Goal: Answer question/provide support: Share knowledge or assist other users

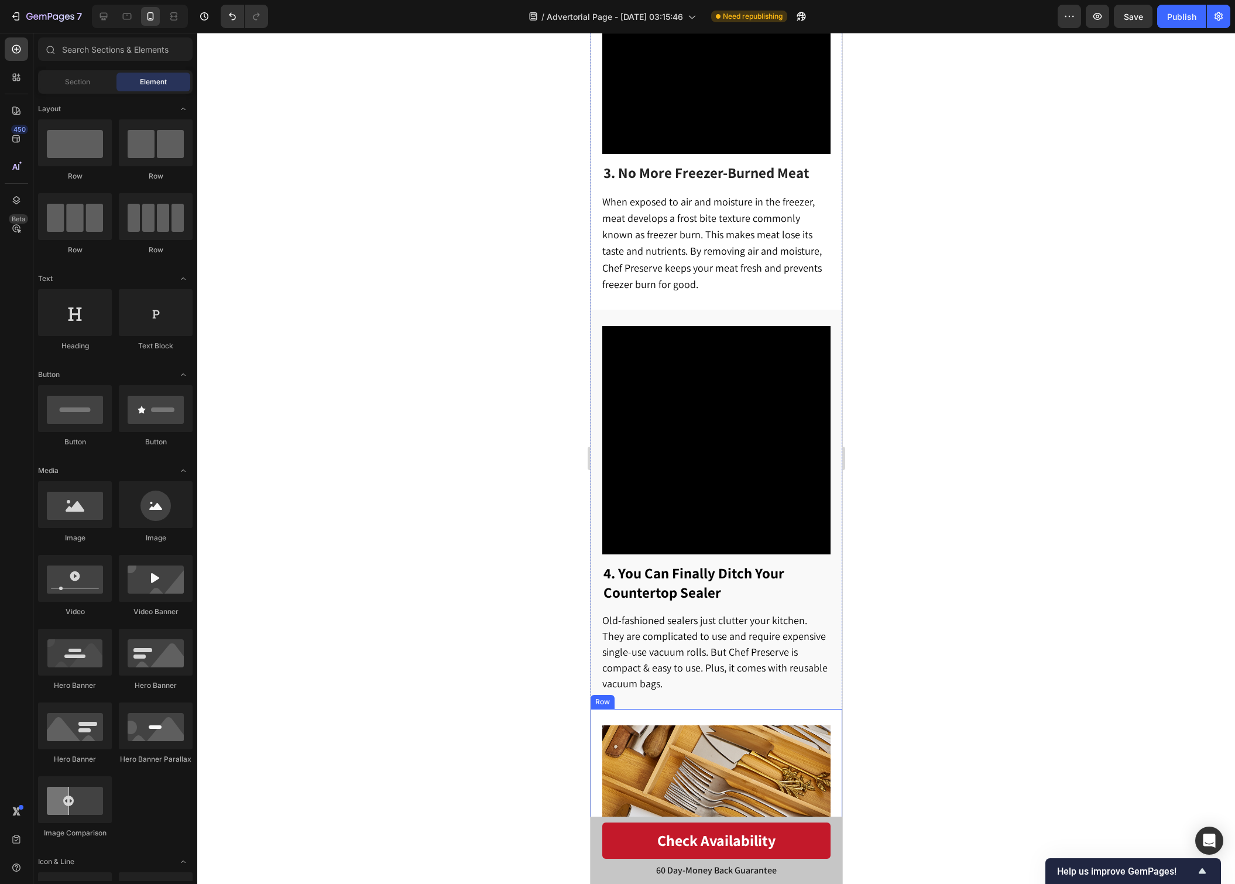
scroll to position [1237, 0]
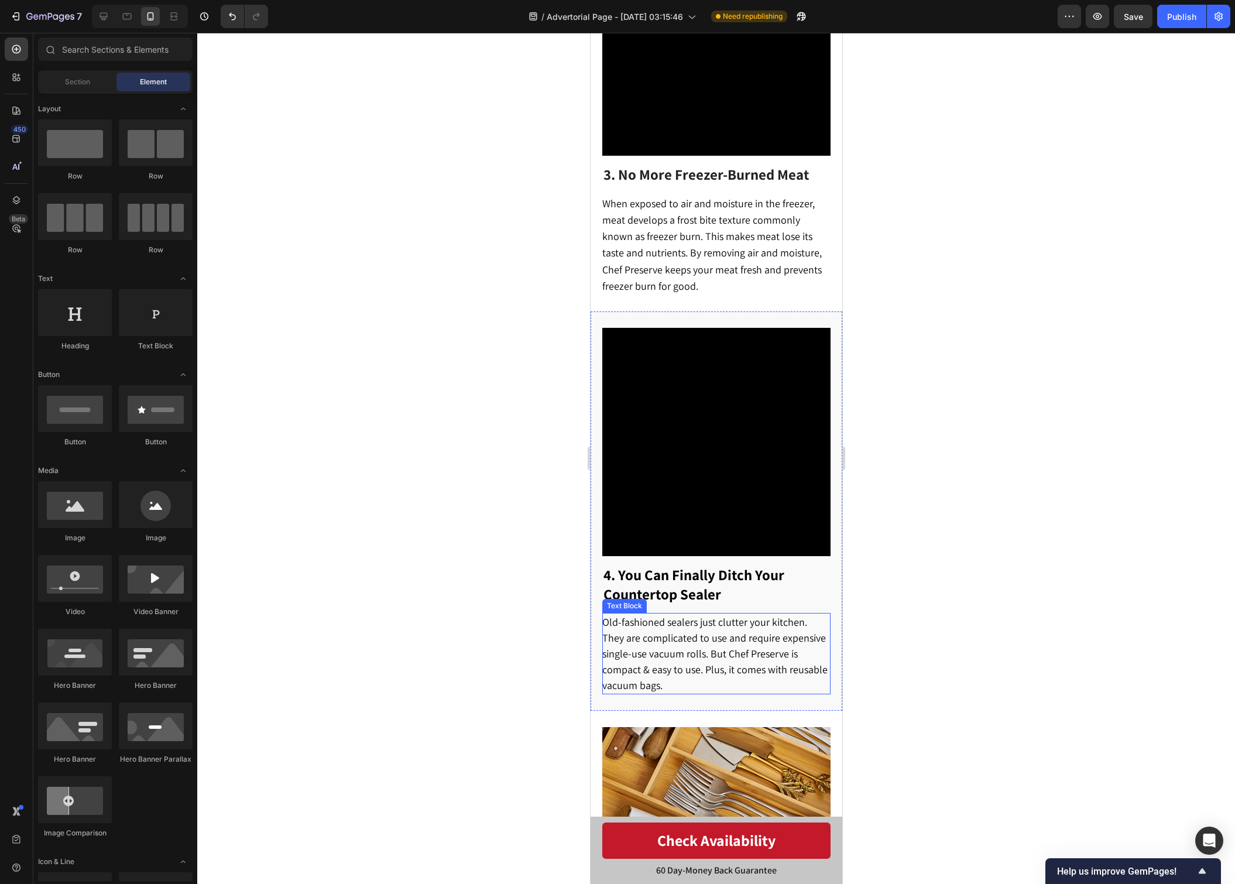
click at [719, 660] on span "Old-fashioned sealers just clutter your kitchen. They are complicated to use an…" at bounding box center [714, 653] width 225 height 77
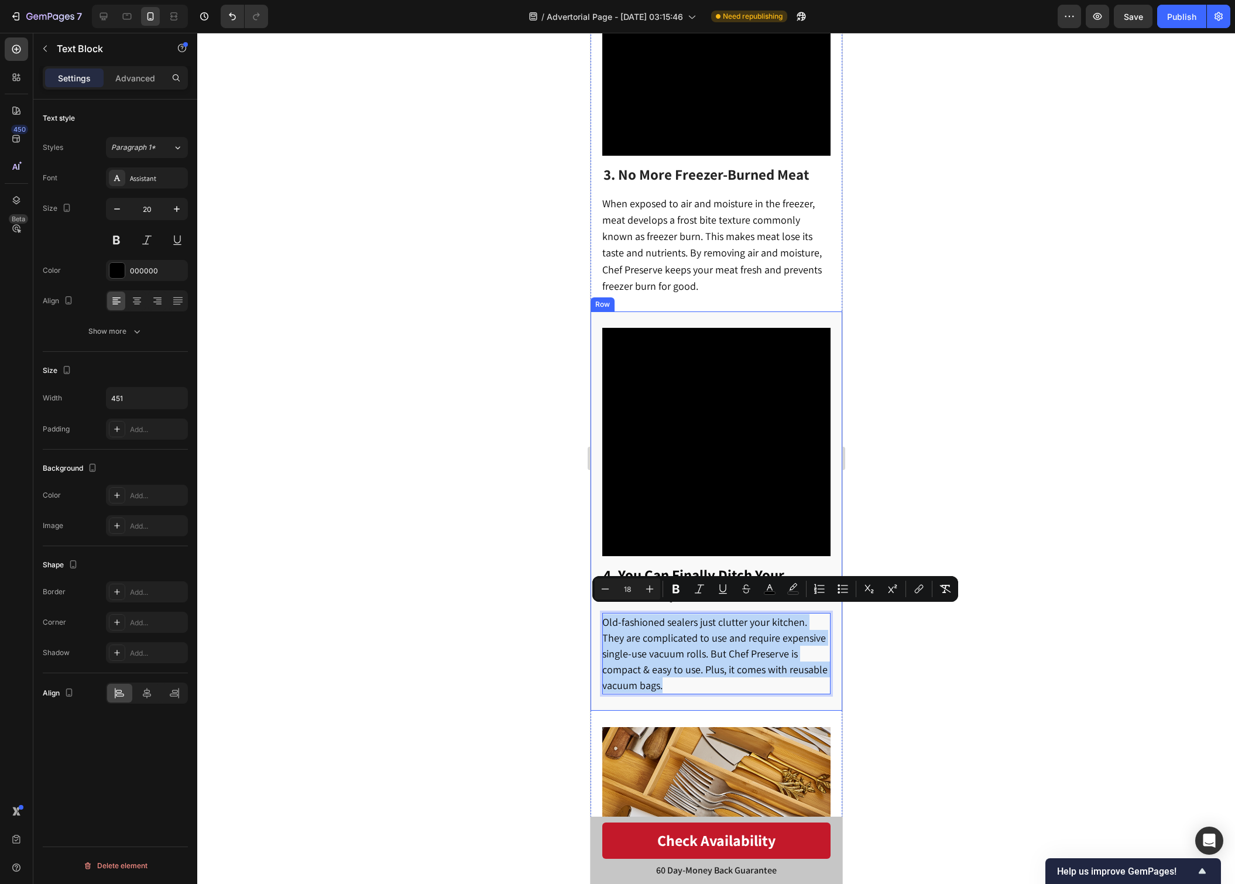
drag, startPoint x: 674, startPoint y: 675, endPoint x: 599, endPoint y: 609, distance: 99.1
click at [599, 609] on div "⁠⁠⁠⁠⁠⁠⁠ 4. You Can Finally Ditch Your Countertop Sealer Heading Old-fashioned s…" at bounding box center [716, 510] width 252 height 399
copy span "Old-fashioned sealers just clutter your kitchen. They are complicated to use an…"
click at [732, 674] on p "Old-fashioned sealers just clutter your kitchen. They are complicated to use an…" at bounding box center [715, 653] width 227 height 79
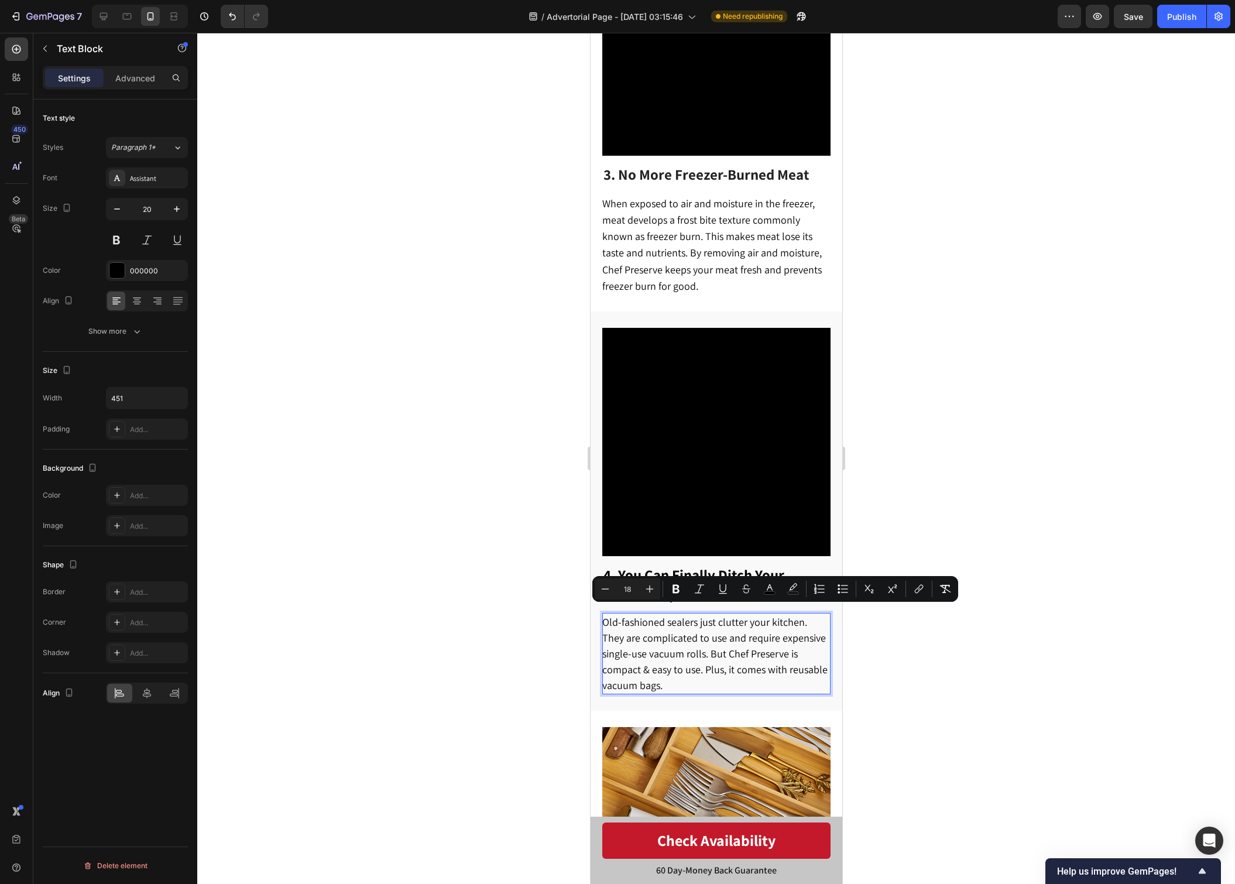
drag, startPoint x: 732, startPoint y: 674, endPoint x: 724, endPoint y: 676, distance: 8.3
click at [732, 674] on p "Old-fashioned sealers just clutter your kitchen. They are complicated to use an…" at bounding box center [715, 653] width 227 height 79
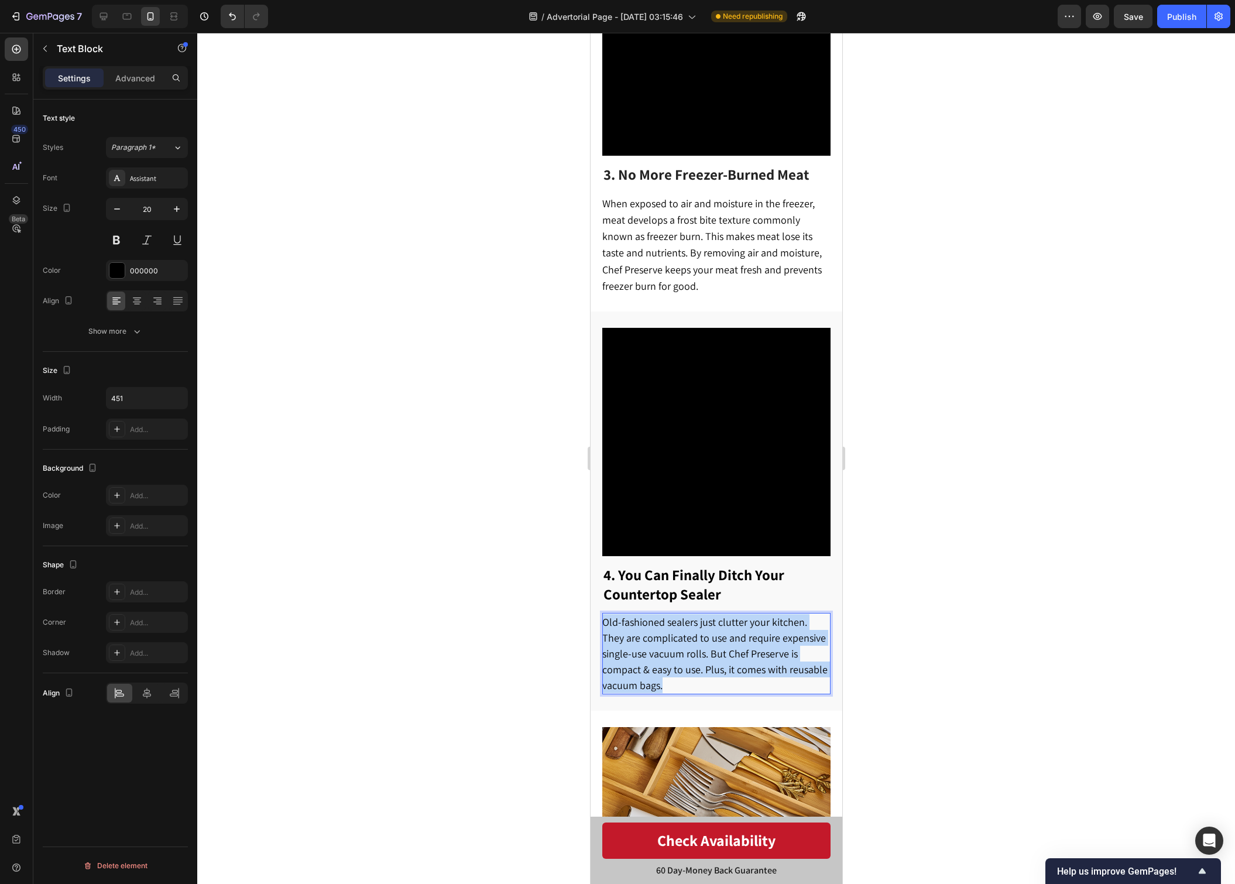
drag, startPoint x: 690, startPoint y: 678, endPoint x: 604, endPoint y: 616, distance: 106.6
click at [604, 616] on p "Old-fashioned sealers just clutter your kitchen. They are complicated to use an…" at bounding box center [715, 653] width 227 height 79
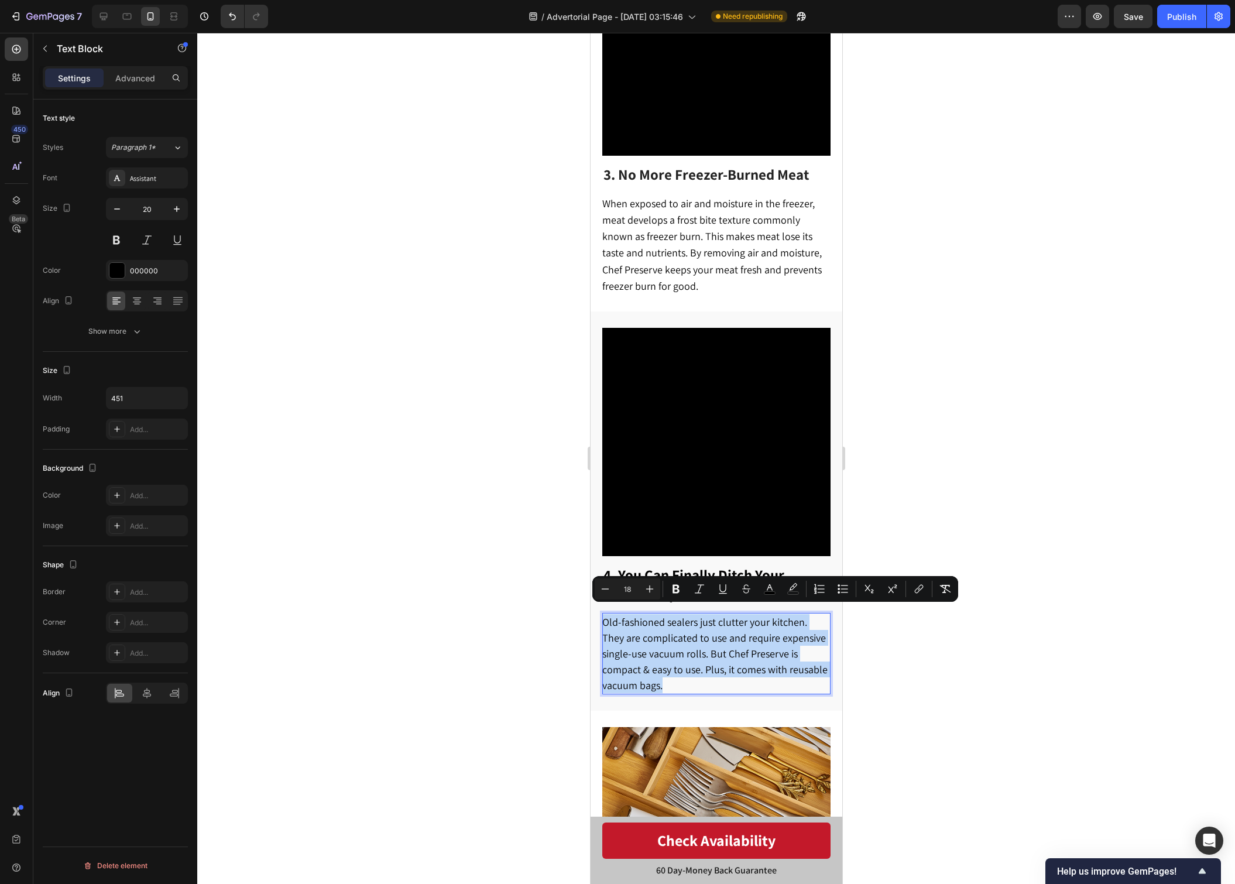
type input "16"
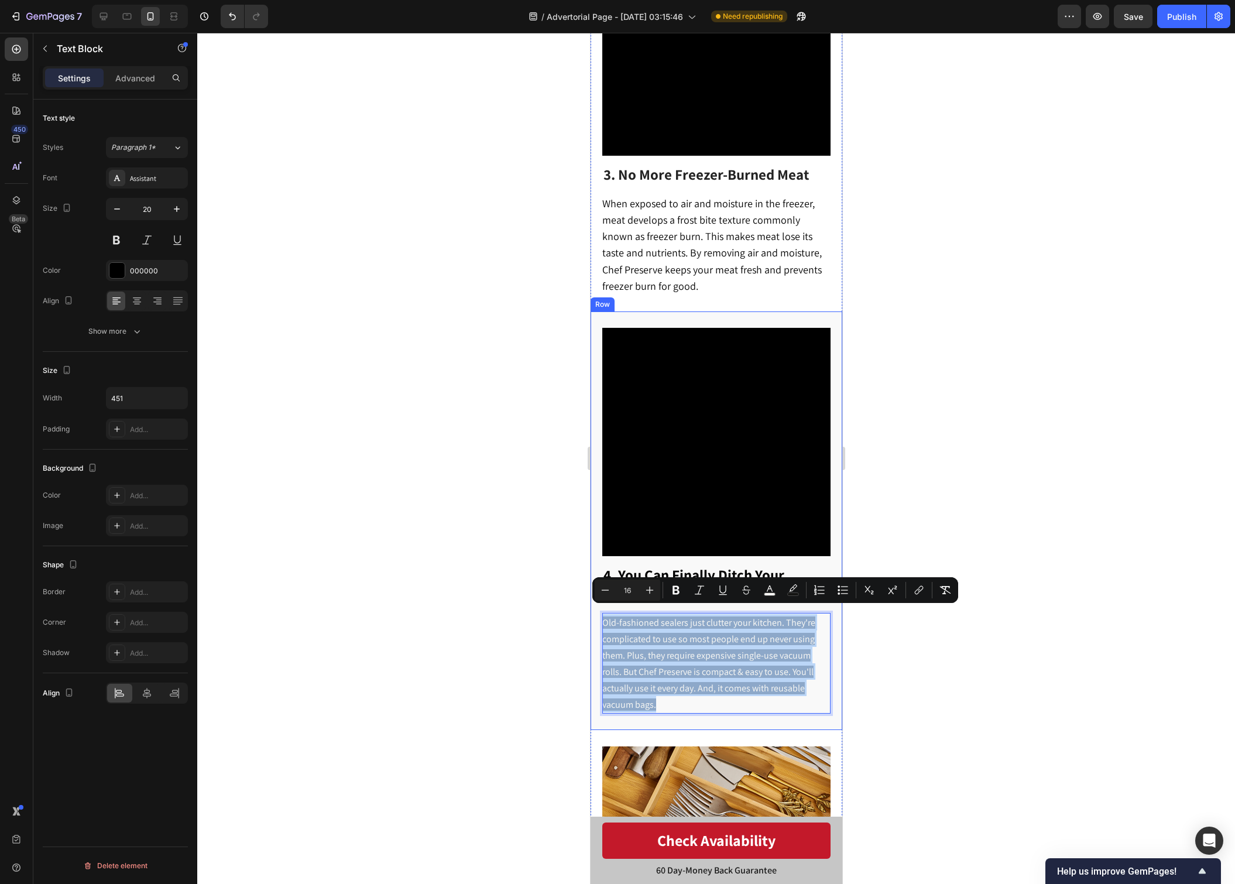
drag, startPoint x: 678, startPoint y: 690, endPoint x: 598, endPoint y: 615, distance: 110.2
click at [598, 615] on div "⁠⁠⁠⁠⁠⁠⁠ 4. You Can Finally Ditch Your Countertop Sealer Heading Old-fashioned s…" at bounding box center [716, 520] width 252 height 418
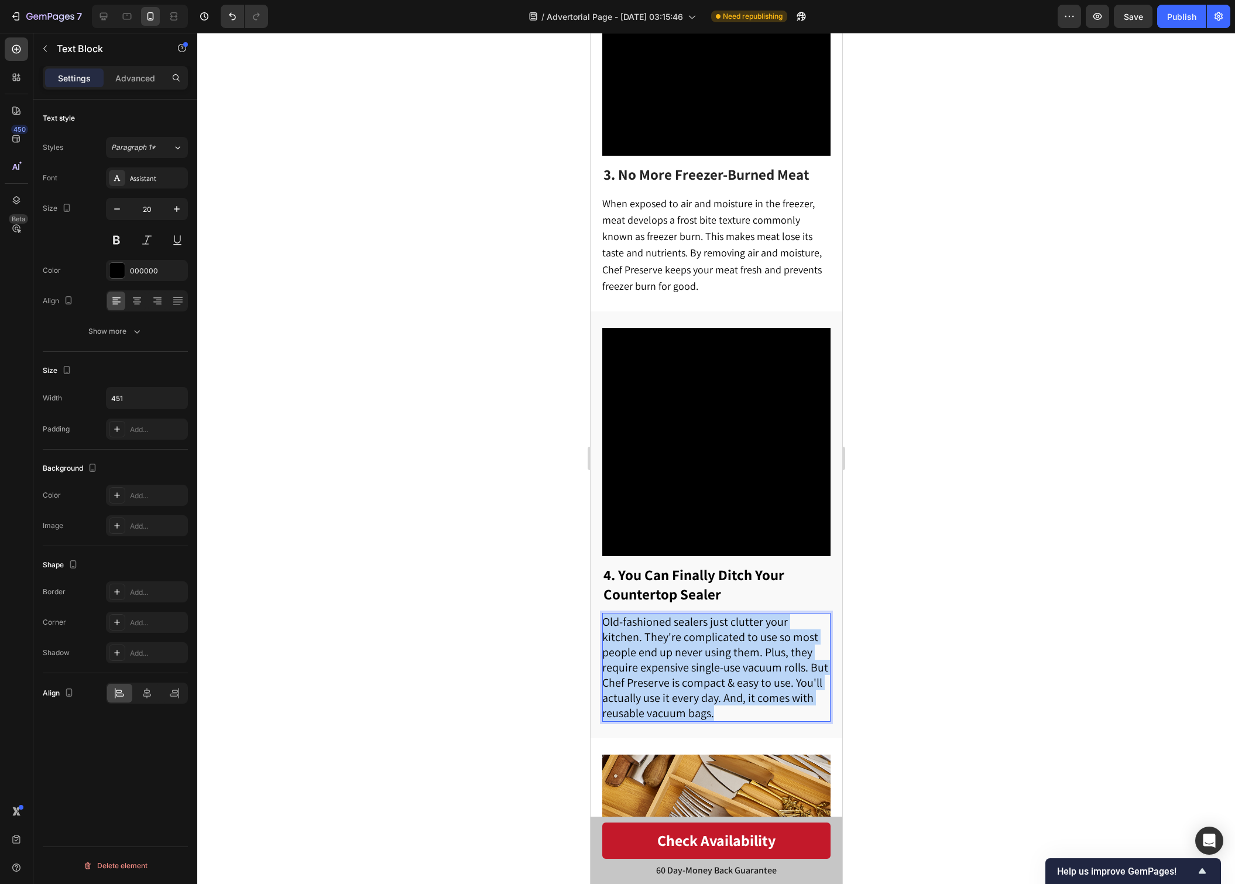
drag, startPoint x: 685, startPoint y: 683, endPoint x: 603, endPoint y: 611, distance: 109.5
click at [603, 614] on p "Old-fashioned sealers just clutter your kitchen. They're complicated to use so …" at bounding box center [715, 667] width 227 height 107
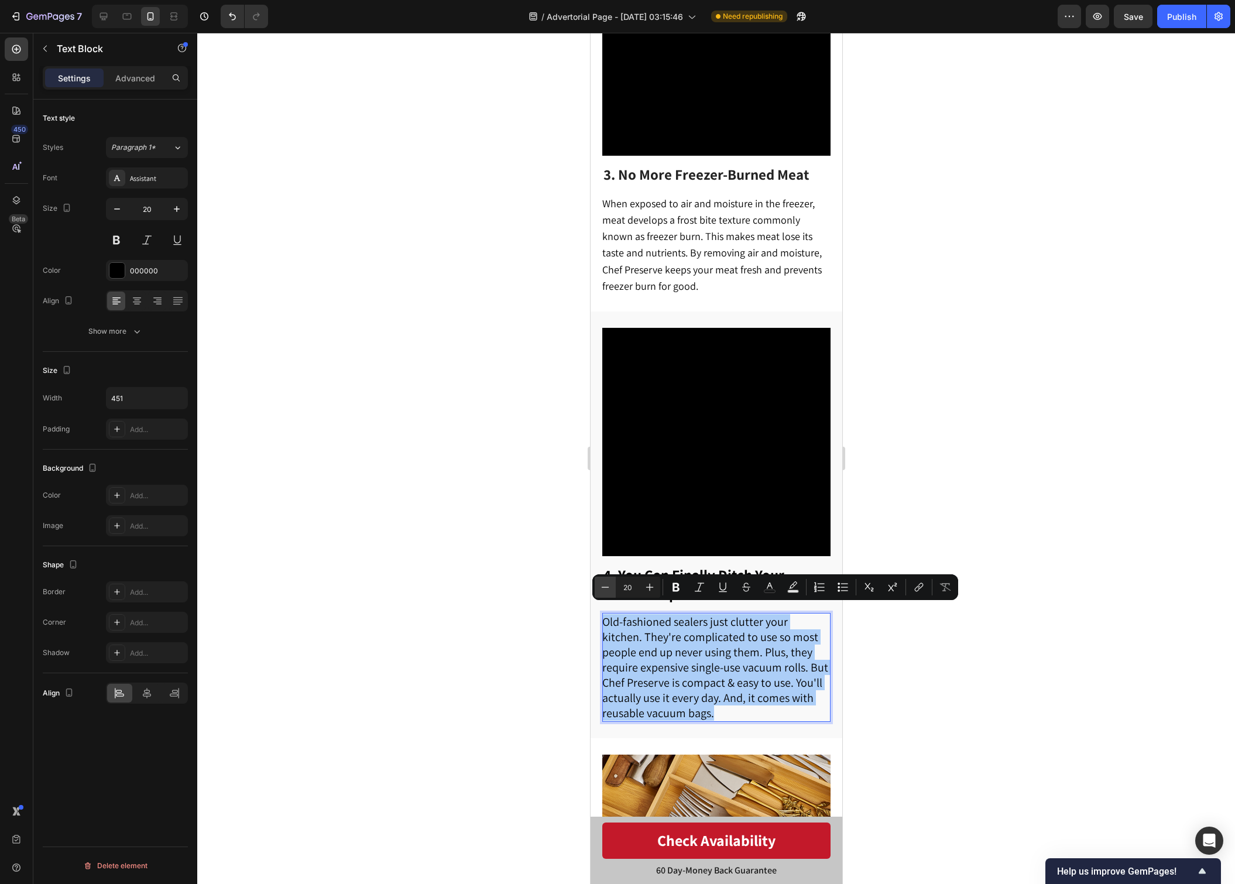
click at [606, 588] on icon "Editor contextual toolbar" at bounding box center [605, 587] width 12 height 12
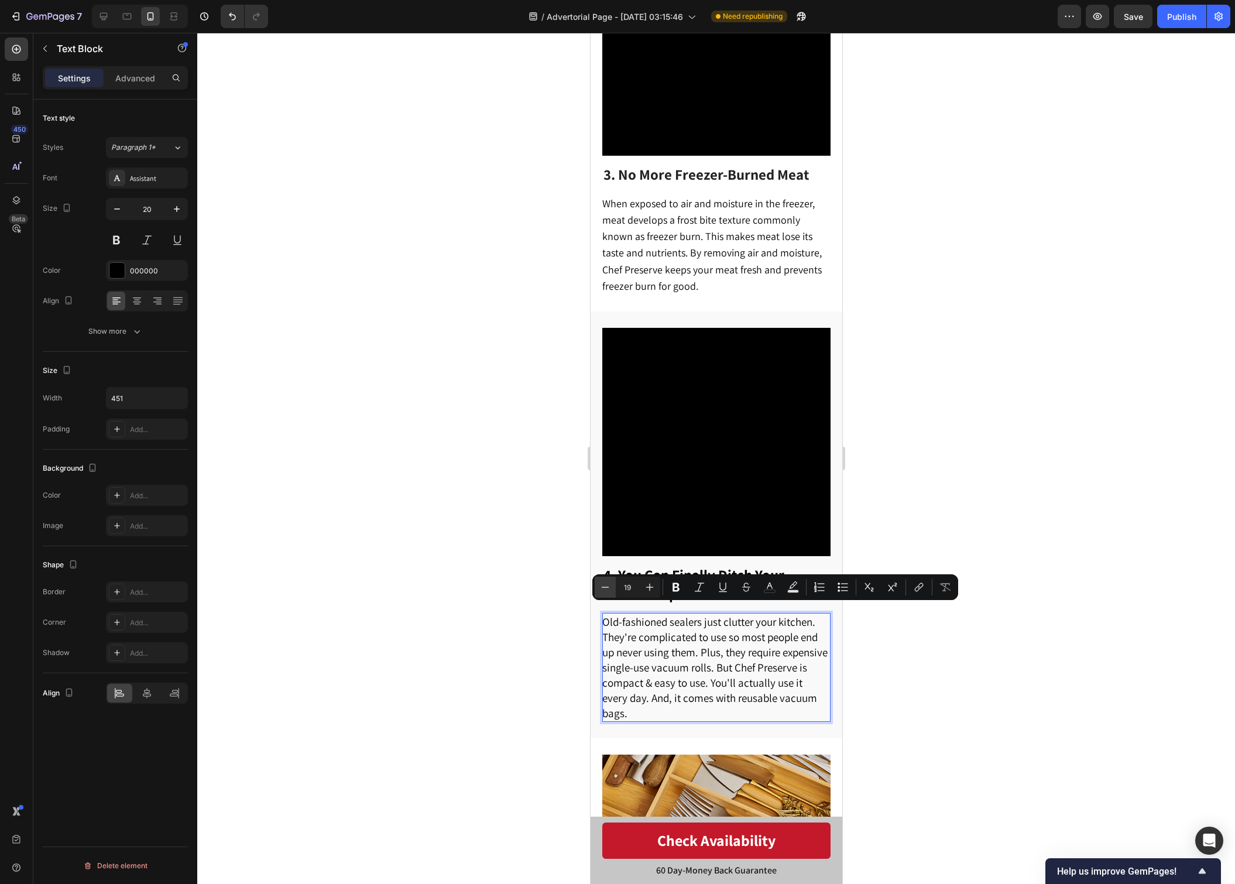
click at [606, 588] on icon "Editor contextual toolbar" at bounding box center [605, 587] width 12 height 12
type input "18"
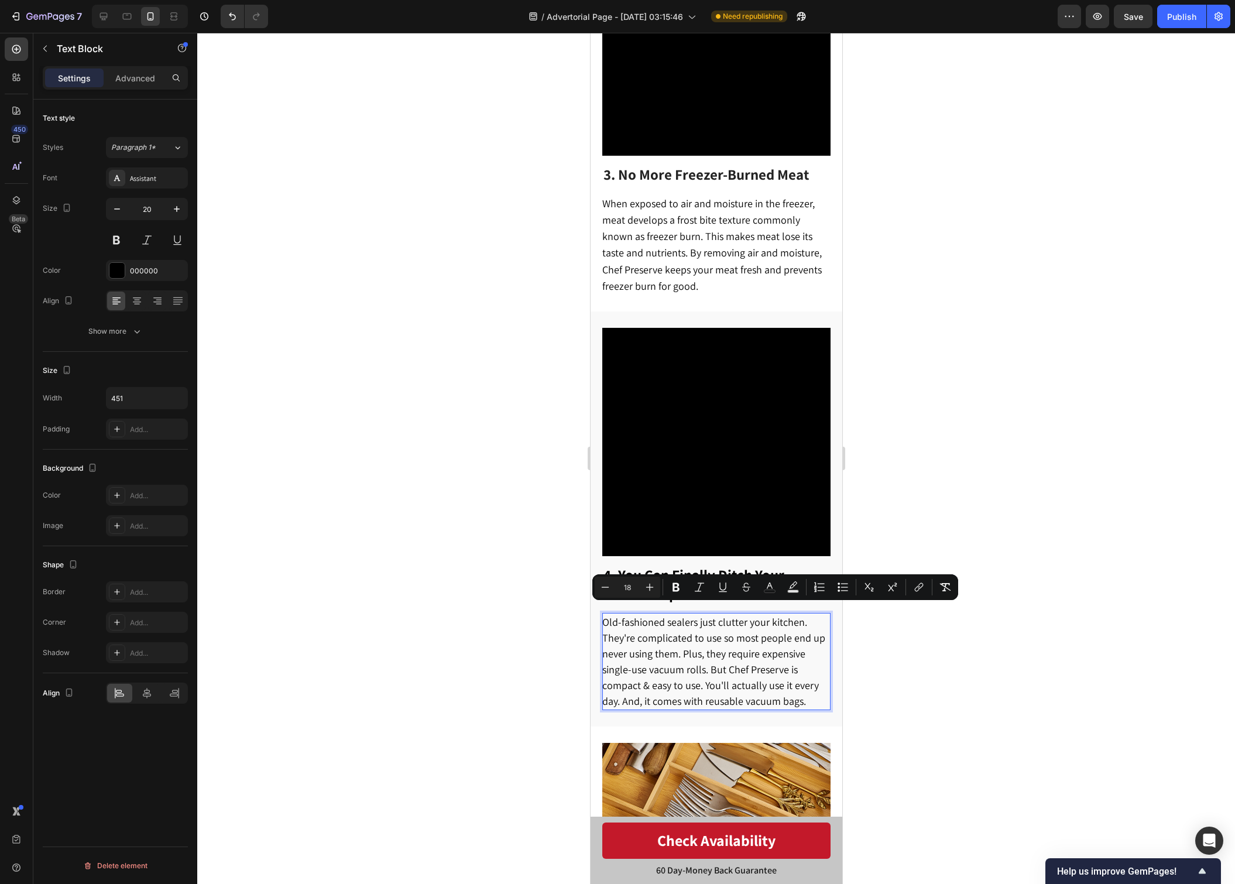
click at [947, 684] on div at bounding box center [716, 458] width 1038 height 851
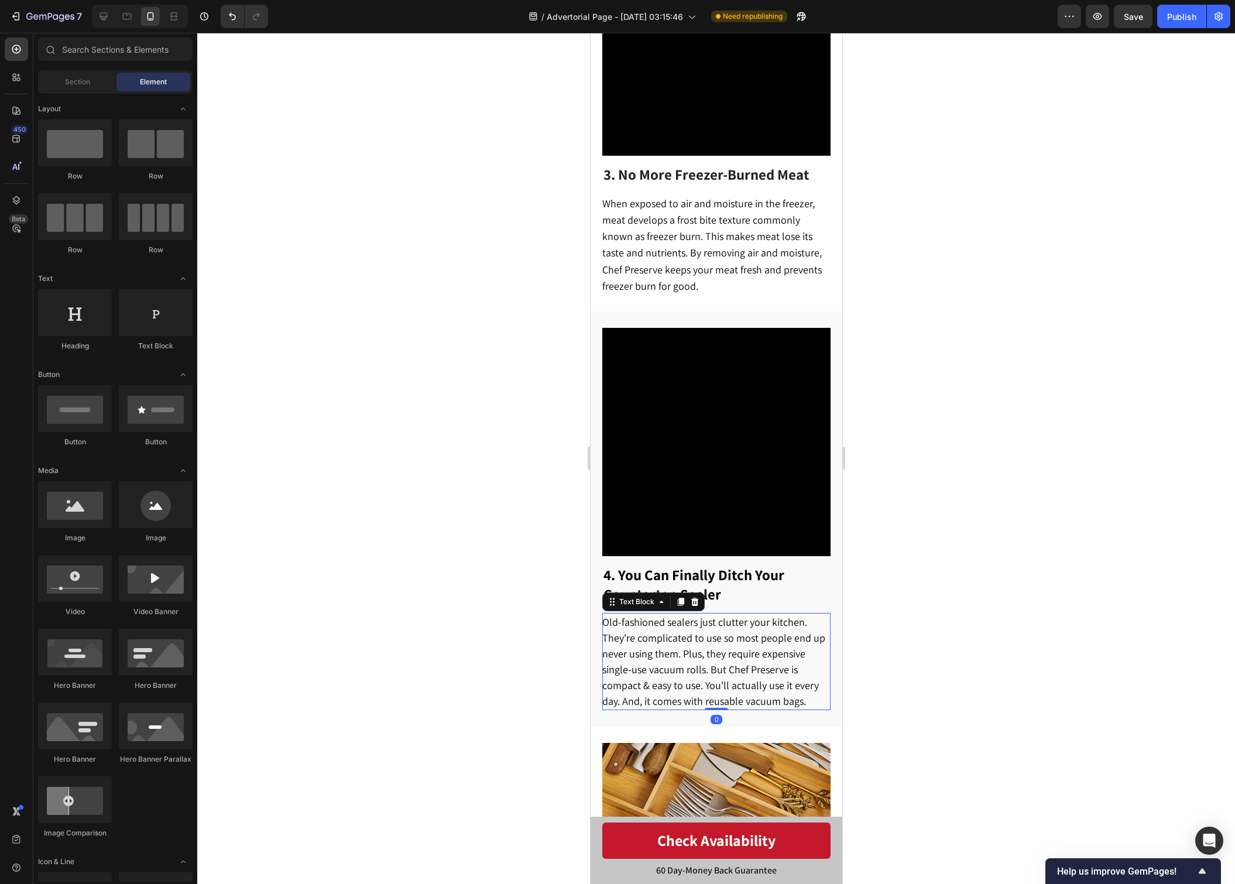
click at [653, 632] on span "Old-fashioned sealers just clutter your kitchen. They're complicated to use so …" at bounding box center [713, 661] width 223 height 92
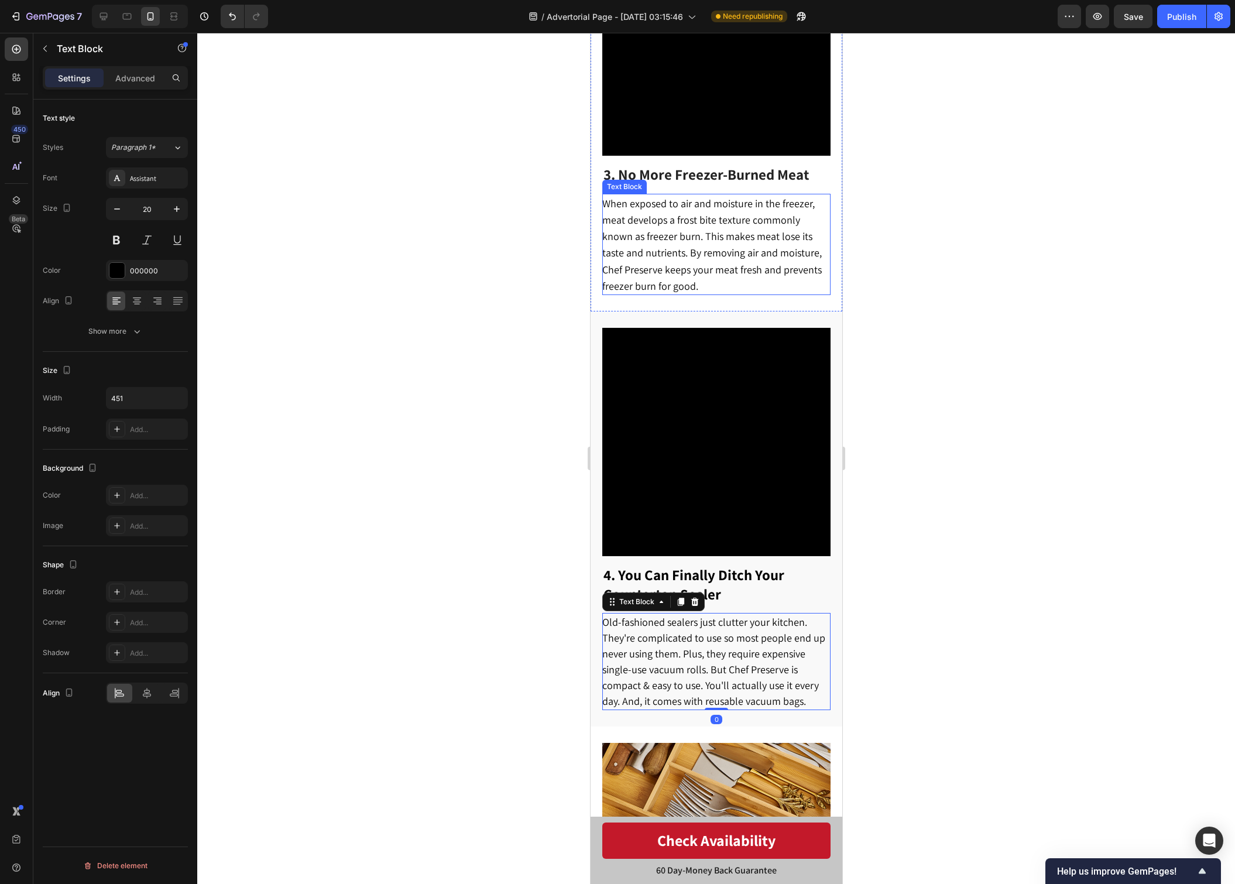
click at [642, 235] on span "When exposed to air and moisture in the freezer, meat develops a frost bite tex…" at bounding box center [712, 245] width 220 height 96
drag, startPoint x: 719, startPoint y: 659, endPoint x: 618, endPoint y: 555, distance: 144.9
click at [719, 659] on span "Old-fashioned sealers just clutter your kitchen. They're complicated to use so …" at bounding box center [713, 661] width 223 height 92
click at [178, 207] on icon "button" at bounding box center [177, 209] width 12 height 12
type input "21"
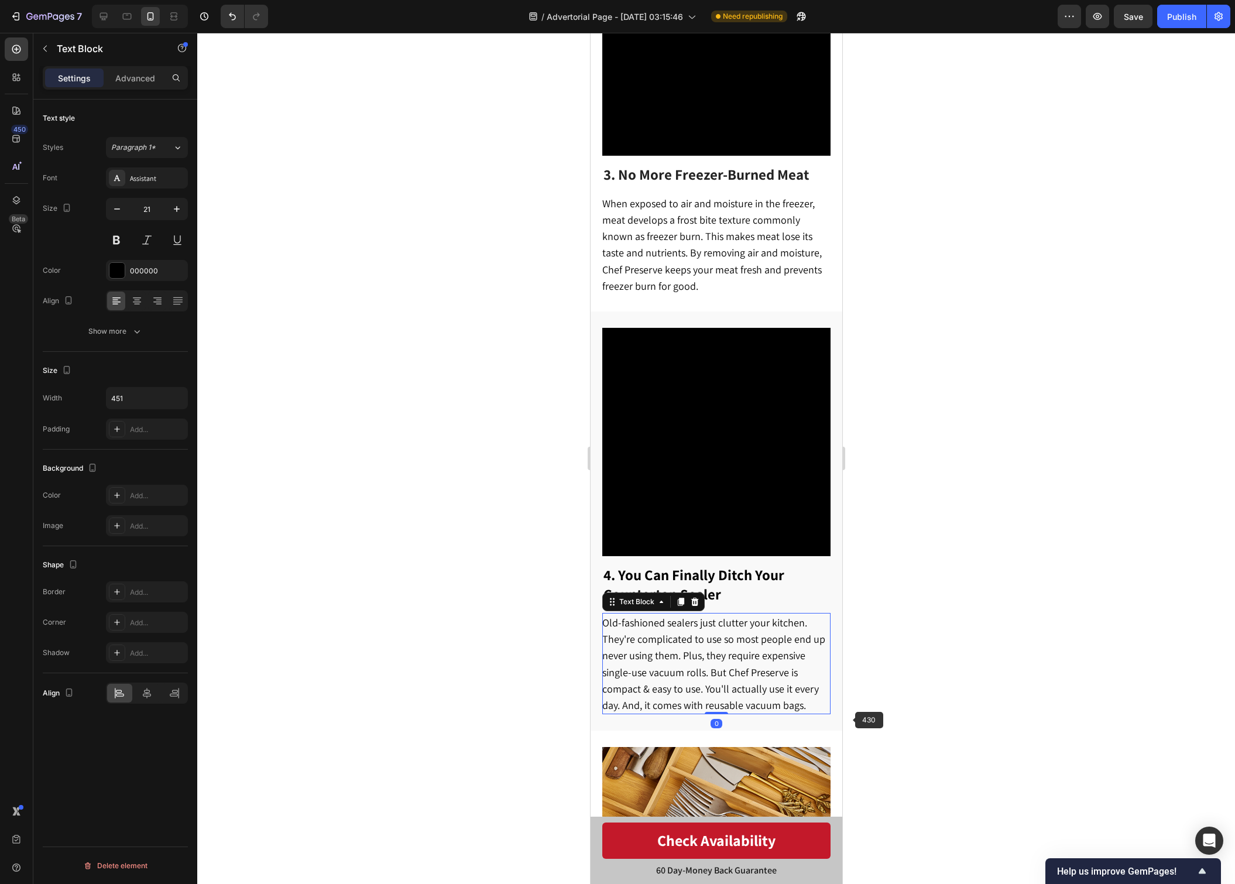
click at [900, 676] on div at bounding box center [716, 458] width 1038 height 851
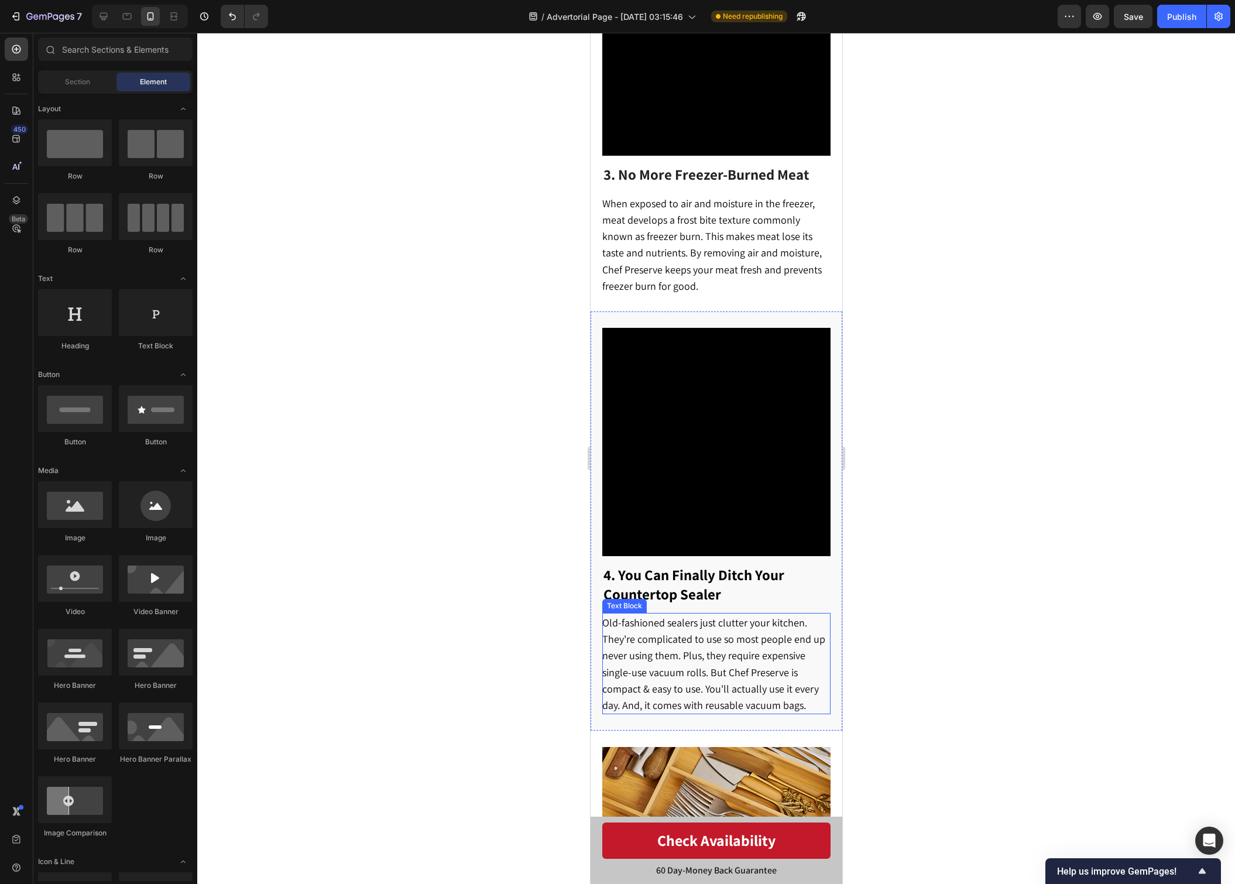
click at [788, 650] on span "Old-fashioned sealers just clutter your kitchen. They're complicated to use so …" at bounding box center [713, 664] width 223 height 96
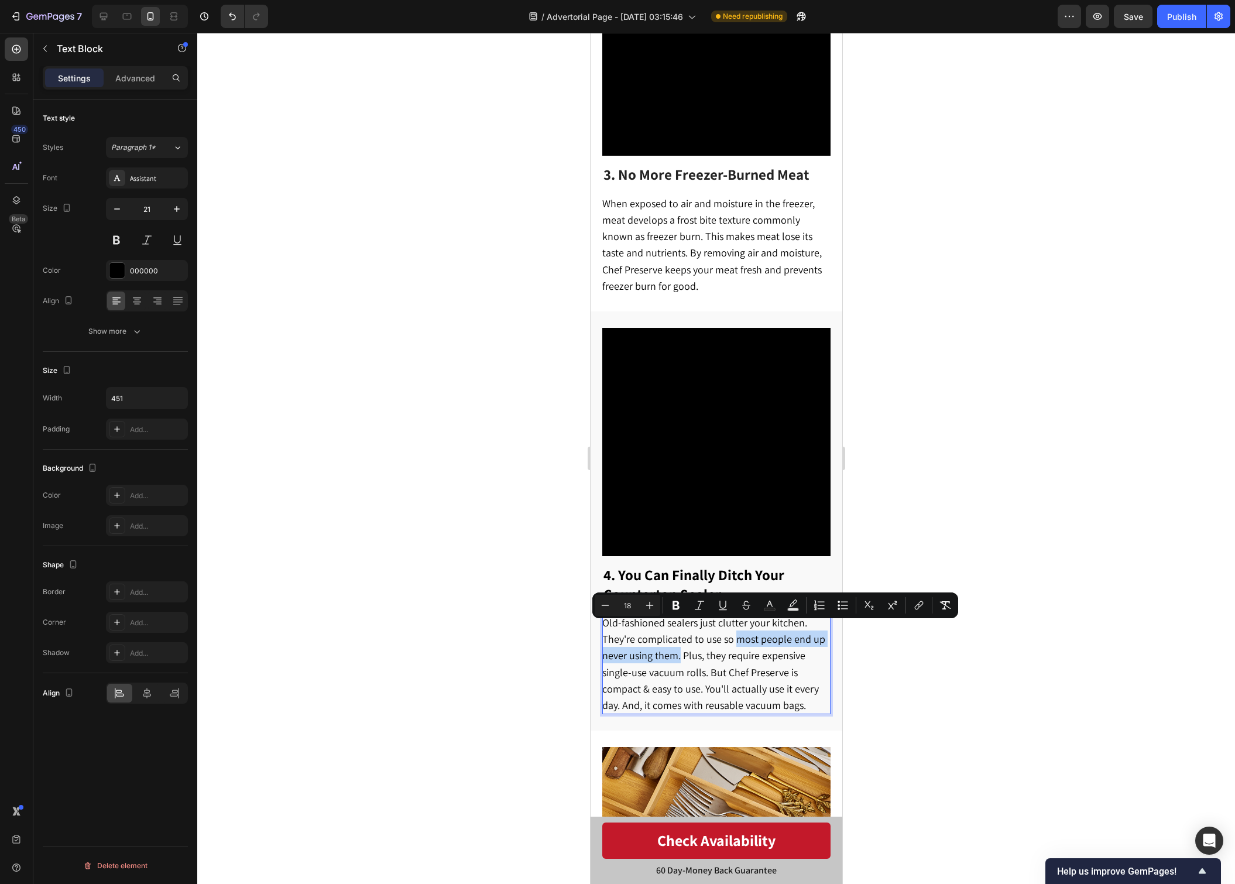
drag, startPoint x: 733, startPoint y: 633, endPoint x: 679, endPoint y: 652, distance: 57.2
click at [679, 652] on span "Old-fashioned sealers just clutter your kitchen. They're complicated to use so …" at bounding box center [713, 664] width 223 height 96
click at [782, 688] on p "Old-fashioned sealers just clutter your kitchen. They're complicated to use so …" at bounding box center [715, 664] width 227 height 100
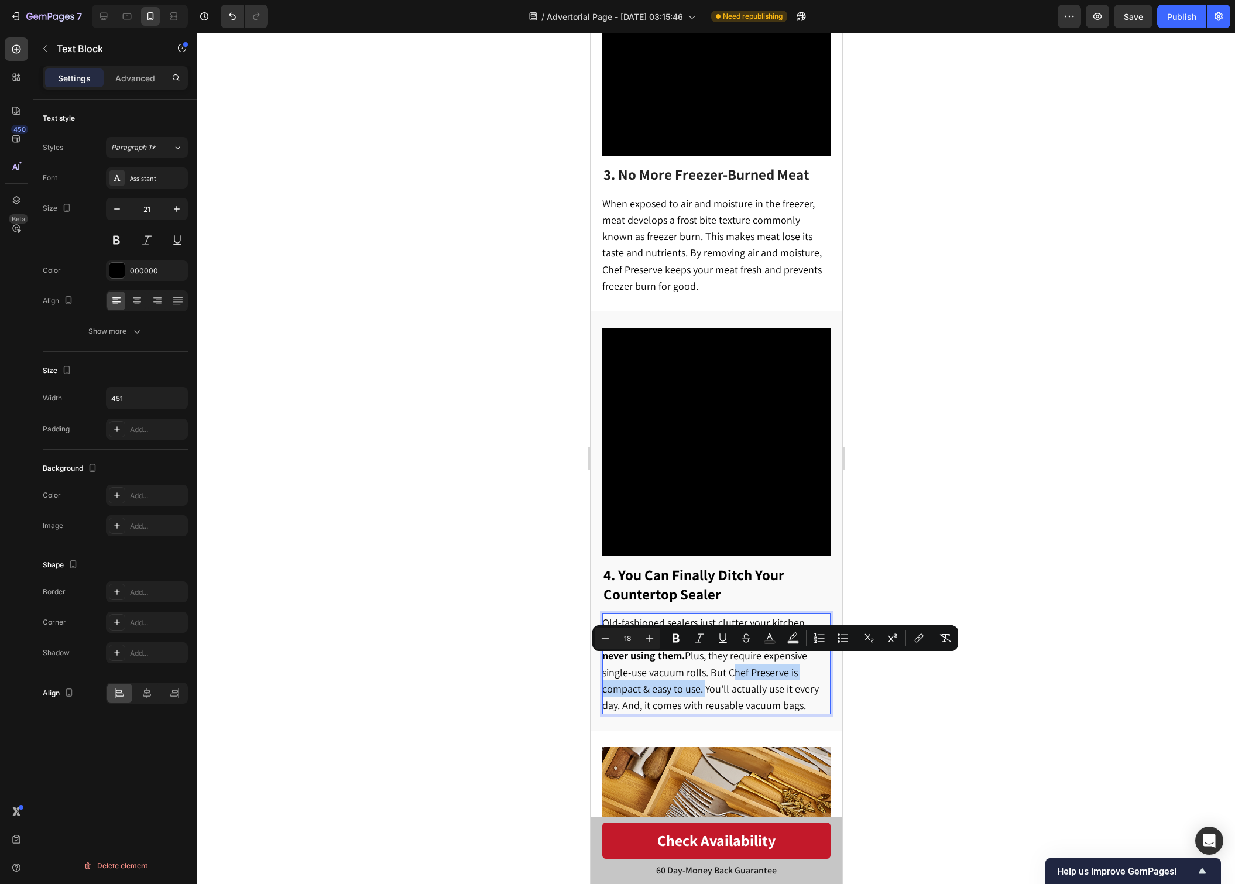
drag, startPoint x: 728, startPoint y: 666, endPoint x: 702, endPoint y: 686, distance: 32.6
click at [702, 686] on p "Old-fashioned sealers just clutter your kitchen. They're complicated to use so …" at bounding box center [715, 664] width 227 height 100
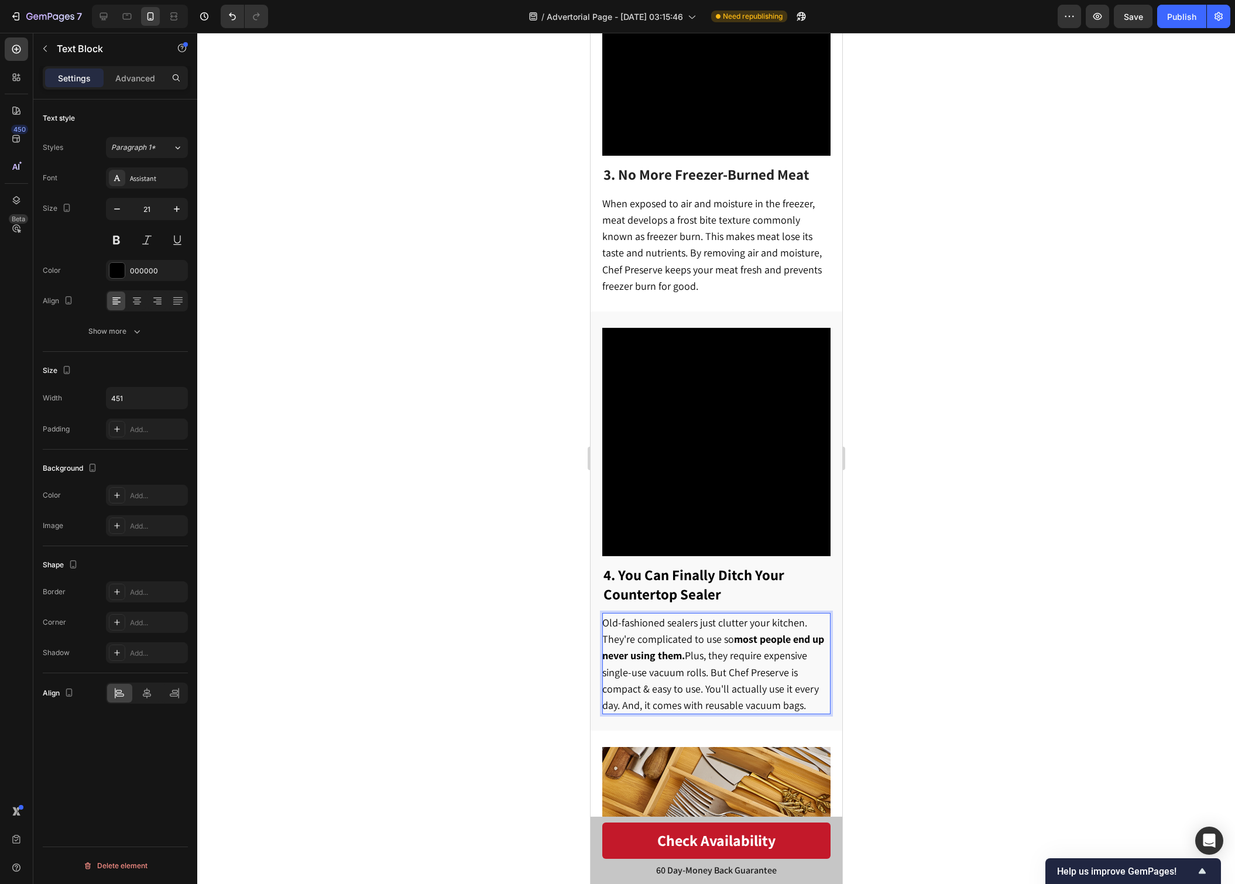
click at [714, 671] on p "Old-fashioned sealers just clutter your kitchen. They're complicated to use so …" at bounding box center [715, 664] width 227 height 100
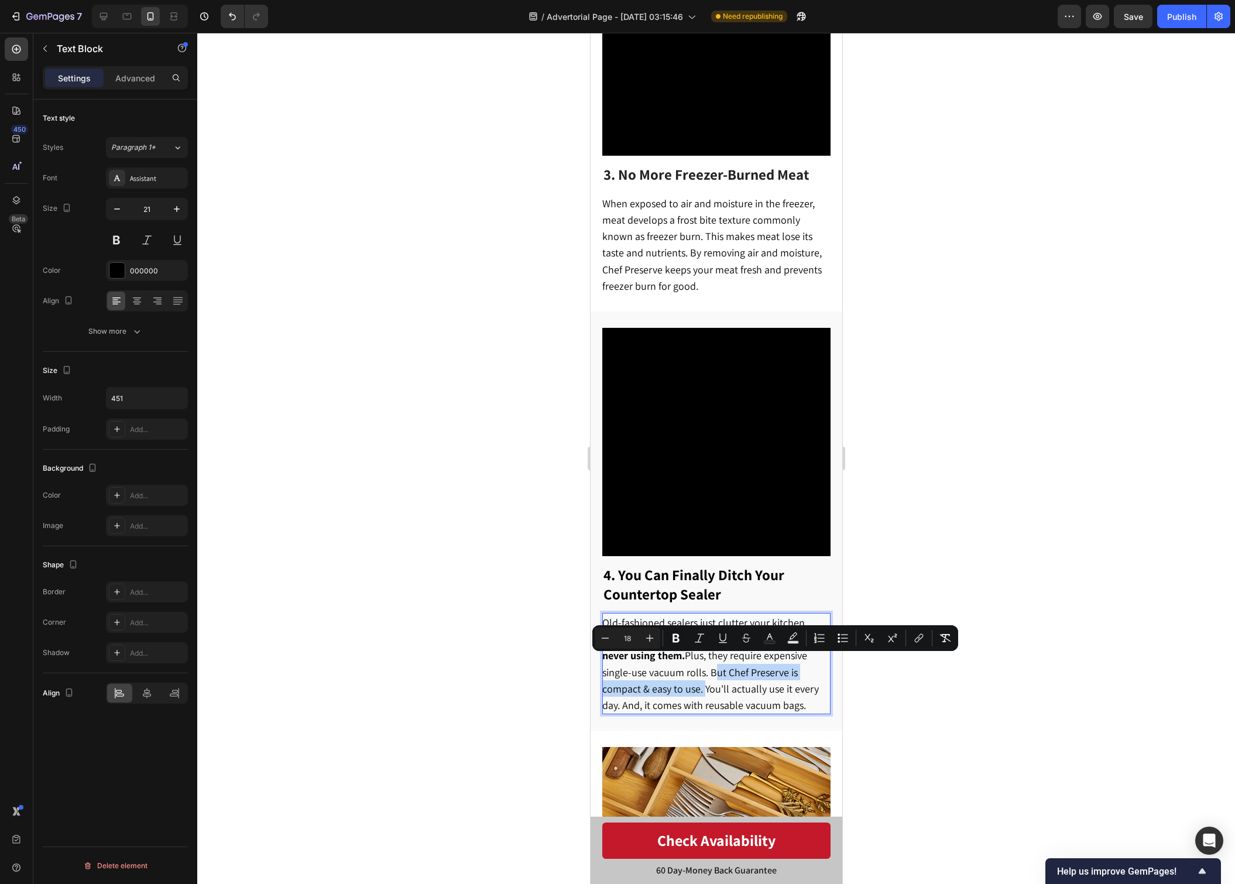
drag, startPoint x: 710, startPoint y: 665, endPoint x: 700, endPoint y: 686, distance: 22.5
click at [700, 686] on p "Old-fashioned sealers just clutter your kitchen. They're complicated to use so …" at bounding box center [715, 664] width 227 height 100
click at [944, 700] on div at bounding box center [716, 458] width 1038 height 851
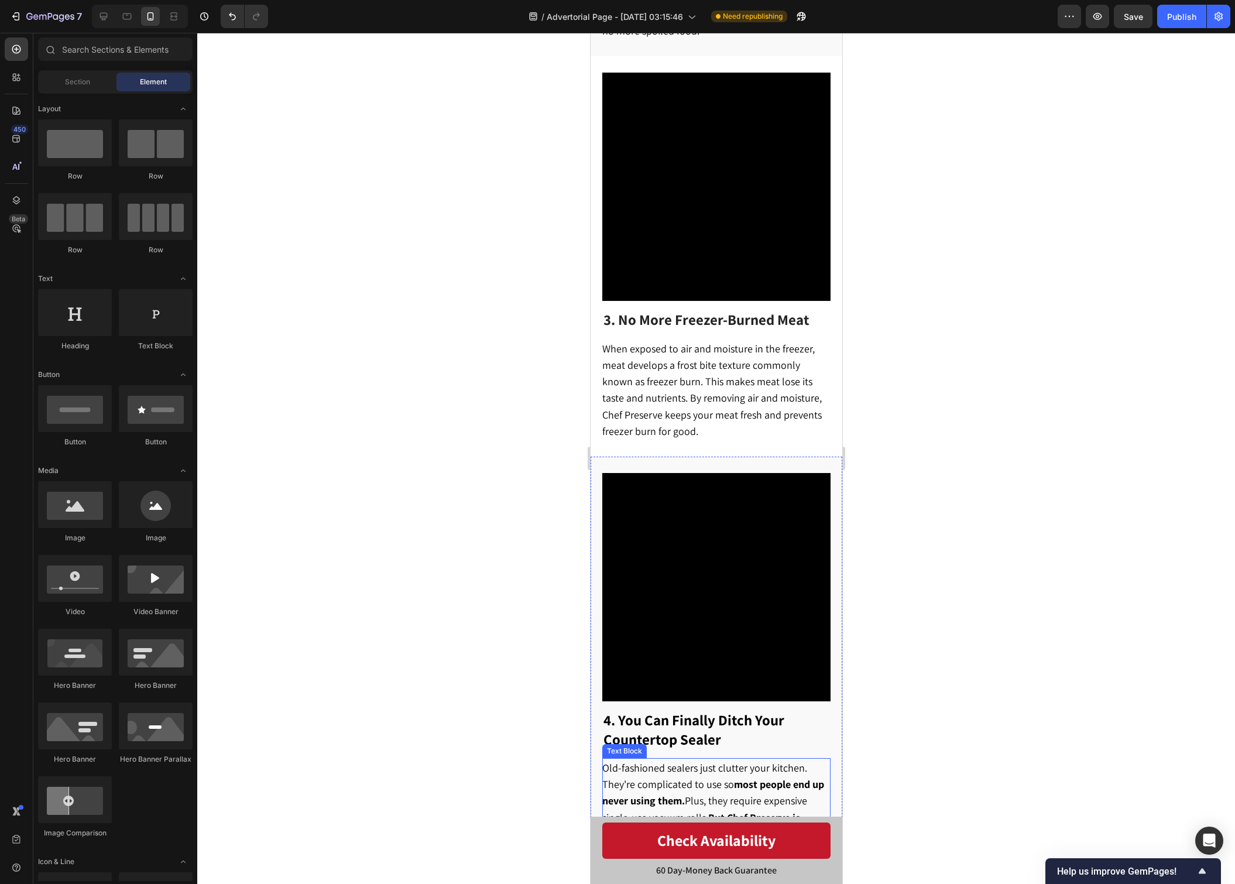
scroll to position [1088, 0]
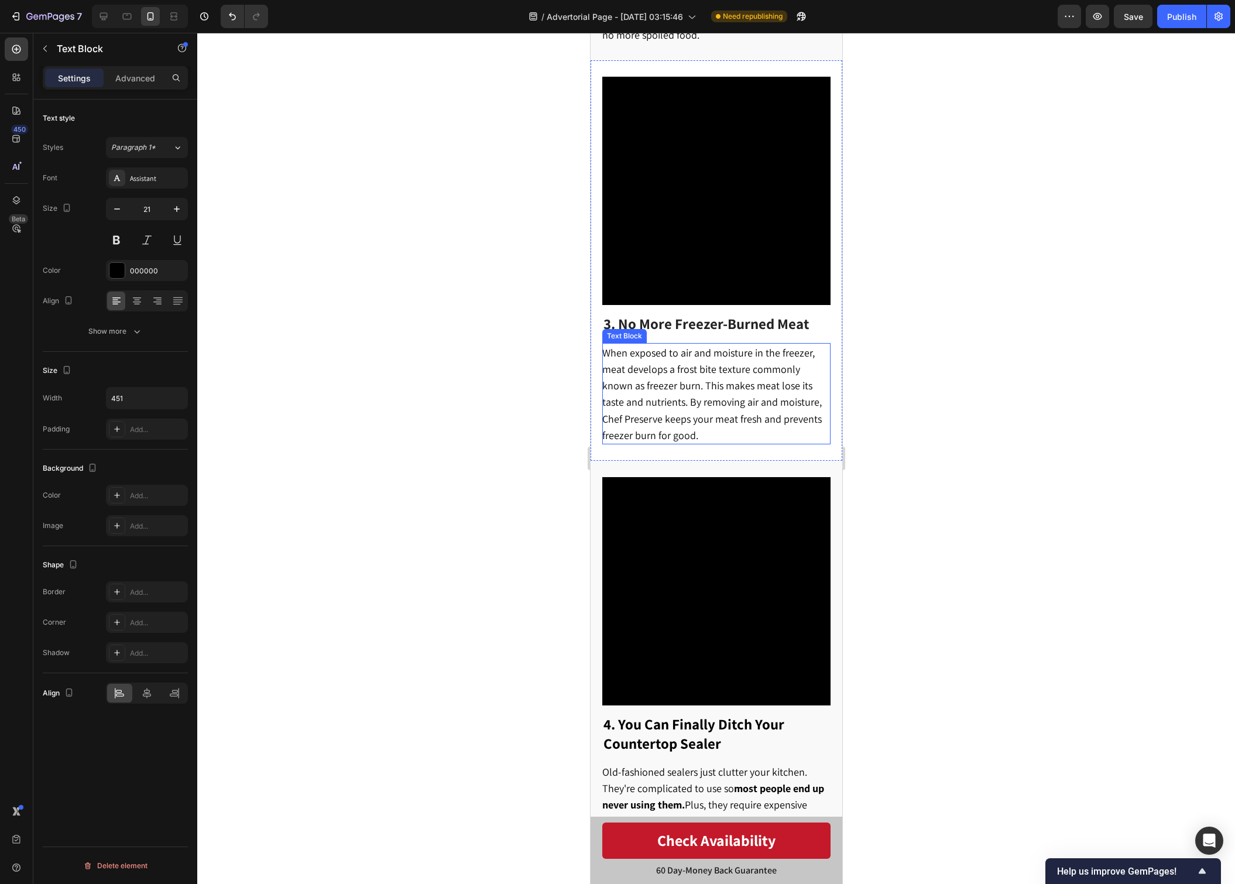
click at [702, 425] on p "When exposed to air and moisture in the freezer, meat develops a frost bite tex…" at bounding box center [715, 394] width 227 height 100
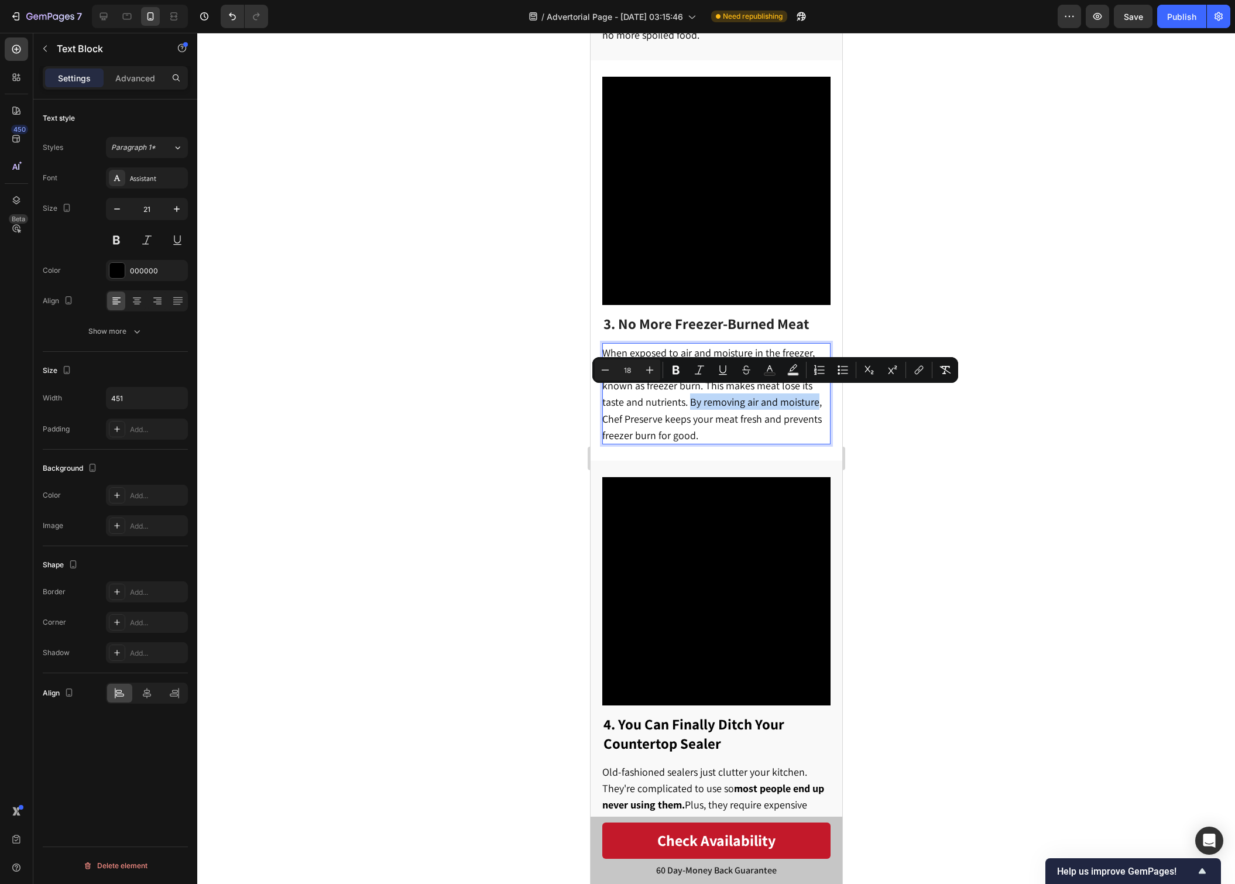
drag, startPoint x: 658, startPoint y: 398, endPoint x: 773, endPoint y: 399, distance: 115.3
click at [773, 399] on span "When exposed to air and moisture in the freezer, meat develops a frost bite tex…" at bounding box center [712, 394] width 220 height 96
click at [850, 442] on div at bounding box center [716, 458] width 1038 height 851
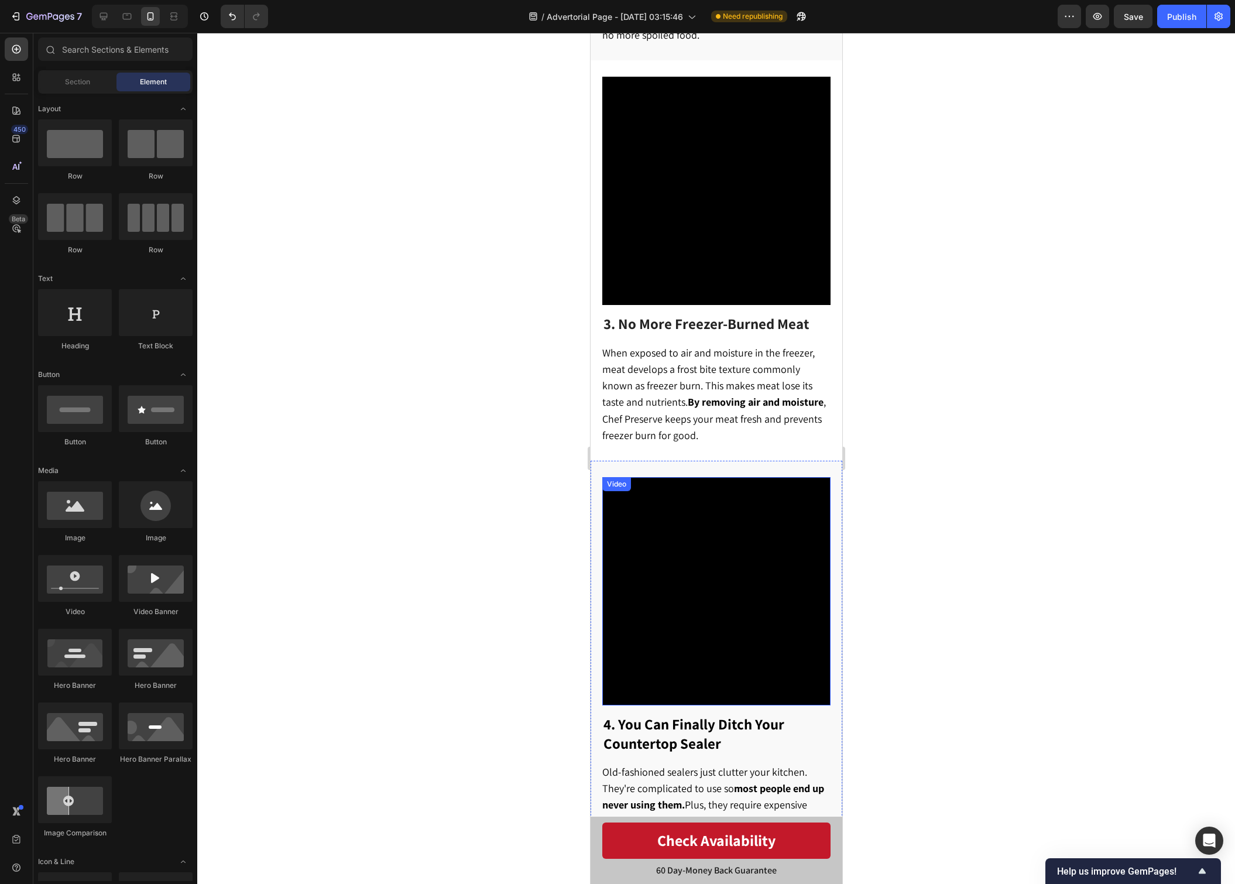
scroll to position [1552, 0]
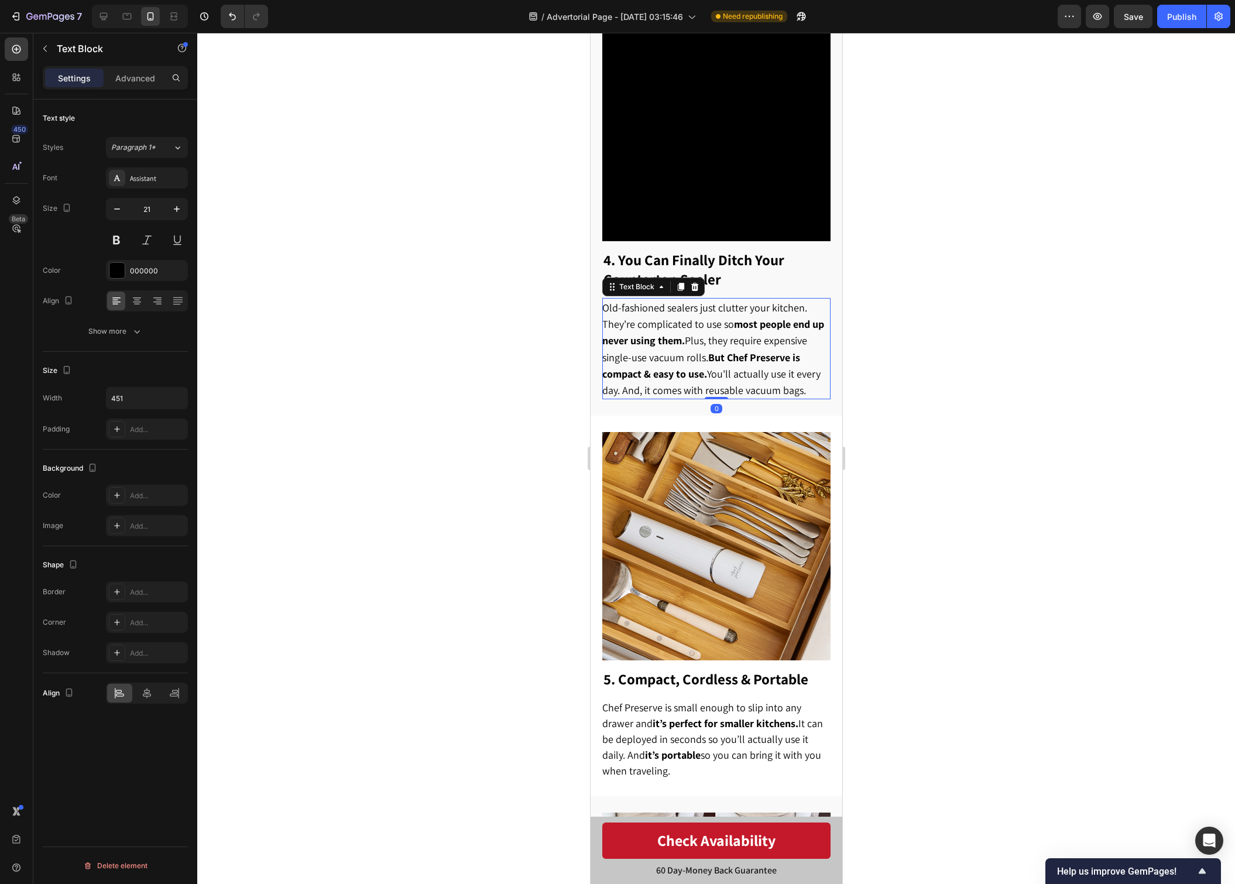
click at [765, 372] on p "Old-fashioned sealers just clutter your kitchen. They're complicated to use so …" at bounding box center [715, 349] width 227 height 100
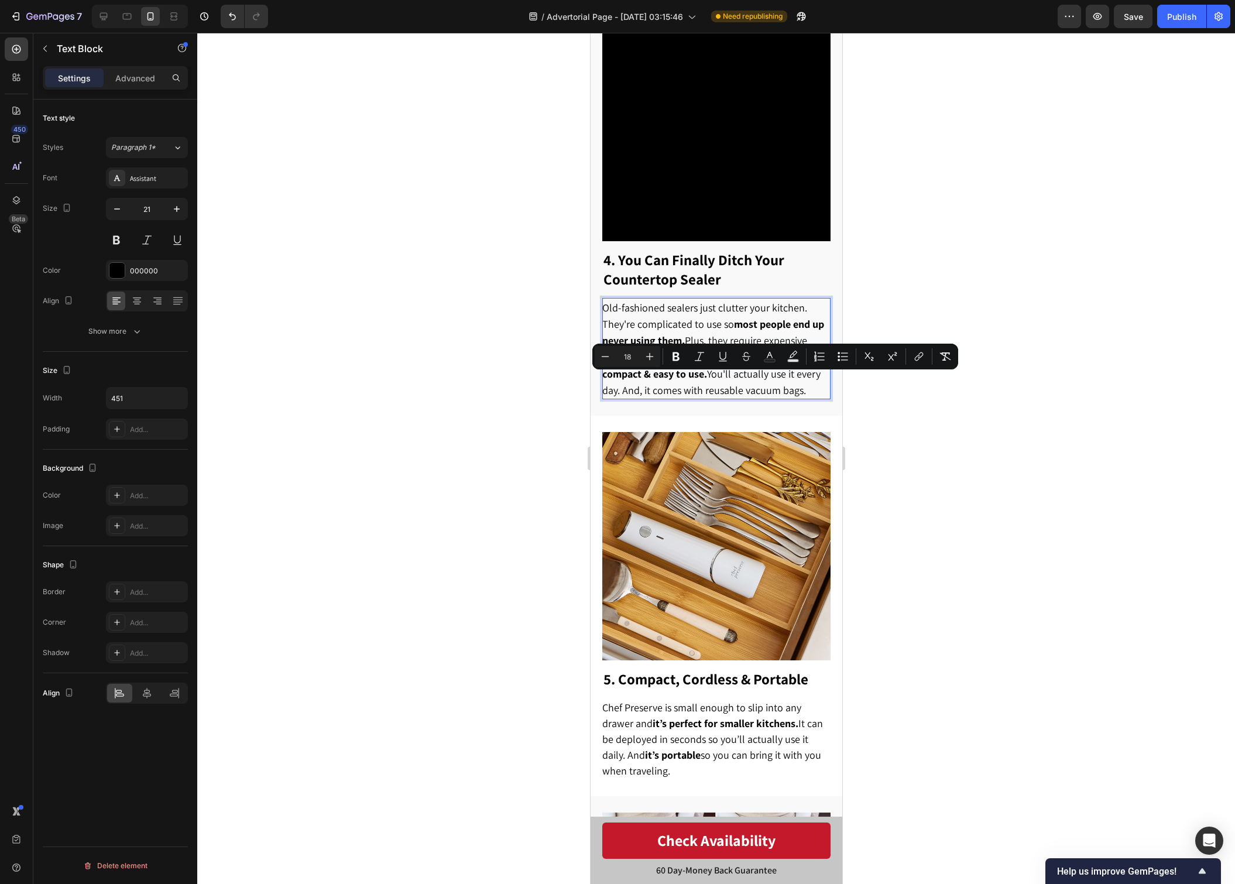
click at [964, 469] on div at bounding box center [716, 458] width 1038 height 851
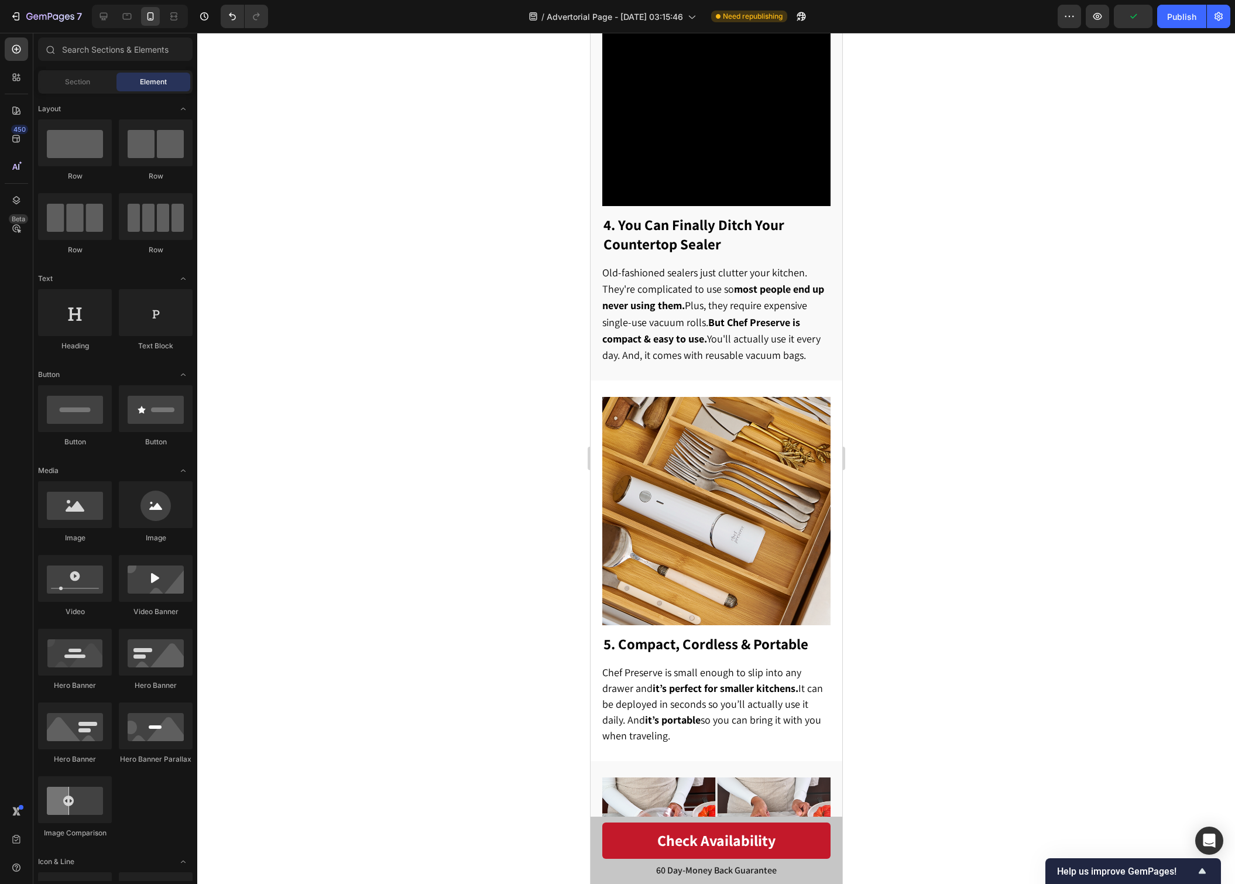
scroll to position [1601, 0]
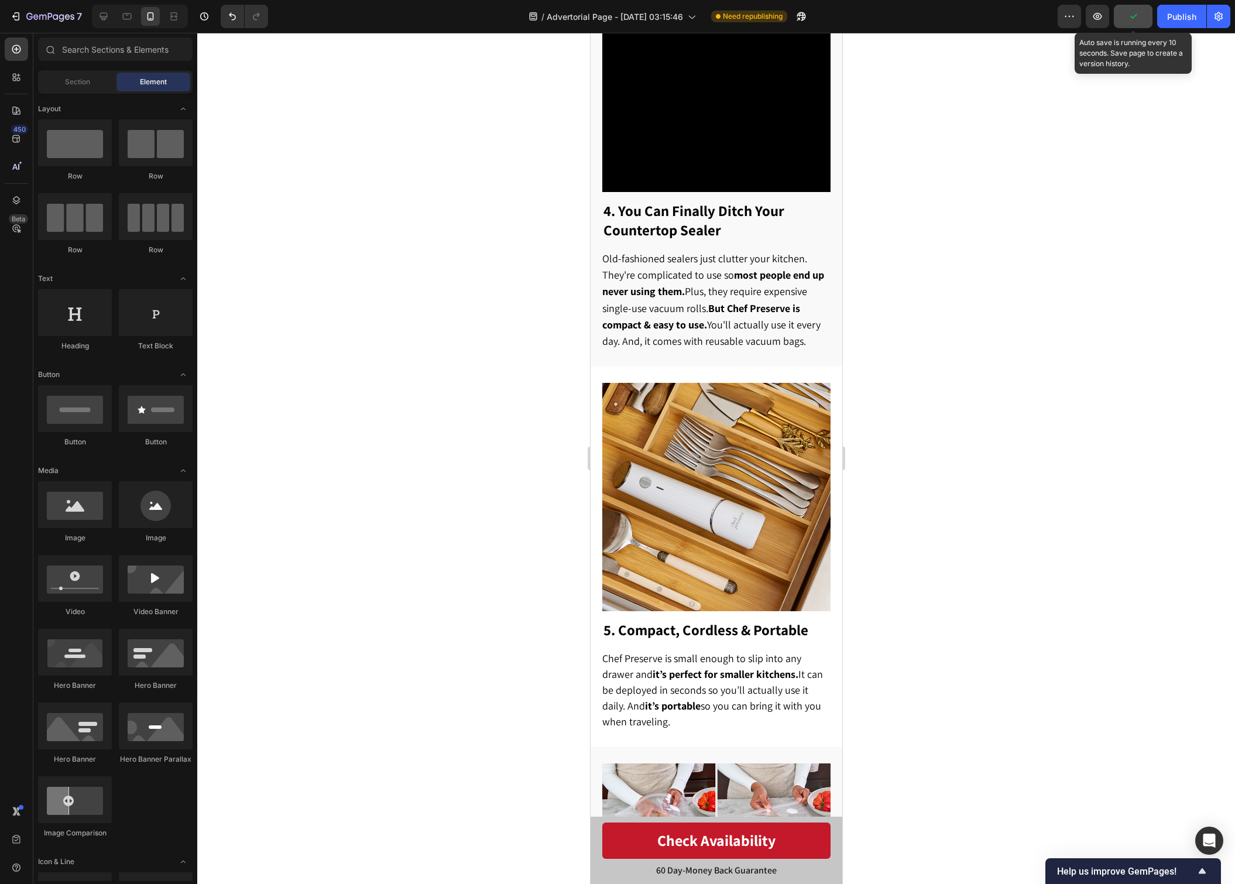
click at [1141, 6] on button "button" at bounding box center [1133, 16] width 39 height 23
click at [1193, 20] on div "Publish" at bounding box center [1181, 17] width 29 height 12
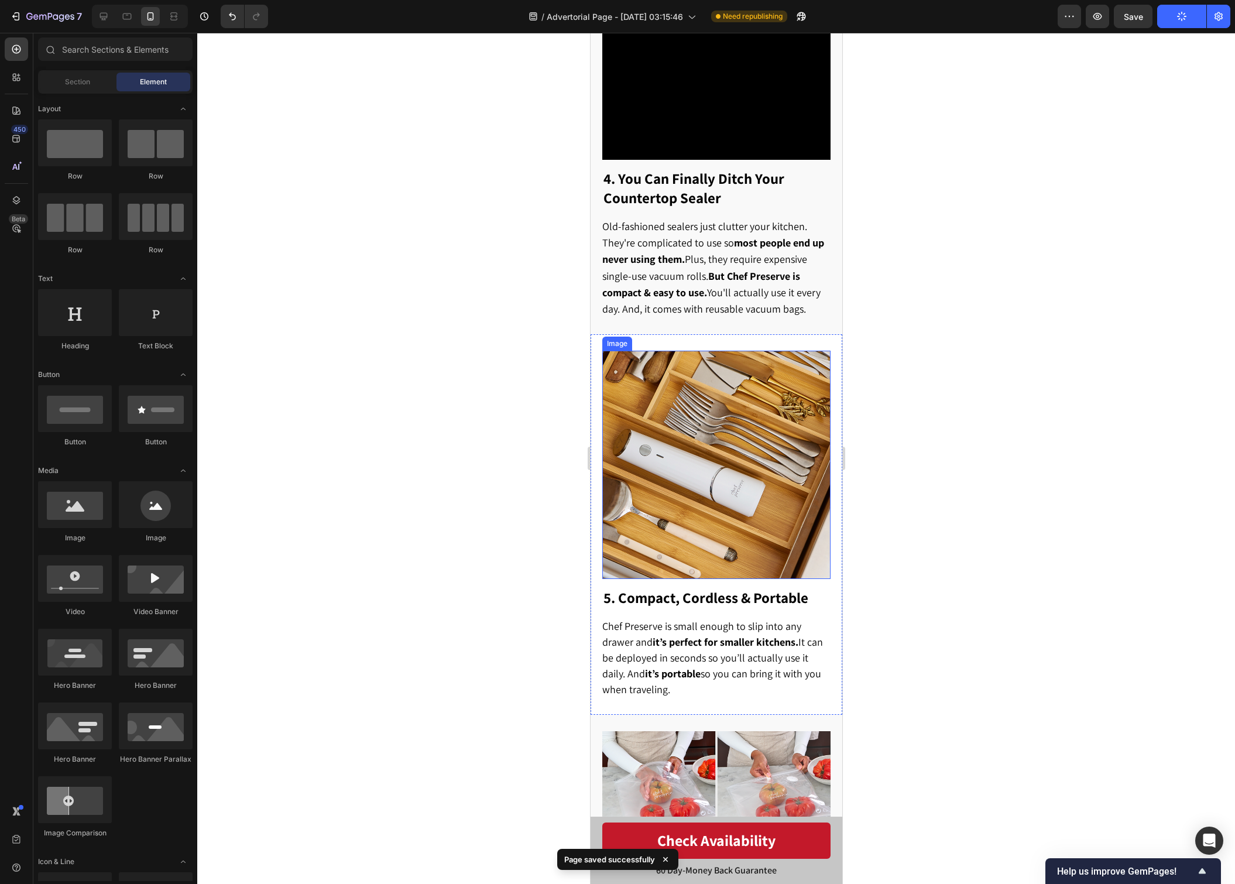
scroll to position [1640, 0]
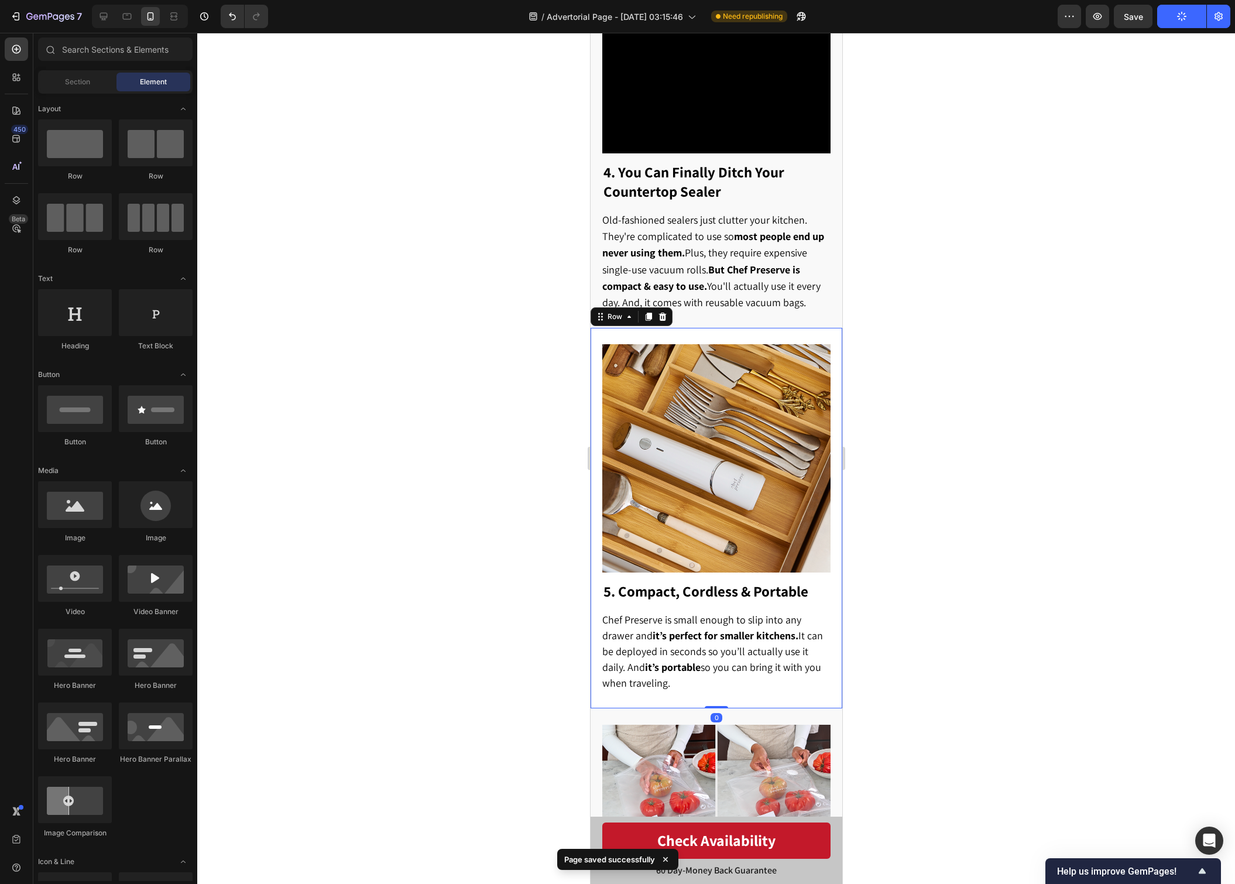
click at [708, 683] on div "5. Compact, Cordless & Portable Heading Chef Preserve is small enough to slip i…" at bounding box center [716, 518] width 252 height 380
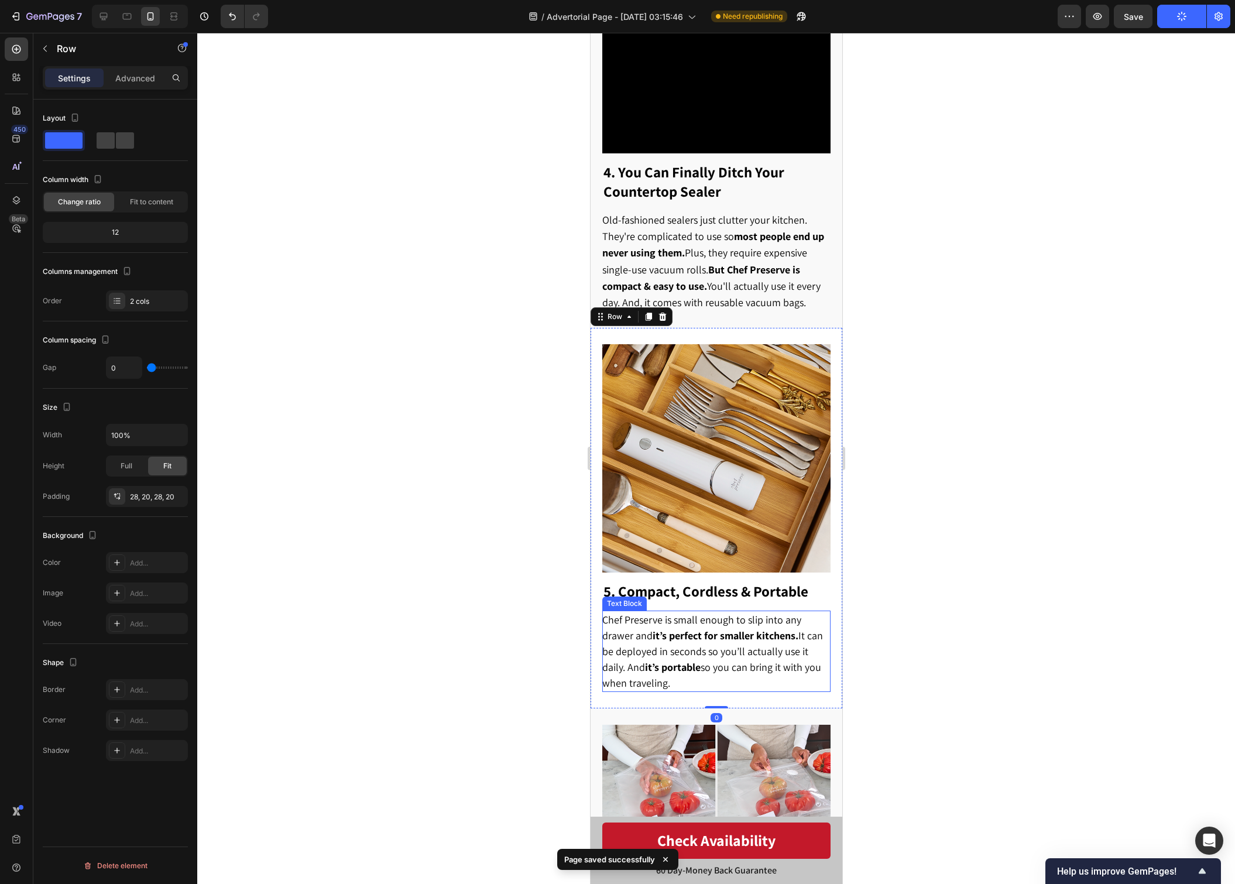
click at [712, 638] on span "Chef Preserve is small enough to slip into any drawer and it’s perfect for smal…" at bounding box center [712, 651] width 221 height 77
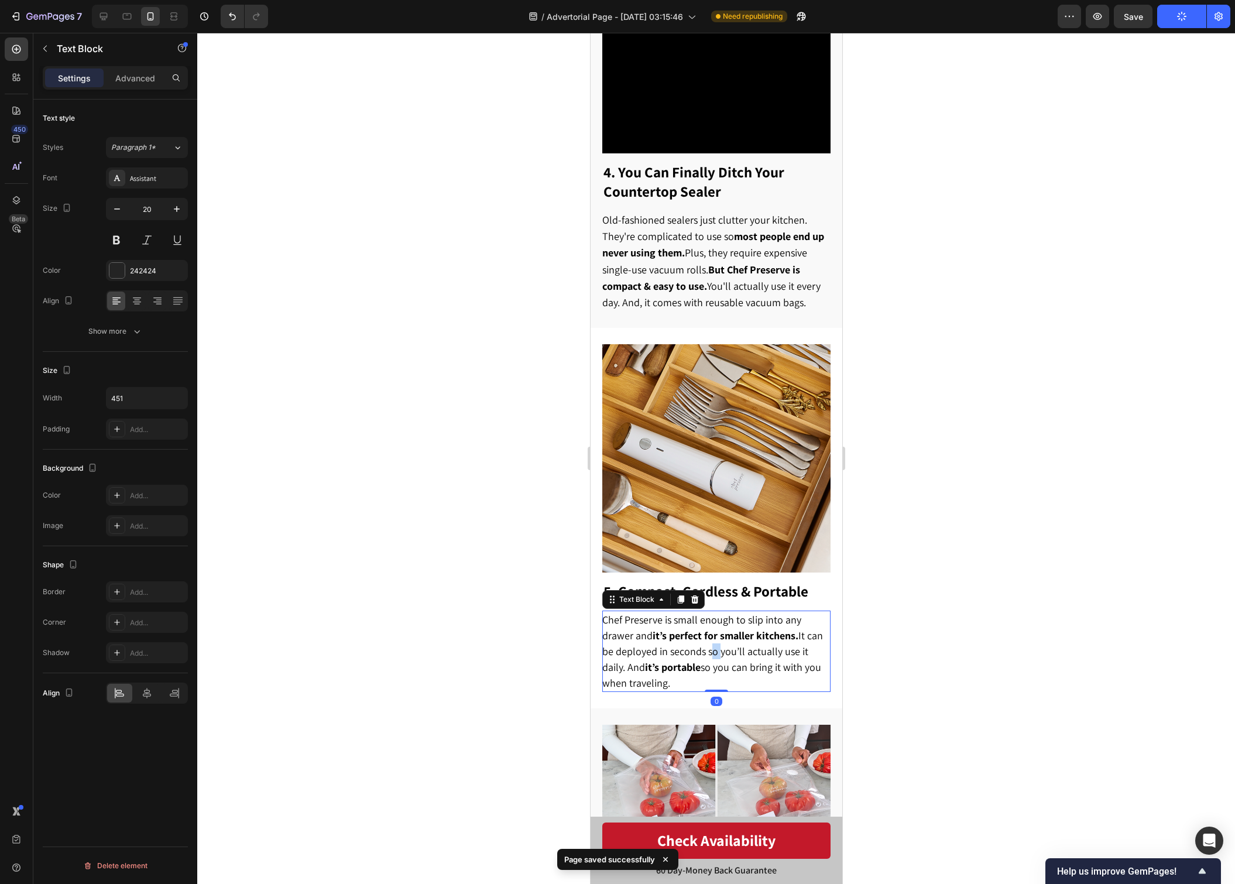
click at [712, 638] on span "Chef Preserve is small enough to slip into any drawer and it’s perfect for smal…" at bounding box center [712, 651] width 221 height 77
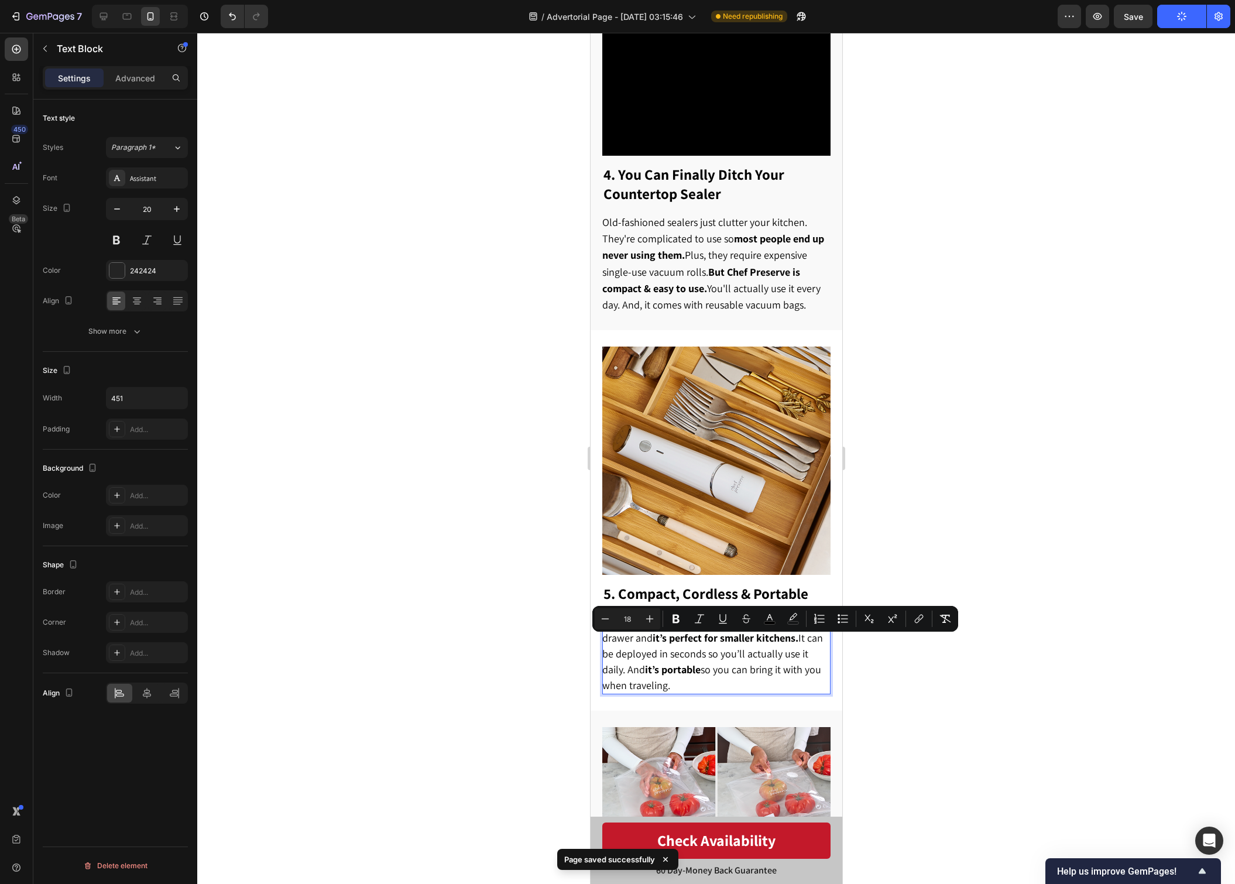
click at [703, 677] on p "Chef Preserve is small enough to slip into any drawer and it’s perfect for smal…" at bounding box center [715, 653] width 227 height 79
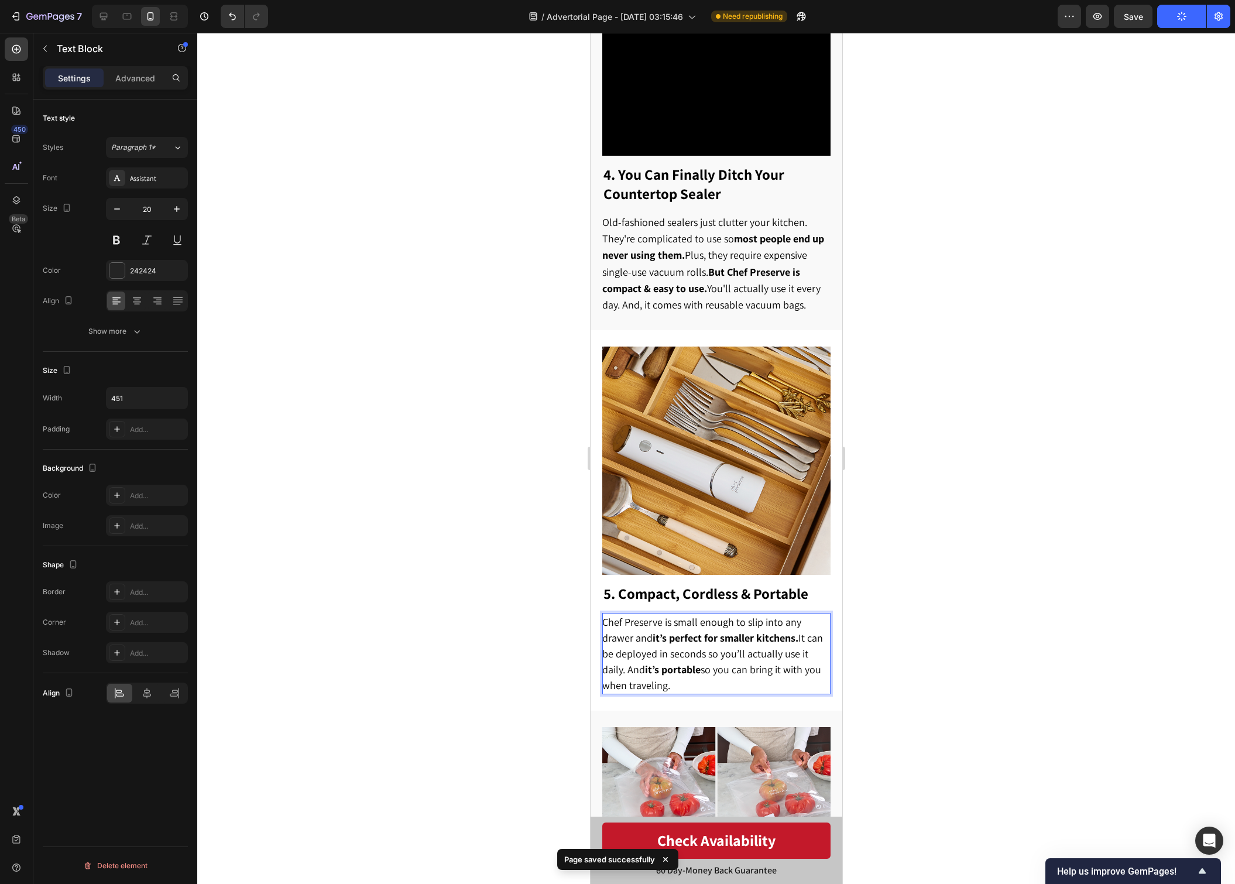
drag, startPoint x: 694, startPoint y: 674, endPoint x: 623, endPoint y: 646, distance: 76.5
click at [623, 646] on p "Chef Preserve is small enough to slip into any drawer and it’s perfect for smal…" at bounding box center [715, 653] width 227 height 79
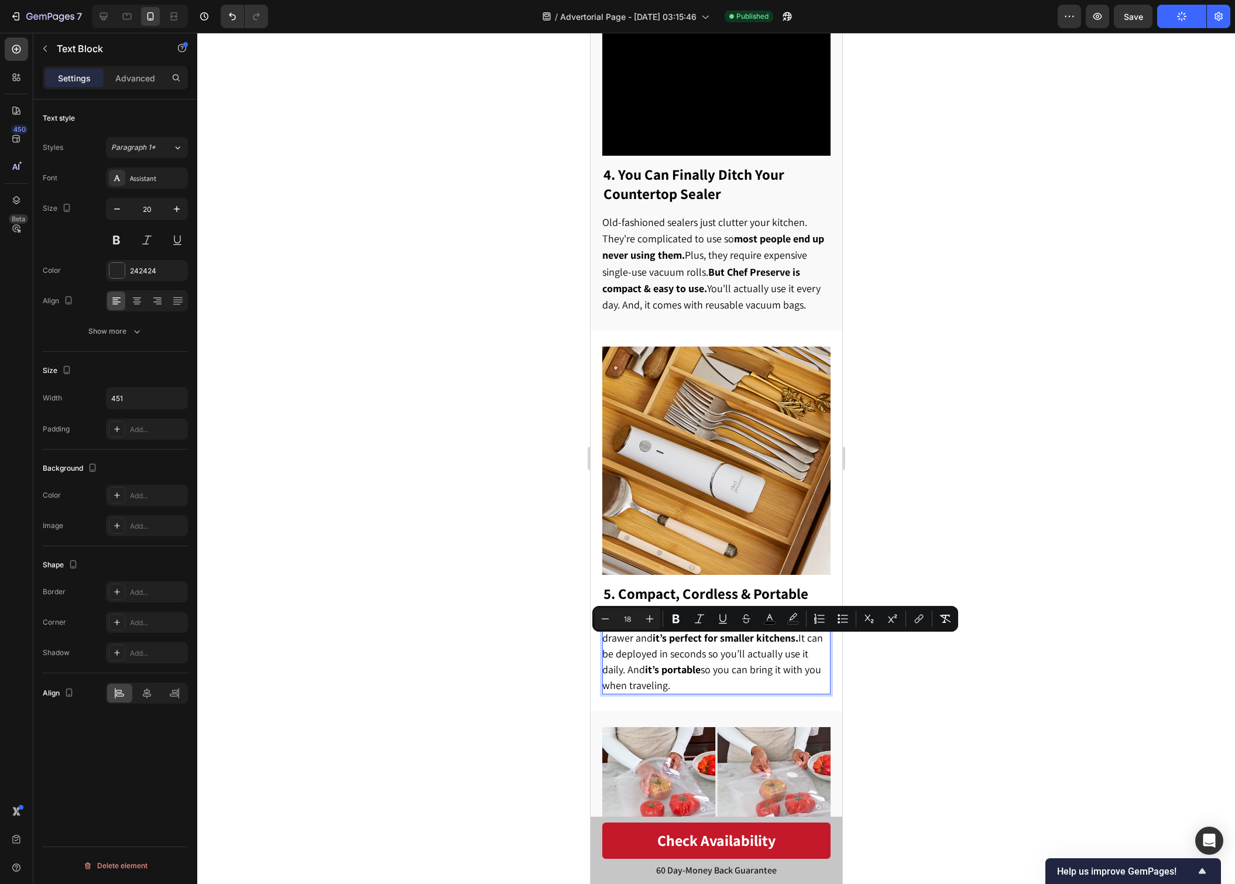
drag, startPoint x: 965, startPoint y: 489, endPoint x: 869, endPoint y: 530, distance: 105.2
click at [965, 489] on div at bounding box center [716, 458] width 1038 height 851
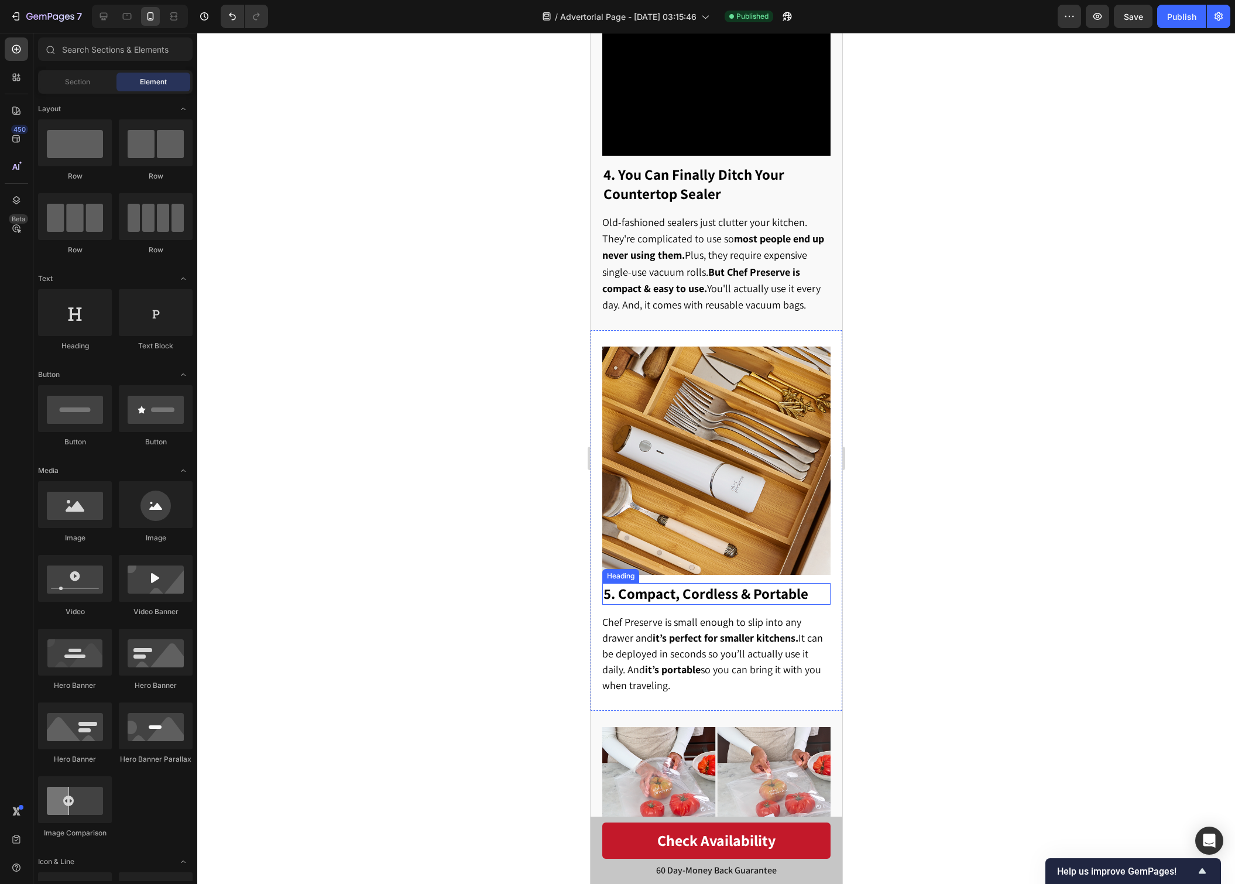
click at [707, 584] on strong "5. Compact, Cordless & Portable" at bounding box center [705, 593] width 205 height 19
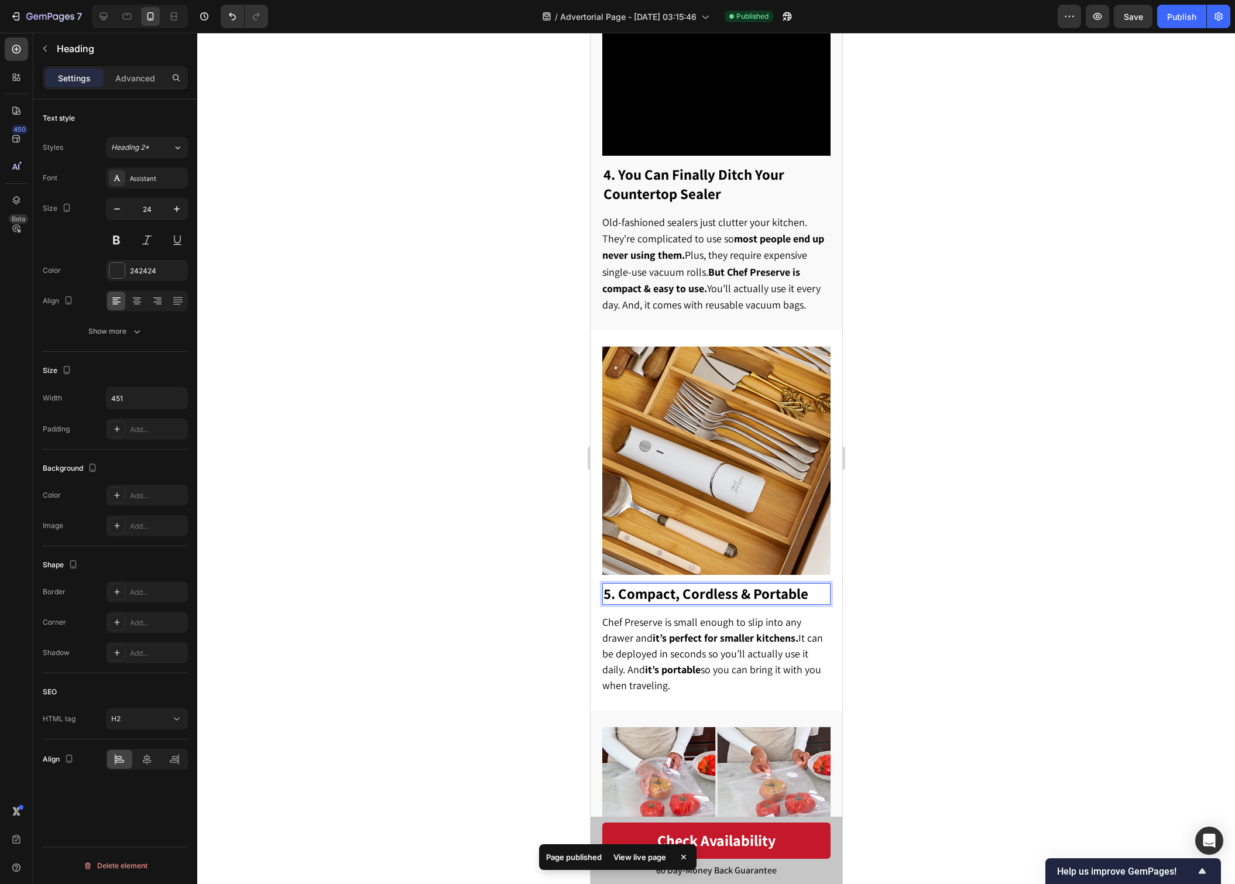
click at [707, 584] on strong "5. Compact, Cordless & Portable" at bounding box center [705, 593] width 205 height 19
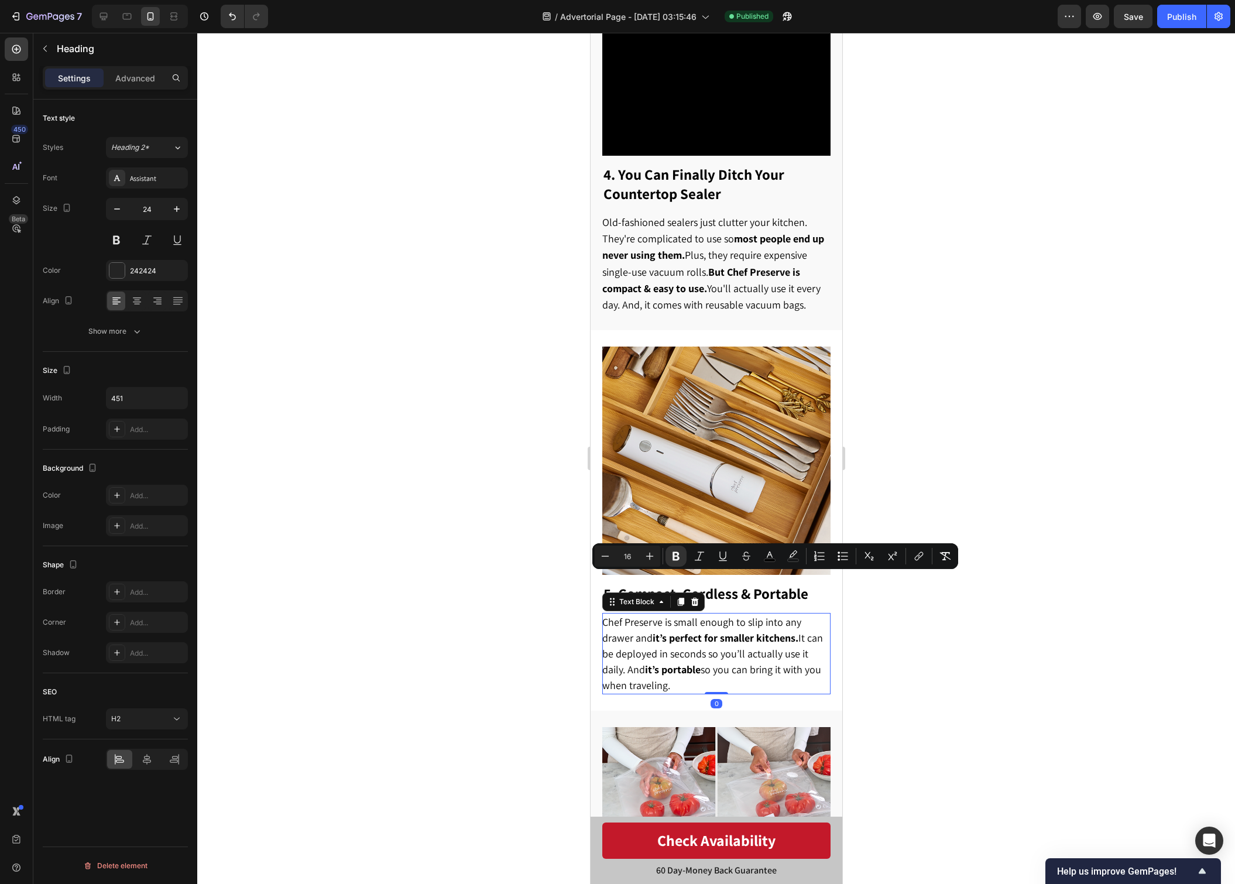
click at [790, 657] on span "Chef Preserve is small enough to slip into any drawer and it’s perfect for smal…" at bounding box center [712, 653] width 221 height 77
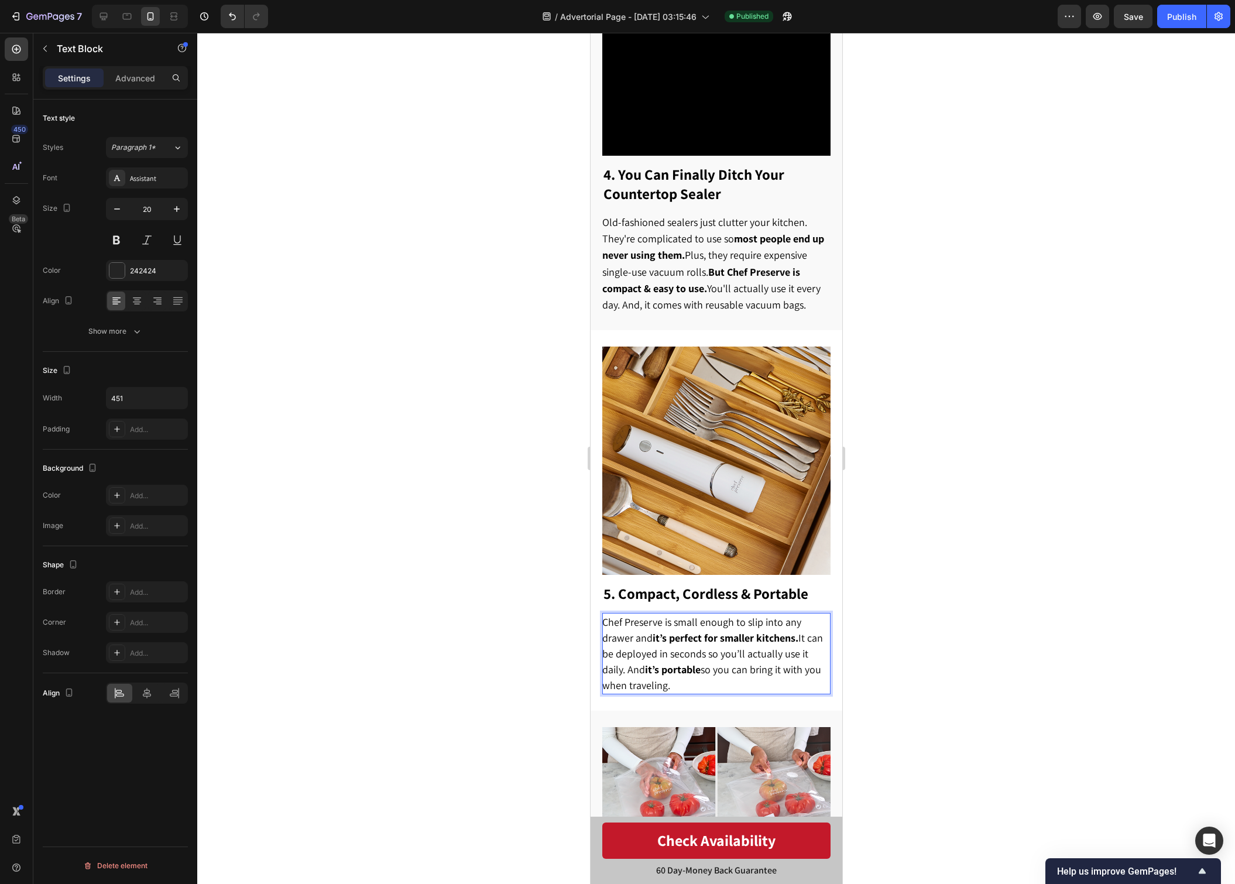
click at [745, 675] on p "Chef Preserve is small enough to slip into any drawer and it’s perfect for smal…" at bounding box center [715, 653] width 227 height 79
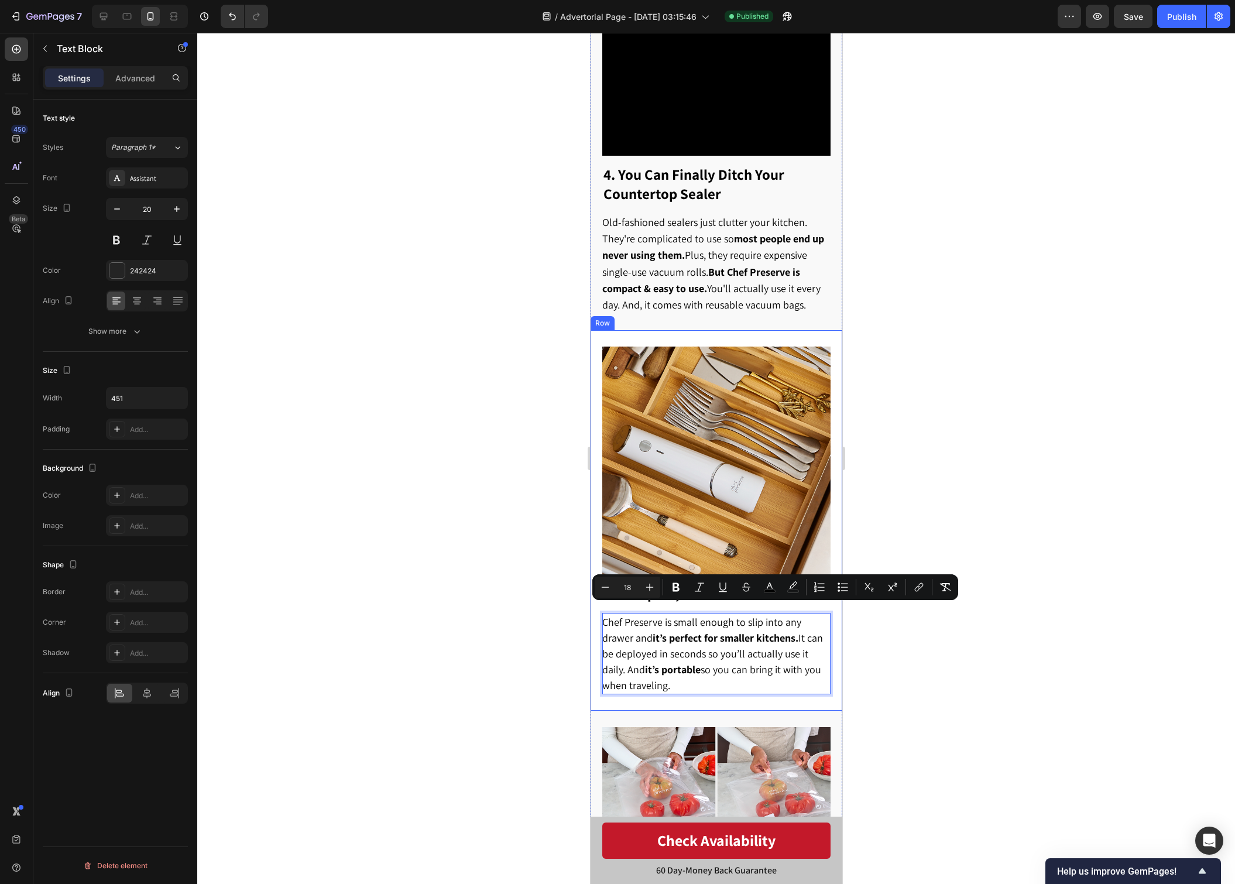
drag, startPoint x: 734, startPoint y: 676, endPoint x: 598, endPoint y: 614, distance: 149.3
click at [598, 614] on div "⁠⁠⁠⁠⁠⁠⁠ 5. Compact, Cordless & Portable Heading Chef Preserve is small enough t…" at bounding box center [716, 520] width 252 height 380
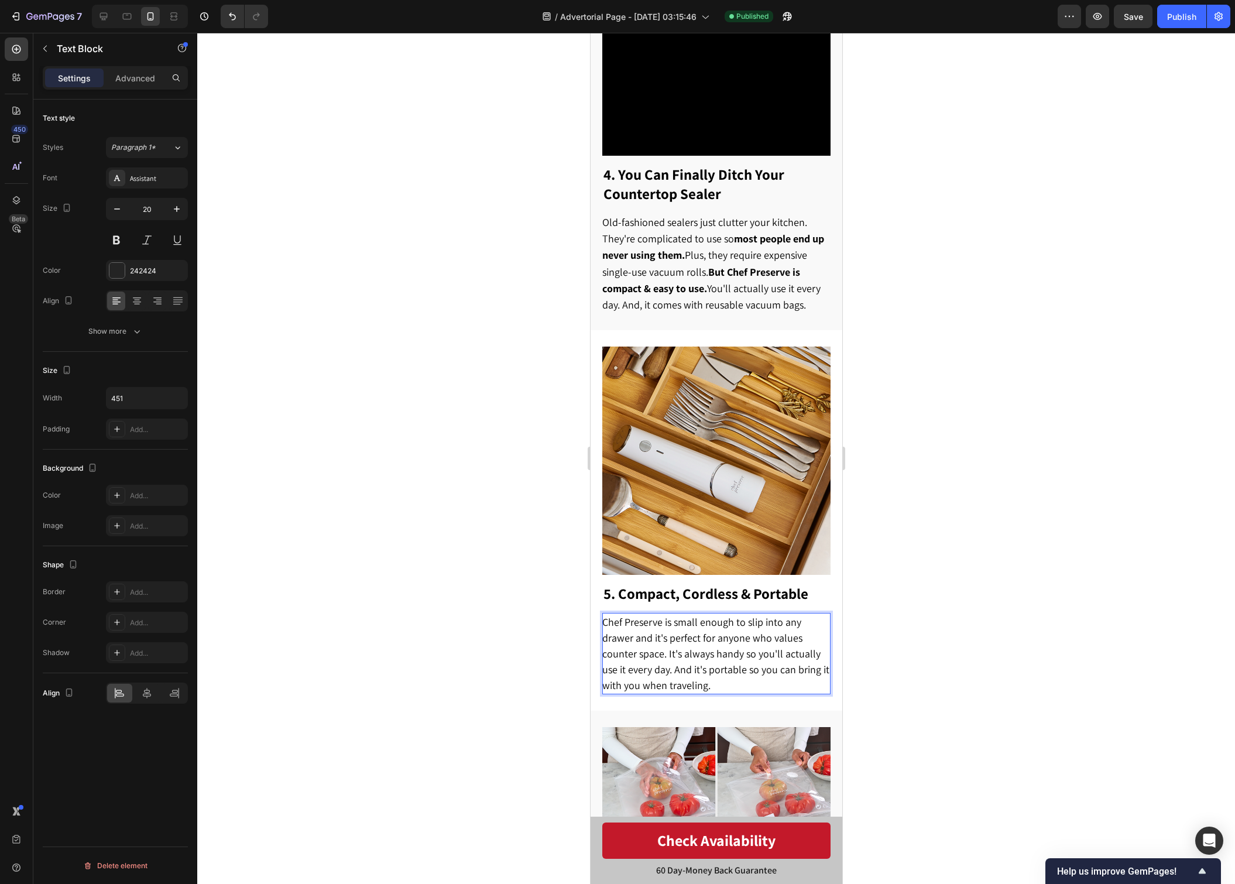
click at [774, 643] on span "Chef Preserve is small enough to slip into any drawer and it's perfect for anyo…" at bounding box center [715, 653] width 227 height 77
click at [688, 645] on span "Chef Preserve is small enough to slip into any drawer and it's perfect for anyo…" at bounding box center [715, 653] width 227 height 77
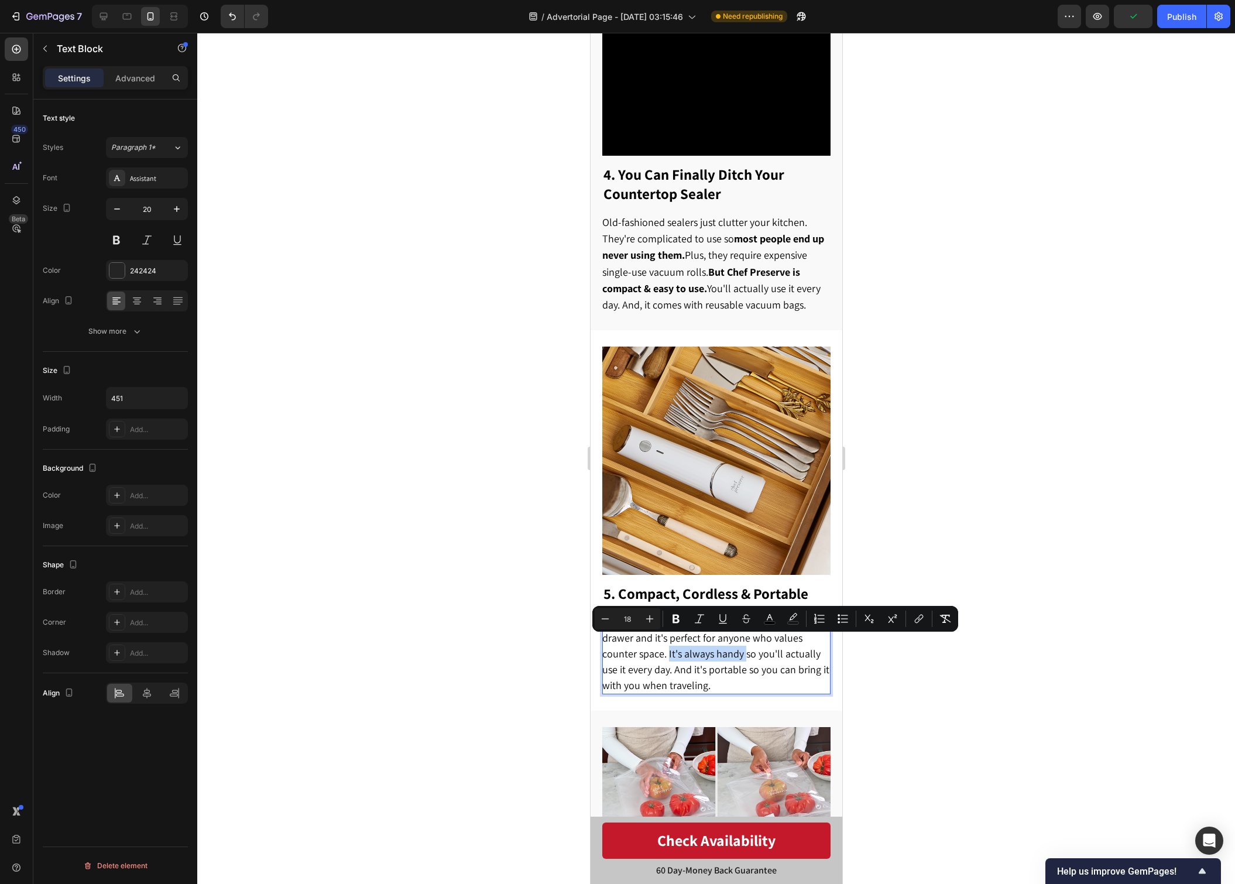
drag, startPoint x: 667, startPoint y: 645, endPoint x: 743, endPoint y: 648, distance: 76.2
click at [743, 648] on span "Chef Preserve is small enough to slip into any drawer and it's perfect for anyo…" at bounding box center [715, 653] width 227 height 77
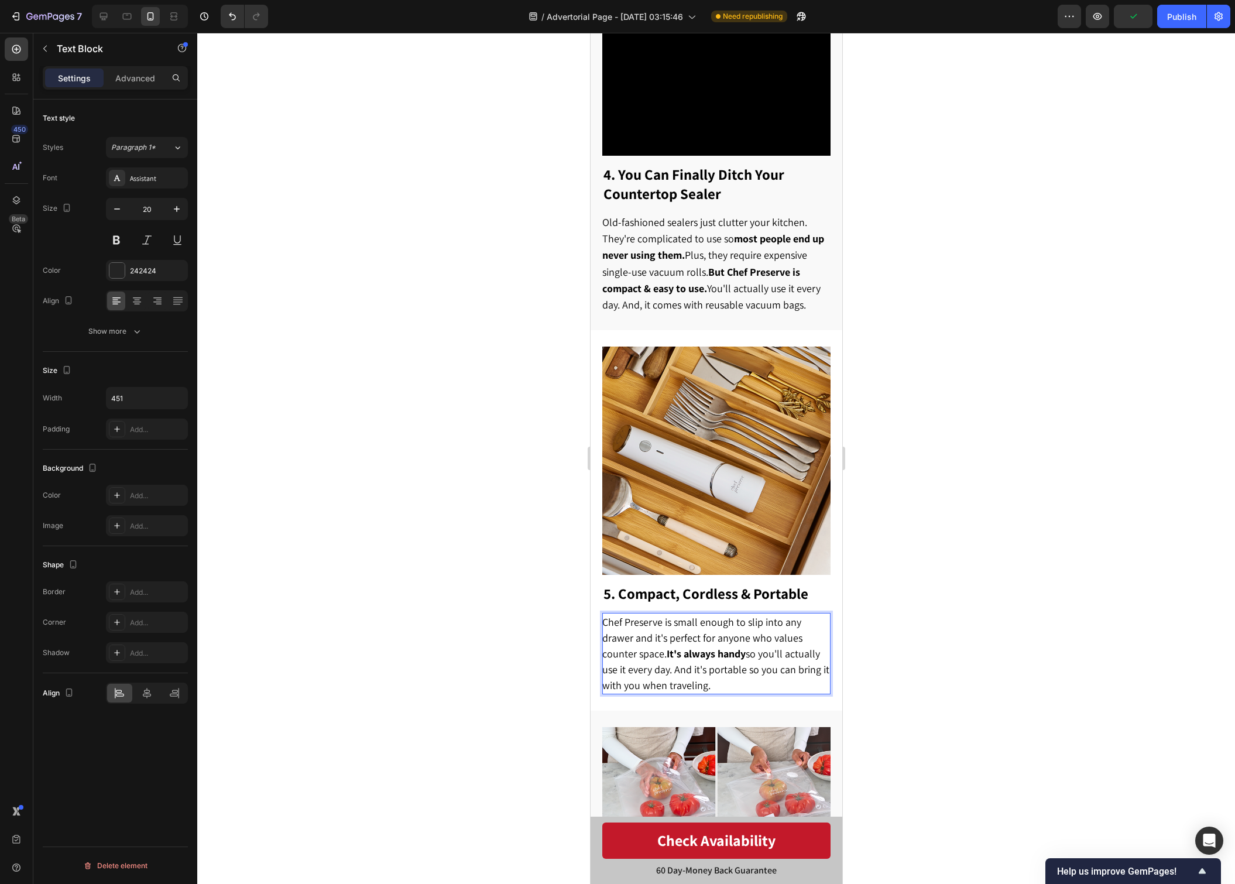
click at [776, 671] on p "Chef Preserve is small enough to slip into any drawer and it's perfect for anyo…" at bounding box center [715, 653] width 227 height 79
click at [1001, 652] on div at bounding box center [716, 458] width 1038 height 851
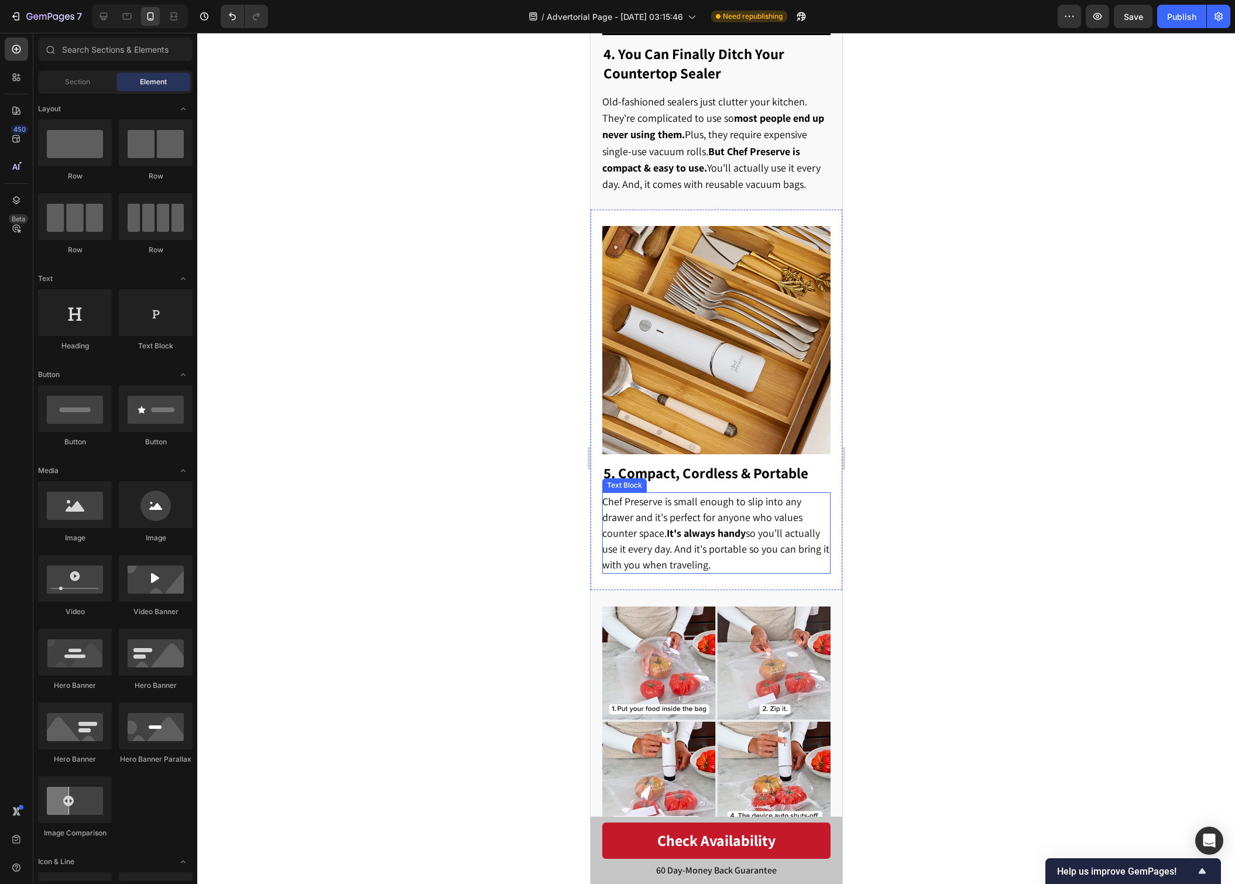
scroll to position [1759, 0]
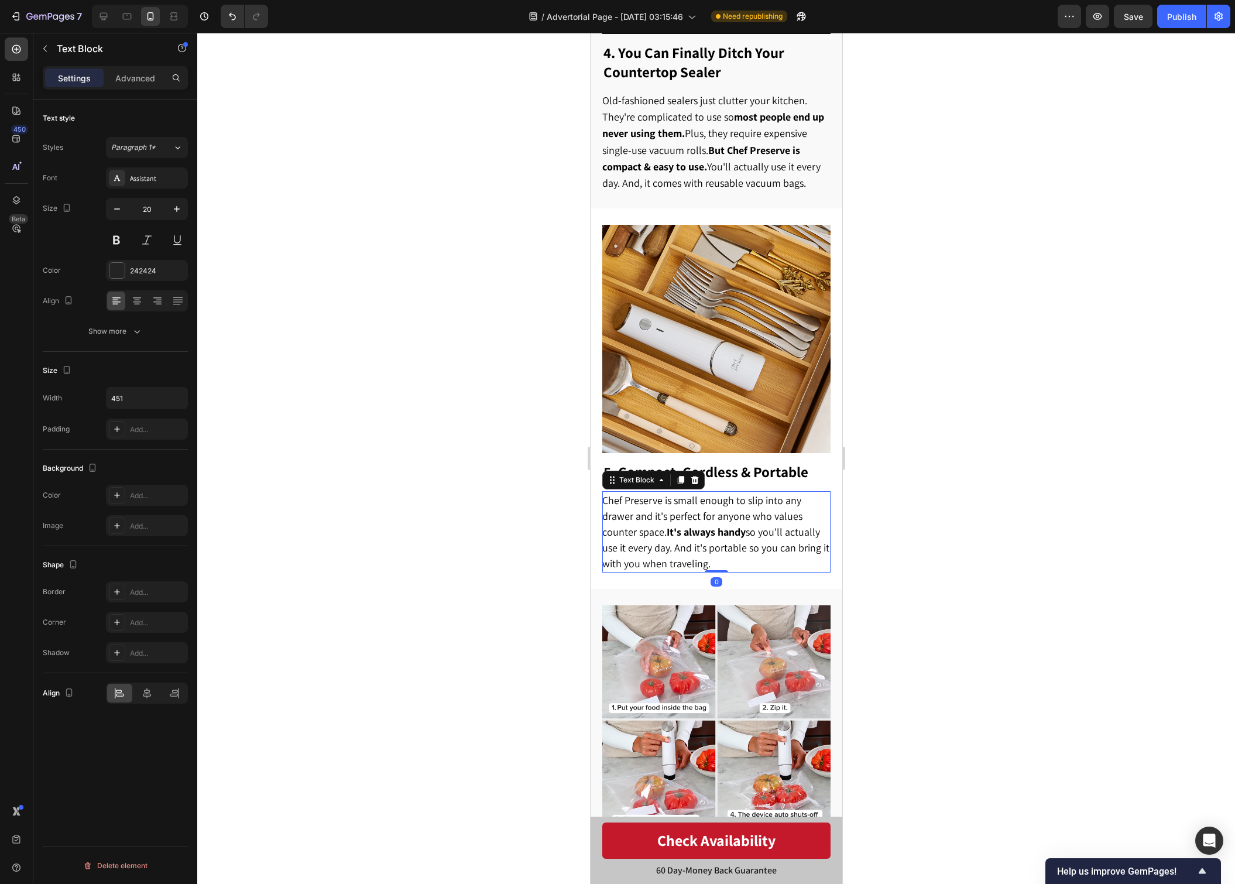
click at [706, 525] on strong "It's always handy" at bounding box center [705, 531] width 79 height 13
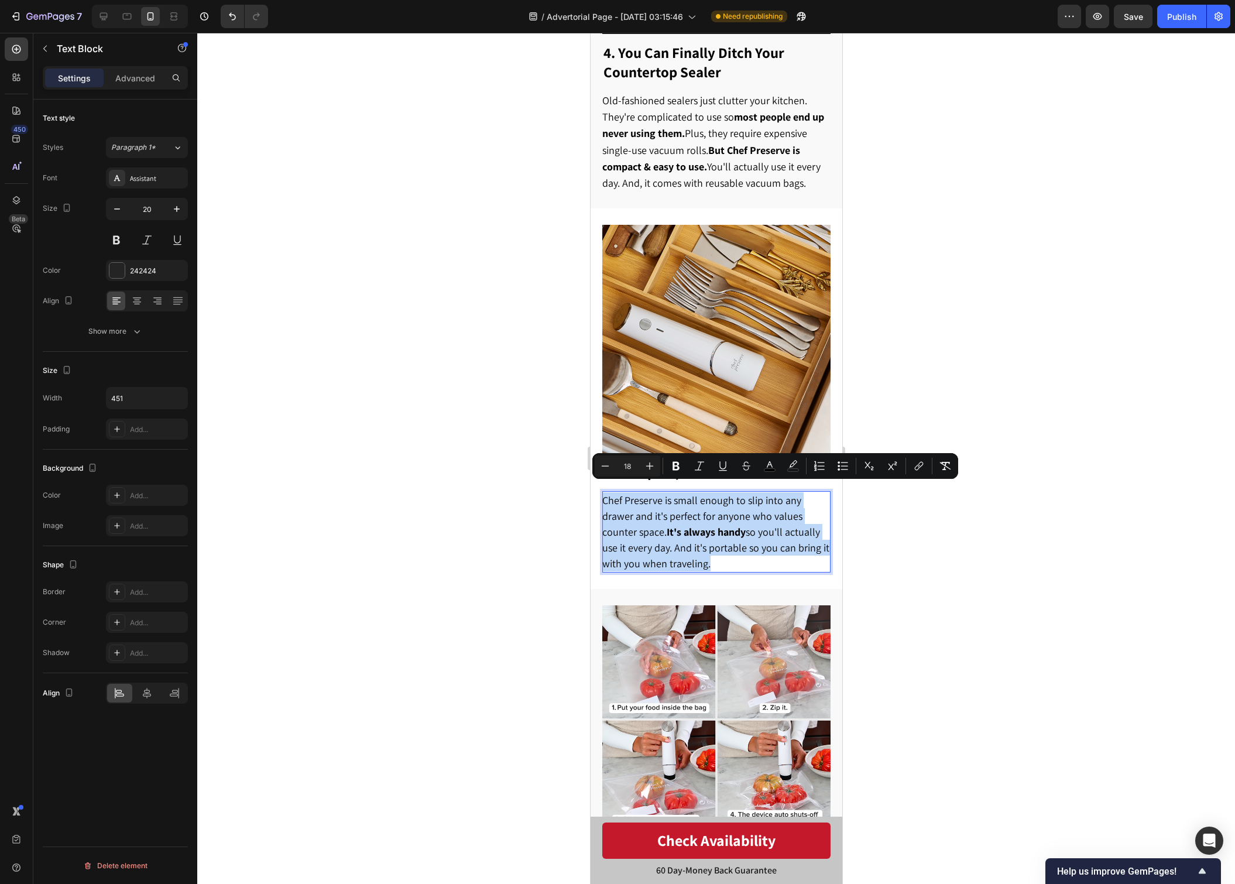
drag, startPoint x: 664, startPoint y: 540, endPoint x: 603, endPoint y: 495, distance: 76.2
click at [602, 495] on p "Chef Preserve is small enough to slip into any drawer and it's perfect for anyo…" at bounding box center [715, 531] width 227 height 79
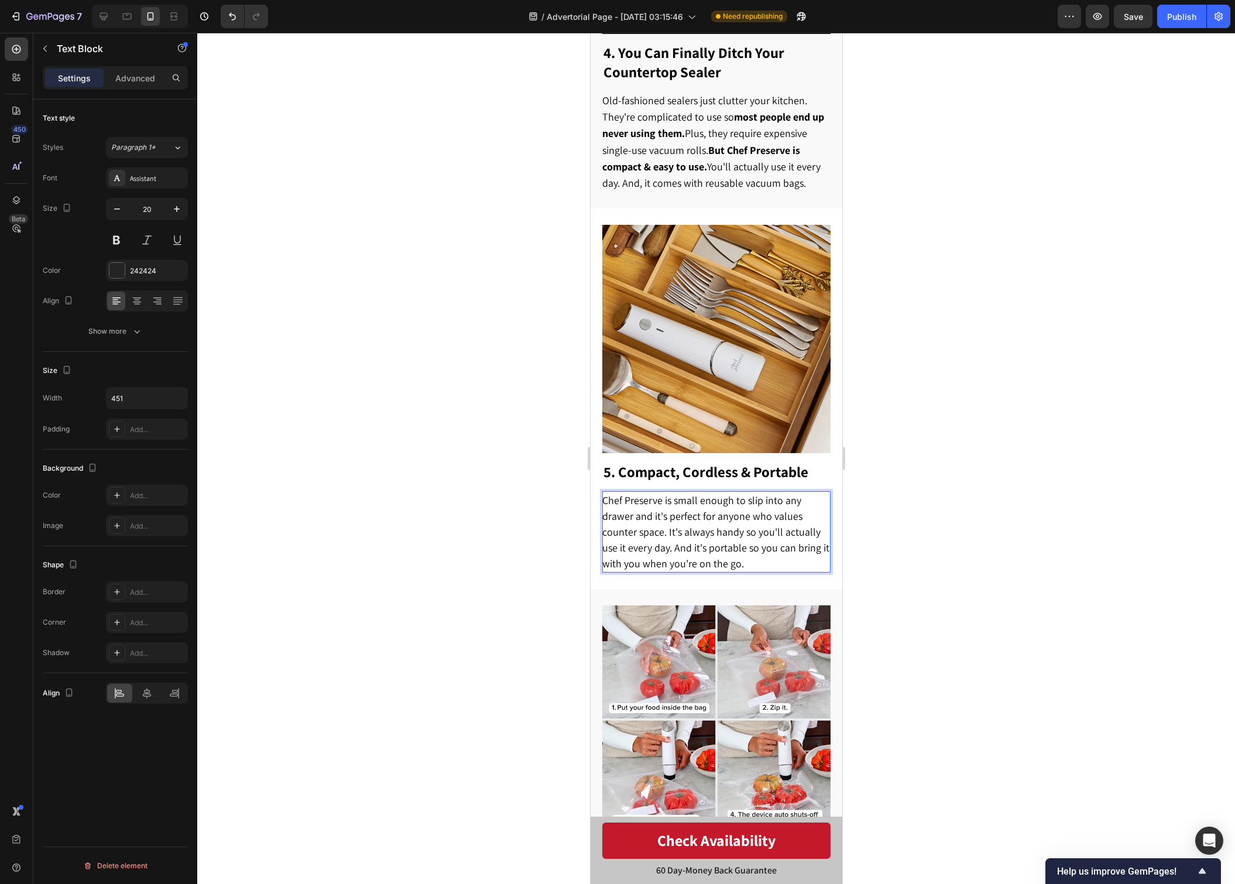
click at [958, 554] on div at bounding box center [716, 458] width 1038 height 851
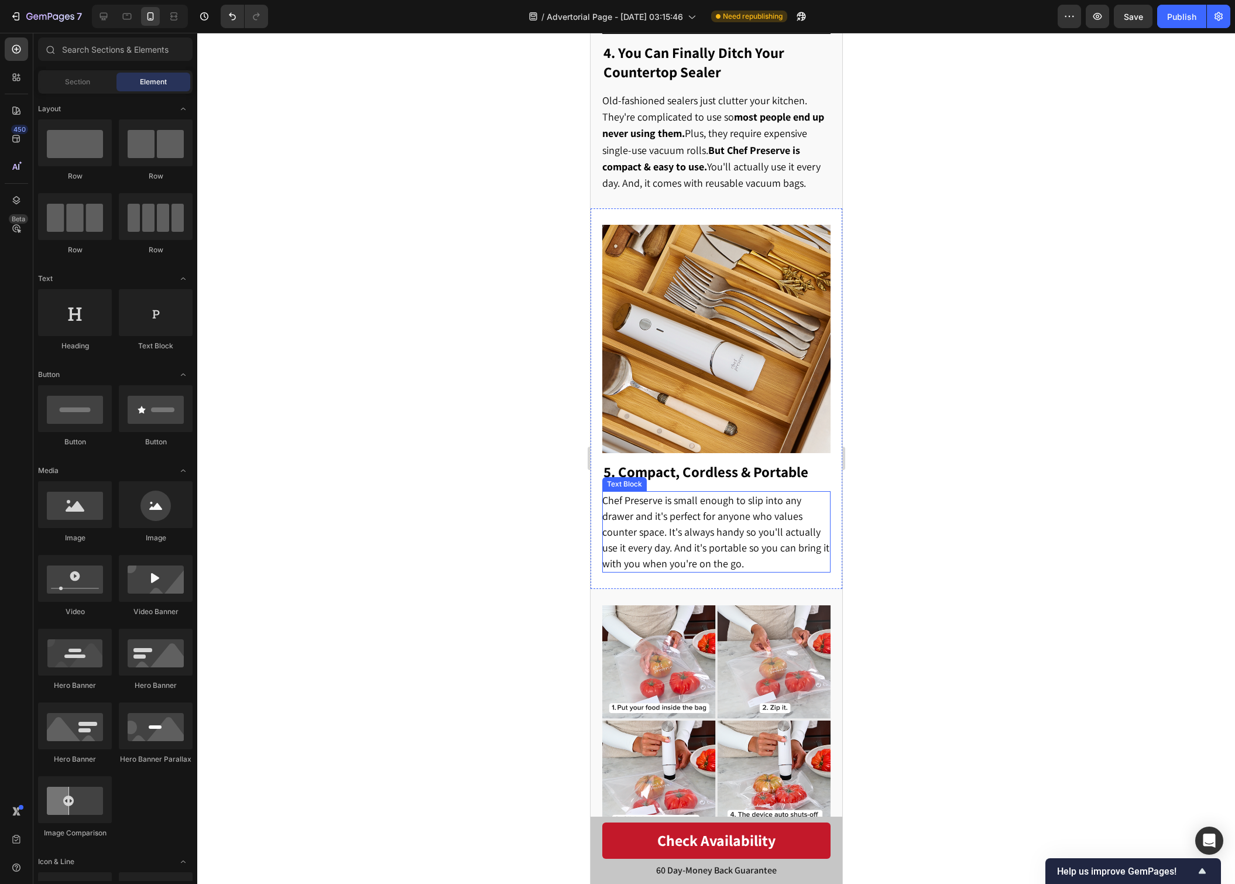
click at [727, 529] on p "Chef Preserve is small enough to slip into any drawer and it's perfect for anyo…" at bounding box center [715, 531] width 227 height 79
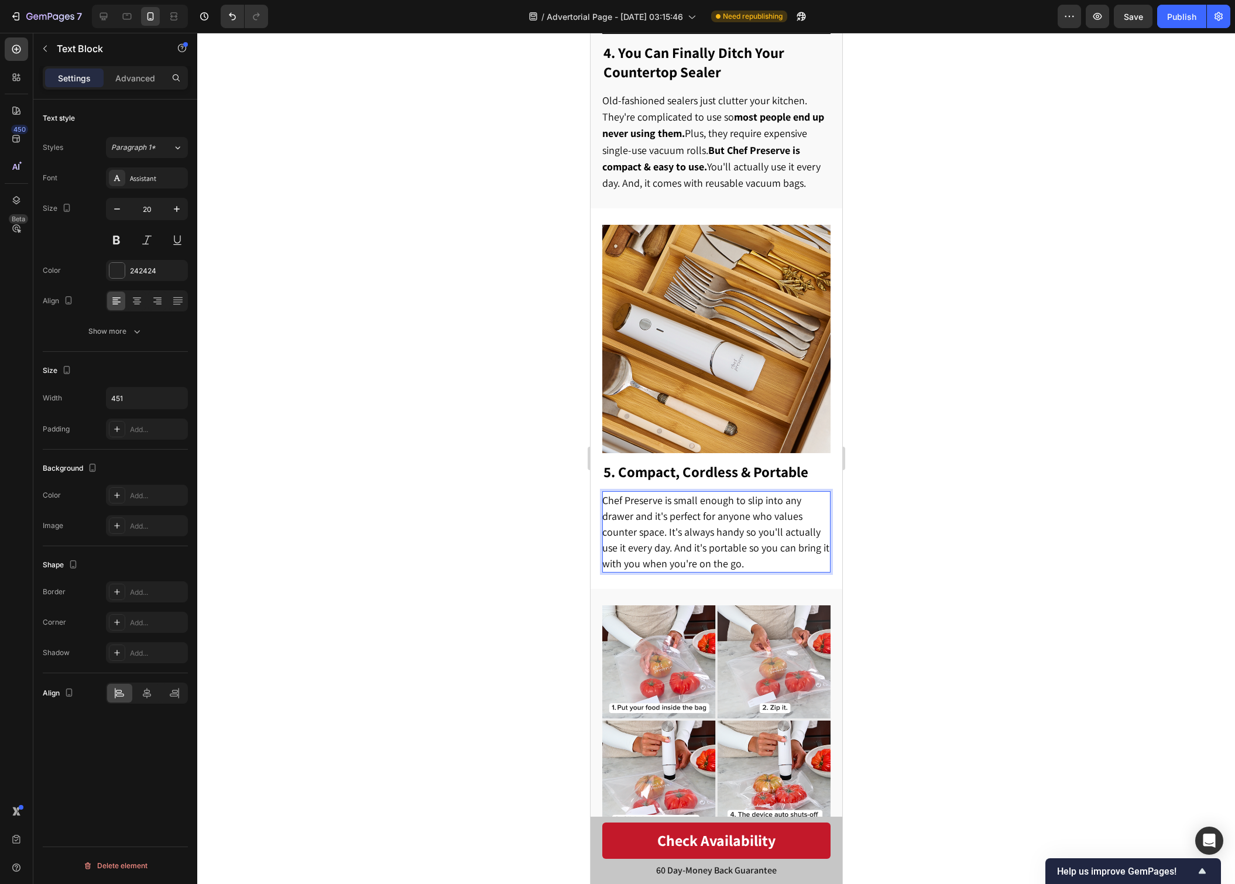
click at [665, 528] on p "Chef Preserve is small enough to slip into any drawer and it's perfect for anyo…" at bounding box center [715, 531] width 227 height 79
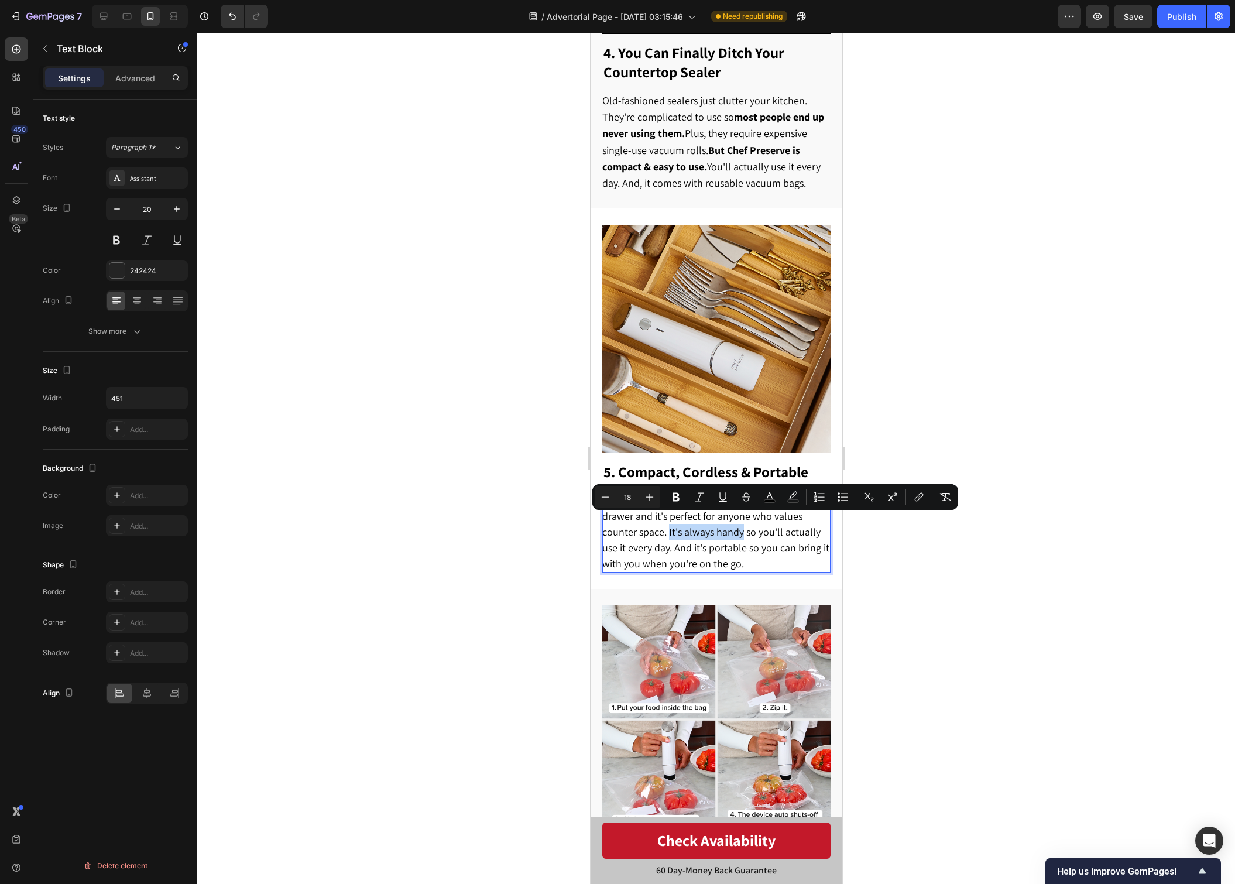
drag, startPoint x: 668, startPoint y: 526, endPoint x: 740, endPoint y: 526, distance: 72.0
click at [740, 526] on span "Chef Preserve is small enough to slip into any drawer and it's perfect for anyo…" at bounding box center [715, 532] width 227 height 77
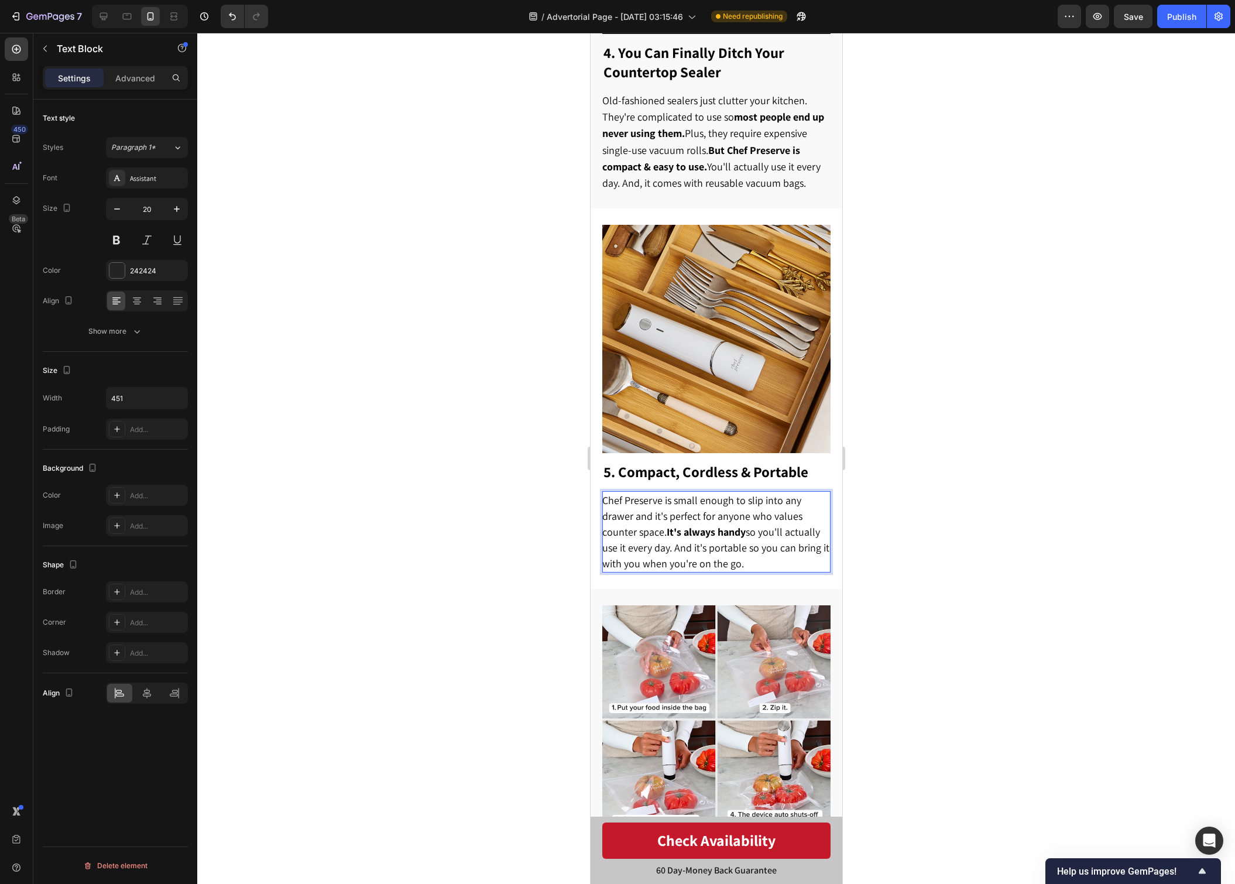
click at [759, 533] on span "Chef Preserve is small enough to slip into any drawer and it's perfect for anyo…" at bounding box center [715, 532] width 227 height 77
click at [963, 588] on div at bounding box center [716, 458] width 1038 height 851
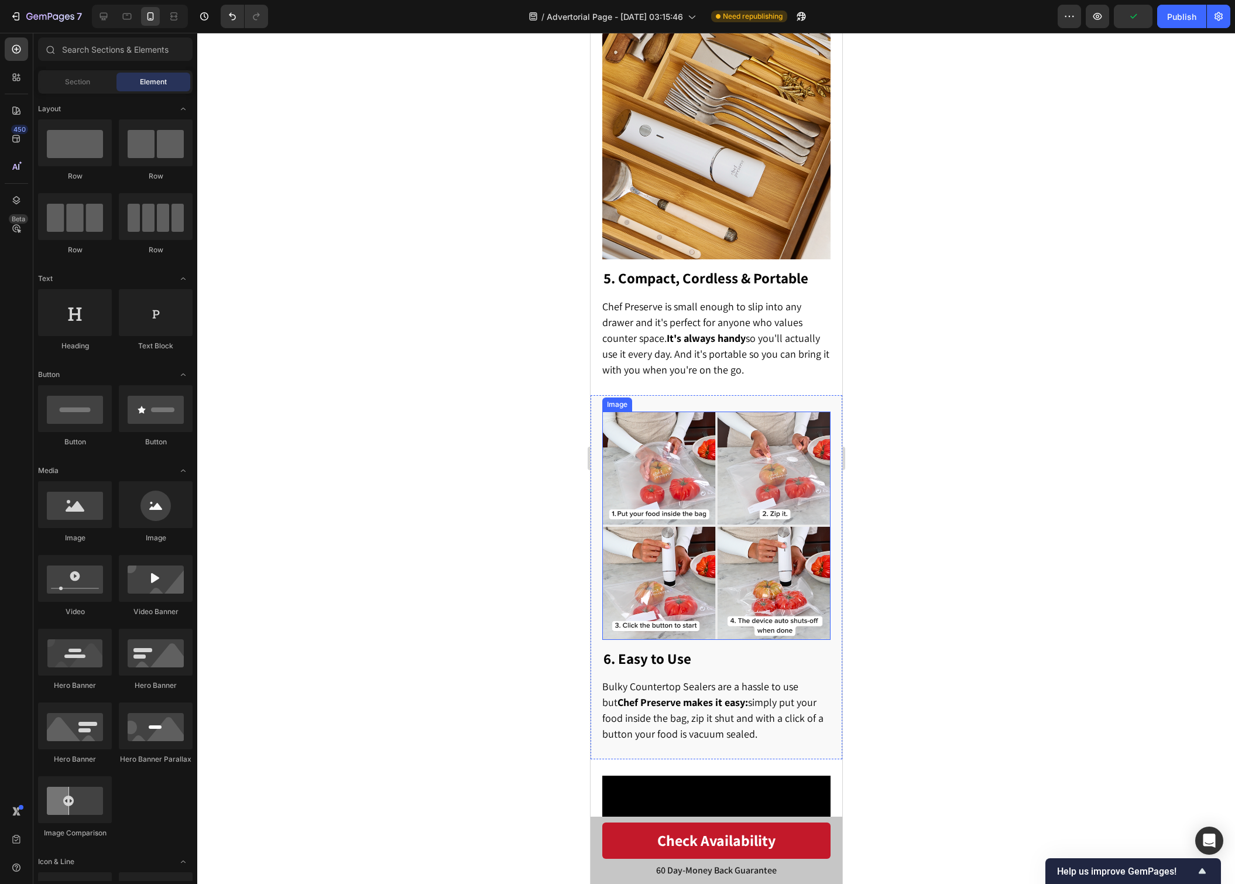
scroll to position [1968, 0]
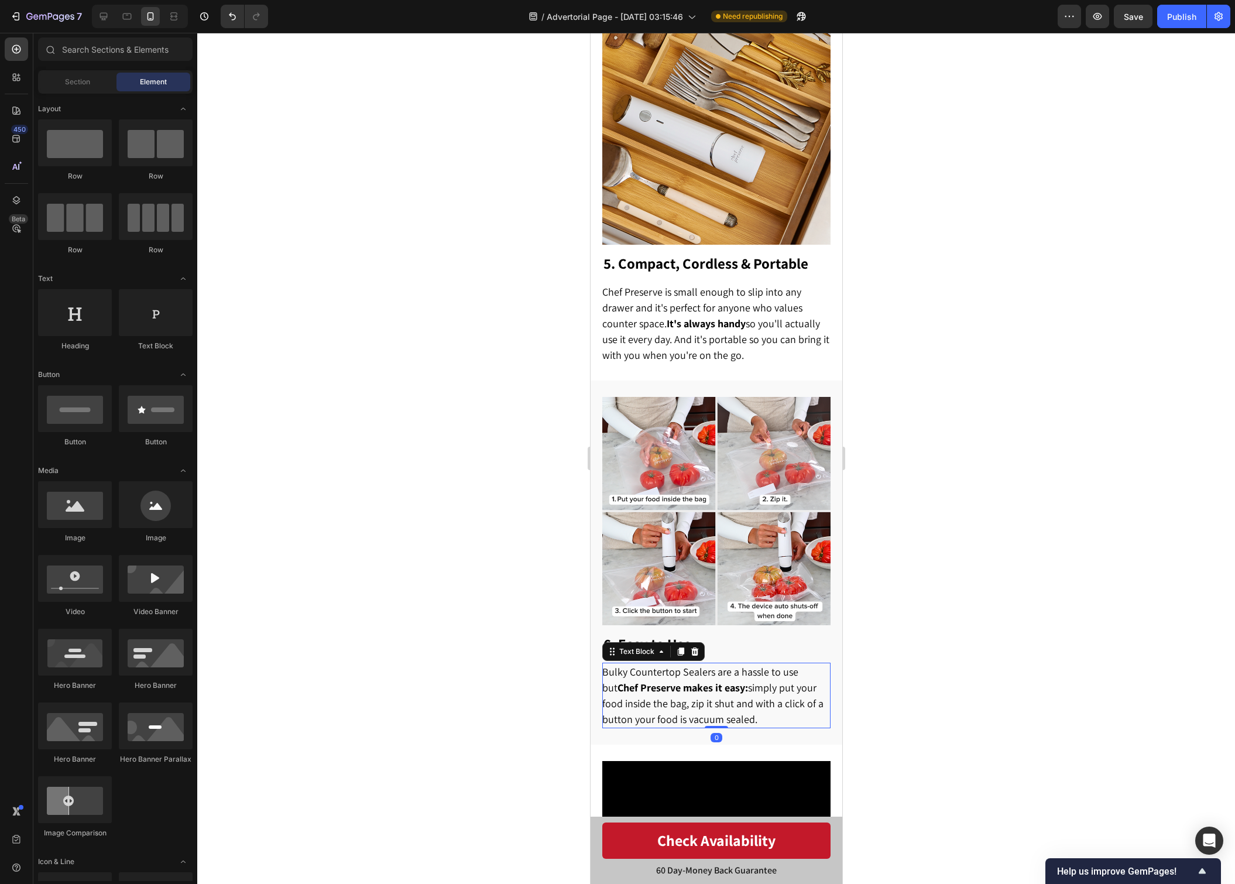
click at [773, 676] on span "Bulky Countertop Sealers are a hassle to use but Chef Preserve makes it easy: s…" at bounding box center [712, 695] width 221 height 61
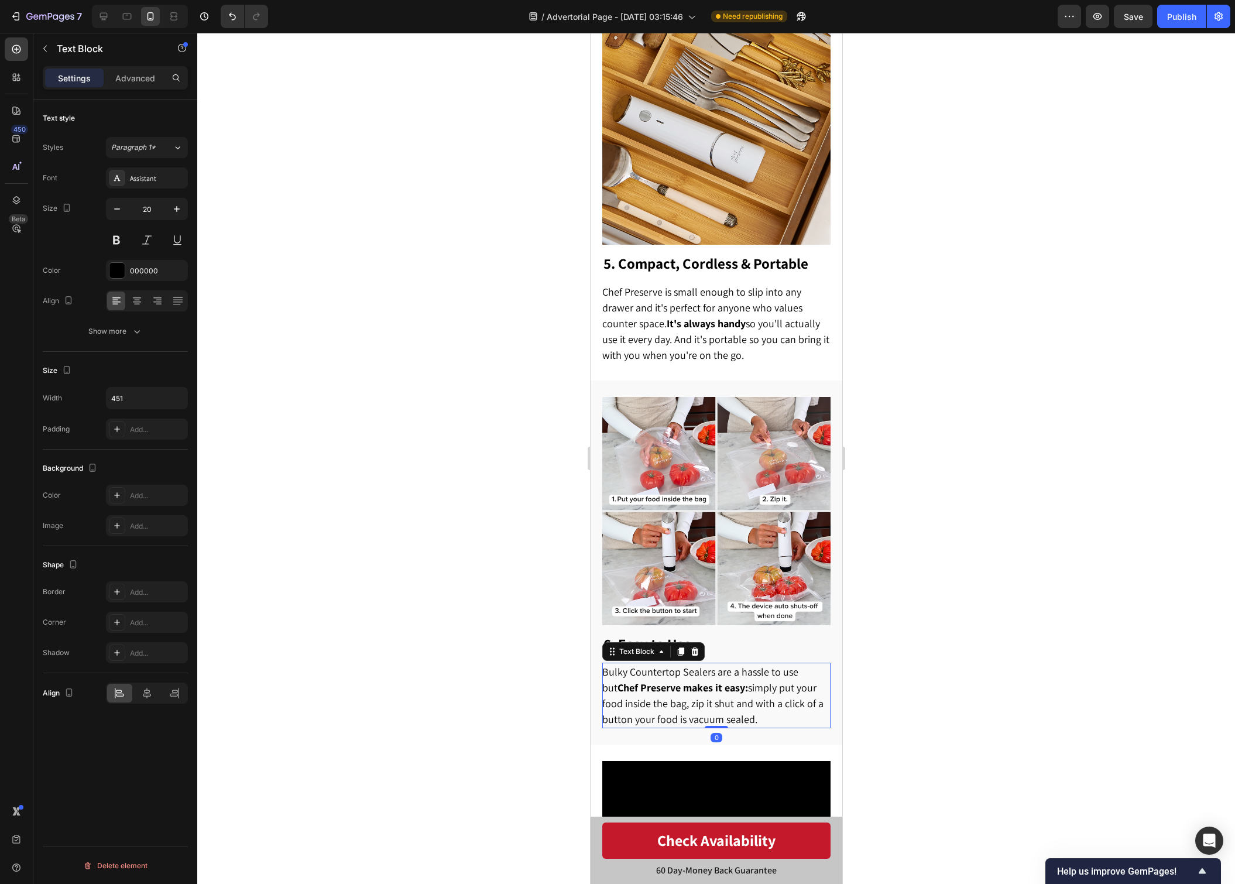
click at [773, 676] on span "Bulky Countertop Sealers are a hassle to use but Chef Preserve makes it easy: s…" at bounding box center [712, 695] width 221 height 61
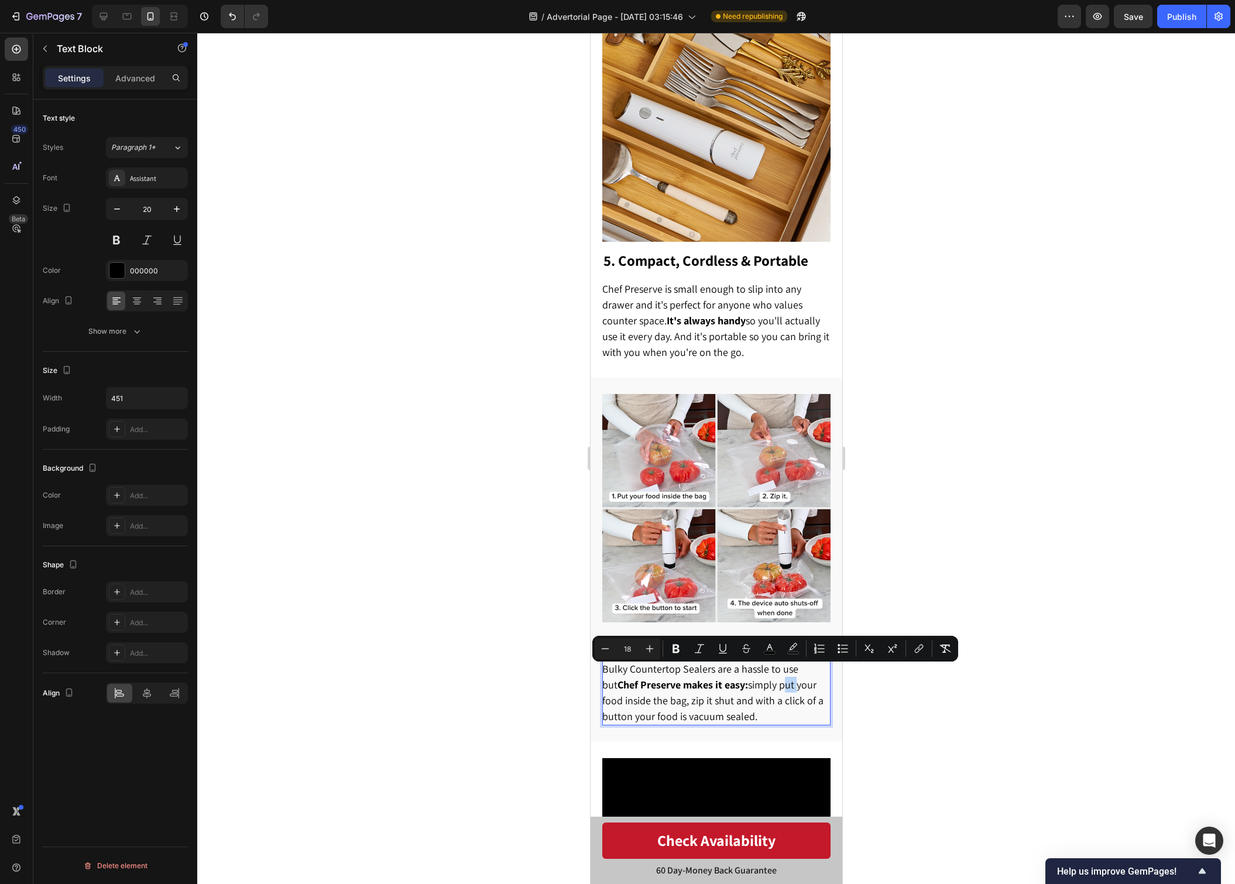
scroll to position [1970, 0]
click at [787, 692] on span "Bulky Countertop Sealers are a hassle to use but Chef Preserve makes it easy: s…" at bounding box center [712, 693] width 221 height 61
drag, startPoint x: 1029, startPoint y: 561, endPoint x: 1032, endPoint y: 518, distance: 43.5
click at [1028, 561] on div at bounding box center [716, 458] width 1038 height 851
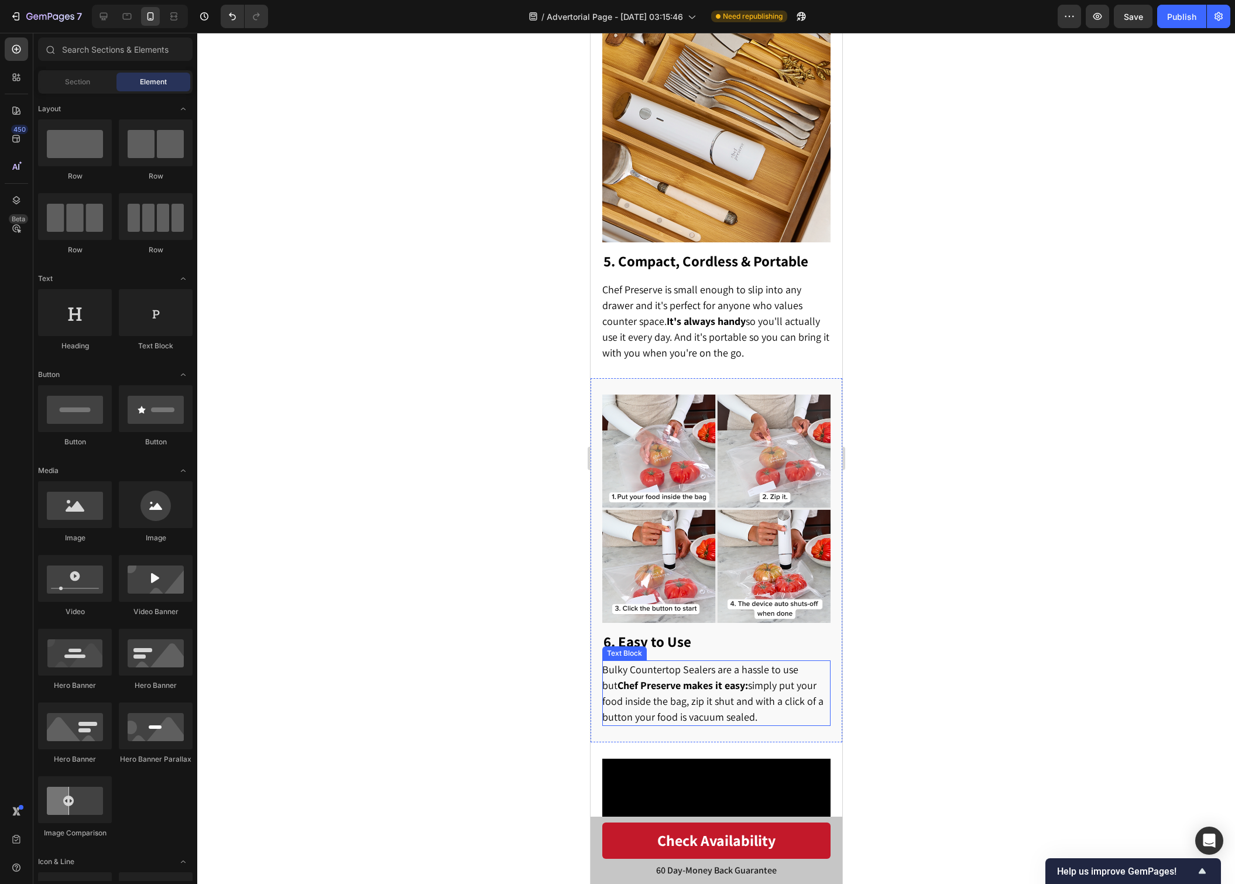
click at [741, 695] on span "Bulky Countertop Sealers are a hassle to use but Chef Preserve makes it easy: s…" at bounding box center [712, 693] width 221 height 61
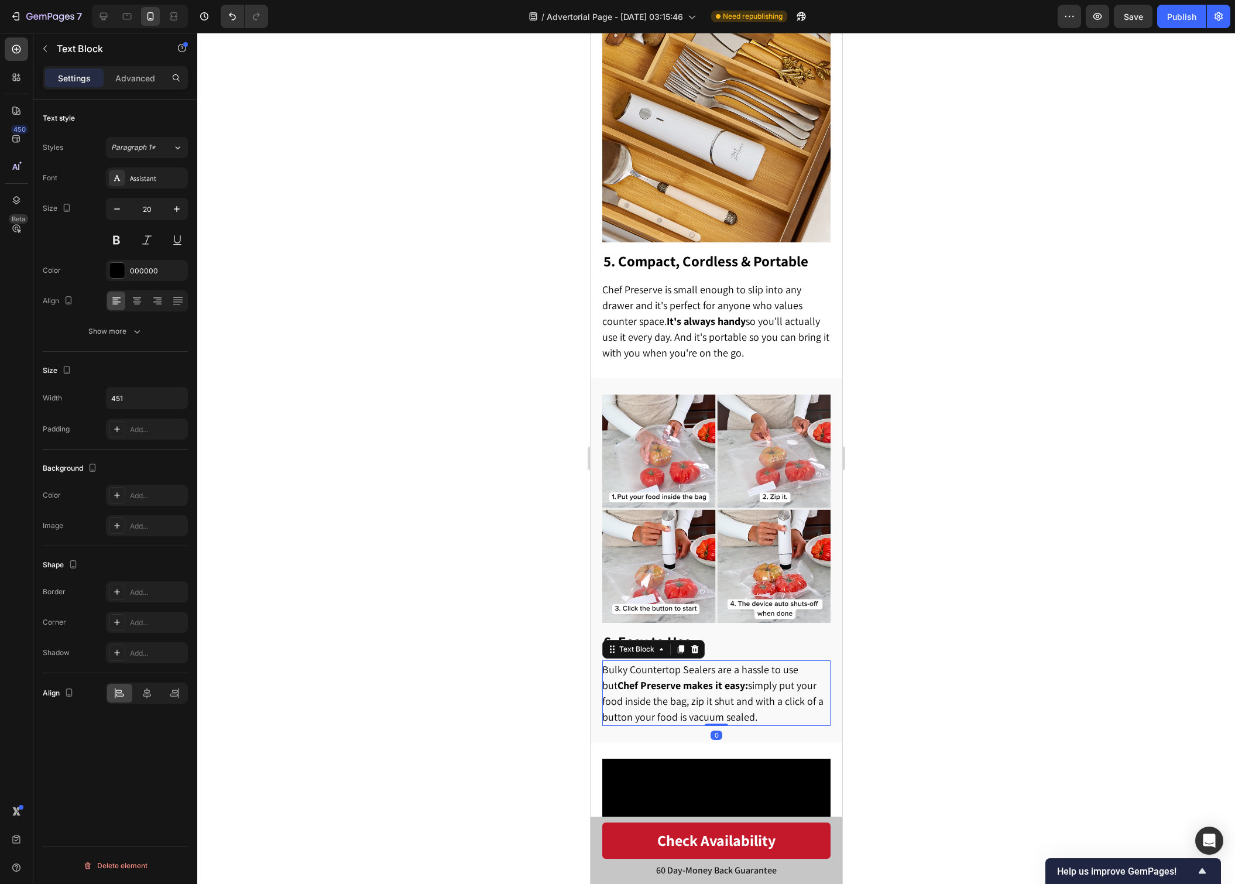
click at [741, 695] on span "Bulky Countertop Sealers are a hassle to use but Chef Preserve makes it easy: s…" at bounding box center [712, 693] width 221 height 61
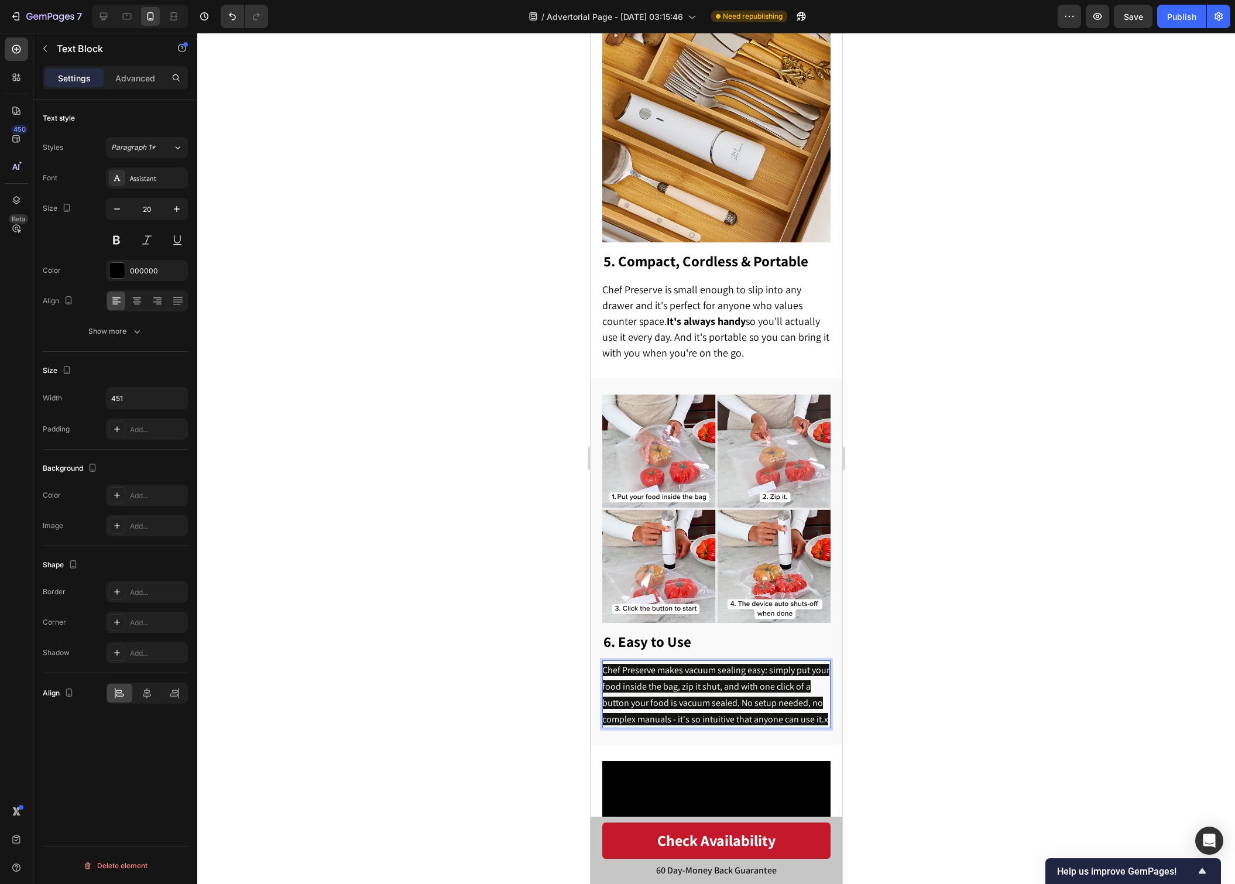
drag, startPoint x: 512, startPoint y: 292, endPoint x: 447, endPoint y: 190, distance: 120.6
click at [512, 290] on div at bounding box center [716, 458] width 1038 height 851
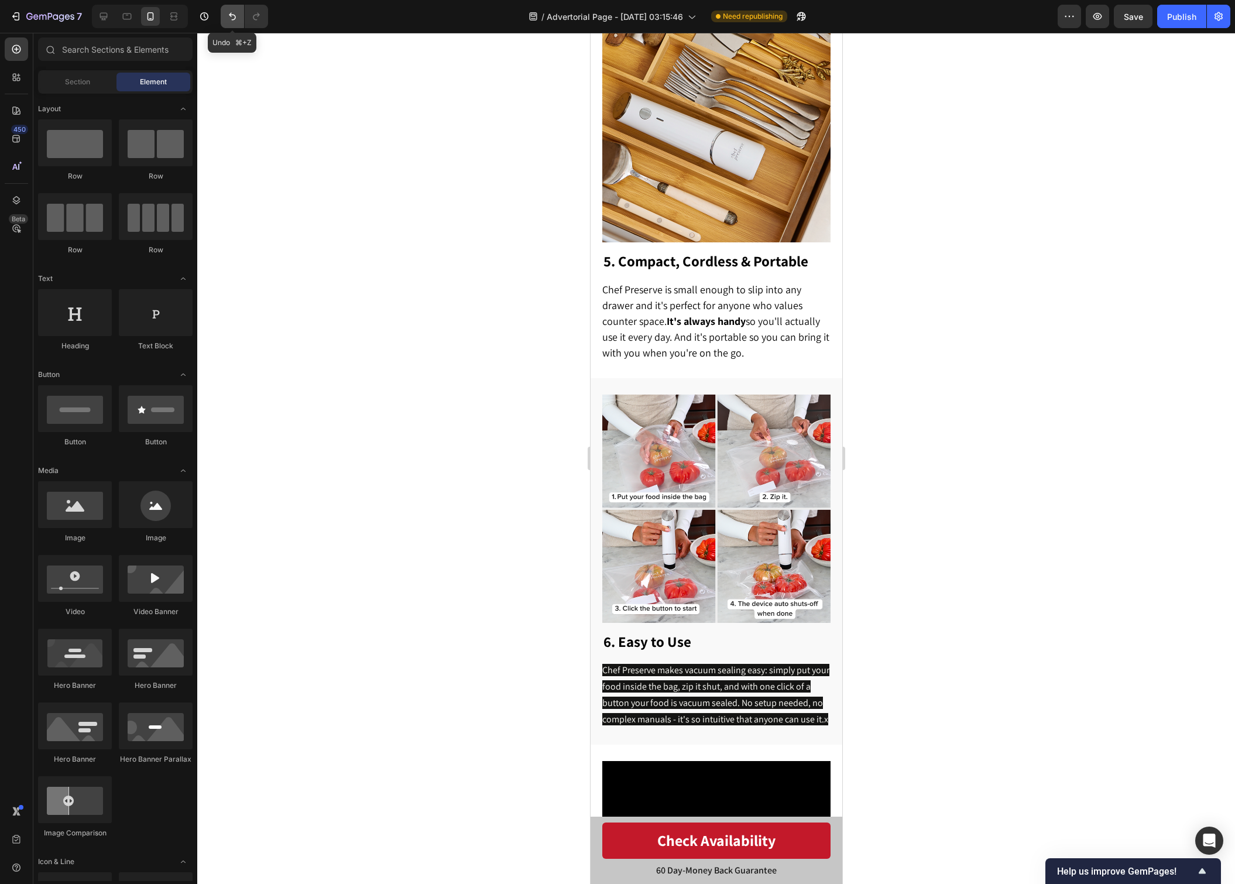
click at [227, 19] on icon "Undo/Redo" at bounding box center [233, 17] width 12 height 12
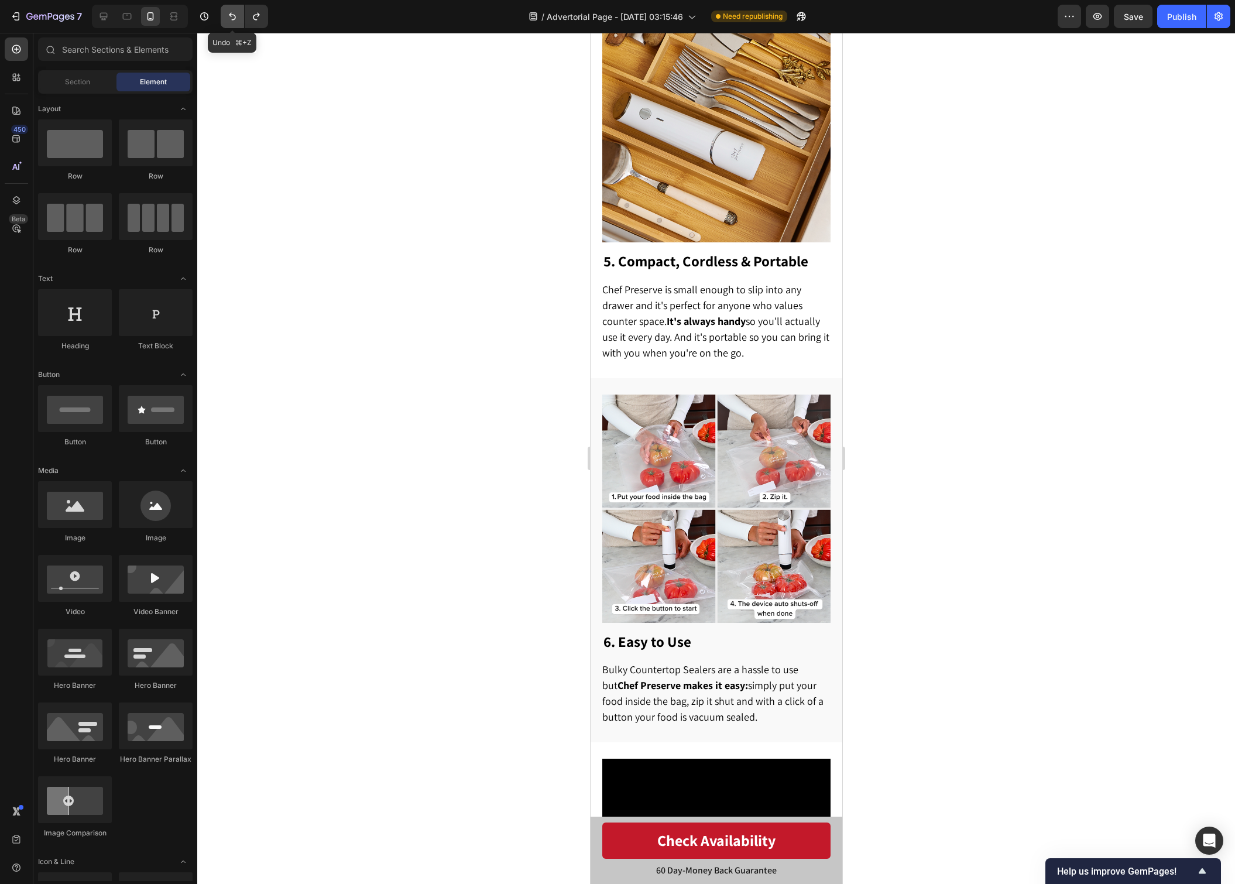
click at [227, 19] on icon "Undo/Redo" at bounding box center [233, 17] width 12 height 12
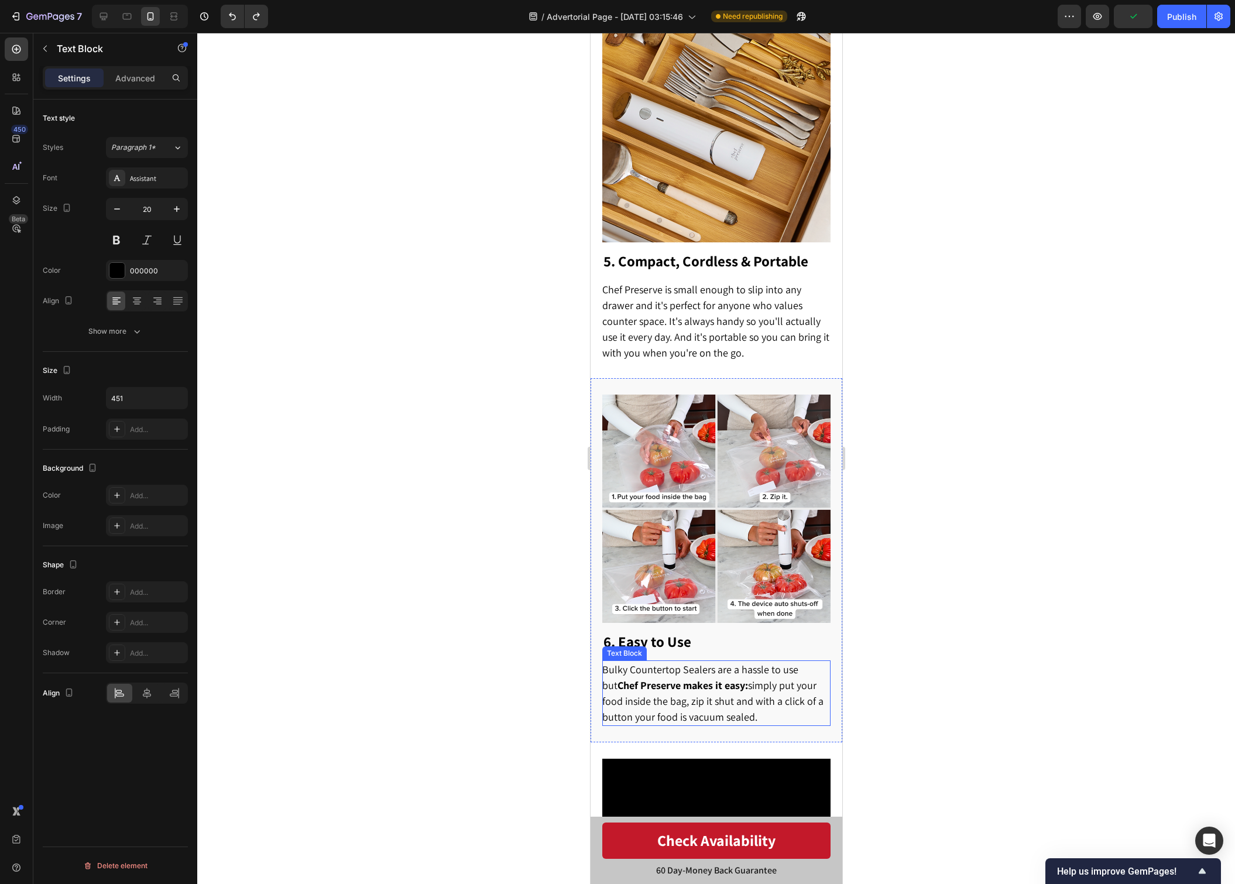
click at [700, 687] on span "Bulky Countertop Sealers are a hassle to use but Chef Preserve makes it easy: s…" at bounding box center [712, 693] width 221 height 61
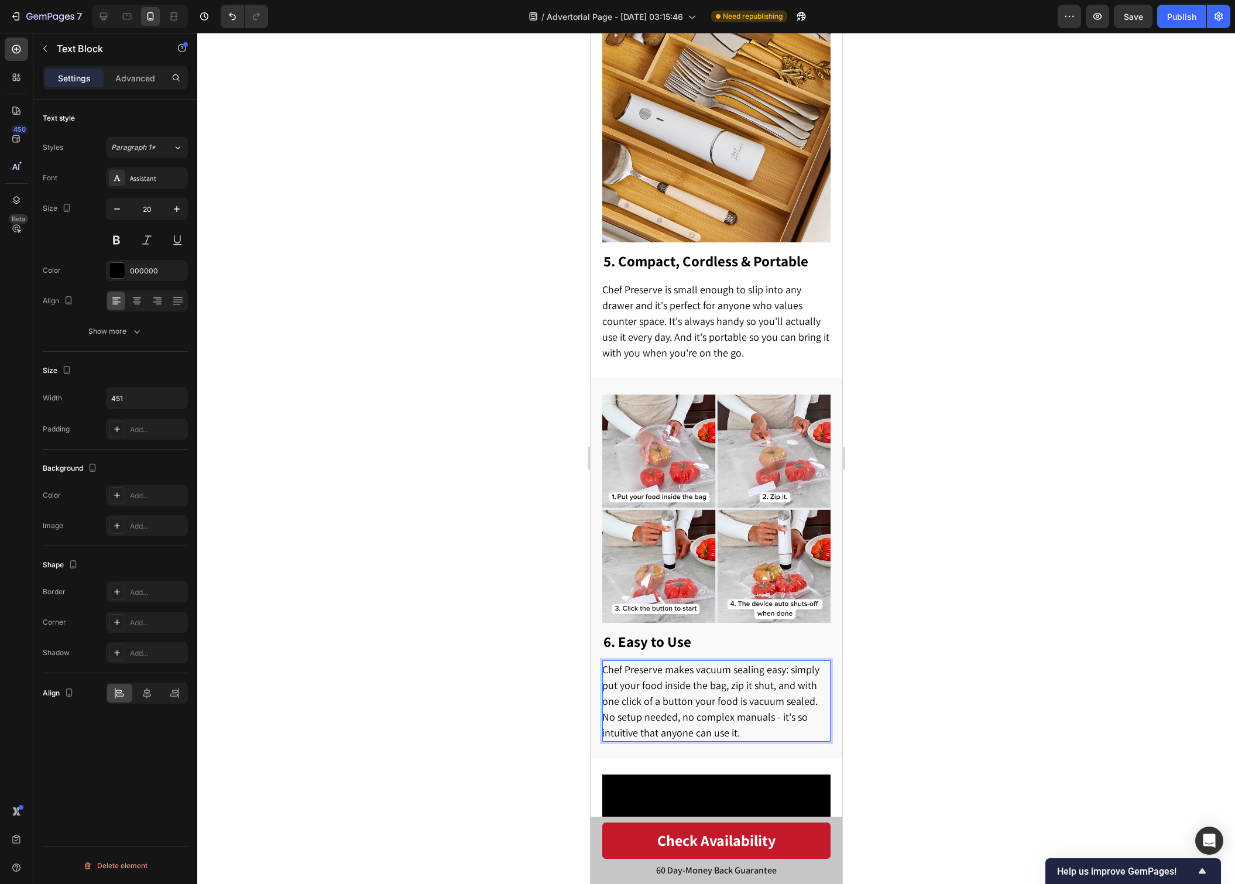
click at [462, 668] on div at bounding box center [716, 458] width 1038 height 851
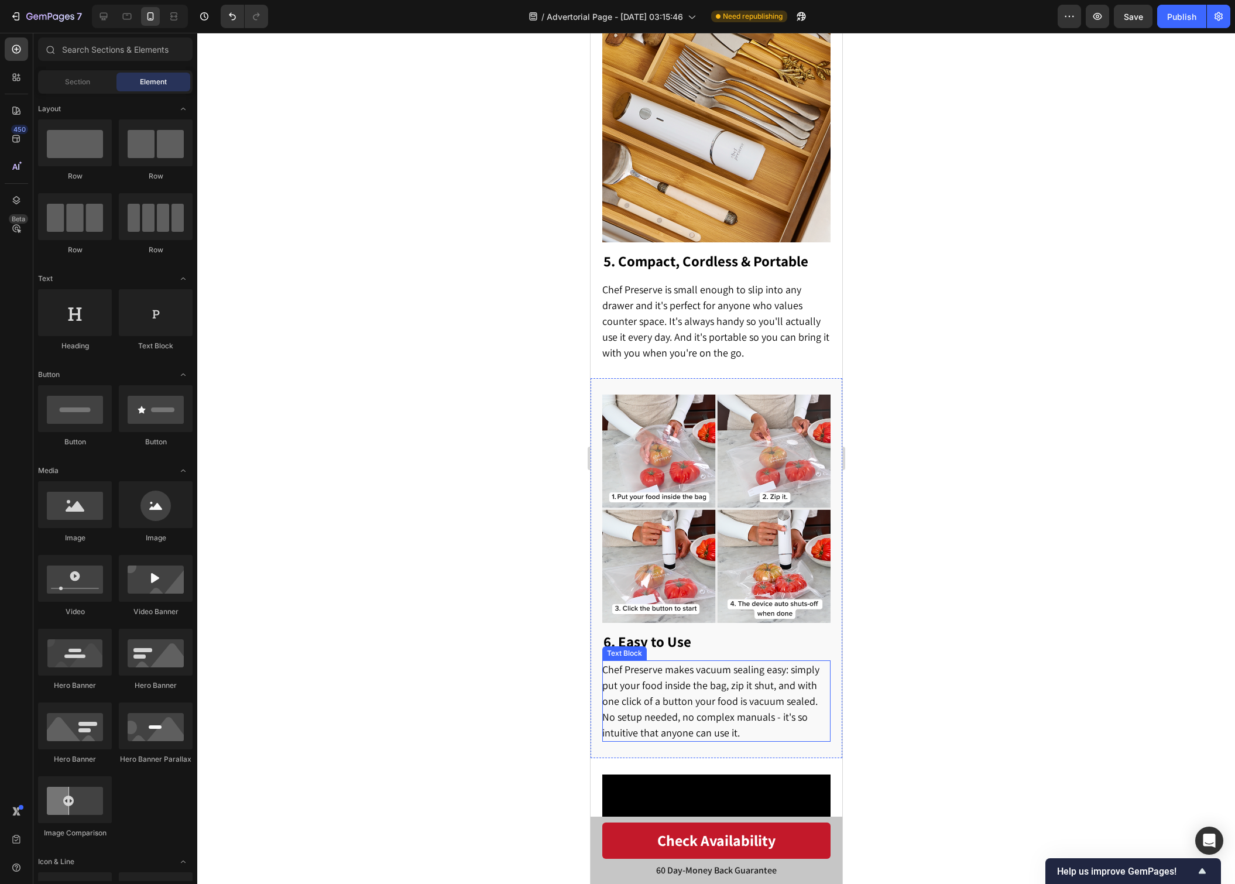
click at [740, 676] on span "Chef Preserve makes vacuum sealing easy: simply put your food inside the bag, z…" at bounding box center [710, 701] width 217 height 77
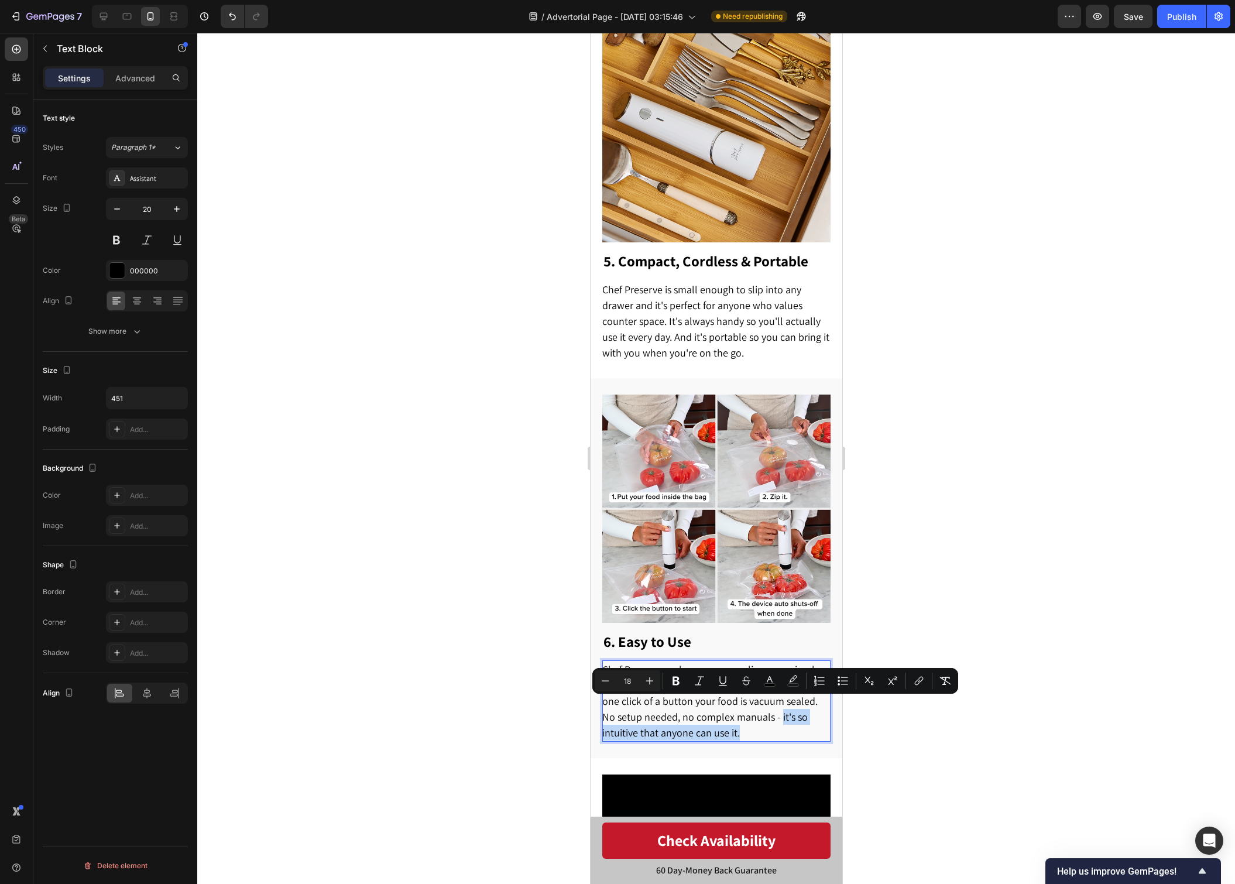
drag, startPoint x: 764, startPoint y: 705, endPoint x: 768, endPoint y: 718, distance: 13.5
click at [768, 718] on p "Chef Preserve makes vacuum sealing easy: simply put your food inside the bag, z…" at bounding box center [715, 701] width 227 height 79
click at [907, 732] on div at bounding box center [716, 458] width 1038 height 851
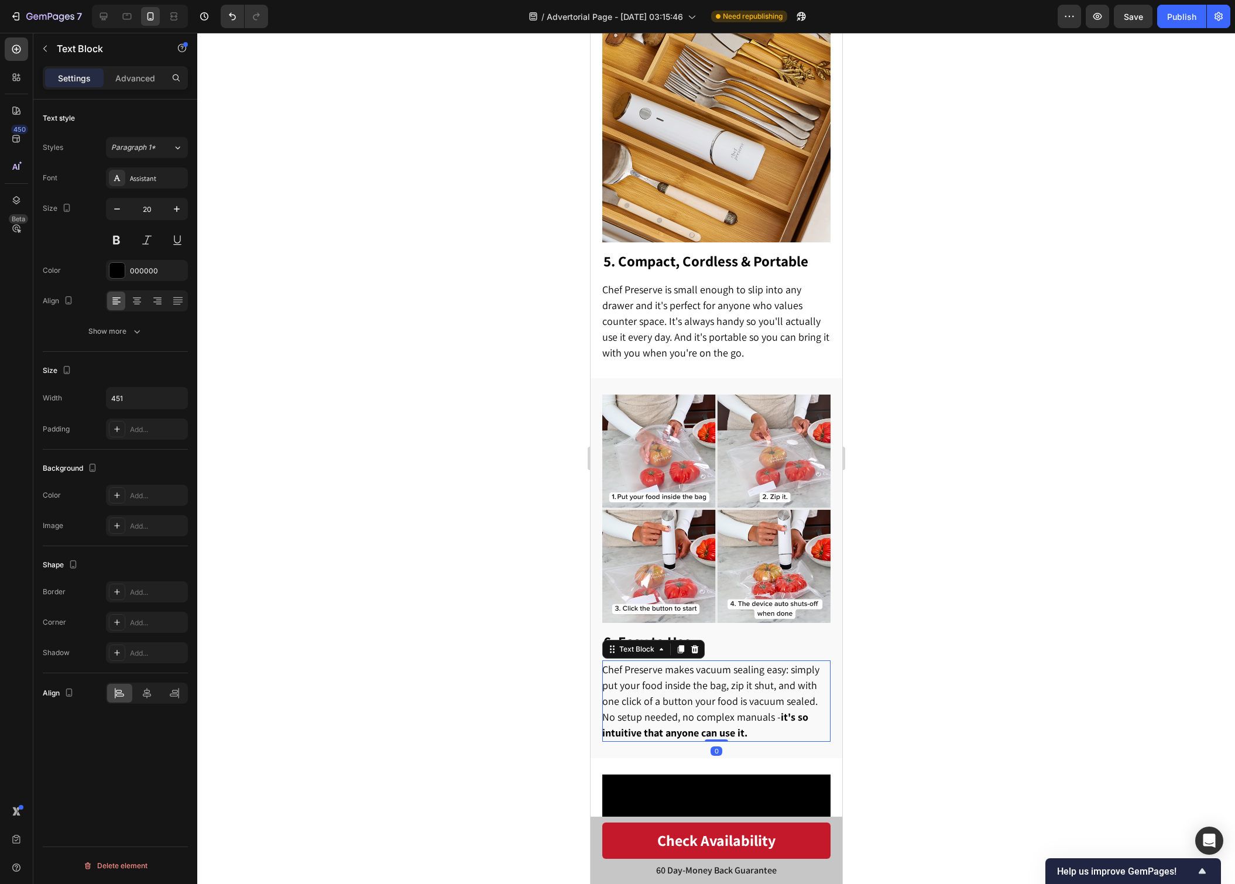
click at [772, 710] on strong "it's so intuitive that anyone can use it." at bounding box center [705, 724] width 206 height 29
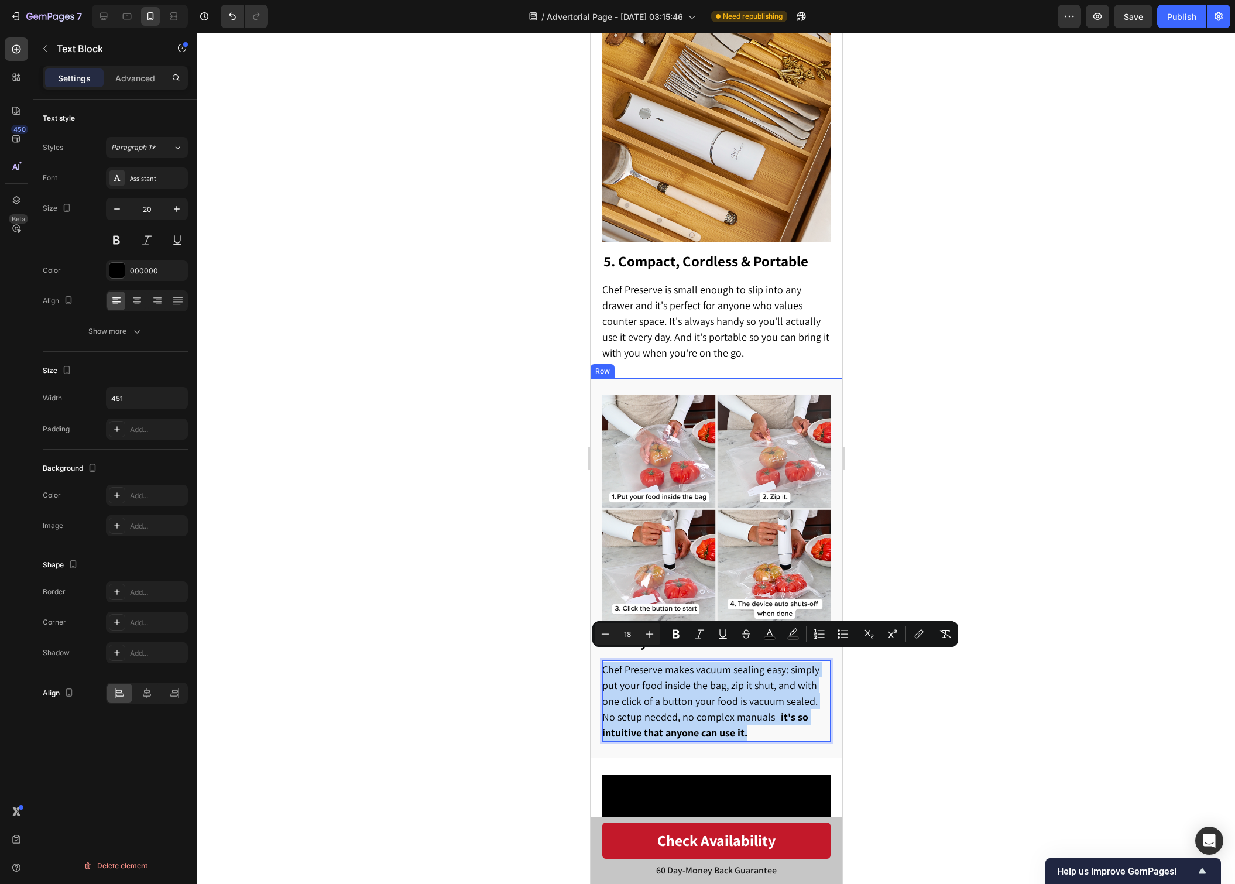
drag, startPoint x: 665, startPoint y: 688, endPoint x: 604, endPoint y: 648, distance: 73.2
click at [604, 648] on div "6. Easy to Use Heading Chef Preserve makes vacuum sealing easy: simply put your…" at bounding box center [716, 686] width 228 height 111
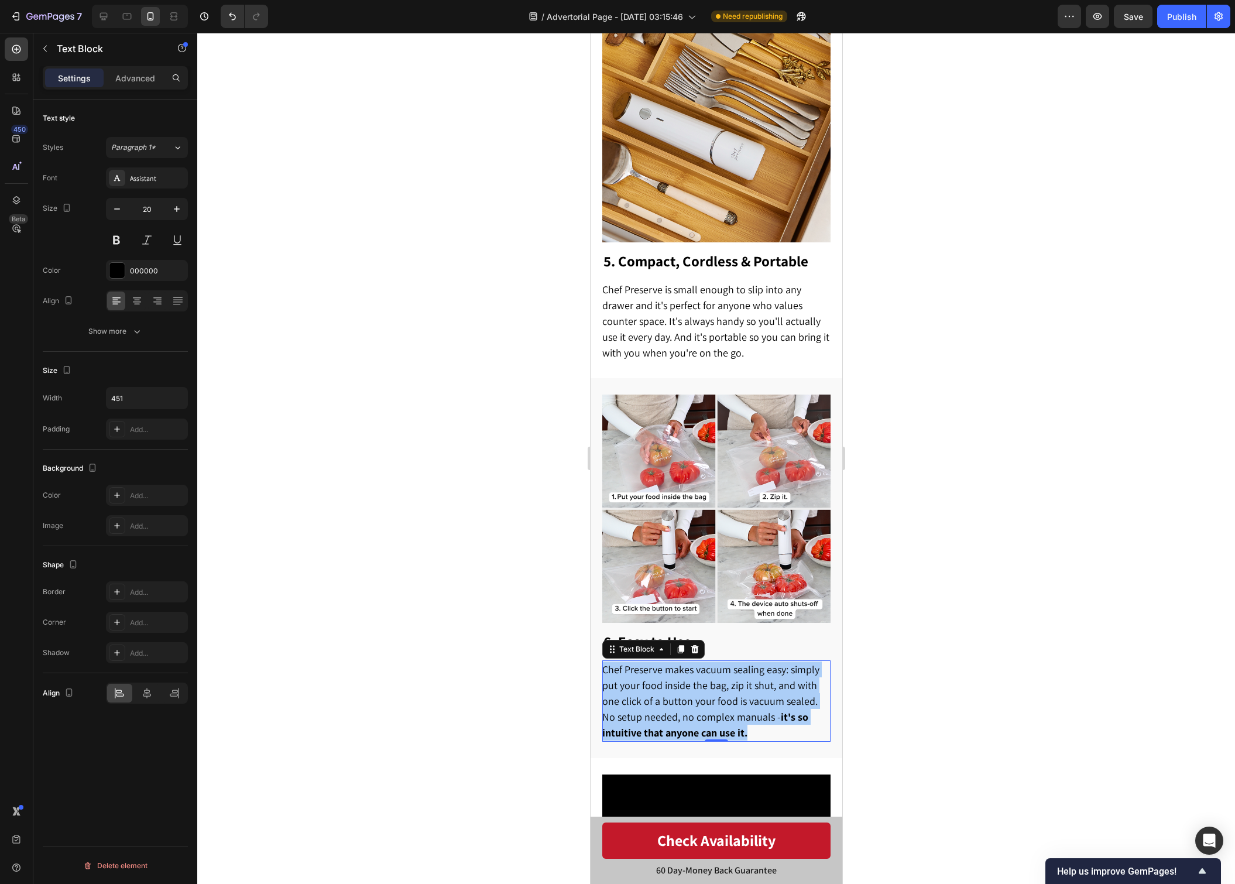
click at [490, 337] on div at bounding box center [716, 458] width 1038 height 851
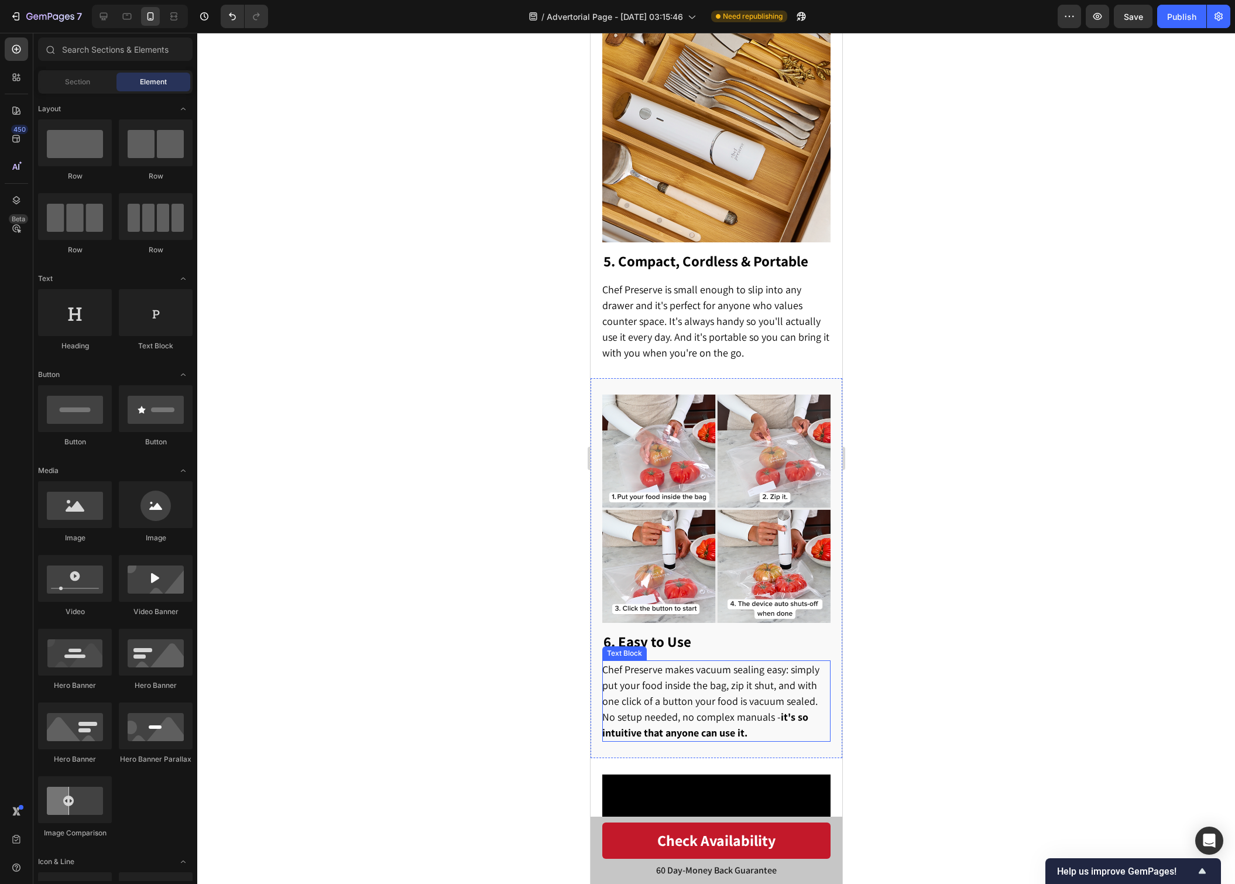
click at [688, 704] on span "Chef Preserve makes vacuum sealing easy: simply put your food inside the bag, z…" at bounding box center [710, 701] width 217 height 77
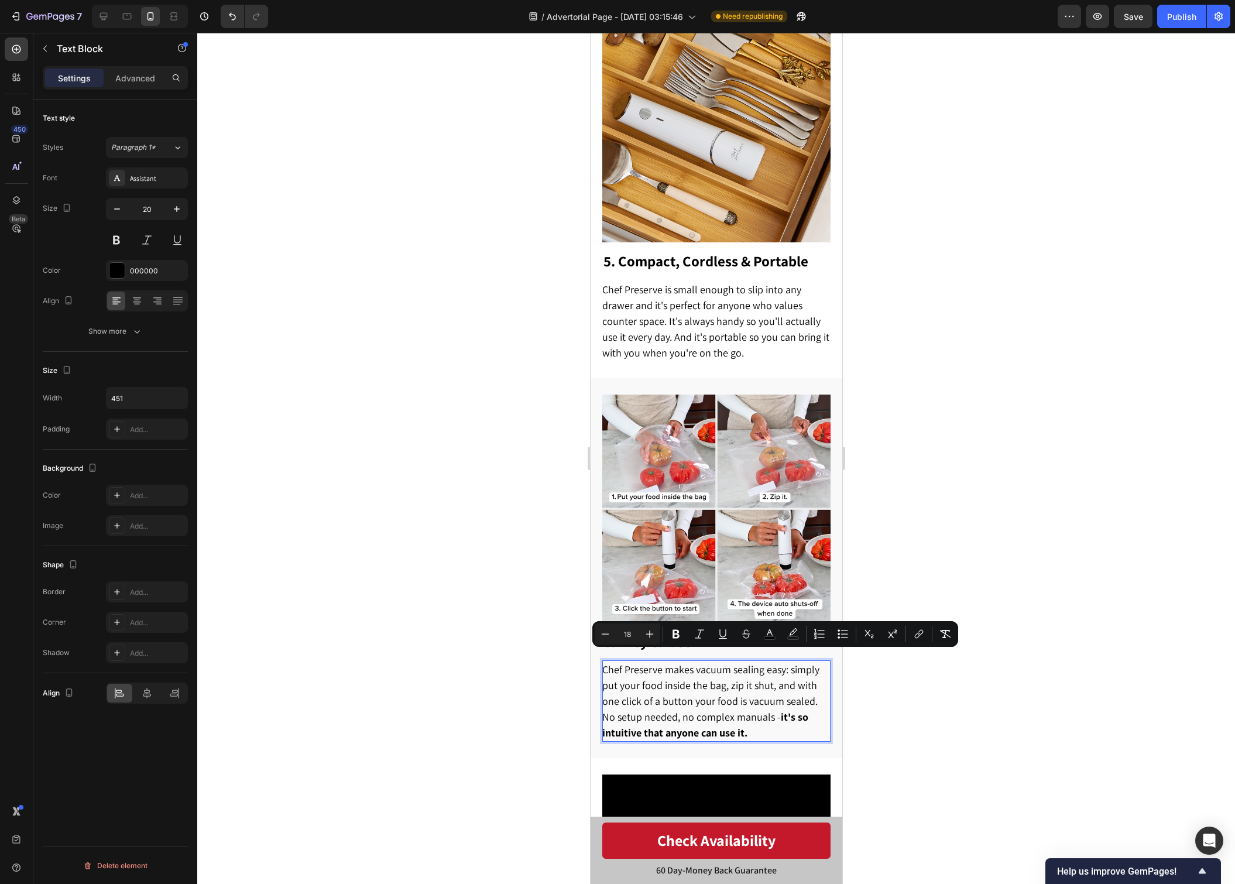
click at [752, 716] on p "Chef Preserve makes vacuum sealing easy: simply put your food inside the bag, z…" at bounding box center [715, 701] width 227 height 79
click at [758, 721] on p "Chef Preserve makes vacuum sealing easy: simply put your food inside the bag, z…" at bounding box center [715, 701] width 227 height 79
click at [760, 724] on p "Chef Preserve makes vacuum sealing easy: simply put your food inside the bag, z…" at bounding box center [715, 701] width 227 height 79
click at [690, 702] on span "Chef Preserve makes vacuum sealing easy: simply put your food inside the bag, z…" at bounding box center [710, 701] width 217 height 77
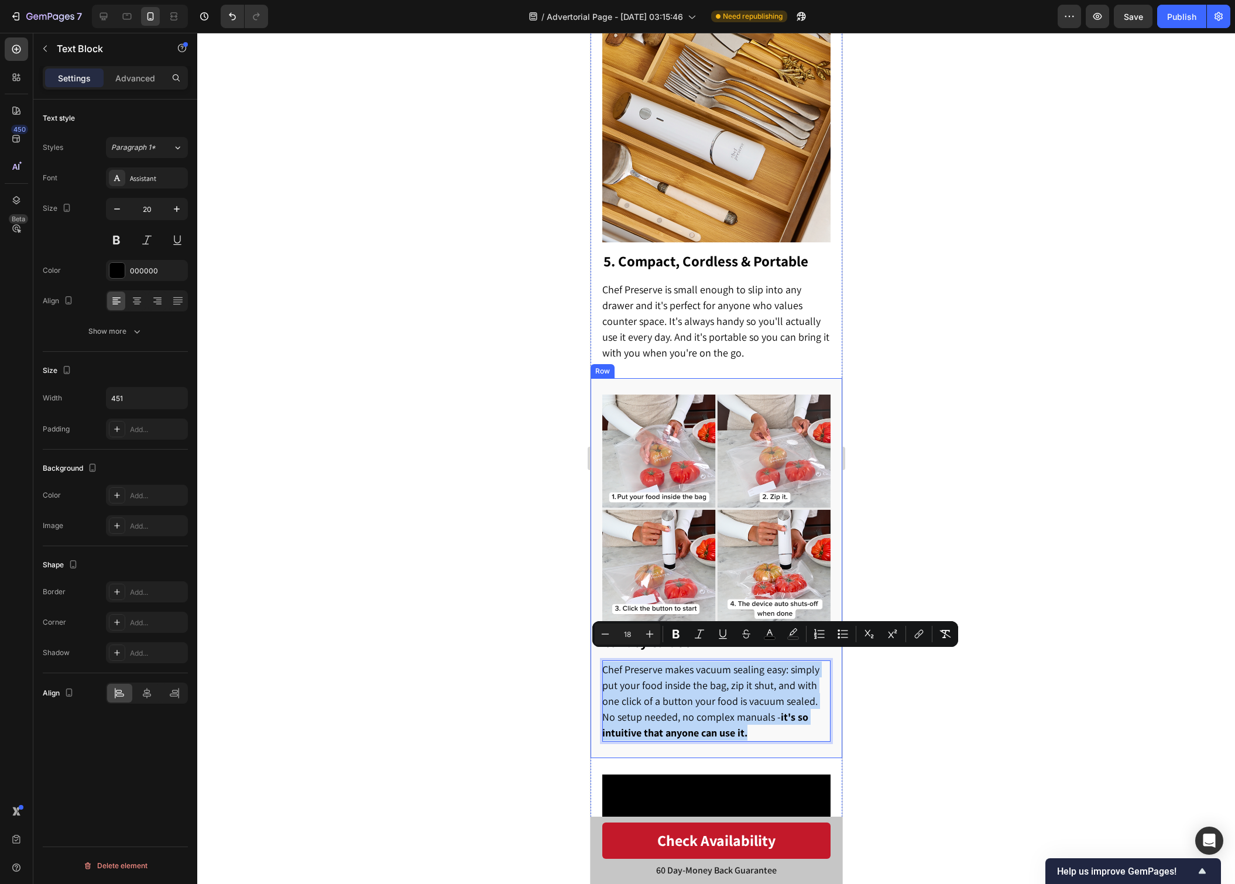
drag, startPoint x: 771, startPoint y: 722, endPoint x: 599, endPoint y: 664, distance: 181.1
click at [599, 664] on div "Image 6. Easy to Use Heading Chef Preserve makes vacuum sealing easy: simply pu…" at bounding box center [716, 568] width 252 height 380
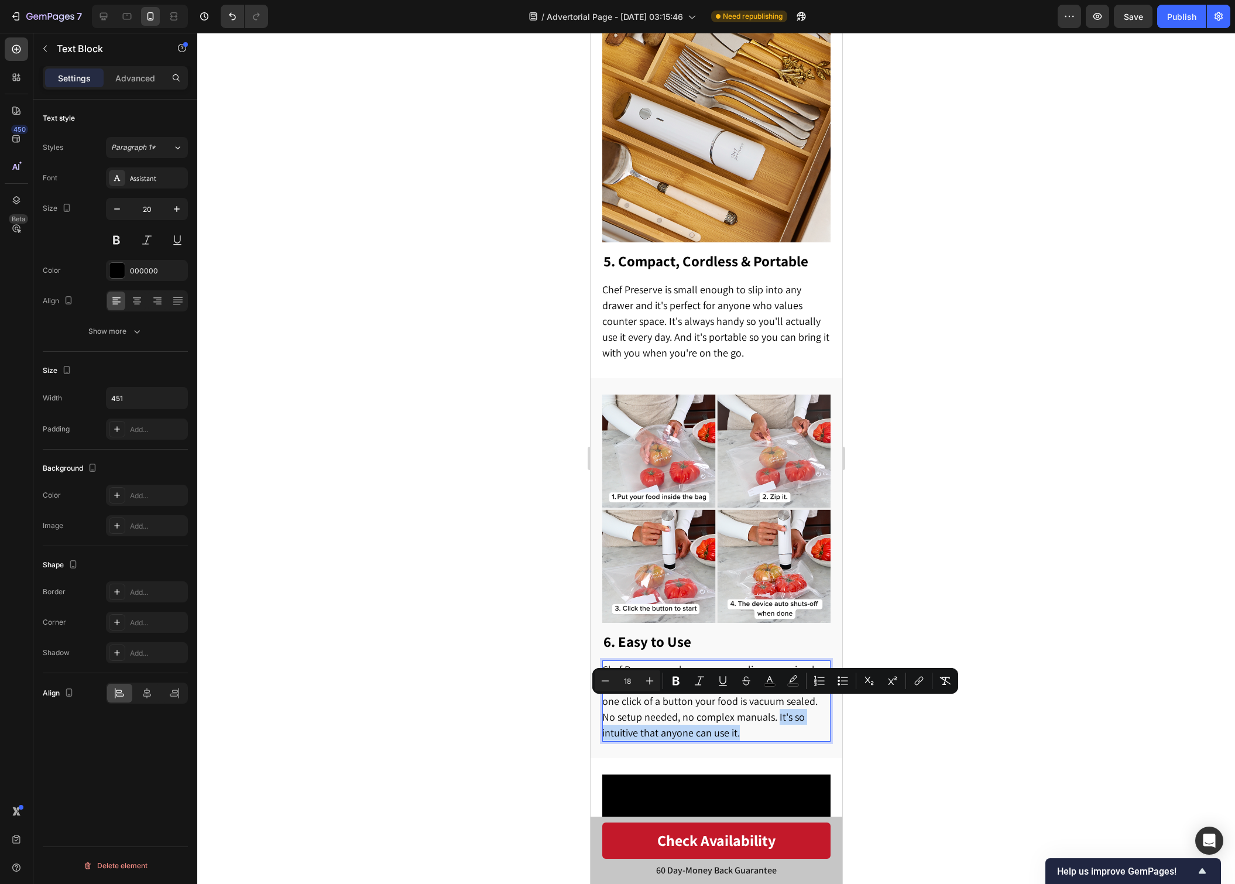
drag, startPoint x: 745, startPoint y: 719, endPoint x: 760, endPoint y: 704, distance: 21.1
click at [760, 704] on p "Chef Preserve makes vacuum sealing easy: simply put your food inside the bag, z…" at bounding box center [715, 701] width 227 height 79
click at [897, 721] on div at bounding box center [716, 458] width 1038 height 851
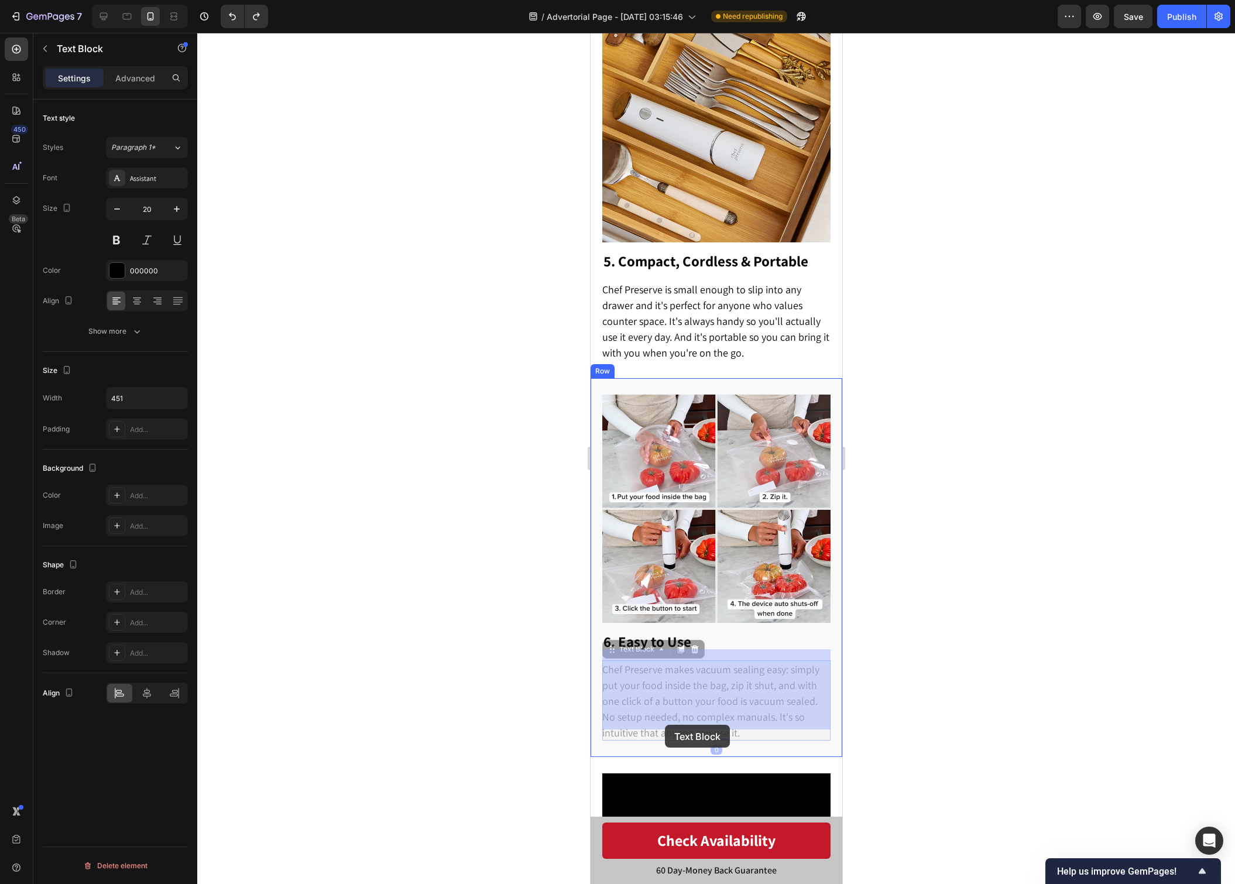
drag, startPoint x: 624, startPoint y: 722, endPoint x: 667, endPoint y: 725, distance: 43.4
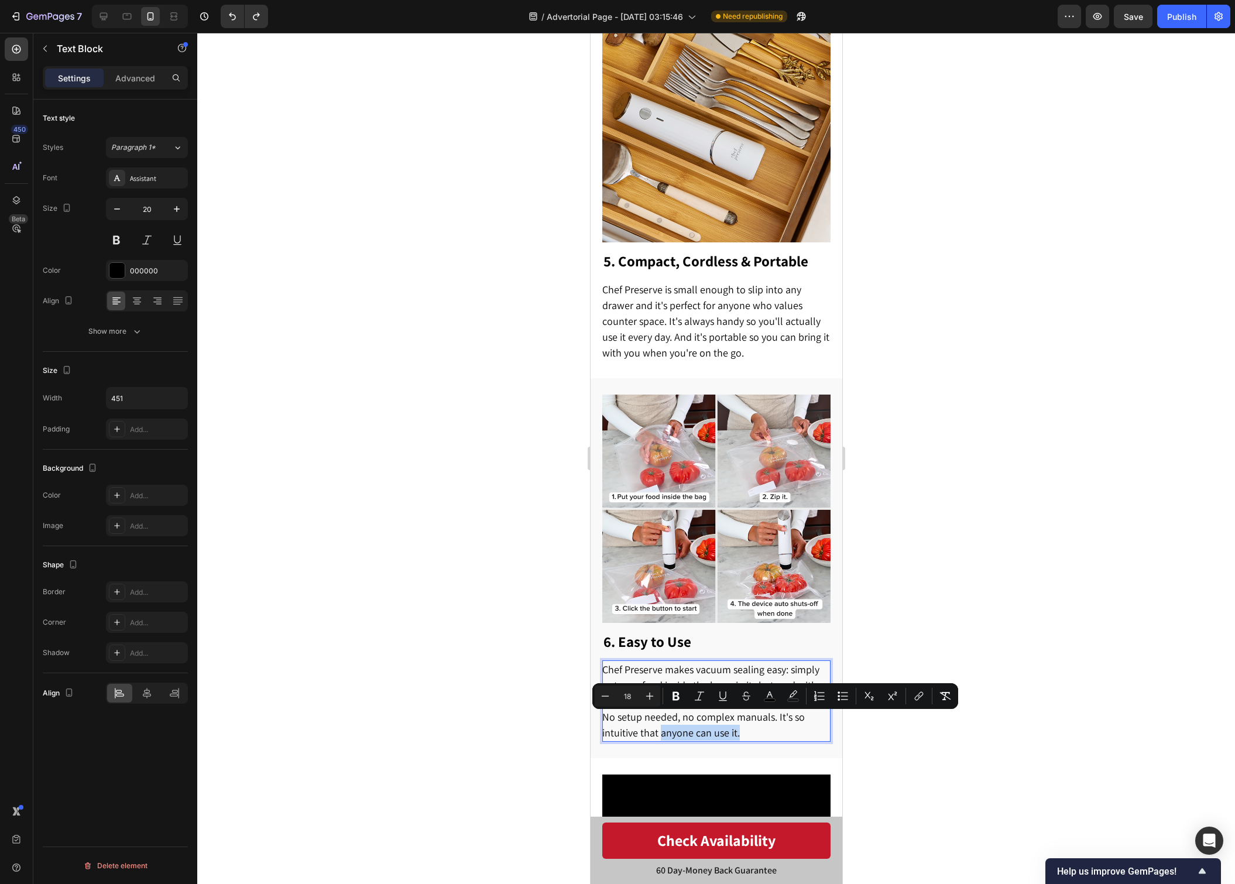
drag, startPoint x: 705, startPoint y: 721, endPoint x: 623, endPoint y: 723, distance: 81.4
click at [623, 723] on p "Chef Preserve makes vacuum sealing easy: simply put your food inside the bag, z…" at bounding box center [715, 701] width 227 height 79
click at [905, 772] on div at bounding box center [716, 458] width 1038 height 851
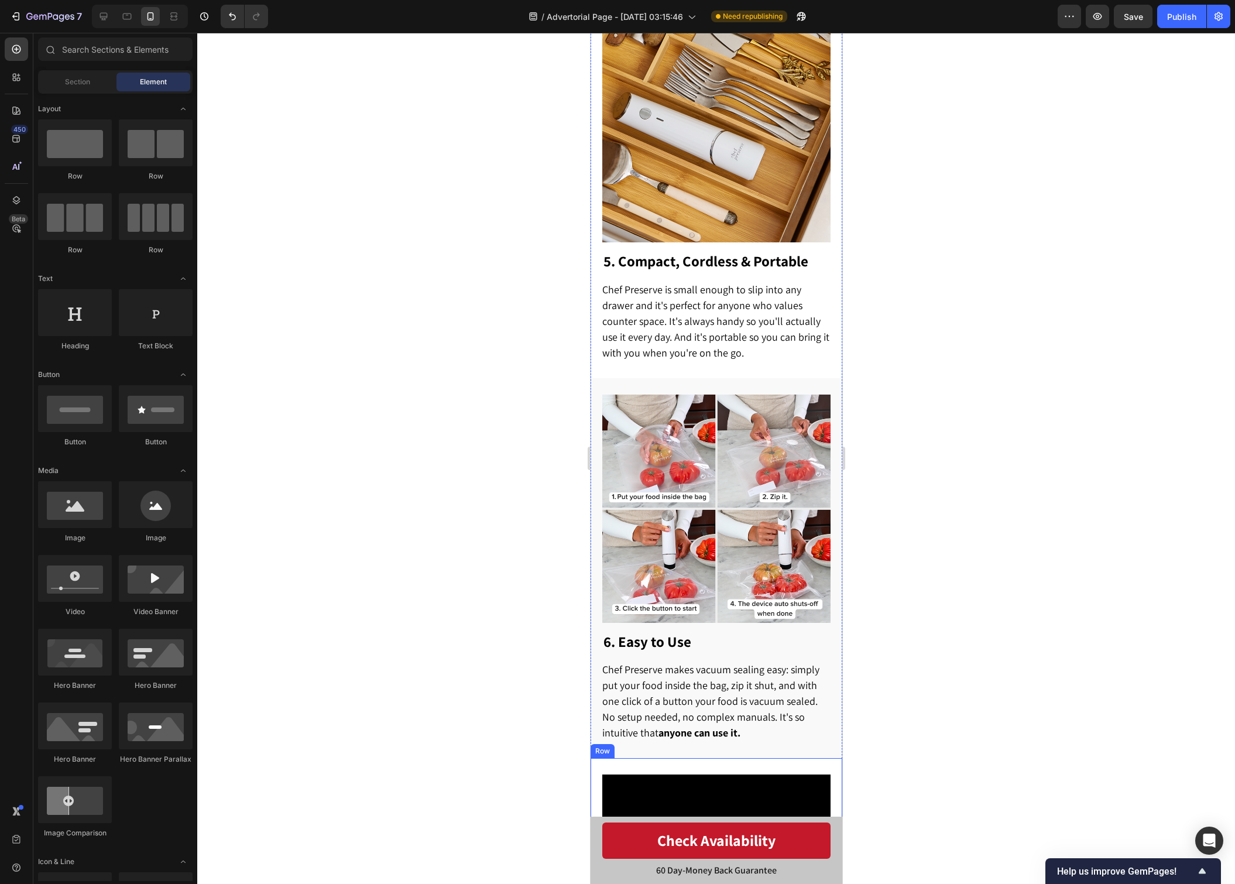
click at [921, 711] on div at bounding box center [716, 458] width 1038 height 851
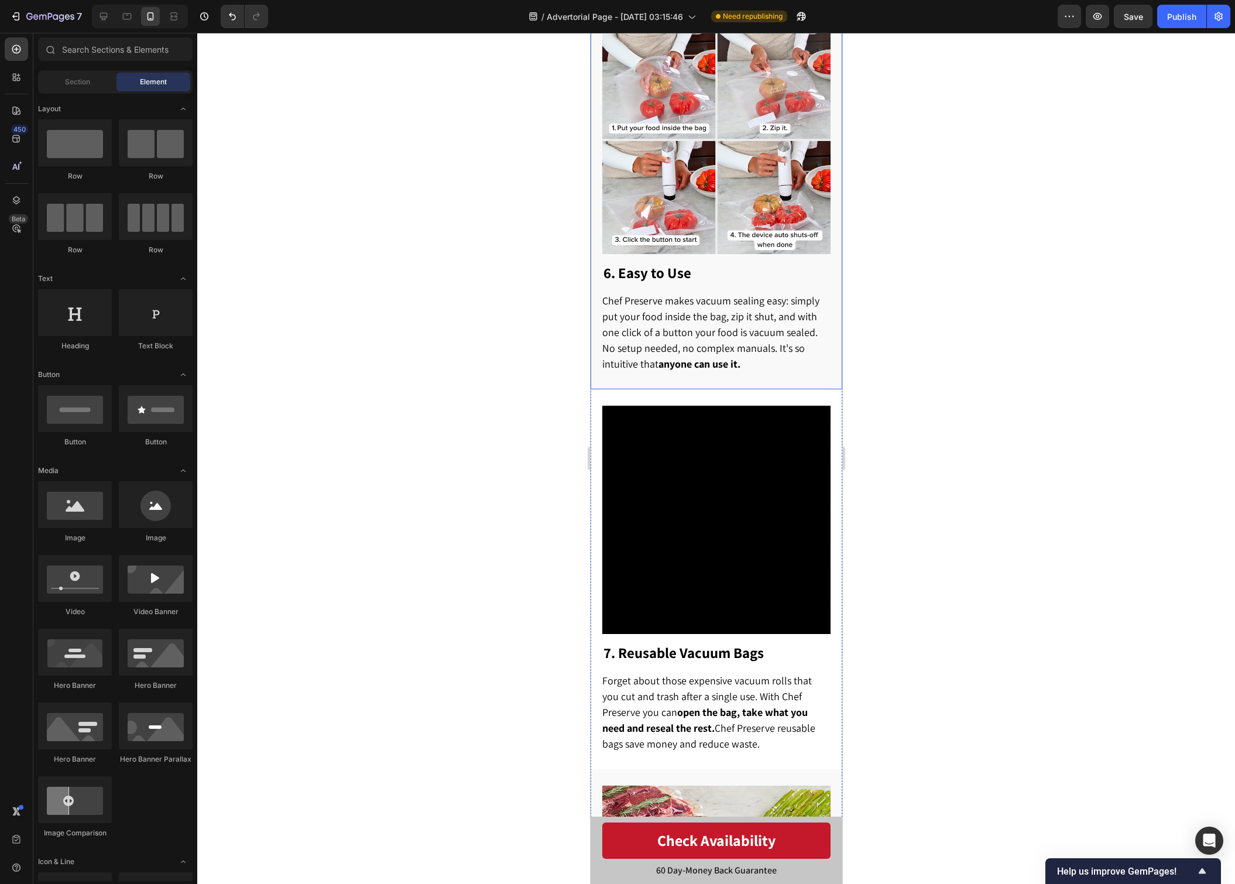
scroll to position [2340, 0]
click at [749, 717] on span "Forget about those expensive vacuum rolls that you cut and trash after a single…" at bounding box center [708, 711] width 213 height 77
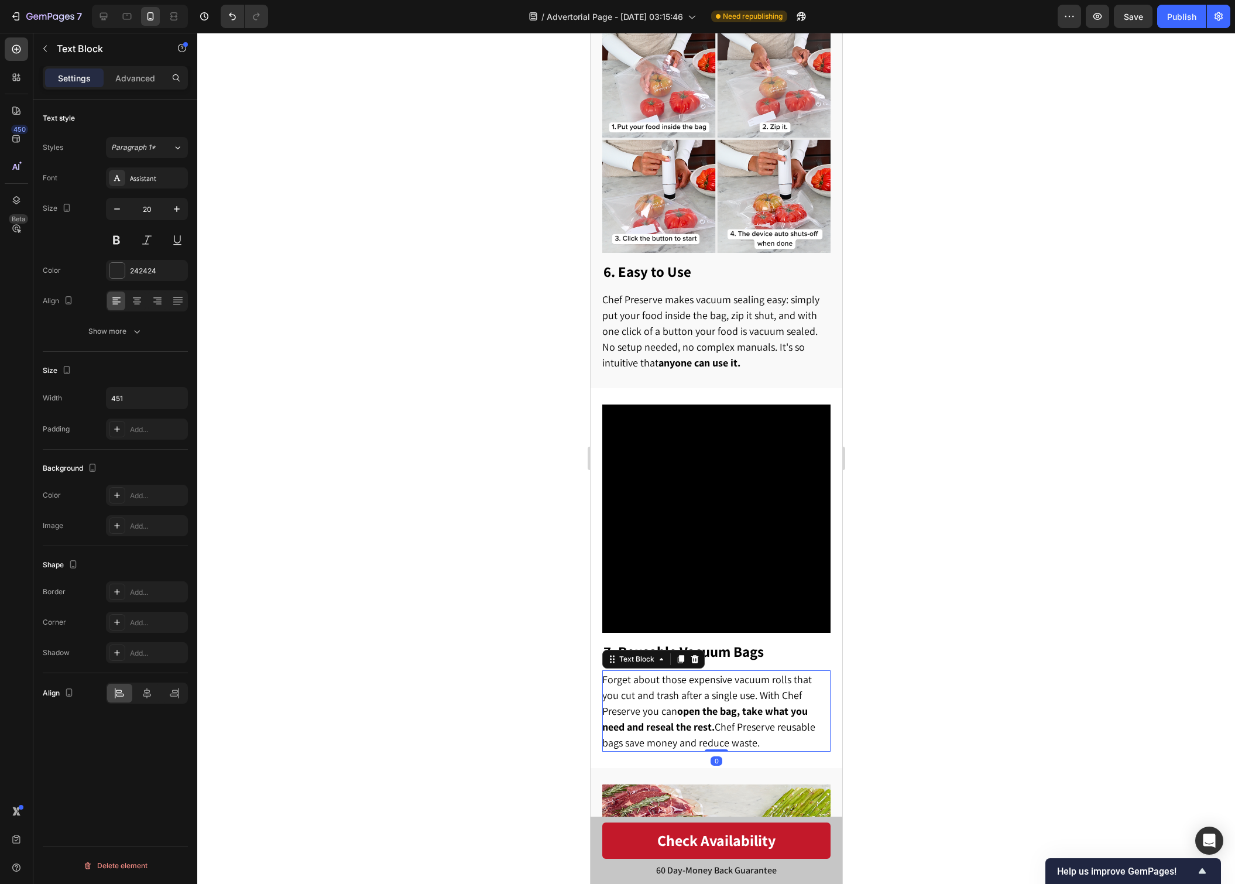
click at [749, 717] on span "Forget about those expensive vacuum rolls that you cut and trash after a single…" at bounding box center [708, 711] width 213 height 77
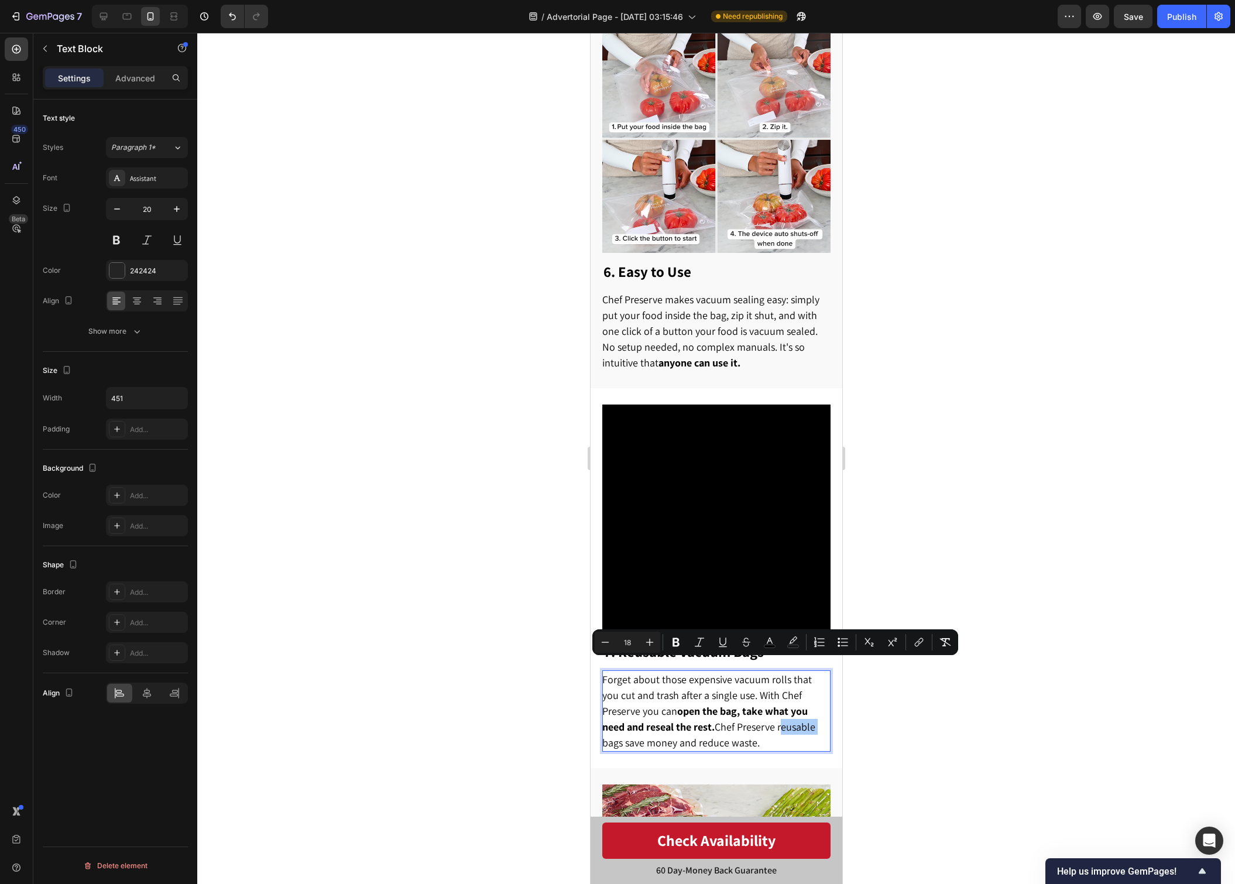
click at [969, 417] on div at bounding box center [716, 458] width 1038 height 851
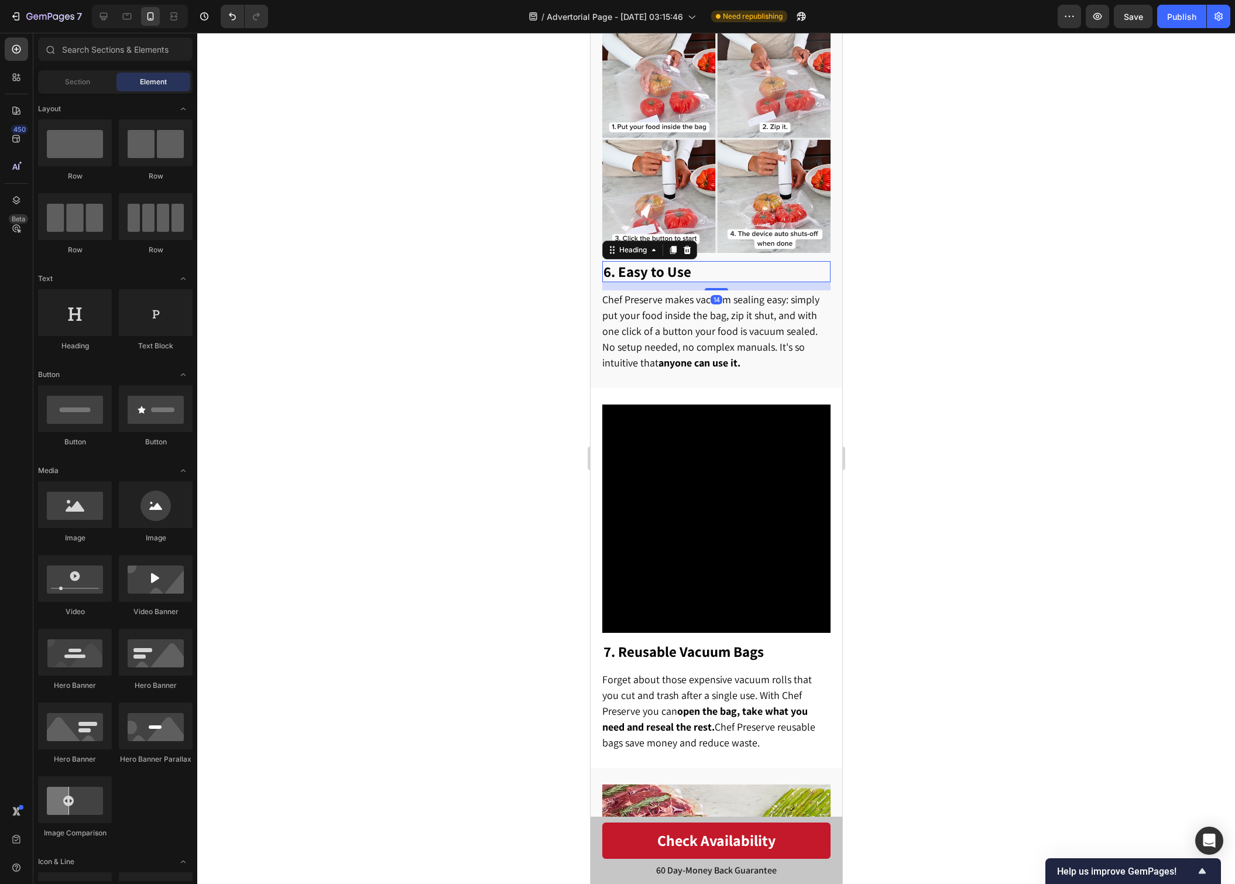
click at [657, 262] on strong "6. Easy to Use" at bounding box center [647, 271] width 88 height 19
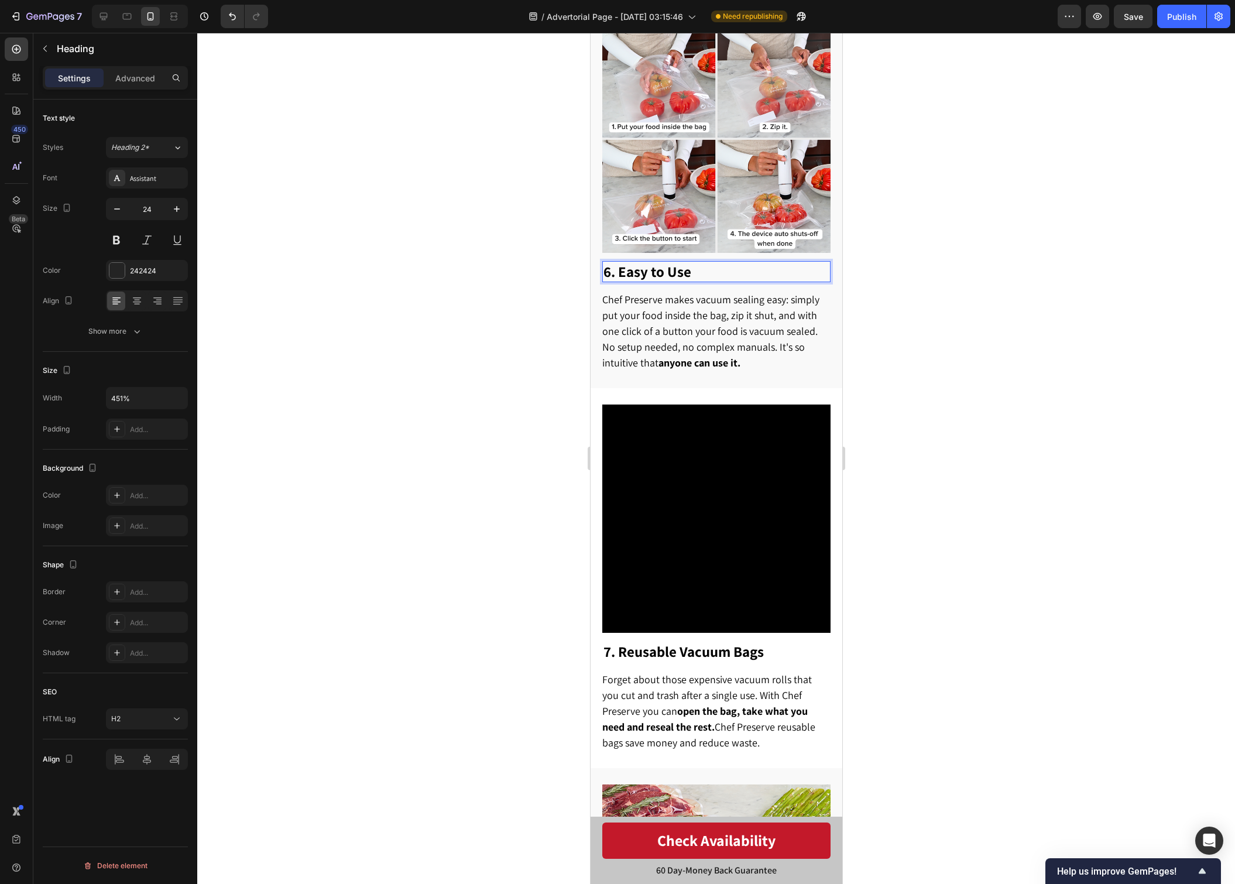
click at [656, 263] on strong "6. Easy to Use" at bounding box center [647, 271] width 88 height 19
click at [1037, 255] on div at bounding box center [716, 458] width 1038 height 851
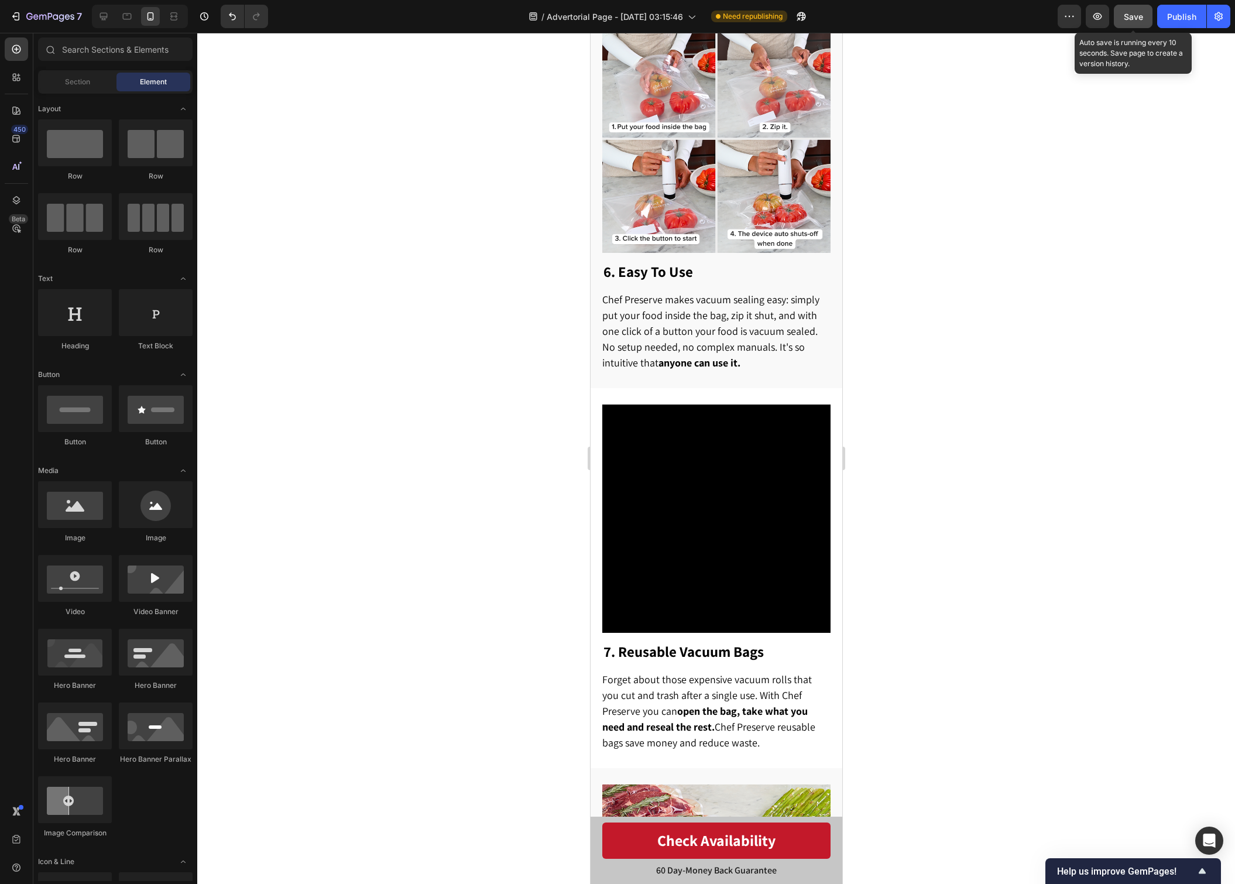
click at [1120, 19] on button "Save" at bounding box center [1133, 16] width 39 height 23
click at [1175, 25] on button "Publish" at bounding box center [1181, 16] width 49 height 23
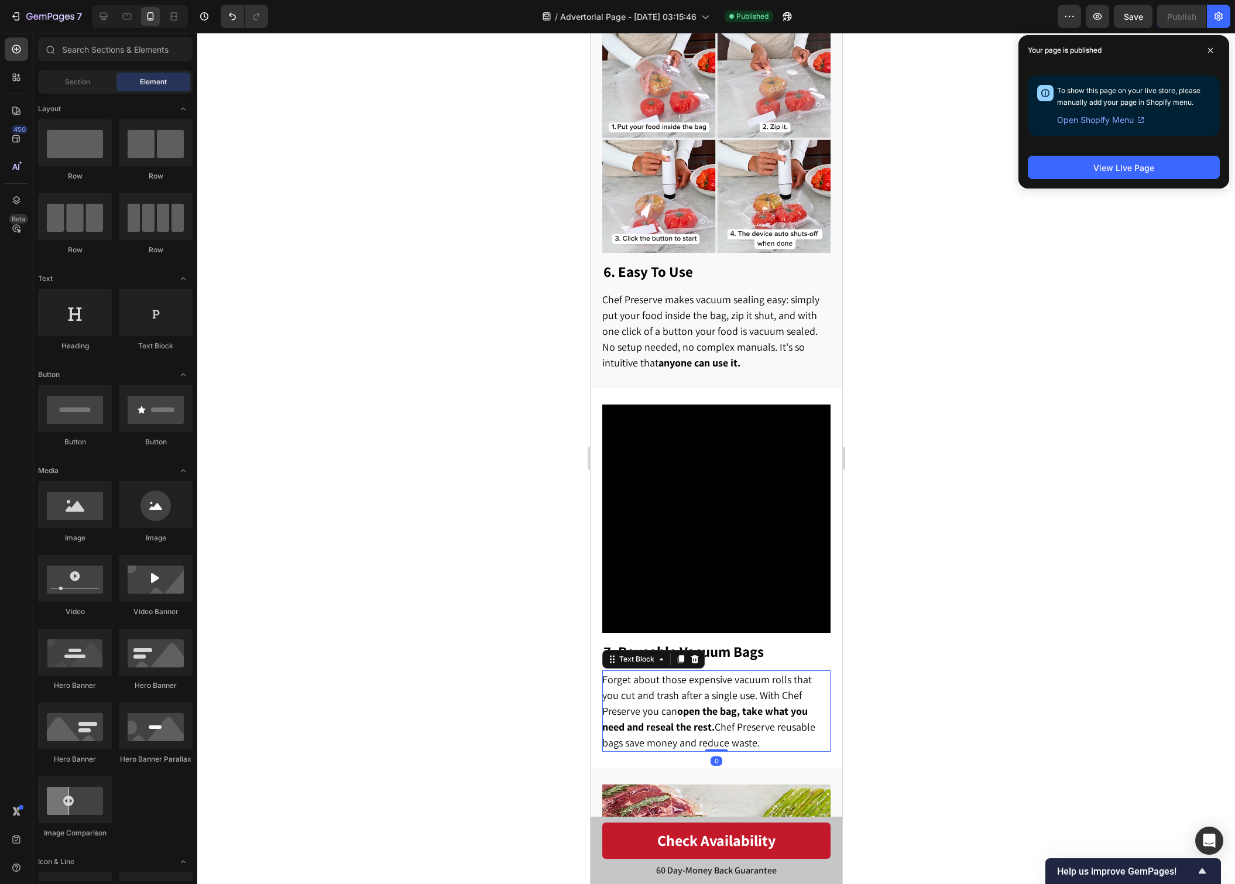
click at [752, 729] on p "Forget about those expensive vacuum rolls that you cut and trash after a single…" at bounding box center [715, 710] width 227 height 79
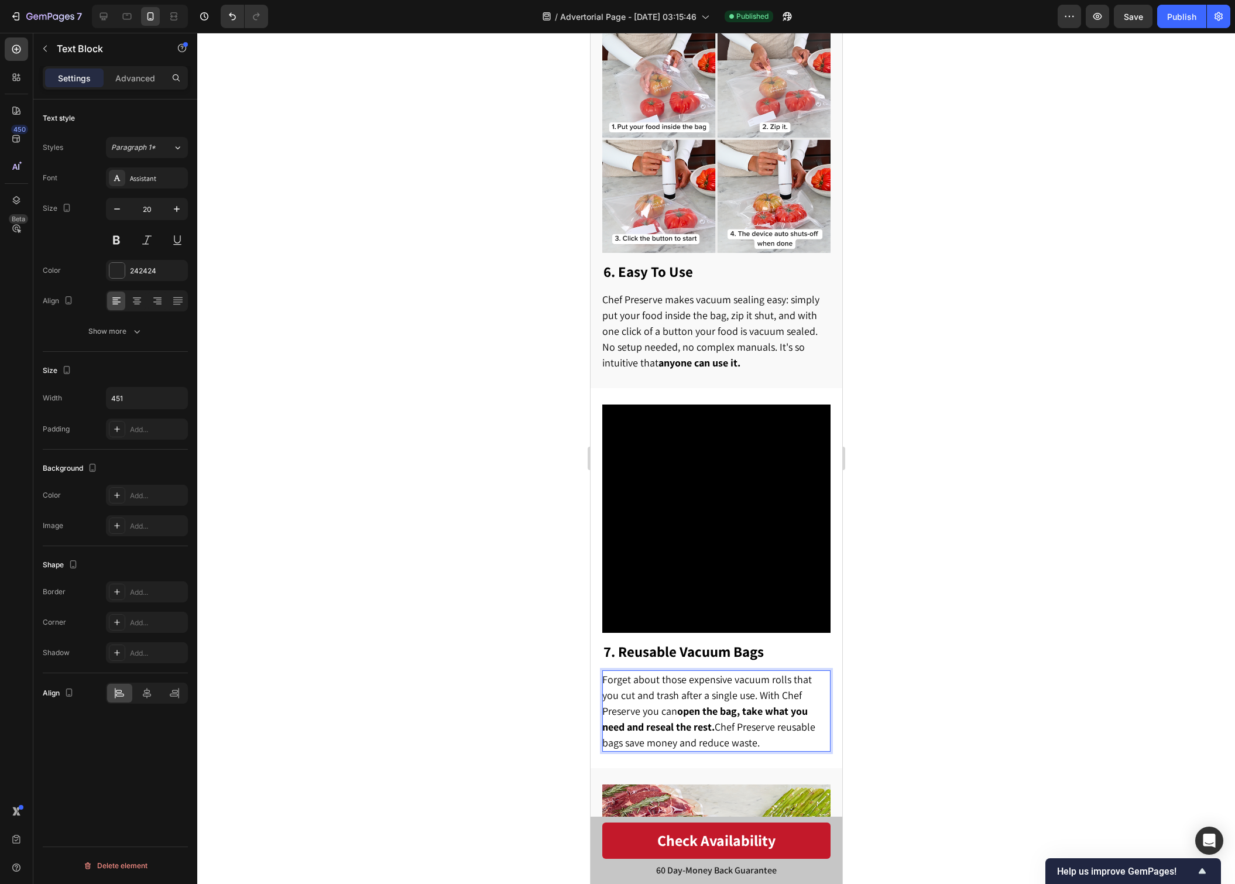
click at [752, 729] on p "Forget about those expensive vacuum rolls that you cut and trash after a single…" at bounding box center [715, 710] width 227 height 79
click at [715, 673] on span "Forget about those expensive vacuum rolls that you cut and trash after a single…" at bounding box center [709, 711] width 214 height 77
click at [770, 673] on span "Forget about those single-use vacuum rolls that you cut and trash after a singl…" at bounding box center [709, 711] width 214 height 77
click at [777, 673] on span "Forget about those single-use vacuum rolls that you cut and trash after a singl…" at bounding box center [709, 711] width 214 height 77
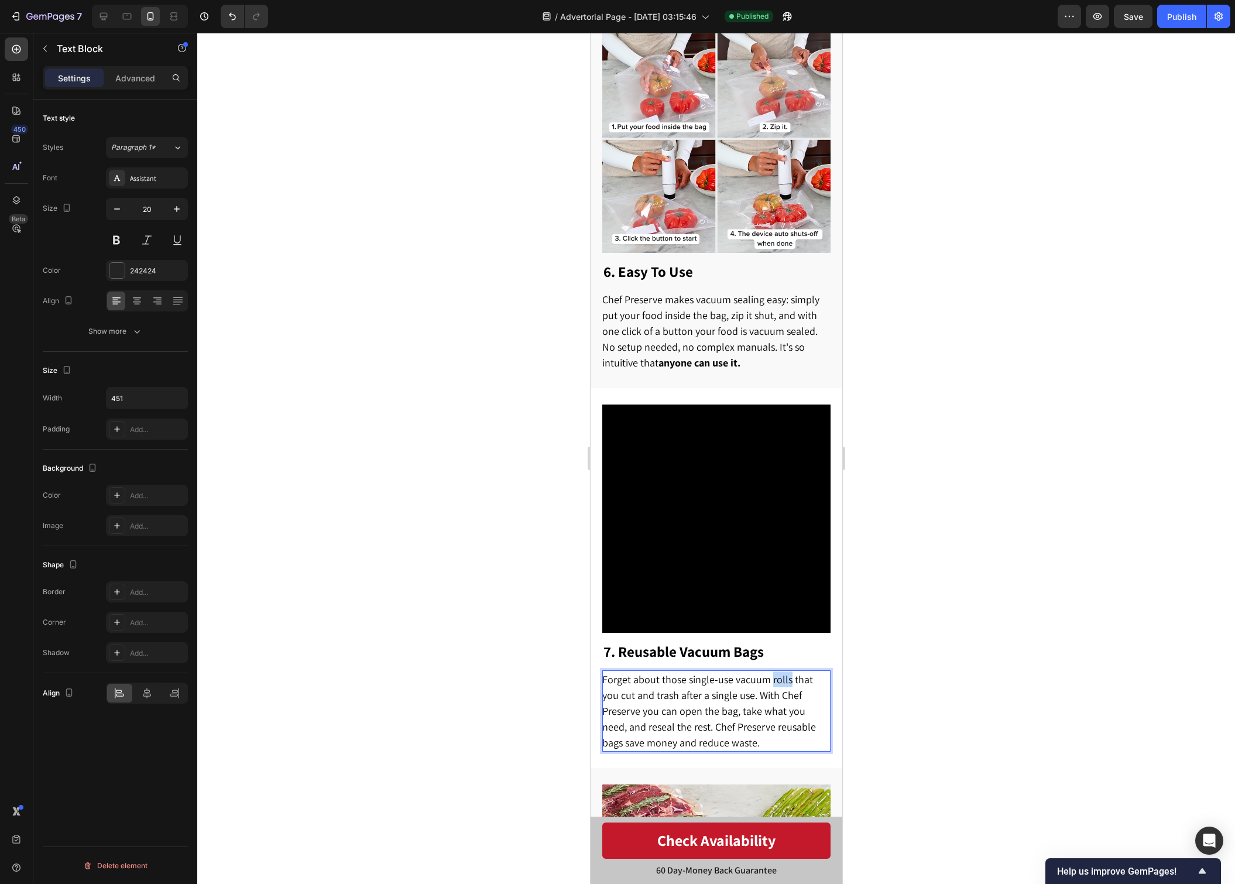
click at [777, 673] on span "Forget about those single-use vacuum rolls that you cut and trash after a singl…" at bounding box center [709, 711] width 214 height 77
click at [746, 722] on p "Forget about those single-use vacuum bags that you cut and trash after a single…" at bounding box center [715, 710] width 227 height 79
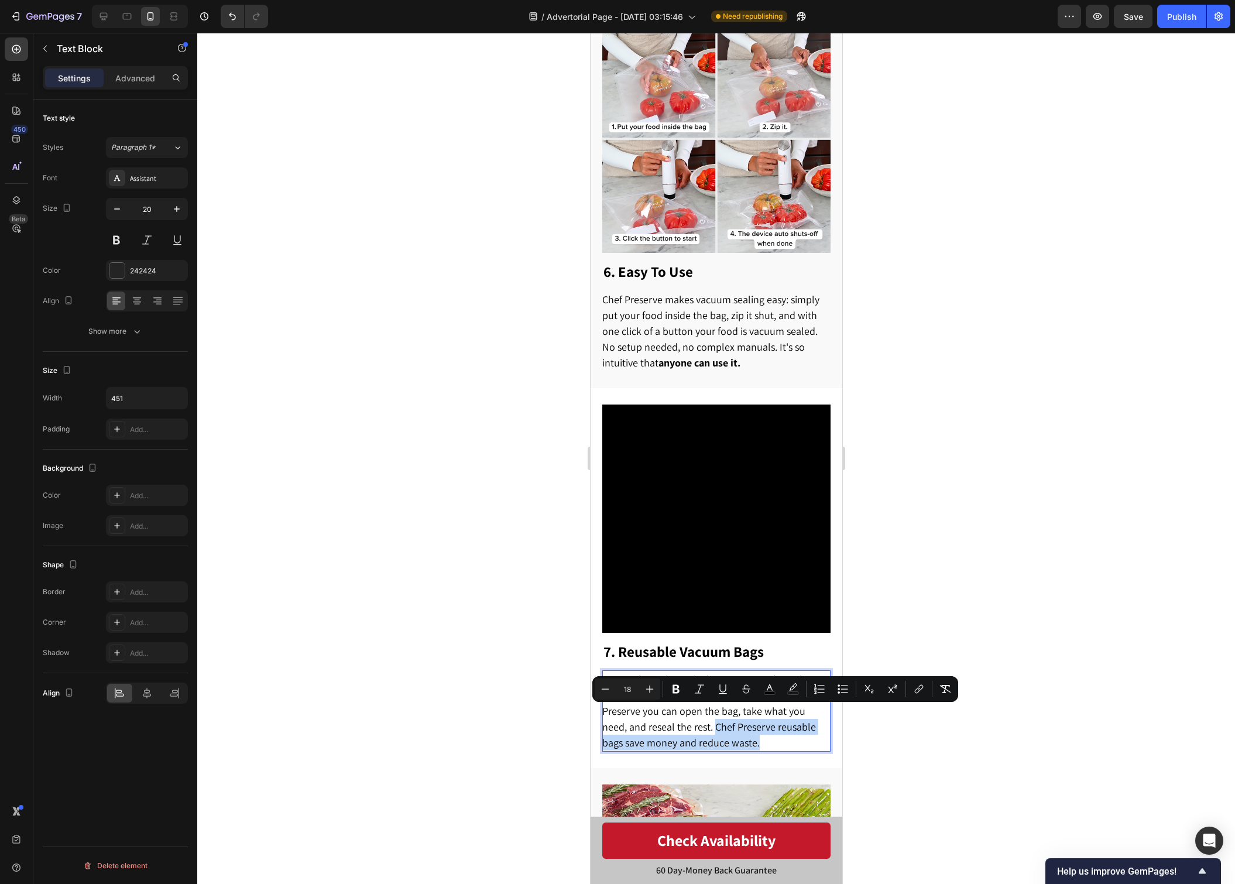
drag, startPoint x: 669, startPoint y: 716, endPoint x: 723, endPoint y: 733, distance: 56.5
click at [723, 733] on p "Forget about those single-use vacuum bags that you cut and trash after a single…" at bounding box center [715, 710] width 227 height 79
click at [878, 741] on div at bounding box center [716, 458] width 1038 height 851
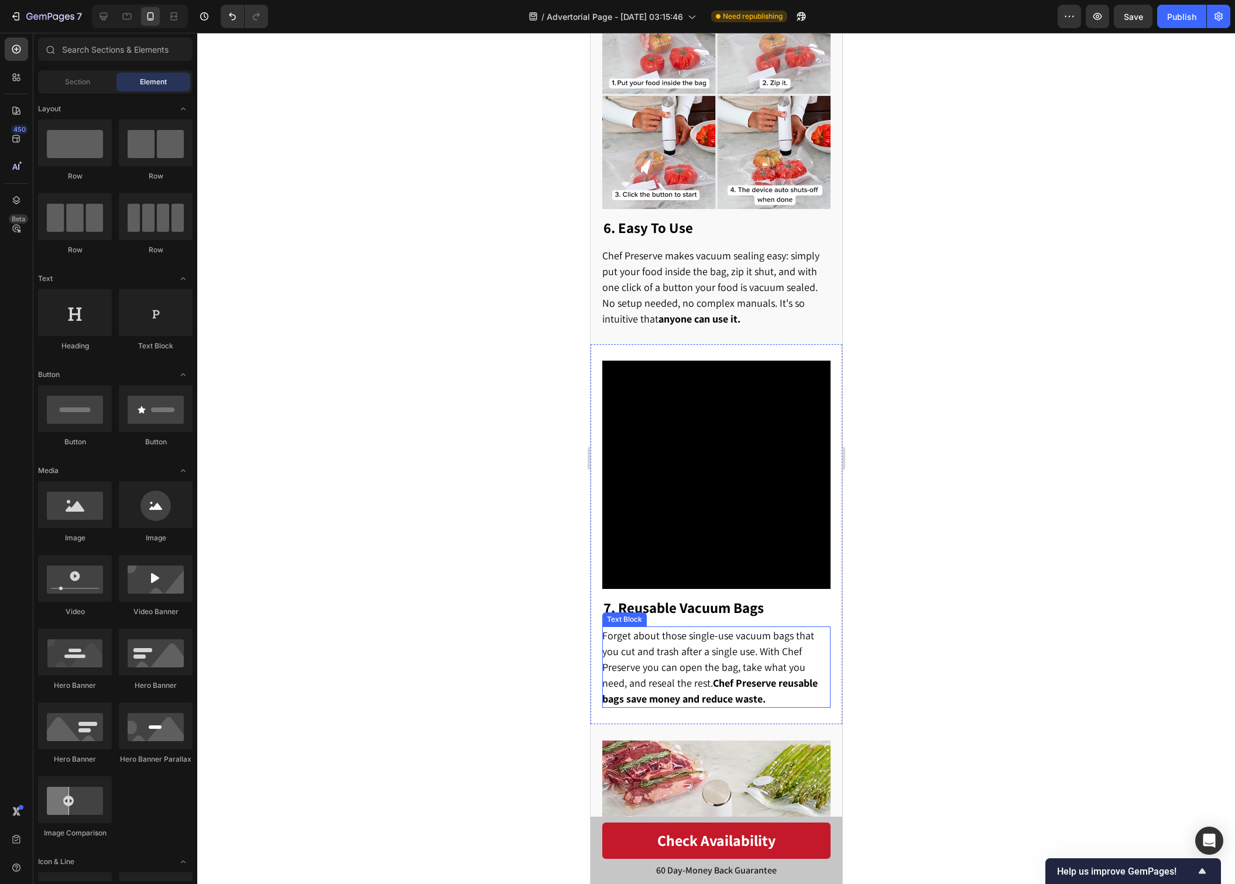
scroll to position [2390, 0]
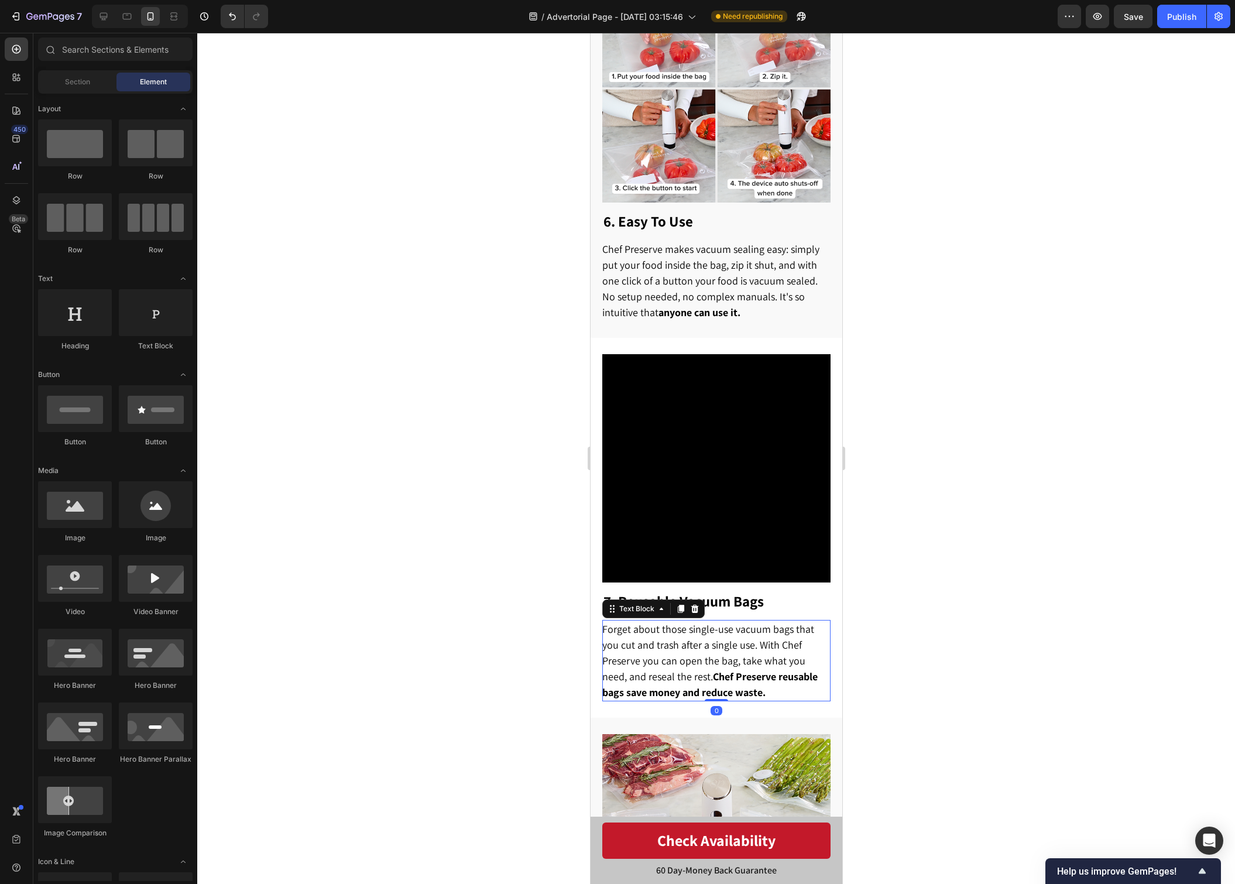
click at [724, 647] on span "Forget about those single-use vacuum bags that you cut and trash after a single…" at bounding box center [709, 660] width 215 height 77
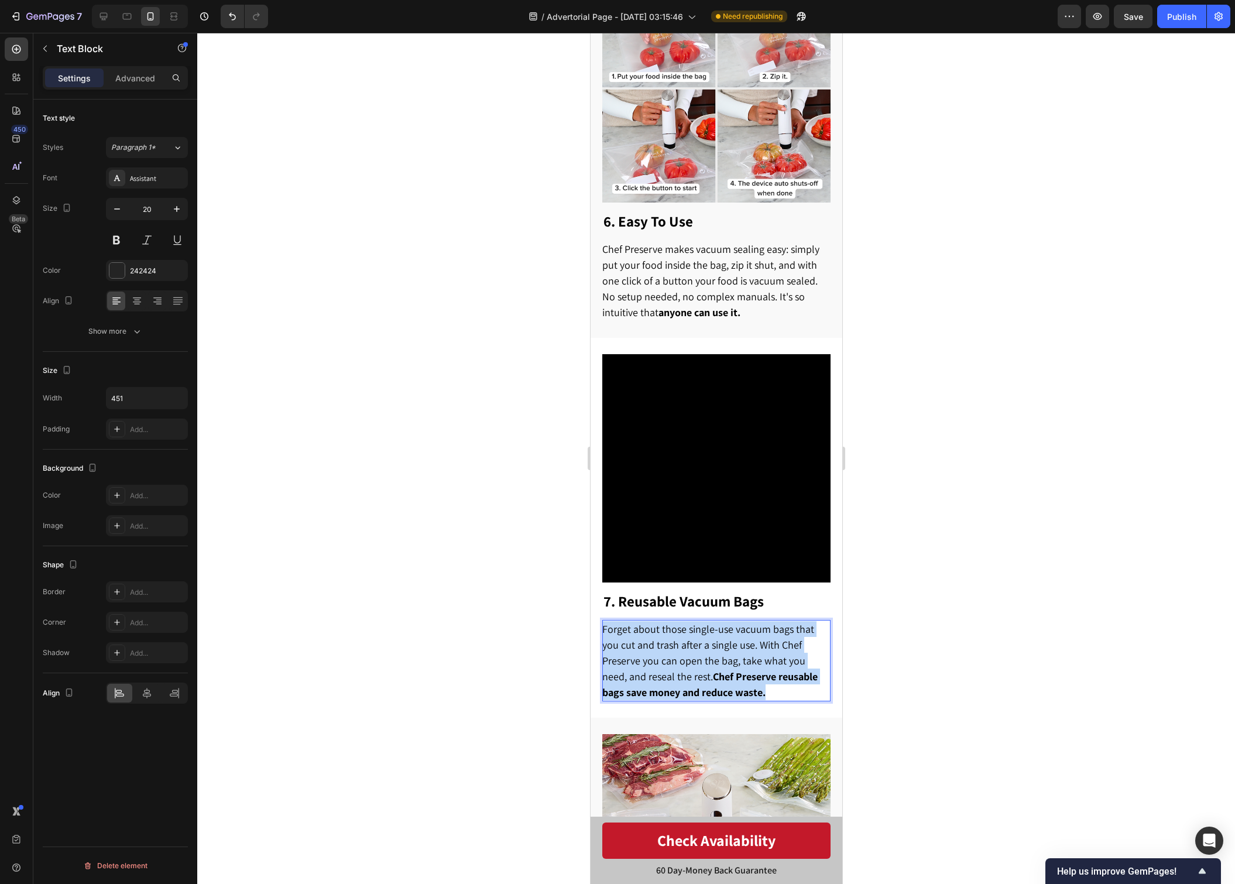
click at [724, 647] on span "Forget about those single-use vacuum bags that you cut and trash after a single…" at bounding box center [709, 660] width 215 height 77
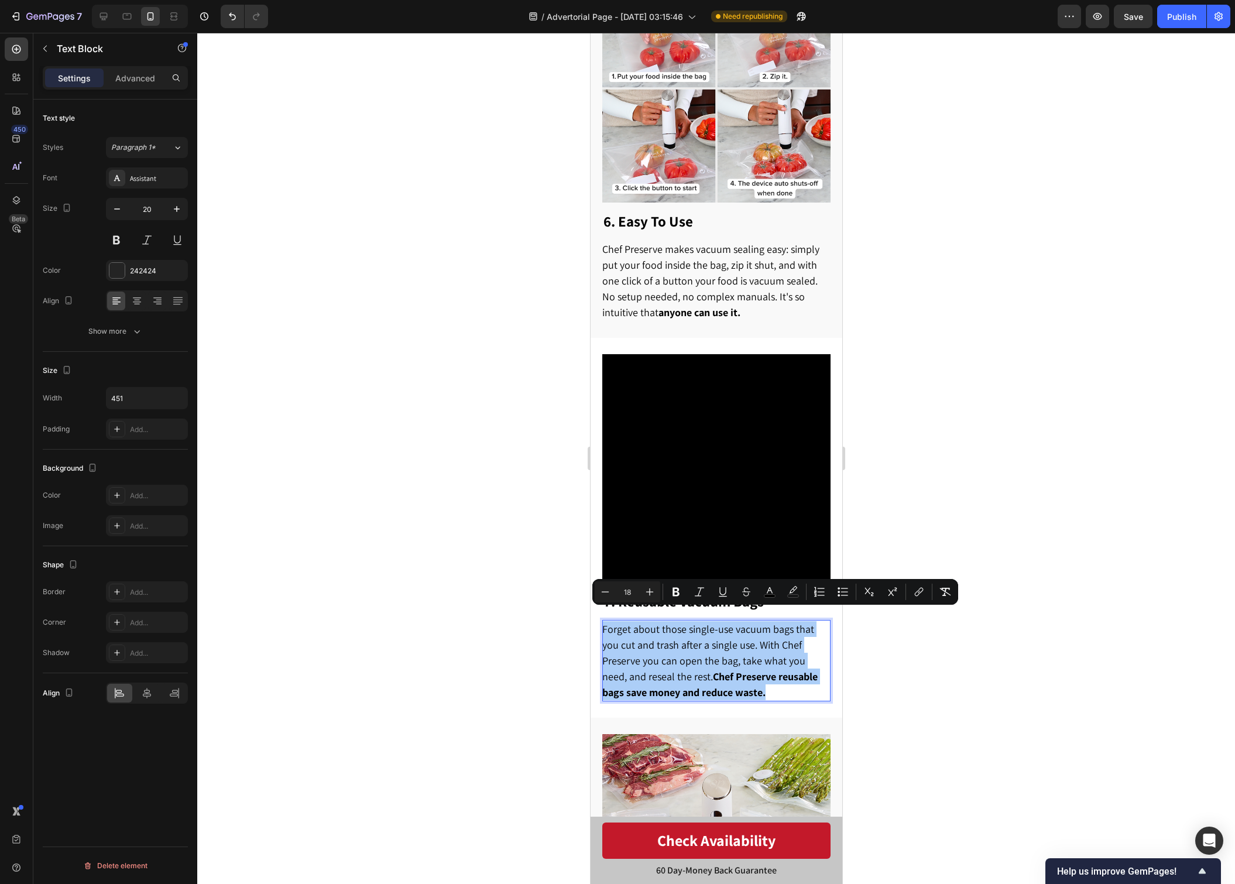
drag, startPoint x: 910, startPoint y: 657, endPoint x: 903, endPoint y: 656, distance: 7.1
click at [910, 657] on div at bounding box center [716, 458] width 1038 height 851
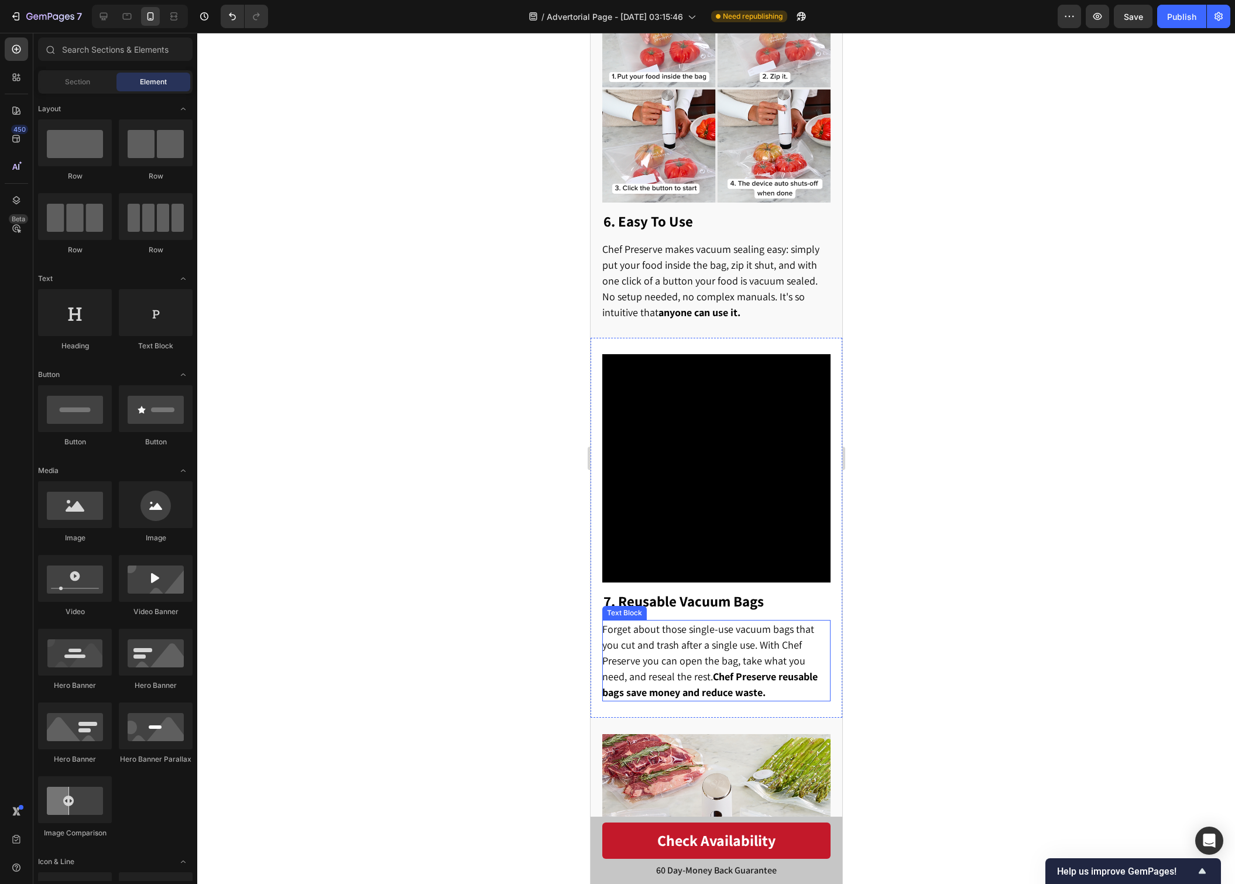
click at [782, 646] on span "Forget about those single-use vacuum bags that you cut and trash after a single…" at bounding box center [709, 660] width 215 height 77
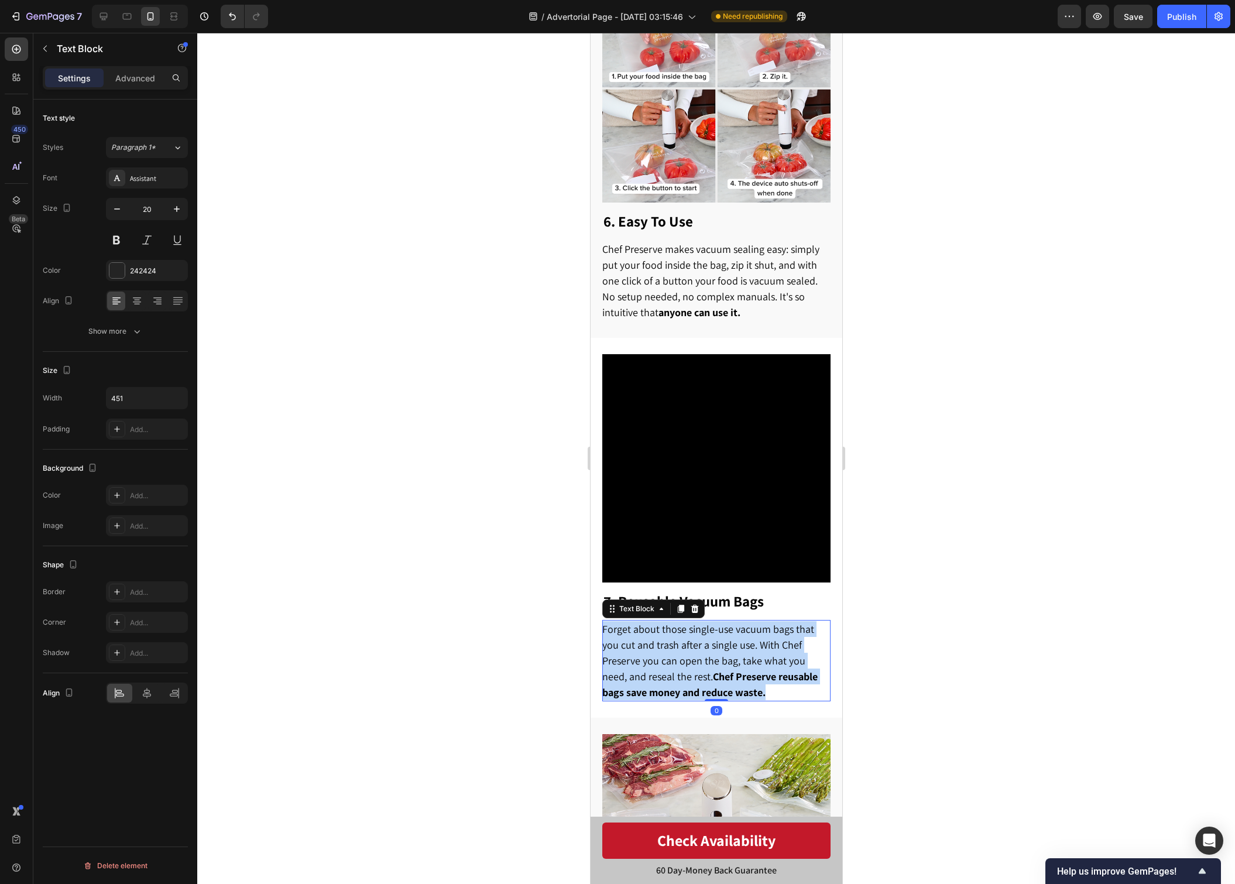
click at [782, 646] on span "Forget about those single-use vacuum bags that you cut and trash after a single…" at bounding box center [709, 660] width 215 height 77
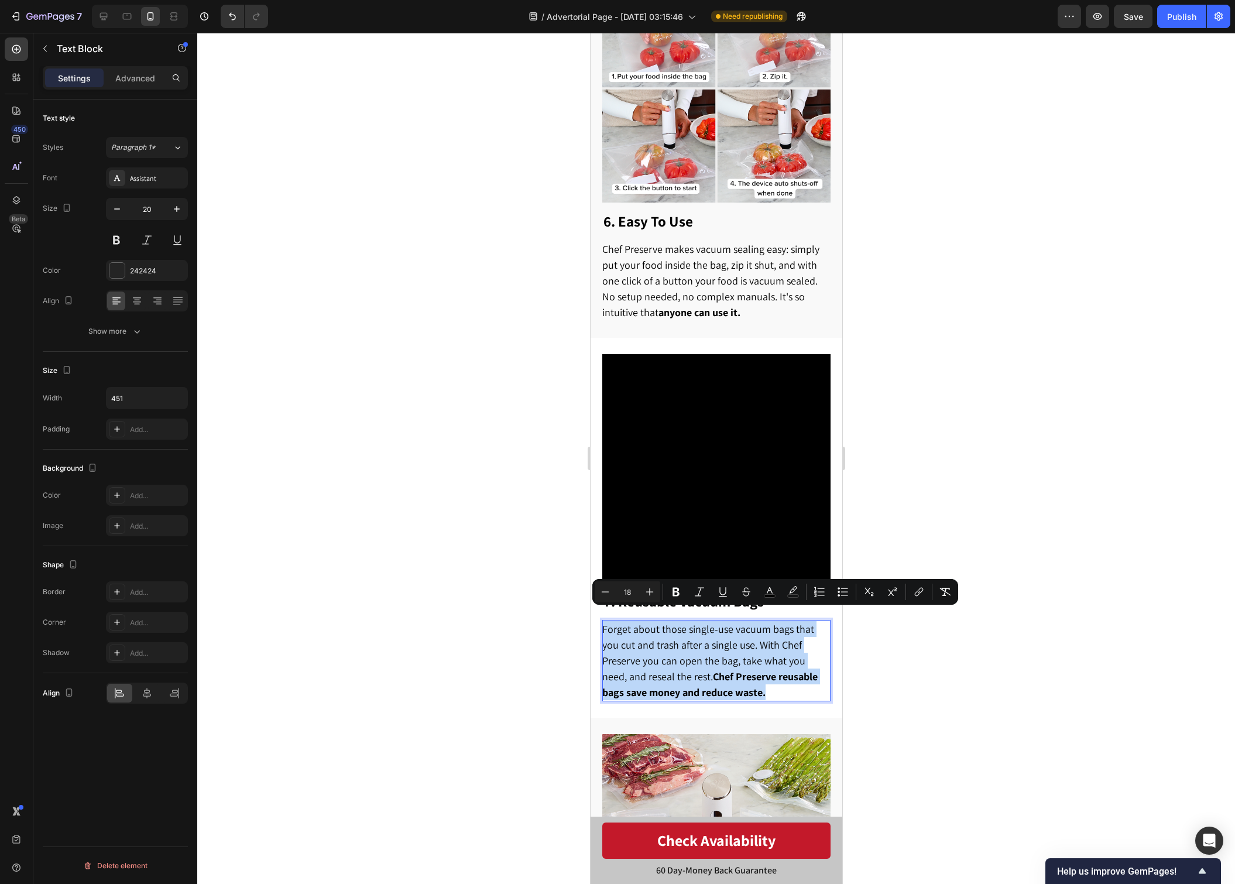
copy span "Forget about those single-use vacuum bags that you cut and trash after a single…"
click at [990, 657] on div at bounding box center [716, 458] width 1038 height 851
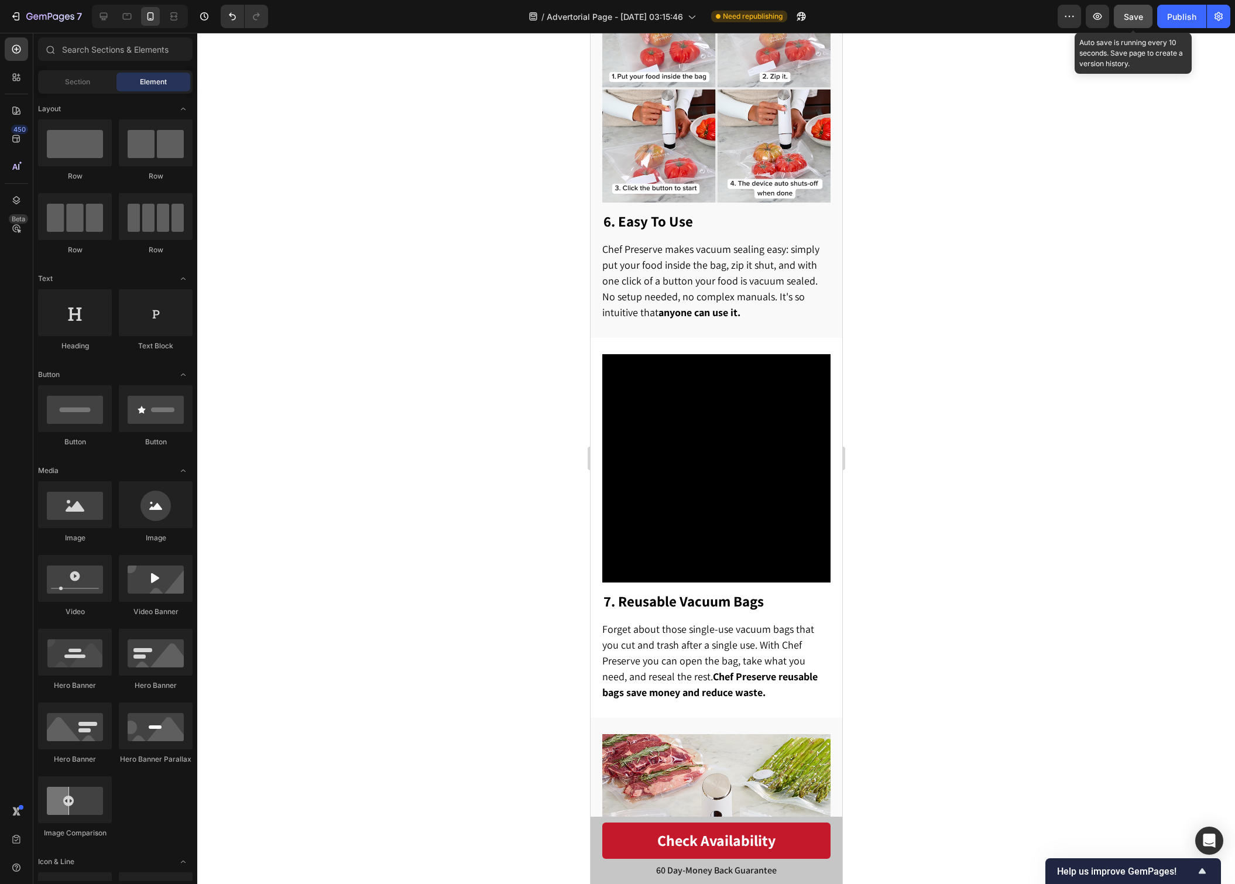
drag, startPoint x: 1131, startPoint y: 25, endPoint x: 1137, endPoint y: 24, distance: 5.9
click at [1131, 25] on button "Save" at bounding box center [1133, 16] width 39 height 23
click at [1167, 21] on button "Publish" at bounding box center [1181, 16] width 49 height 23
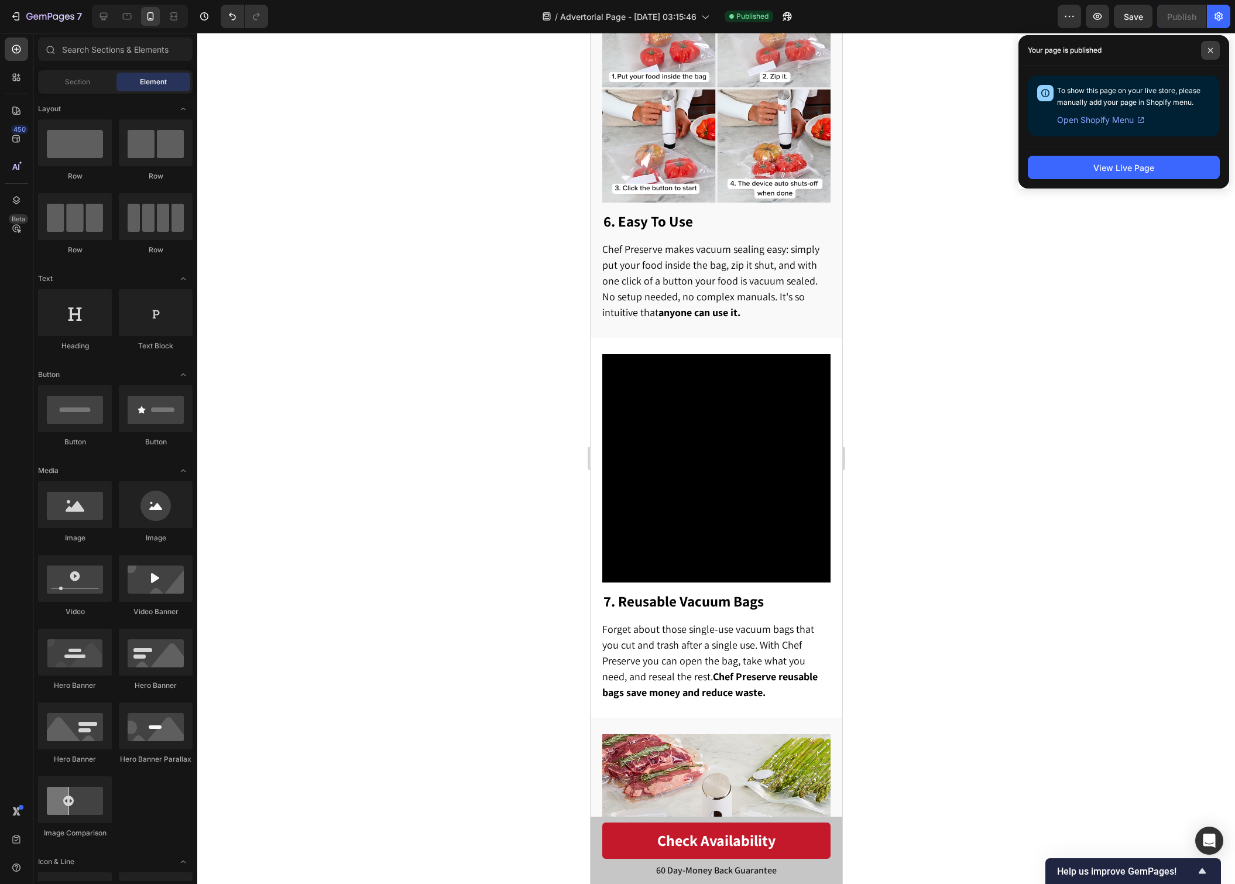
click at [1210, 54] on span at bounding box center [1210, 50] width 19 height 19
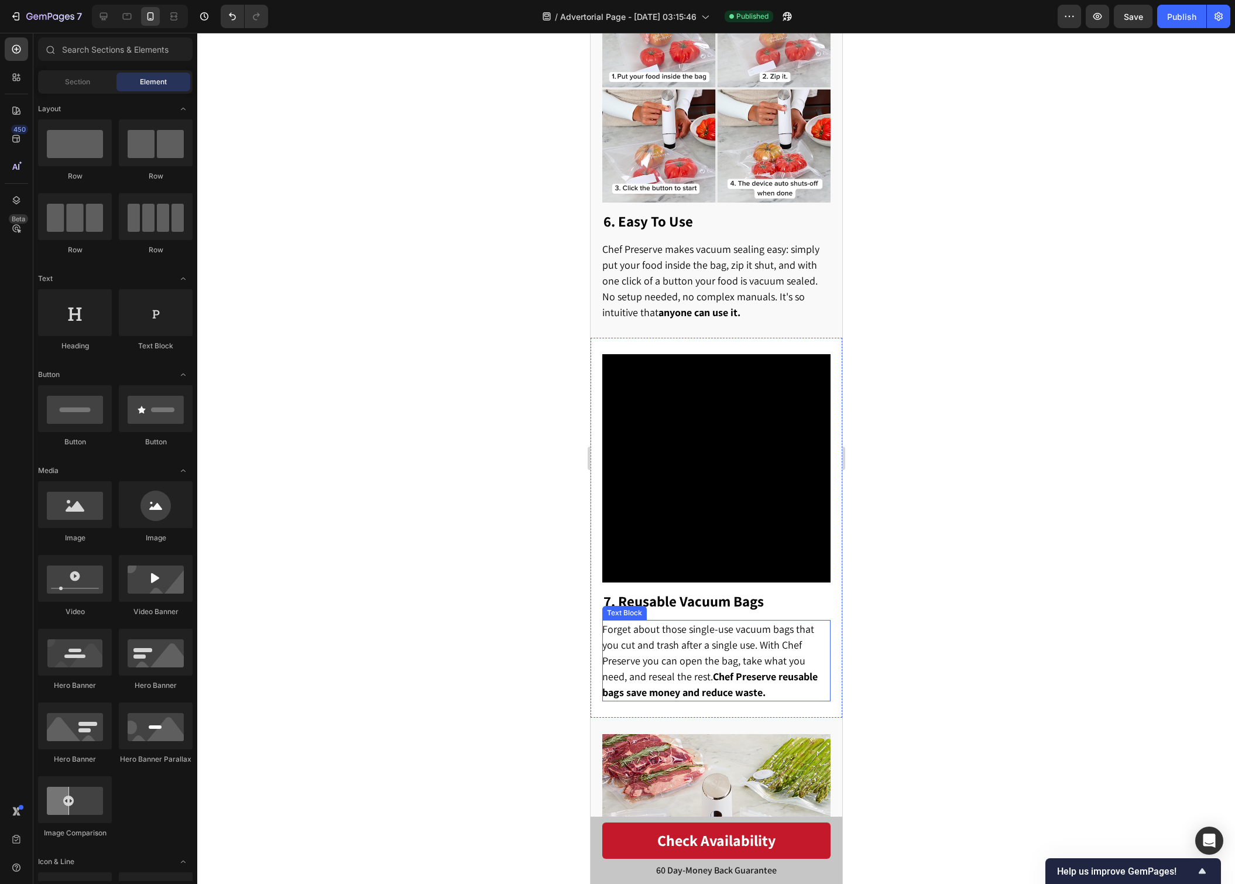
click at [485, 560] on div at bounding box center [716, 458] width 1038 height 851
click at [1136, 13] on span "Save" at bounding box center [1133, 17] width 19 height 10
click at [1163, 11] on button "Publish" at bounding box center [1181, 16] width 49 height 23
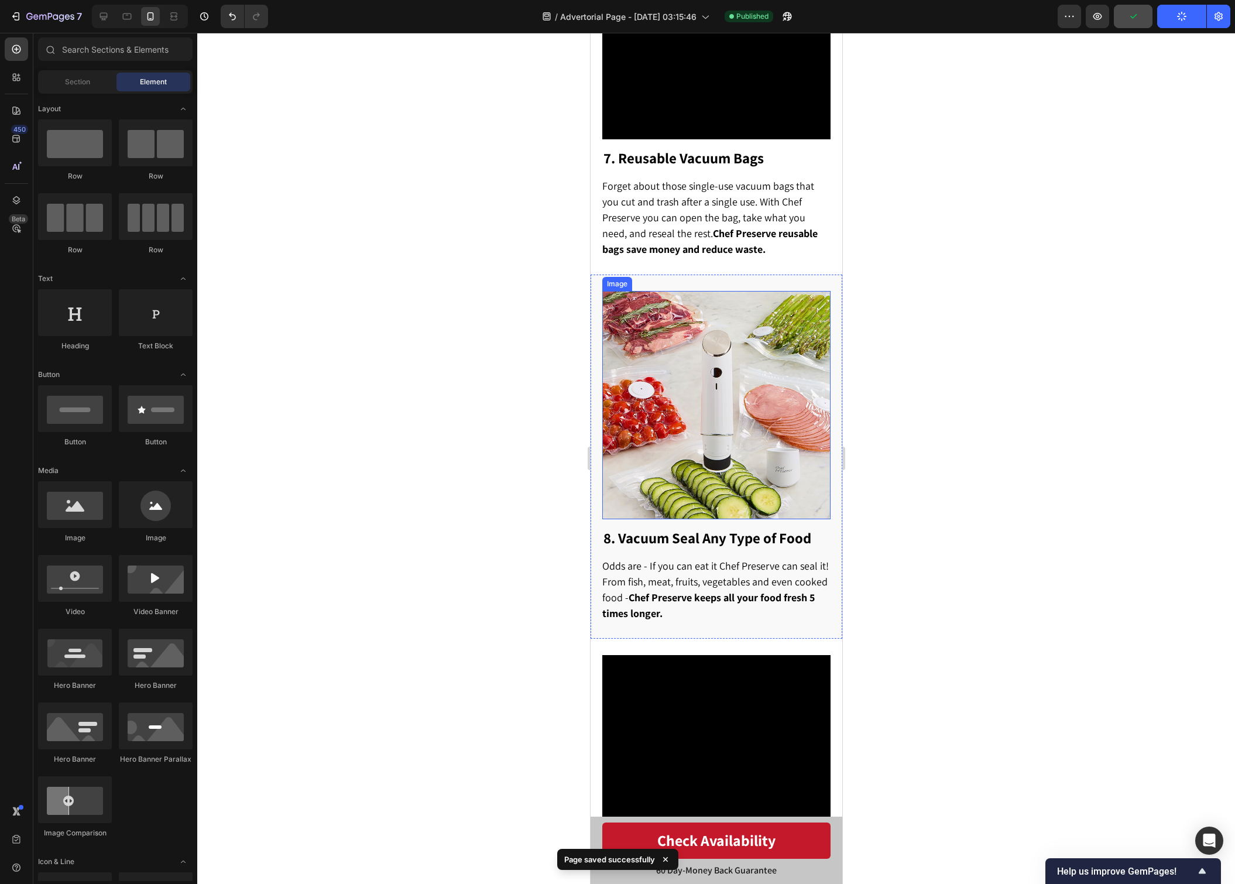
scroll to position [2837, 0]
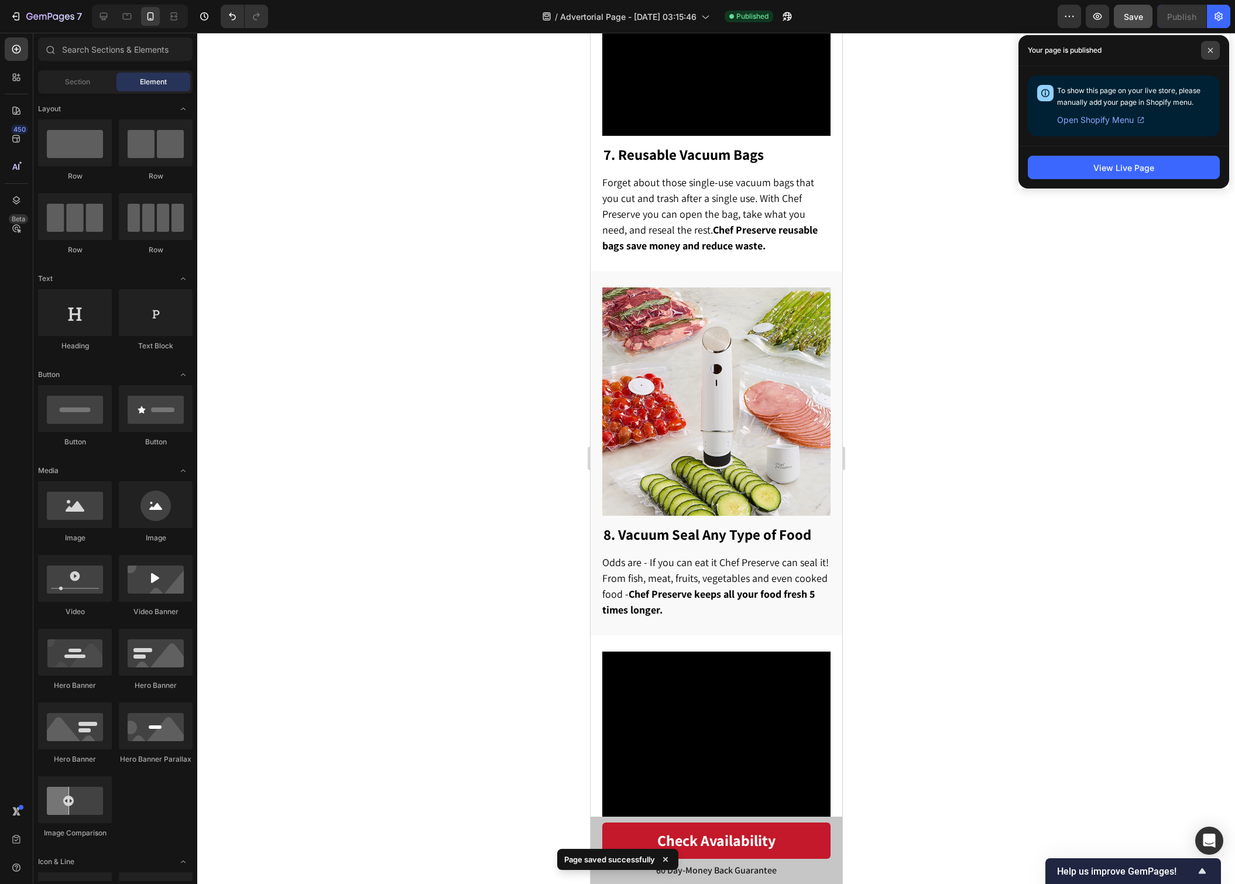
click at [1211, 52] on icon at bounding box center [1211, 50] width 6 height 6
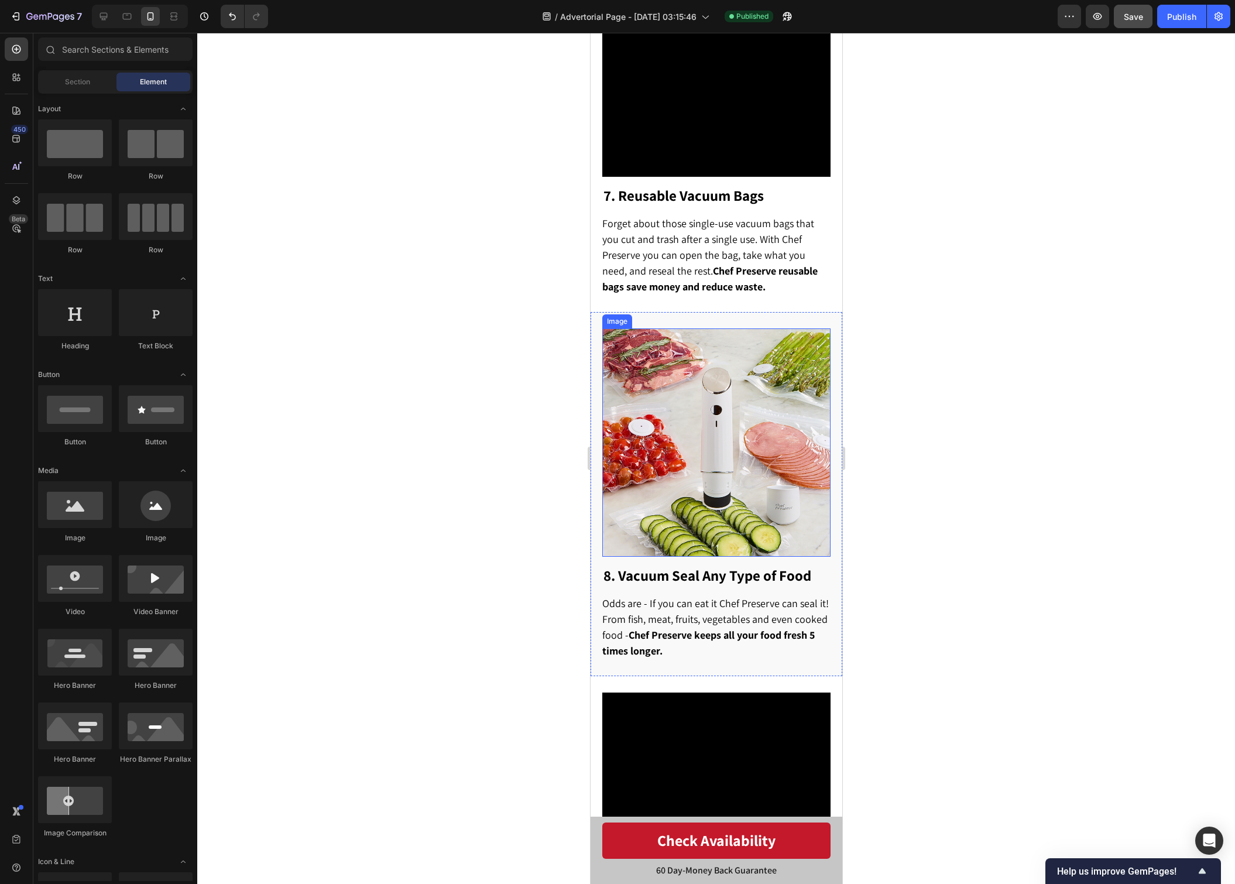
scroll to position [2799, 0]
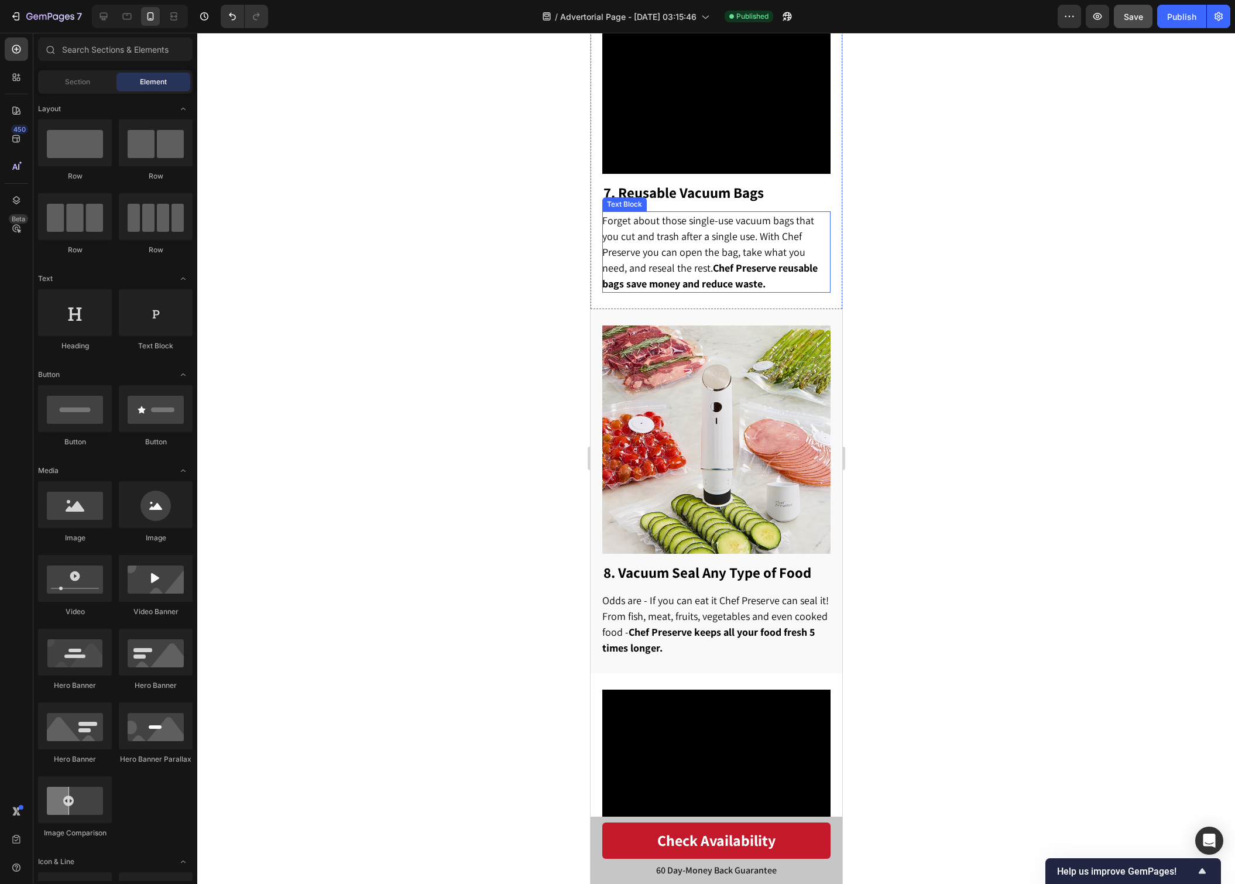
click at [749, 273] on p "Forget about those single-use vacuum bags that you cut and trash after a single…" at bounding box center [715, 252] width 227 height 79
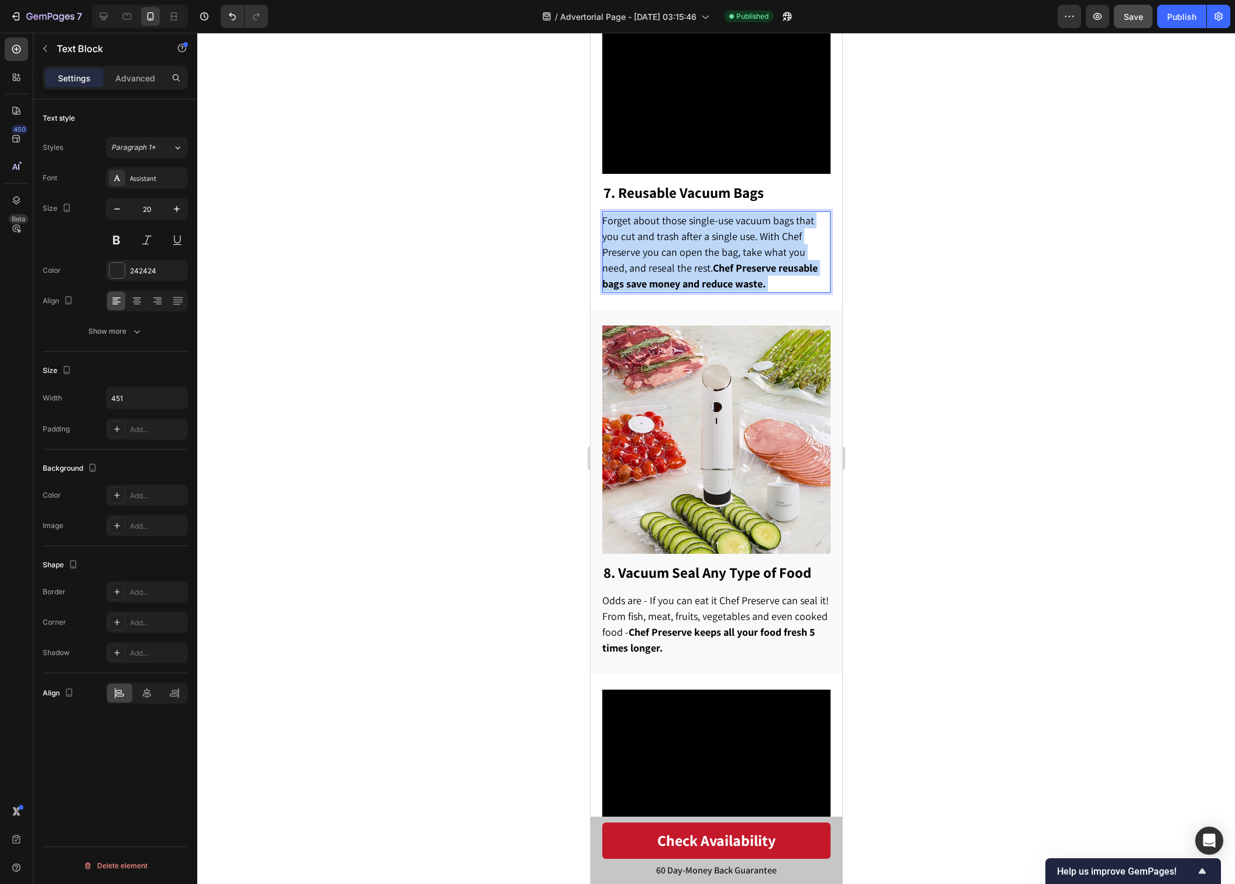
drag, startPoint x: 749, startPoint y: 273, endPoint x: 616, endPoint y: 220, distance: 143.2
click at [617, 221] on p "Forget about those single-use vacuum bags that you cut and trash after a single…" at bounding box center [715, 252] width 227 height 79
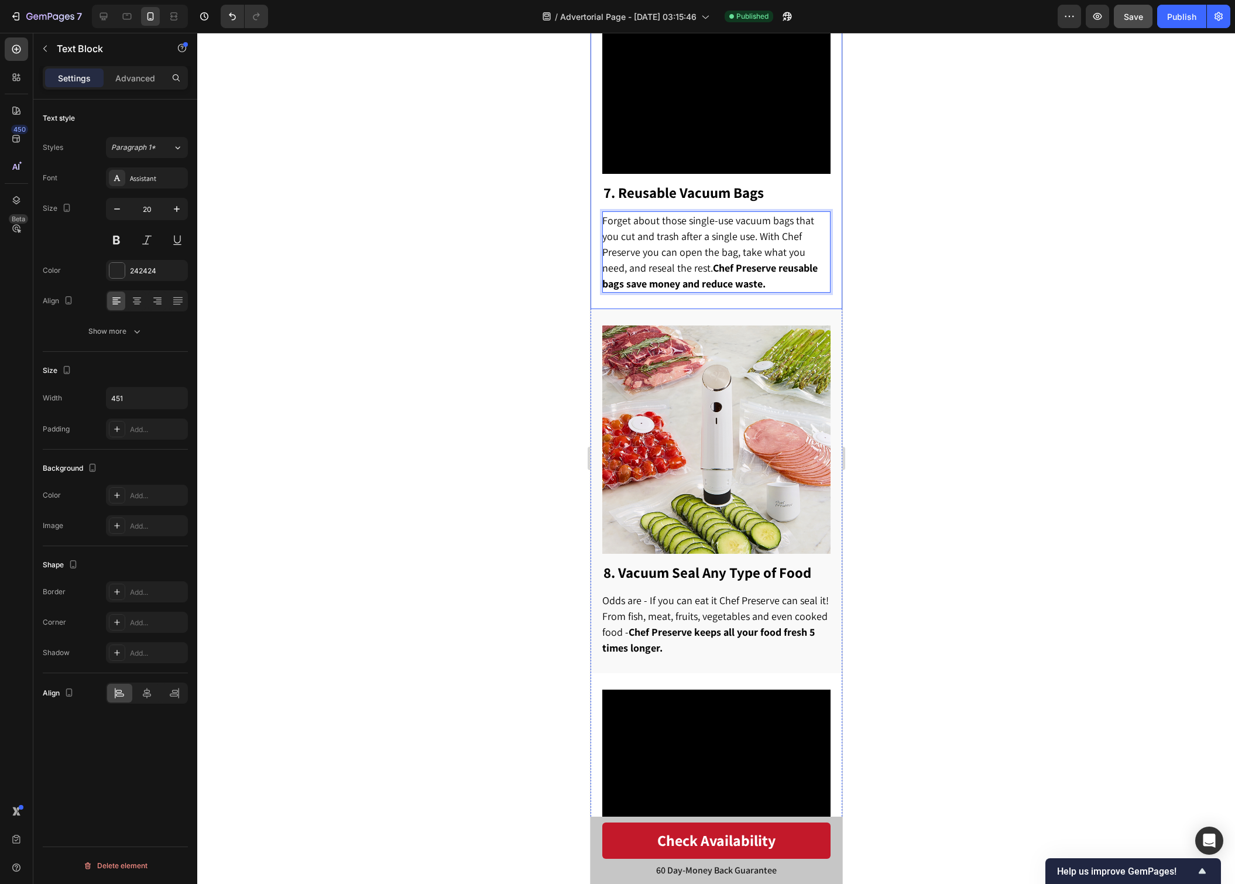
click at [940, 222] on div at bounding box center [716, 458] width 1038 height 851
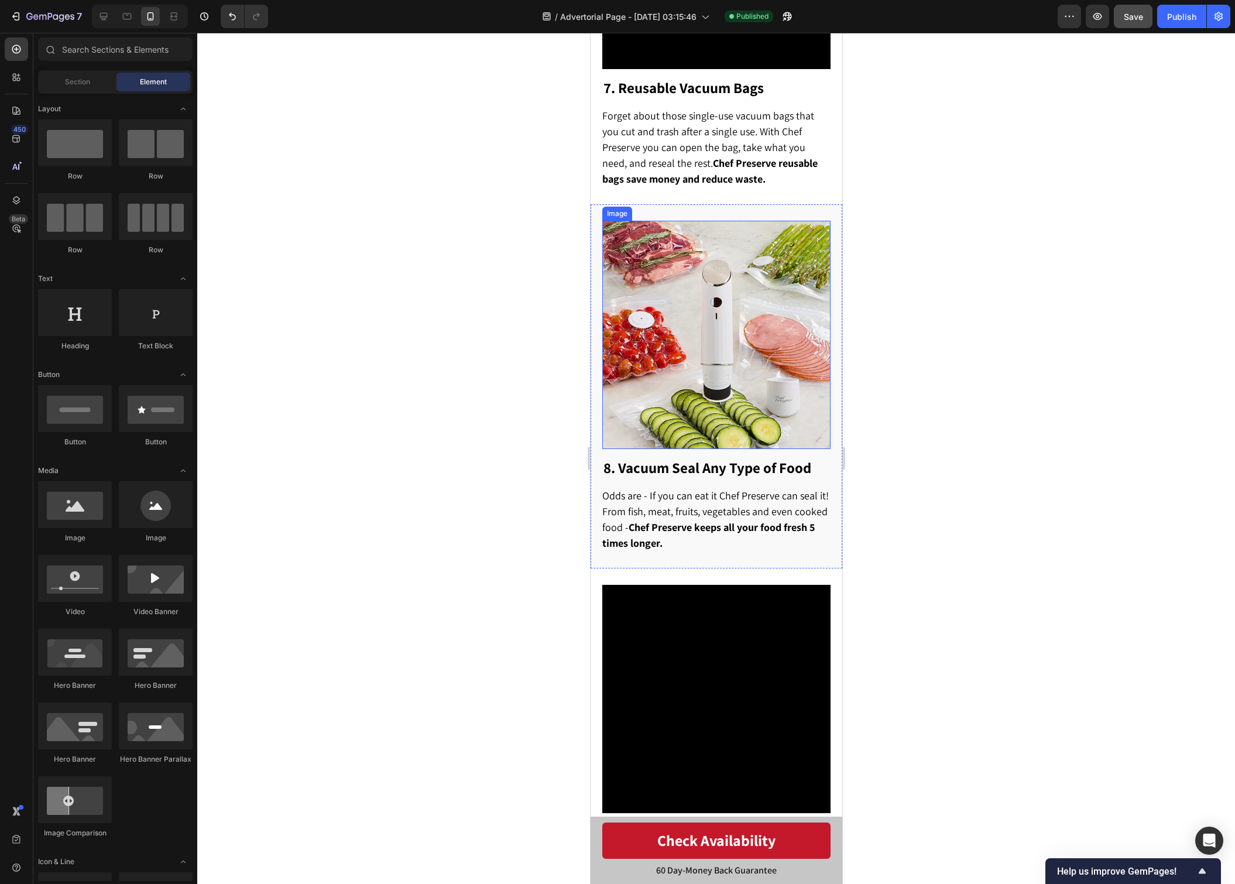
scroll to position [2917, 0]
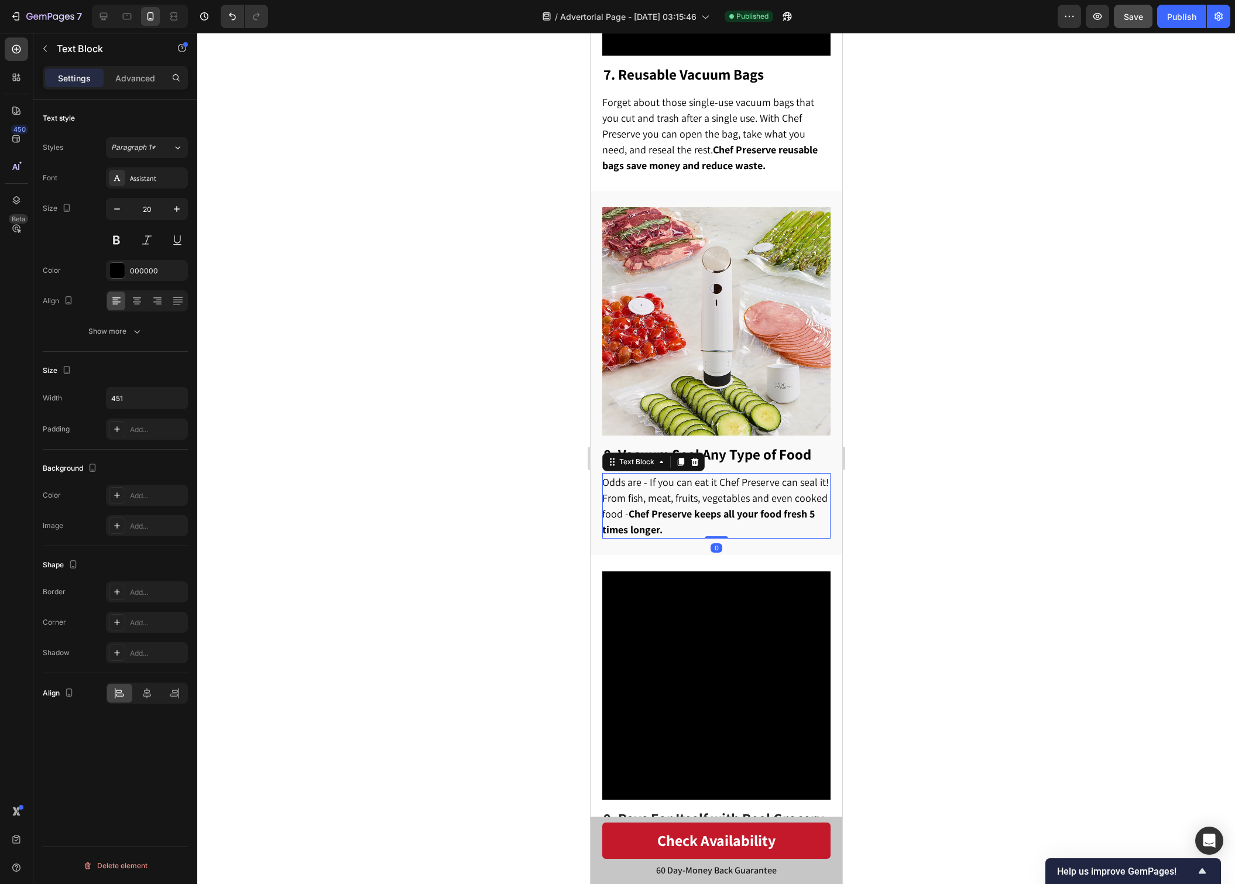
click at [738, 489] on span "Odds are - If you can eat it Chef Preserve can seal it! From fish, meat, fruits…" at bounding box center [715, 505] width 227 height 61
click at [775, 514] on p "Odds are - If you can eat it Chef Preserve can seal it! From fish, meat, fruits…" at bounding box center [715, 505] width 227 height 63
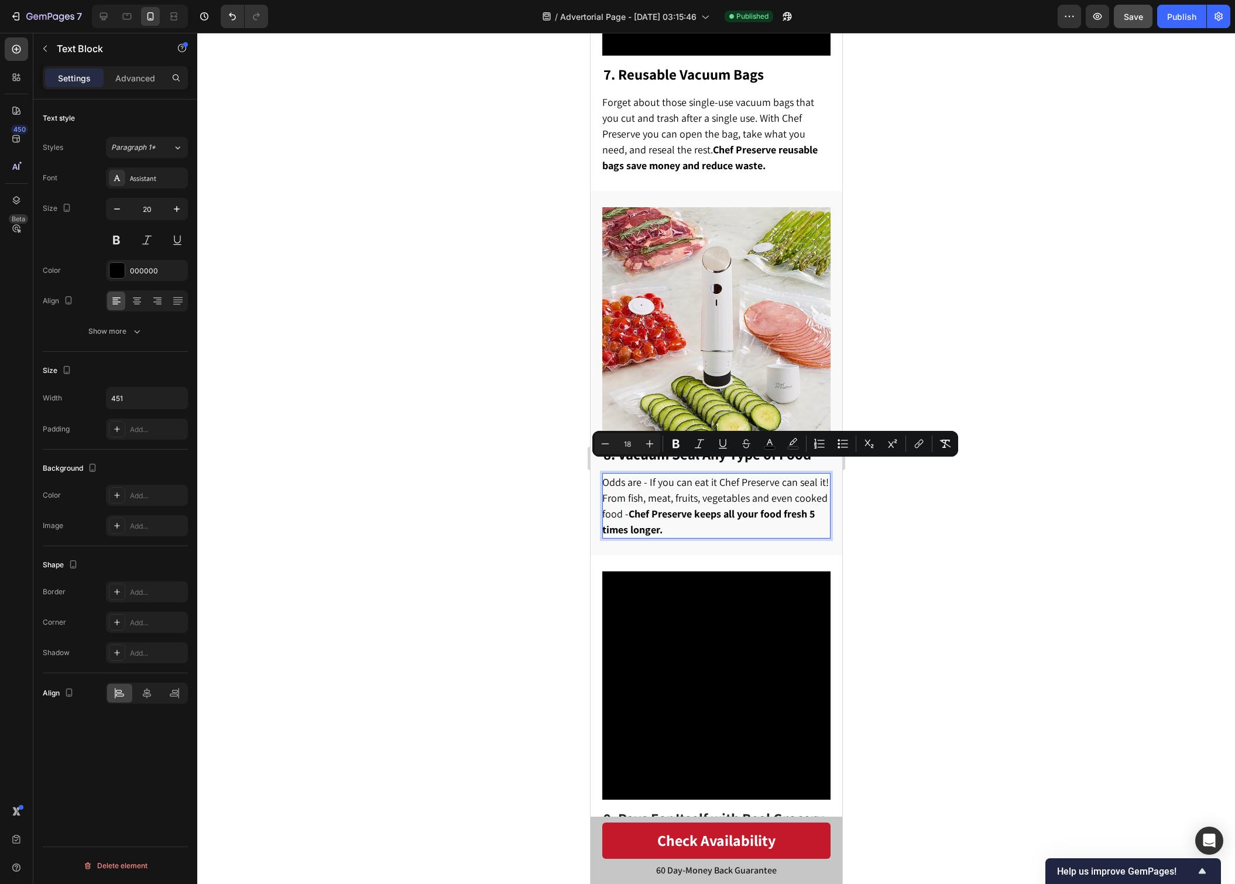
drag, startPoint x: 773, startPoint y: 514, endPoint x: 604, endPoint y: 472, distance: 173.8
click at [604, 474] on p "Odds are - If you can eat it Chef Preserve can seal it! From fish, meat, fruits…" at bounding box center [715, 505] width 227 height 63
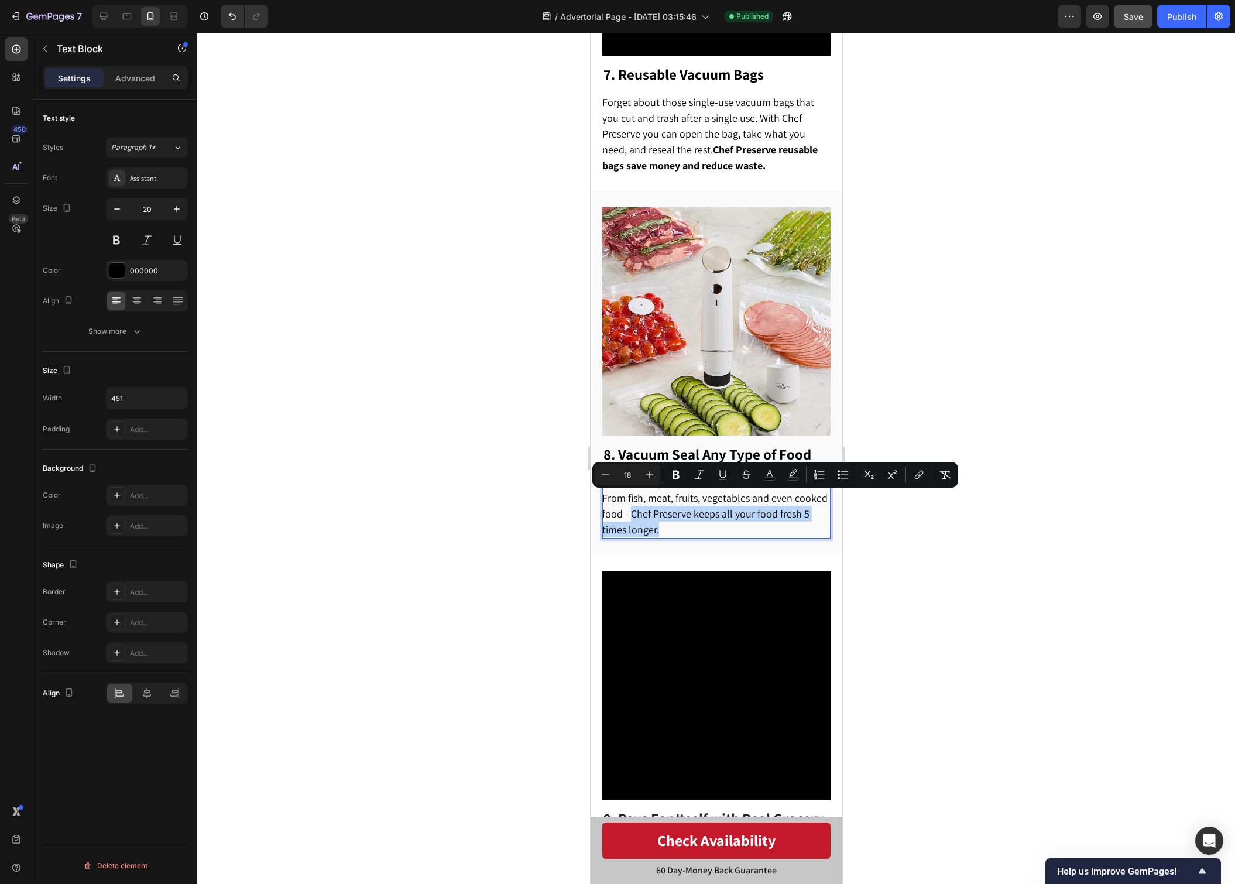
drag, startPoint x: 698, startPoint y: 512, endPoint x: 632, endPoint y: 503, distance: 67.3
click at [632, 503] on p "Odds are - If you can eat it Chef Preserve can seal it! From fish, meat, fruits…" at bounding box center [715, 505] width 227 height 63
click at [990, 540] on div at bounding box center [716, 458] width 1038 height 851
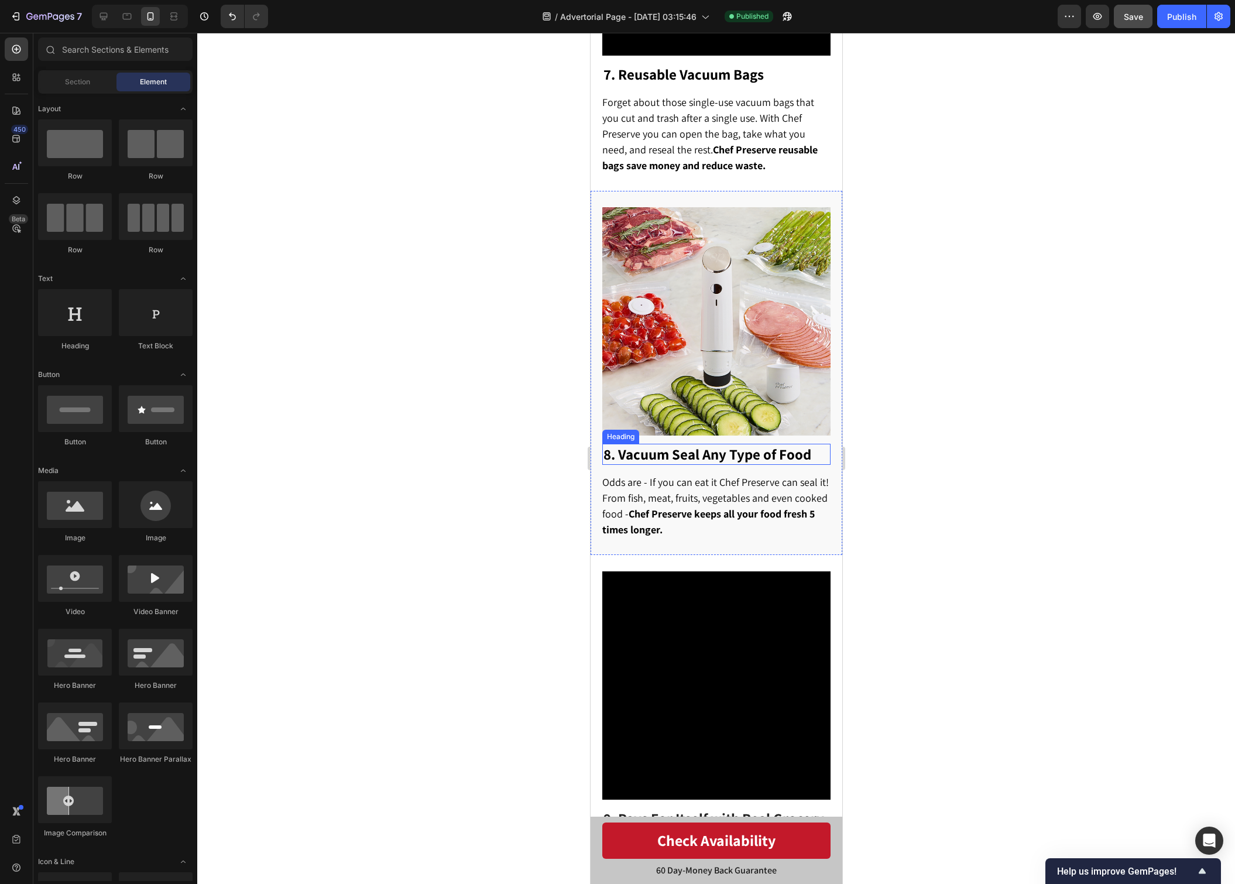
scroll to position [2956, 0]
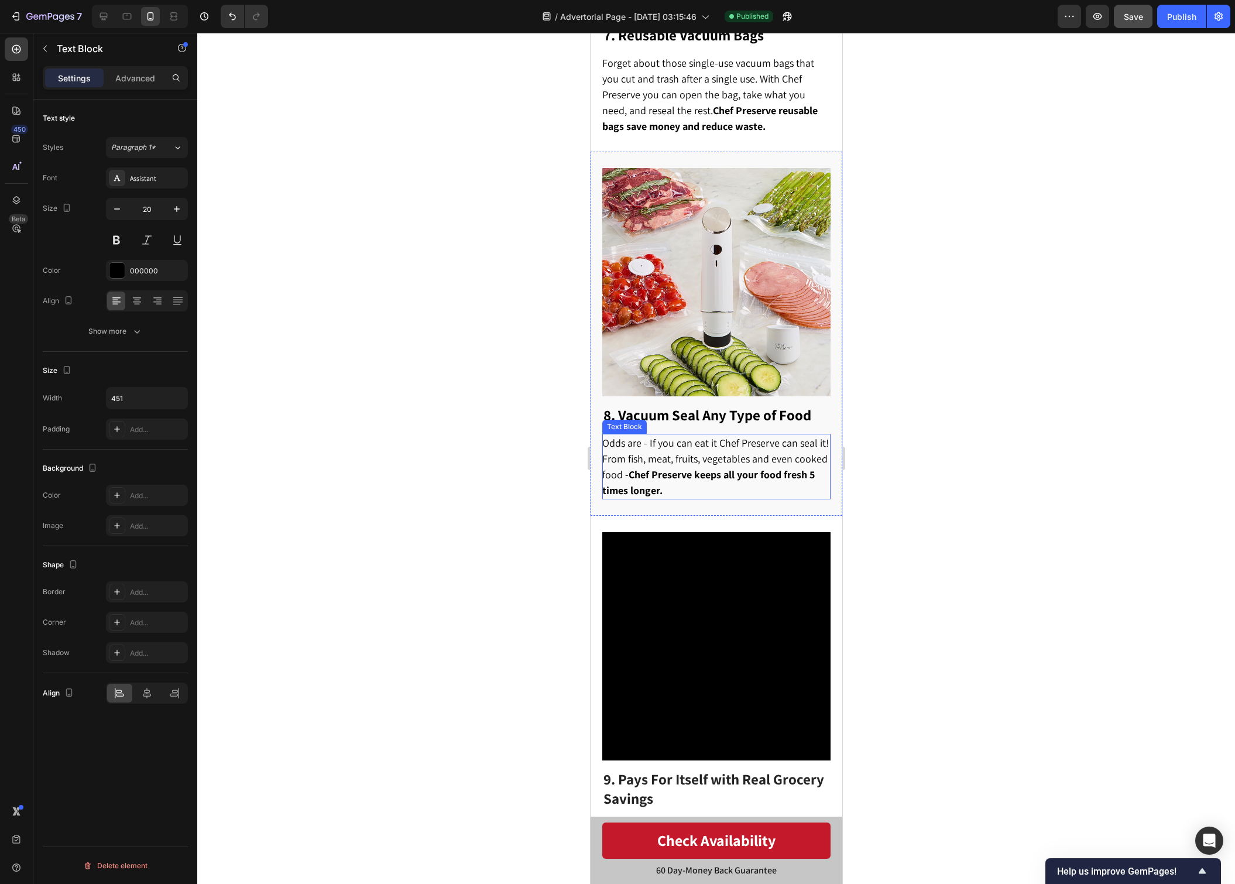
click at [782, 451] on span "Odds are - If you can eat it Chef Preserve can seal it! From fish, meat, fruits…" at bounding box center [715, 466] width 227 height 61
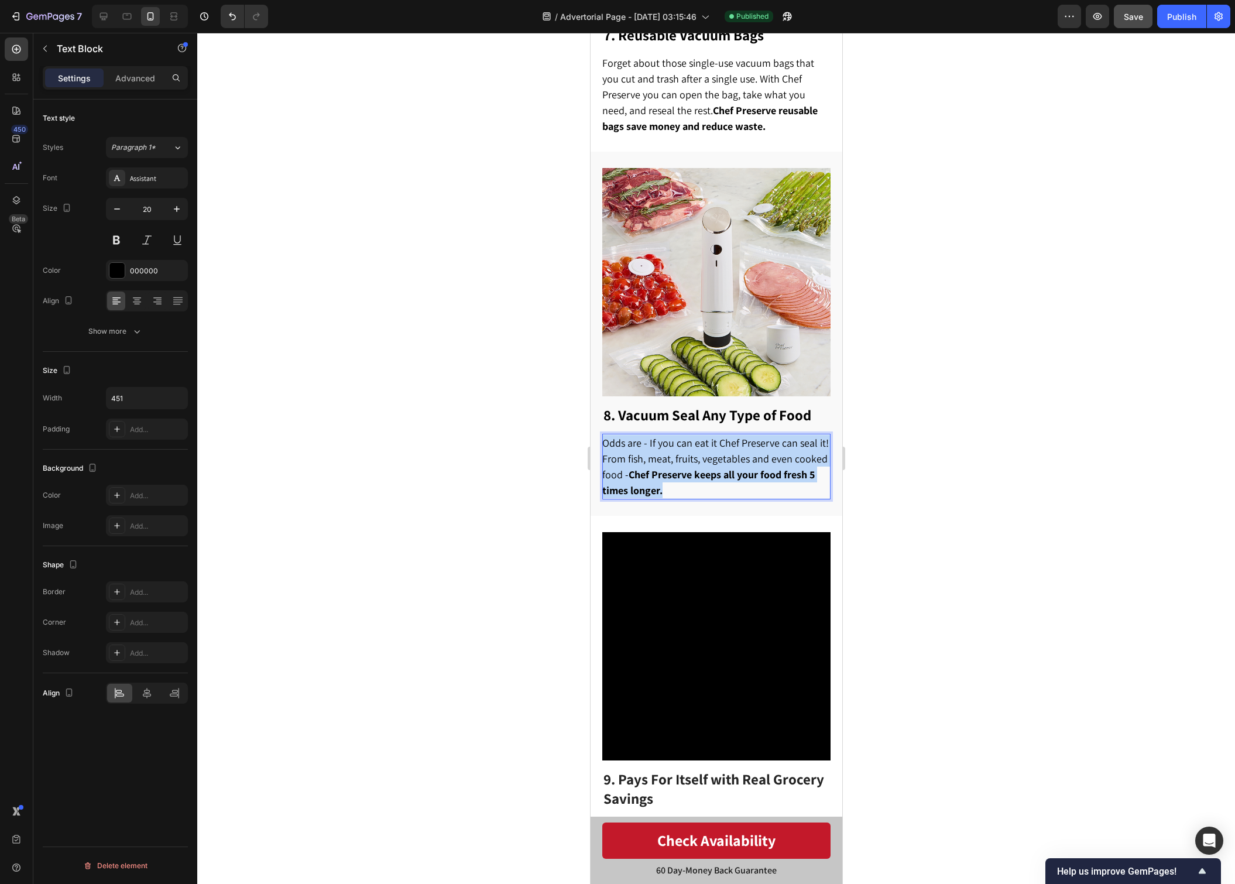
click at [782, 451] on span "Odds are - If you can eat it Chef Preserve can seal it! From fish, meat, fruits…" at bounding box center [715, 466] width 227 height 61
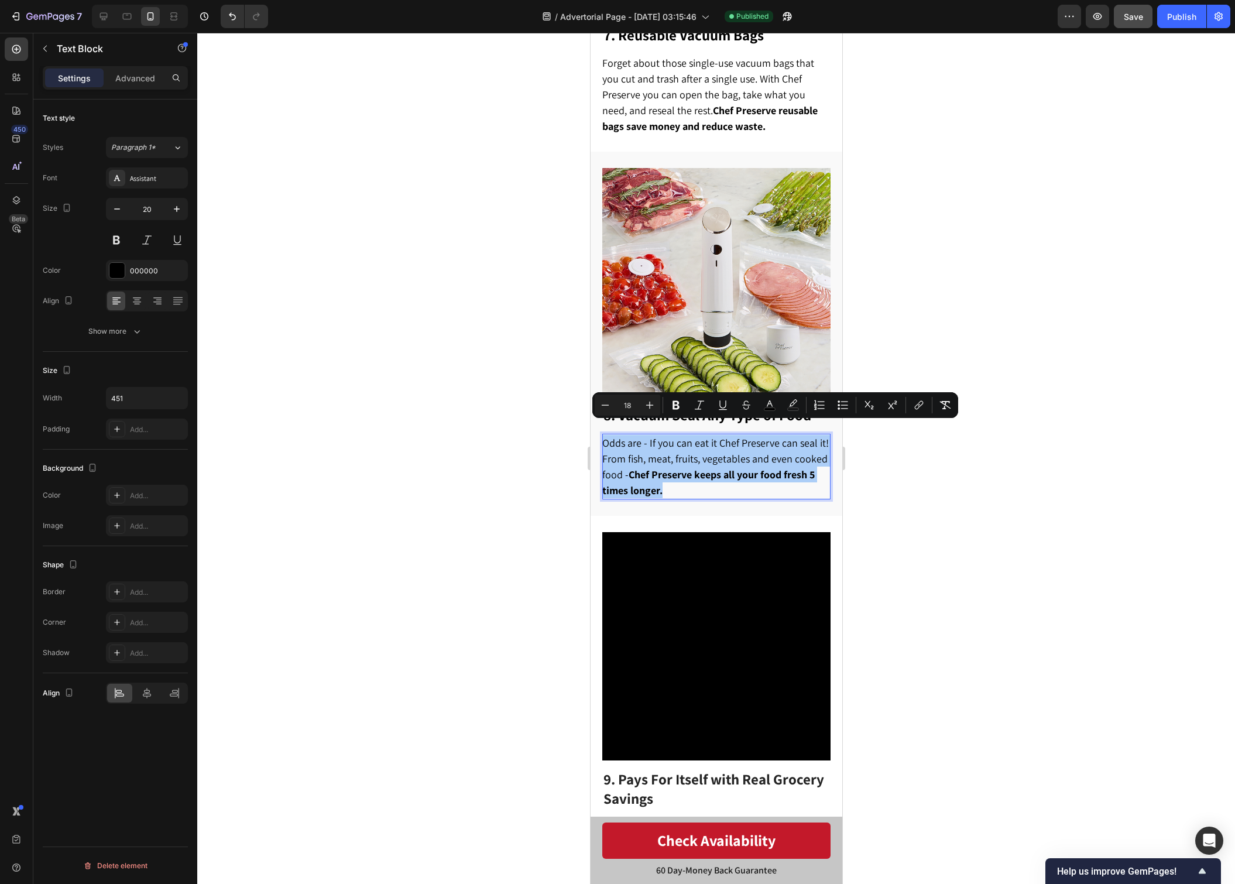
click at [474, 349] on div at bounding box center [716, 458] width 1038 height 851
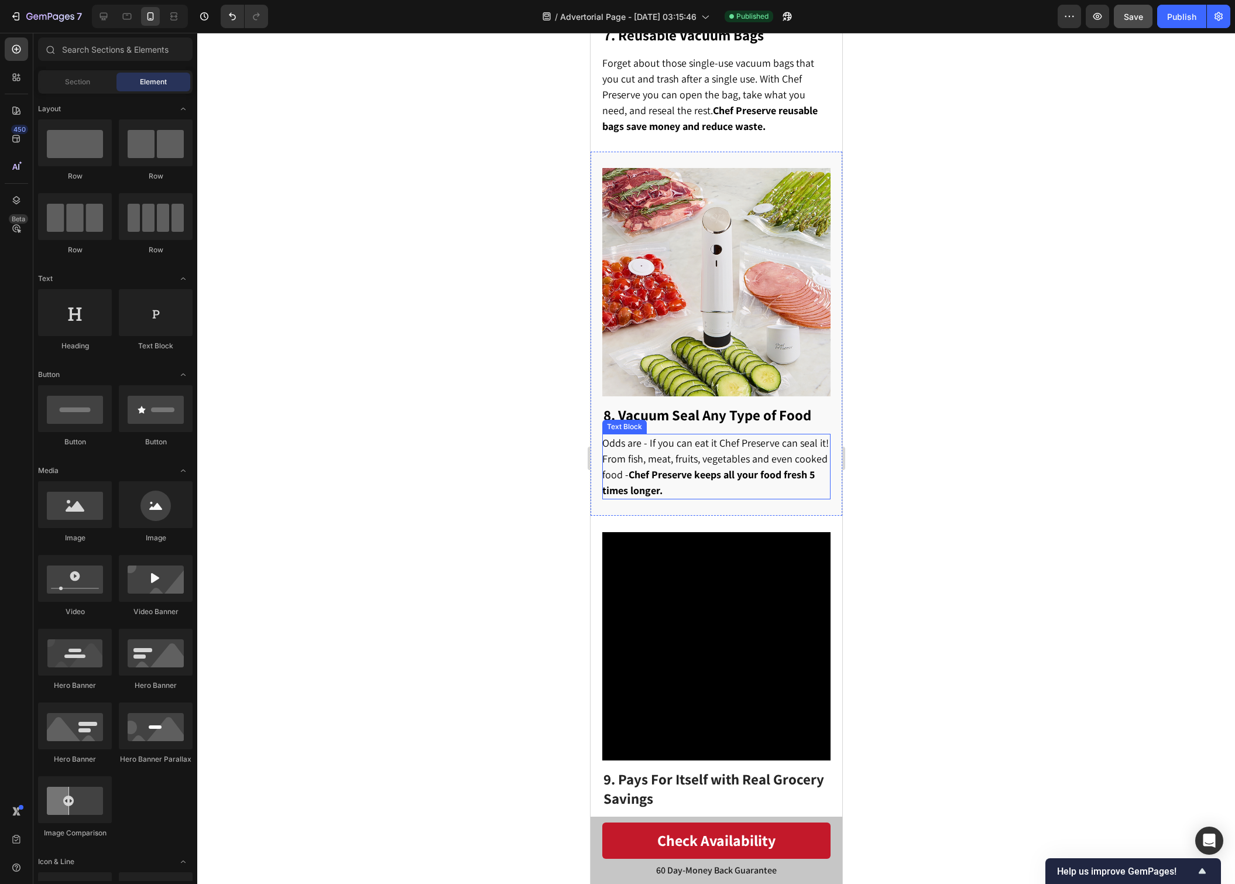
drag, startPoint x: 707, startPoint y: 464, endPoint x: 617, endPoint y: 418, distance: 101.1
click at [707, 468] on strong "Chef Preserve keeps all your food fresh 5 times longer." at bounding box center [708, 482] width 213 height 29
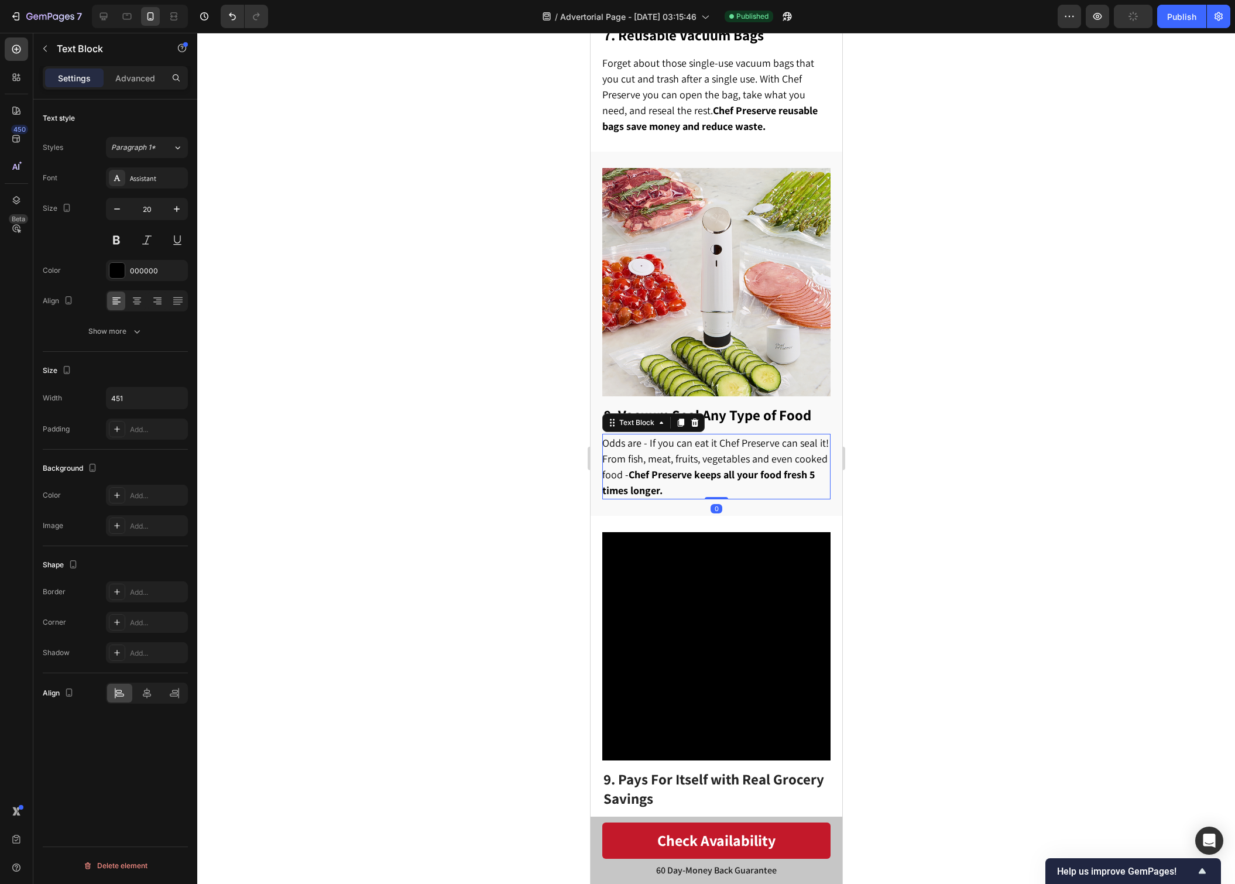
drag, startPoint x: 177, startPoint y: 205, endPoint x: 508, endPoint y: 225, distance: 331.3
click at [177, 205] on icon "button" at bounding box center [177, 209] width 12 height 12
type input "21"
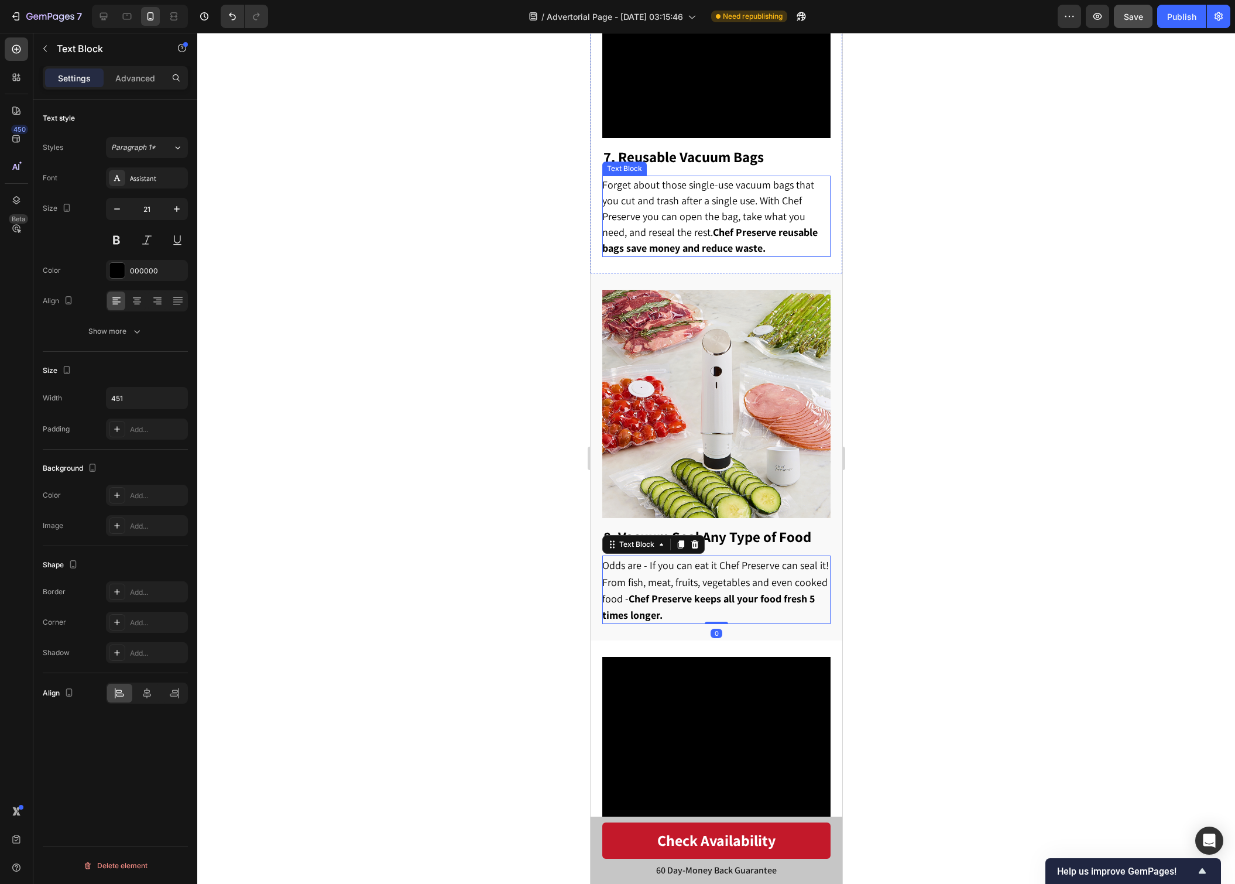
scroll to position [2812, 0]
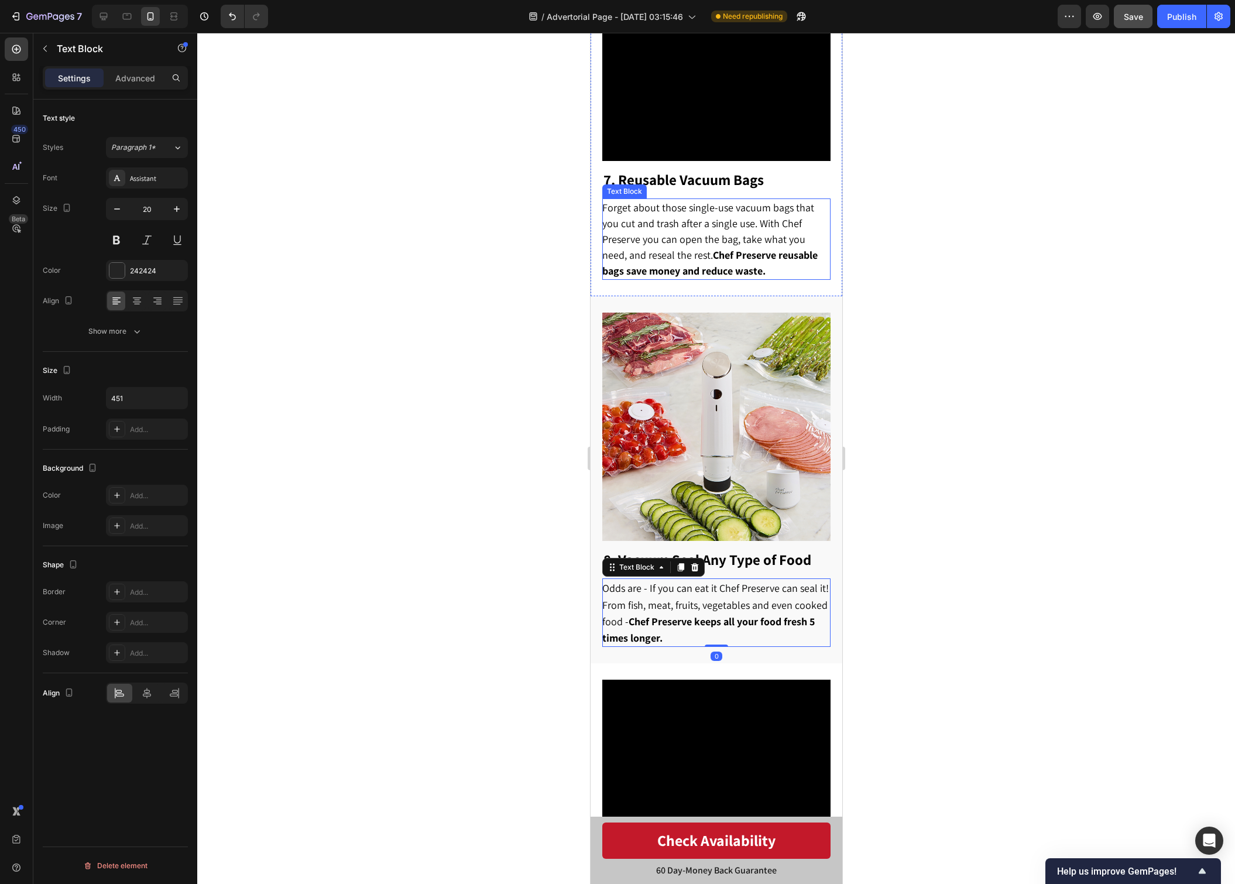
click at [688, 215] on span "Forget about those single-use vacuum bags that you cut and trash after a single…" at bounding box center [709, 239] width 215 height 77
drag, startPoint x: 182, startPoint y: 209, endPoint x: 405, endPoint y: 238, distance: 224.9
click at [182, 209] on icon "button" at bounding box center [177, 209] width 12 height 12
type input "21"
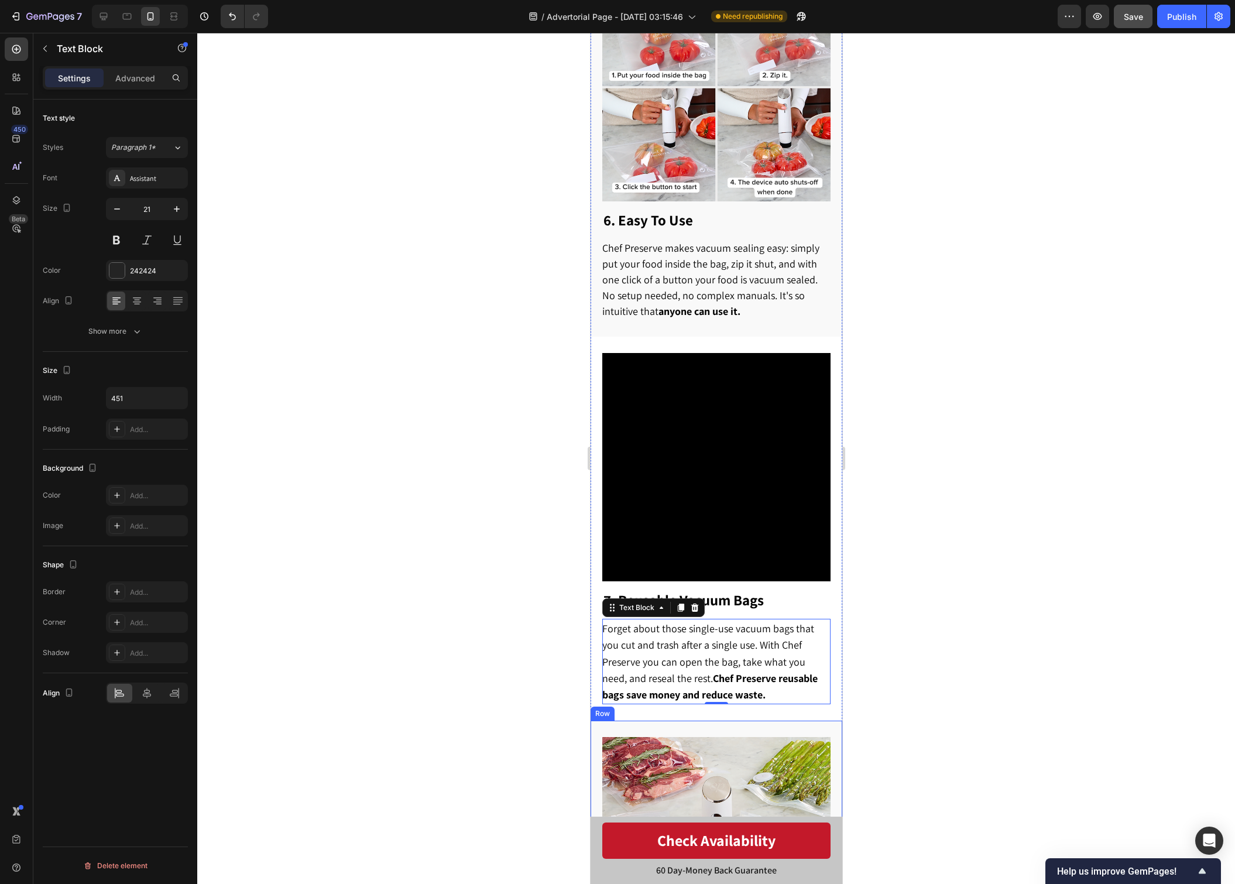
scroll to position [2389, 0]
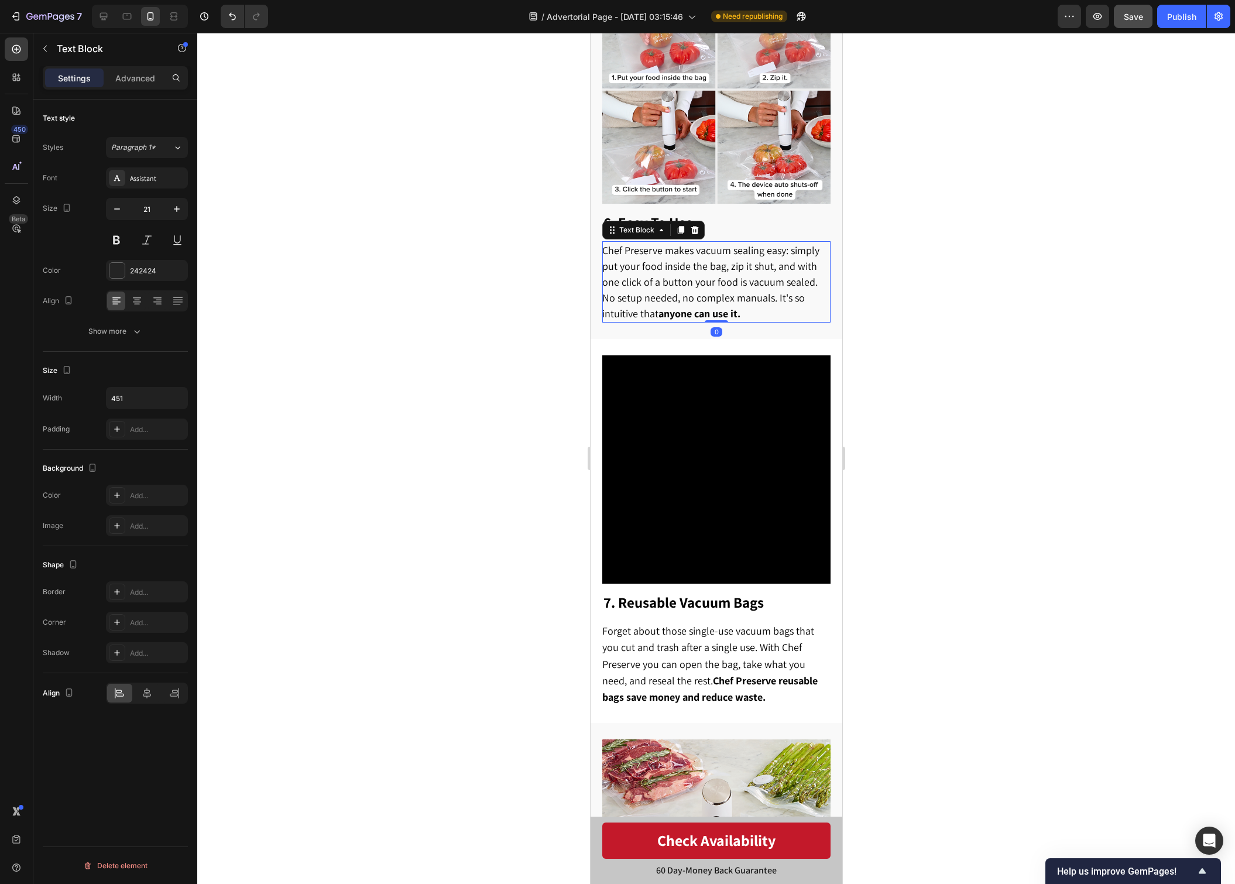
click at [723, 284] on span "Chef Preserve makes vacuum sealing easy: simply put your food inside the bag, z…" at bounding box center [710, 282] width 217 height 77
click at [178, 211] on icon "button" at bounding box center [177, 209] width 12 height 12
type input "21"
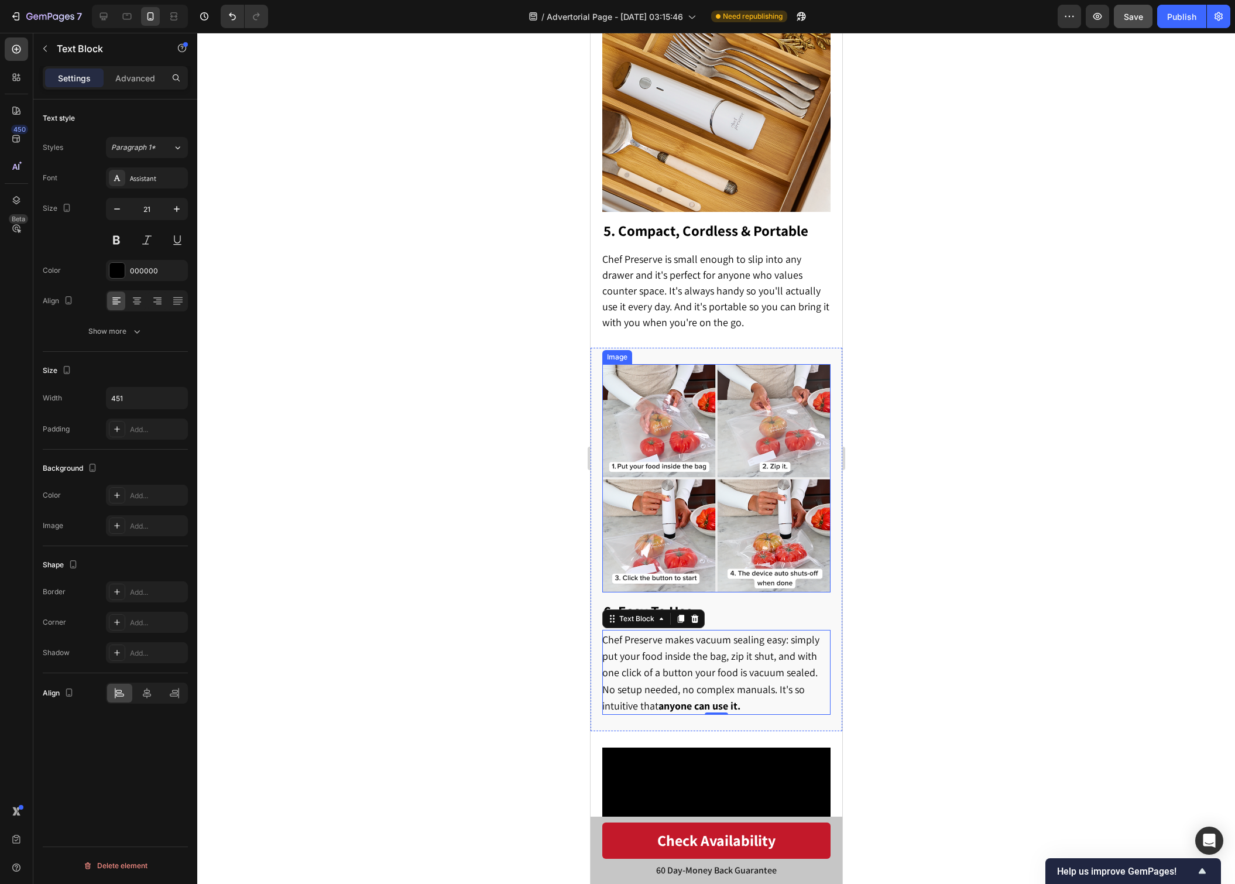
scroll to position [1959, 0]
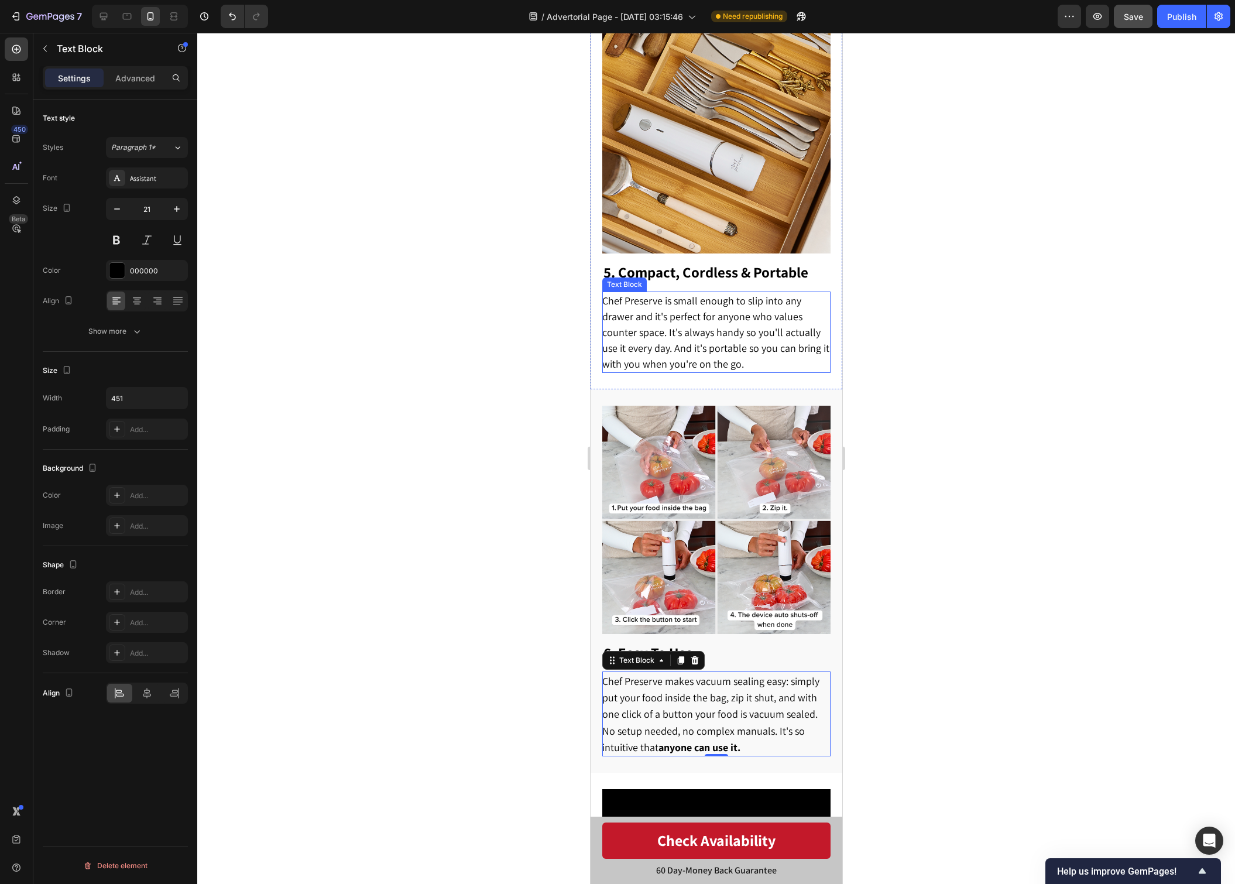
click at [687, 316] on span "Chef Preserve is small enough to slip into any drawer and it's perfect for anyo…" at bounding box center [715, 332] width 227 height 77
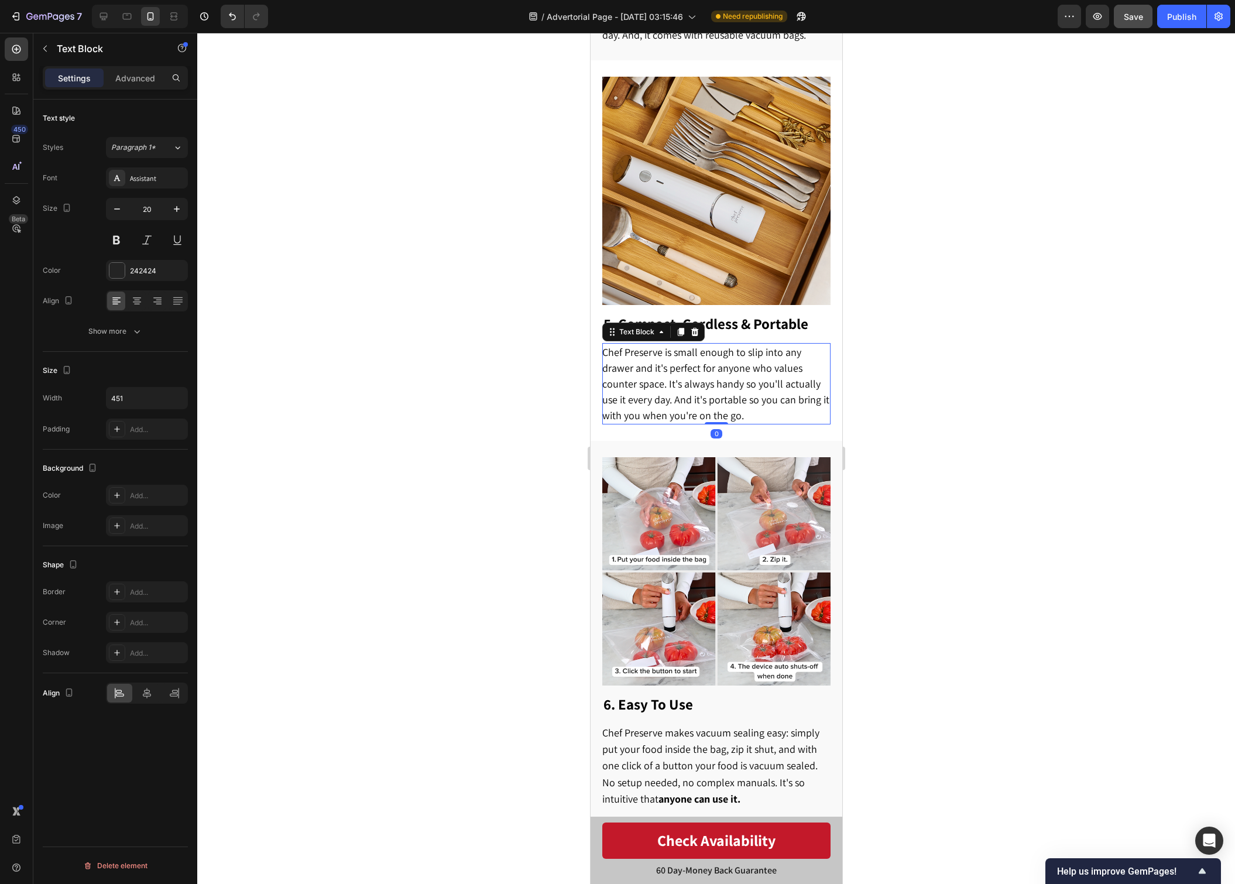
scroll to position [1894, 0]
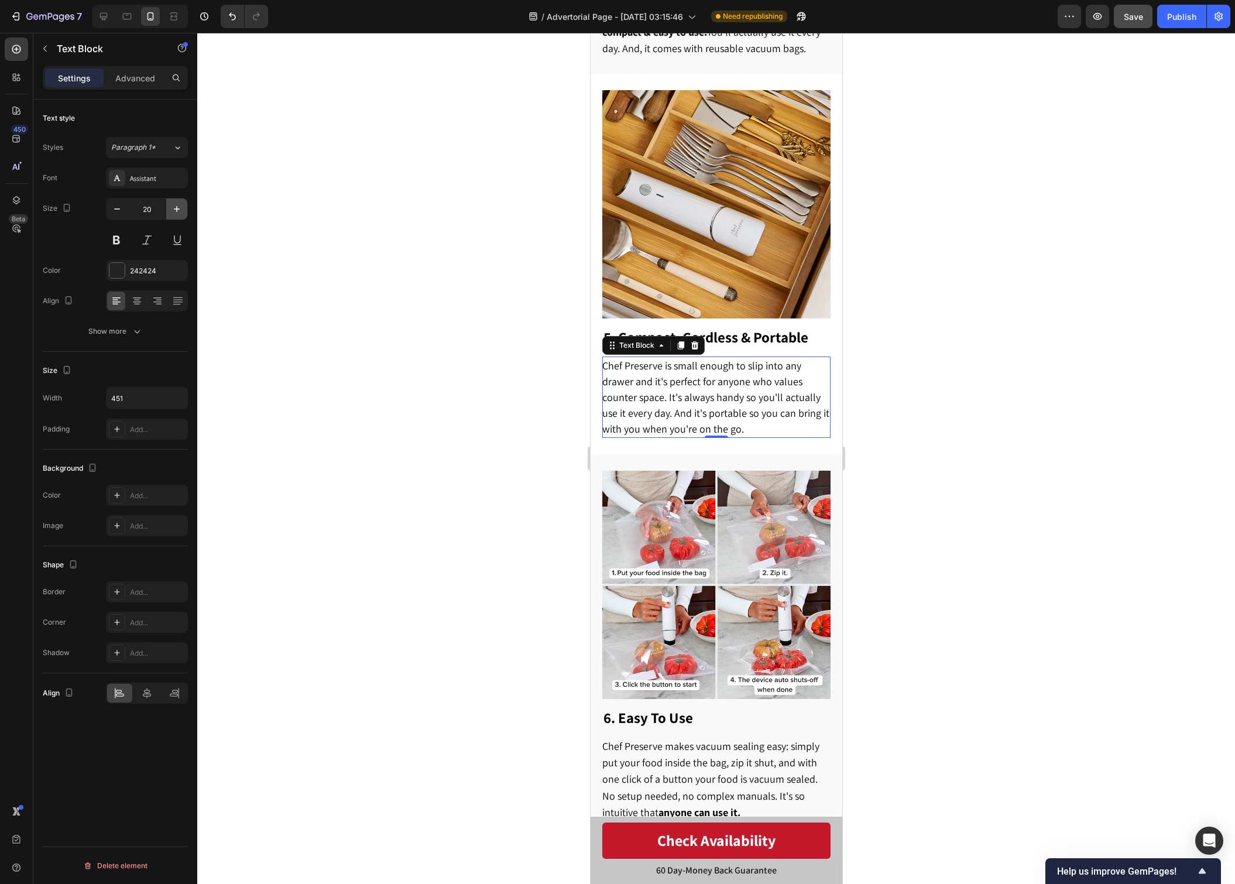
click at [176, 208] on icon "button" at bounding box center [177, 209] width 12 height 12
type input "21"
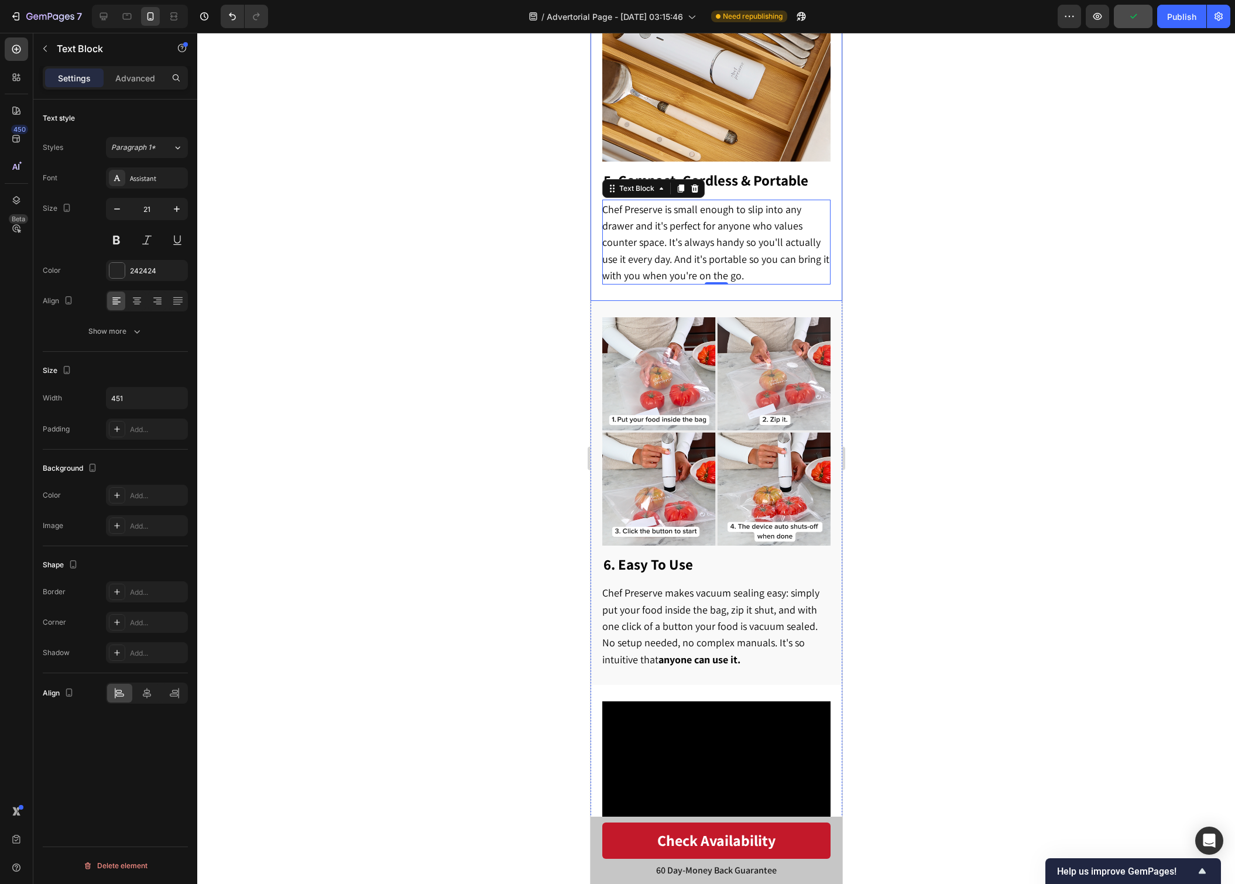
scroll to position [2199, 0]
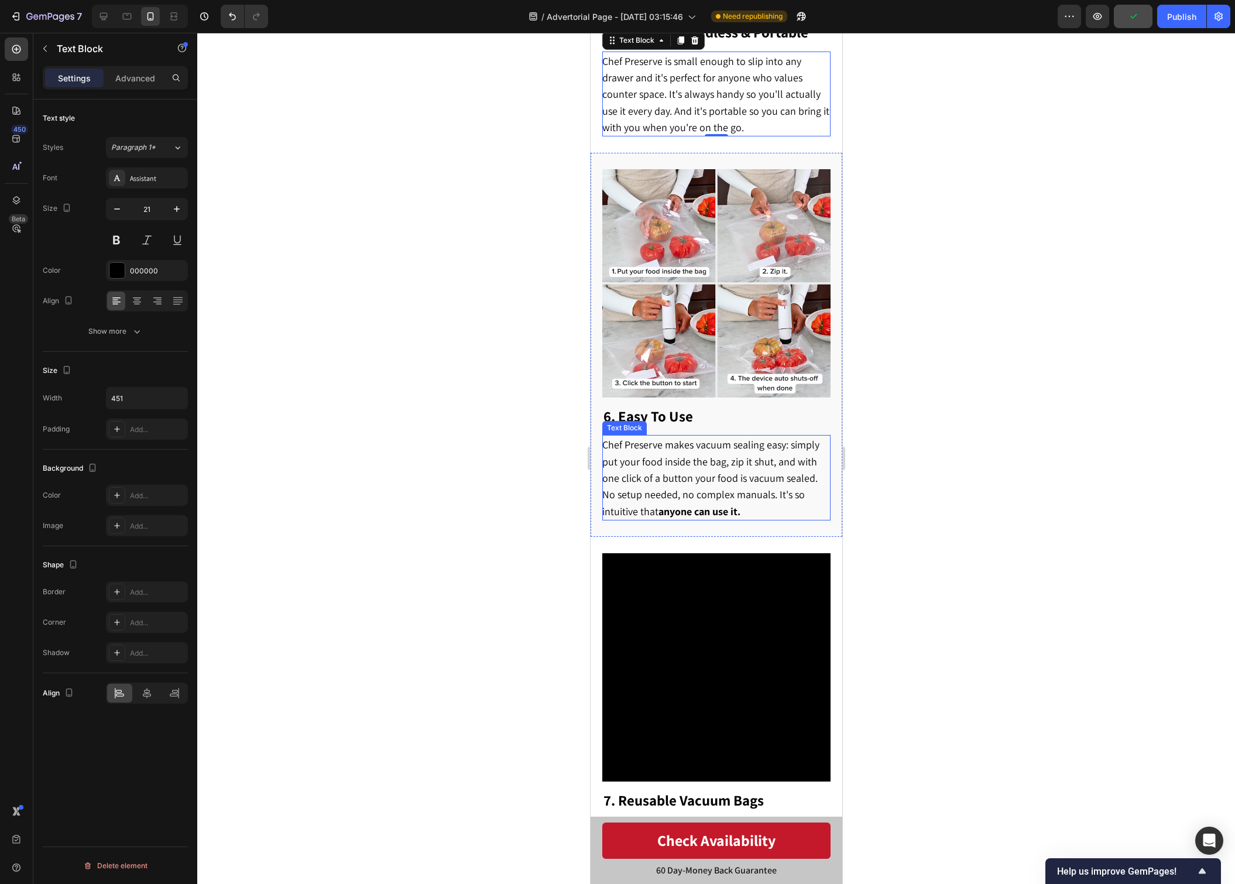
click at [697, 473] on p "Chef Preserve makes vacuum sealing easy: simply put your food inside the bag, z…" at bounding box center [715, 477] width 227 height 83
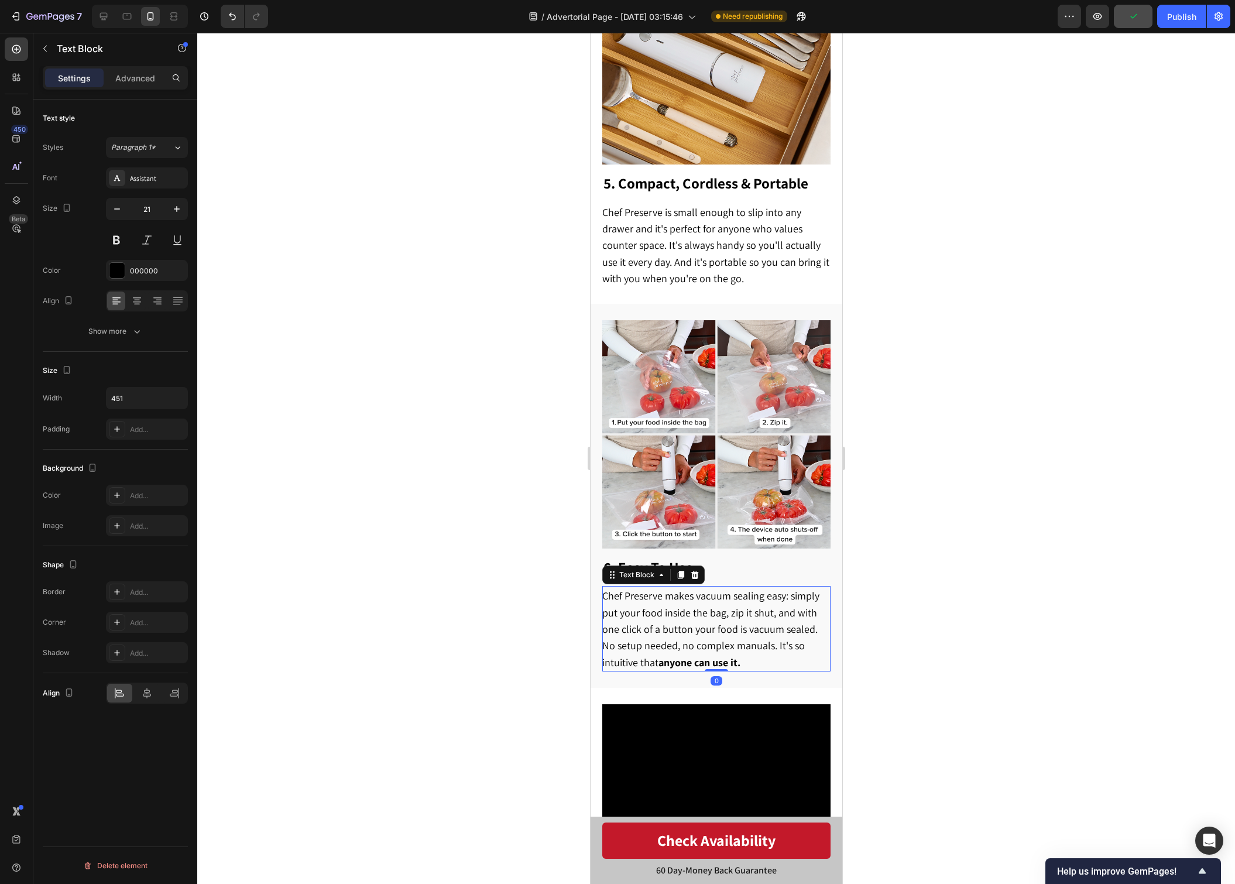
scroll to position [1894, 0]
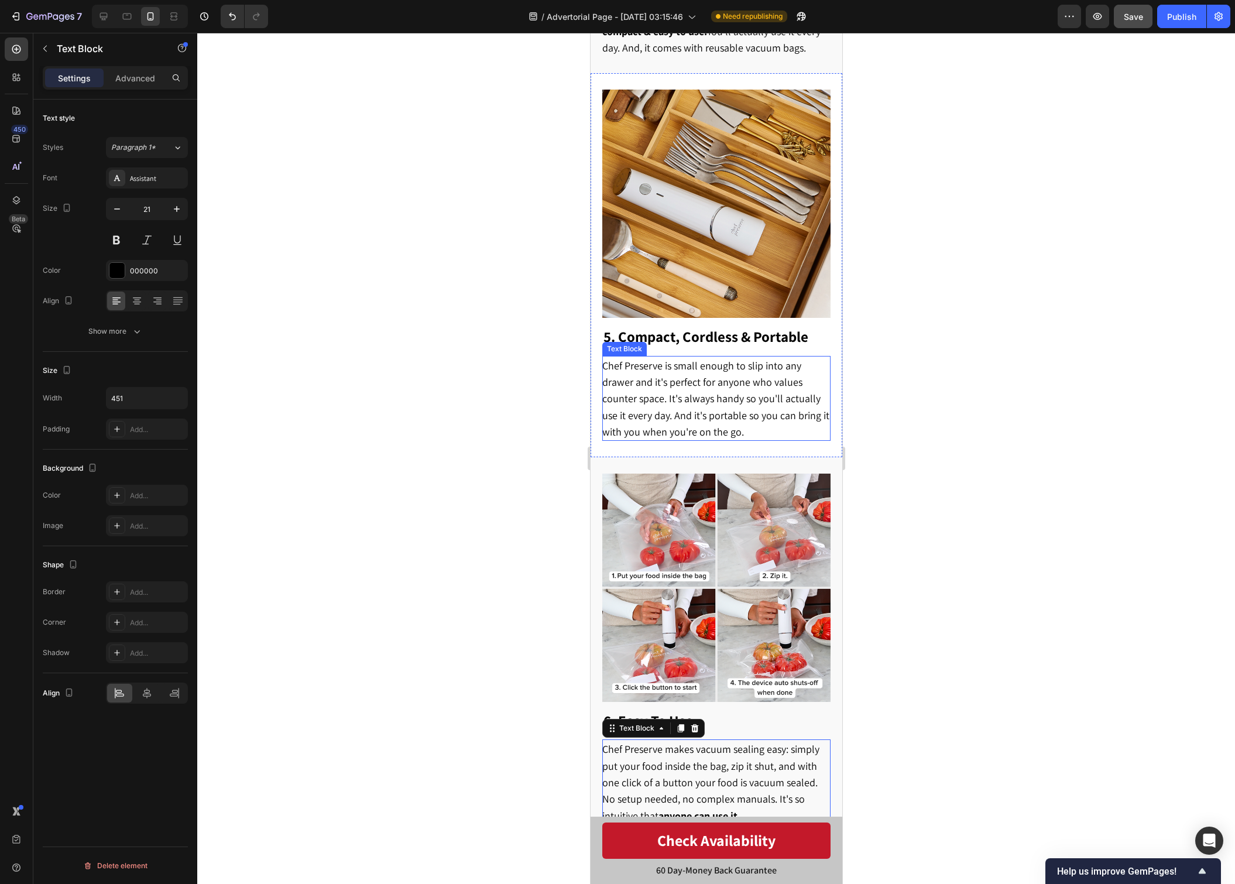
click at [702, 391] on span "Chef Preserve is small enough to slip into any drawer and it's perfect for anyo…" at bounding box center [715, 399] width 227 height 80
click at [127, 272] on div "242424" at bounding box center [147, 270] width 82 height 21
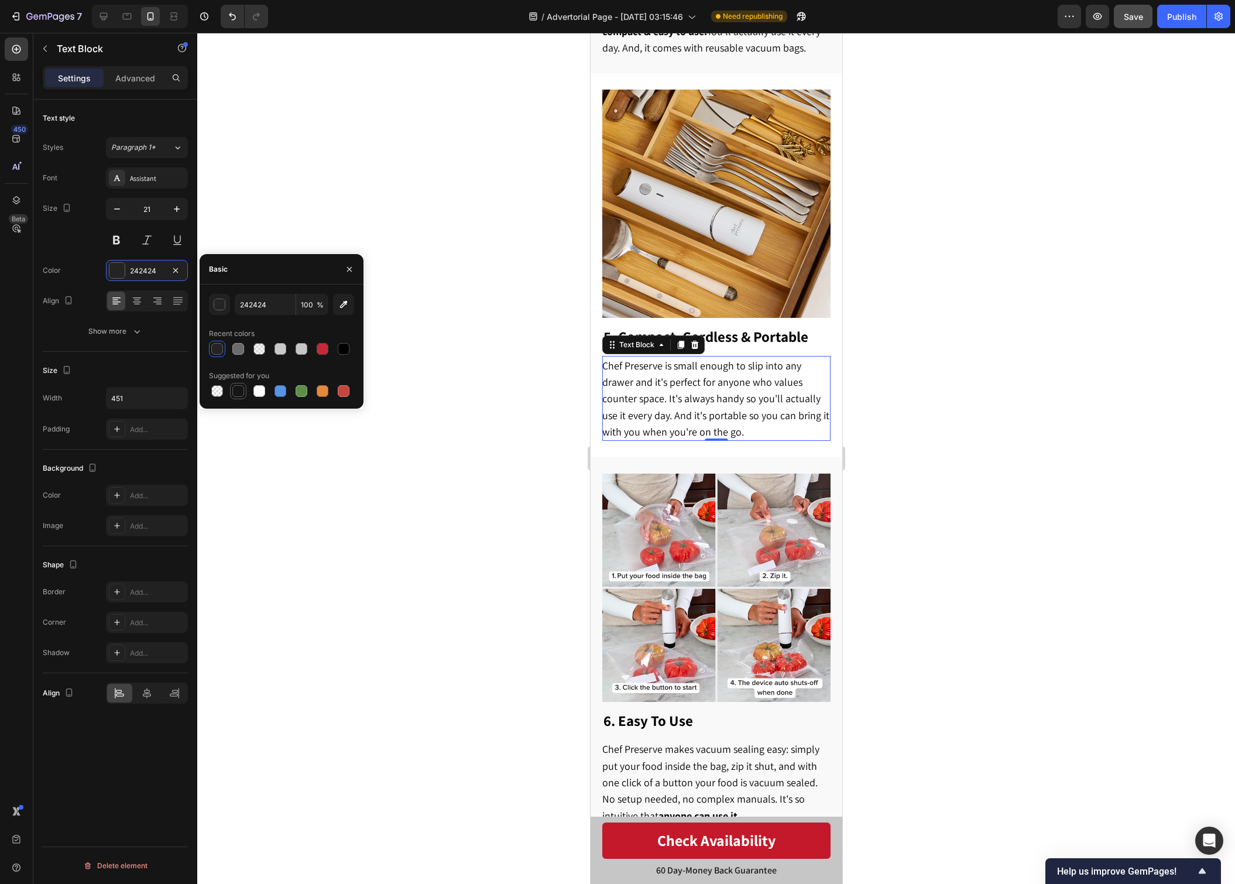
click at [232, 387] on div at bounding box center [238, 391] width 12 height 12
click at [220, 306] on div "button" at bounding box center [220, 305] width 12 height 12
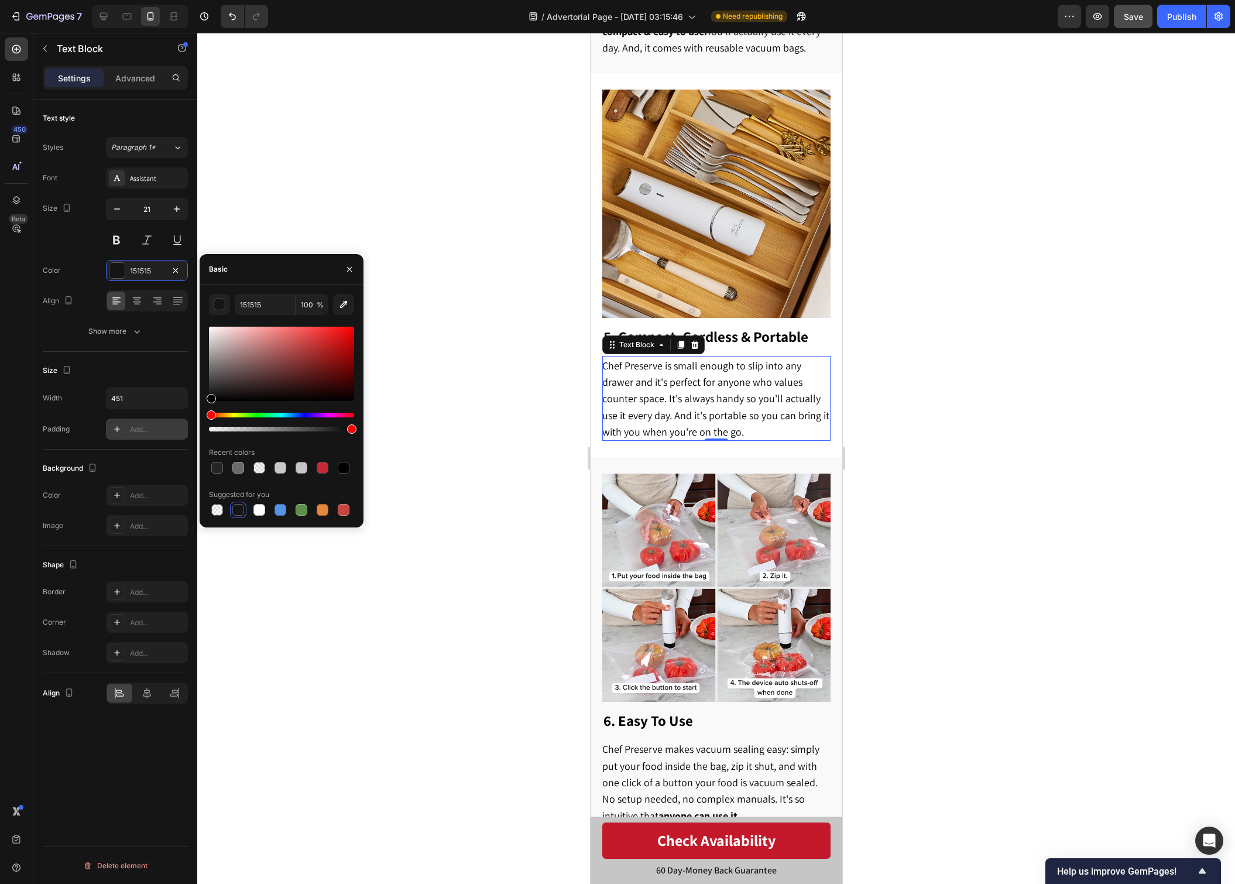
drag, startPoint x: 209, startPoint y: 392, endPoint x: 183, endPoint y: 423, distance: 40.7
click at [183, 423] on div "450 Beta Sections(18) Elements(83) Section Element Hero Section Product Detail …" at bounding box center [98, 458] width 197 height 851
type input "000000"
click at [423, 299] on div at bounding box center [716, 458] width 1038 height 851
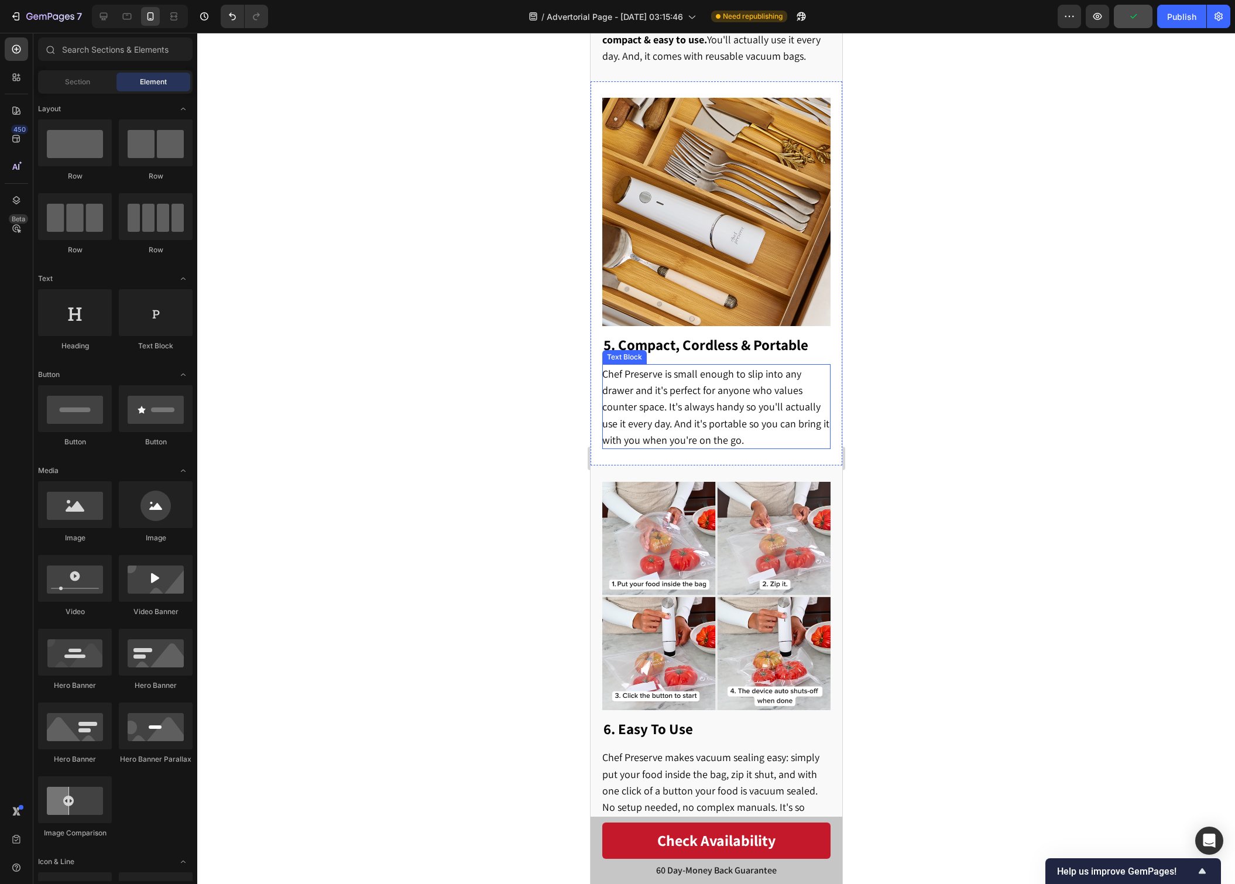
scroll to position [1885, 0]
click at [735, 423] on span "Chef Preserve is small enough to slip into any drawer and it's perfect for anyo…" at bounding box center [715, 408] width 227 height 80
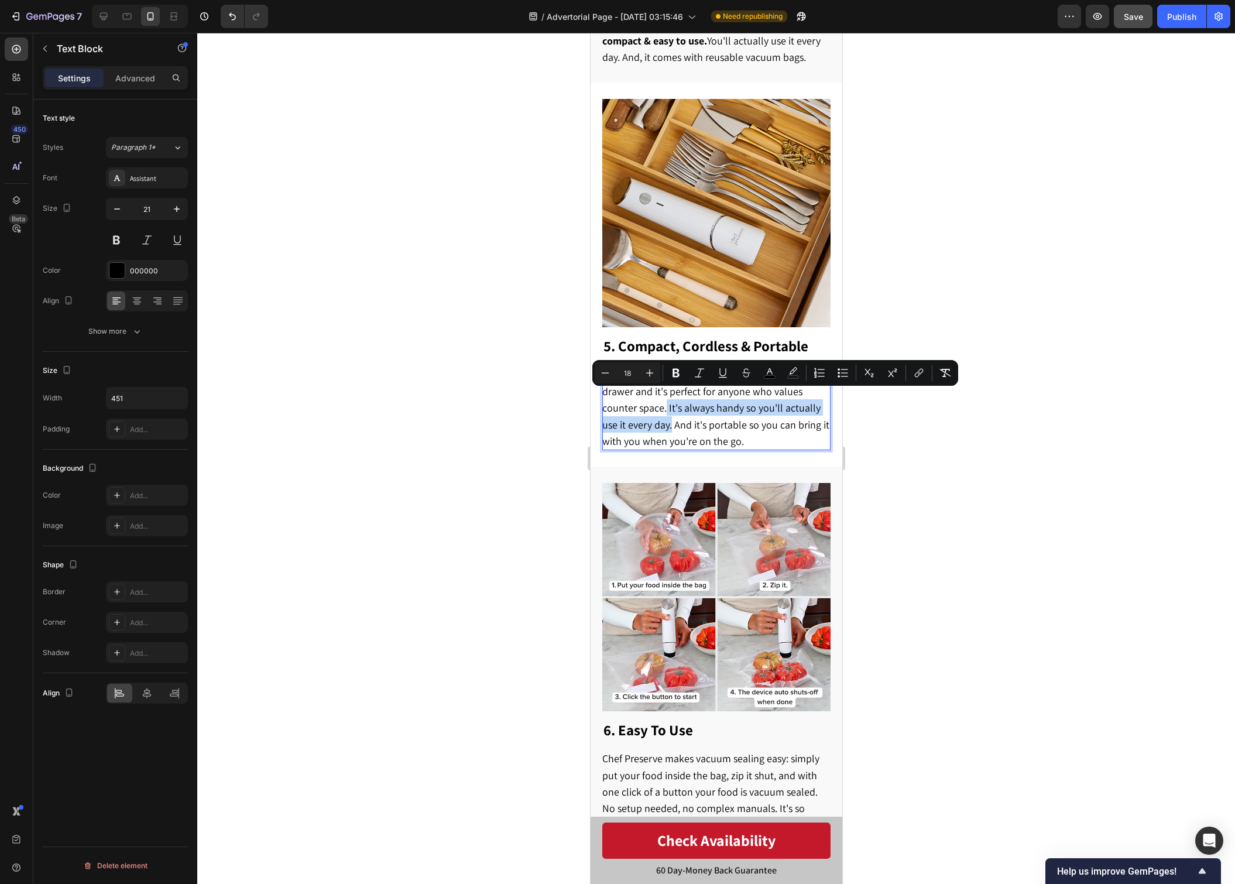
drag, startPoint x: 666, startPoint y: 397, endPoint x: 672, endPoint y: 417, distance: 20.4
click at [672, 417] on span "Chef Preserve is small enough to slip into any drawer and it's perfect for anyo…" at bounding box center [715, 408] width 227 height 80
click at [916, 419] on div at bounding box center [716, 458] width 1038 height 851
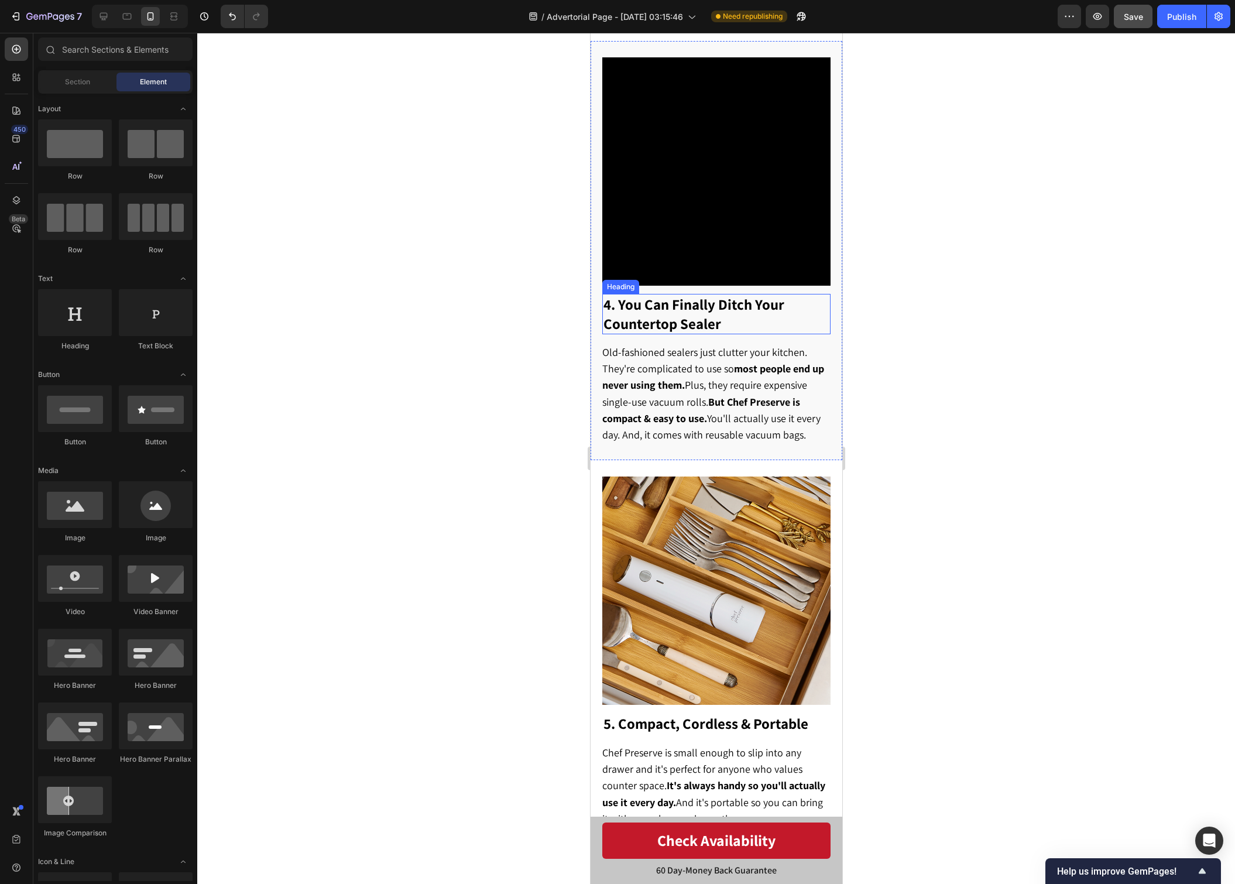
scroll to position [1503, 0]
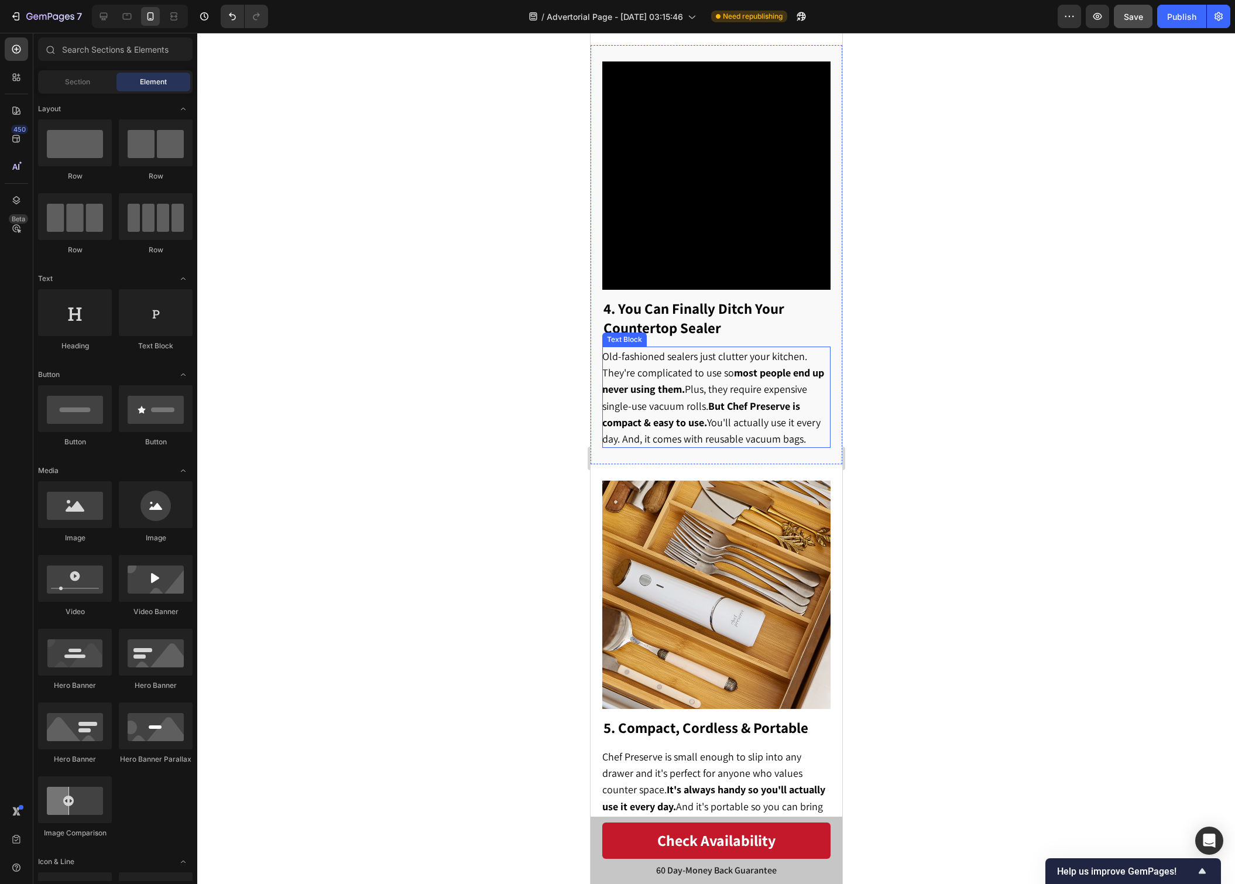
click at [750, 399] on strong "But Chef Preserve is compact & easy to use." at bounding box center [701, 414] width 198 height 30
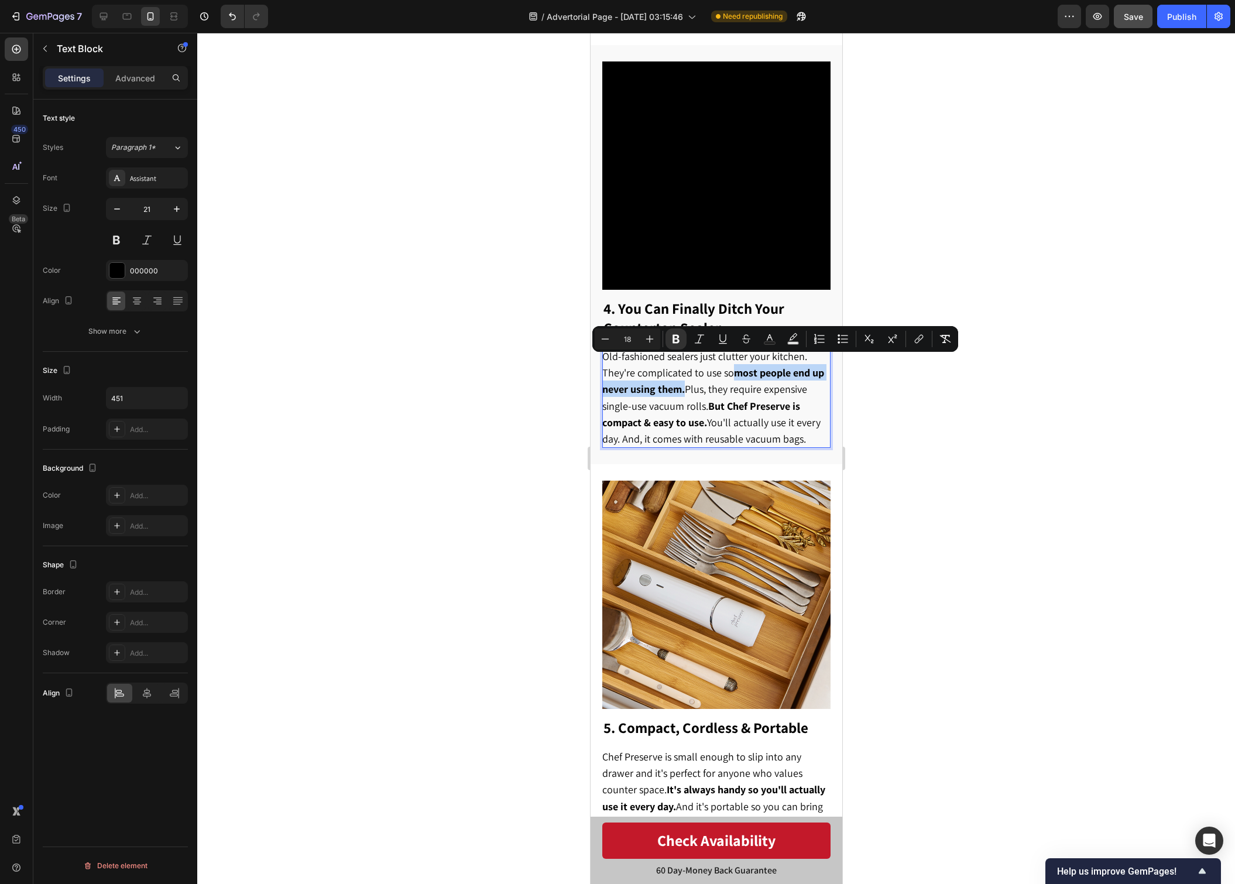
drag, startPoint x: 734, startPoint y: 366, endPoint x: 683, endPoint y: 382, distance: 53.5
click at [683, 382] on strong "most people end up never using them." at bounding box center [713, 381] width 222 height 30
click at [719, 399] on strong "But Chef Preserve is compact & easy to use." at bounding box center [701, 414] width 198 height 30
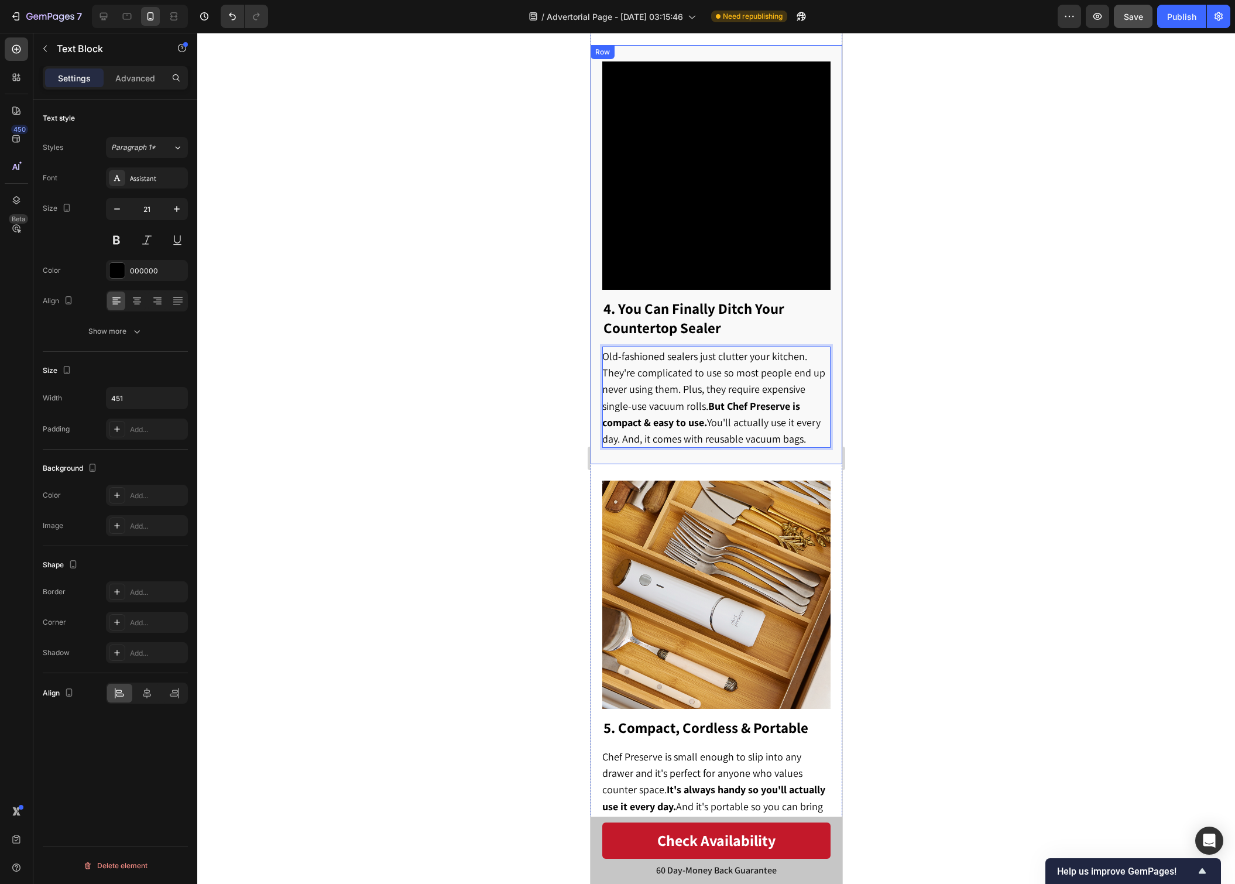
click at [933, 440] on div at bounding box center [716, 458] width 1038 height 851
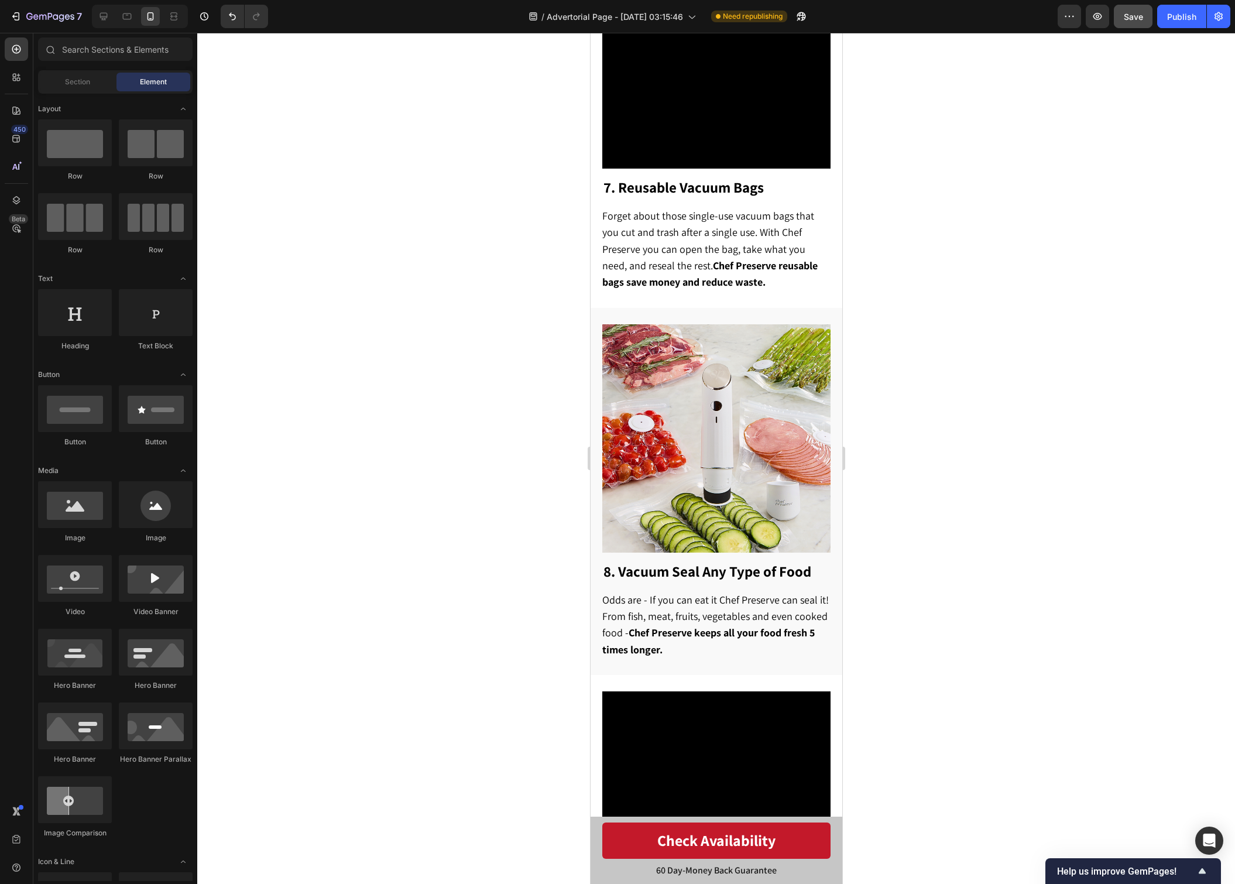
scroll to position [2829, 0]
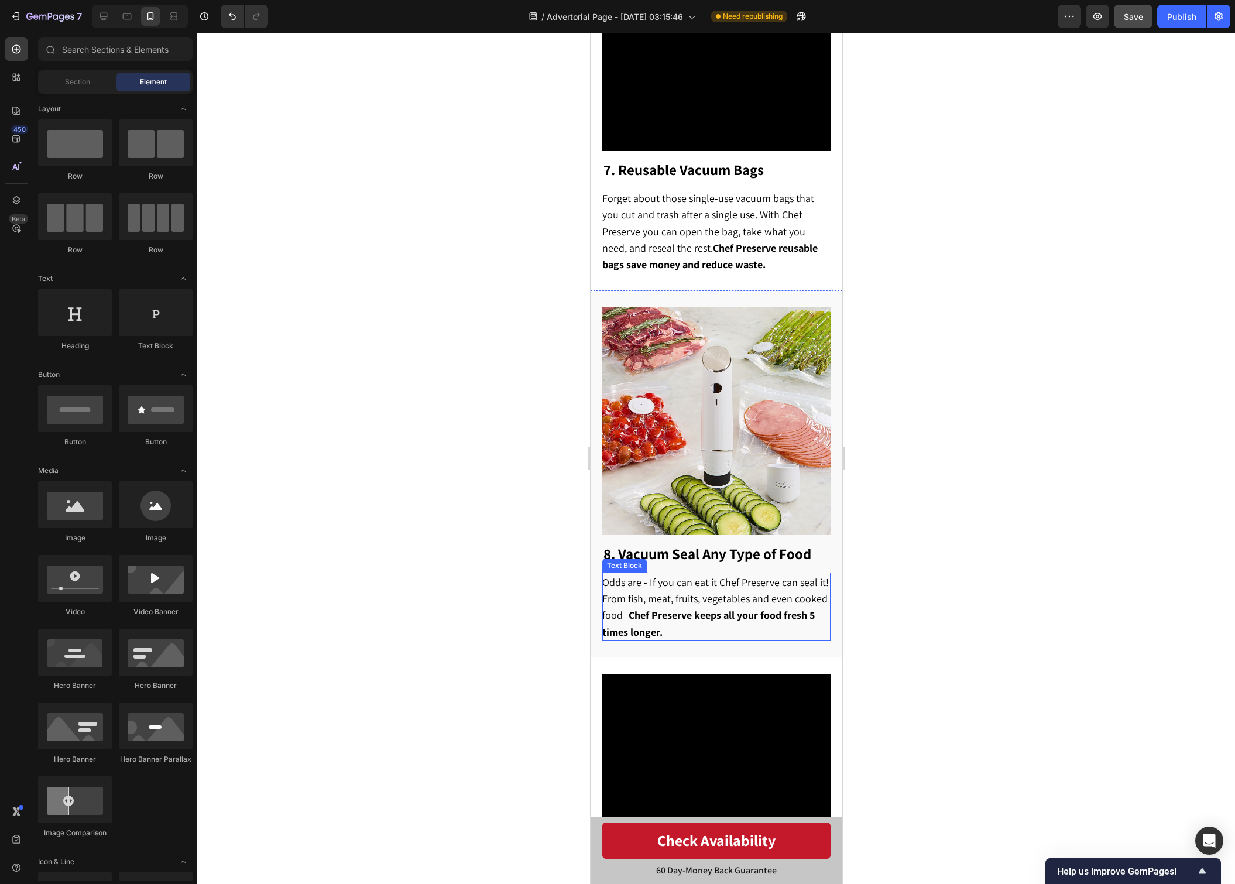
click at [703, 611] on p "Odds are - If you can eat it Chef Preserve can seal it! From fish, meat, fruits…" at bounding box center [715, 607] width 227 height 66
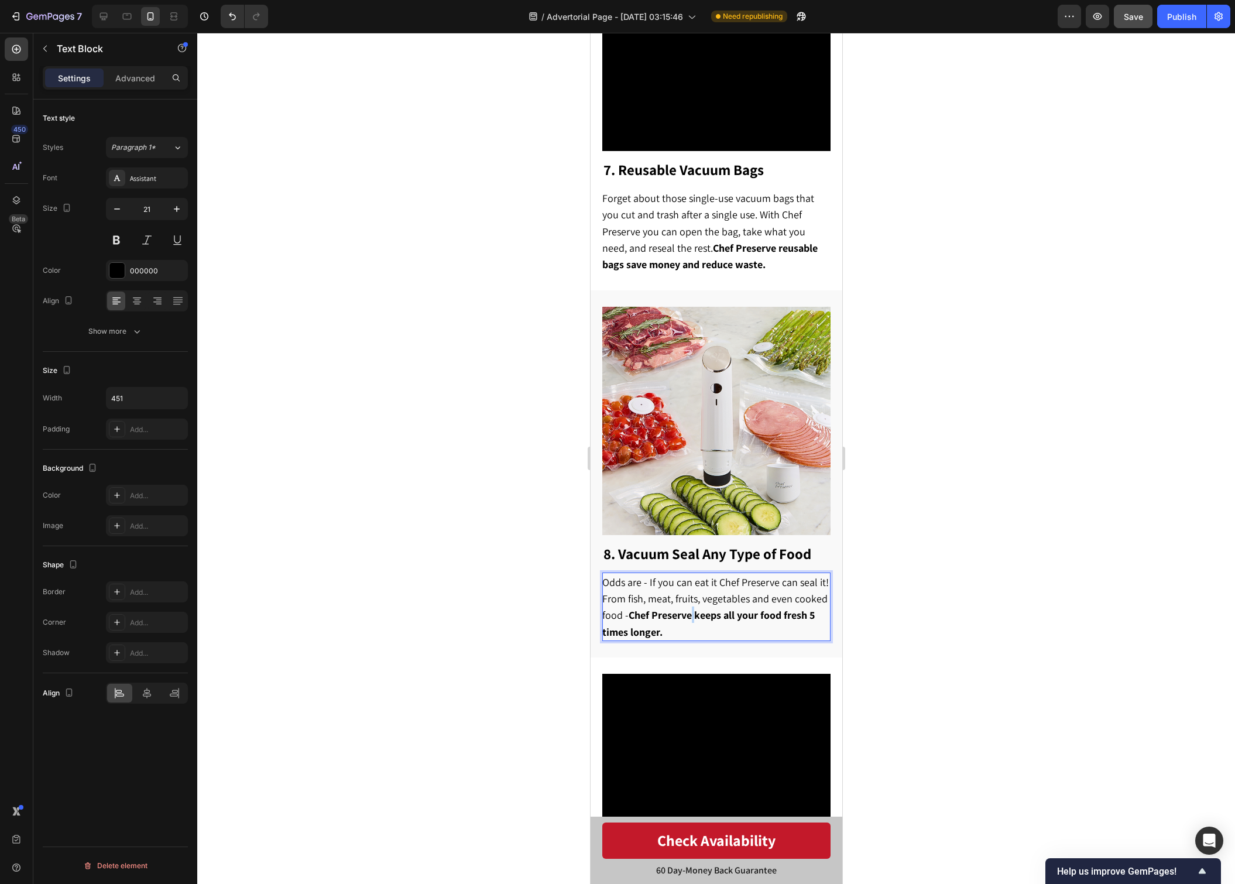
click at [693, 608] on strong "Chef Preserve keeps all your food fresh 5 times longer." at bounding box center [708, 623] width 213 height 30
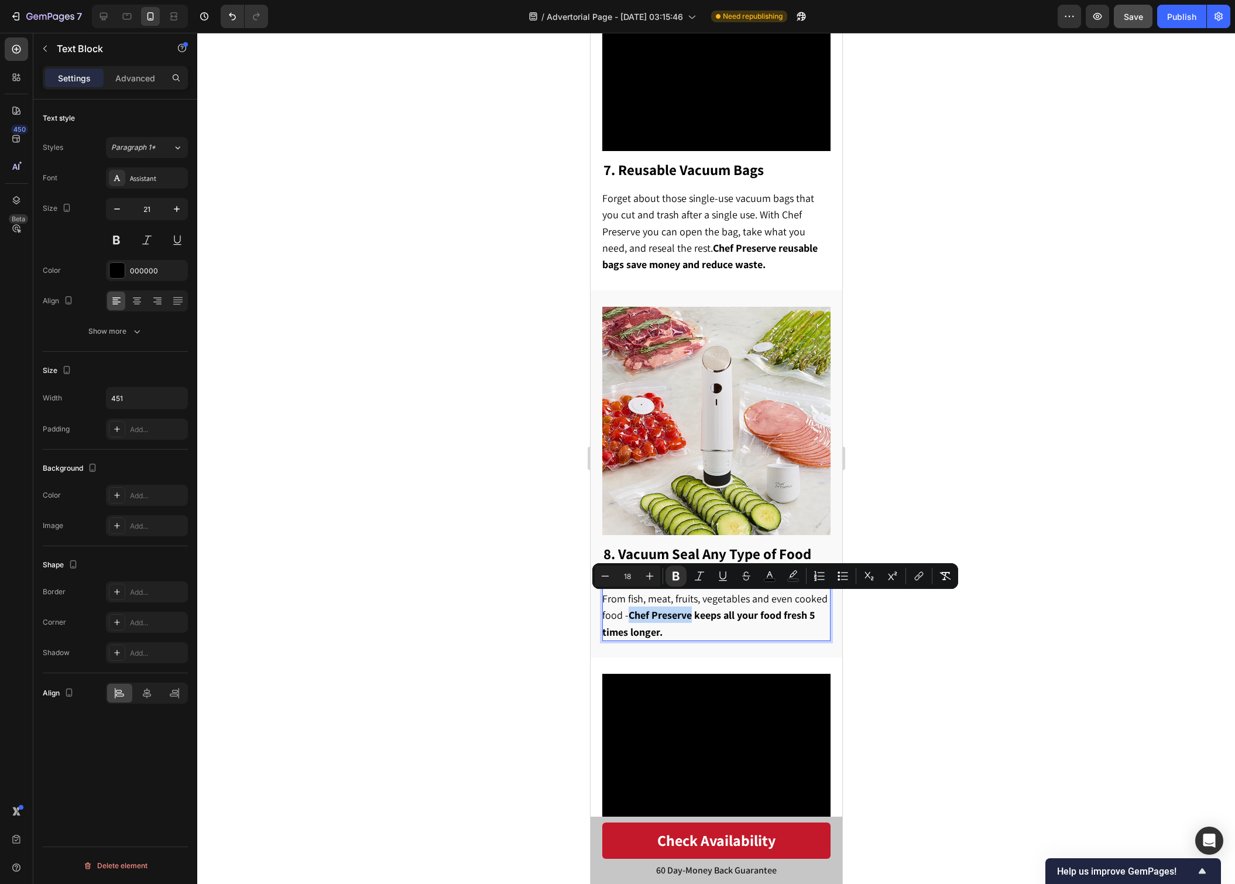
drag, startPoint x: 630, startPoint y: 602, endPoint x: 691, endPoint y: 602, distance: 60.9
click at [691, 608] on strong "Chef Preserve keeps all your food fresh 5 times longer." at bounding box center [708, 623] width 213 height 30
click at [899, 632] on div at bounding box center [716, 458] width 1038 height 851
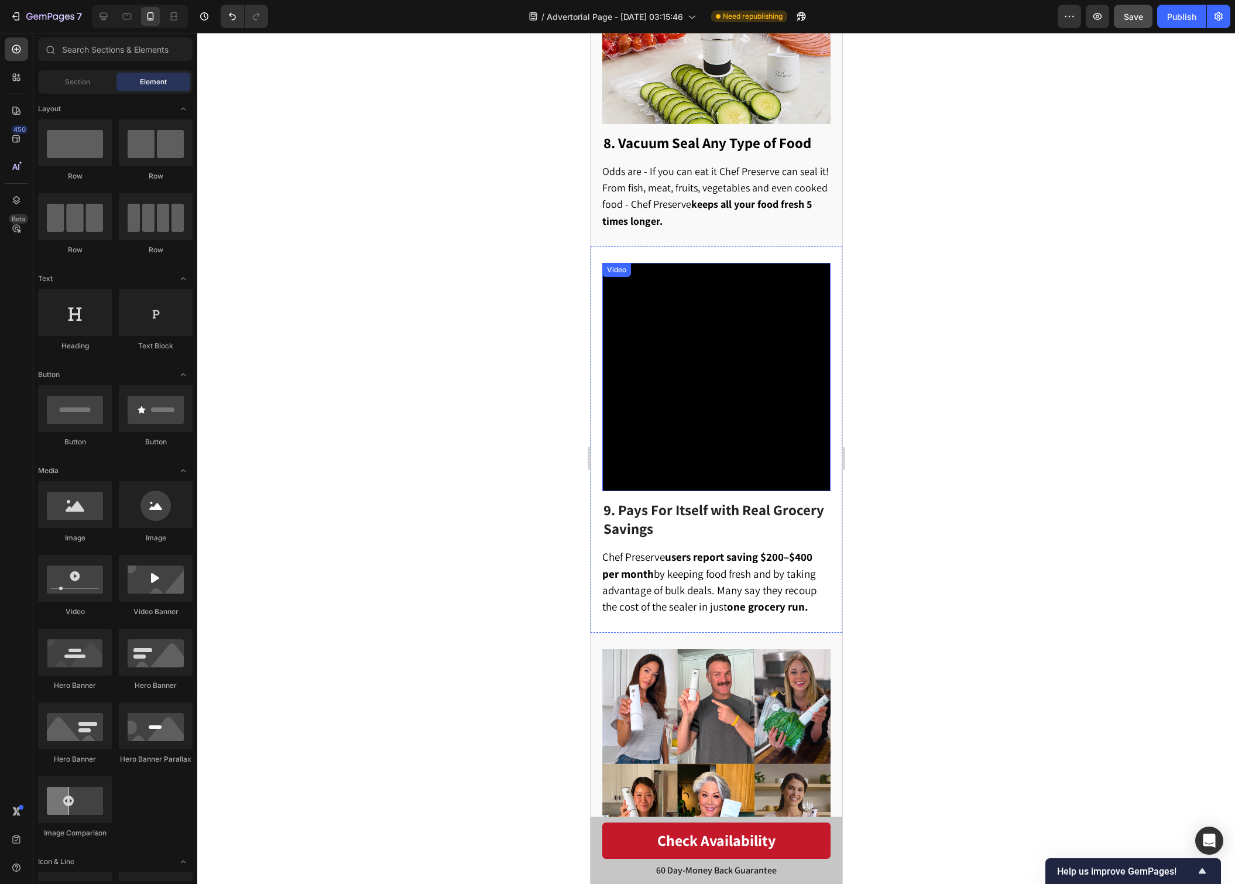
scroll to position [3277, 0]
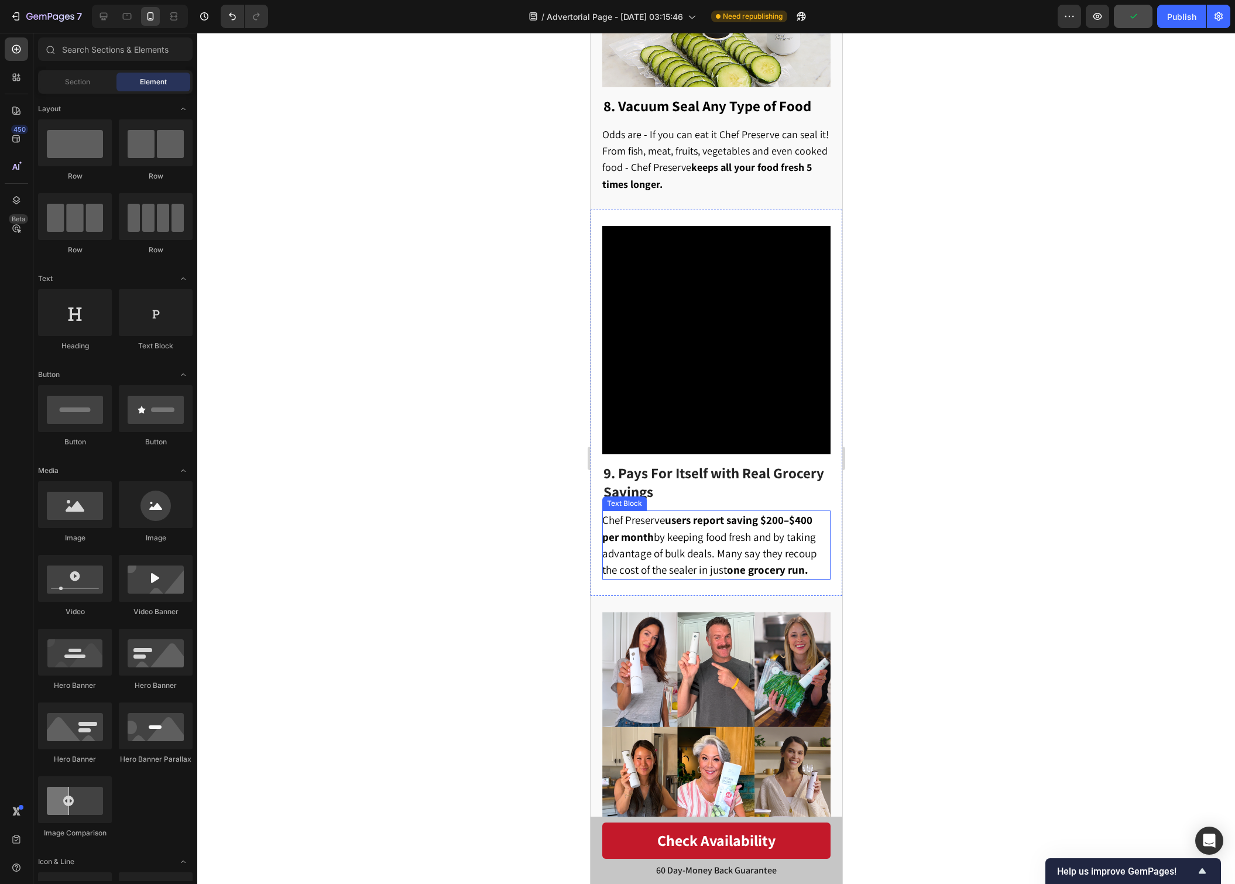
click at [750, 563] on strong "one grocery run." at bounding box center [766, 570] width 81 height 14
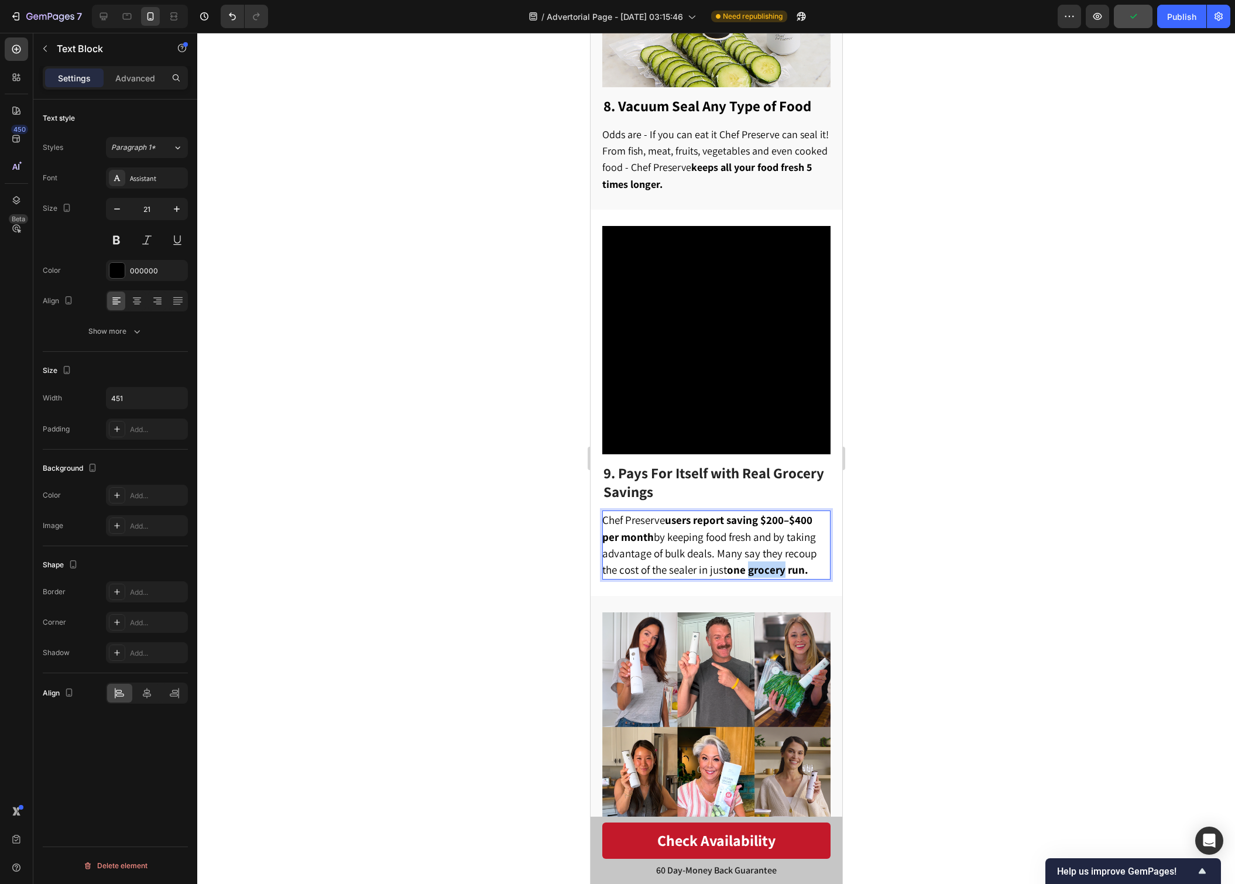
click at [750, 563] on strong "one grocery run." at bounding box center [766, 570] width 81 height 14
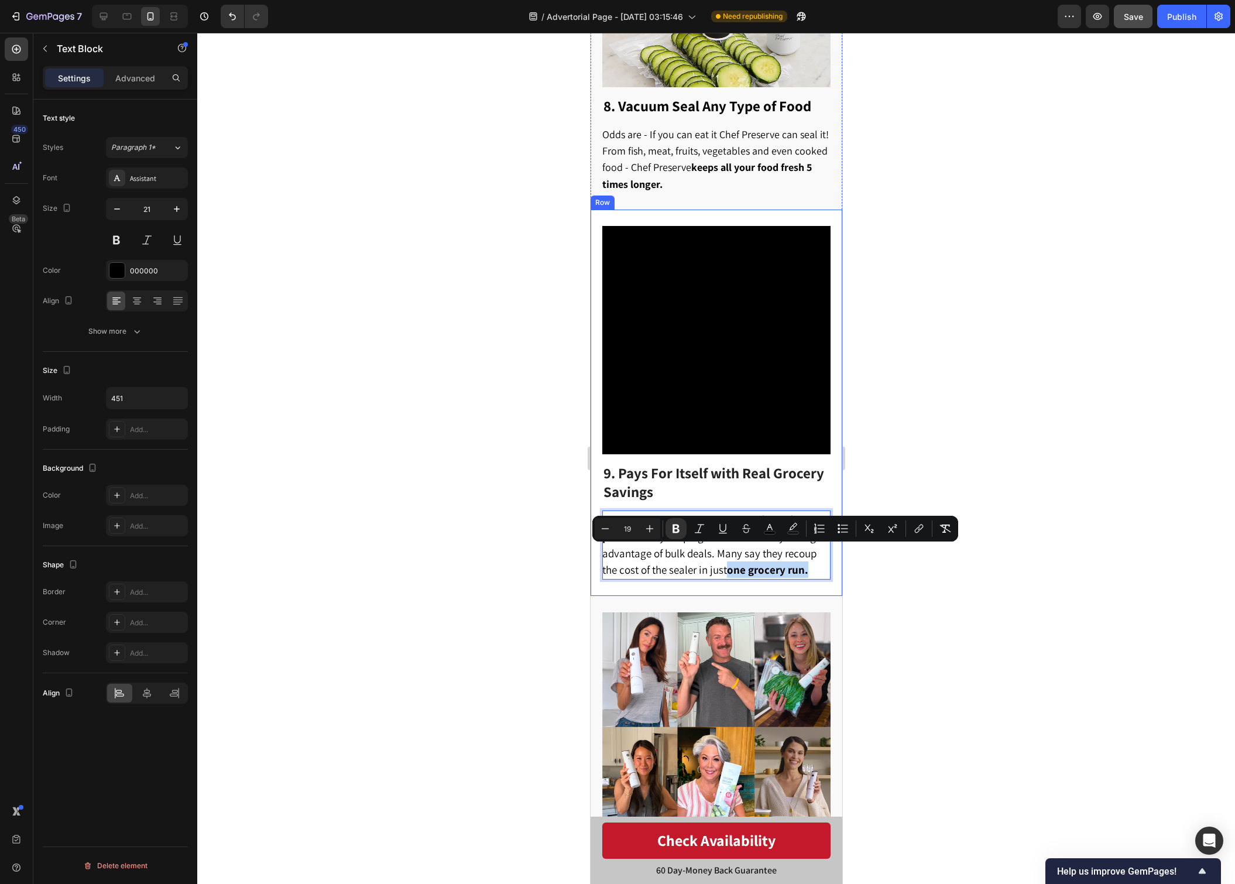
drag, startPoint x: 729, startPoint y: 558, endPoint x: 811, endPoint y: 566, distance: 81.7
click at [811, 566] on div "9. Pays For Itself with Real Grocery Savings Heading Chef Preserve users report…" at bounding box center [716, 403] width 252 height 386
click at [909, 582] on div at bounding box center [716, 458] width 1038 height 851
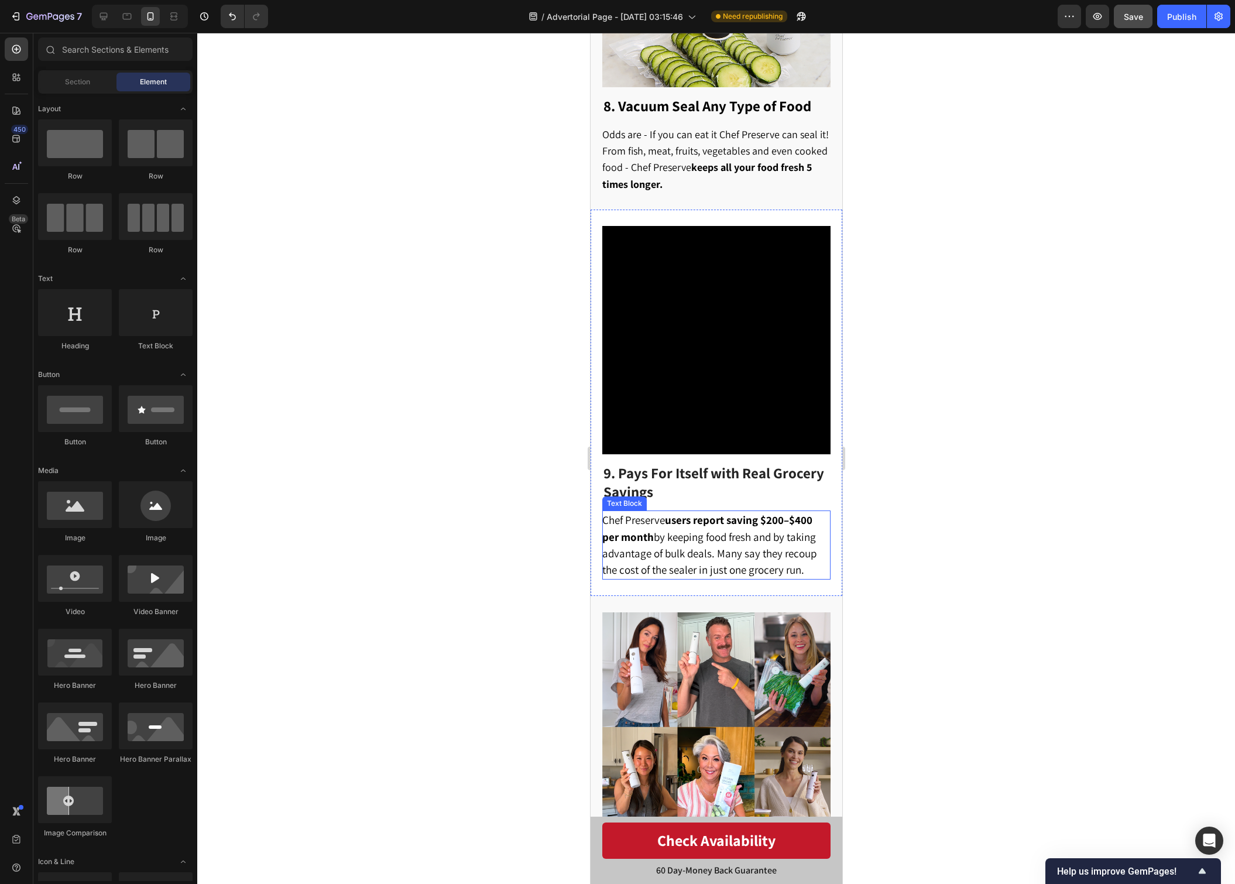
click at [762, 529] on span "Chef Preserve users report saving $200–$400 per month by keeping food fresh and…" at bounding box center [709, 545] width 214 height 64
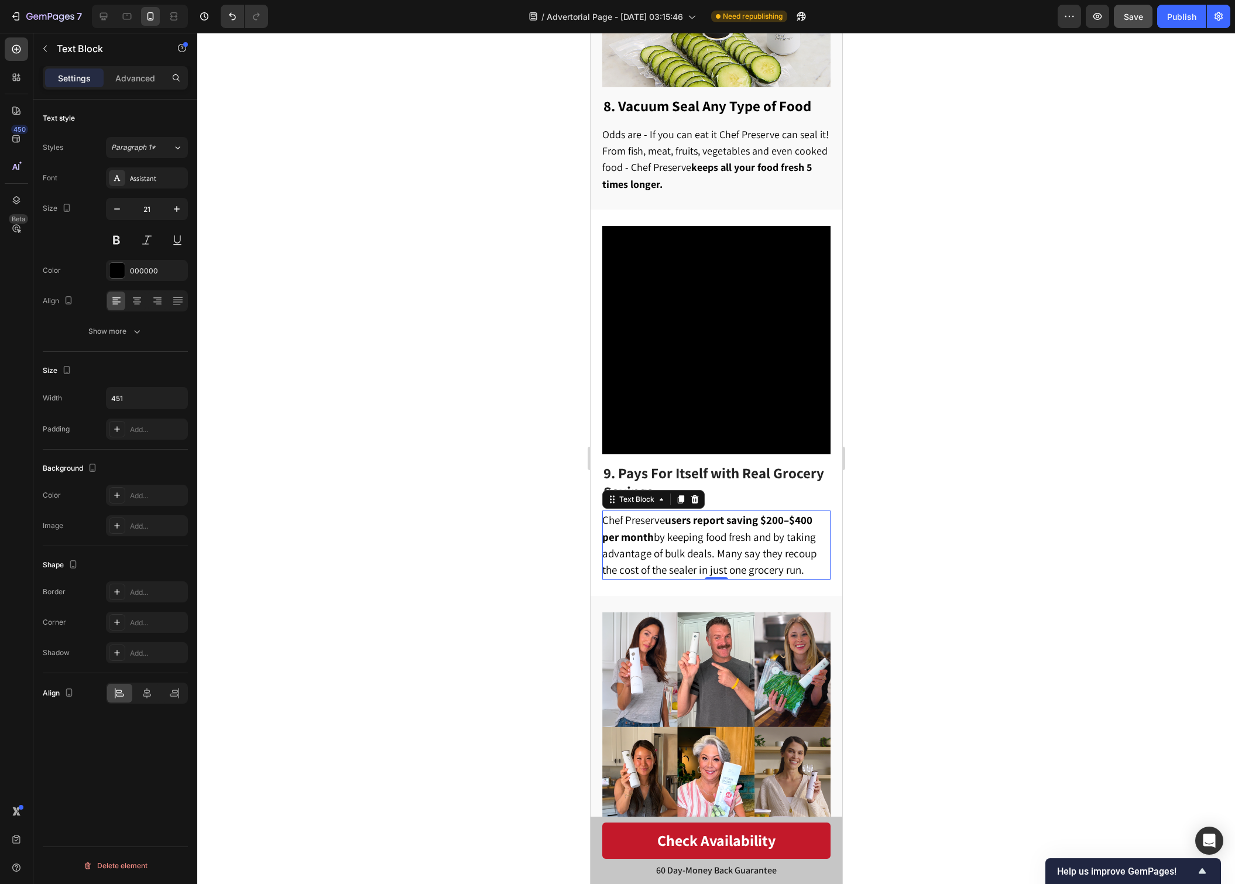
click at [982, 501] on div at bounding box center [716, 458] width 1038 height 851
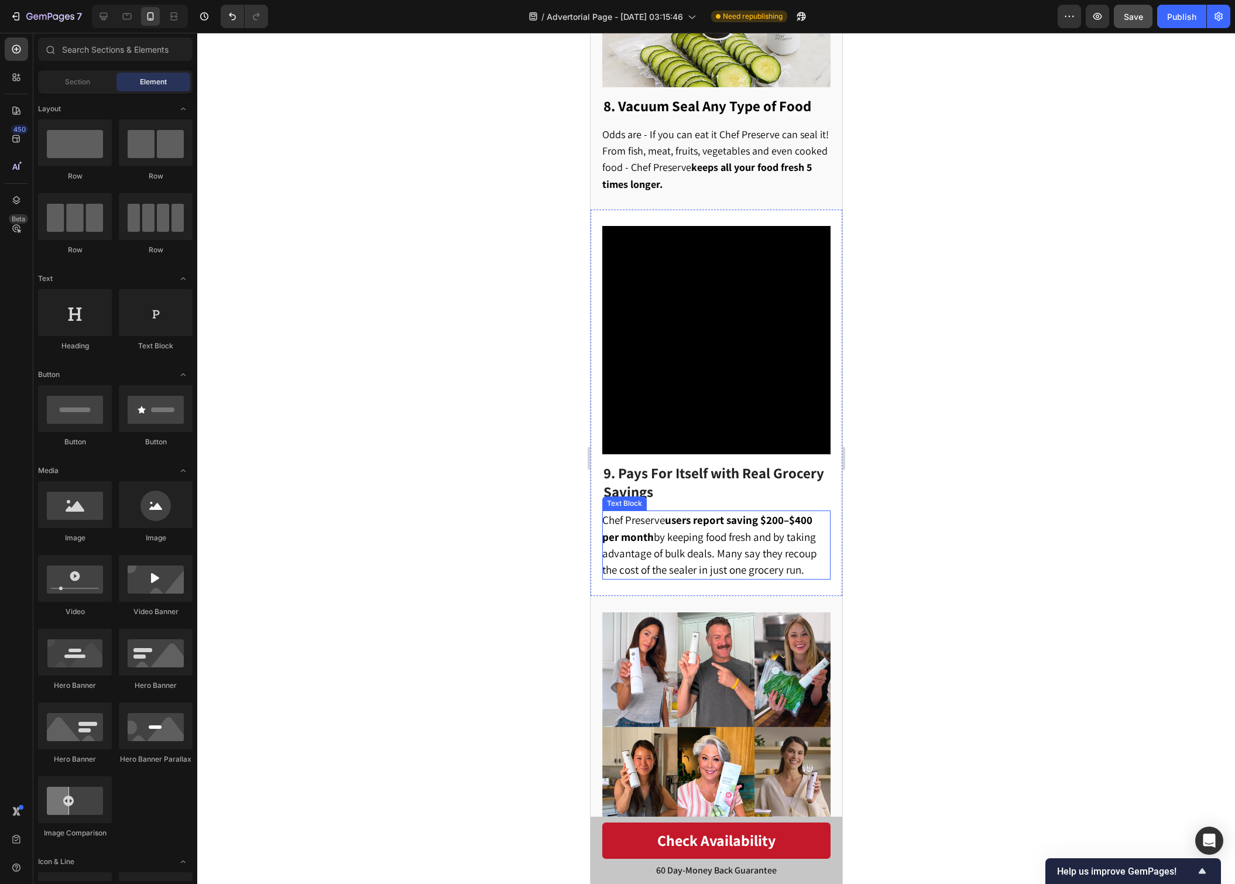
click at [651, 519] on strong "users report saving $200–$400 per month" at bounding box center [707, 528] width 210 height 30
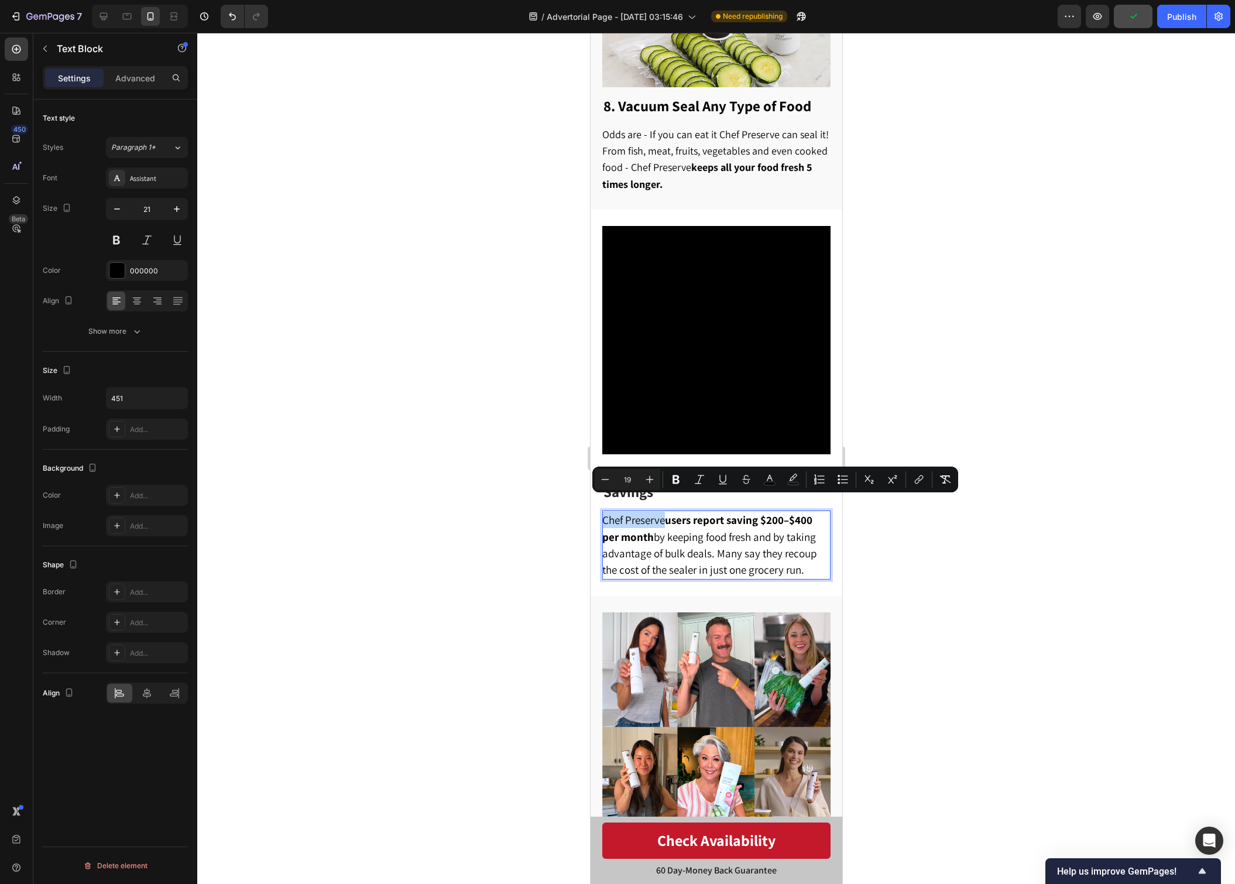
drag, startPoint x: 602, startPoint y: 509, endPoint x: 663, endPoint y: 507, distance: 60.3
click at [926, 574] on div at bounding box center [716, 458] width 1038 height 851
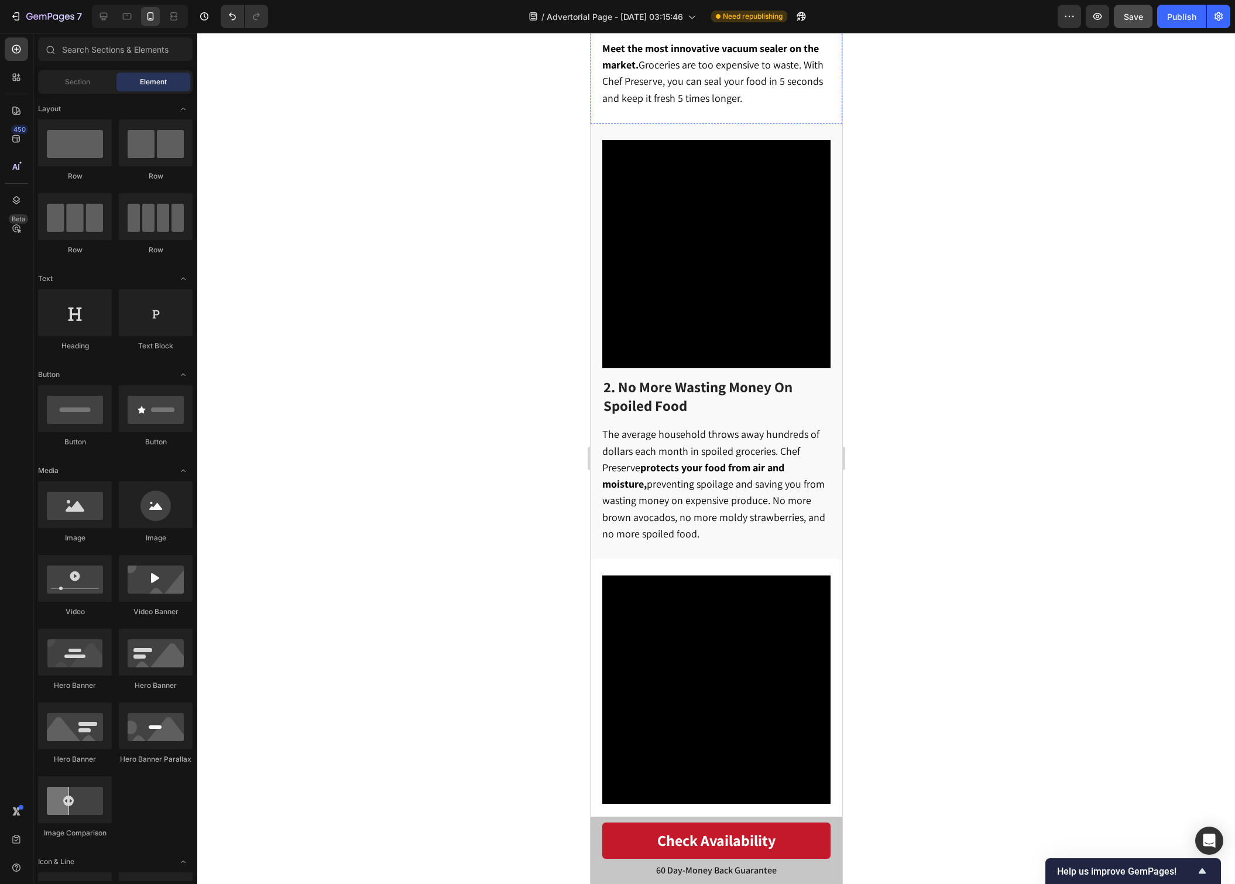
scroll to position [595, 0]
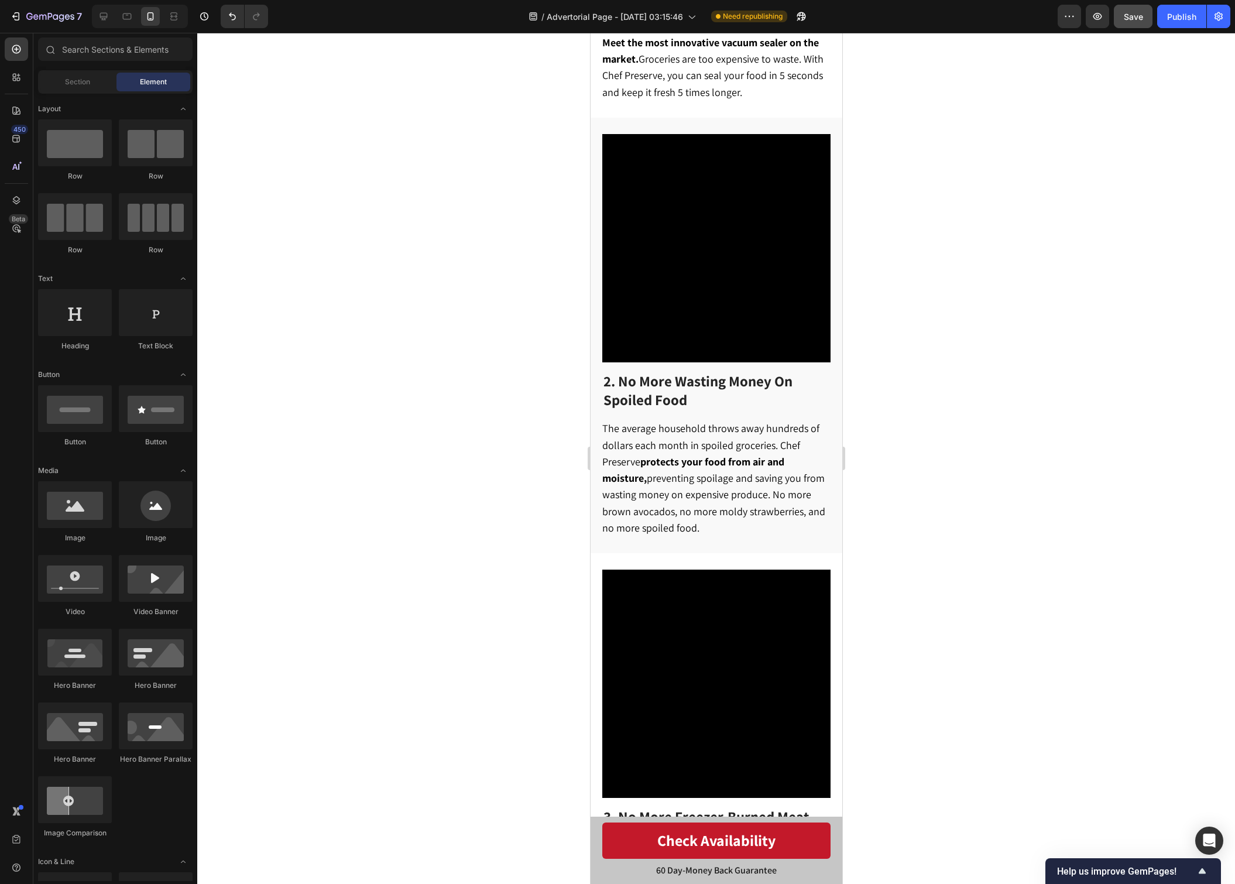
click at [1041, 481] on div at bounding box center [716, 458] width 1038 height 851
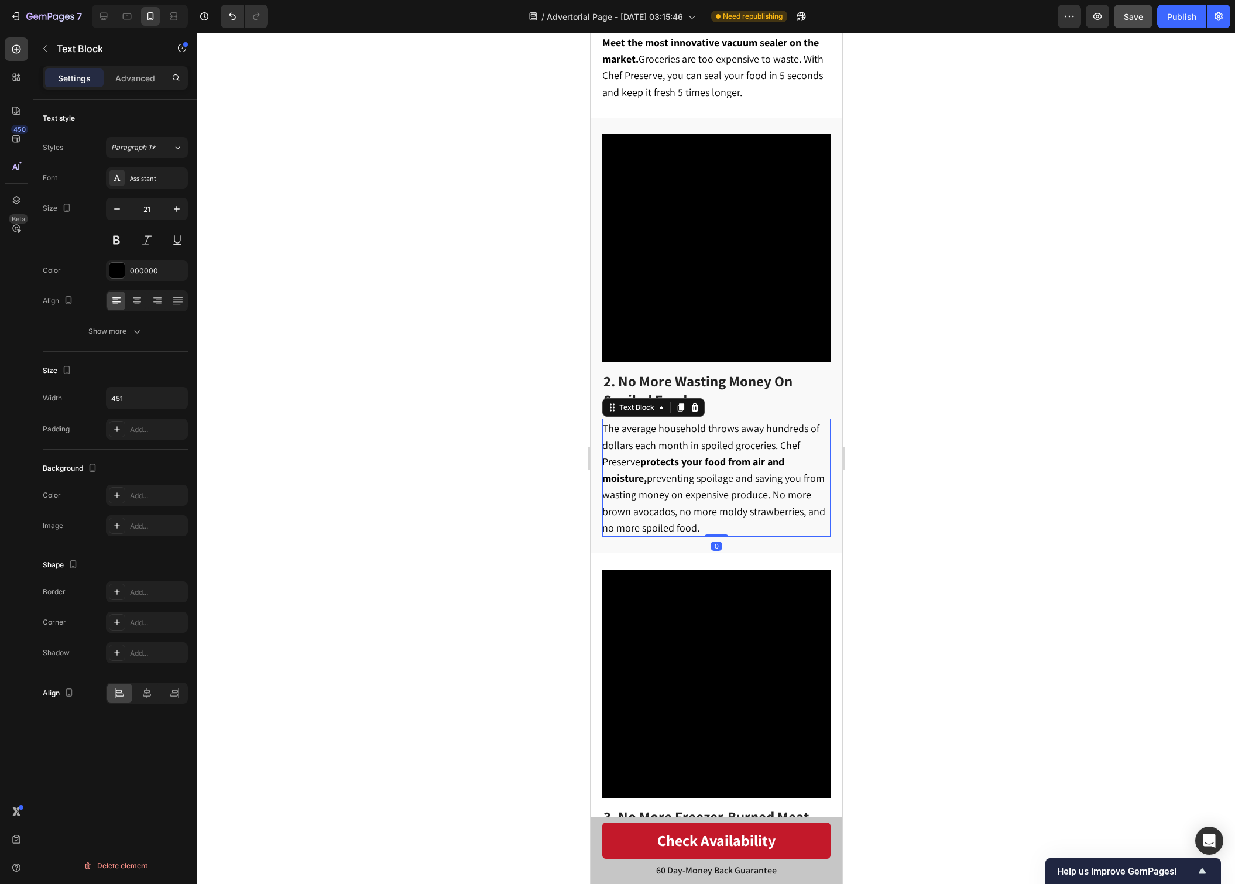
click at [768, 429] on span "The average household throws away hundreds of dollars each month in spoiled gro…" at bounding box center [713, 477] width 223 height 113
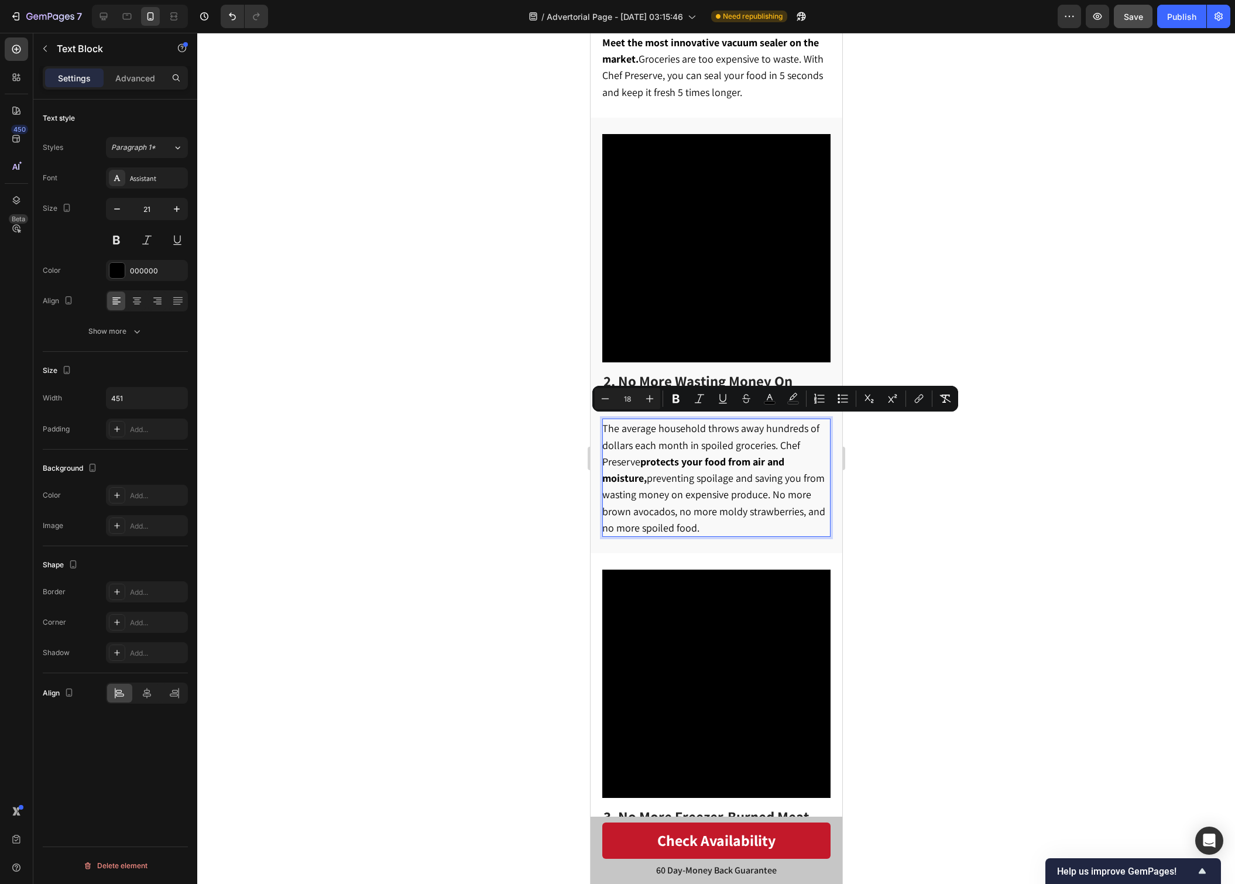
click at [777, 444] on span "The average household throws away hundreds of dollars each month in spoiled gro…" at bounding box center [713, 477] width 223 height 113
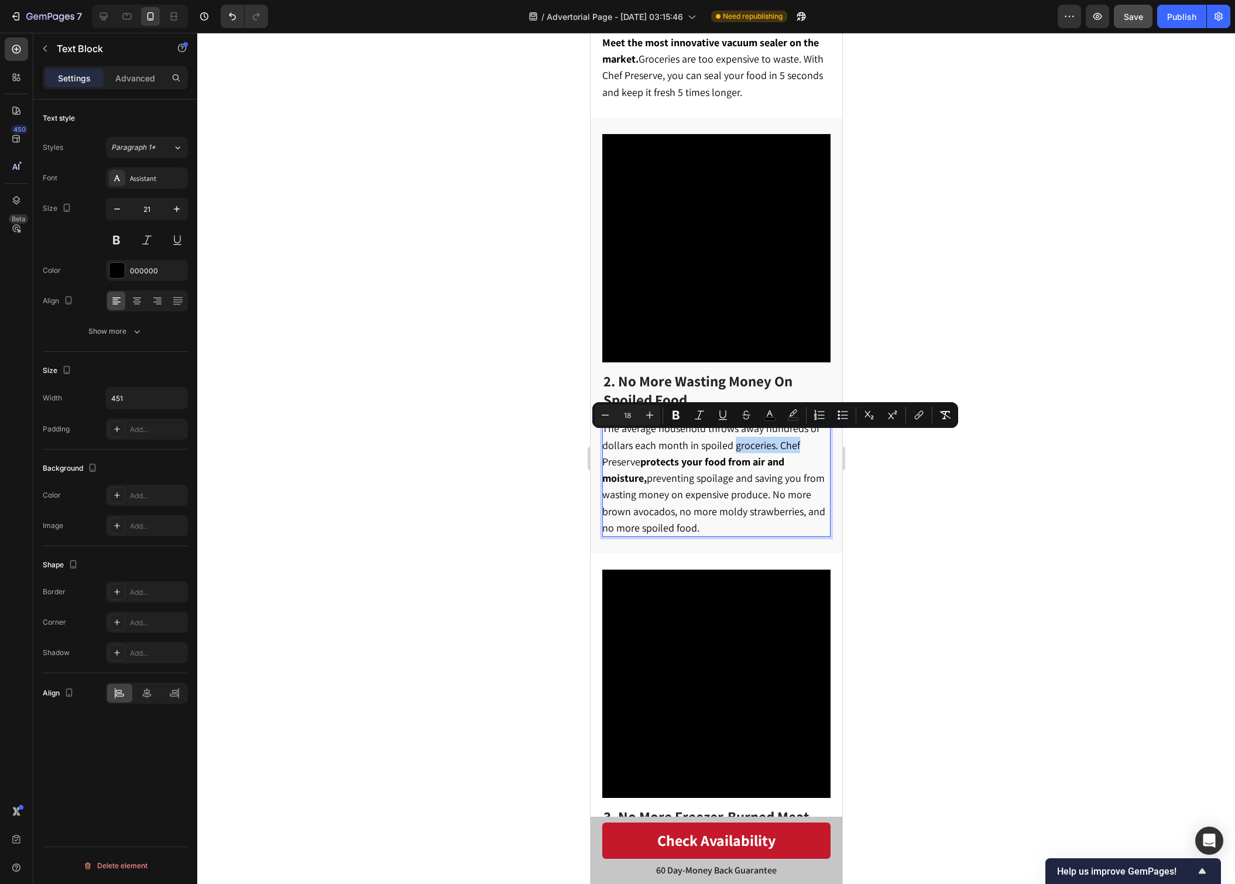
drag, startPoint x: 777, startPoint y: 444, endPoint x: 736, endPoint y: 443, distance: 41.0
click at [736, 443] on span "The average household throws away hundreds of dollars each month in spoiled gro…" at bounding box center [713, 477] width 223 height 113
click at [765, 442] on span "The average household throws away hundreds of dollars each month in spoiled gro…" at bounding box center [713, 477] width 223 height 113
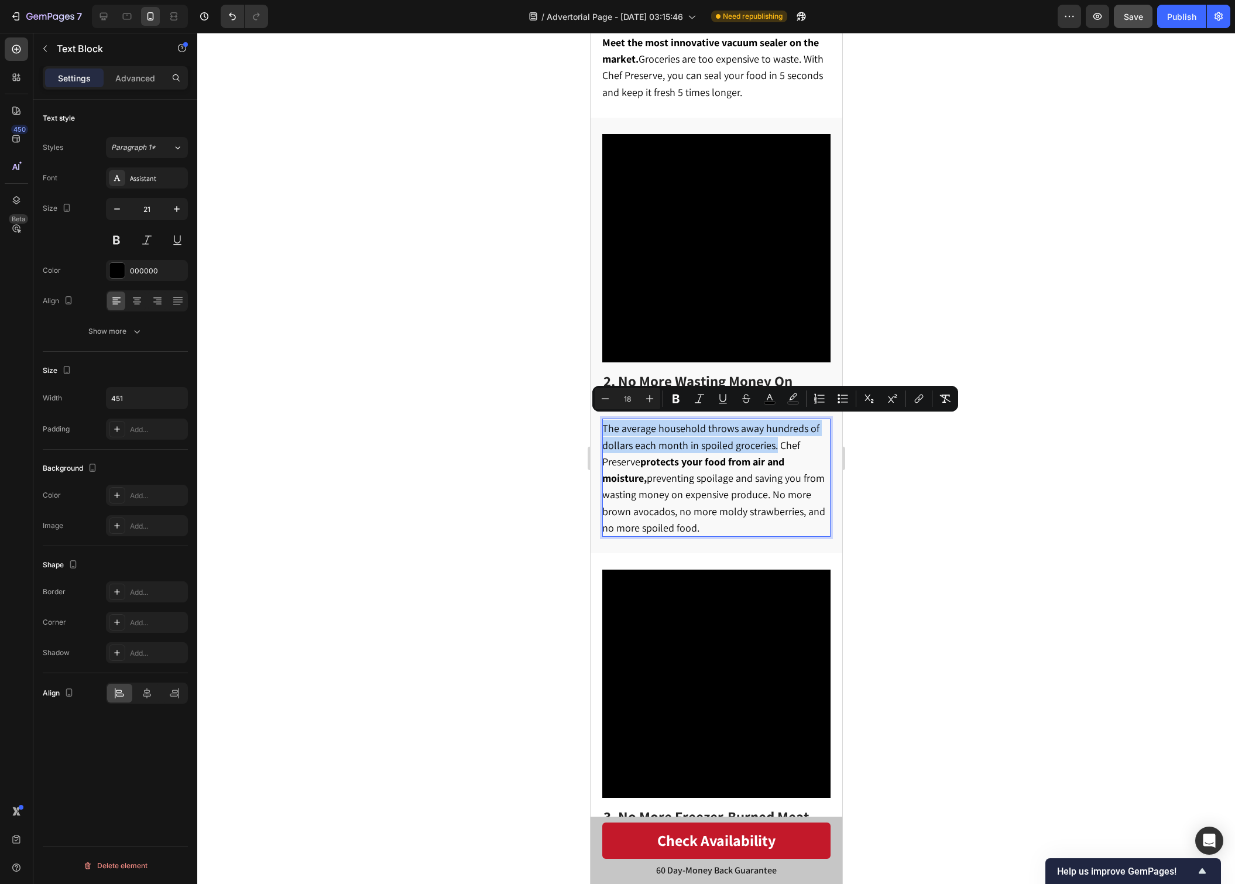
drag, startPoint x: 776, startPoint y: 444, endPoint x: 602, endPoint y: 426, distance: 174.8
click at [602, 426] on span "The average household throws away hundreds of dollars each month in spoiled gro…" at bounding box center [713, 477] width 223 height 113
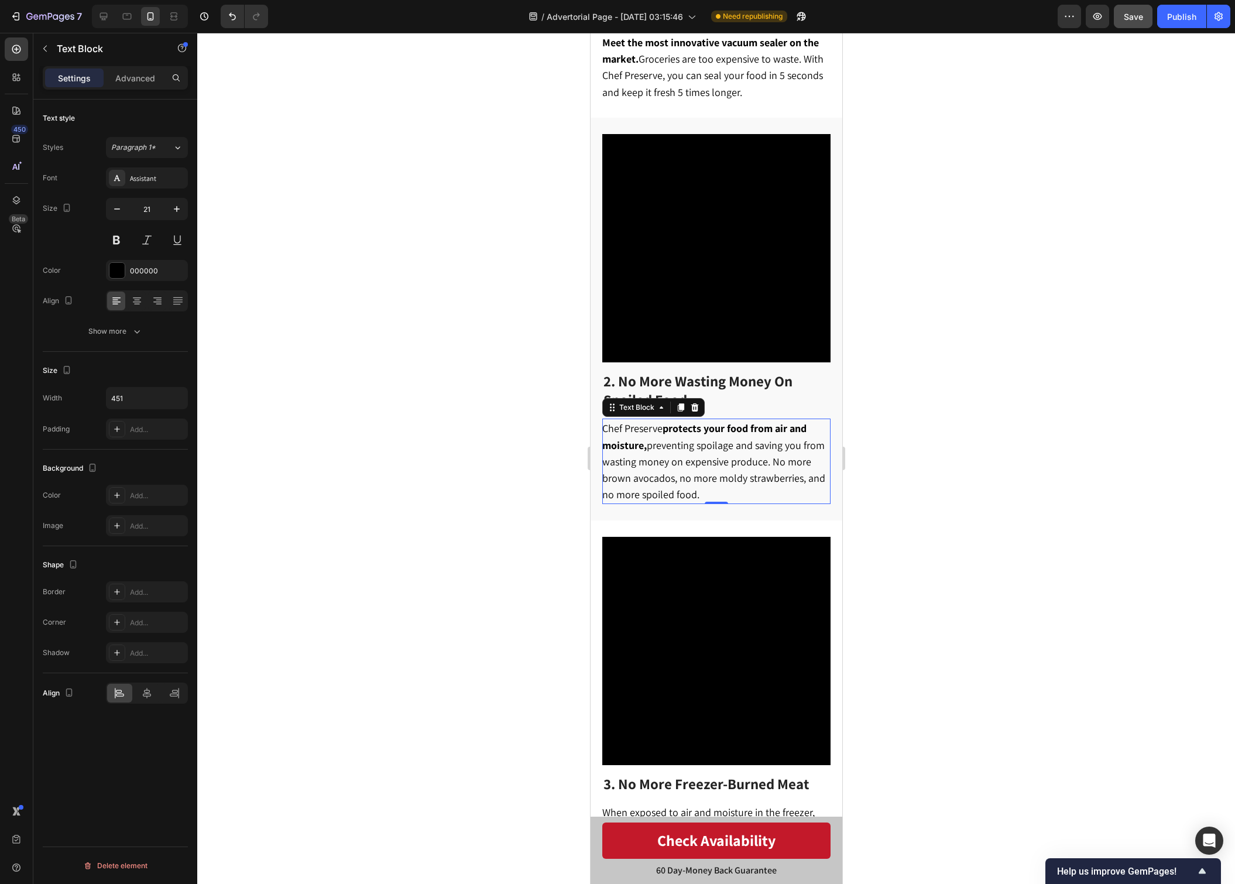
click at [877, 421] on div at bounding box center [716, 458] width 1038 height 851
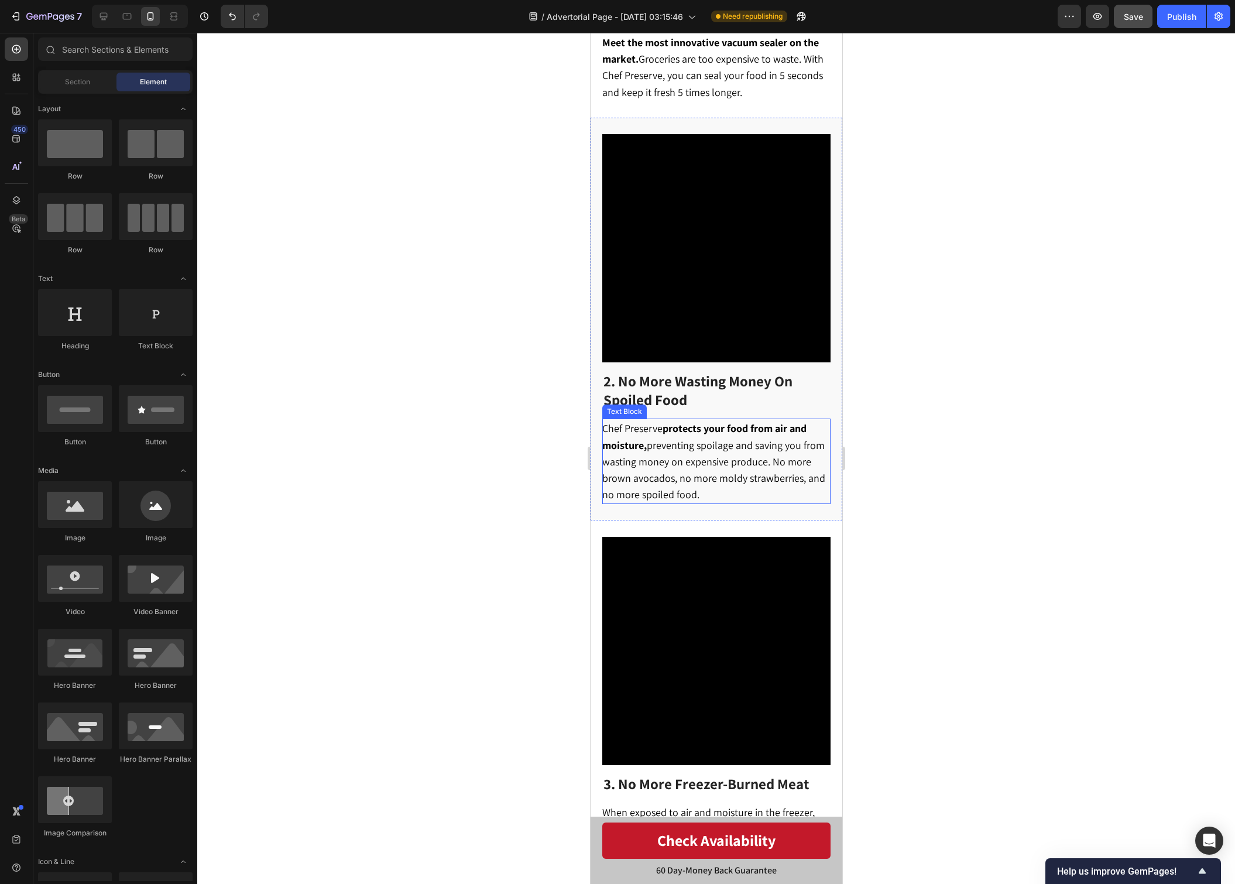
click at [704, 447] on p "Chef Preserve protects your food from air and moisture, preventing spoilage and…" at bounding box center [715, 461] width 227 height 83
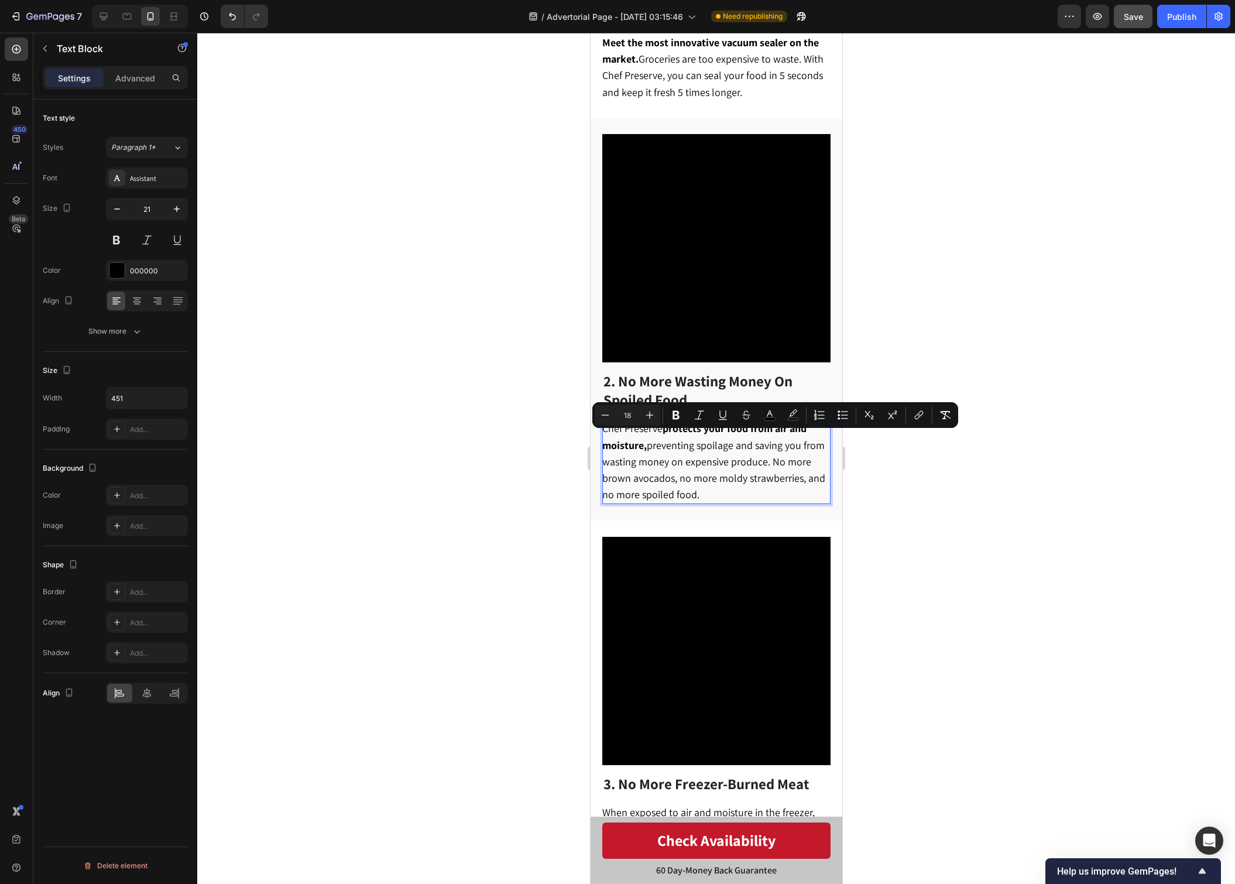
click at [907, 437] on div at bounding box center [716, 458] width 1038 height 851
click at [744, 491] on p "Chef Preserve protects your food from air and moisture, preventing spoilage and…" at bounding box center [715, 461] width 227 height 83
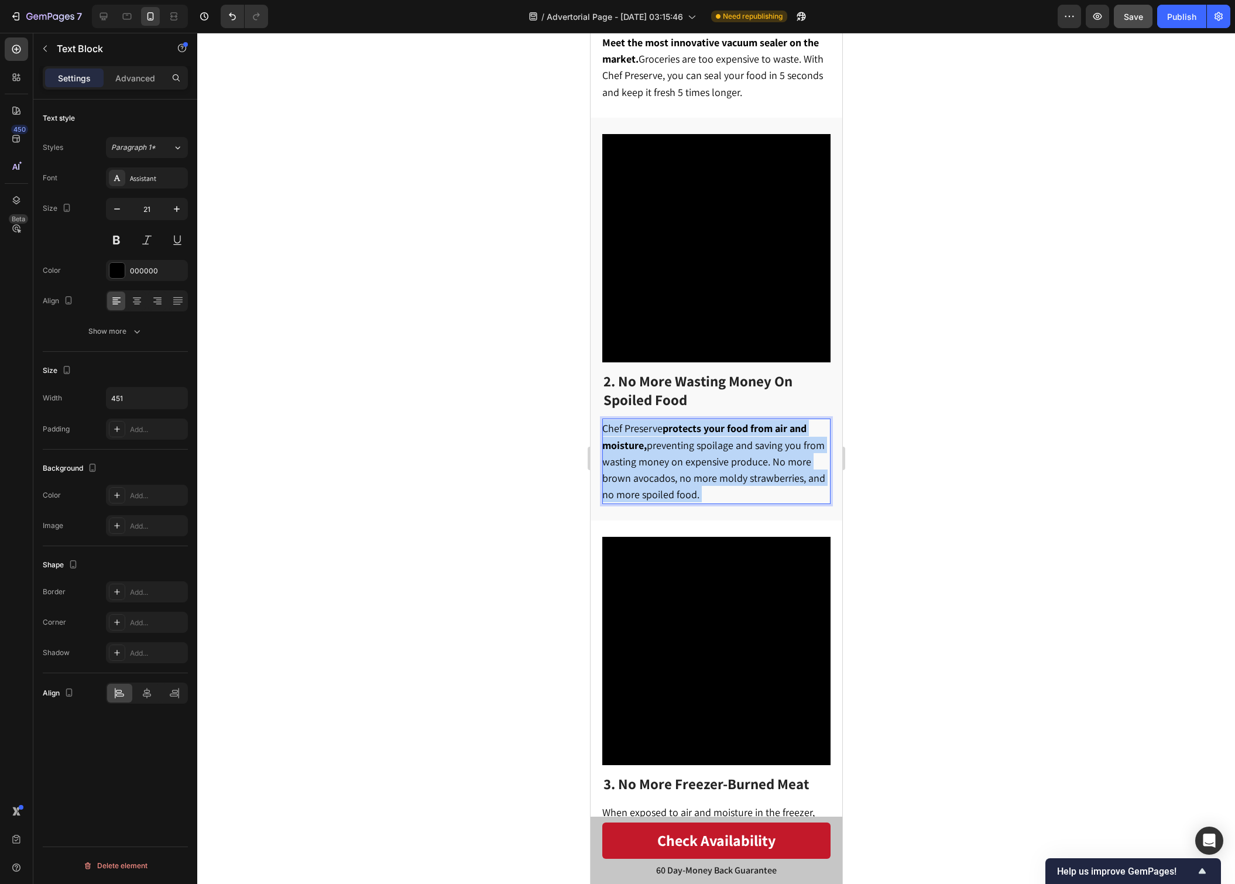
drag, startPoint x: 708, startPoint y: 492, endPoint x: 606, endPoint y: 492, distance: 101.9
click at [606, 492] on p "Chef Preserve protects your food from air and moisture, preventing spoilage and…" at bounding box center [715, 461] width 227 height 83
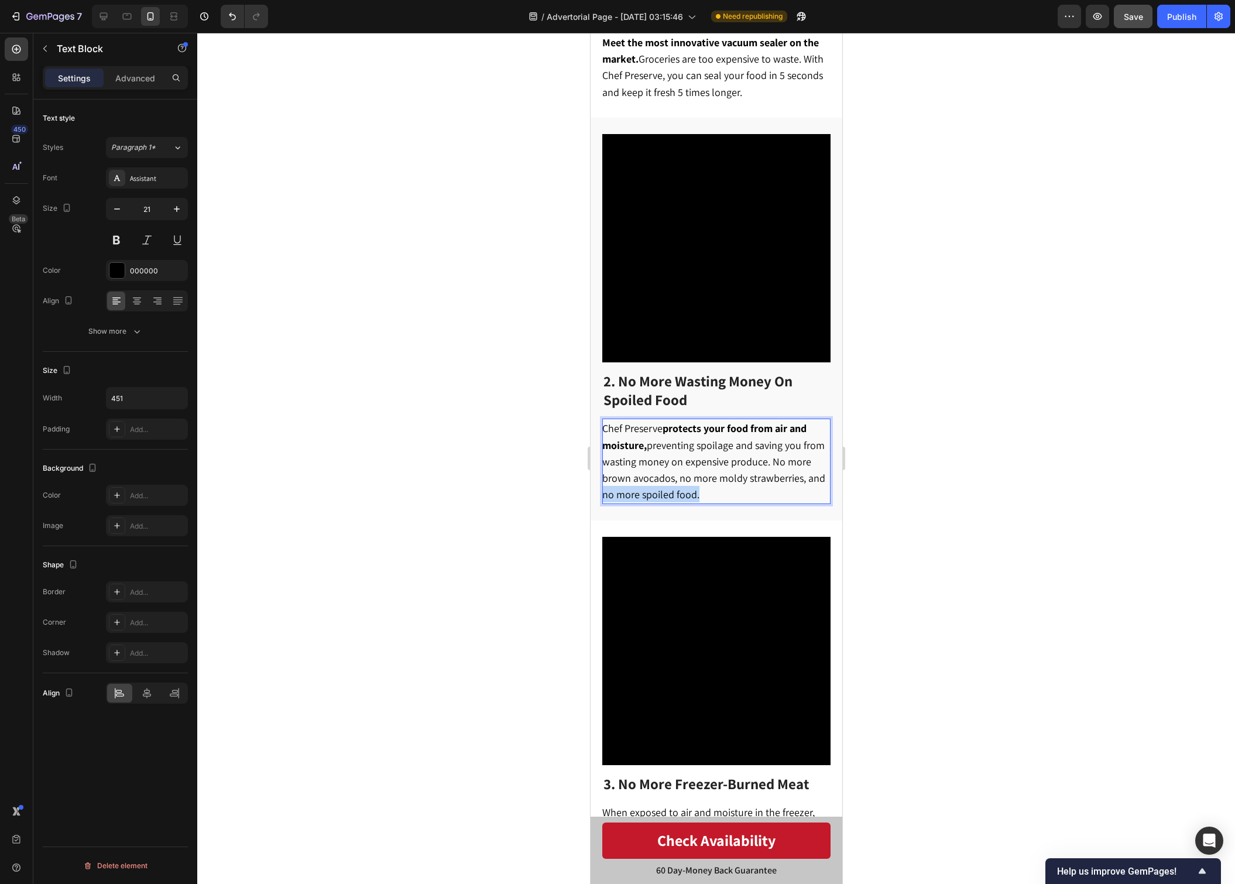
drag, startPoint x: 690, startPoint y: 489, endPoint x: 601, endPoint y: 489, distance: 89.0
click at [602, 489] on p "Chef Preserve protects your food from air and moisture, preventing spoilage and…" at bounding box center [715, 461] width 227 height 83
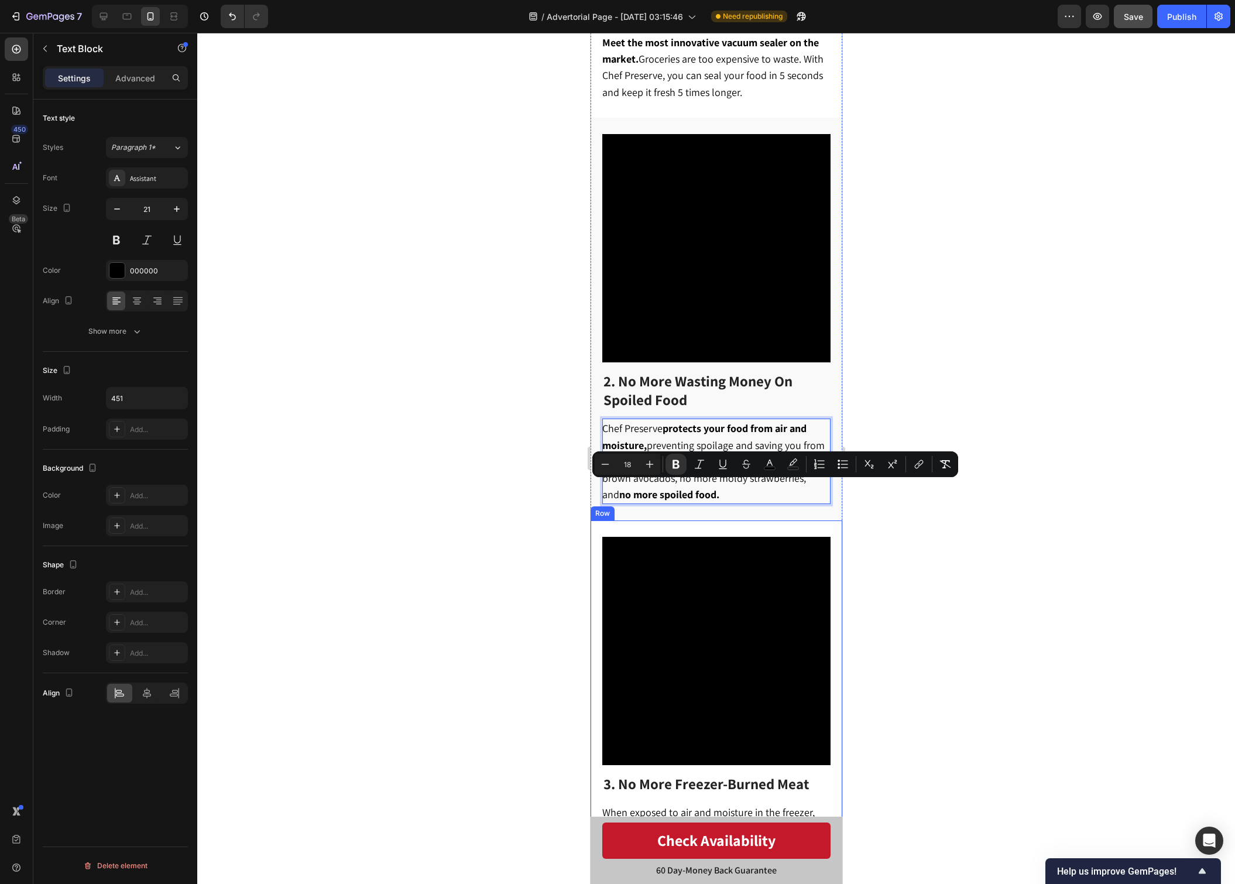
click at [875, 527] on div at bounding box center [716, 458] width 1038 height 851
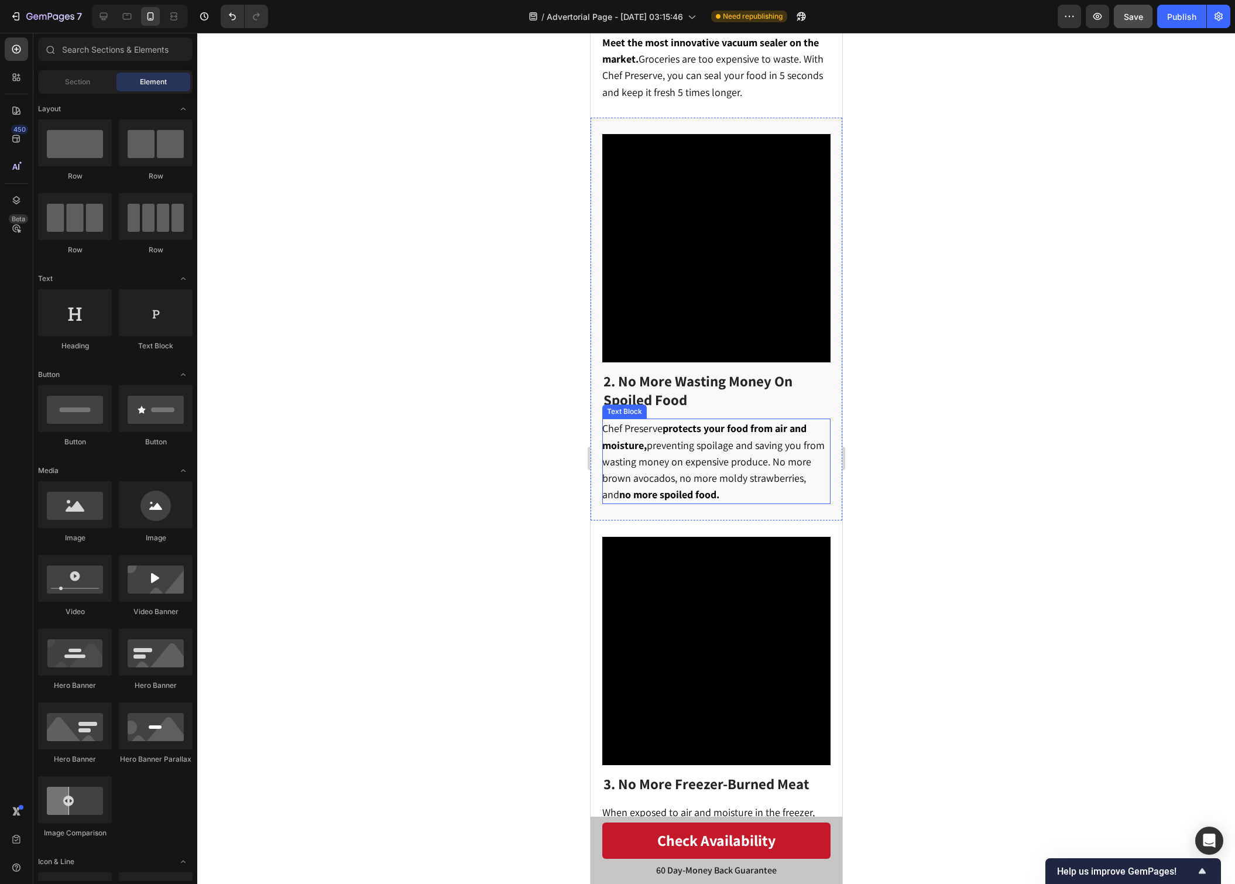
click at [708, 454] on span "Chef Preserve protects your food from air and moisture, preventing spoilage and…" at bounding box center [713, 461] width 222 height 80
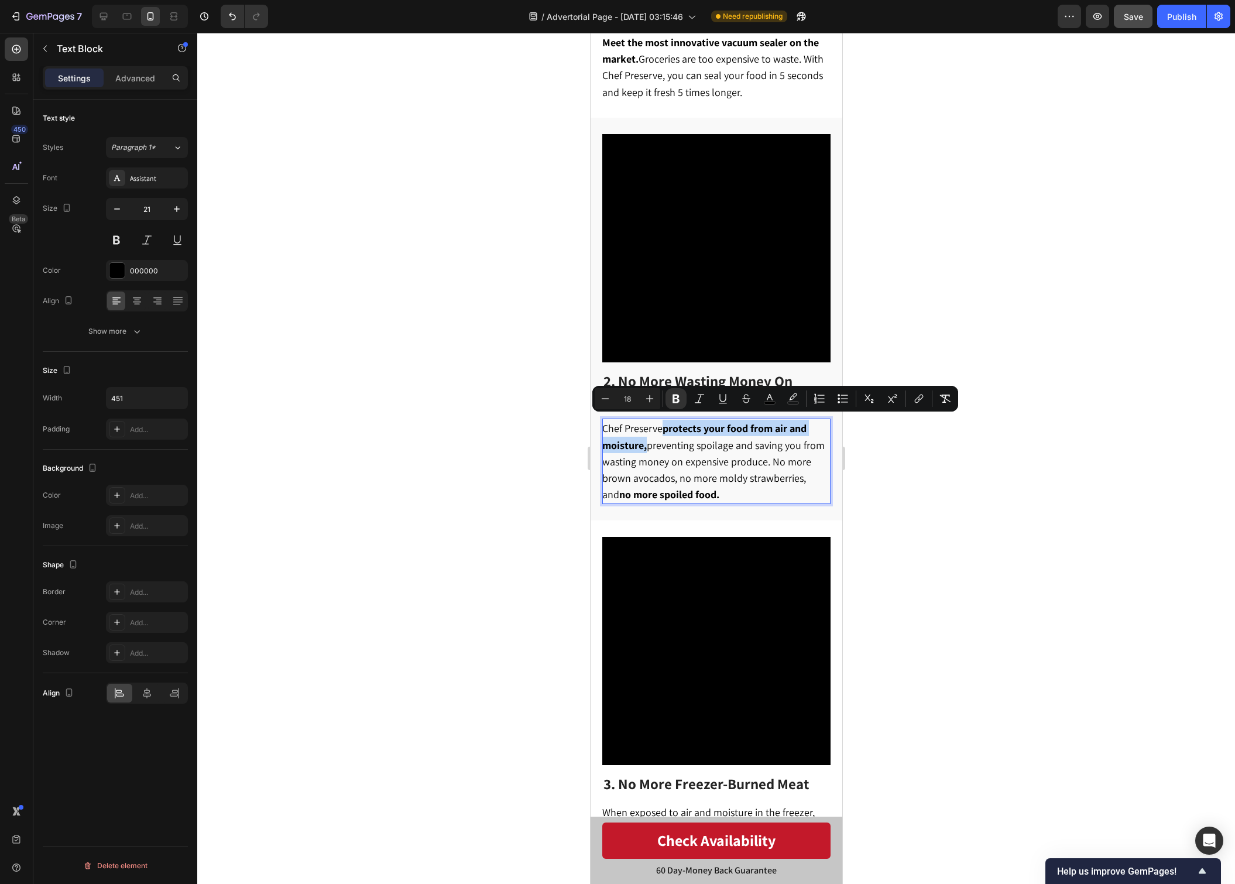
drag, startPoint x: 663, startPoint y: 422, endPoint x: 646, endPoint y: 440, distance: 25.3
click at [646, 440] on span "Chef Preserve protects your food from air and moisture, preventing spoilage and…" at bounding box center [713, 461] width 222 height 80
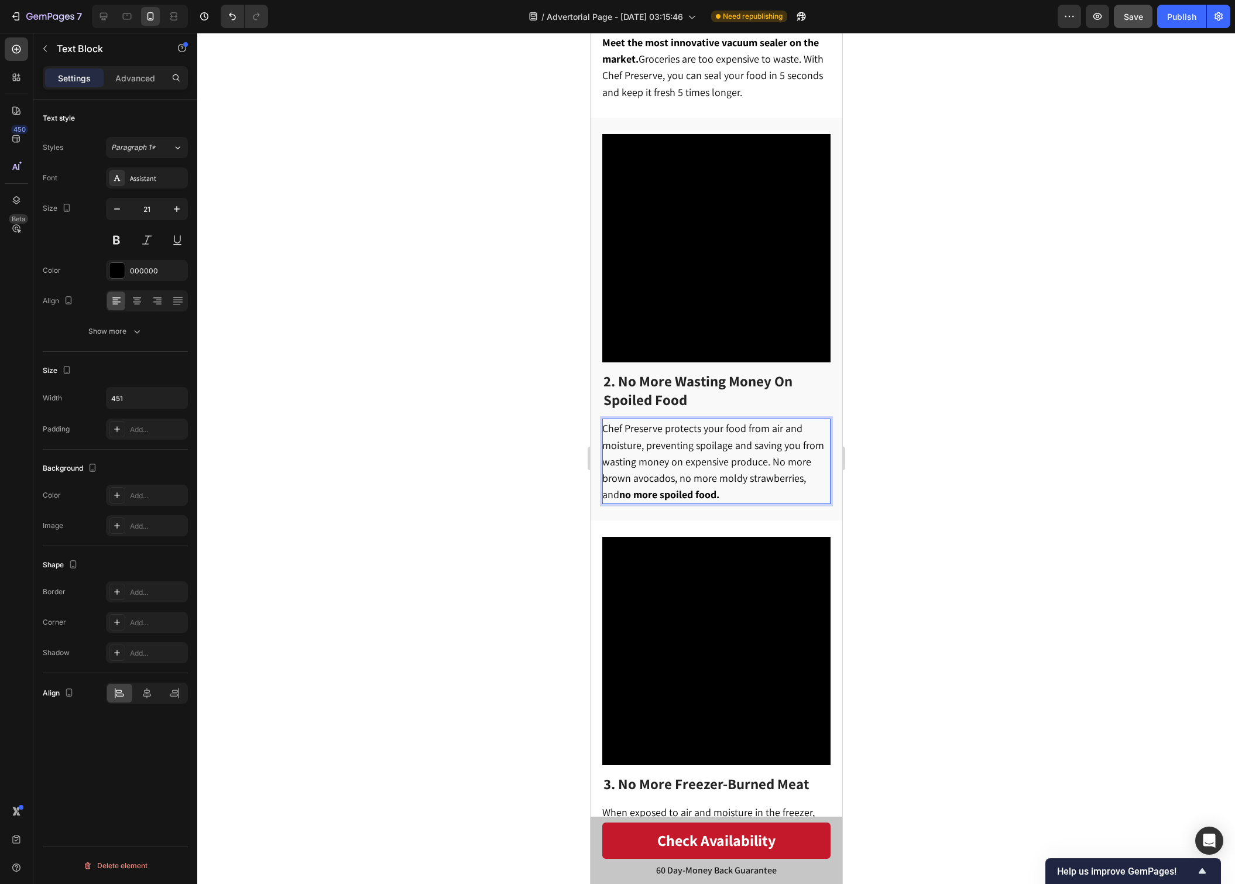
click at [731, 455] on span "Chef Preserve protects your food from air and moisture, preventing spoilage and…" at bounding box center [713, 461] width 222 height 80
click at [1030, 509] on div at bounding box center [716, 458] width 1038 height 851
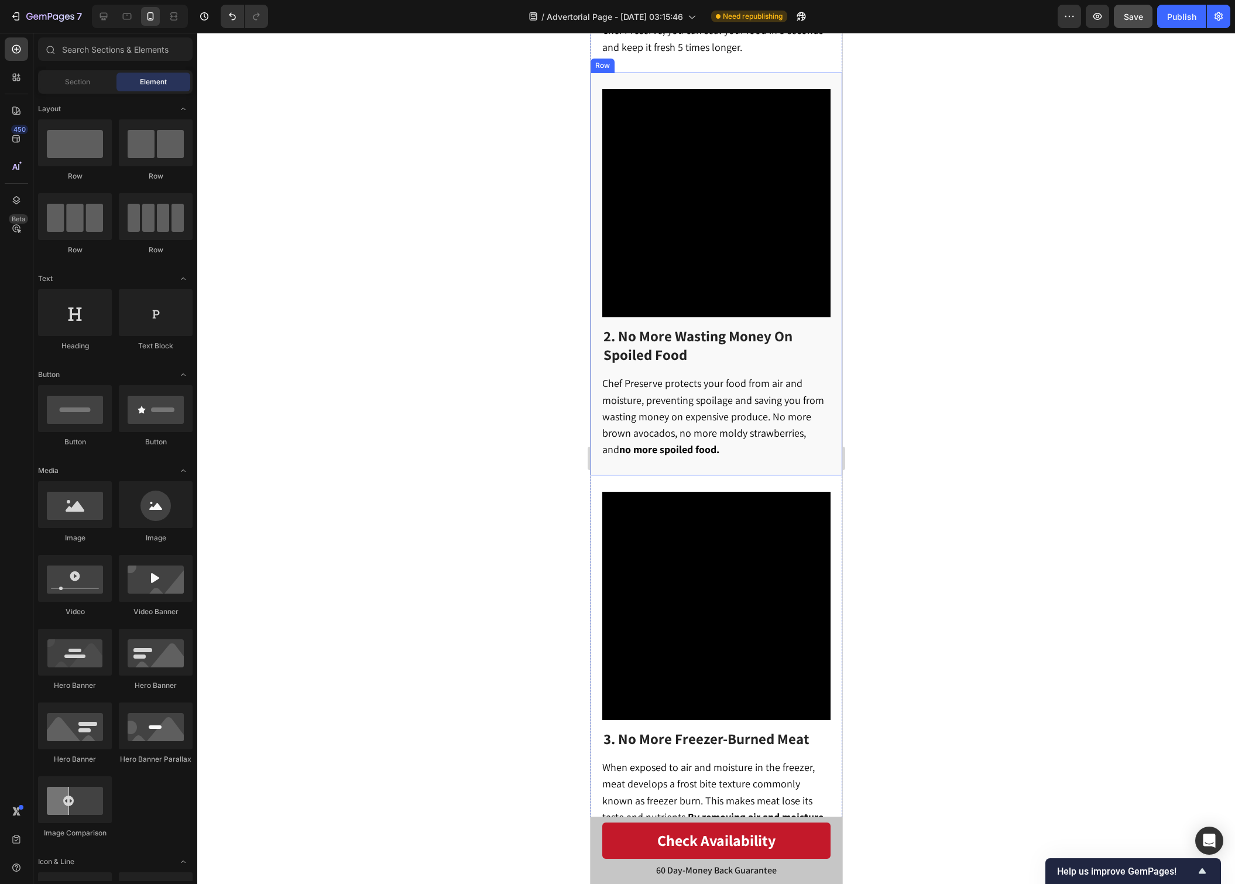
scroll to position [639, 0]
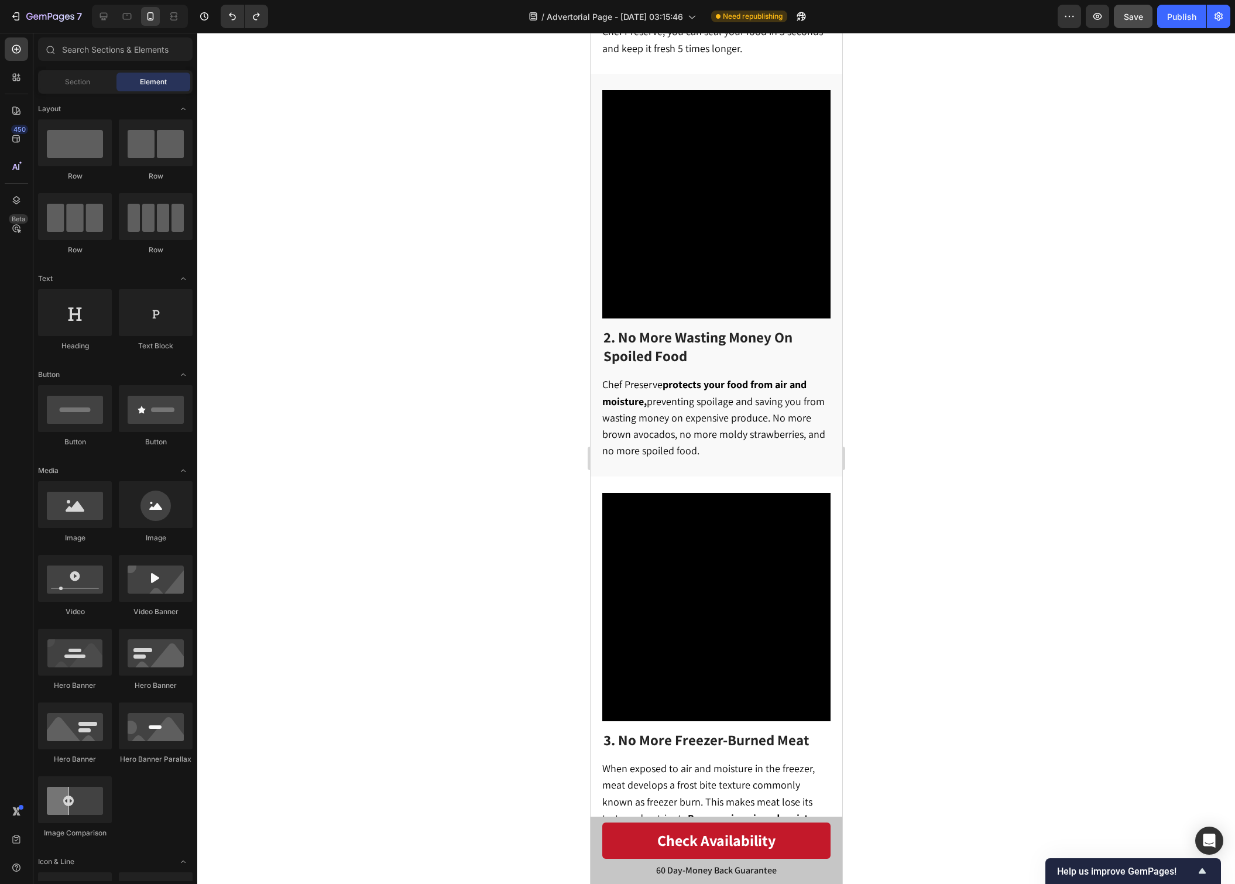
click at [1100, 400] on div at bounding box center [716, 458] width 1038 height 851
click at [636, 379] on span "Chef Preserve protects your food from air and moisture, preventing spoilage and…" at bounding box center [713, 418] width 223 height 80
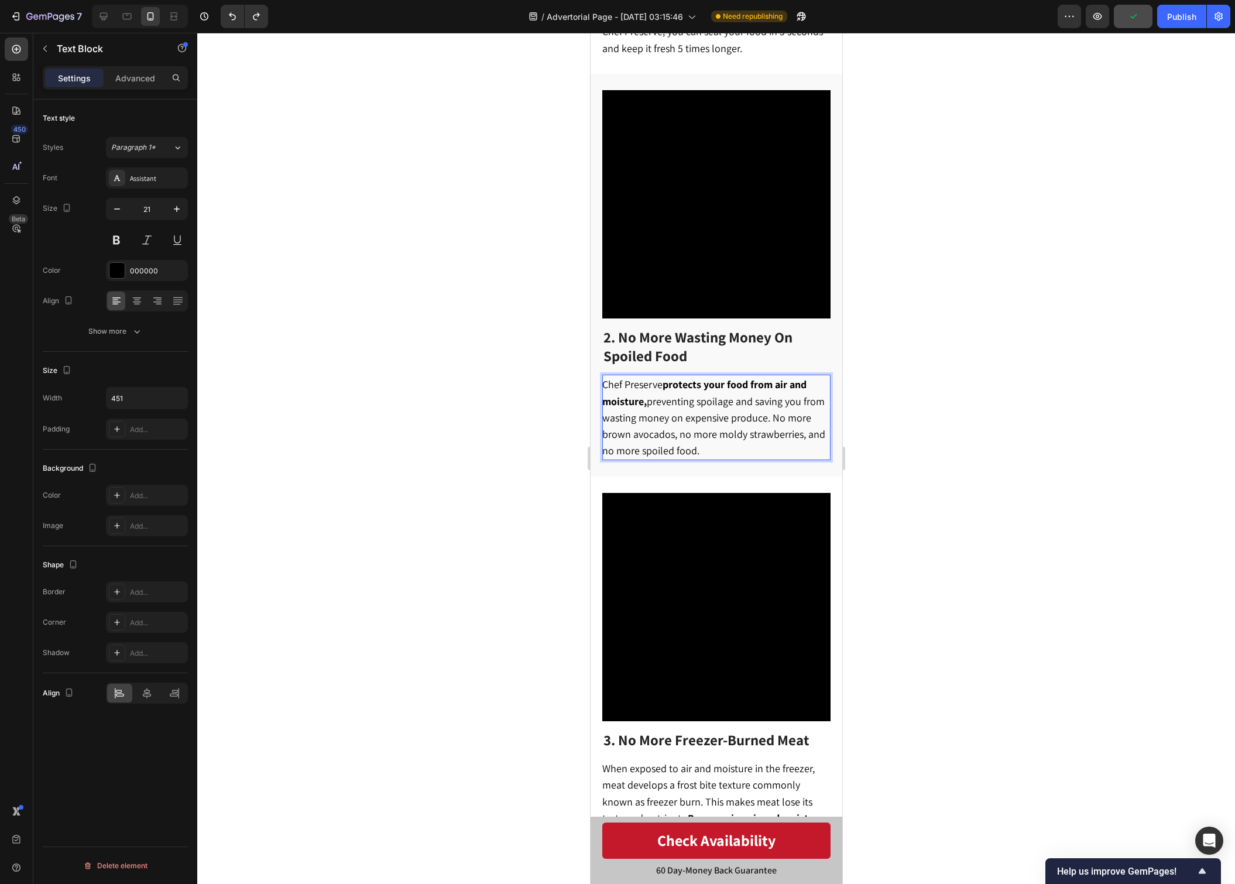
drag, startPoint x: 636, startPoint y: 379, endPoint x: 609, endPoint y: 383, distance: 26.8
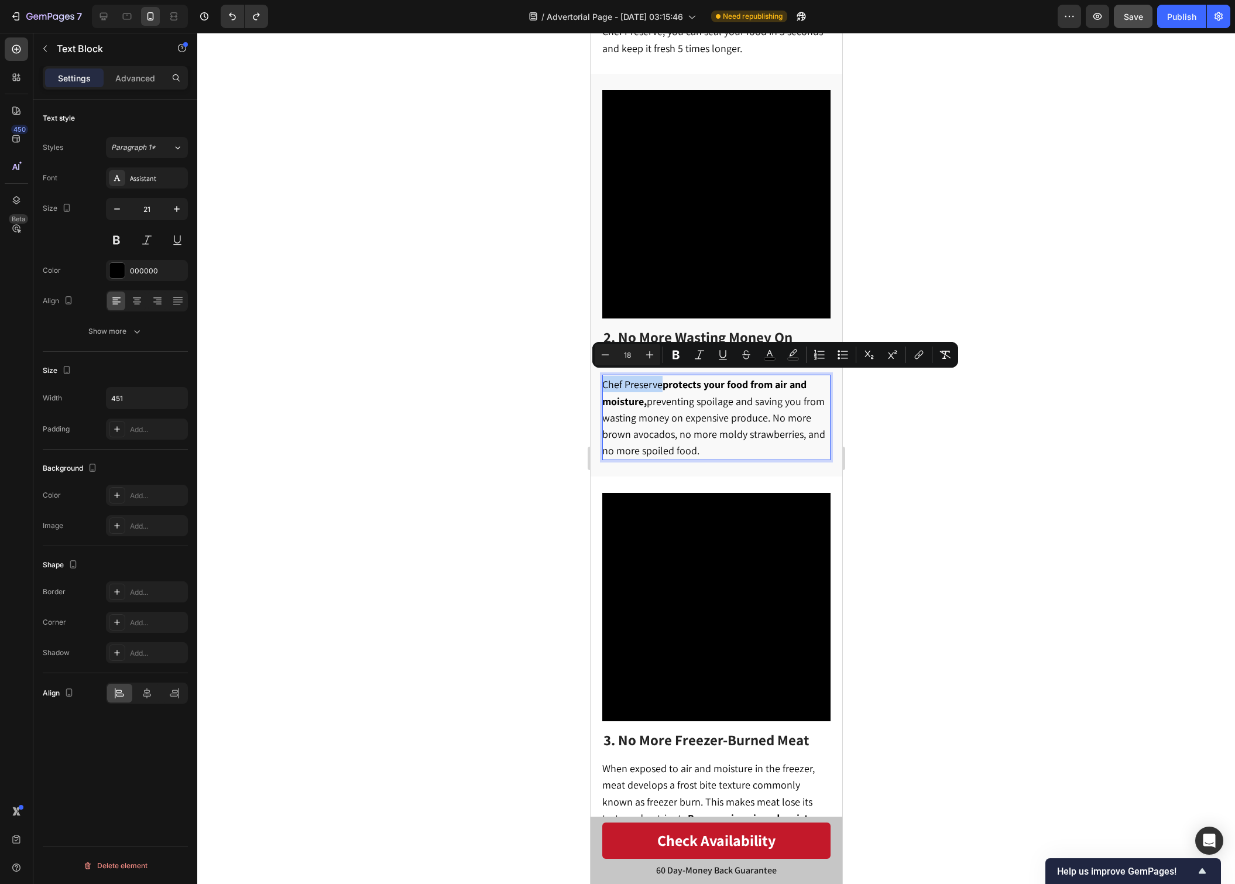
drag, startPoint x: 602, startPoint y: 381, endPoint x: 660, endPoint y: 382, distance: 57.4
click at [884, 469] on div at bounding box center [716, 458] width 1038 height 851
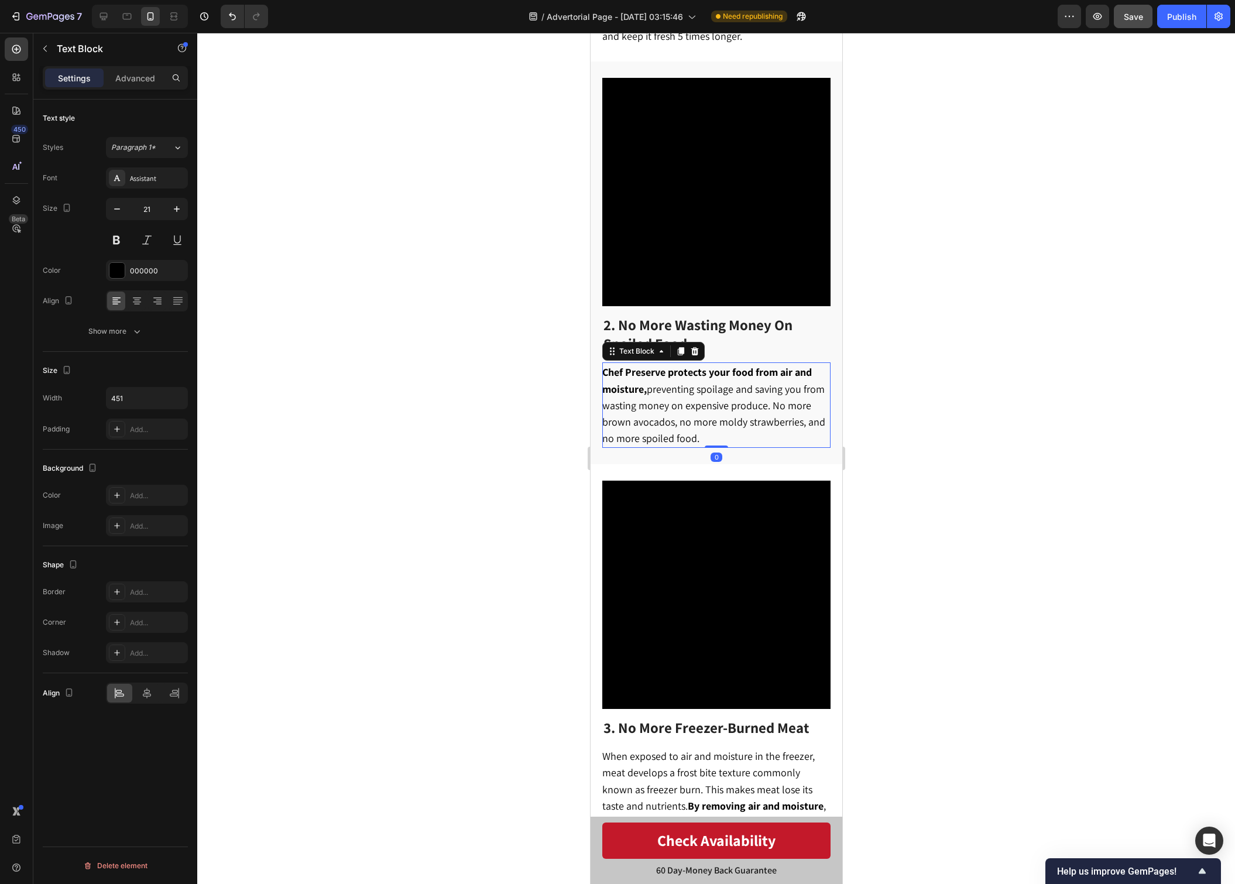
click at [669, 409] on span "Chef Preserve protects your food from air and moisture, preventing spoilage and…" at bounding box center [713, 405] width 223 height 80
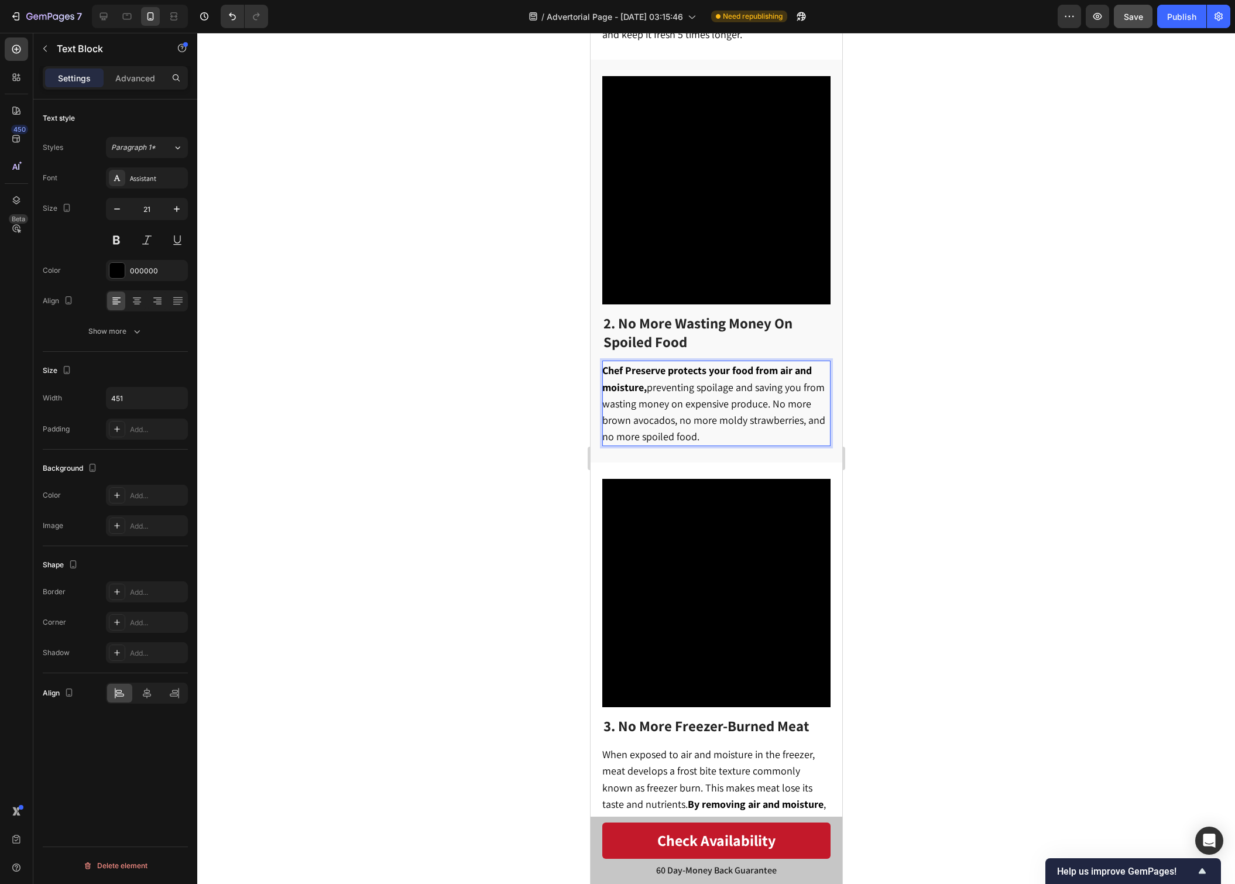
scroll to position [652, 0]
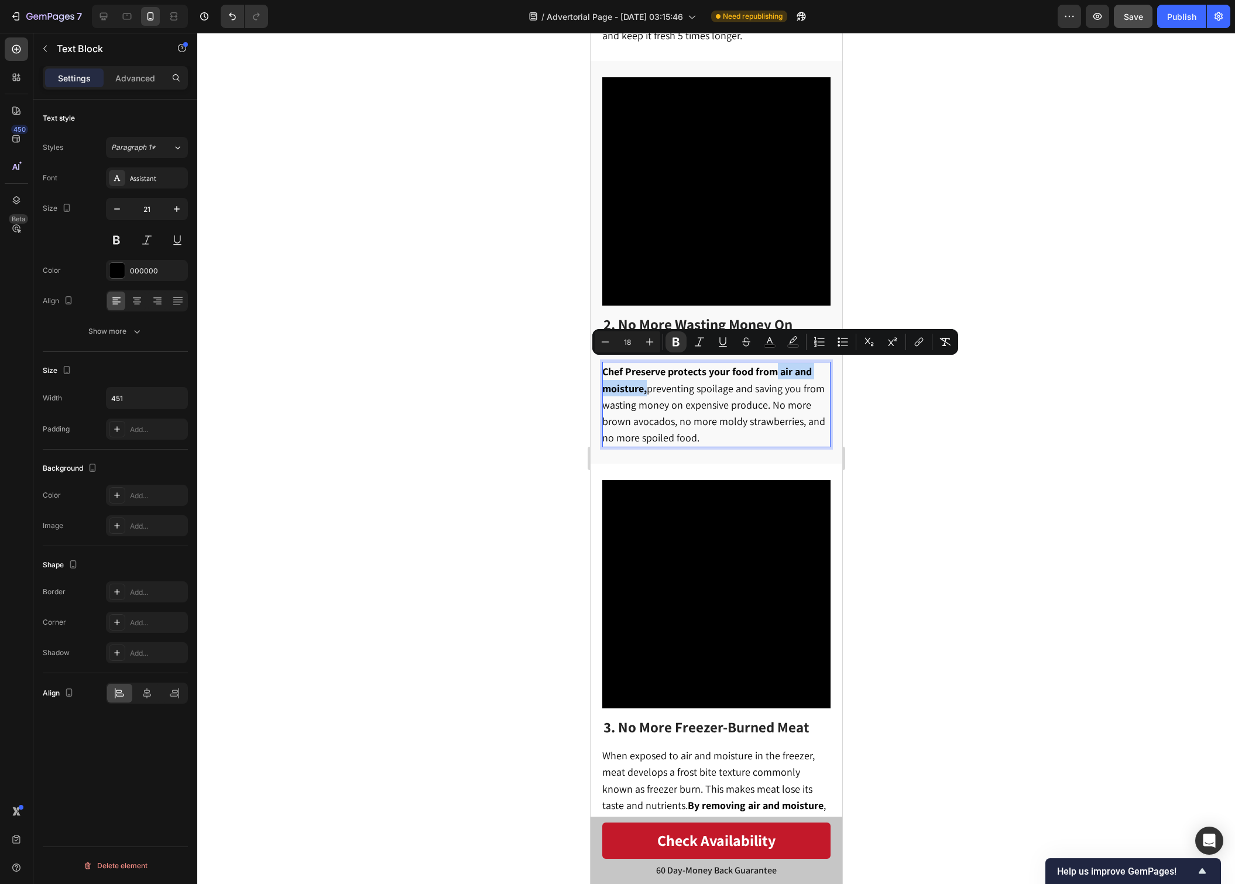
drag, startPoint x: 646, startPoint y: 386, endPoint x: 776, endPoint y: 372, distance: 130.8
click at [776, 372] on strong "from air and moisture," at bounding box center [707, 380] width 210 height 30
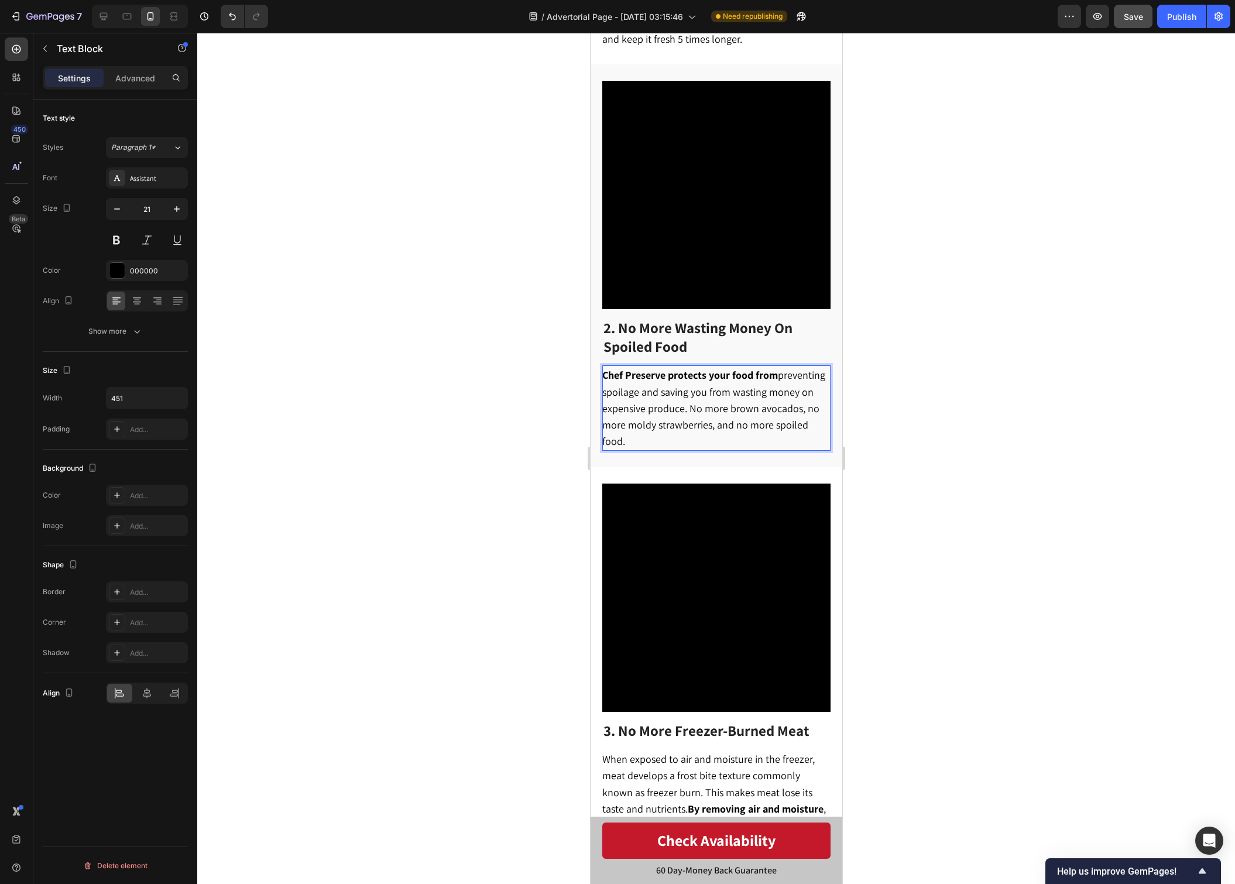
click at [814, 371] on span "Chef Preserve protects your food from preventing spoilage and saving you from w…" at bounding box center [713, 408] width 223 height 80
click at [814, 372] on span "Chef Preserve protects your food from preventing spoilage and saving you from w…" at bounding box center [713, 408] width 223 height 80
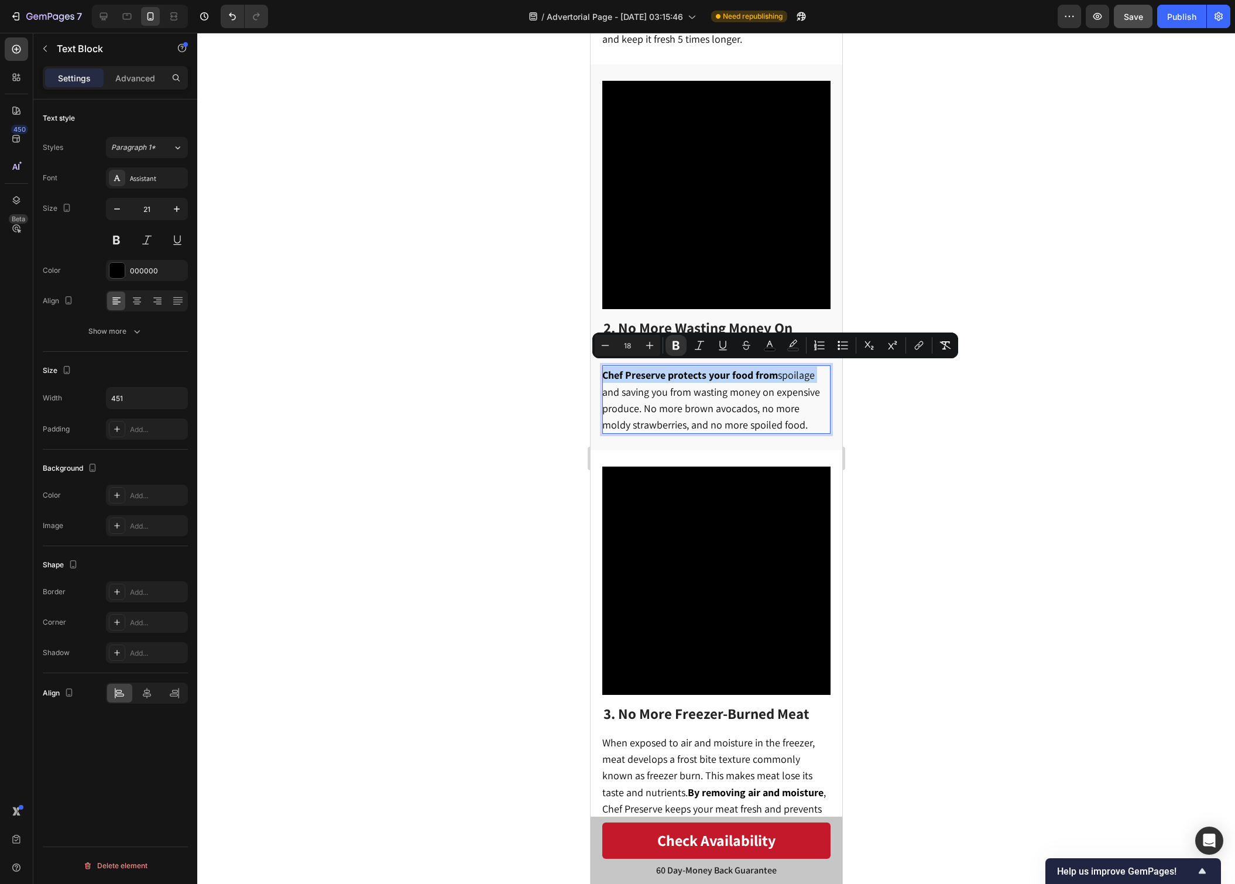
drag, startPoint x: 817, startPoint y: 370, endPoint x: 604, endPoint y: 371, distance: 213.1
click at [604, 371] on p "Chef Preserve protects your food from spoilage and saving you from wasting mone…" at bounding box center [715, 399] width 227 height 66
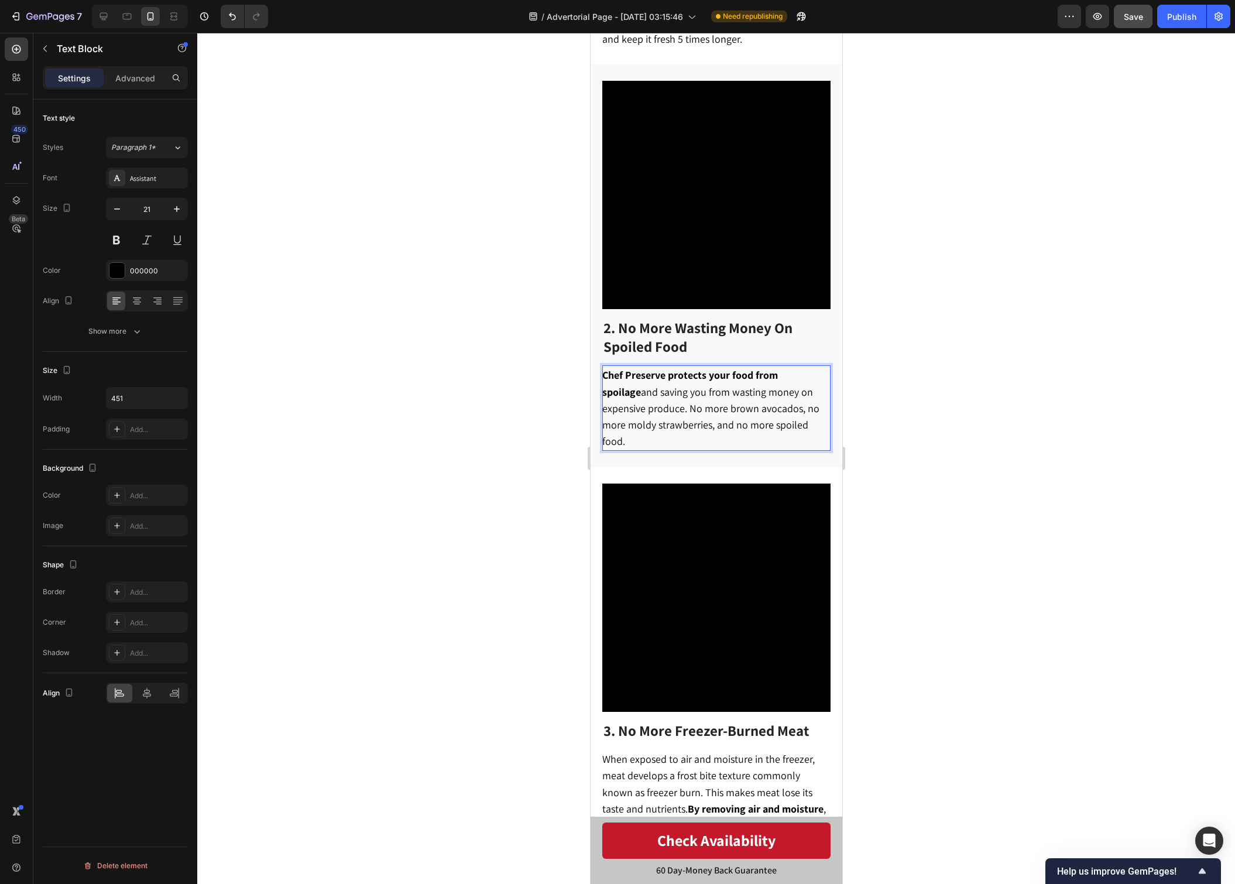
click at [797, 399] on span "Chef Preserve protects your food from spoilage and saving you from wasting mone…" at bounding box center [710, 408] width 217 height 80
click at [793, 419] on p "Chef Preserve protects your food from spoilage and saving you from wasting mone…" at bounding box center [715, 407] width 227 height 83
click at [913, 384] on div at bounding box center [716, 458] width 1038 height 851
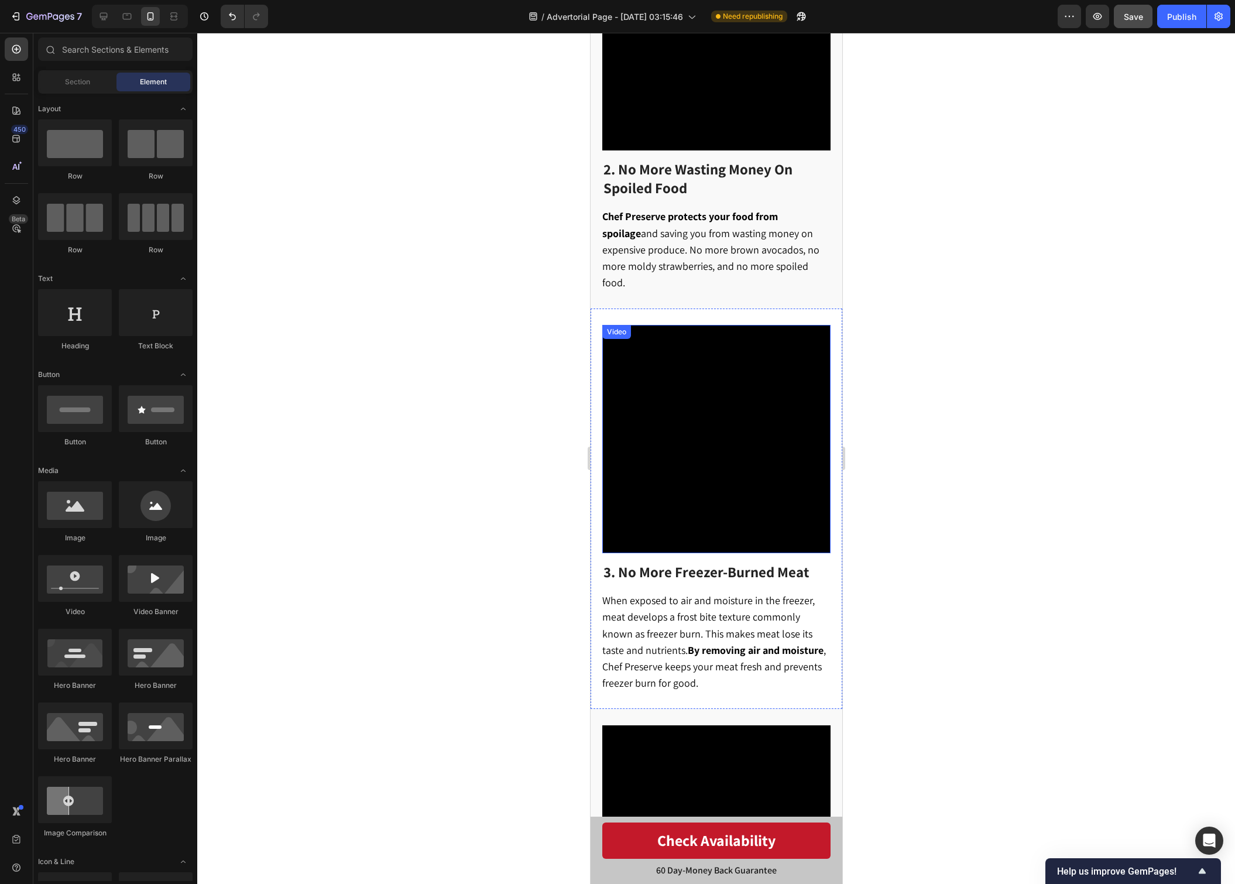
scroll to position [808, 0]
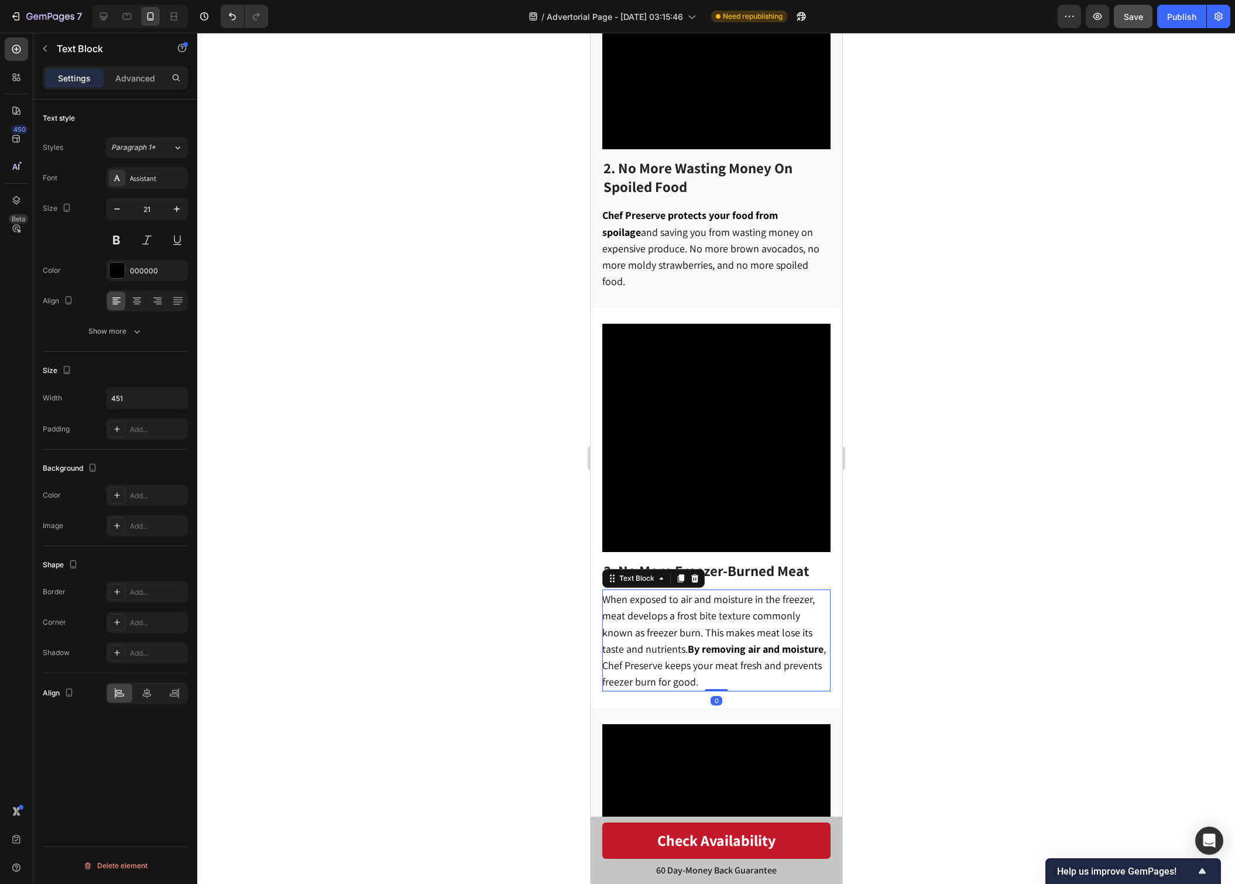
click at [767, 649] on p "When exposed to air and moisture in the freezer, meat develops a frost bite tex…" at bounding box center [715, 641] width 227 height 100
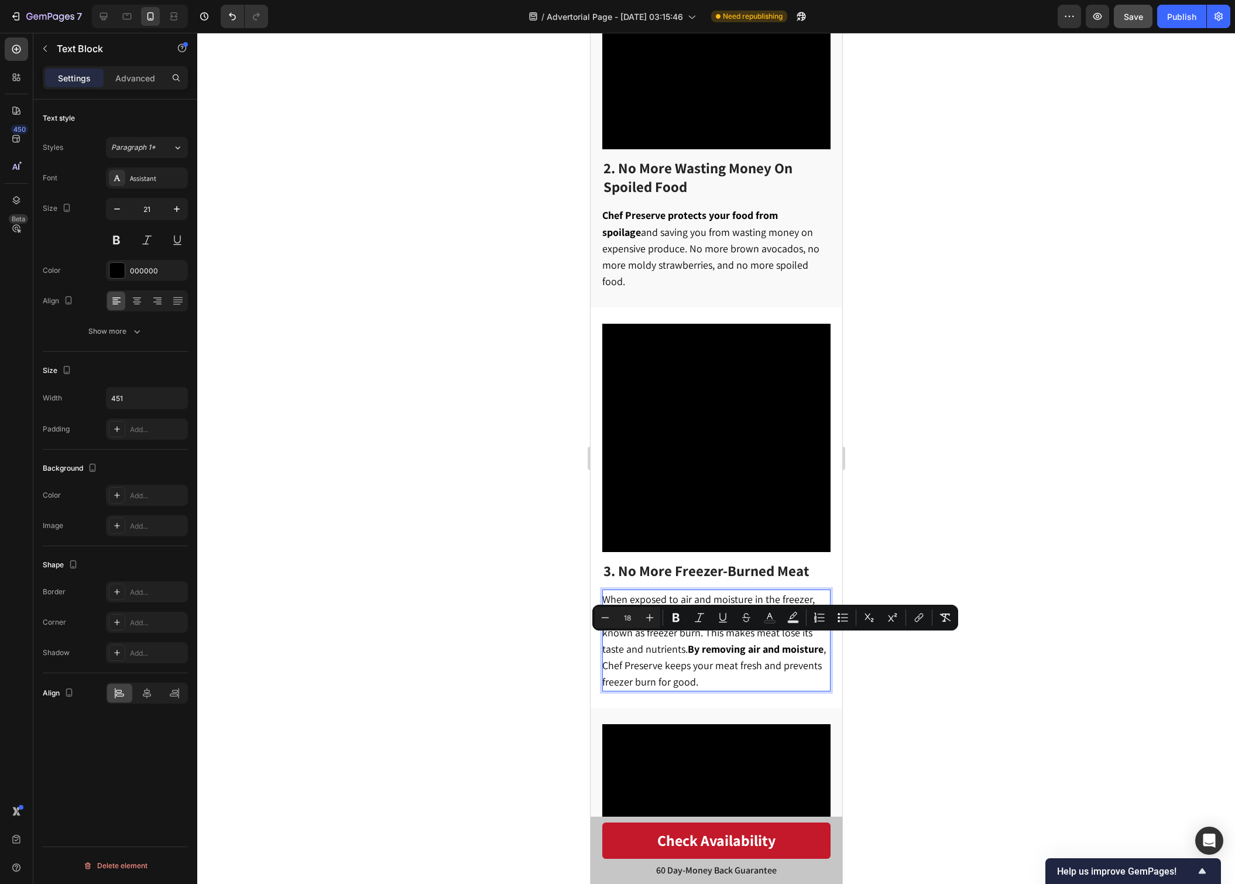
click at [759, 647] on span "When exposed to air and moisture in the freezer, meat develops a frost bite tex…" at bounding box center [714, 640] width 224 height 96
drag, startPoint x: 760, startPoint y: 646, endPoint x: 755, endPoint y: 656, distance: 11.3
click at [755, 656] on p "When exposed to air and moisture in the freezer, meat develops a frost bite tex…" at bounding box center [715, 641] width 227 height 100
click at [755, 655] on p "When exposed to air and moisture in the freezer, meat develops a frost bite tex…" at bounding box center [715, 641] width 227 height 100
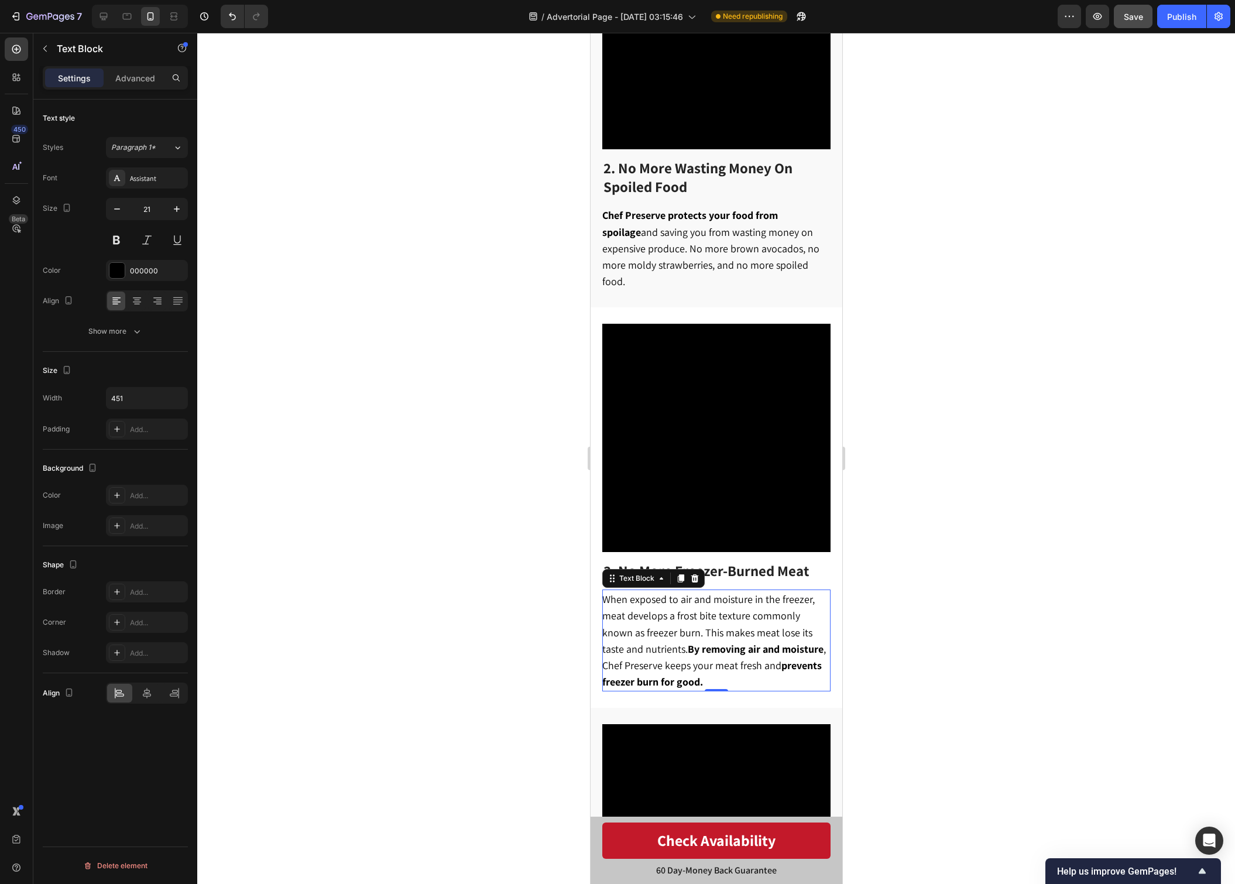
click at [881, 621] on div at bounding box center [716, 458] width 1038 height 851
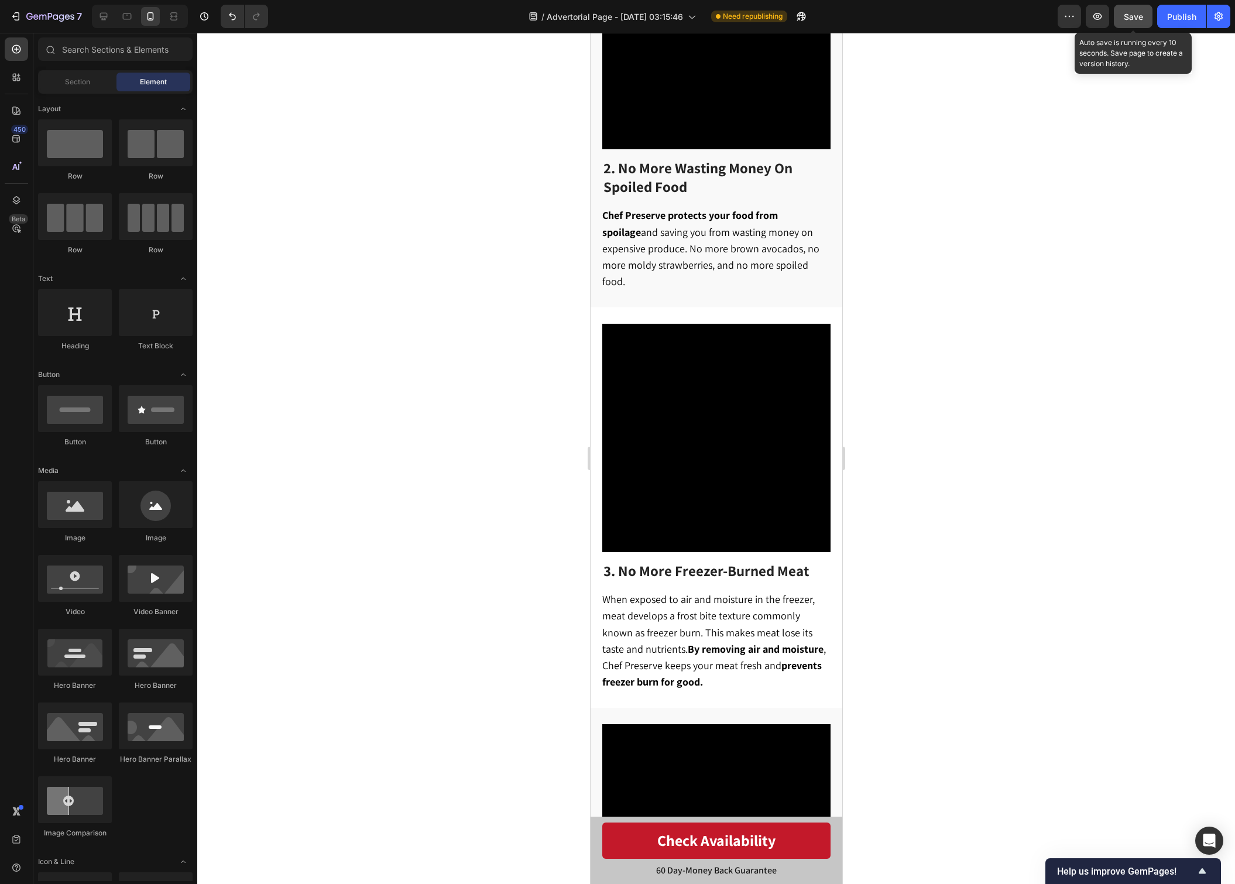
click at [1143, 7] on button "Save" at bounding box center [1133, 16] width 39 height 23
click at [1176, 15] on div "Publish" at bounding box center [1181, 17] width 29 height 12
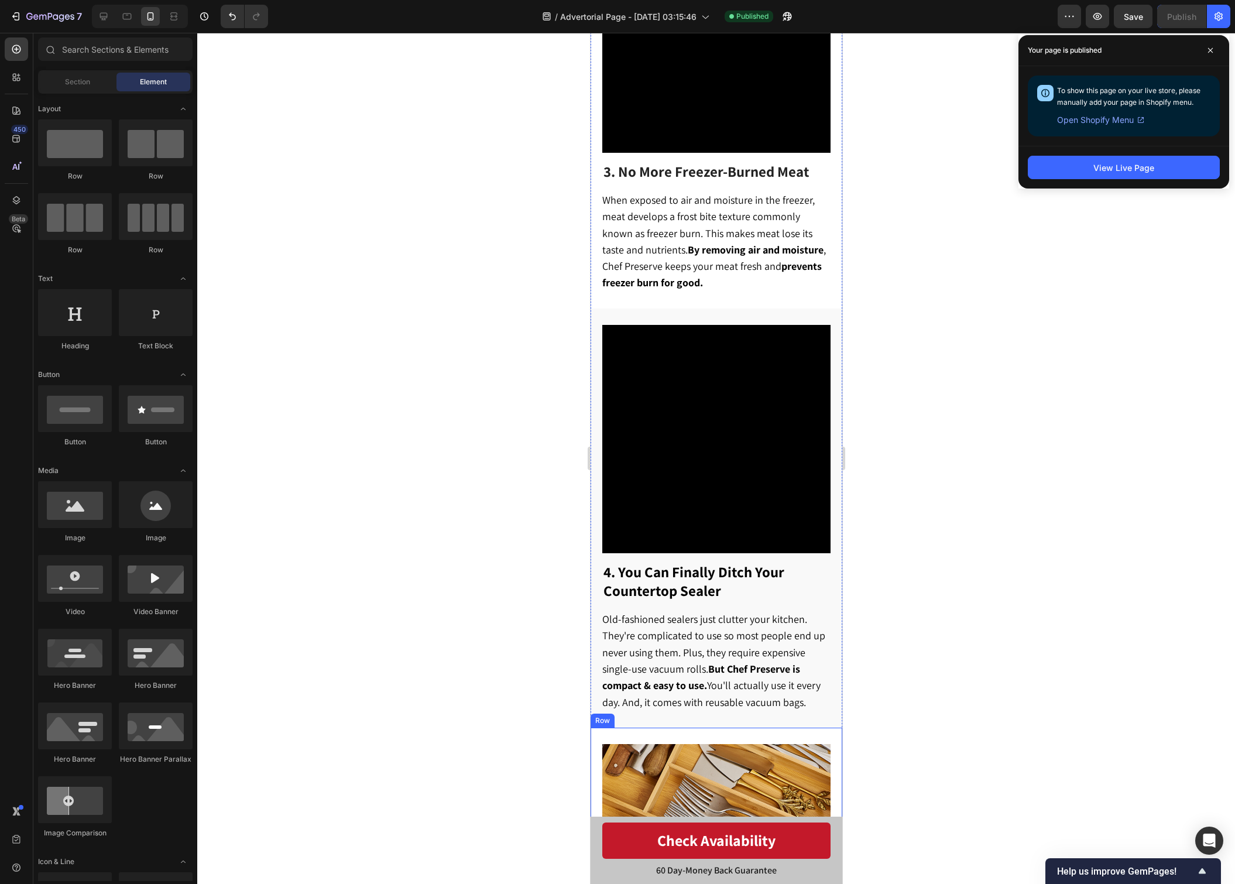
scroll to position [1212, 0]
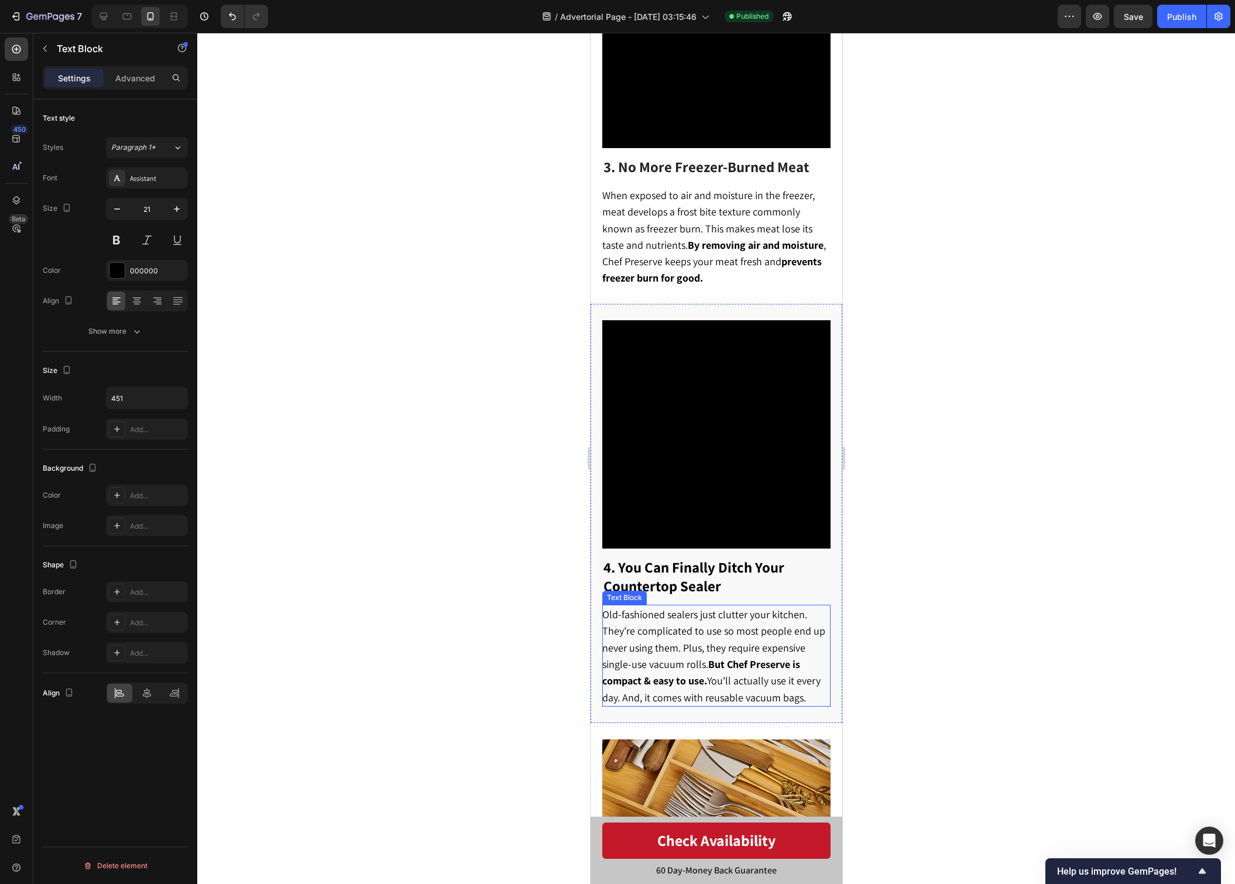
click at [759, 678] on span "Old-fashioned sealers just clutter your kitchen. They're complicated to use so …" at bounding box center [713, 656] width 223 height 96
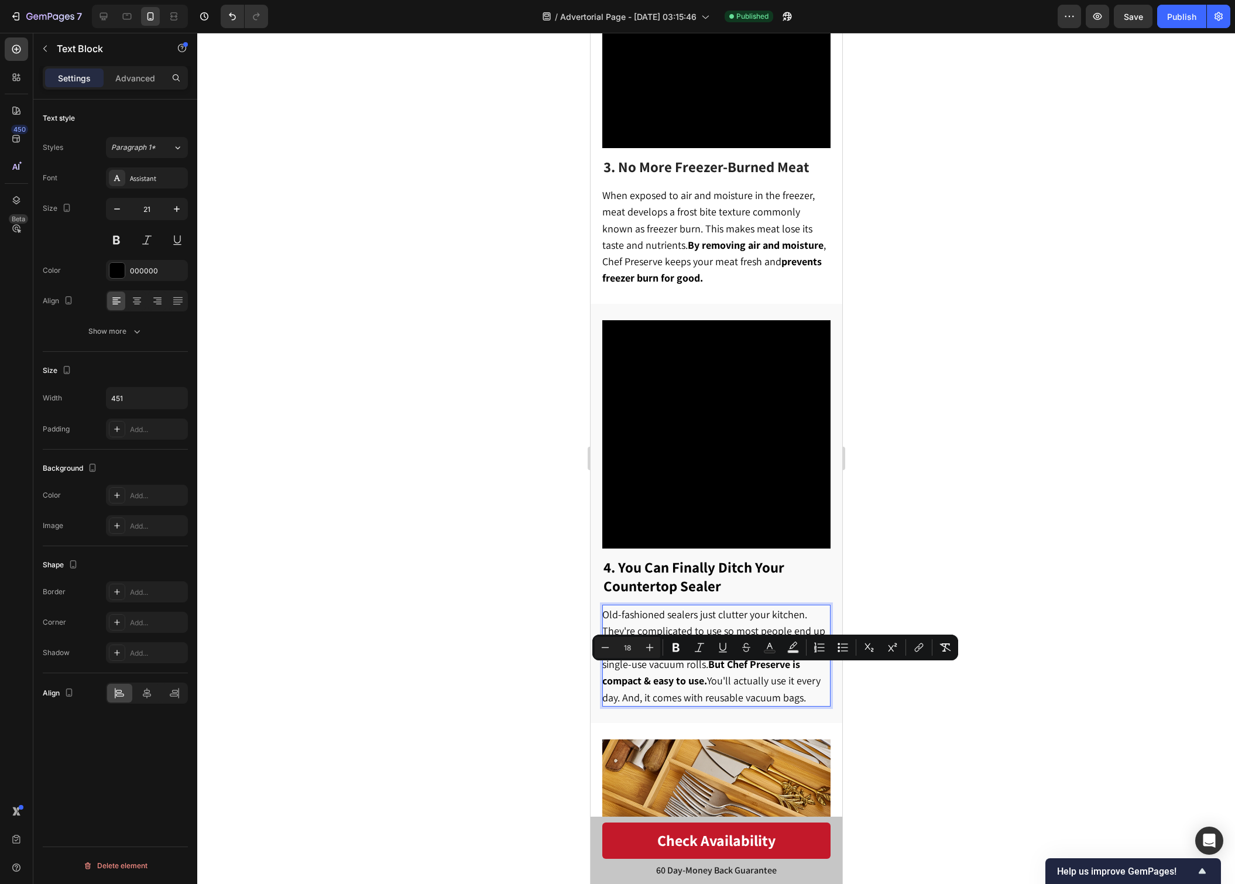
drag, startPoint x: 645, startPoint y: 676, endPoint x: 806, endPoint y: 676, distance: 161.6
click at [806, 676] on p "Old-fashioned sealers just clutter your kitchen. They're complicated to use so …" at bounding box center [715, 656] width 227 height 100
click at [865, 697] on div at bounding box center [716, 458] width 1038 height 851
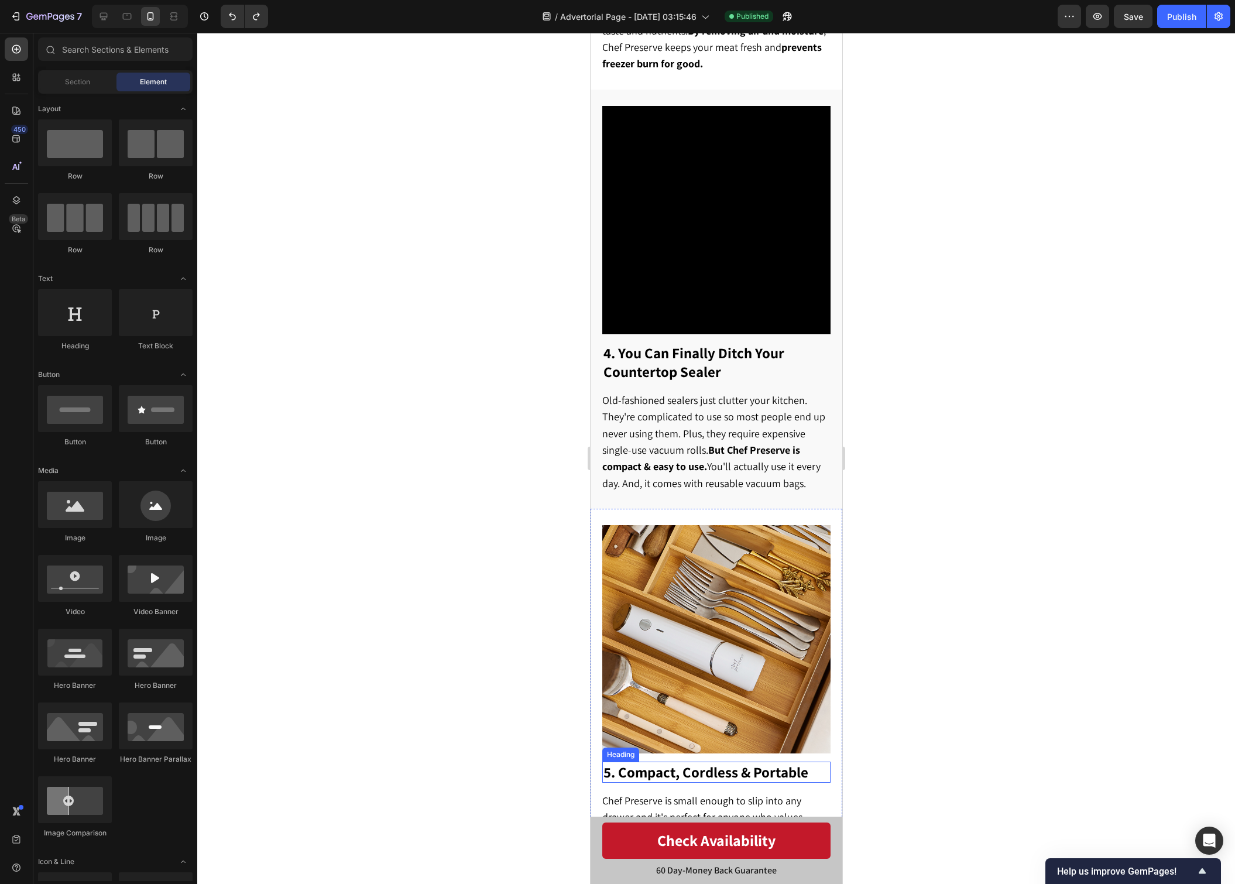
scroll to position [1392, 0]
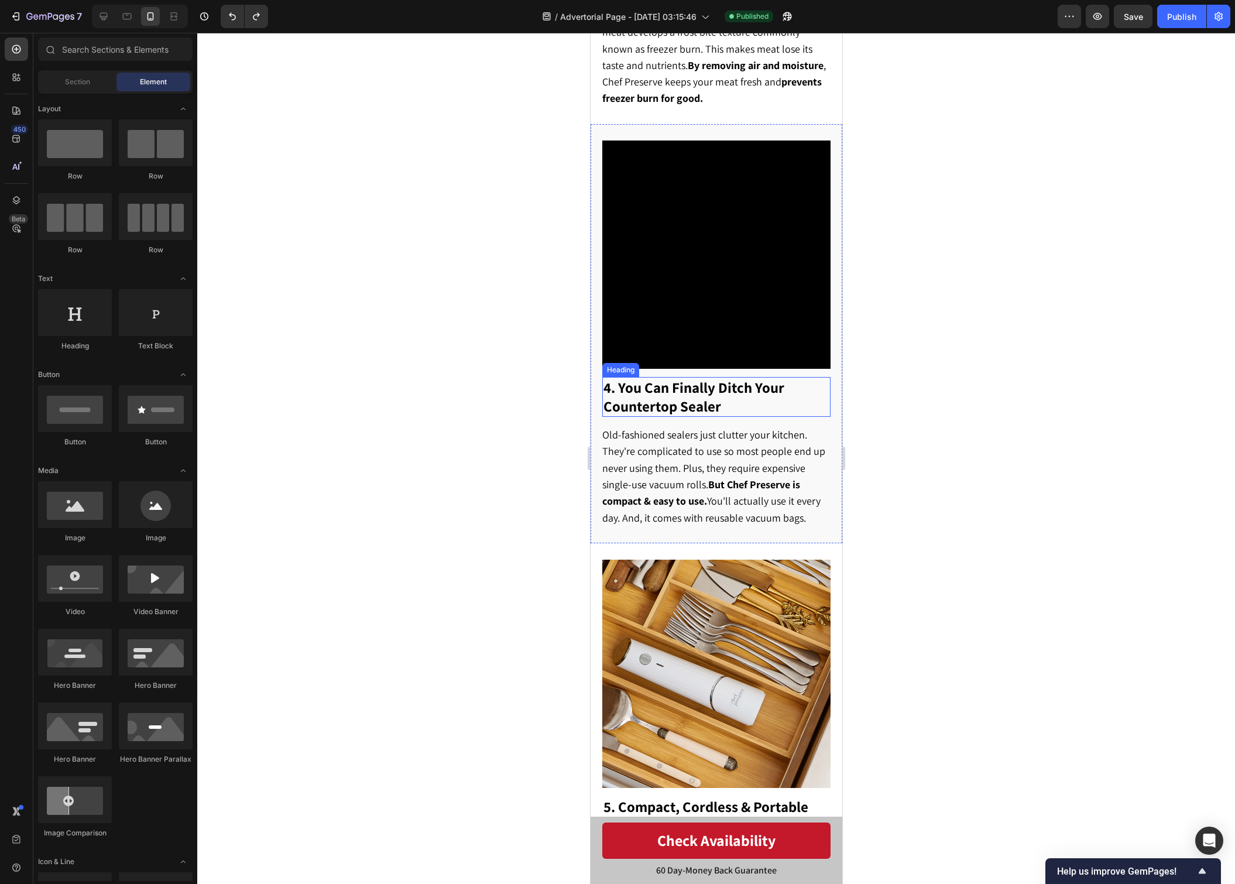
click at [766, 386] on p "⁠⁠⁠⁠⁠⁠⁠ 4. You Can Finally Ditch Your Countertop Sealer" at bounding box center [716, 396] width 226 height 37
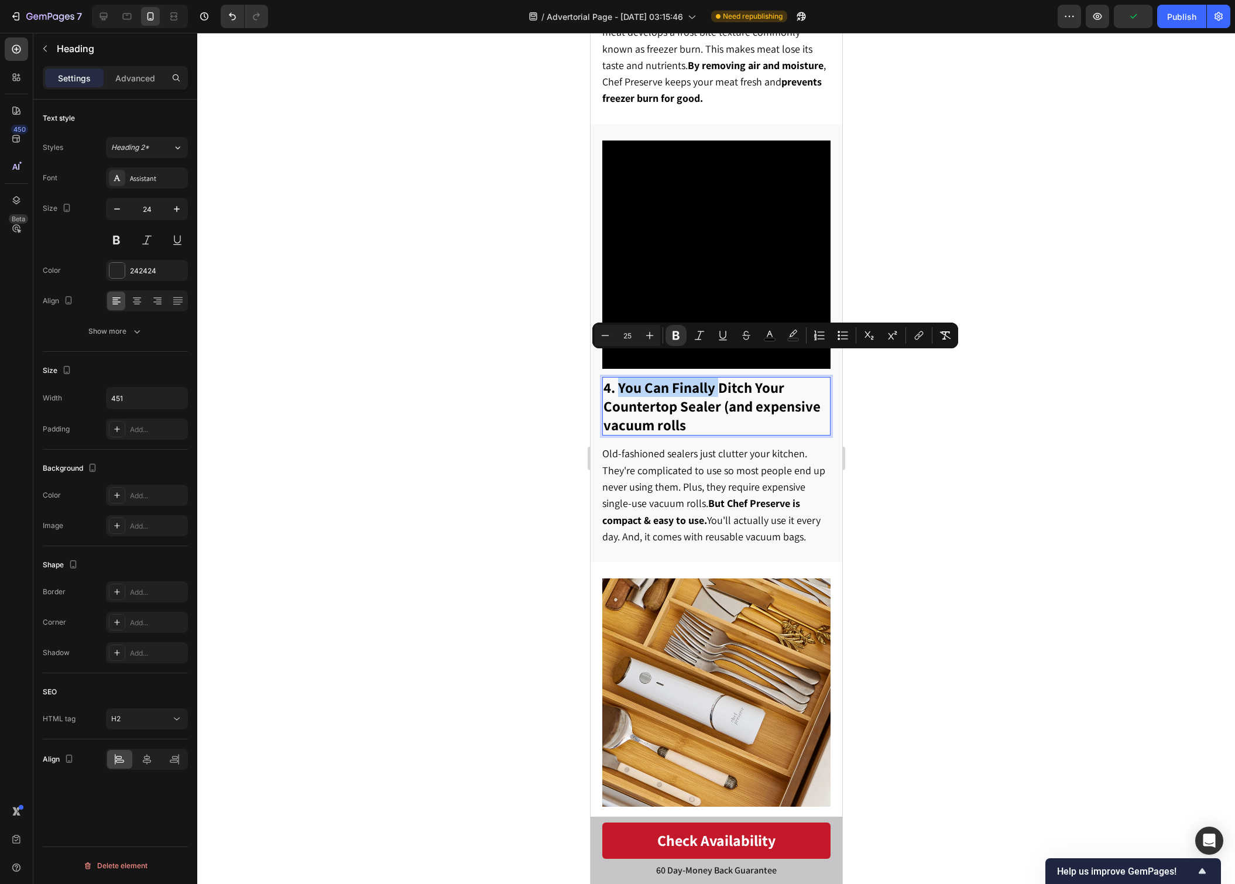
drag, startPoint x: 719, startPoint y: 364, endPoint x: 616, endPoint y: 368, distance: 102.5
click at [616, 378] on strong "4. You Can Finally Ditch Your Countertop Sealer (and expensive vacuum rolls" at bounding box center [711, 406] width 217 height 57
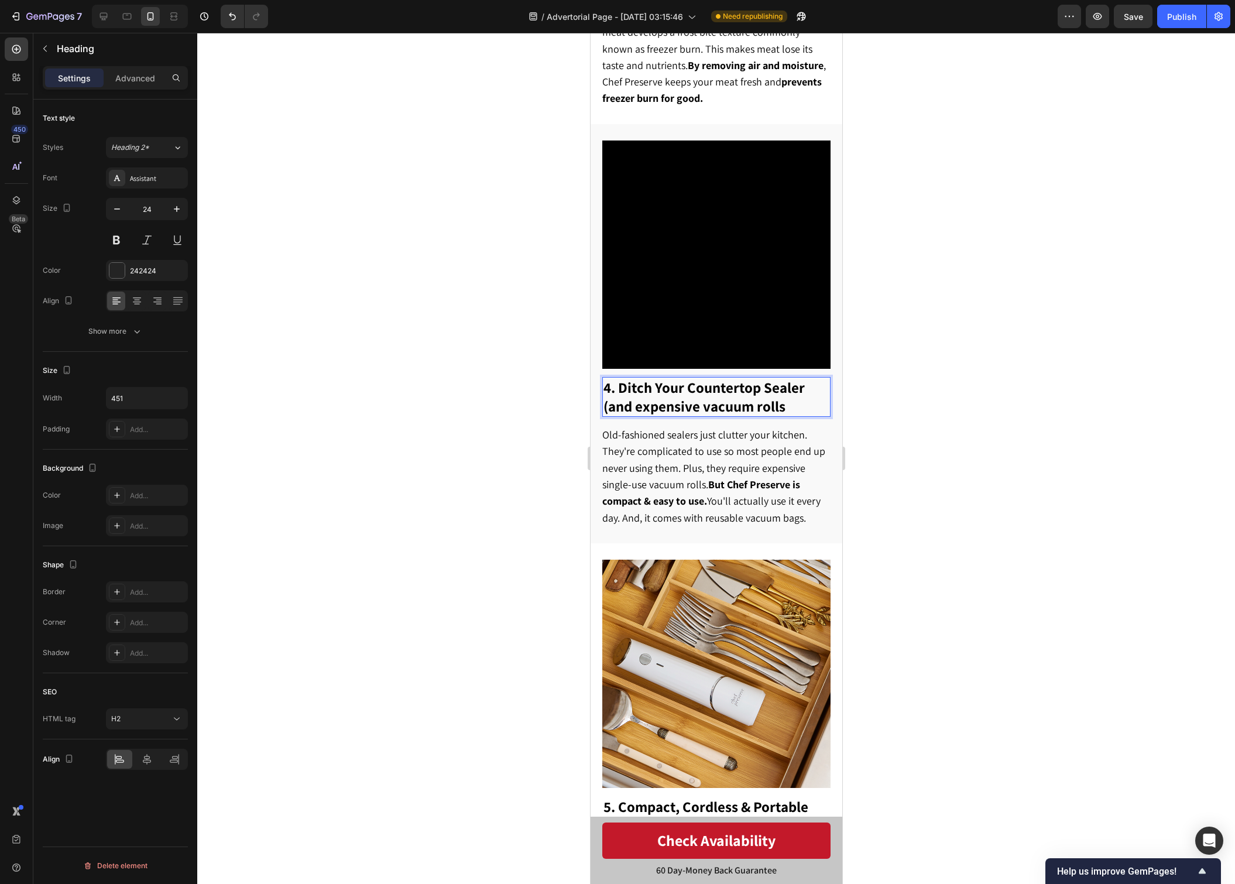
click at [790, 382] on p "4. Ditch Your Countertop Sealer (and expensive vacuum rolls" at bounding box center [716, 396] width 226 height 37
click at [1149, 347] on div at bounding box center [716, 458] width 1038 height 851
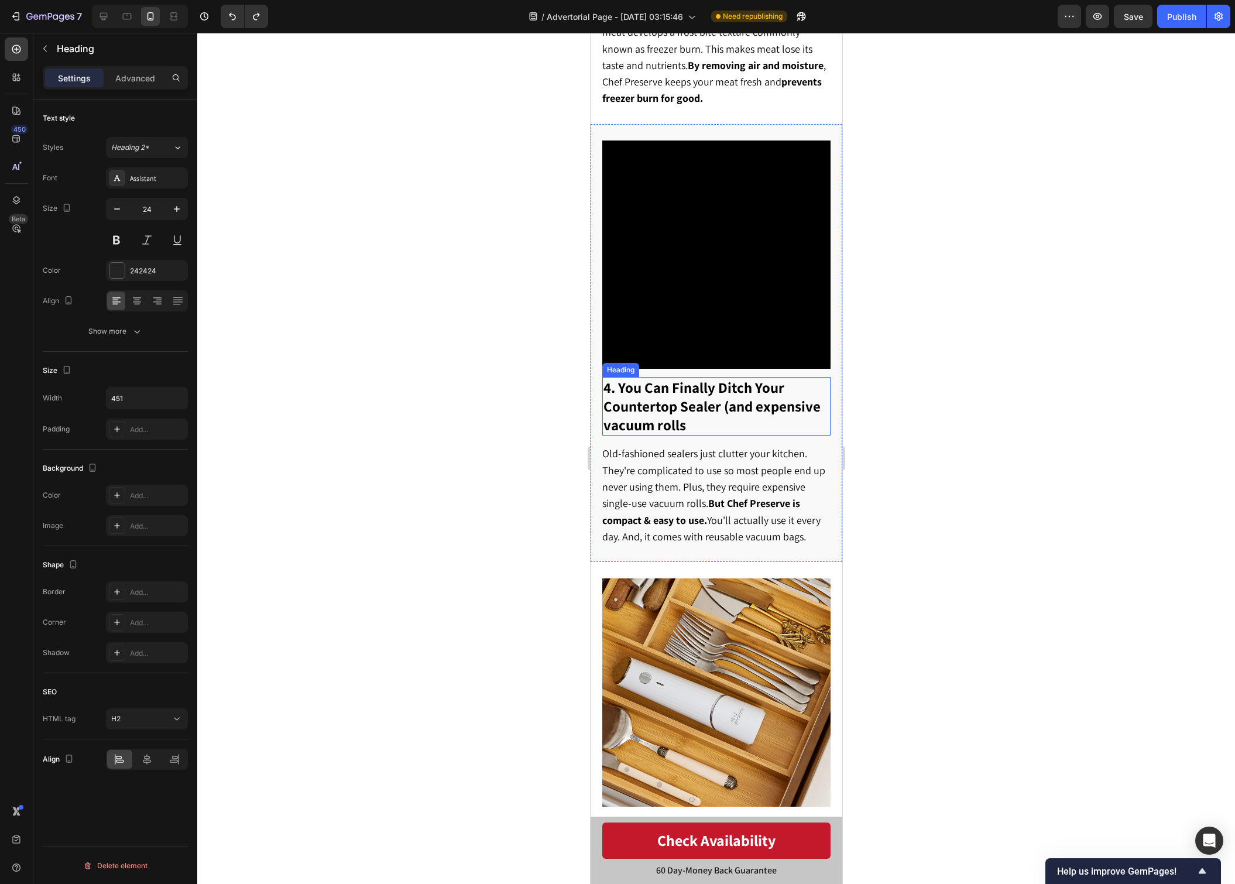
click at [745, 394] on h2 "4. You Can Finally Ditch Your Countertop Sealer (and expensive vacuum rolls" at bounding box center [716, 406] width 228 height 59
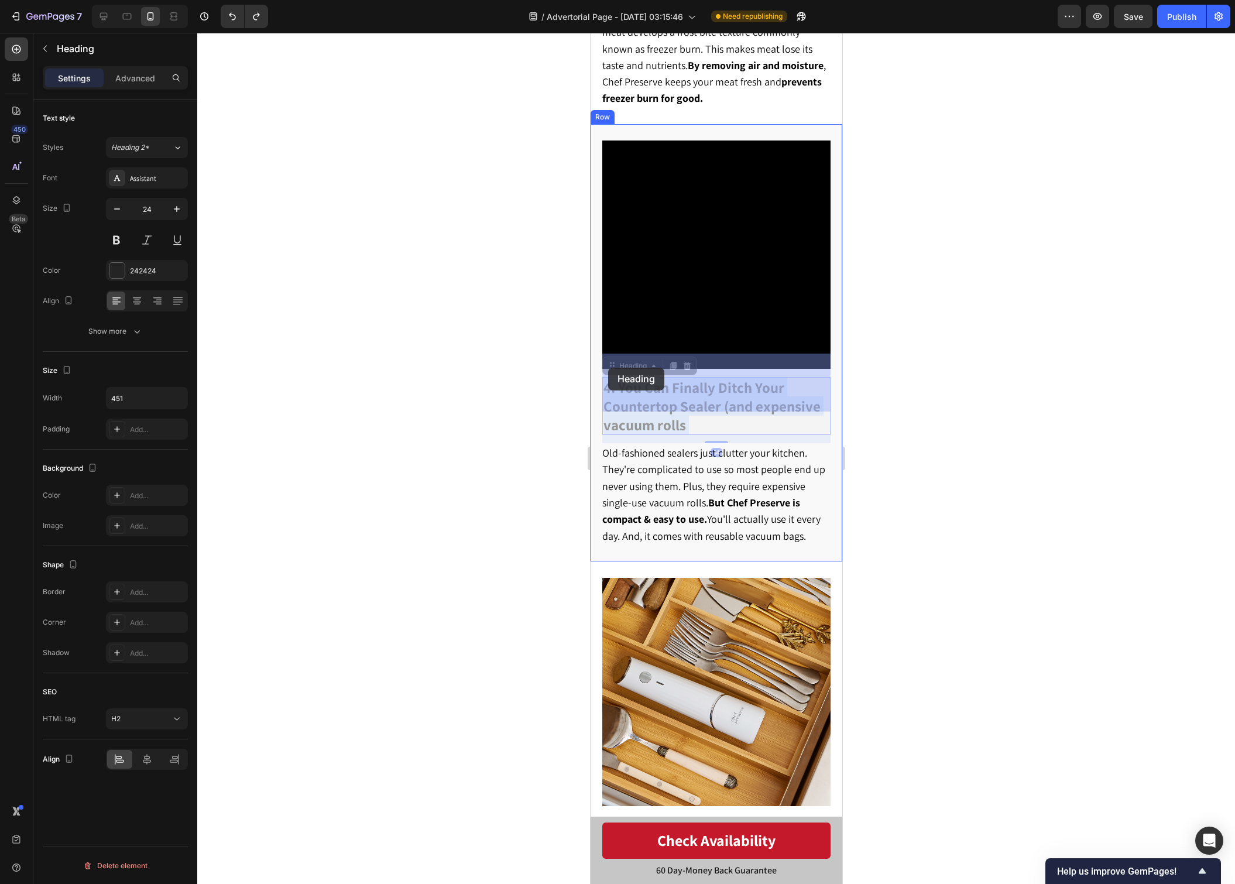
drag, startPoint x: 729, startPoint y: 399, endPoint x: 644, endPoint y: 375, distance: 88.8
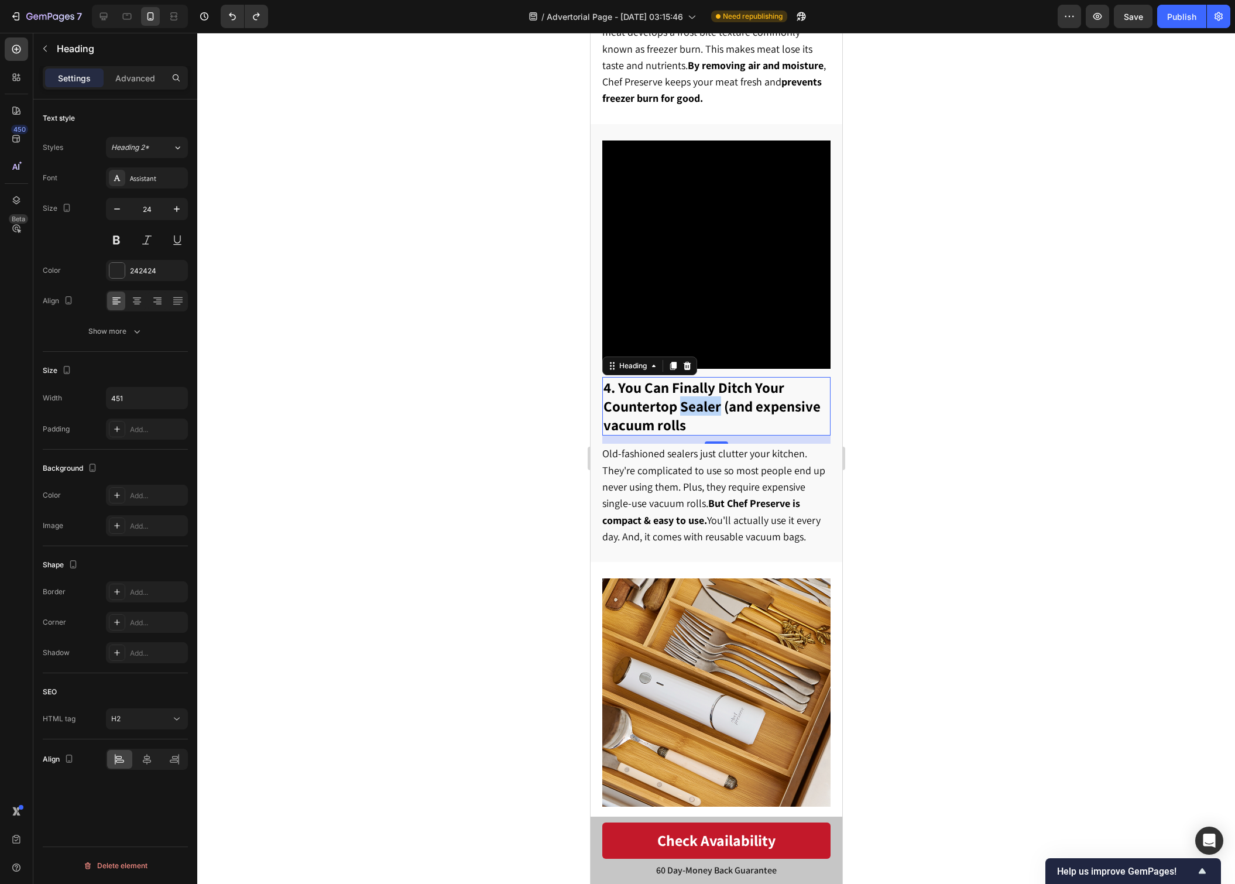
click at [694, 385] on strong "4. You Can Finally Ditch Your Countertop Sealer (and expensive vacuum rolls" at bounding box center [711, 406] width 217 height 57
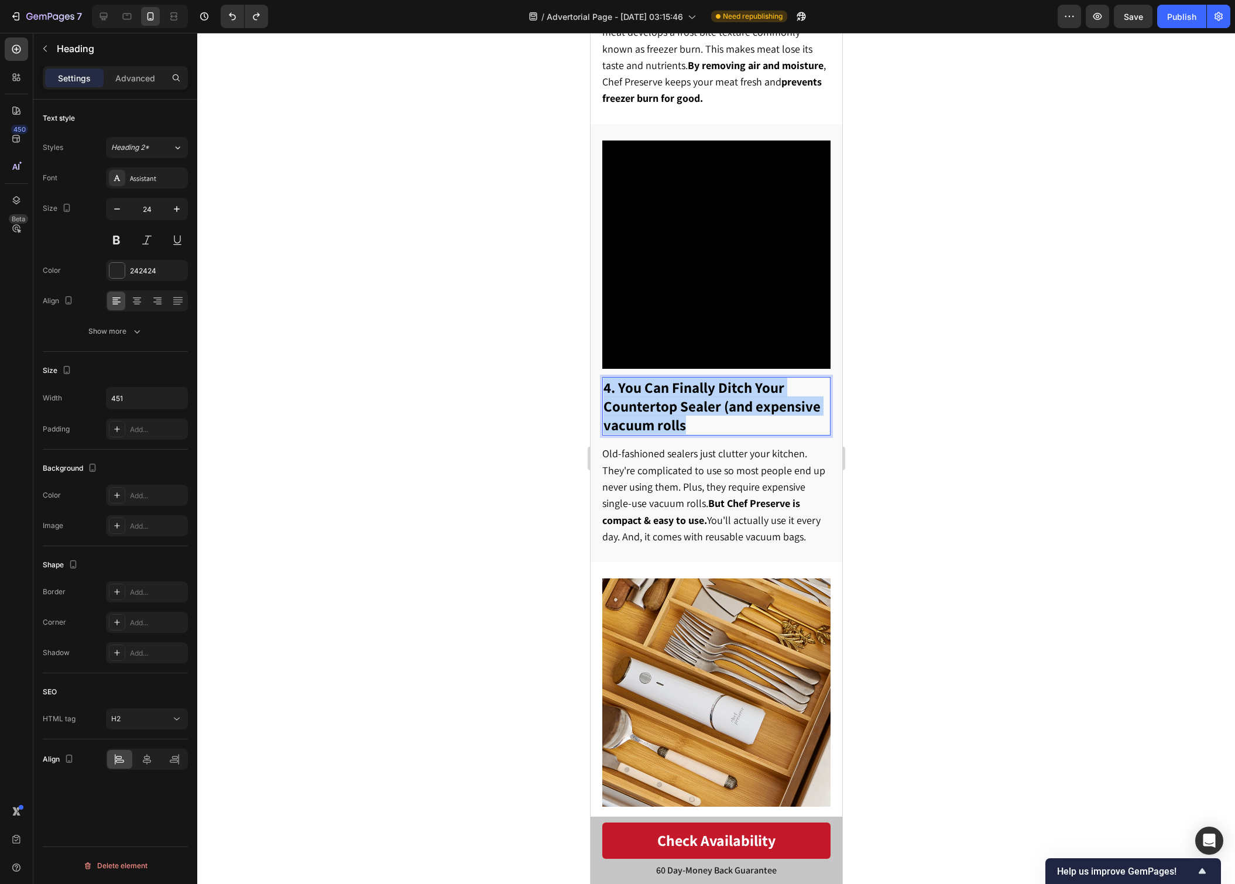
click at [694, 385] on strong "4. You Can Finally Ditch Your Countertop Sealer (and expensive vacuum rolls" at bounding box center [711, 406] width 217 height 57
copy strong "4. You Can Finally Ditch Your Countertop Sealer (and expensive vacuum rolls"
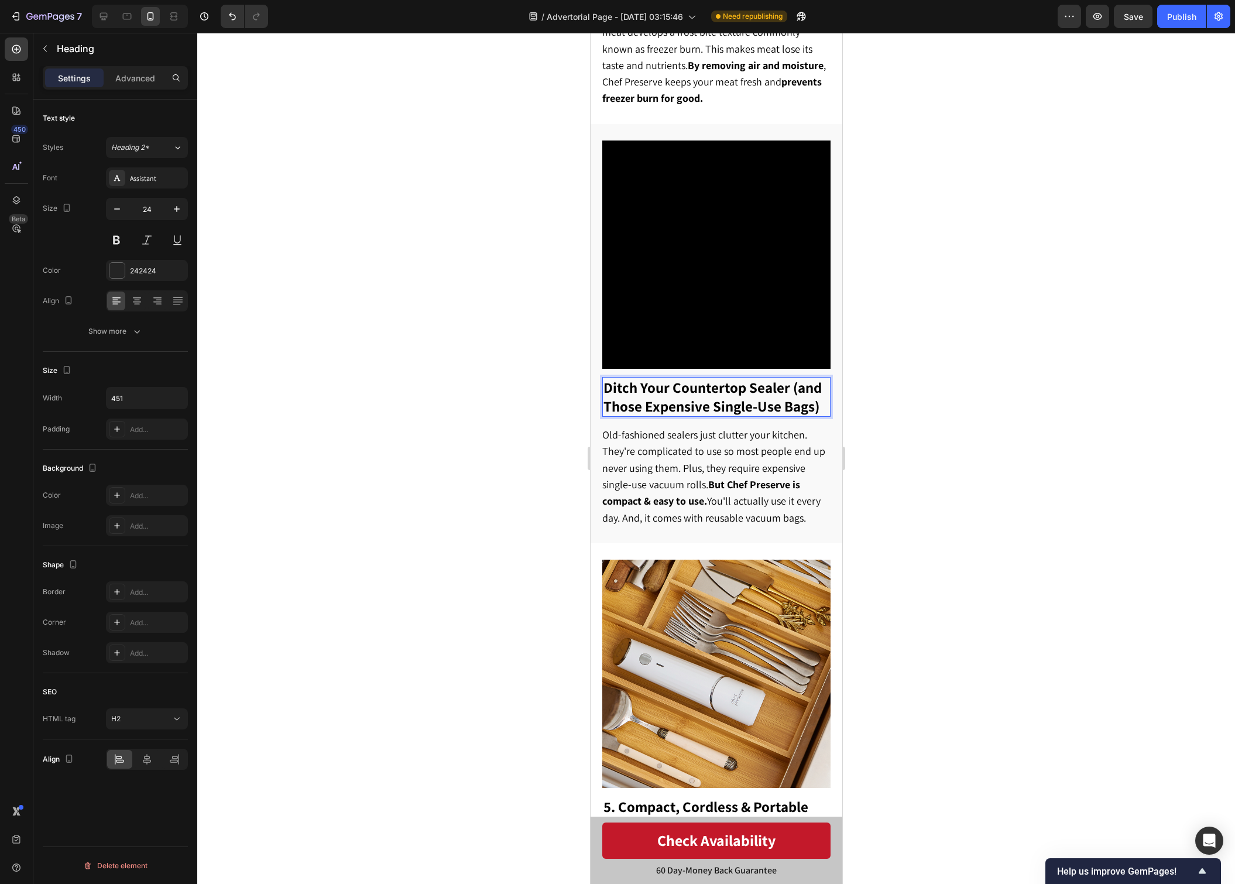
click at [607, 378] on strong "Ditch Your Countertop Sealer (and Those Expensive Single-Use Bags)" at bounding box center [712, 397] width 218 height 38
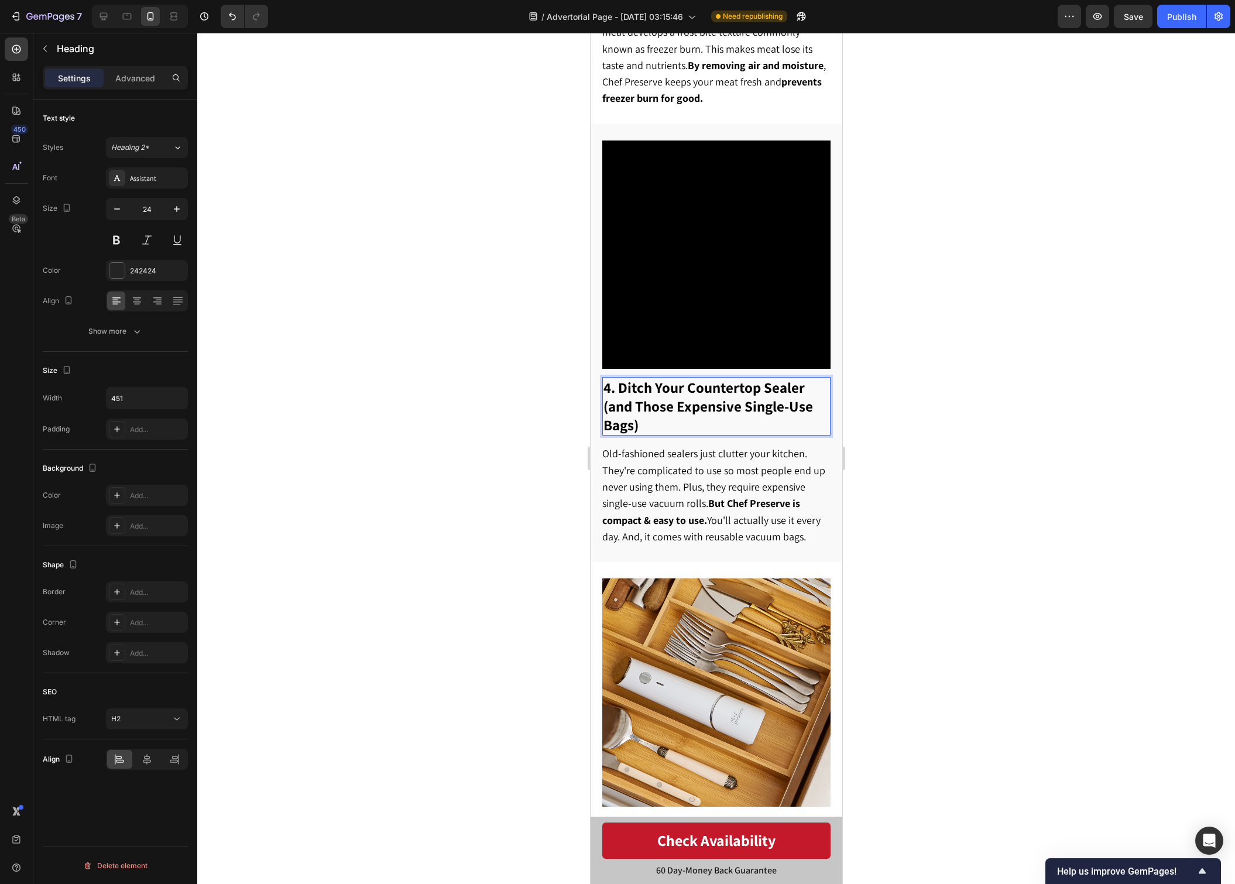
click at [933, 318] on div at bounding box center [716, 458] width 1038 height 851
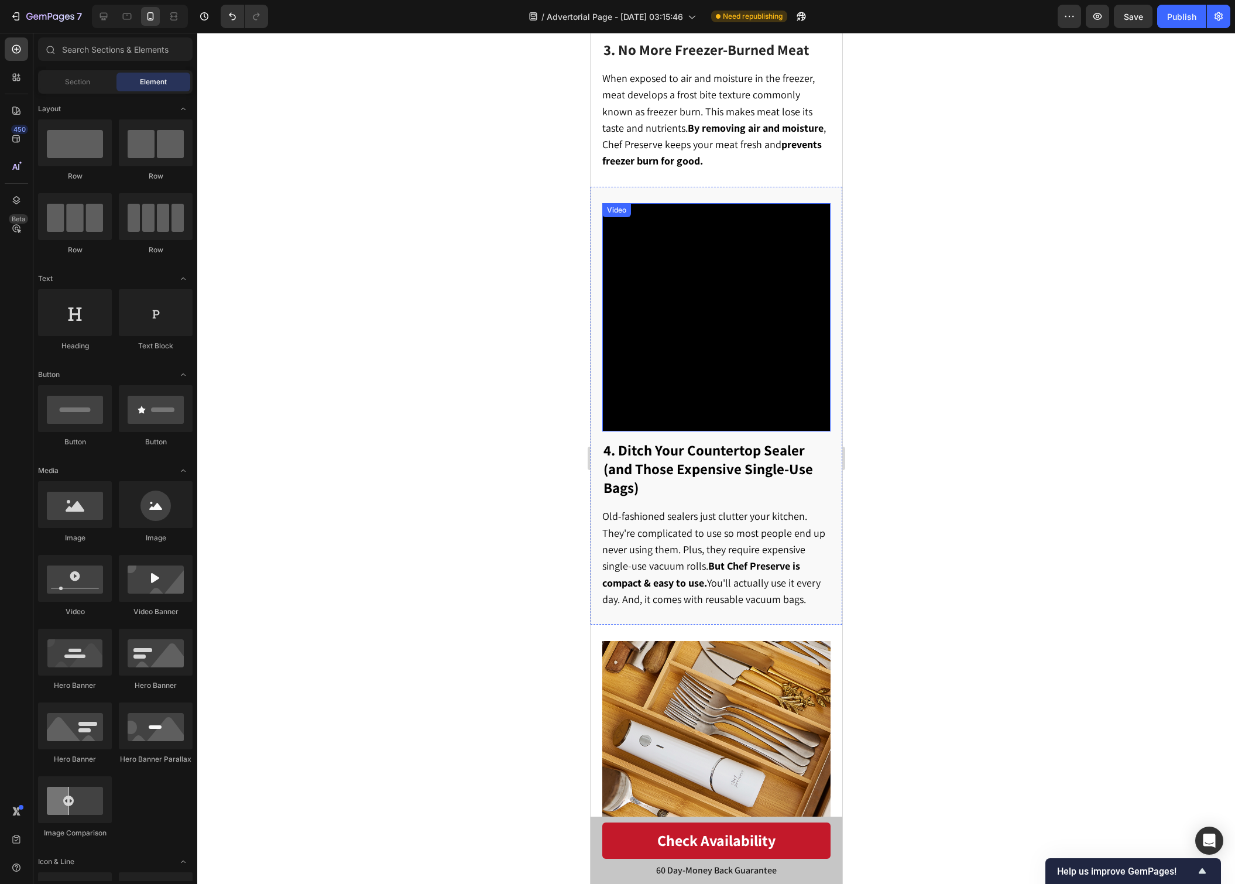
scroll to position [0, 0]
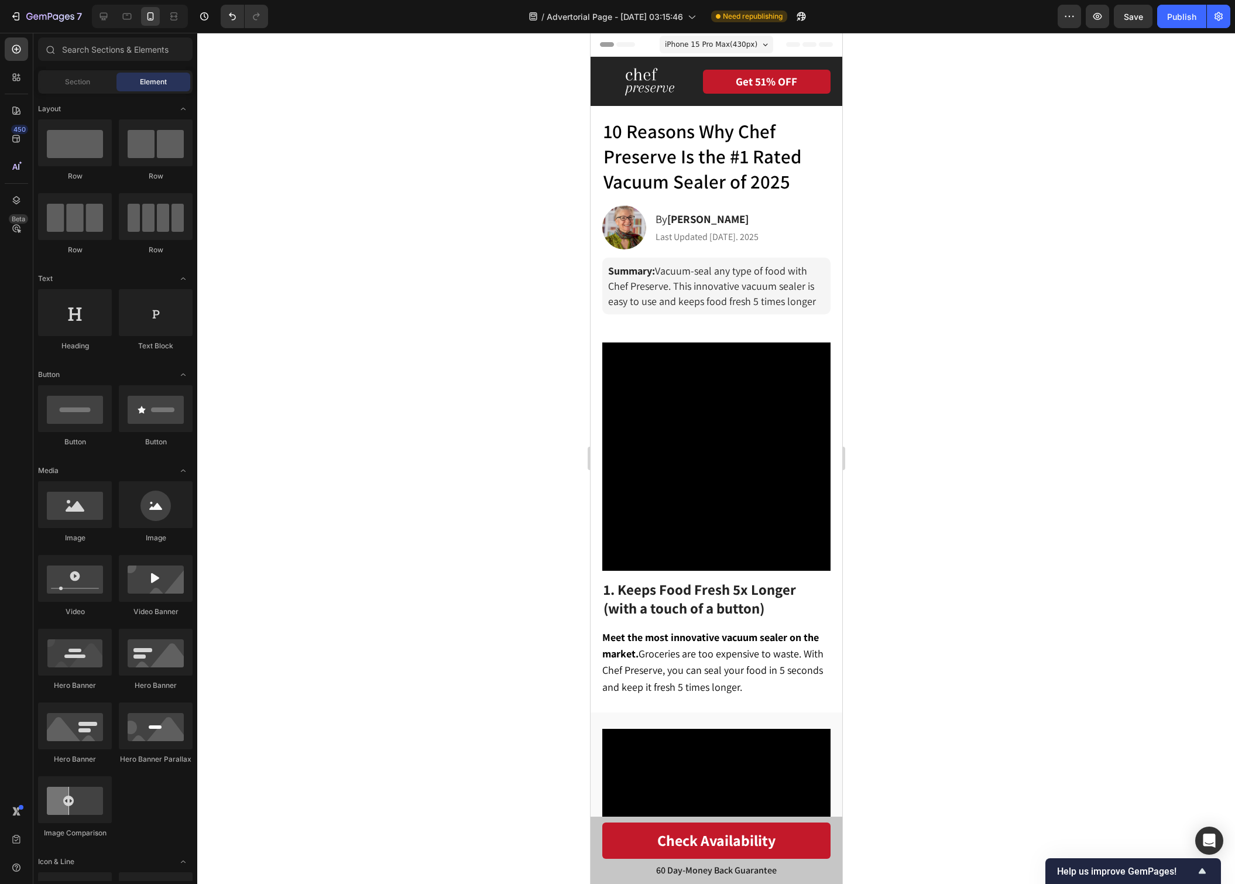
click at [729, 48] on span "iPhone 15 Pro Max ( 430 px)" at bounding box center [710, 45] width 92 height 12
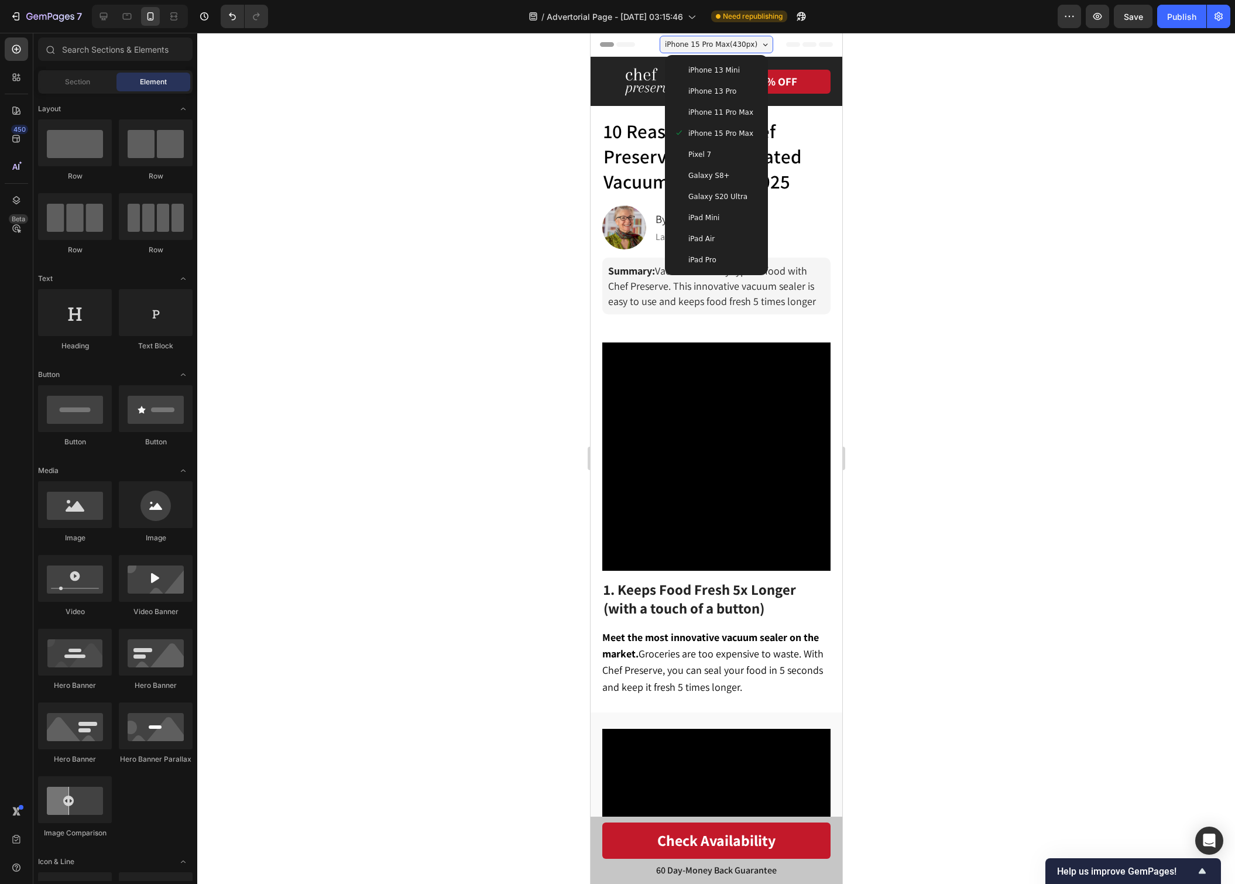
drag, startPoint x: 739, startPoint y: 96, endPoint x: 727, endPoint y: 106, distance: 15.4
click at [739, 96] on div "iPhone 13 Pro" at bounding box center [716, 91] width 84 height 12
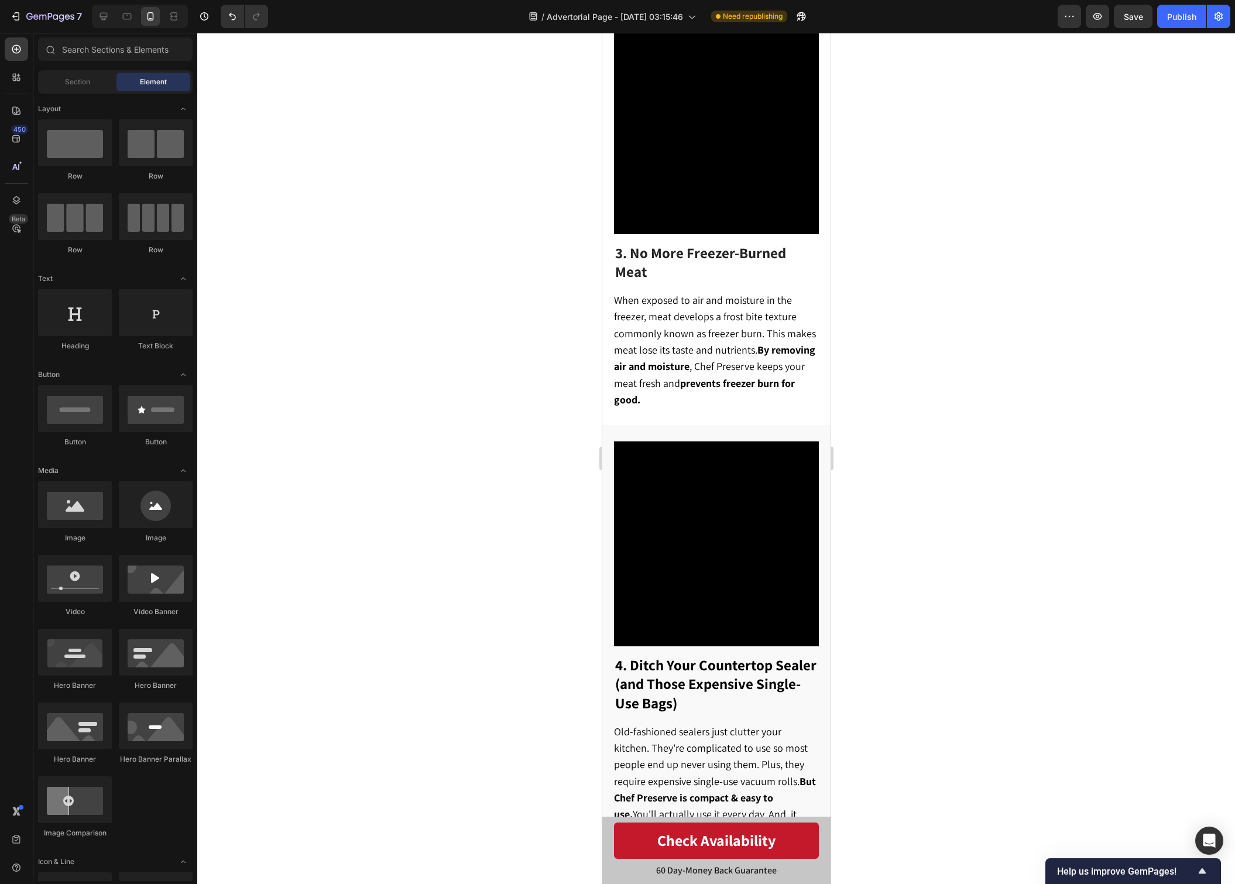
scroll to position [1348, 0]
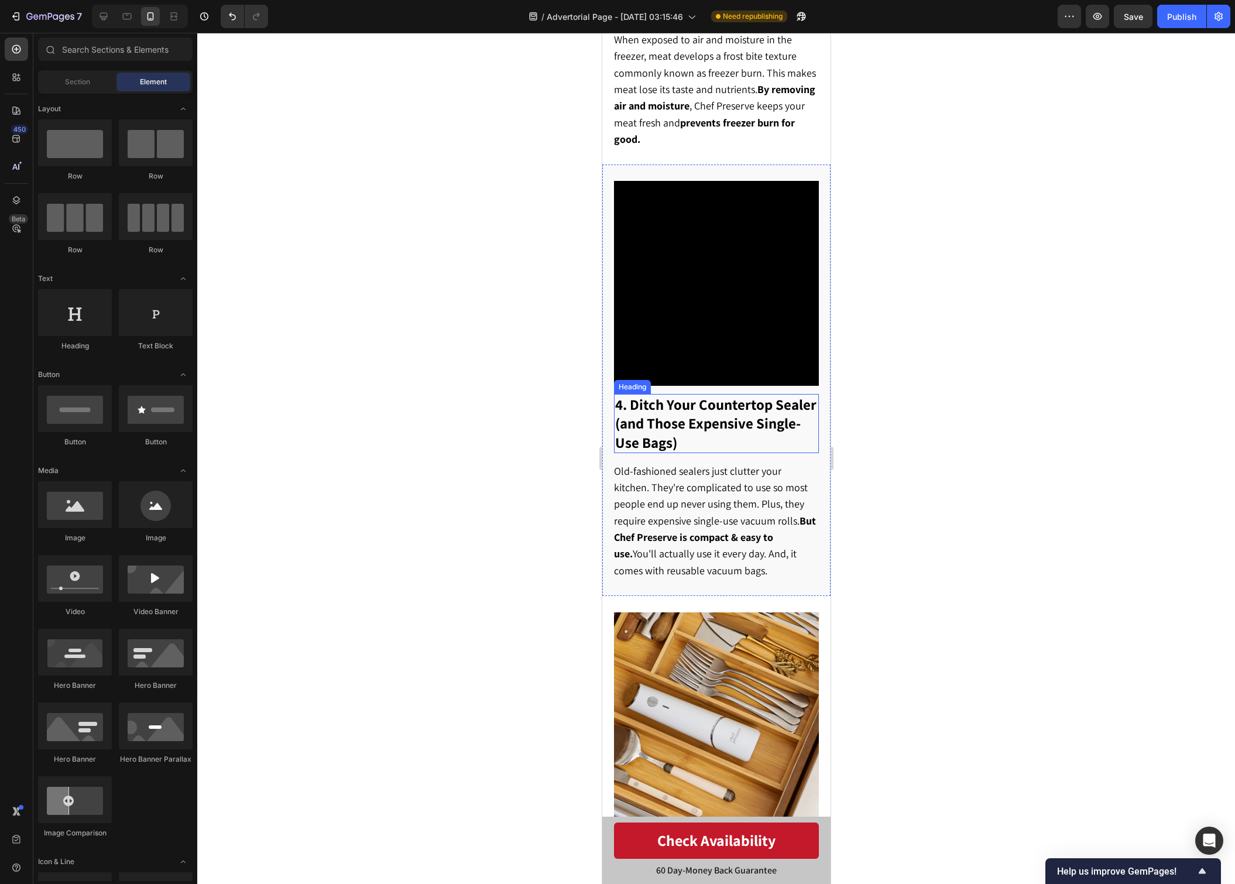
click at [746, 420] on strong "4. Ditch Your Countertop Sealer (and Those Expensive Single-Use Bags)" at bounding box center [715, 423] width 201 height 57
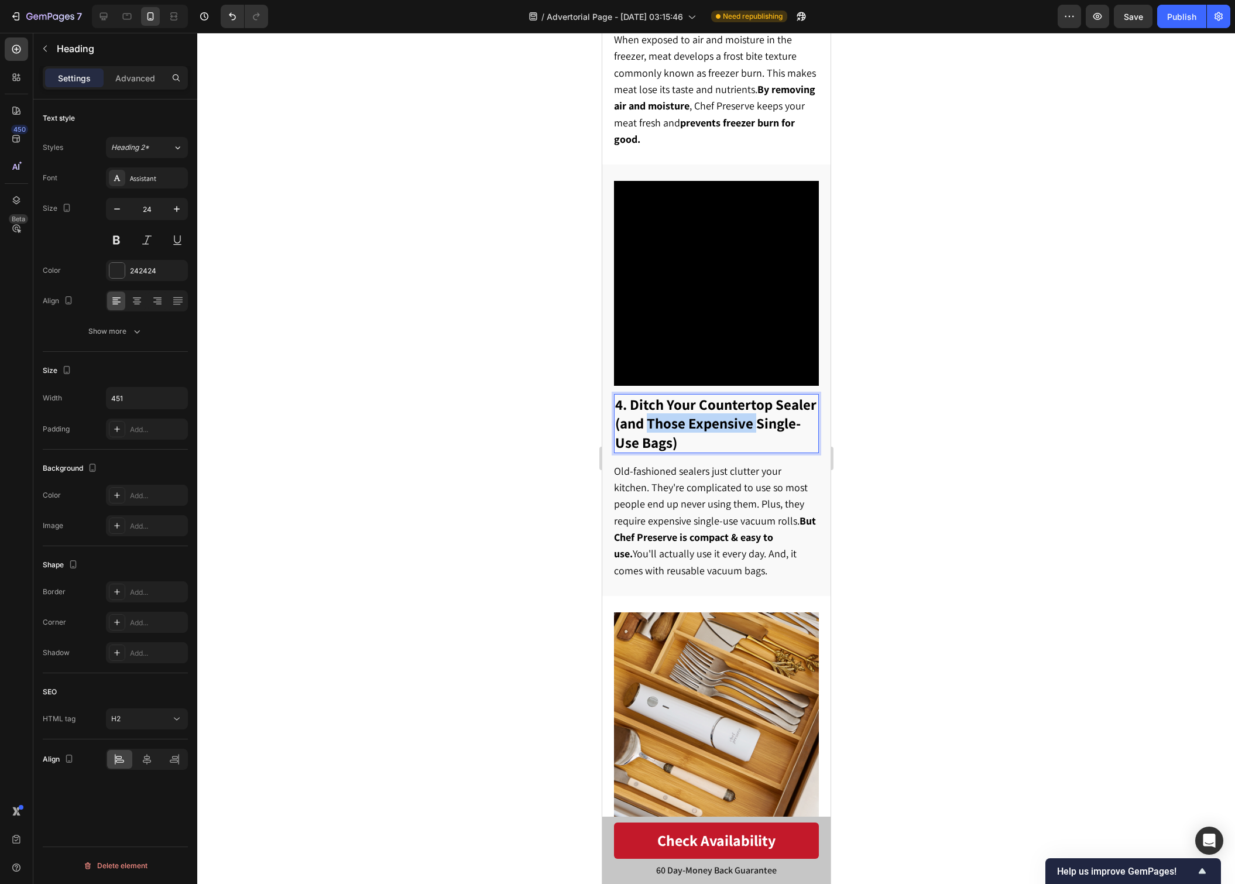
drag, startPoint x: 755, startPoint y: 419, endPoint x: 650, endPoint y: 419, distance: 105.4
click at [650, 419] on strong "4. Ditch Your Countertop Sealer (and Those Expensive Single-Use Bags)" at bounding box center [715, 423] width 201 height 57
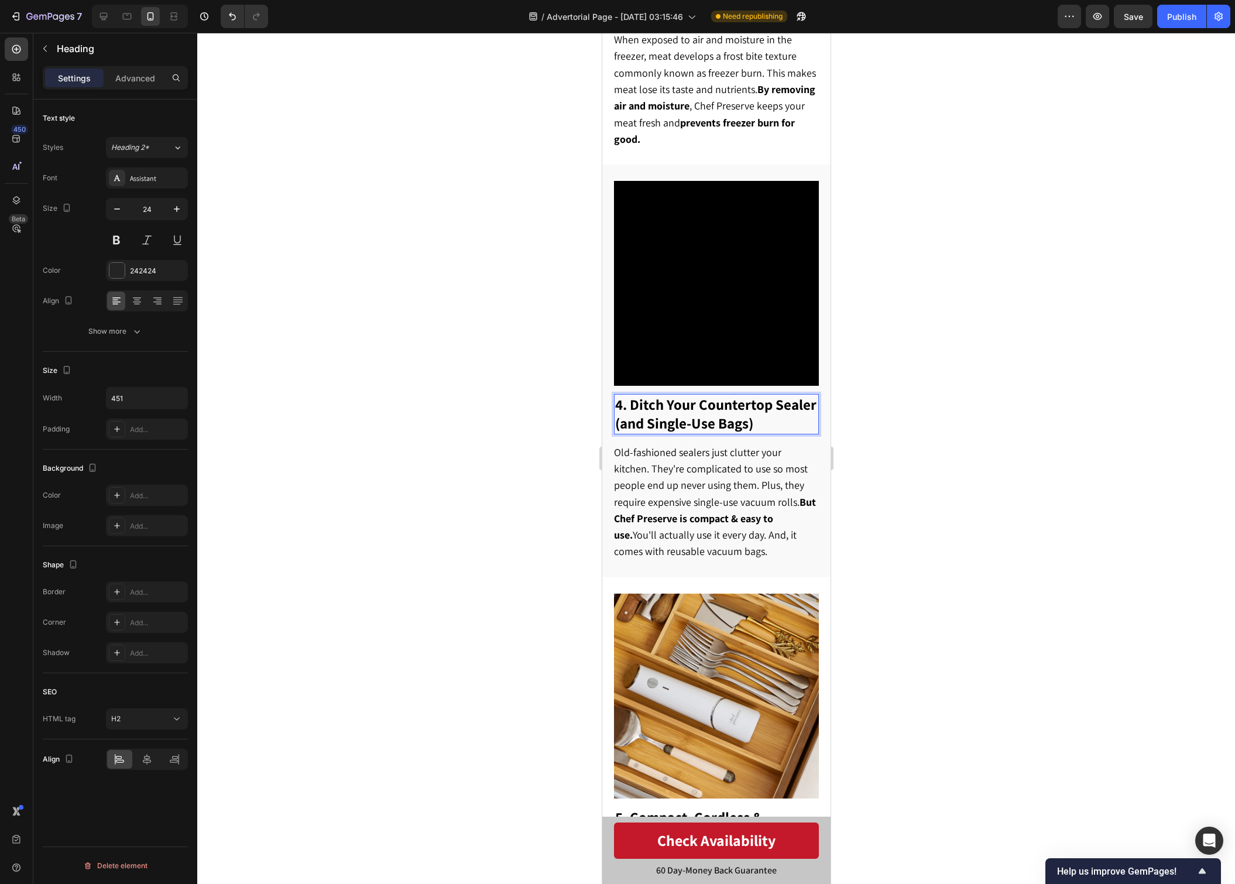
click at [965, 415] on div at bounding box center [716, 458] width 1038 height 851
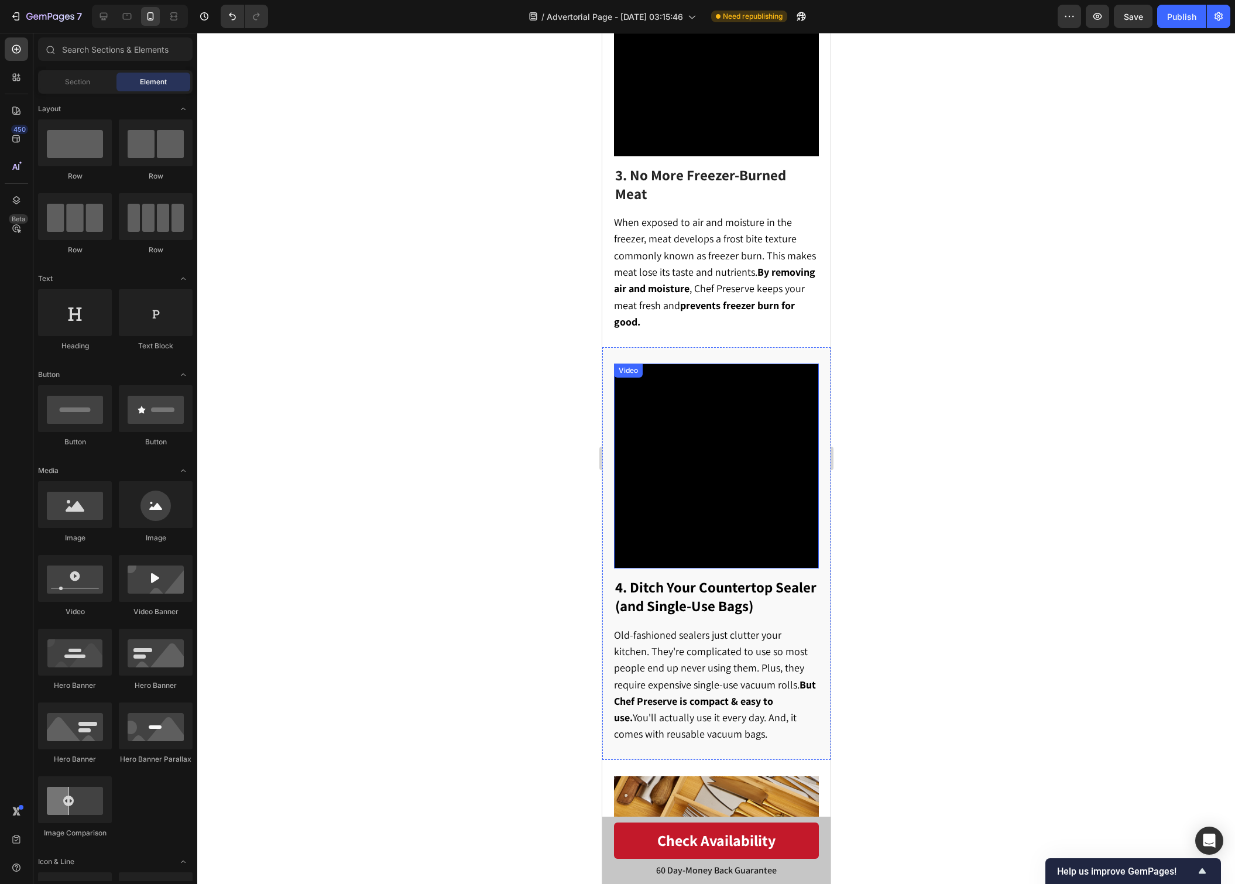
scroll to position [1163, 0]
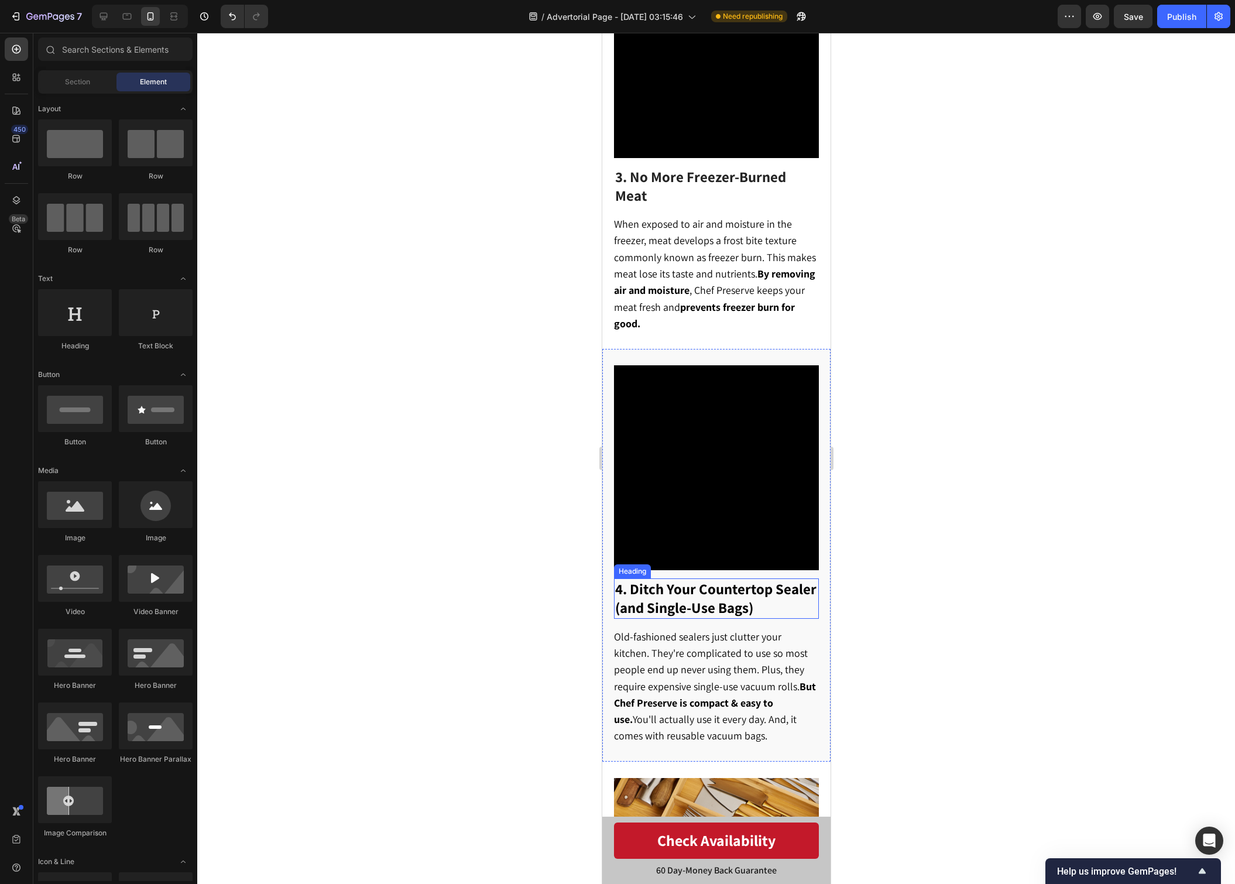
click at [710, 596] on strong "4. Ditch Your Countertop Sealer (and Single-Use Bags)" at bounding box center [715, 598] width 201 height 38
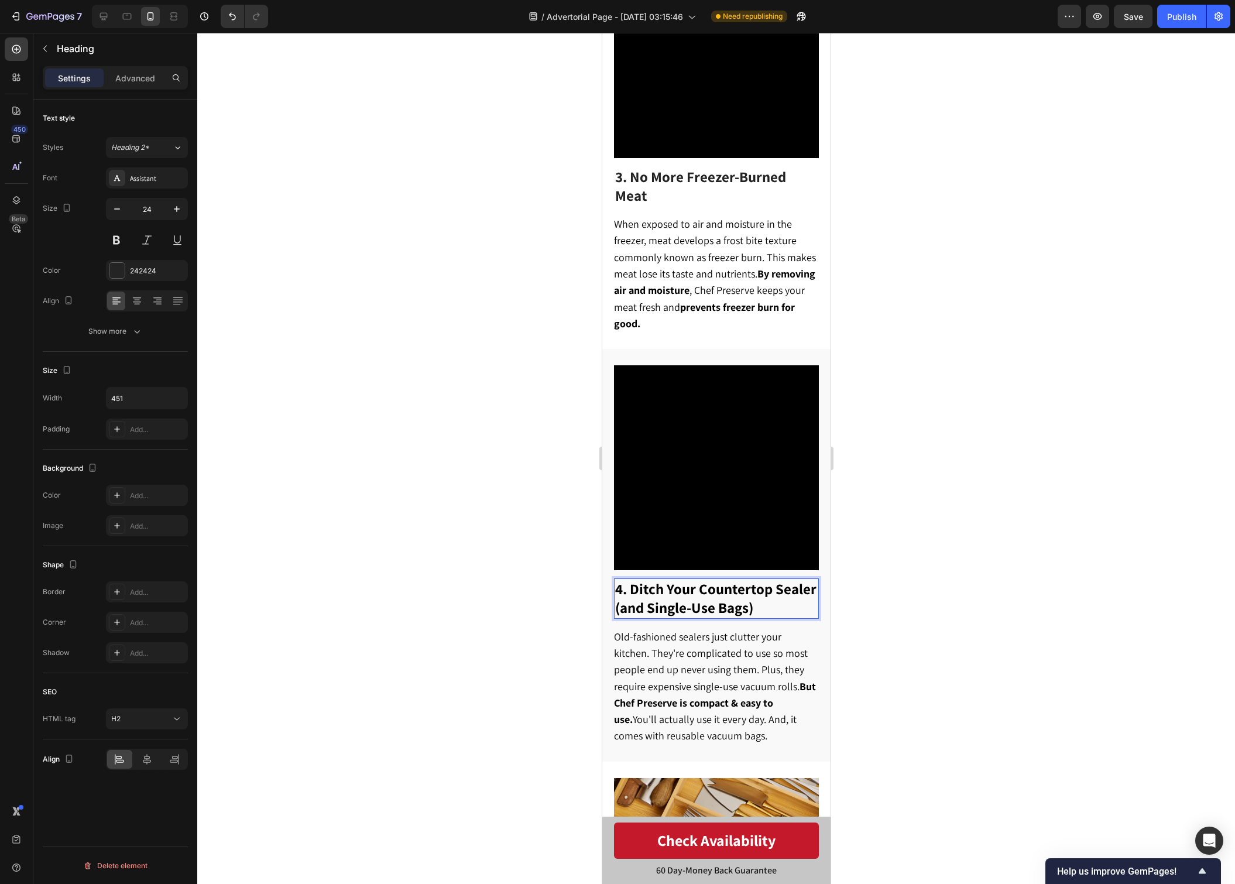
click at [654, 601] on strong "4. Ditch Your Countertop Sealer (and Single-Use Bags)" at bounding box center [715, 598] width 201 height 38
click at [698, 600] on strong "4. Ditch Your Countertop Sealer (and single-Use Bags)" at bounding box center [715, 598] width 201 height 38
click at [724, 600] on strong "4. Ditch Your Countertop Sealer (and single-use Bags)" at bounding box center [715, 598] width 201 height 38
click at [880, 548] on div at bounding box center [716, 458] width 1038 height 851
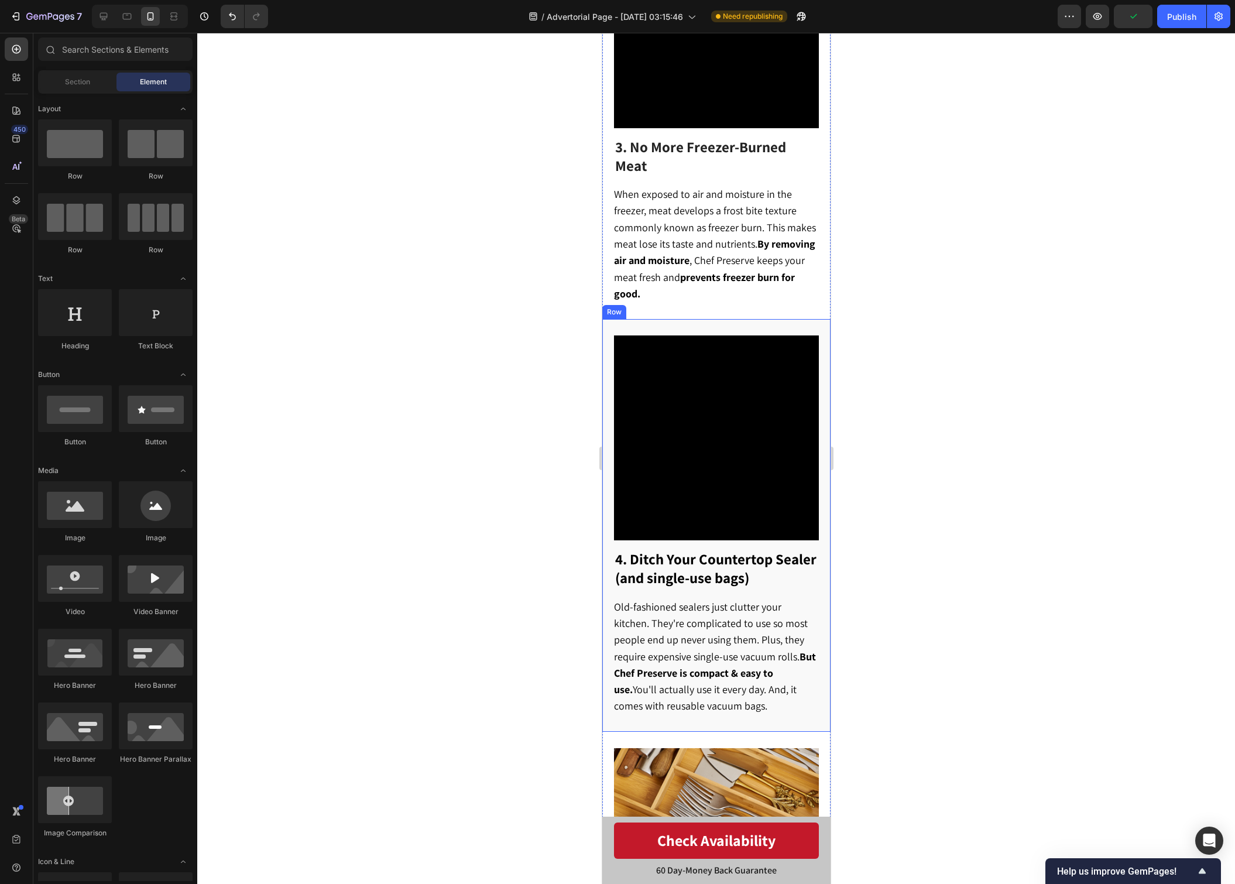
scroll to position [1207, 0]
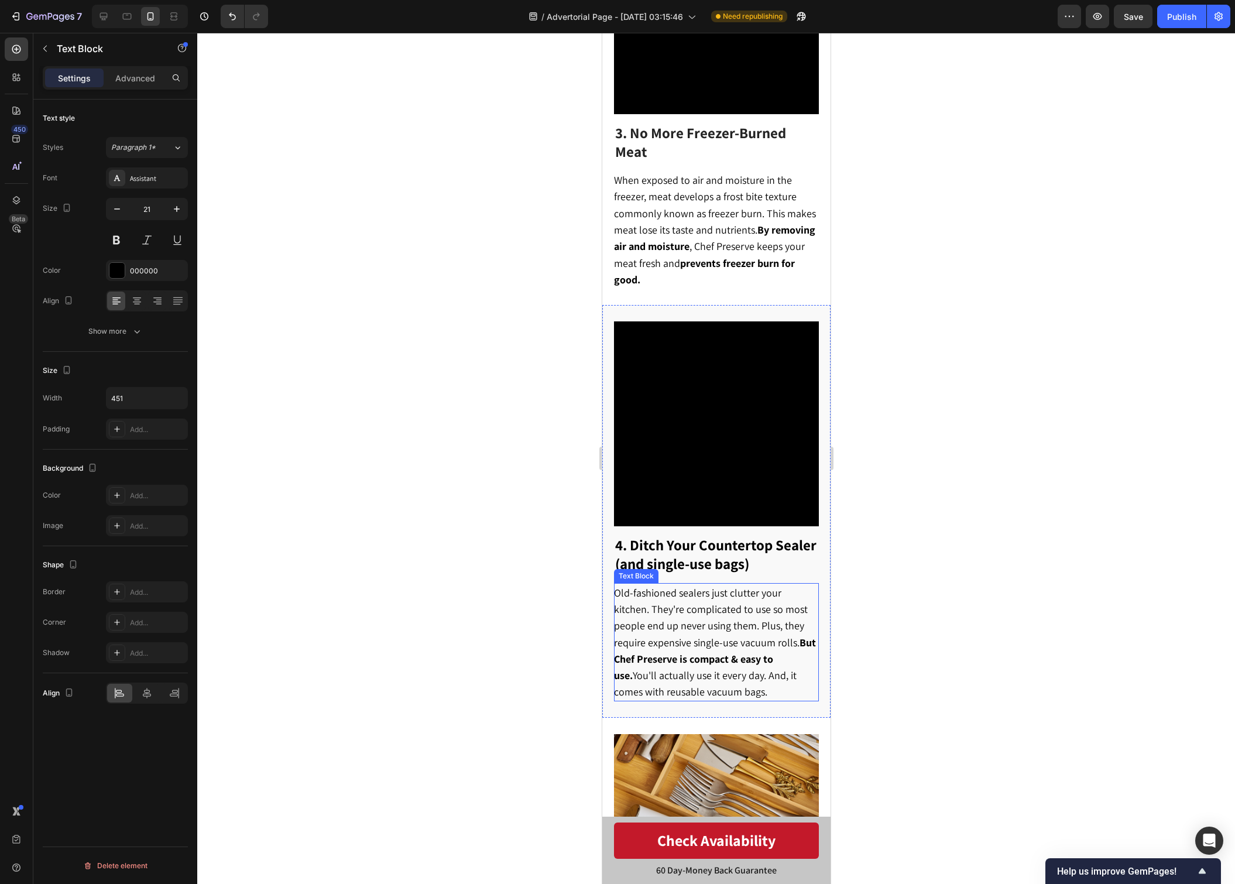
click at [753, 631] on span "Old-fashioned sealers just clutter your kitchen. They're complicated to use so …" at bounding box center [715, 642] width 202 height 113
click at [751, 634] on span "Old-fashioned sealers just clutter your kitchen. They're complicated to use so …" at bounding box center [715, 642] width 202 height 113
click at [750, 634] on span "Old-fashioned sealers just clutter your kitchen. They're complicated to use so …" at bounding box center [715, 642] width 202 height 113
click at [911, 549] on div at bounding box center [716, 458] width 1038 height 851
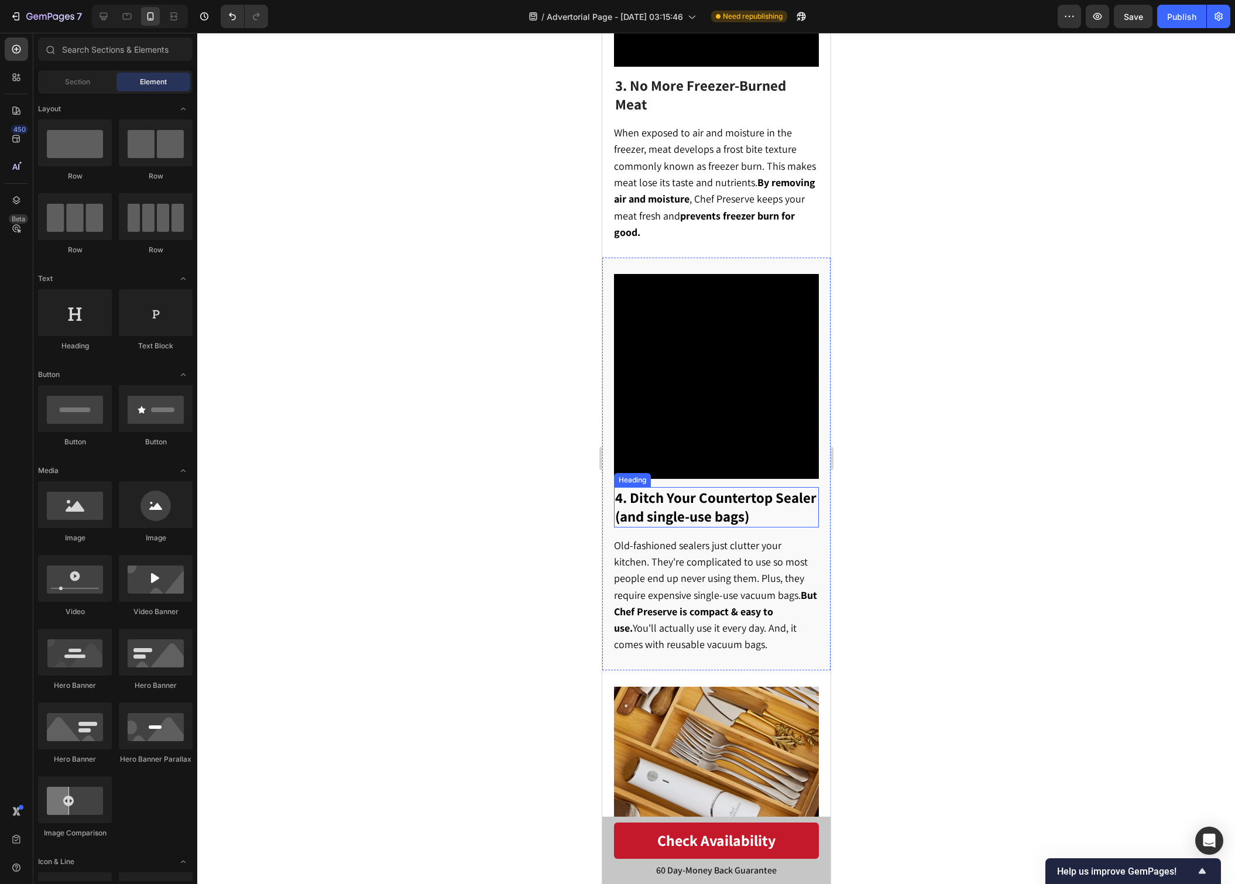
scroll to position [1276, 0]
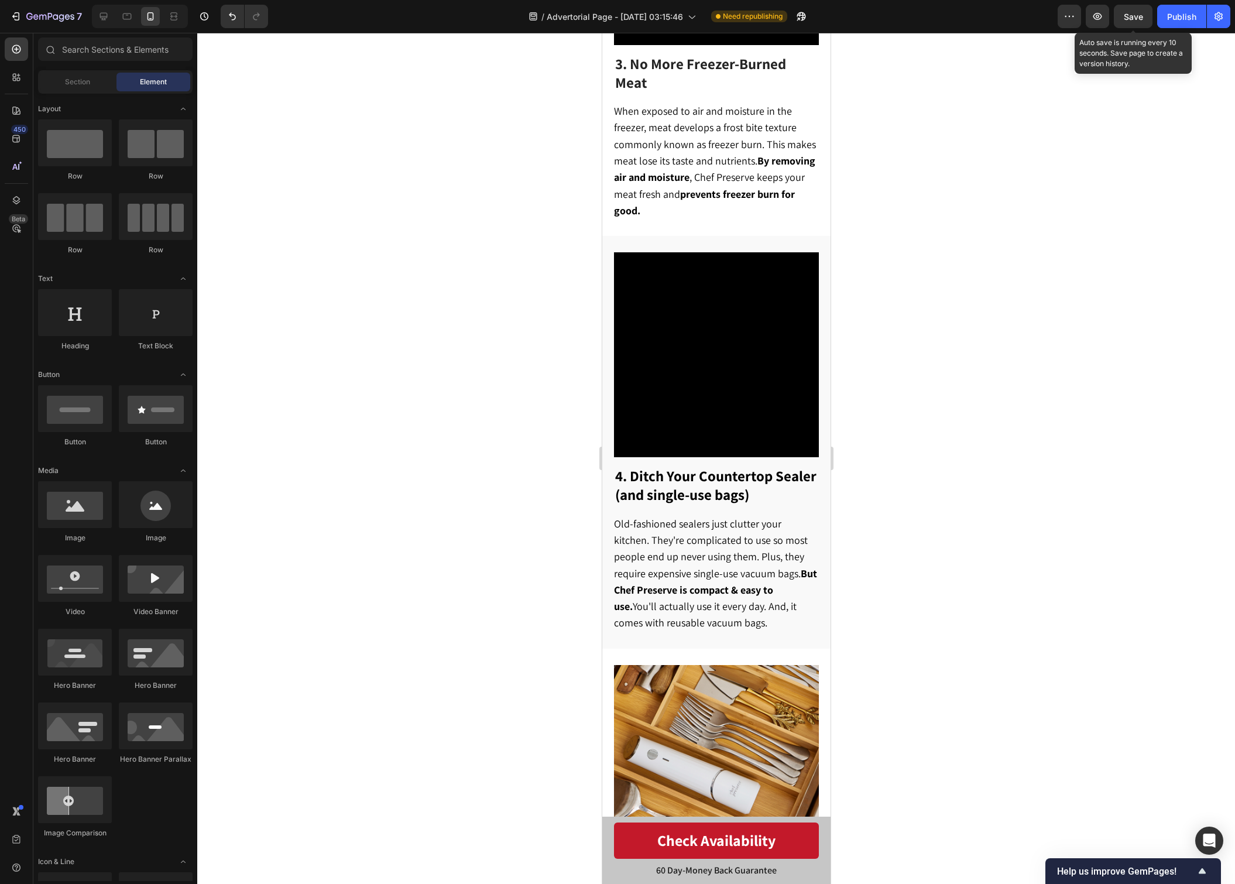
click at [1133, 19] on span "Save" at bounding box center [1133, 17] width 19 height 10
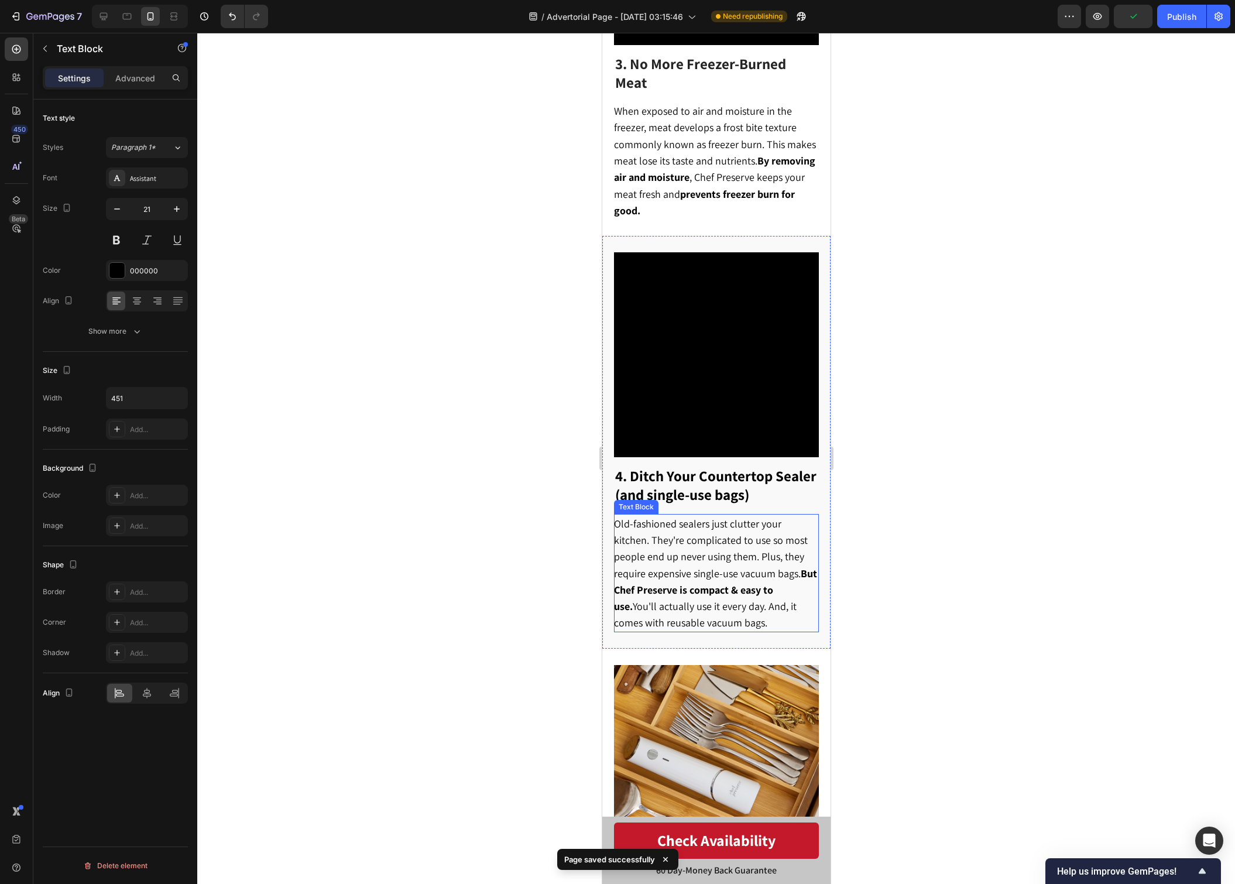
click at [682, 564] on span "Old-fashioned sealers just clutter your kitchen. They're complicated to use so …" at bounding box center [715, 573] width 203 height 113
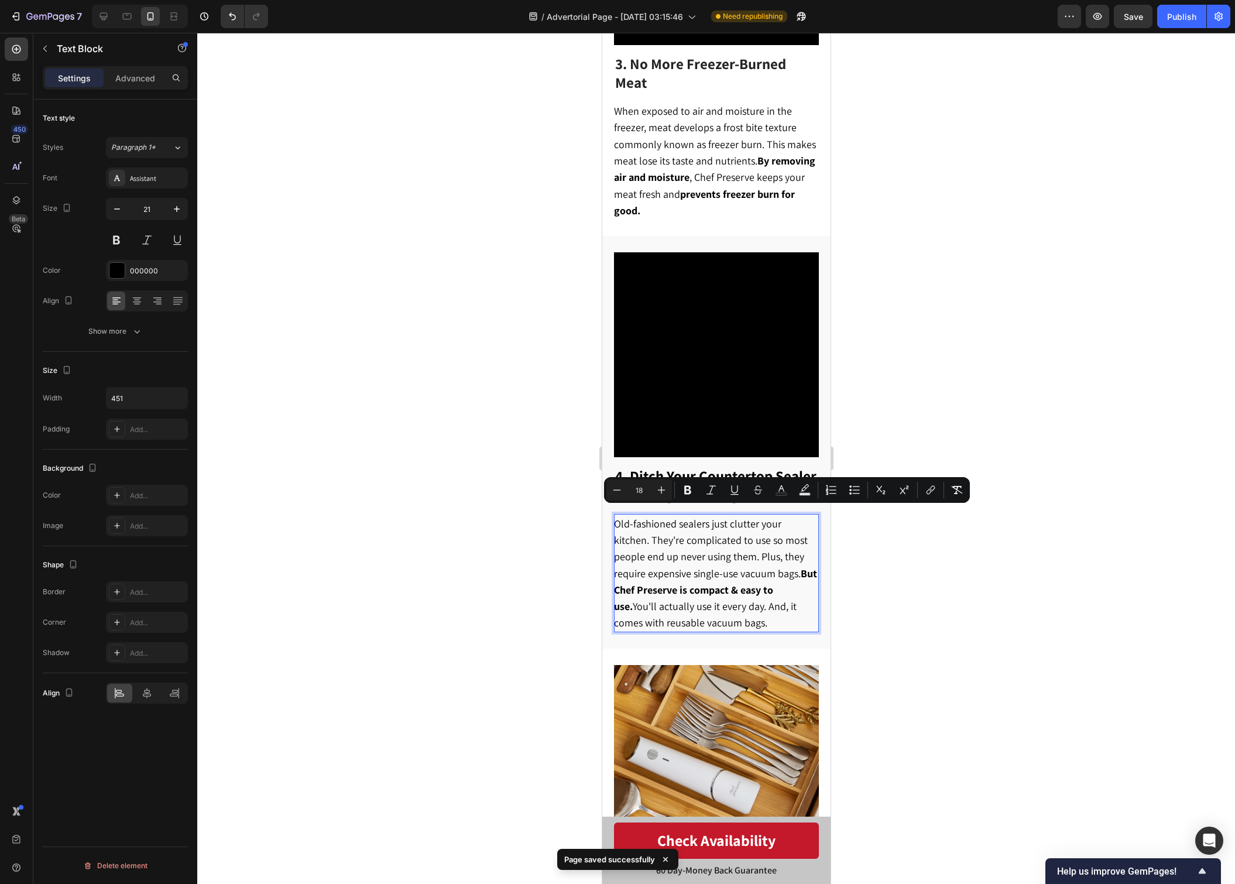
click at [1023, 319] on div at bounding box center [716, 458] width 1038 height 851
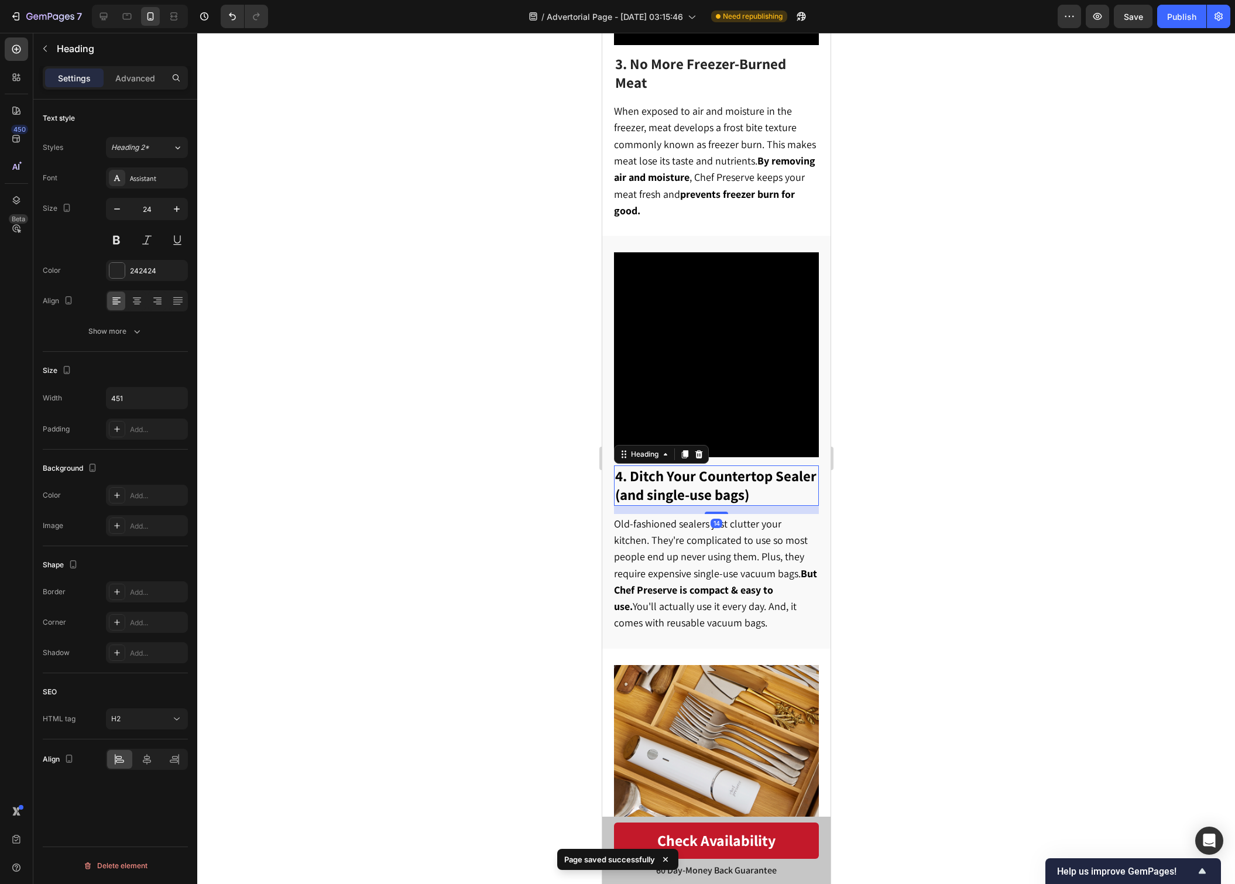
click at [726, 466] on strong "4. Ditch Your Countertop Sealer (and single-use bags)" at bounding box center [715, 485] width 201 height 38
click at [935, 482] on div at bounding box center [716, 458] width 1038 height 851
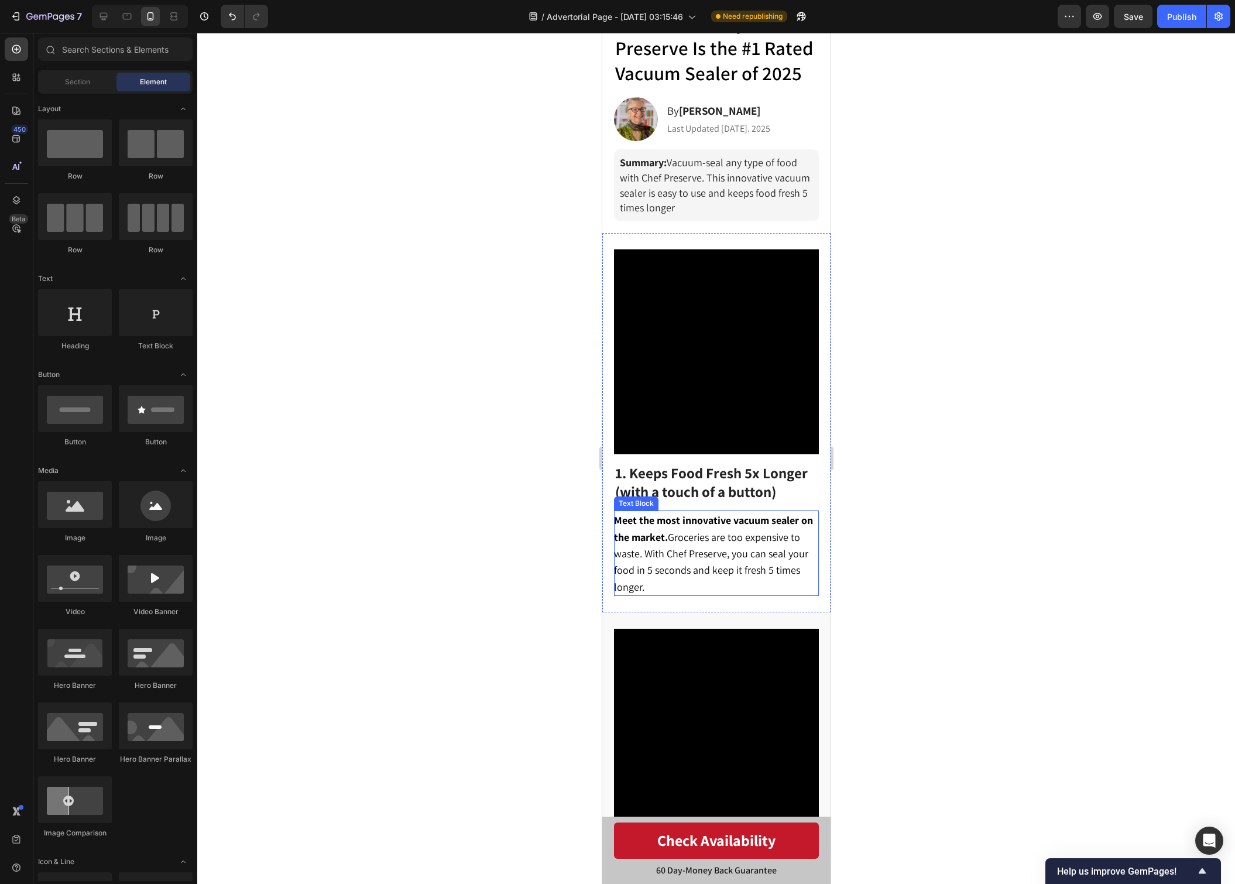
scroll to position [0, 0]
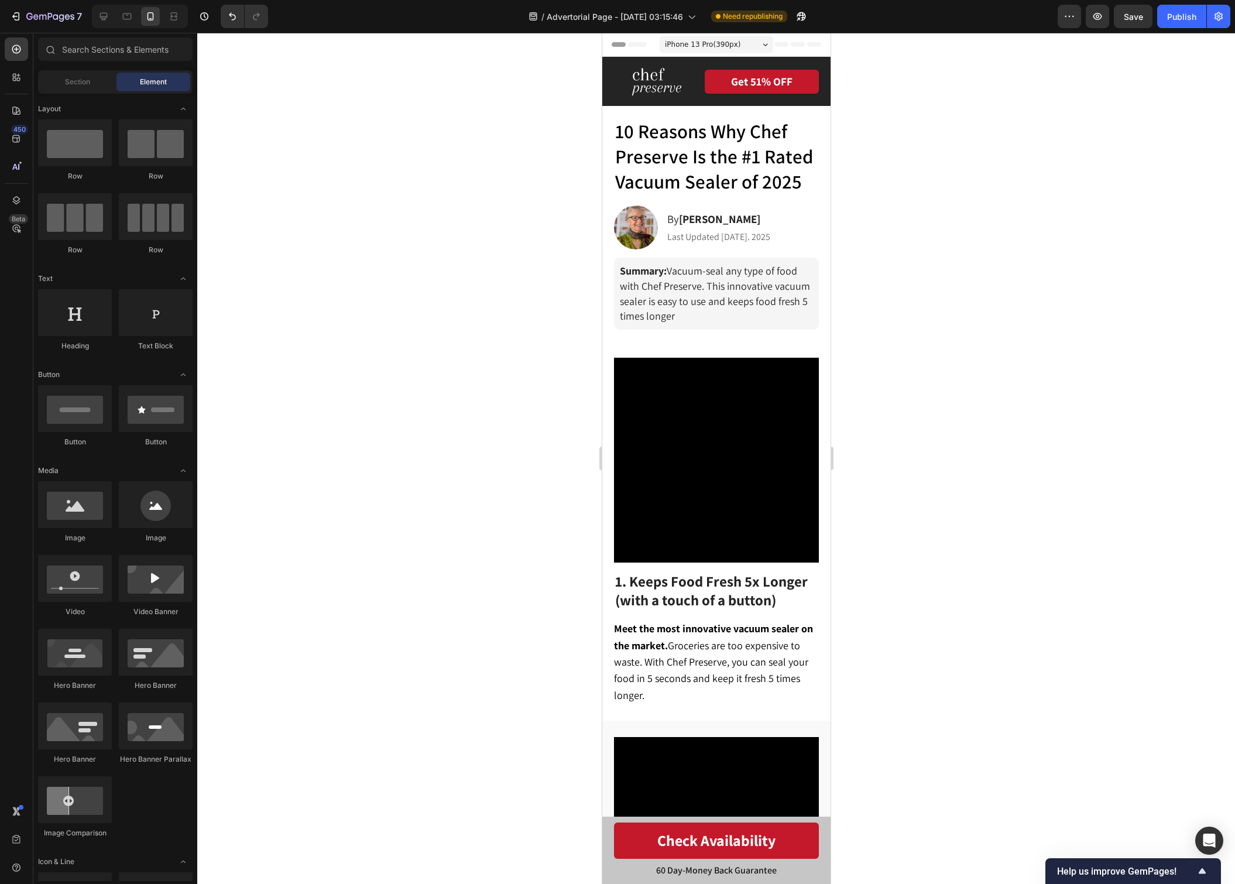
click at [696, 55] on div "iPhone 13 Pro ( 390 px) iPhone 13 Mini iPhone 13 Pro iPhone 11 Pro Max iPhone 1…" at bounding box center [716, 45] width 114 height 23
click at [695, 50] on div "iPhone 13 Pro ( 390 px)" at bounding box center [716, 45] width 114 height 18
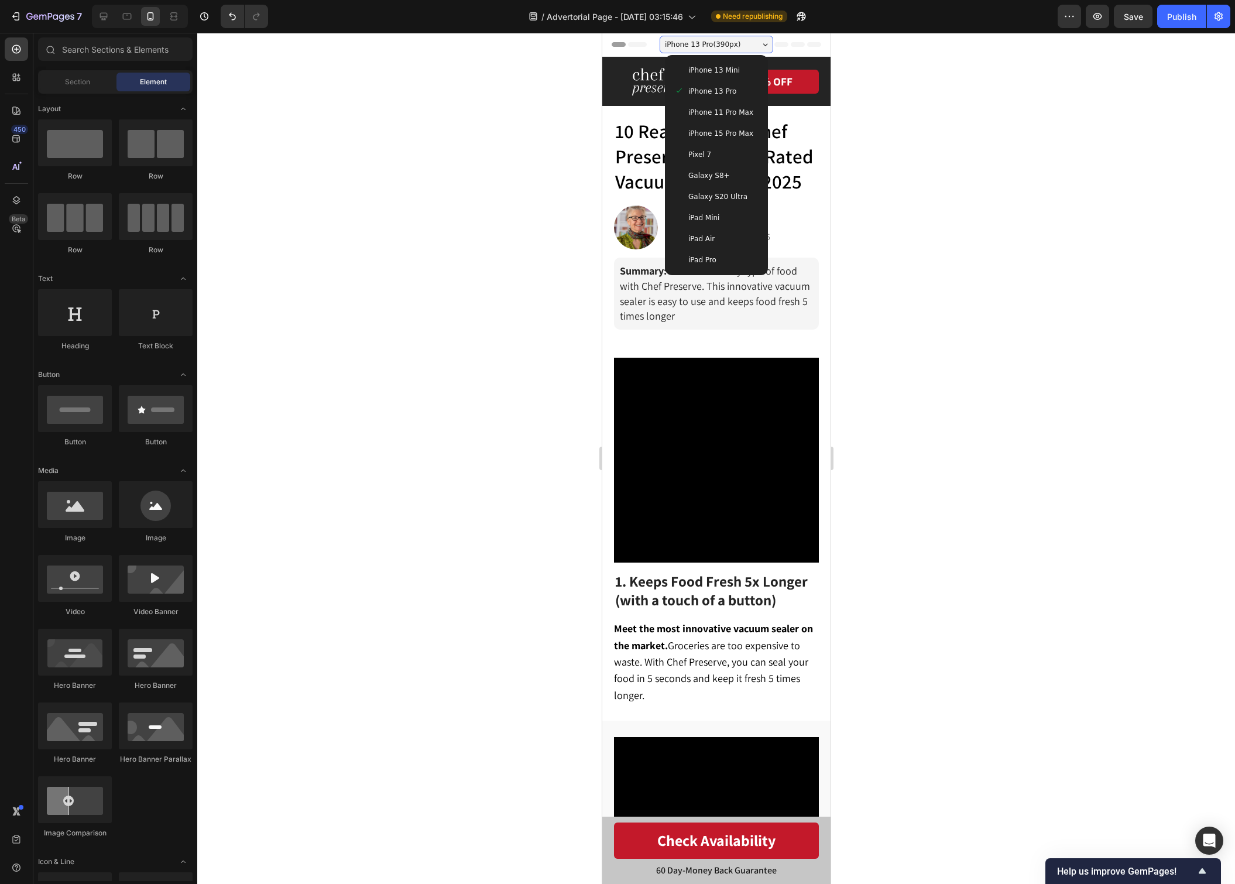
click at [753, 130] on div "iPhone 15 Pro Max" at bounding box center [716, 134] width 84 height 12
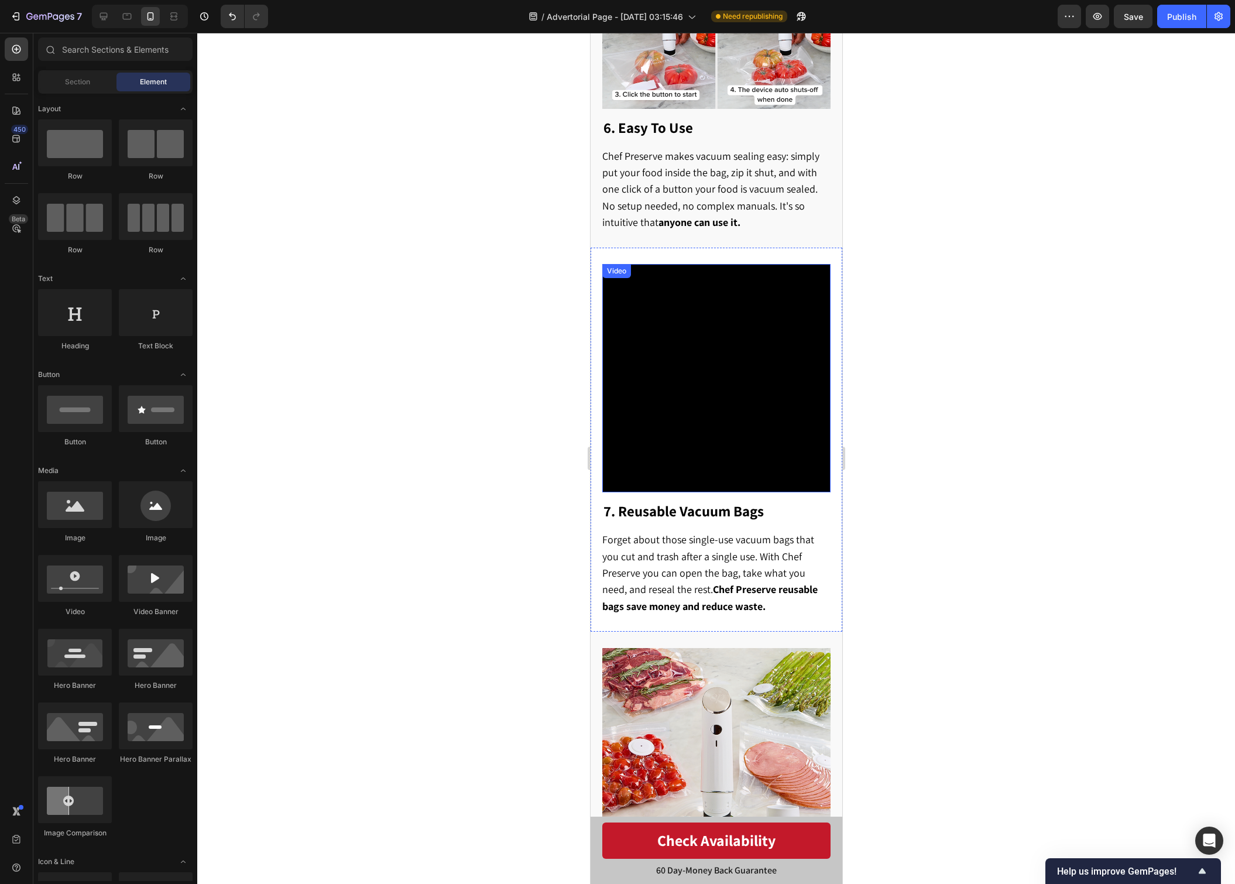
scroll to position [2555, 0]
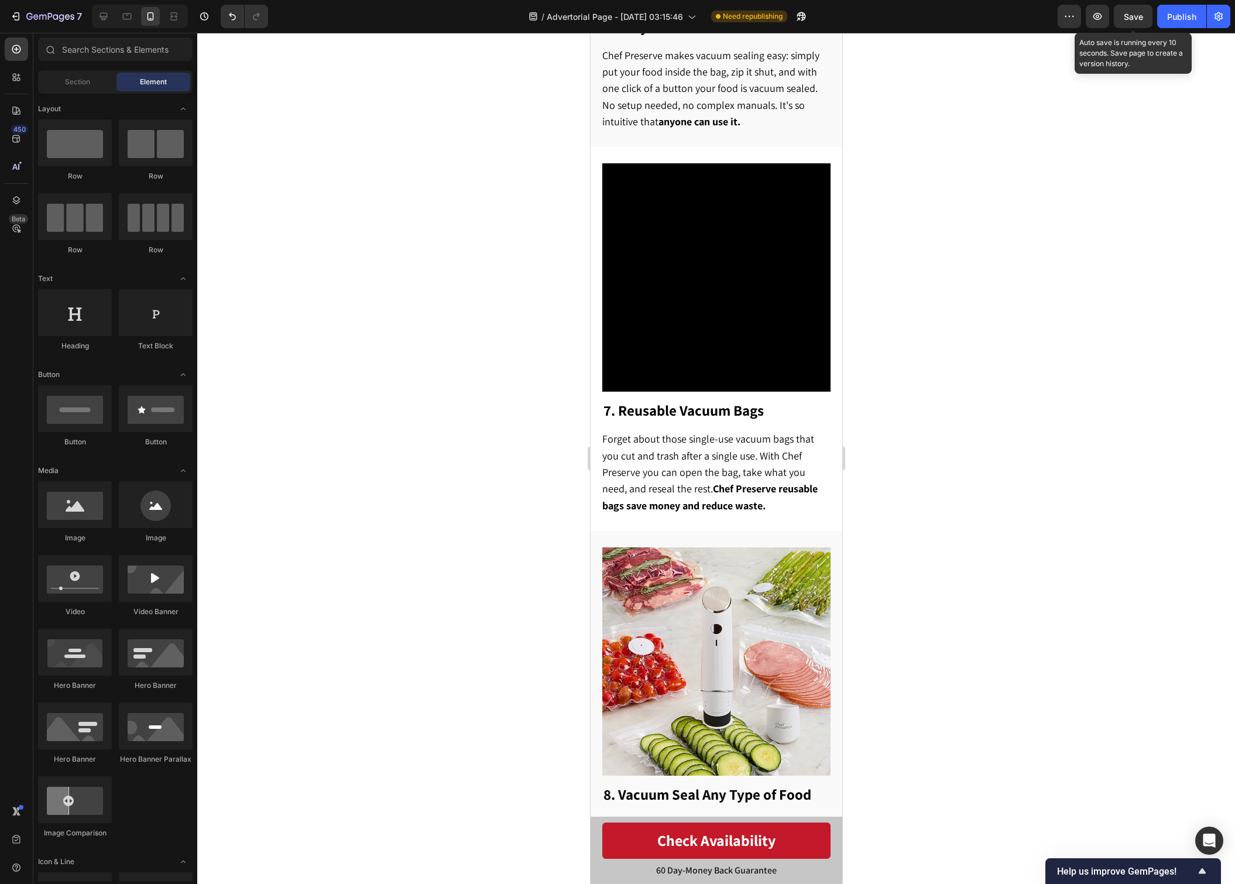
click at [1136, 16] on span "Save" at bounding box center [1133, 17] width 19 height 10
click at [1176, 20] on div "Publish" at bounding box center [1181, 17] width 29 height 12
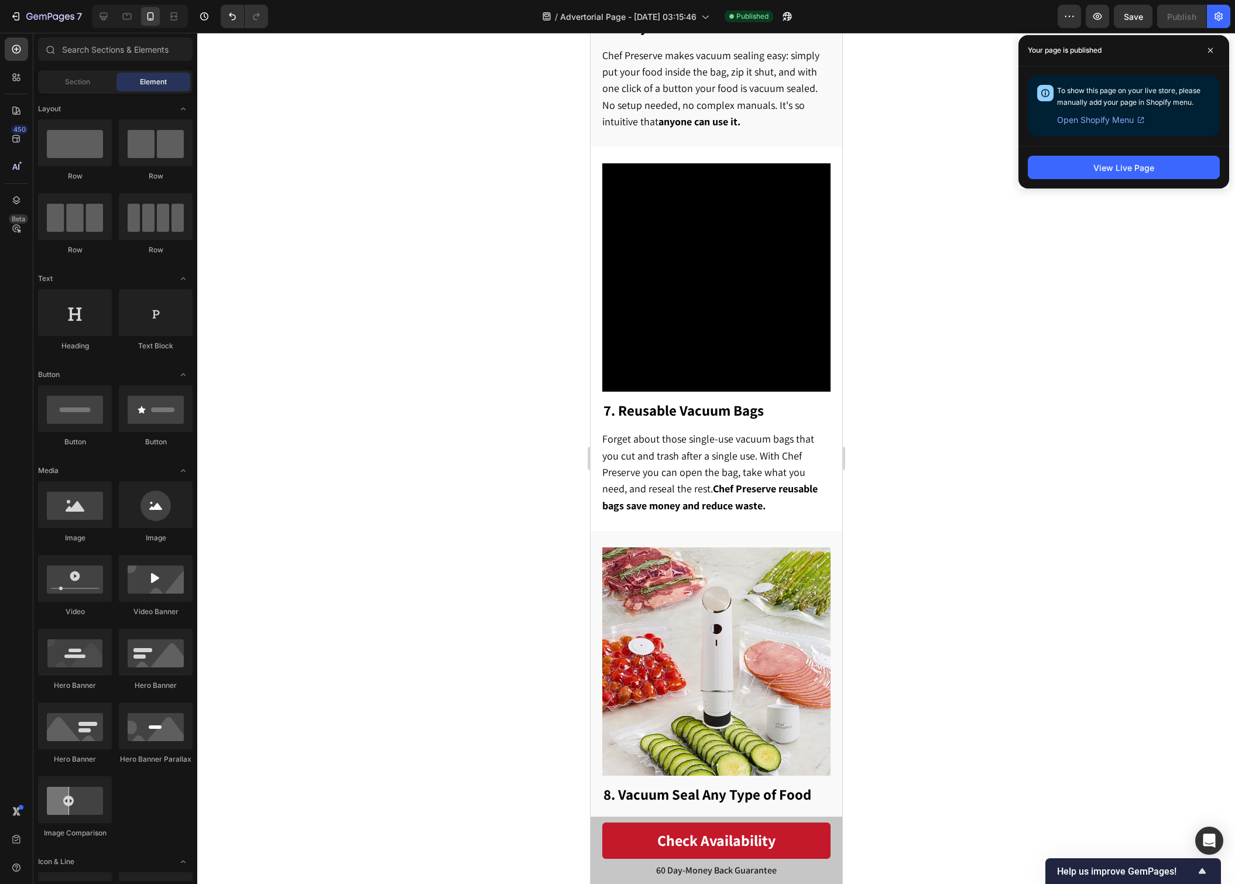
click at [1204, 37] on div "Your page is published" at bounding box center [1124, 50] width 211 height 31
click at [1208, 44] on span at bounding box center [1210, 50] width 19 height 19
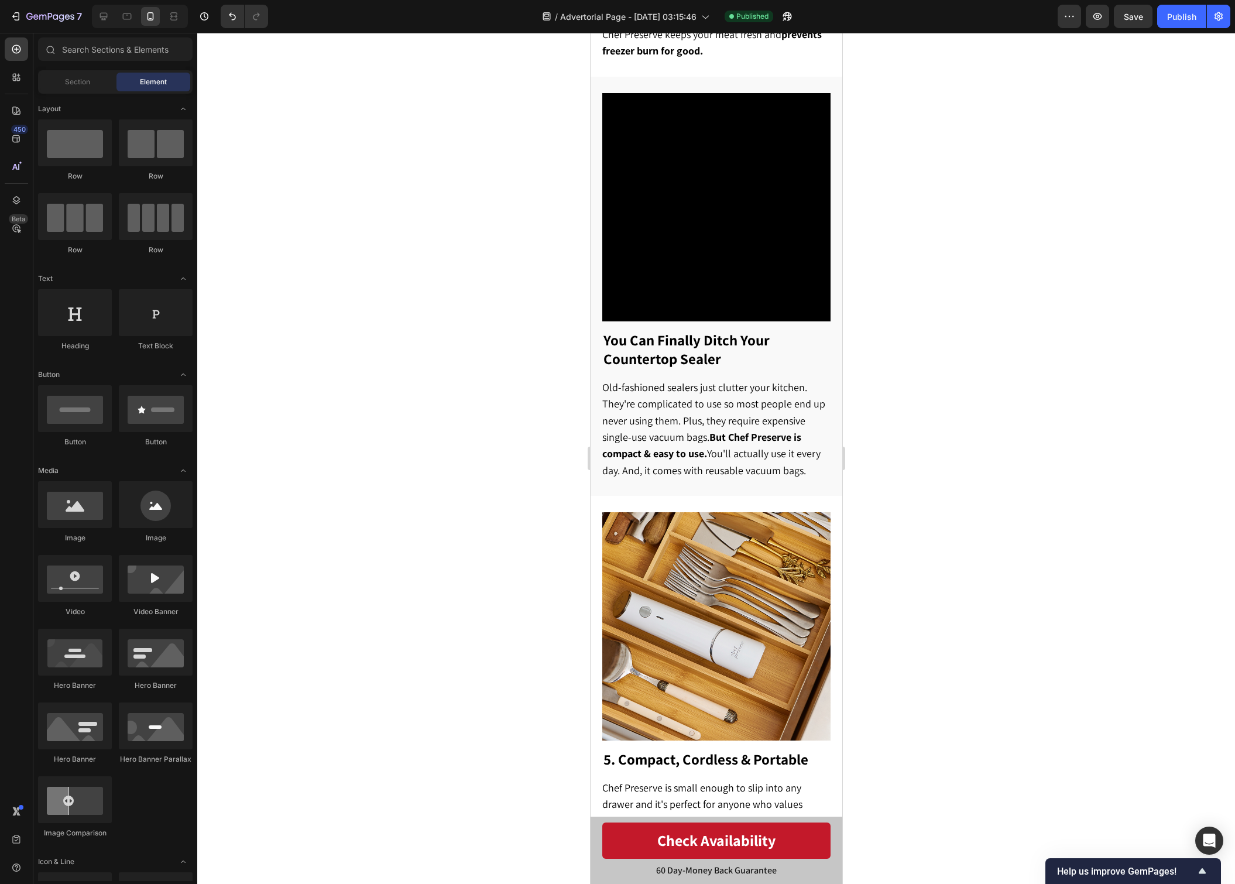
scroll to position [1391, 0]
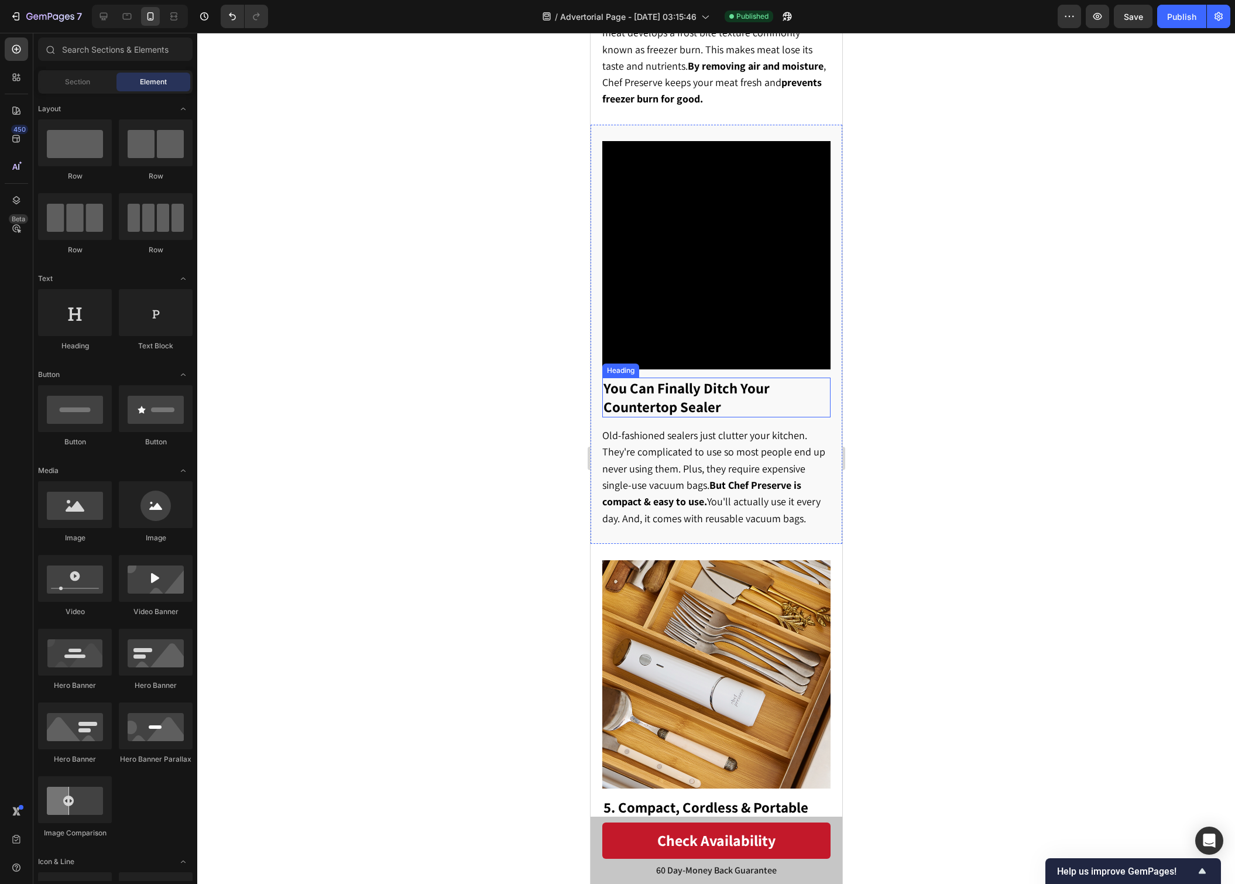
click at [613, 378] on strong "You Can Finally Ditch Your Countertop Sealer" at bounding box center [686, 397] width 166 height 38
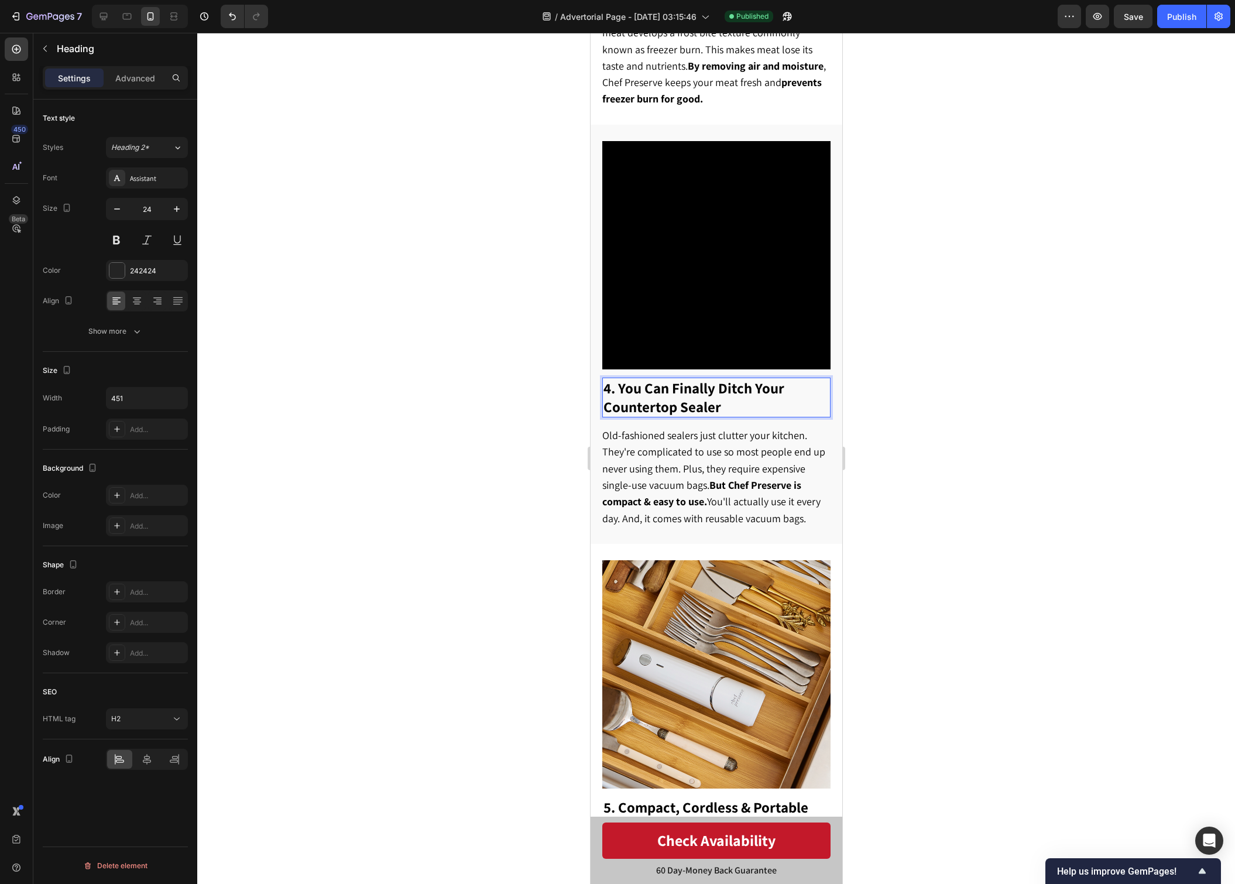
click at [955, 360] on div at bounding box center [716, 458] width 1038 height 851
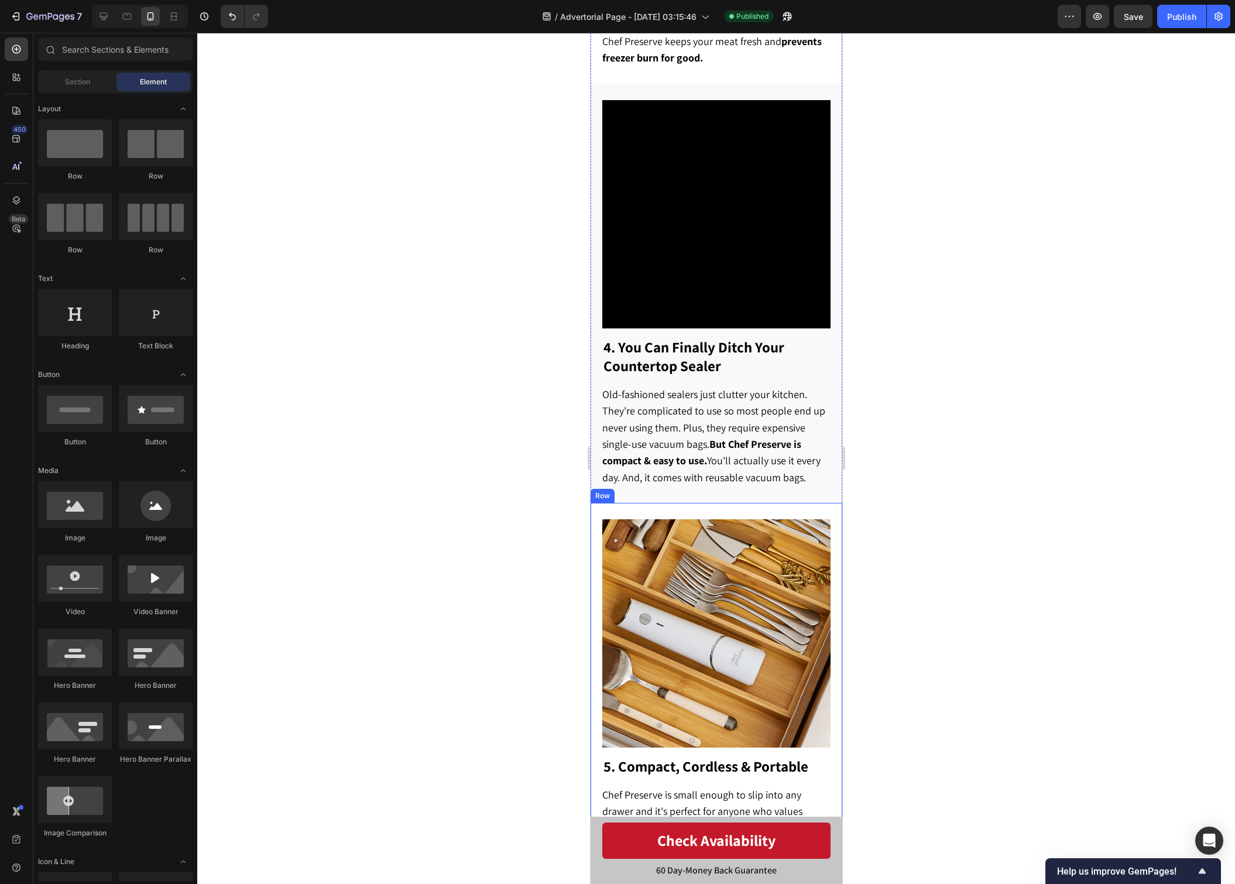
scroll to position [1441, 0]
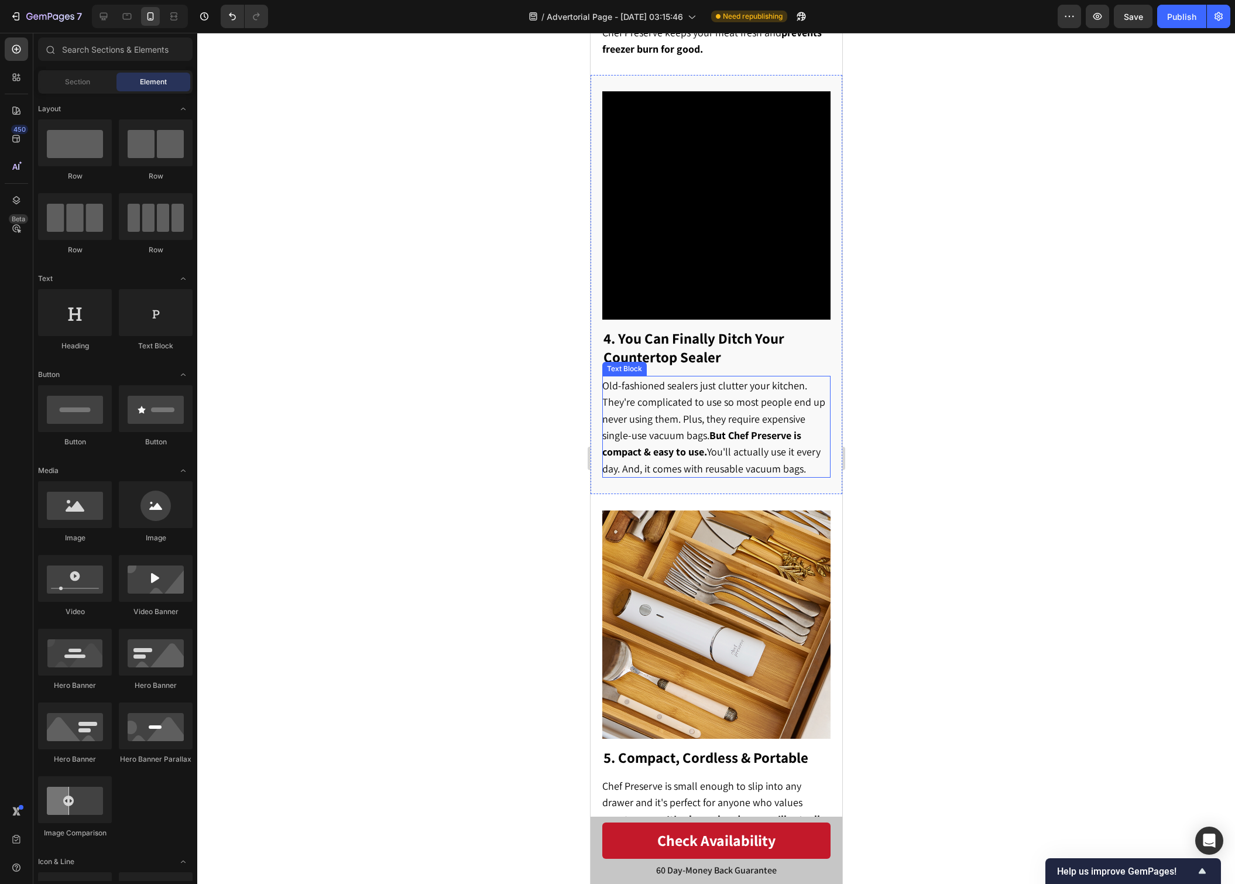
click at [816, 443] on p "Old-fashioned sealers just clutter your kitchen. They're complicated to use so …" at bounding box center [715, 427] width 227 height 100
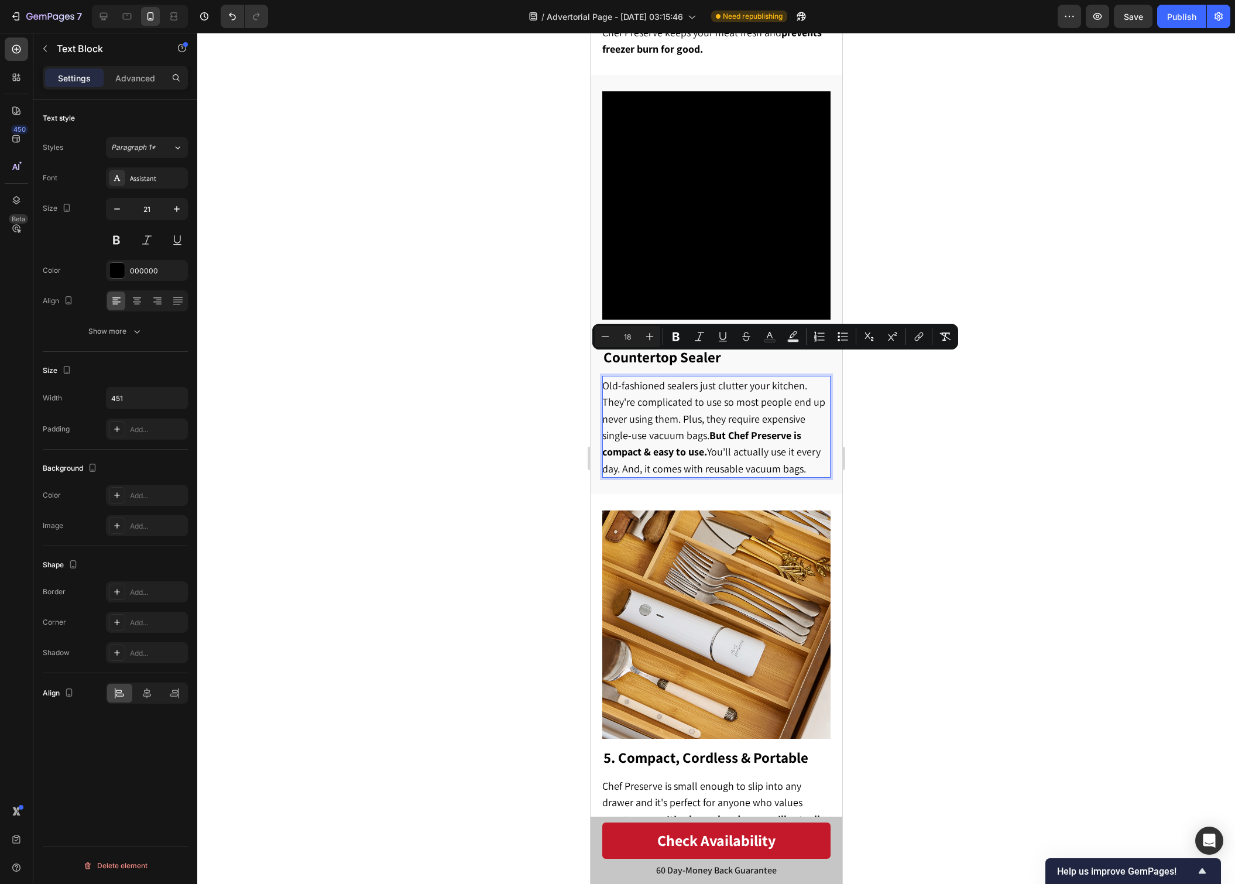
drag, startPoint x: 814, startPoint y: 443, endPoint x: 601, endPoint y: 362, distance: 227.3
click at [602, 377] on p "Old-fashioned sealers just clutter your kitchen. They're complicated to use so …" at bounding box center [715, 427] width 227 height 100
copy span "Old-fashioned sealers just clutter your kitchen. They're complicated to use so …"
click at [732, 450] on p "Old-fashioned sealers just clutter your kitchen. They're complicated to use so …" at bounding box center [715, 427] width 227 height 100
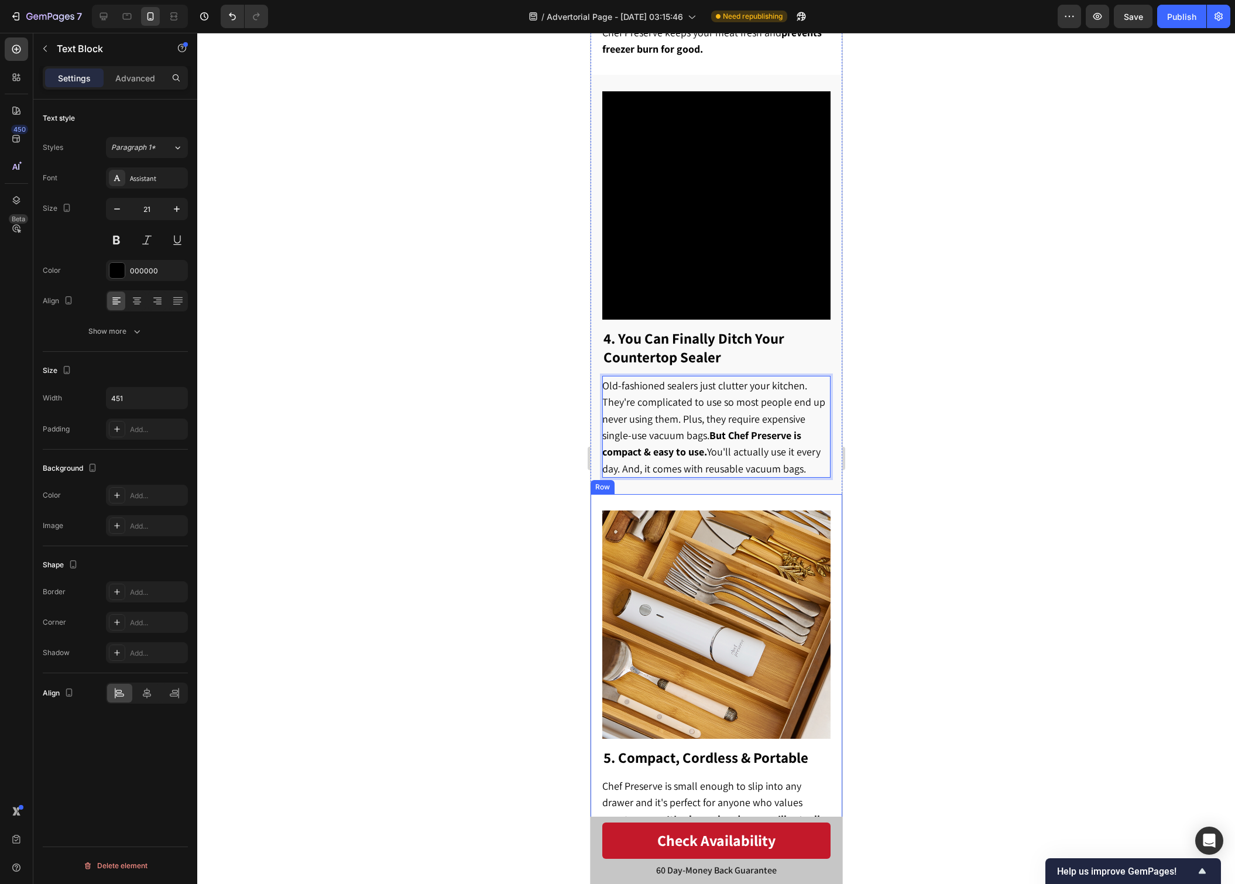
click at [994, 505] on div at bounding box center [716, 458] width 1038 height 851
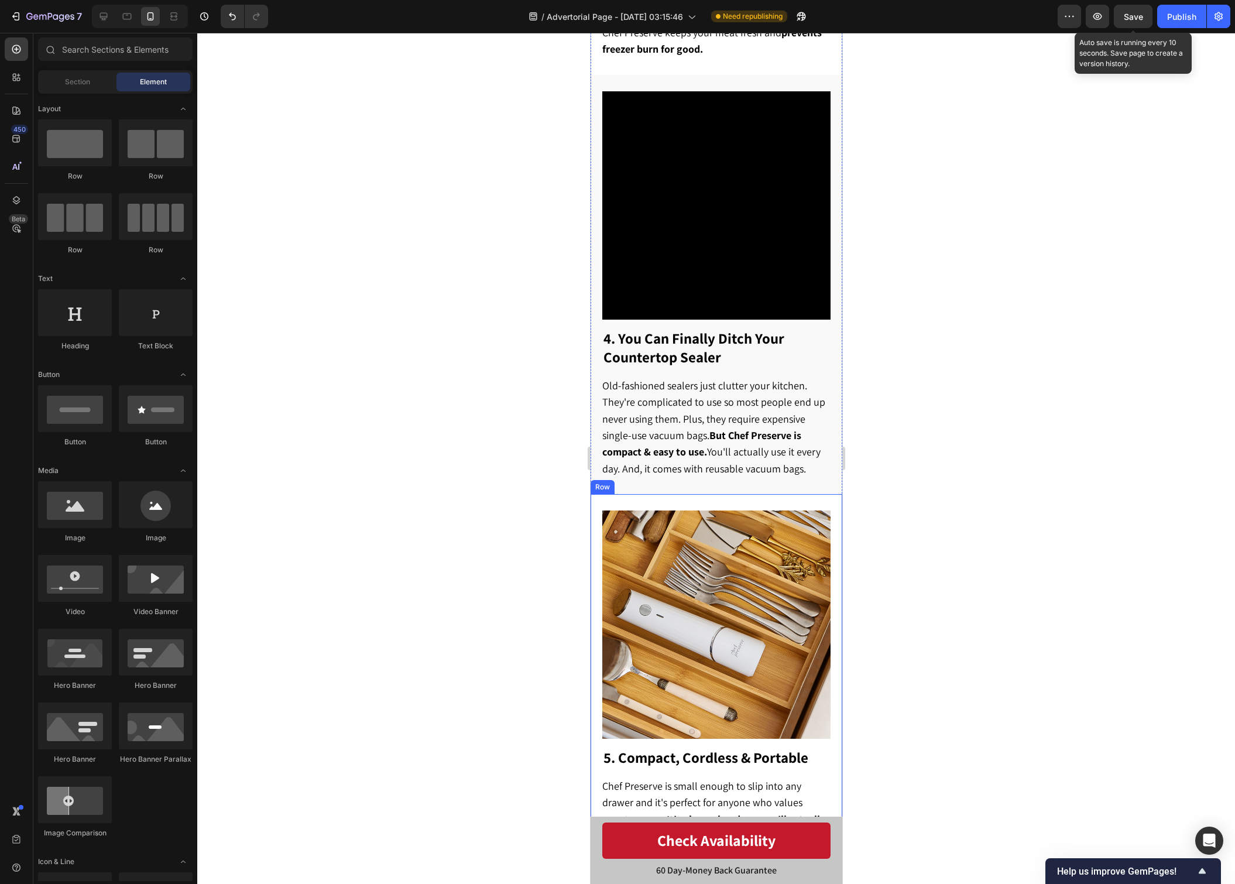
click at [1127, 18] on span "Save" at bounding box center [1133, 17] width 19 height 10
click at [1182, 20] on div "Publish" at bounding box center [1181, 17] width 29 height 12
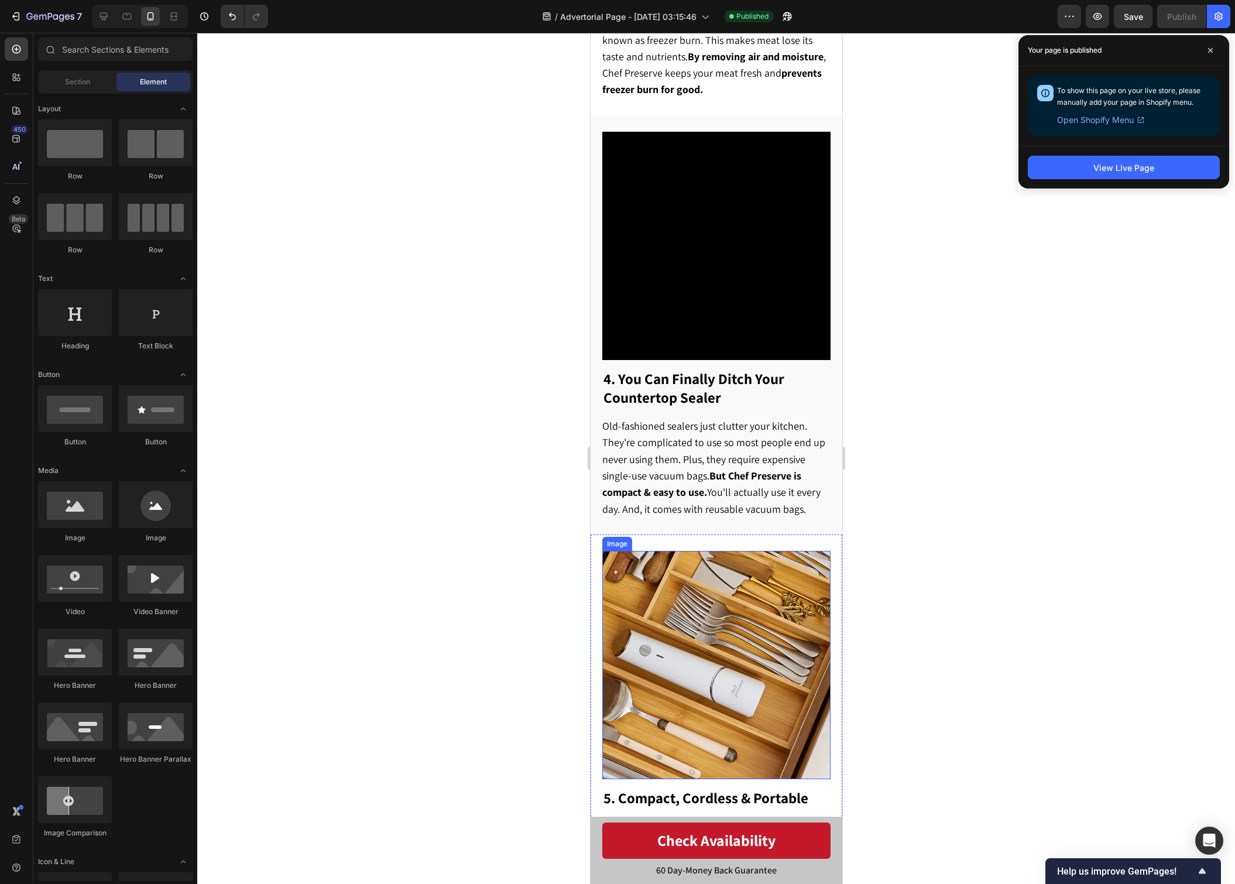
scroll to position [1538, 0]
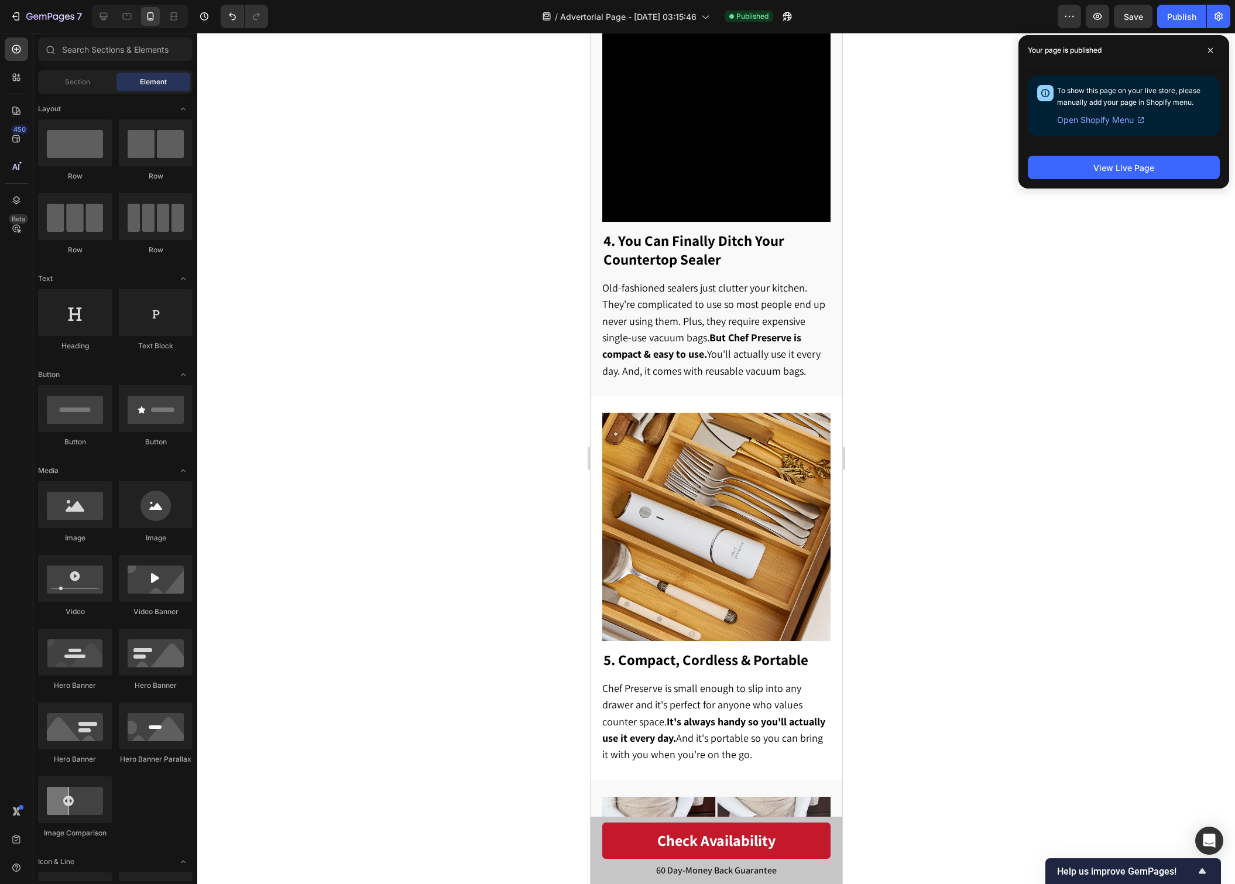
click at [869, 598] on div at bounding box center [716, 458] width 1038 height 851
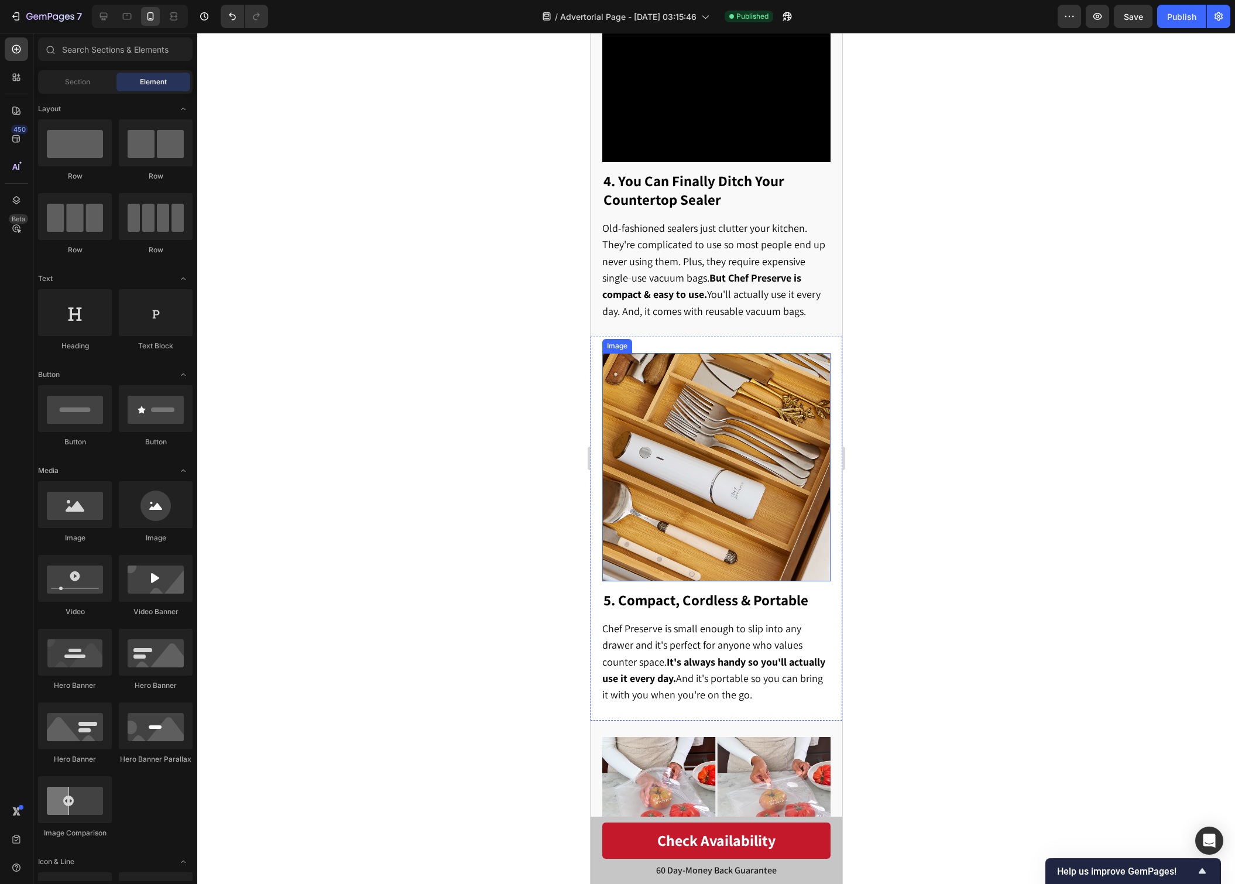
scroll to position [1602, 0]
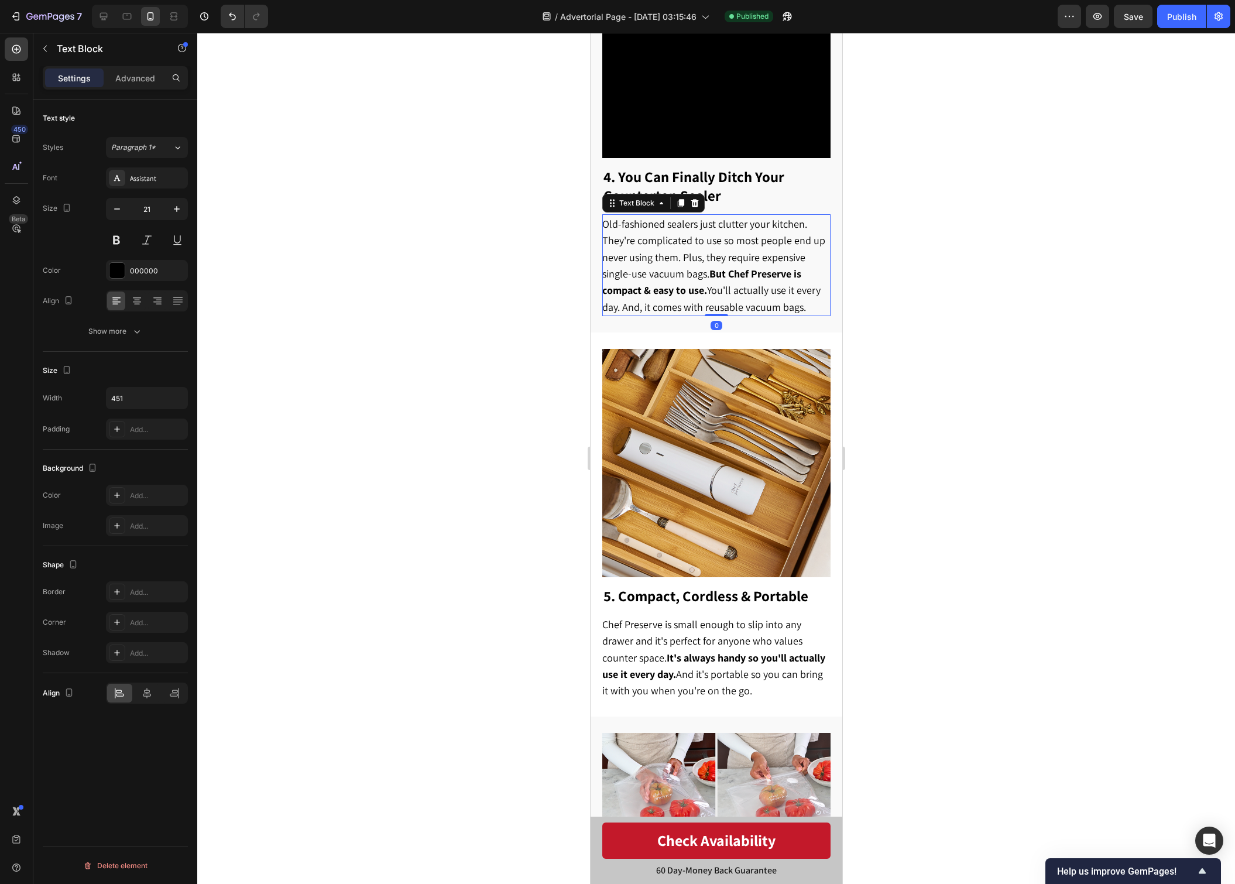
click at [713, 279] on span "Old-fashioned sealers just clutter your kitchen. They're complicated to use so …" at bounding box center [713, 265] width 223 height 96
click at [958, 480] on div at bounding box center [716, 458] width 1038 height 851
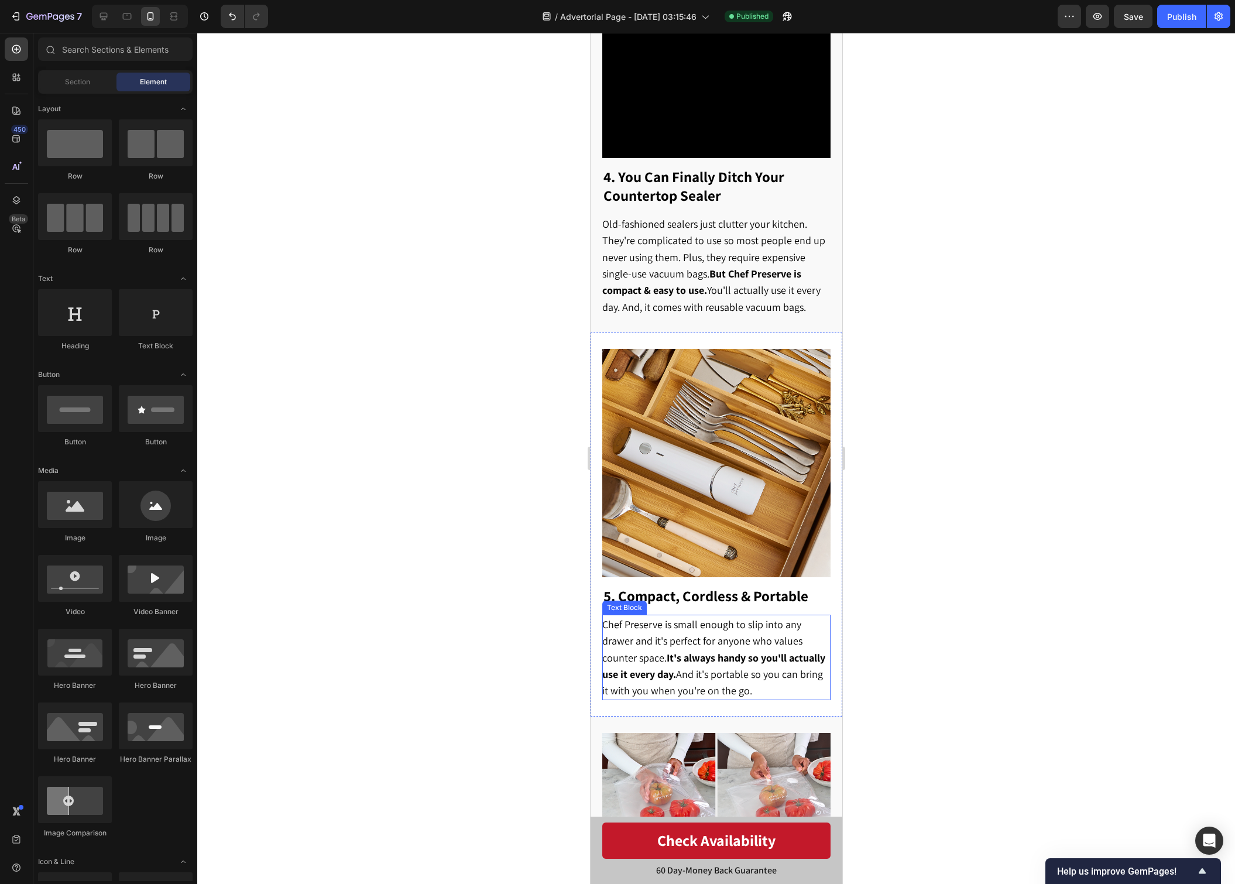
click at [752, 651] on strong "It's always handy so you'll actually use it every day." at bounding box center [713, 666] width 223 height 30
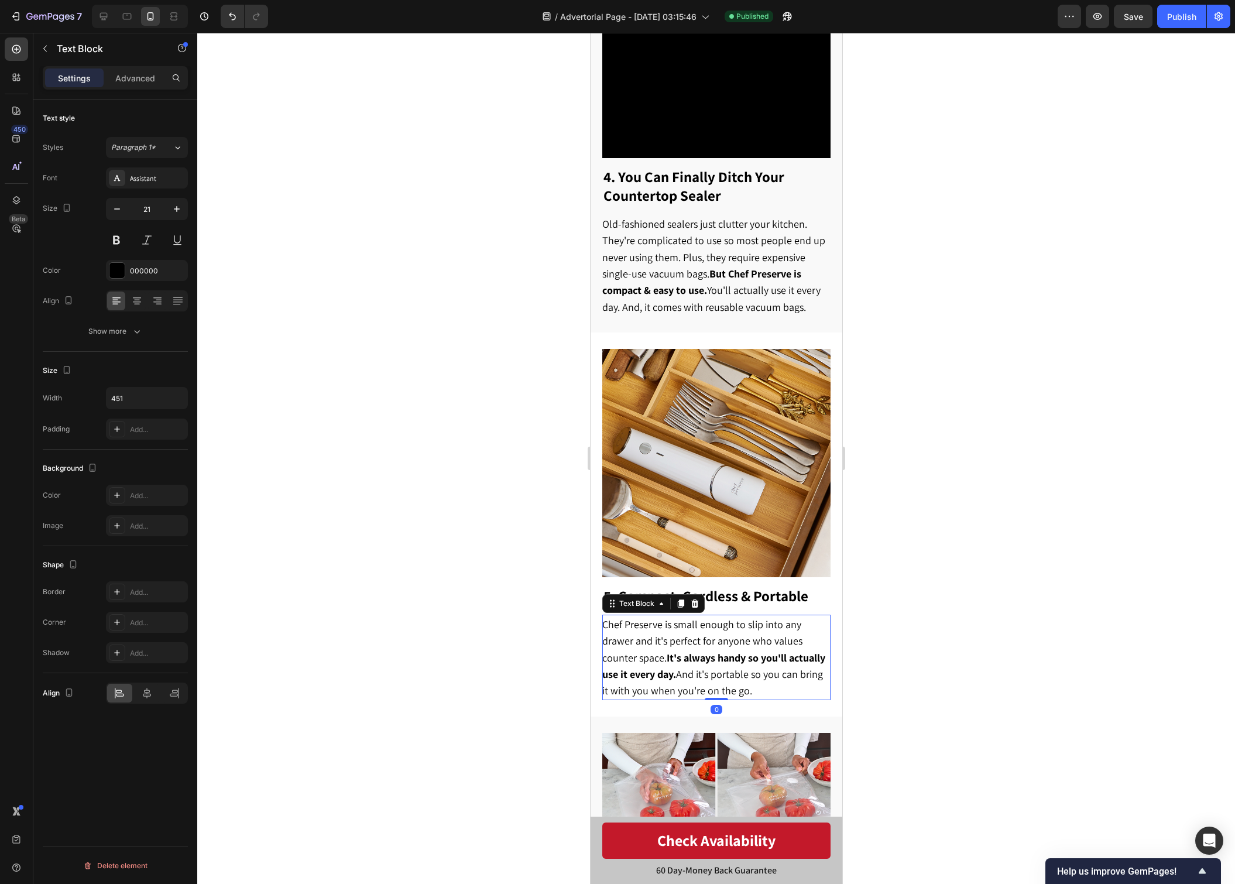
click at [752, 651] on strong "It's always handy so you'll actually use it every day." at bounding box center [713, 666] width 223 height 30
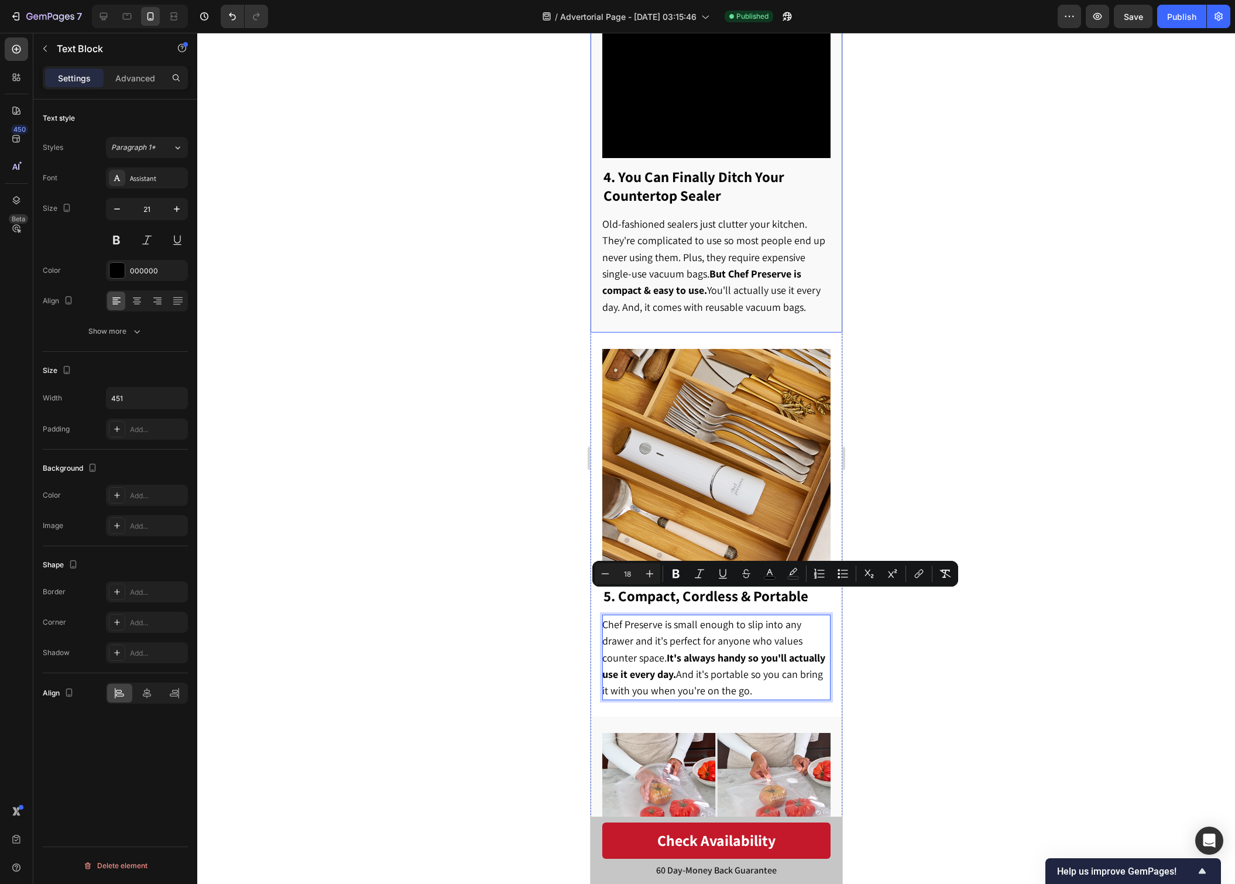
copy span "Chef Preserve is small enough to slip into any drawer and it's perfect for anyo…"
type input "16"
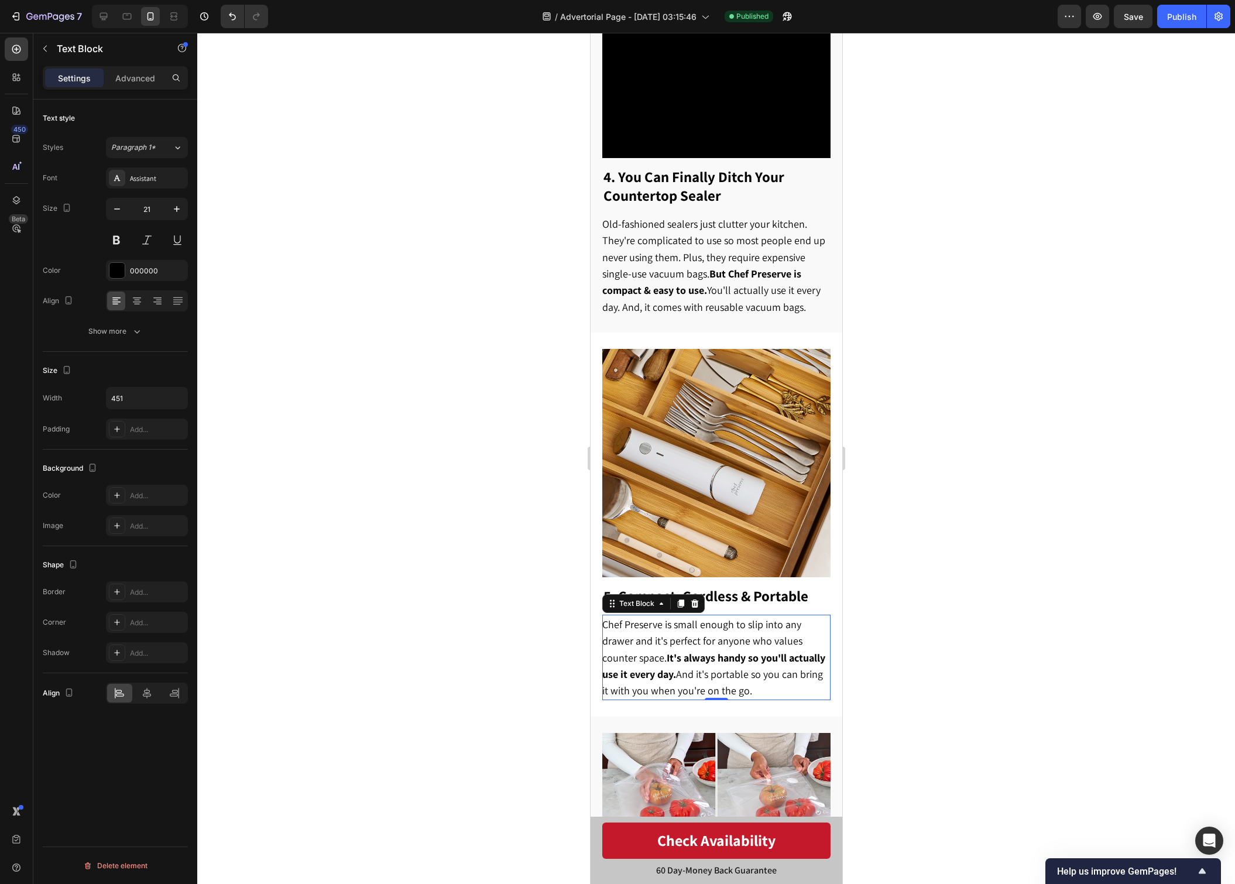
click at [750, 663] on p "Chef Preserve is small enough to slip into any drawer and it's perfect for anyo…" at bounding box center [715, 657] width 227 height 83
drag, startPoint x: 756, startPoint y: 666, endPoint x: 603, endPoint y: 602, distance: 165.4
click at [603, 616] on p "Chef Preserve is small enough to slip into any drawer and it's perfect for anyo…" at bounding box center [715, 657] width 227 height 83
click at [883, 620] on div at bounding box center [716, 458] width 1038 height 851
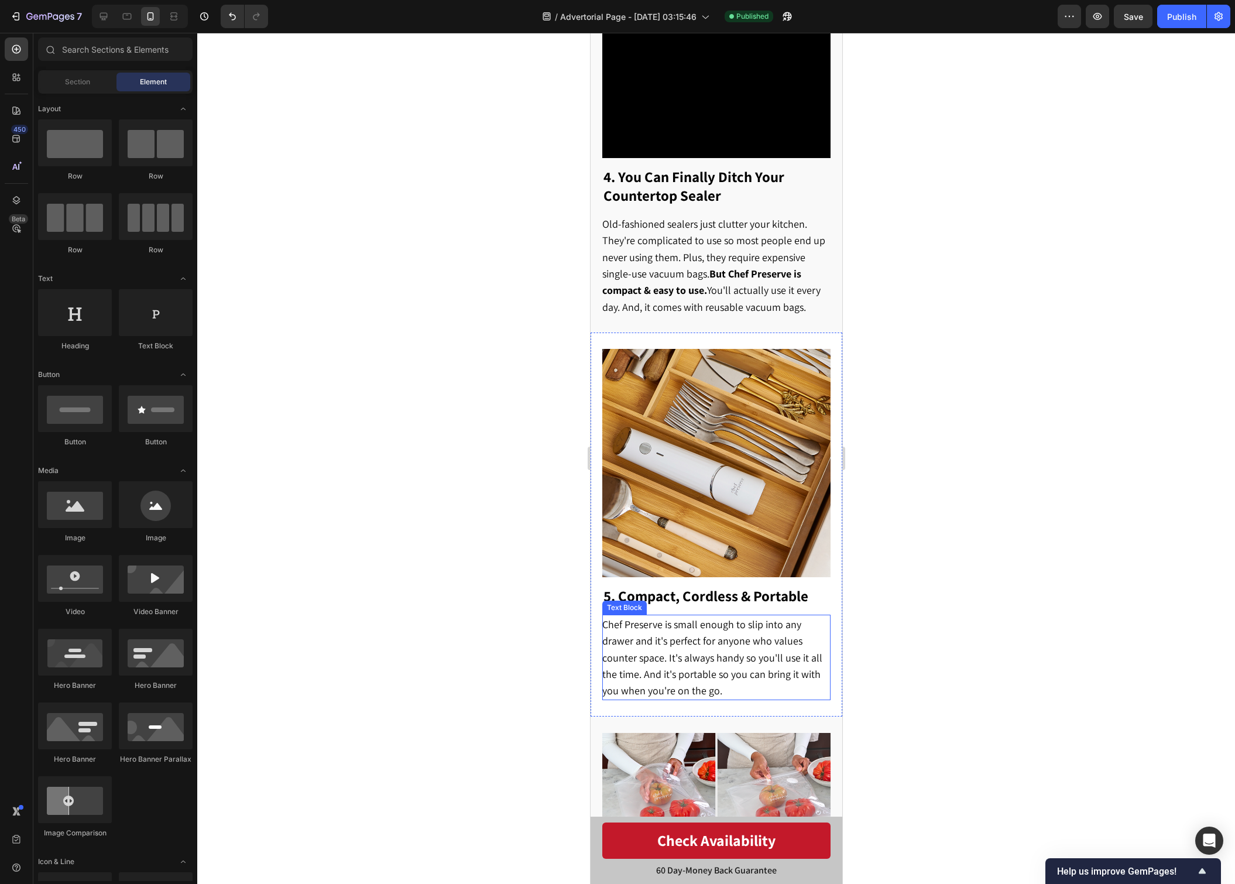
click at [763, 646] on span "Chef Preserve is small enough to slip into any drawer and it's perfect for anyo…" at bounding box center [712, 658] width 220 height 80
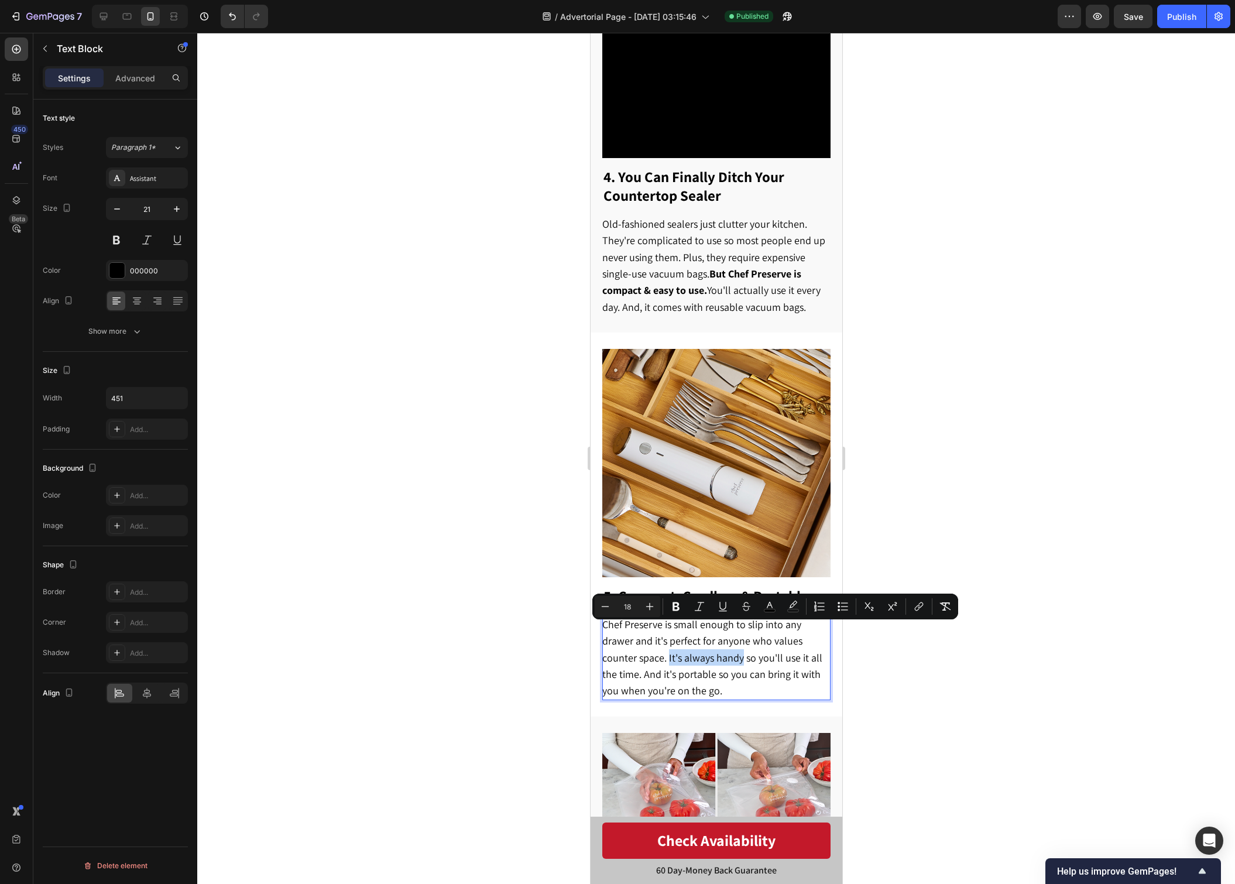
drag, startPoint x: 667, startPoint y: 632, endPoint x: 742, endPoint y: 636, distance: 75.0
click at [742, 636] on span "Chef Preserve is small enough to slip into any drawer and it's perfect for anyo…" at bounding box center [712, 658] width 220 height 80
click at [923, 717] on div at bounding box center [716, 458] width 1038 height 851
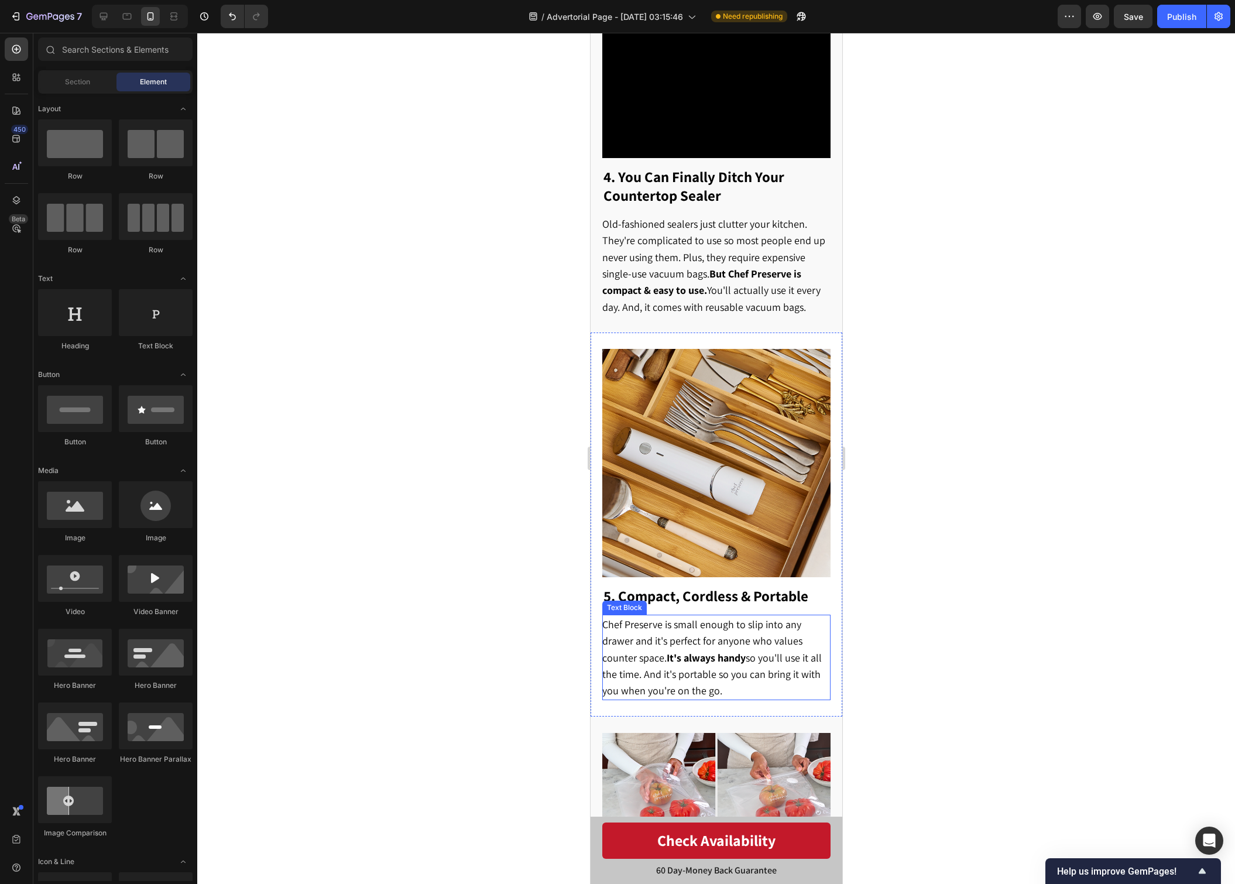
click at [750, 662] on p "Chef Preserve is small enough to slip into any drawer and it's perfect for anyo…" at bounding box center [715, 657] width 227 height 83
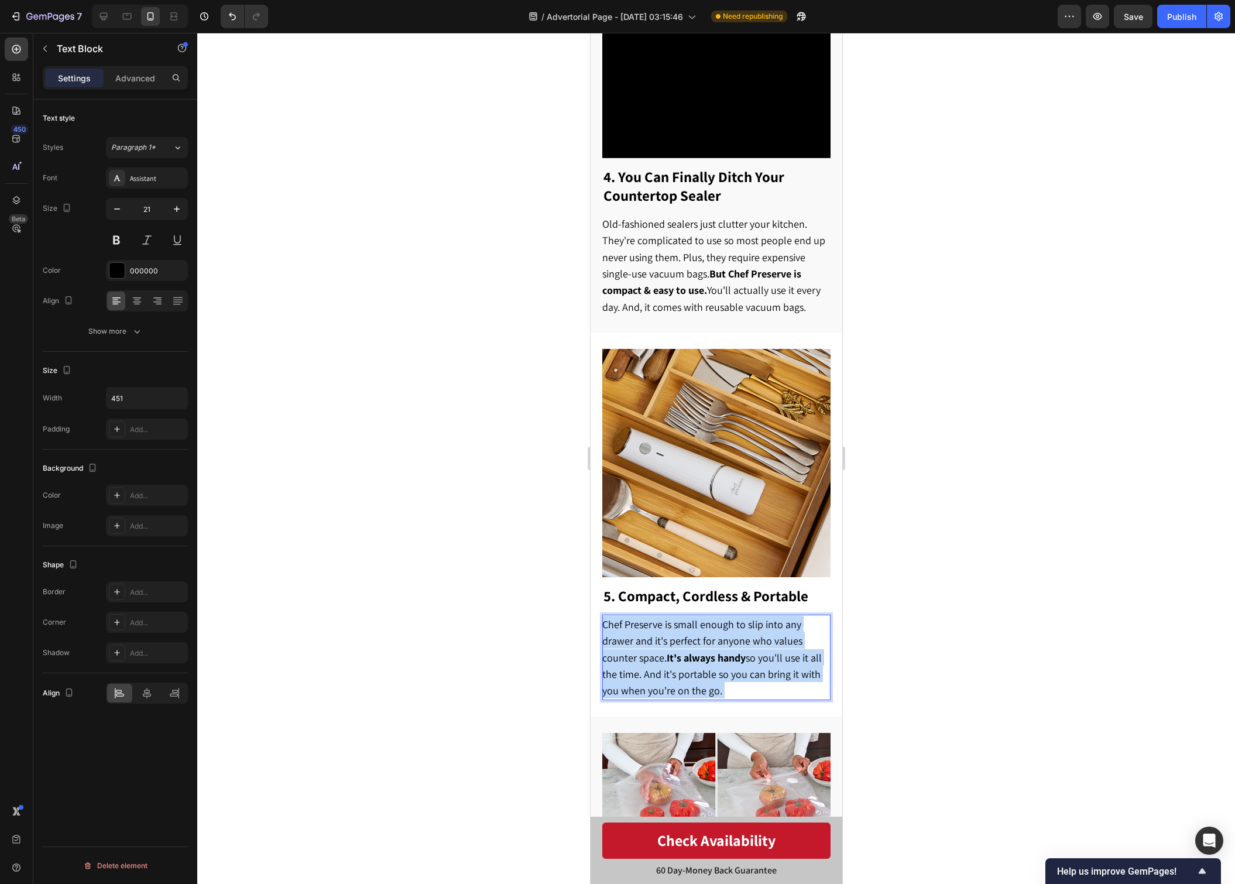
drag, startPoint x: 747, startPoint y: 664, endPoint x: 603, endPoint y: 590, distance: 162.3
click at [602, 615] on div "Chef Preserve is small enough to slip into any drawer and it's perfect for anyo…" at bounding box center [716, 657] width 228 height 85
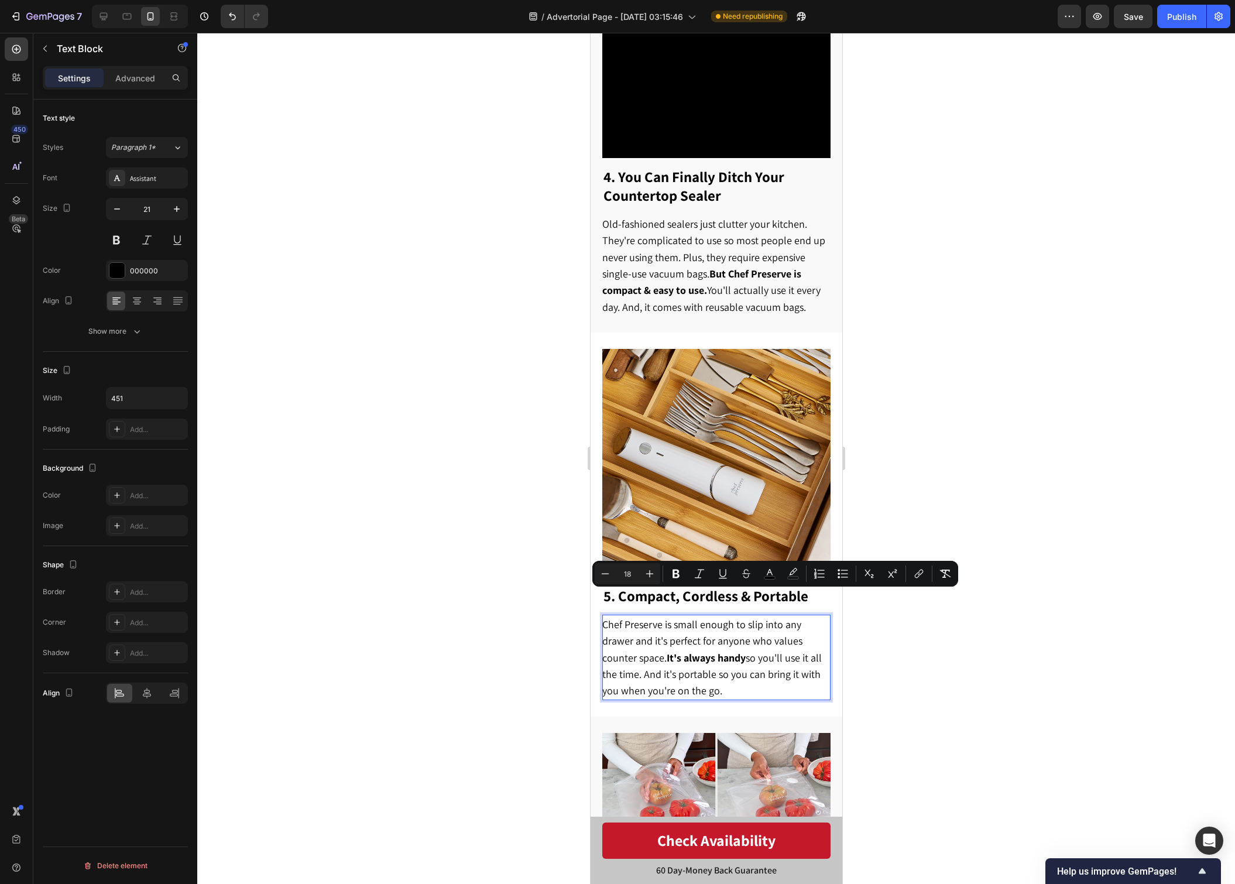
drag, startPoint x: 725, startPoint y: 662, endPoint x: 587, endPoint y: 590, distance: 155.3
copy span "Chef Preserve is small enough to slip into any drawer and it's perfect for anyo…"
click at [727, 668] on p "Chef Preserve is small enough to slip into any drawer and it's perfect for anyo…" at bounding box center [715, 657] width 227 height 83
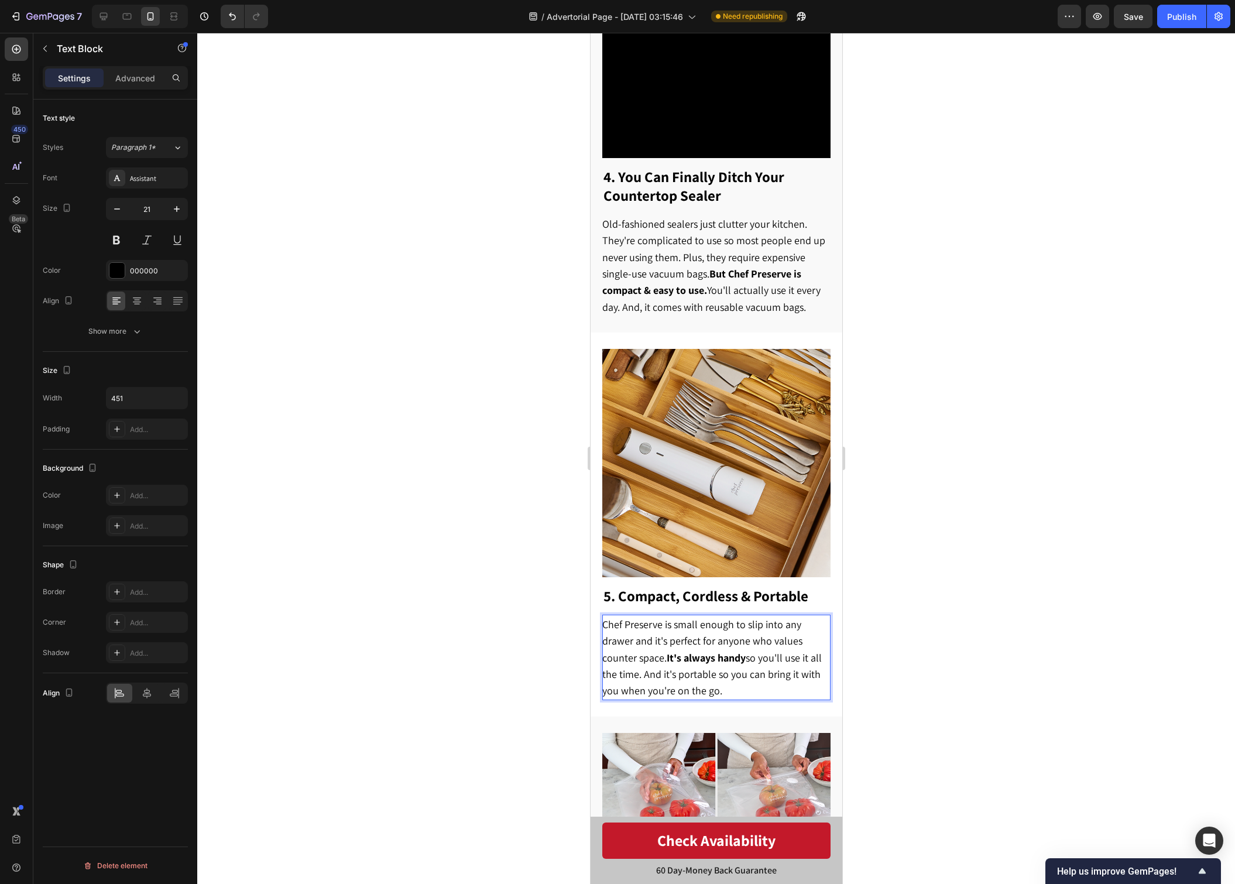
click at [727, 668] on p "Chef Preserve is small enough to slip into any drawer and it's perfect for anyo…" at bounding box center [715, 657] width 227 height 83
drag, startPoint x: 612, startPoint y: 665, endPoint x: 798, endPoint y: 652, distance: 186.6
click at [798, 652] on span "Chef Preserve is small enough to slip into any drawer and it's perfect for anyo…" at bounding box center [712, 658] width 220 height 80
click at [1010, 501] on div at bounding box center [716, 458] width 1038 height 851
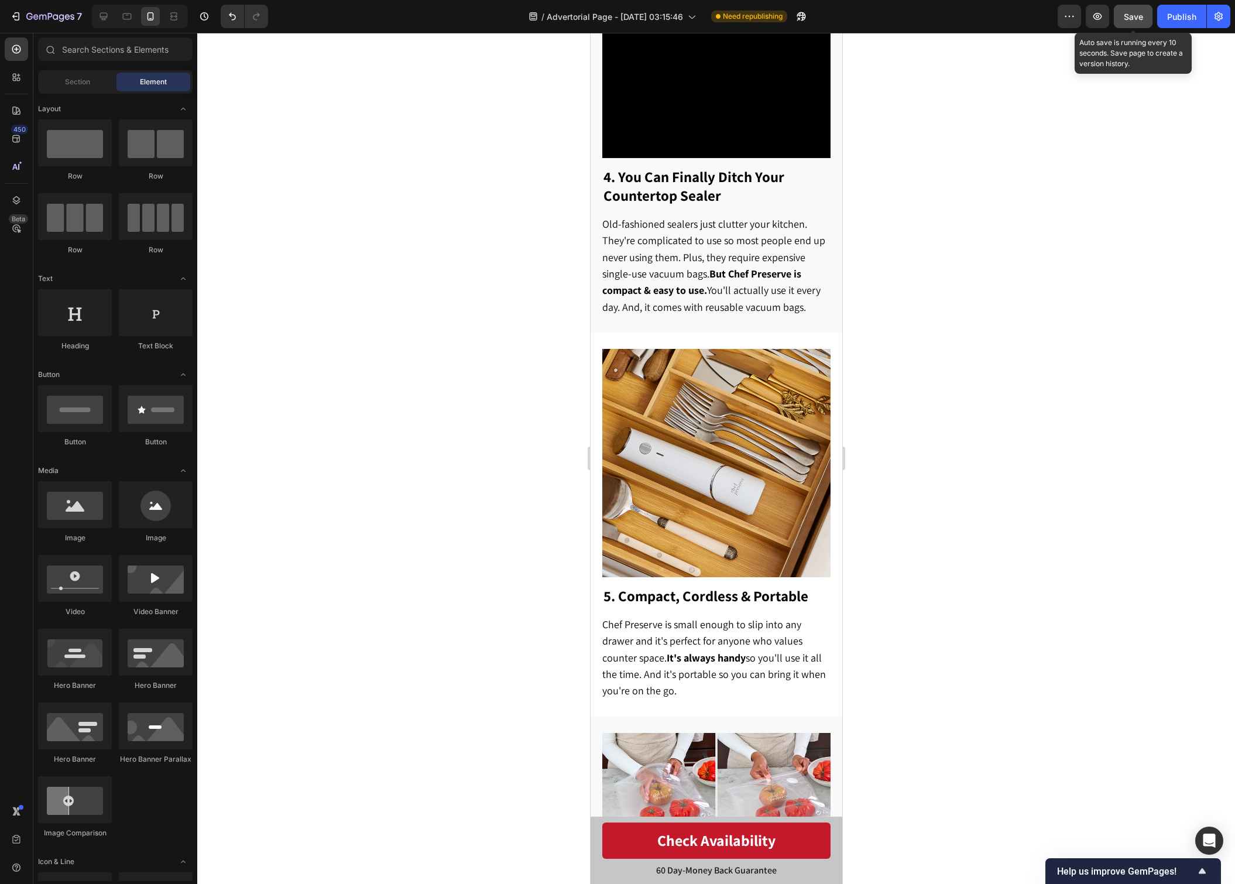
click at [1135, 23] on button "Save" at bounding box center [1133, 16] width 39 height 23
click at [1169, 22] on div "Publish" at bounding box center [1181, 17] width 29 height 12
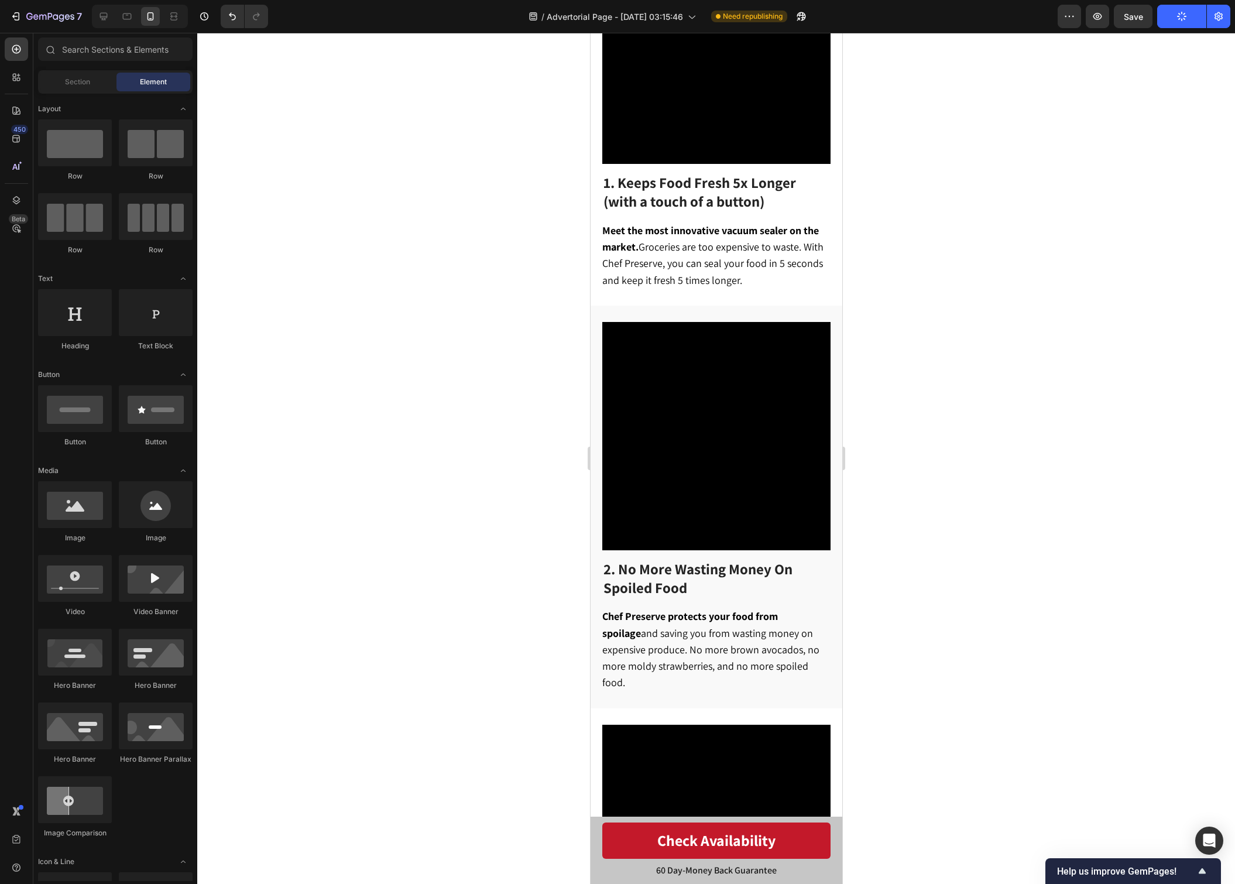
scroll to position [423, 0]
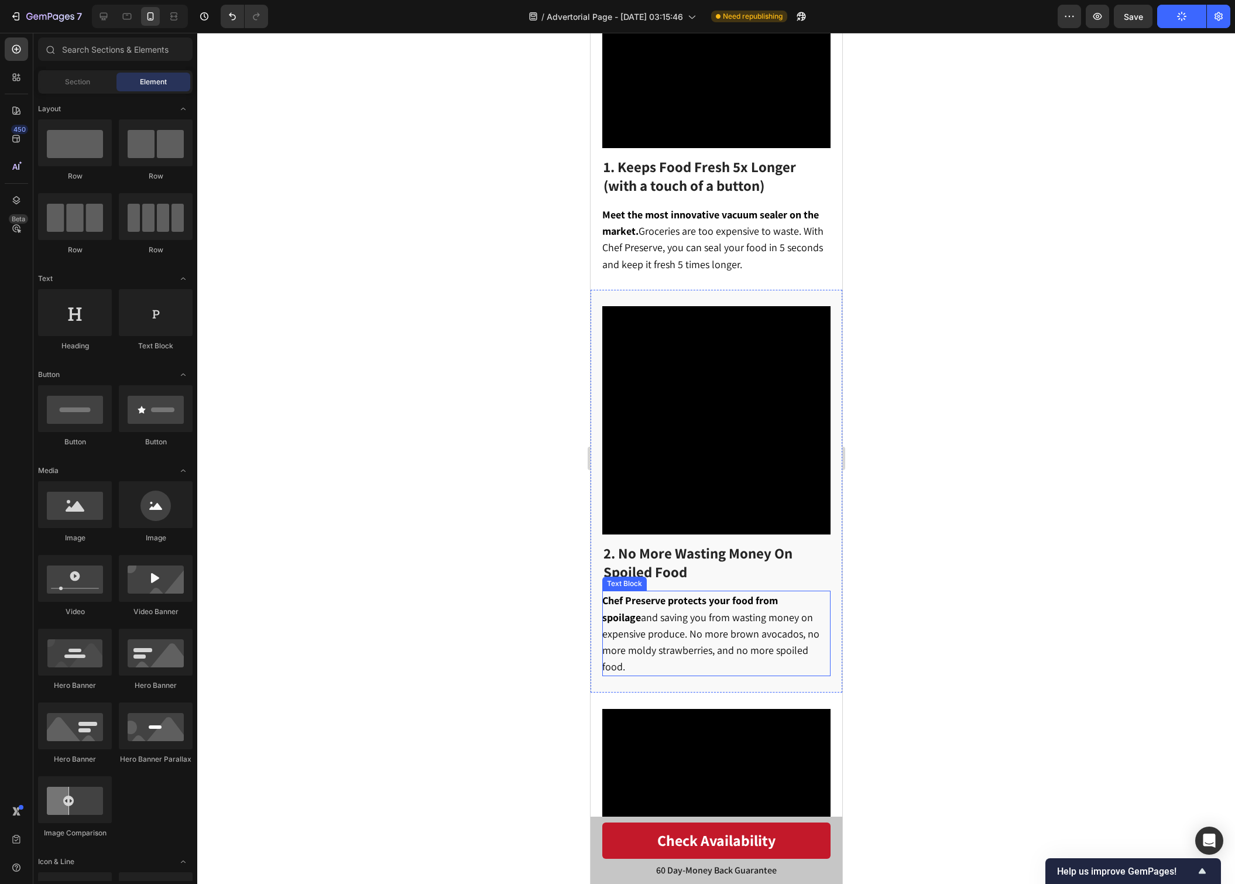
click at [690, 629] on span "Chef Preserve protects your food from spoilage and saving you from wasting mone…" at bounding box center [710, 634] width 217 height 80
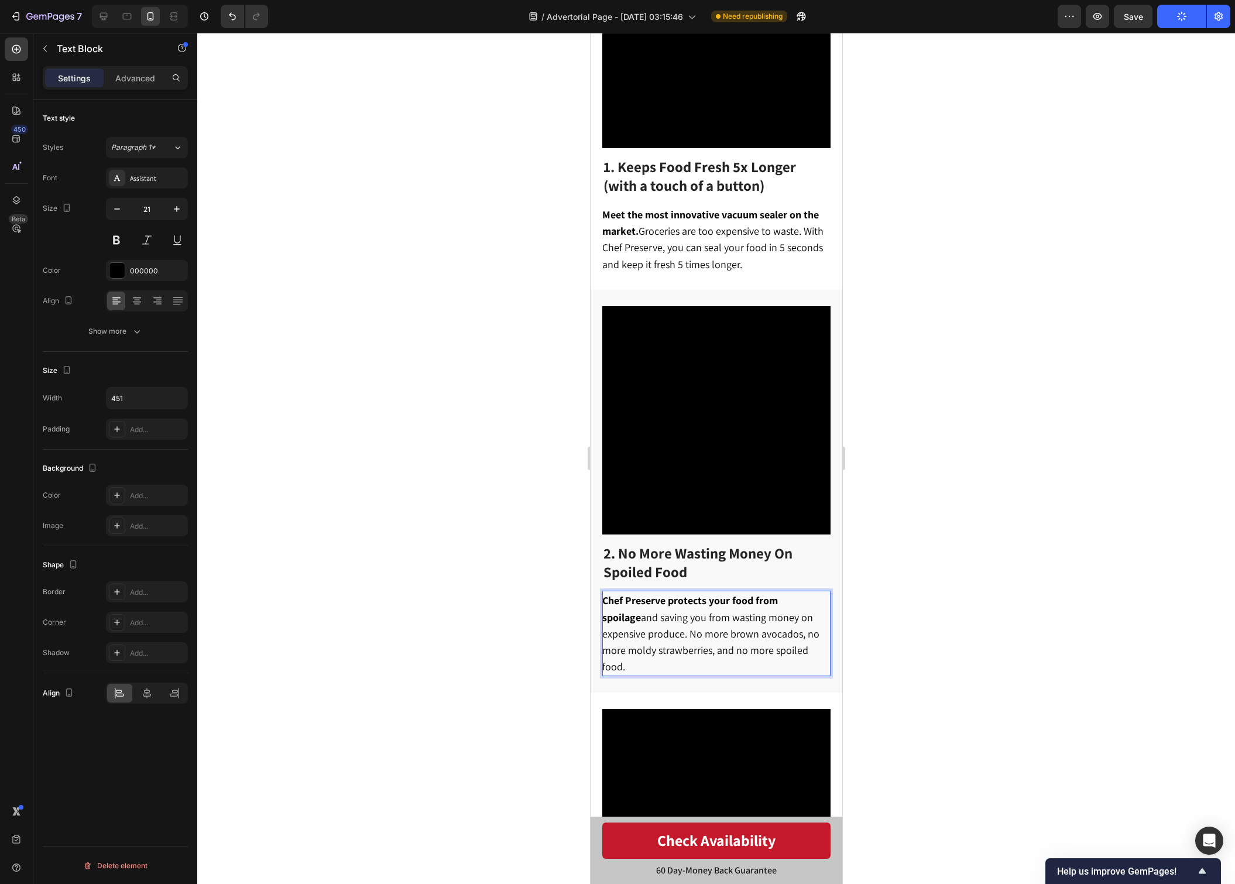
click at [632, 612] on span "Chef Preserve protects your food from spoilage and saving you from wasting mone…" at bounding box center [710, 634] width 217 height 80
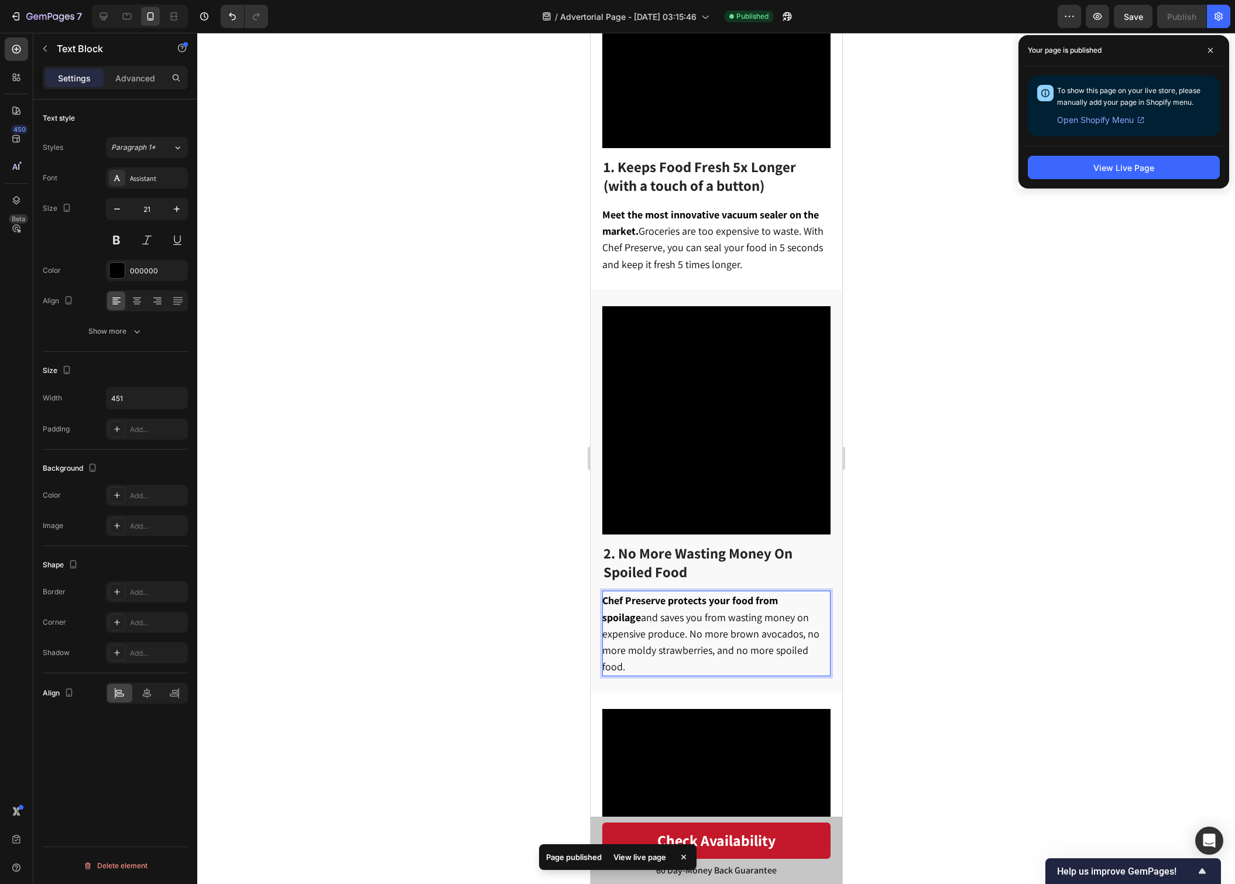
click at [919, 481] on div at bounding box center [716, 458] width 1038 height 851
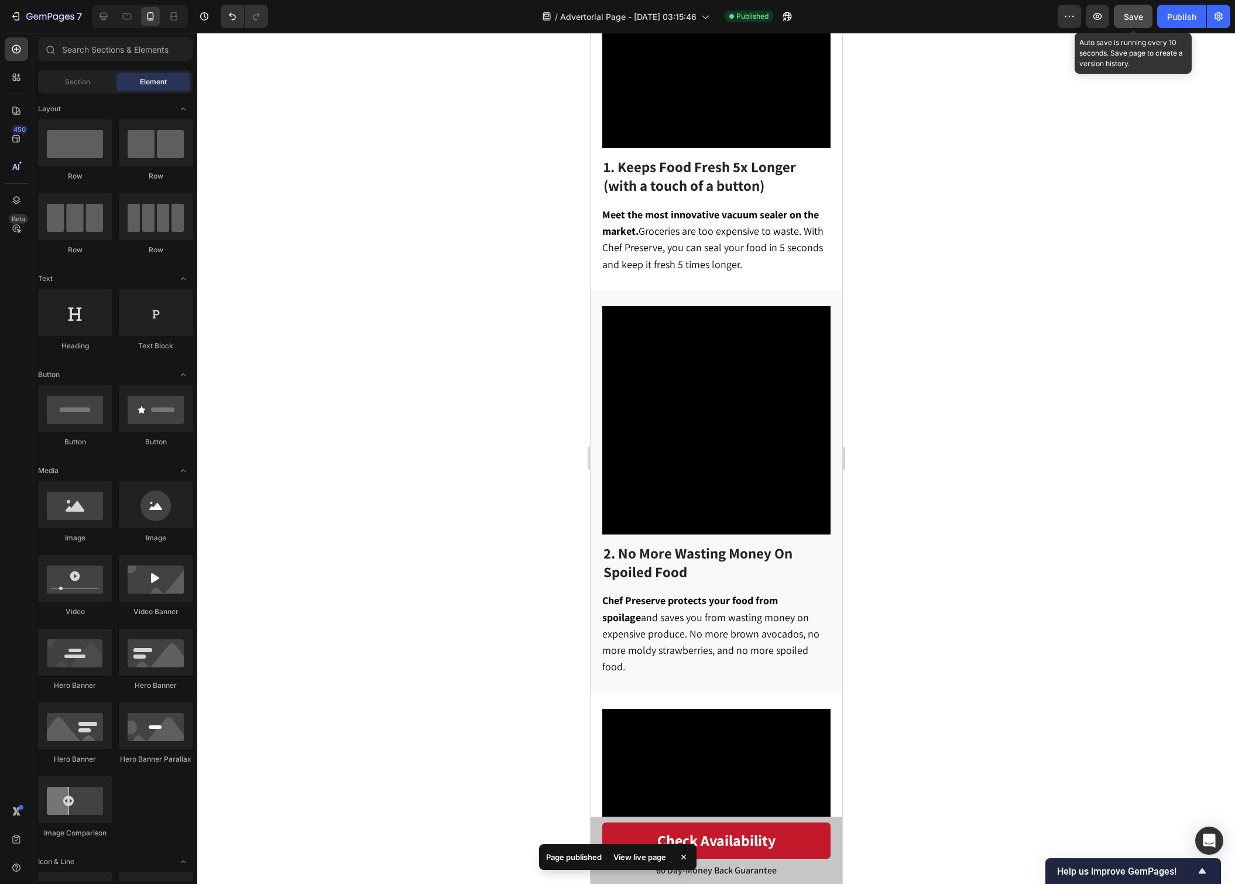
click at [1130, 8] on button "Save" at bounding box center [1133, 16] width 39 height 23
click at [1166, 18] on button "Publish" at bounding box center [1181, 16] width 49 height 23
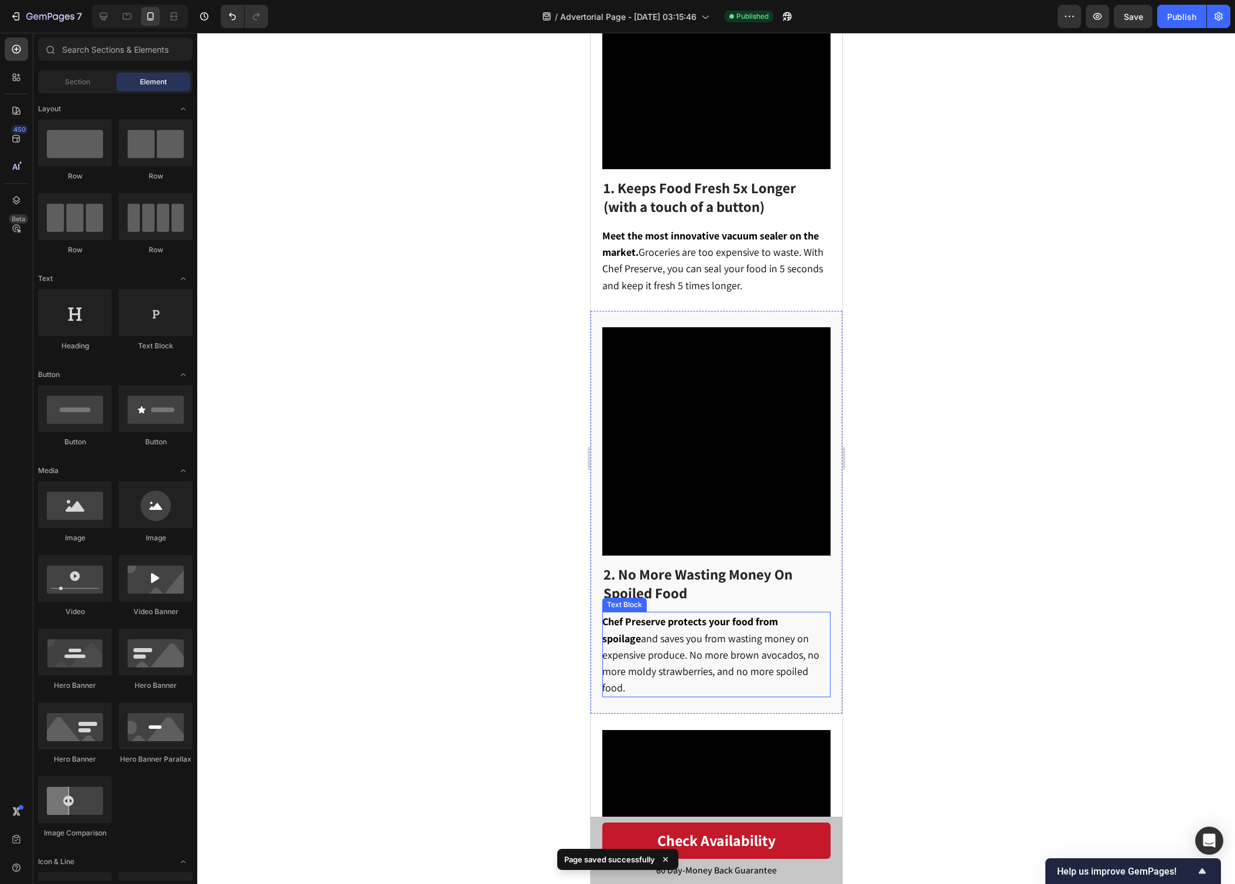
scroll to position [399, 0]
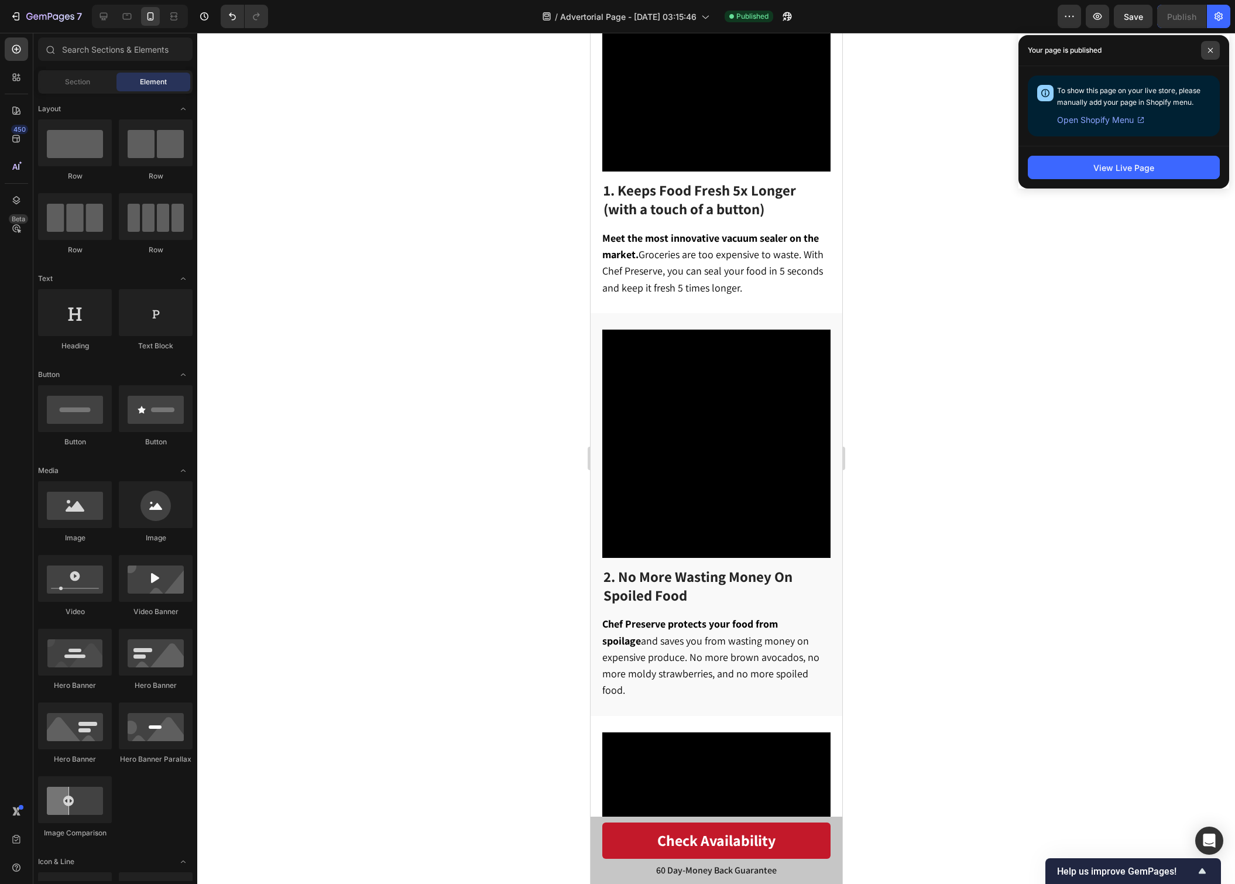
click at [1214, 46] on span at bounding box center [1210, 50] width 19 height 19
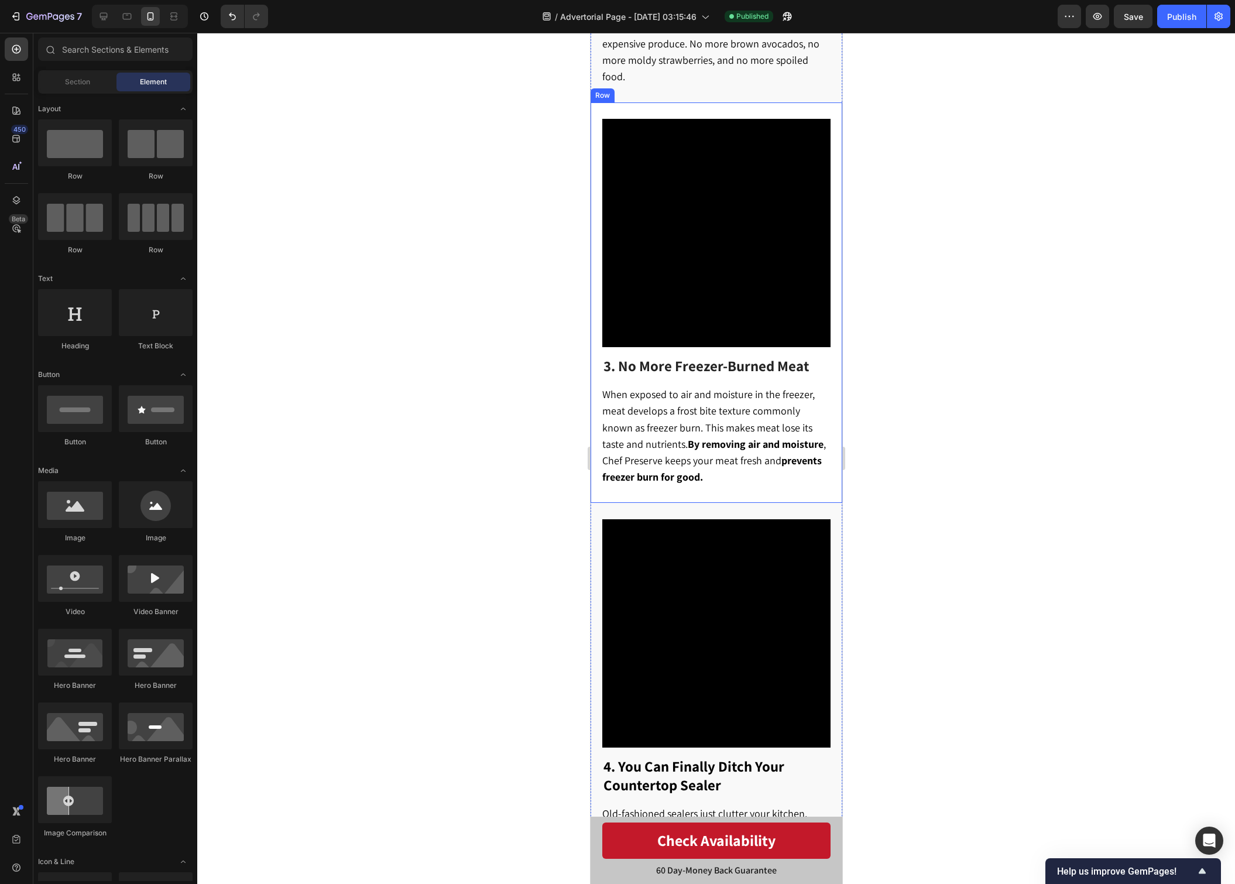
scroll to position [1012, 0]
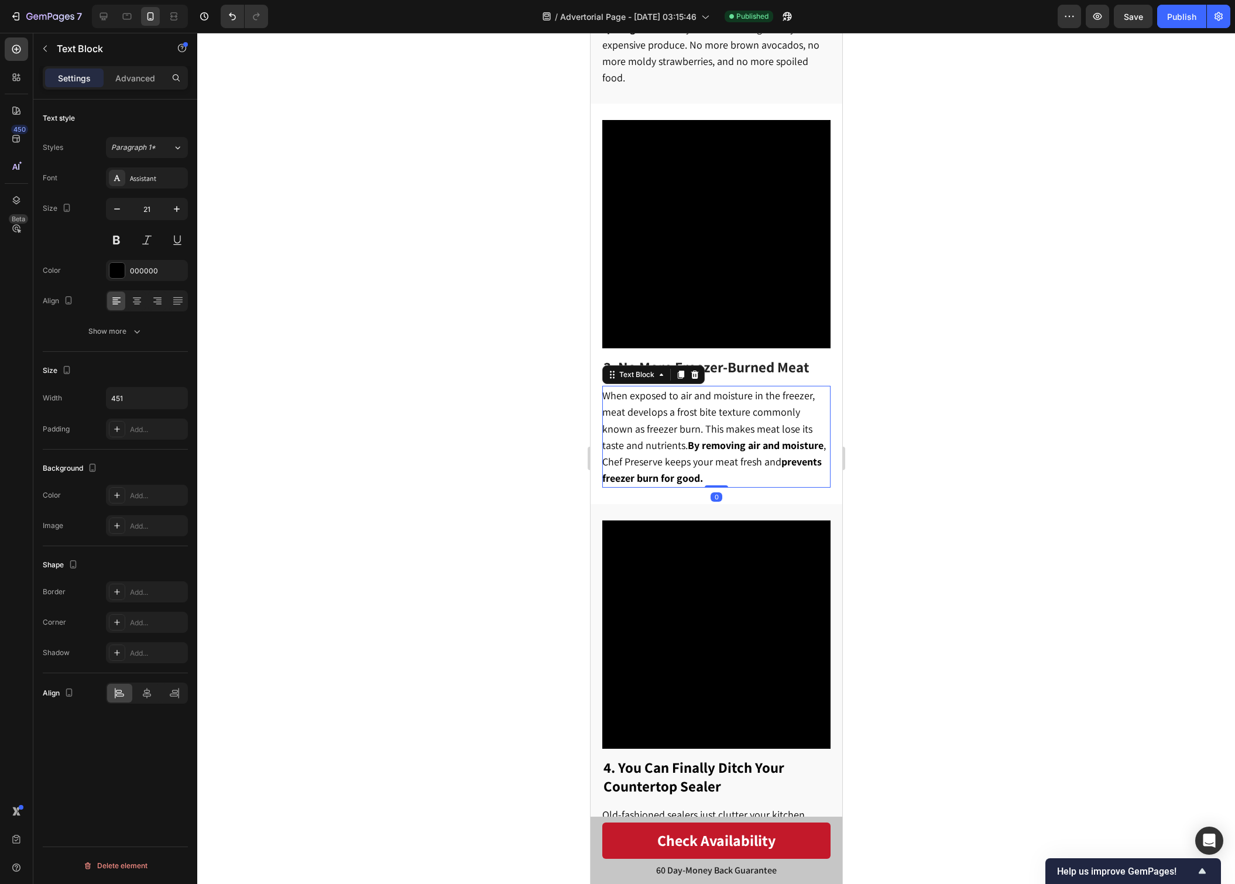
click at [748, 443] on span "When exposed to air and moisture in the freezer, meat develops a frost bite tex…" at bounding box center [714, 437] width 224 height 96
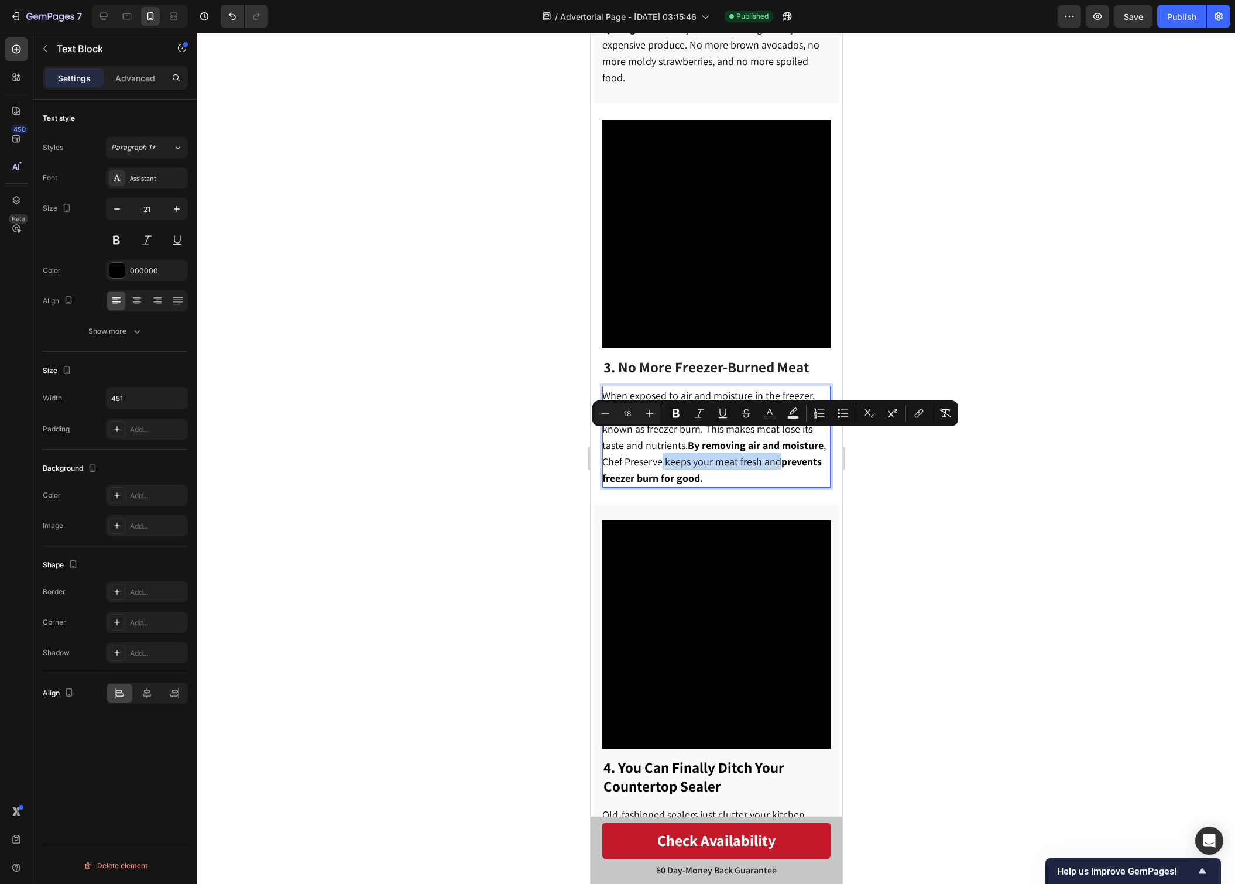
drag, startPoint x: 755, startPoint y: 440, endPoint x: 640, endPoint y: 440, distance: 115.3
click at [640, 440] on span "When exposed to air and moisture in the freezer, meat develops a frost bite tex…" at bounding box center [714, 437] width 224 height 96
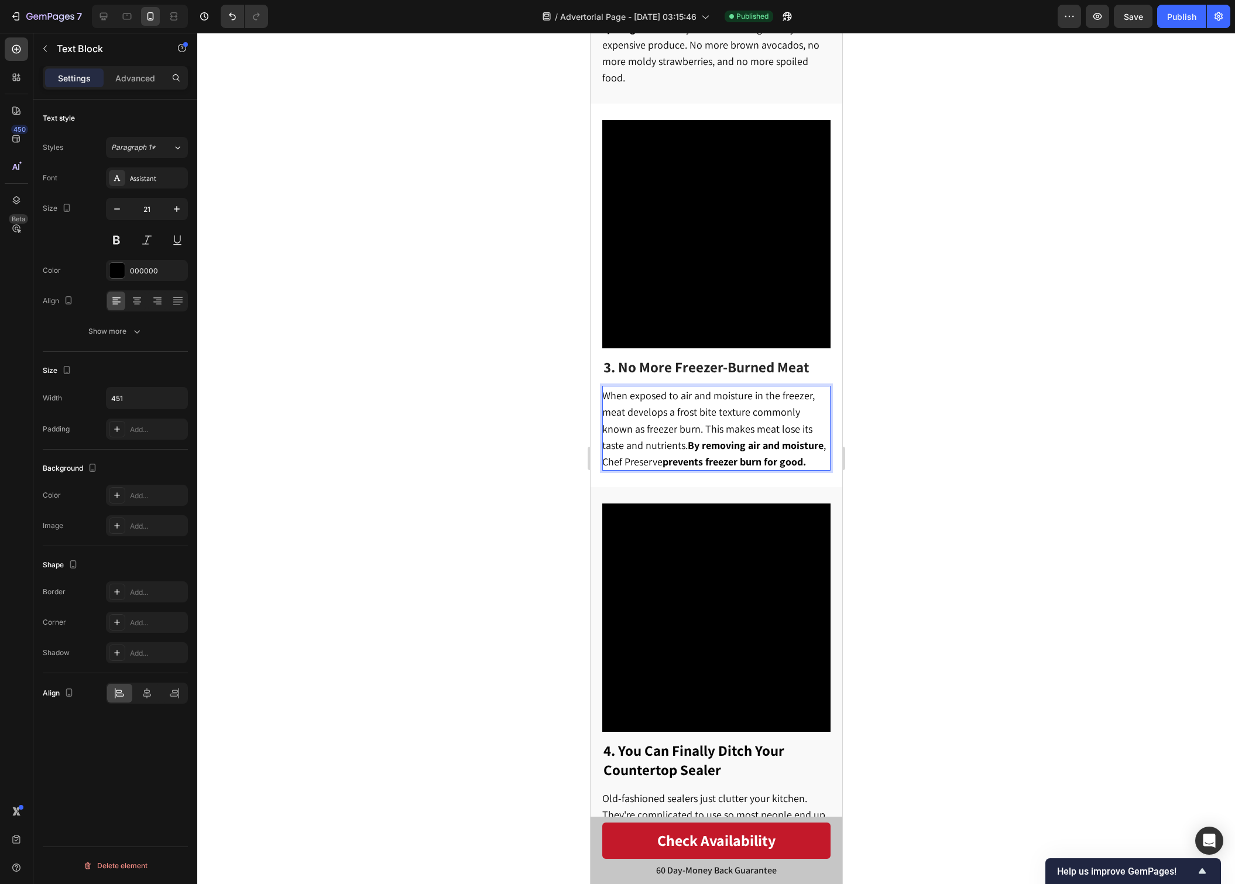
click at [1023, 402] on div at bounding box center [716, 458] width 1038 height 851
click at [678, 455] on strong "prevents freezer burn for good." at bounding box center [733, 461] width 143 height 13
drag, startPoint x: 662, startPoint y: 426, endPoint x: 784, endPoint y: 443, distance: 123.5
click at [784, 443] on span "When exposed to air and moisture in the freezer, meat develops a frost bite tex…" at bounding box center [714, 429] width 224 height 80
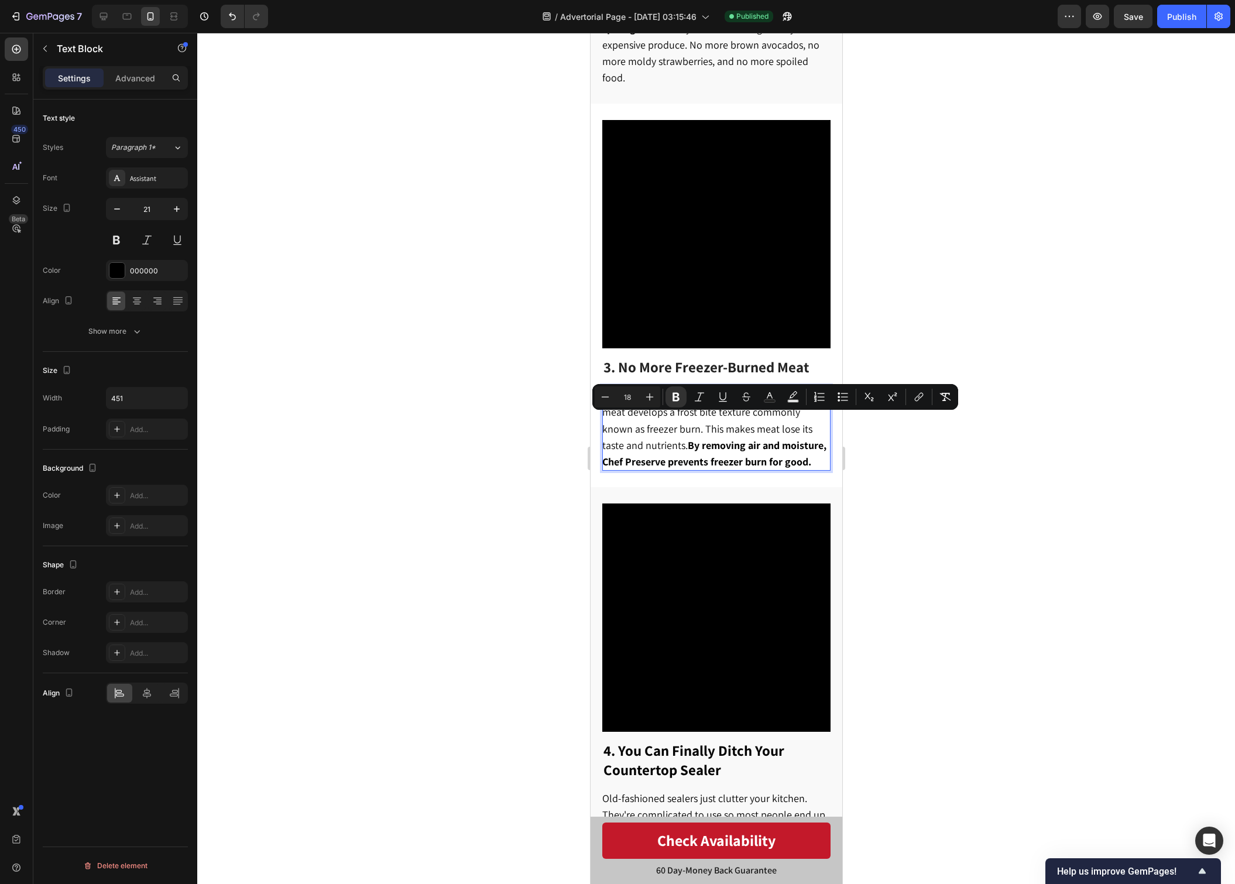
click at [959, 469] on div at bounding box center [716, 458] width 1038 height 851
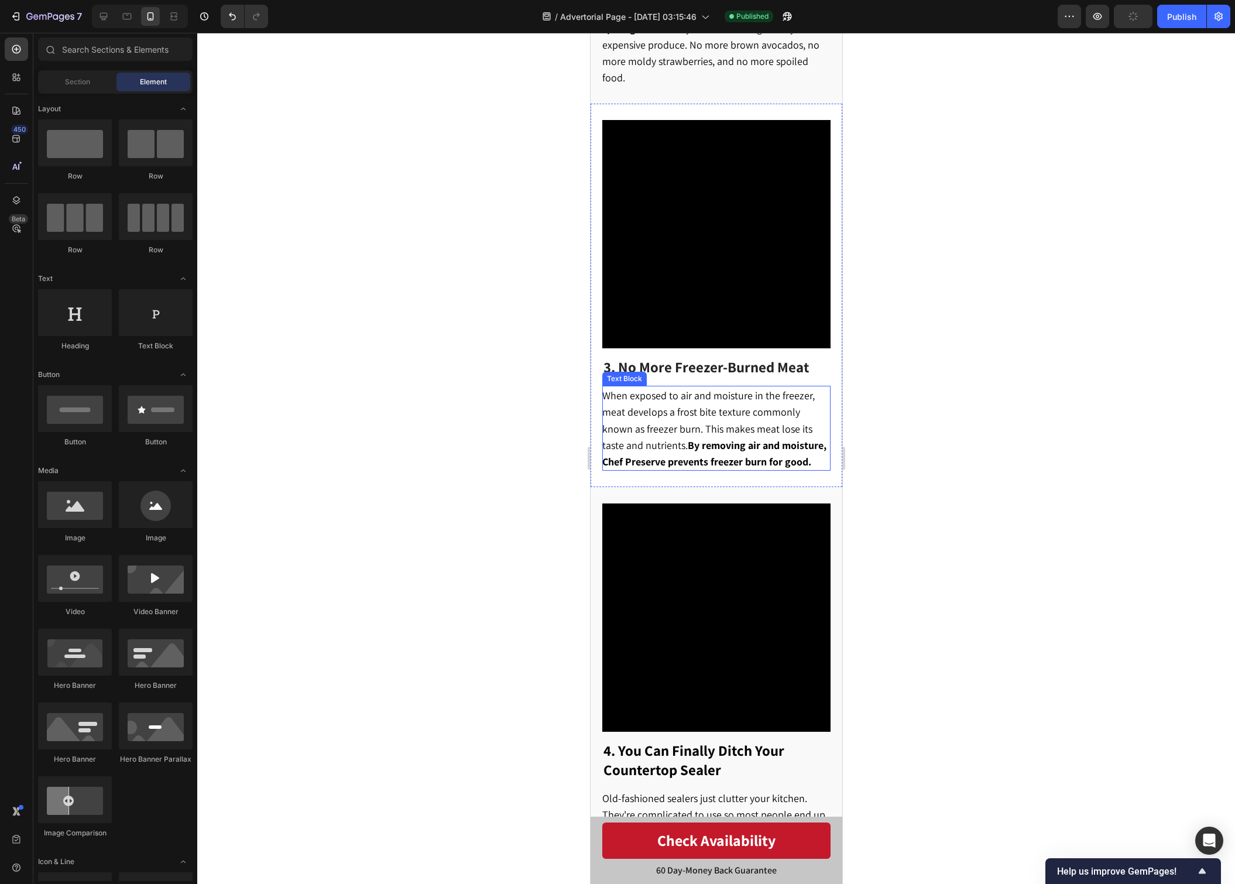
click at [818, 436] on p "When exposed to air and moisture in the freezer, meat develops a frost bite tex…" at bounding box center [715, 428] width 227 height 83
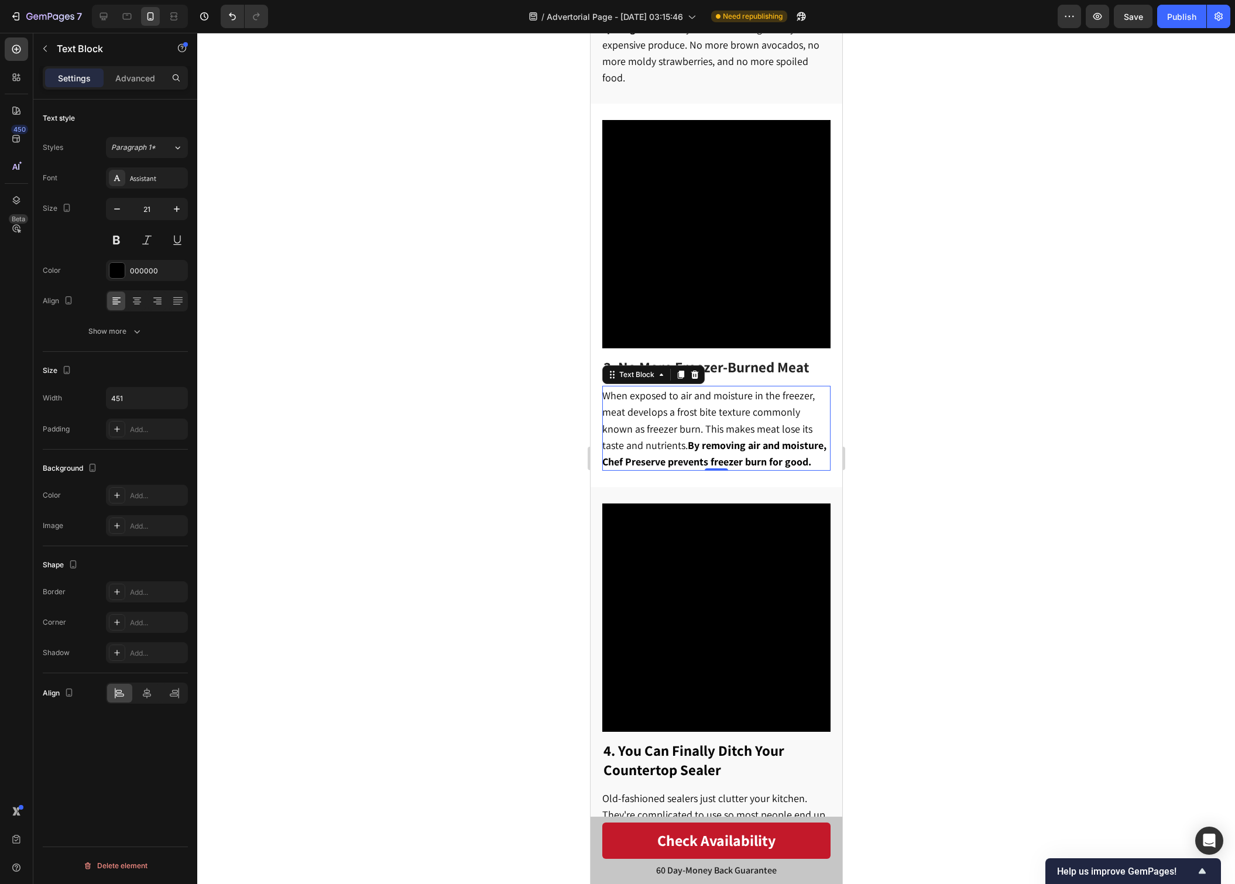
click at [1002, 400] on div at bounding box center [716, 458] width 1038 height 851
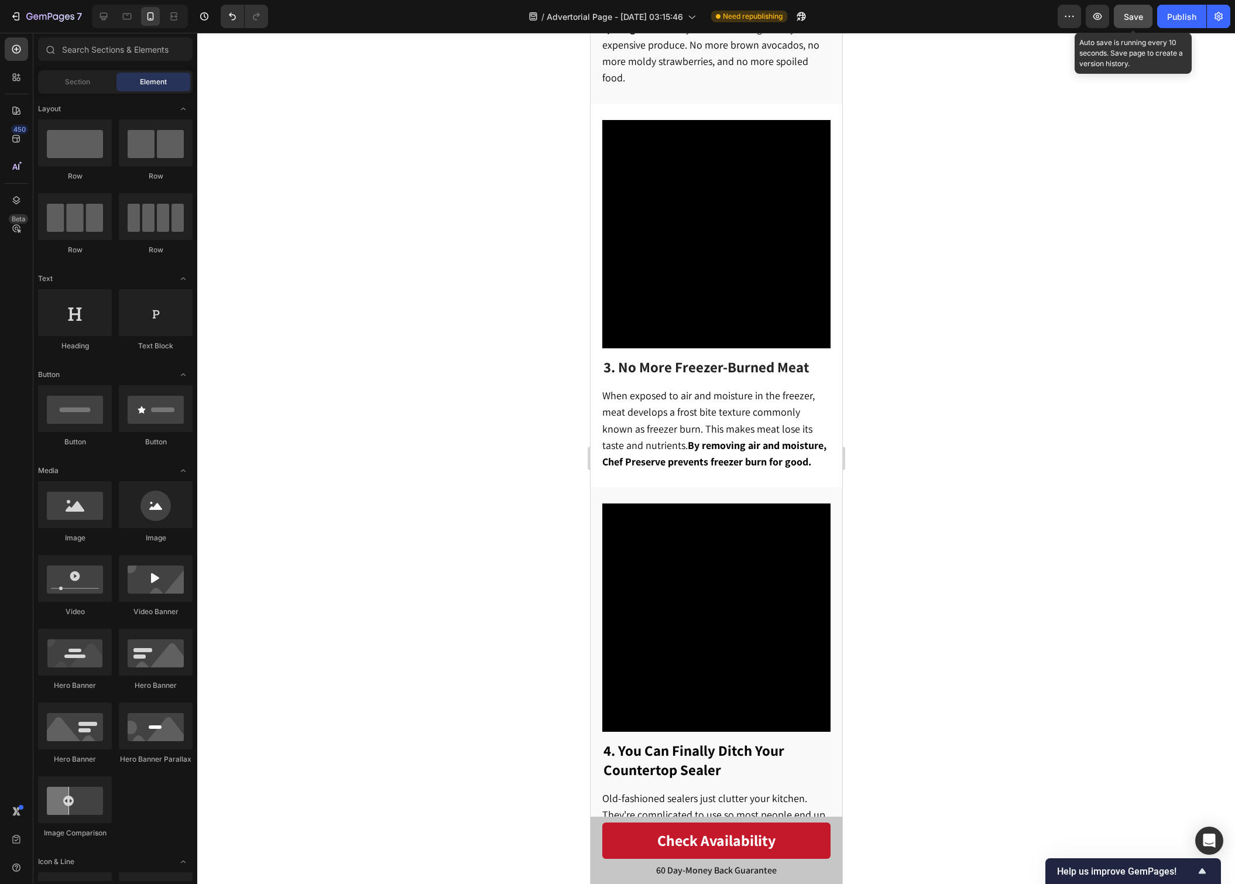
click at [1133, 9] on button "Save" at bounding box center [1133, 16] width 39 height 23
click at [1193, 31] on div "7 Version history / Advertorial Page - [DATE] 03:15:46 Need republishing Previe…" at bounding box center [617, 16] width 1235 height 33
click at [1188, 27] on button "Publish" at bounding box center [1181, 16] width 49 height 23
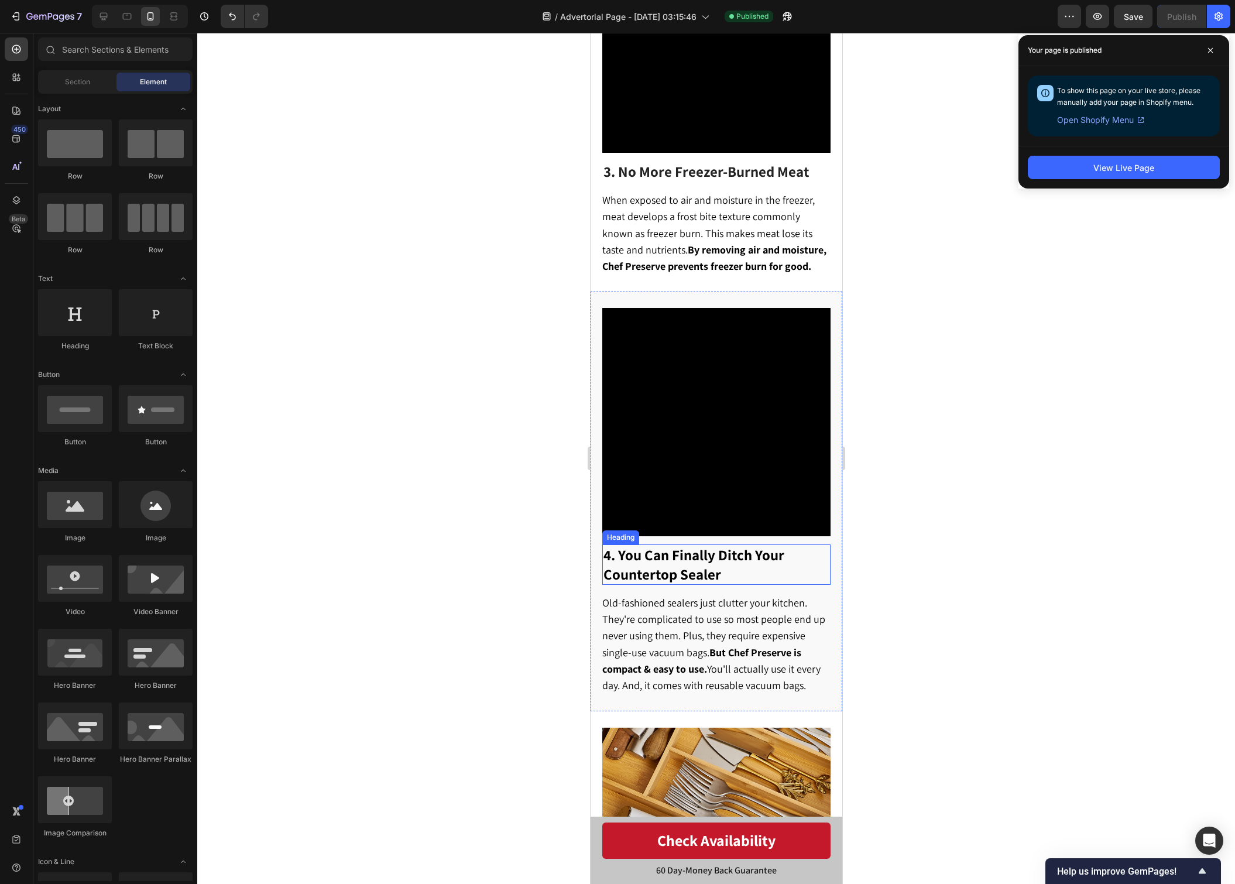
scroll to position [1218, 0]
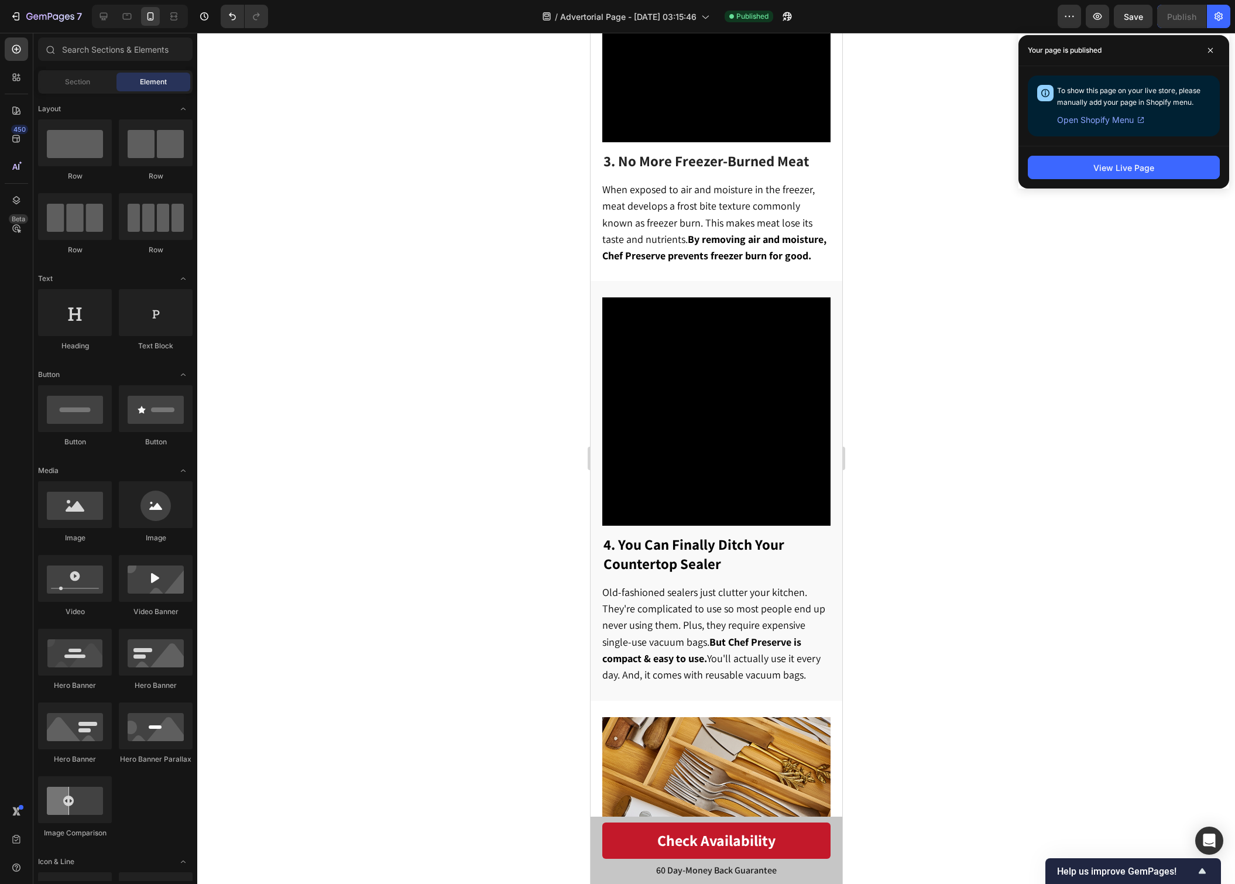
click at [952, 587] on div at bounding box center [716, 458] width 1038 height 851
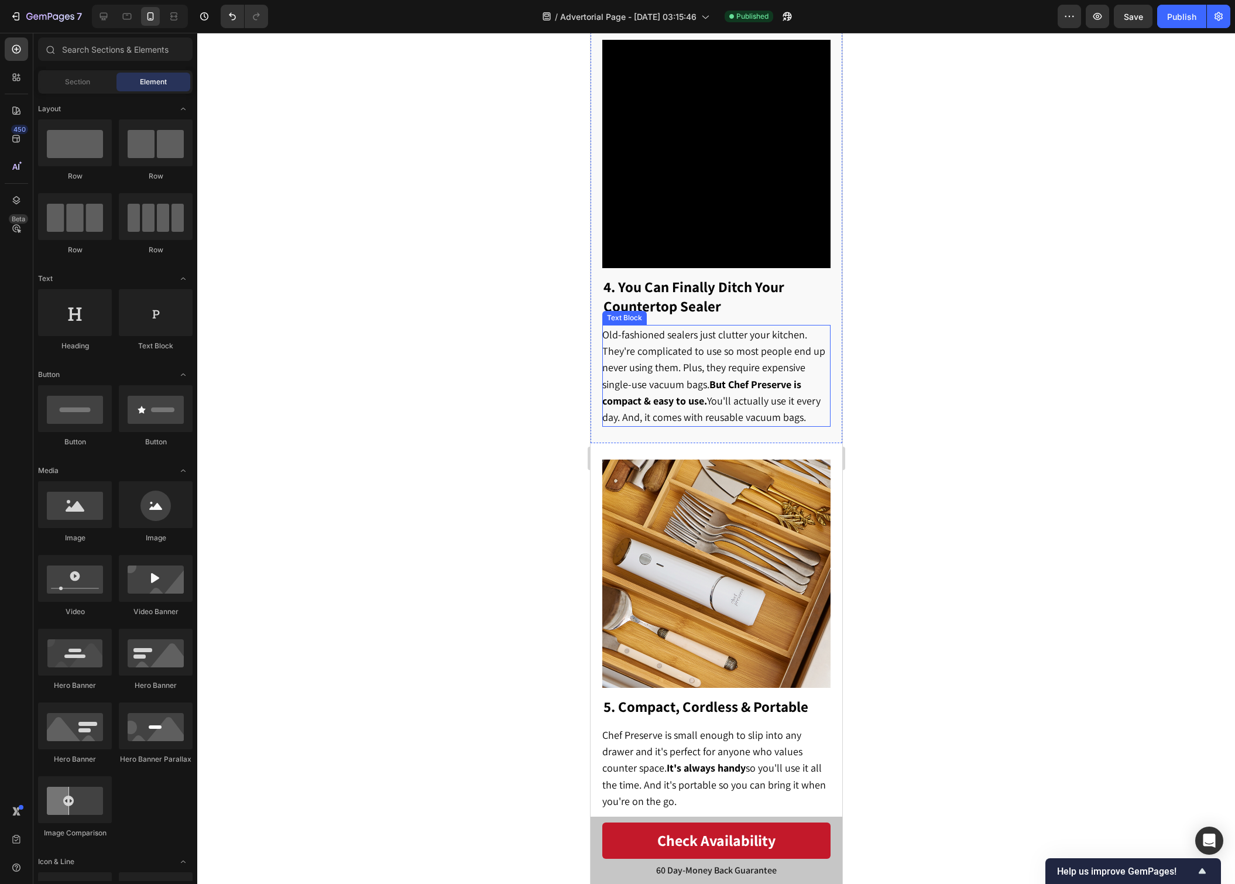
scroll to position [1581, 0]
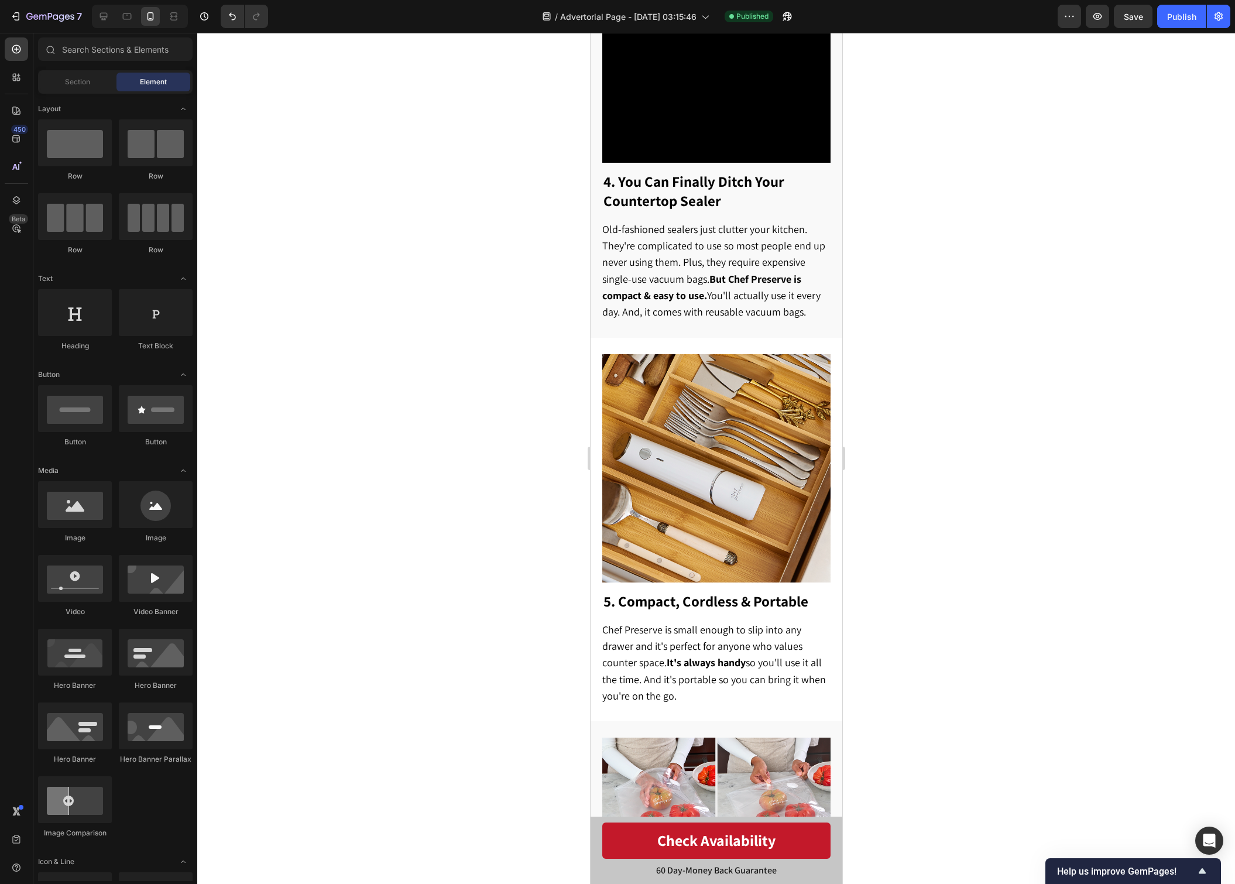
click at [546, 662] on div at bounding box center [716, 458] width 1038 height 851
click at [749, 664] on p "Chef Preserve is small enough to slip into any drawer and it's perfect for anyo…" at bounding box center [715, 662] width 227 height 83
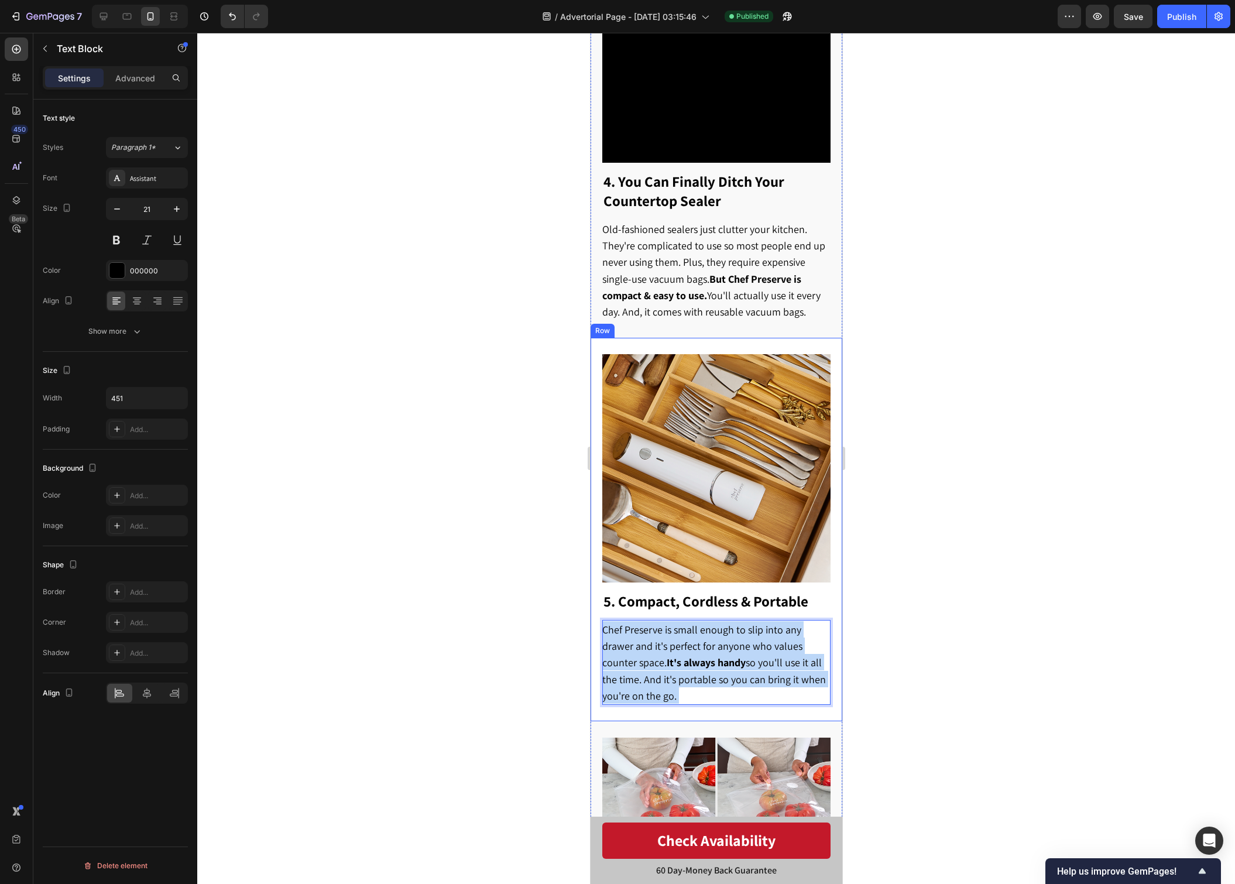
drag, startPoint x: 717, startPoint y: 667, endPoint x: 609, endPoint y: 612, distance: 120.7
click at [598, 608] on div "⁠⁠⁠⁠⁠⁠⁠ 5. Compact, Cordless & Portable Heading Chef Preserve is small enough t…" at bounding box center [716, 530] width 252 height 384
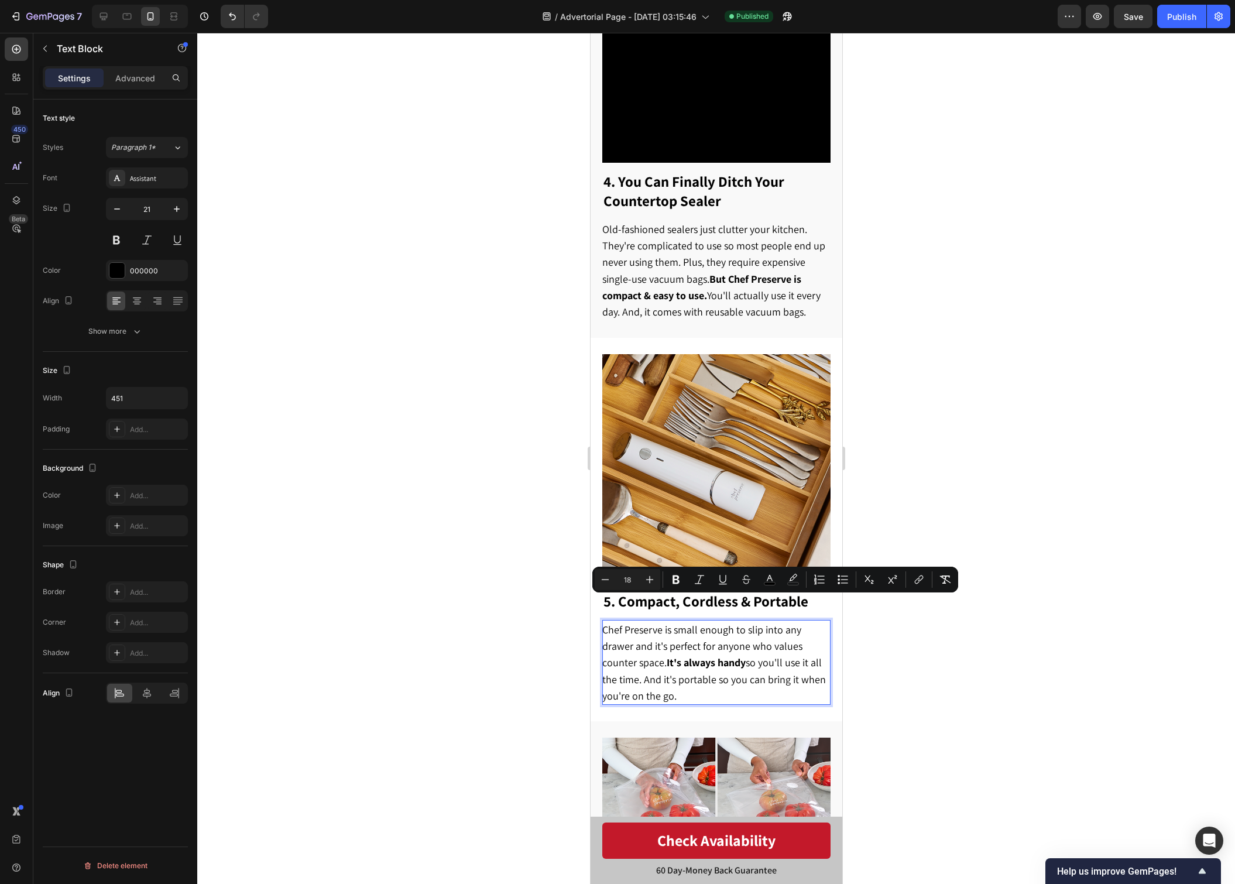
drag, startPoint x: 680, startPoint y: 669, endPoint x: 604, endPoint y: 605, distance: 99.7
click at [604, 621] on p "Chef Preserve is small enough to slip into any drawer and it's perfect for anyo…" at bounding box center [715, 662] width 227 height 83
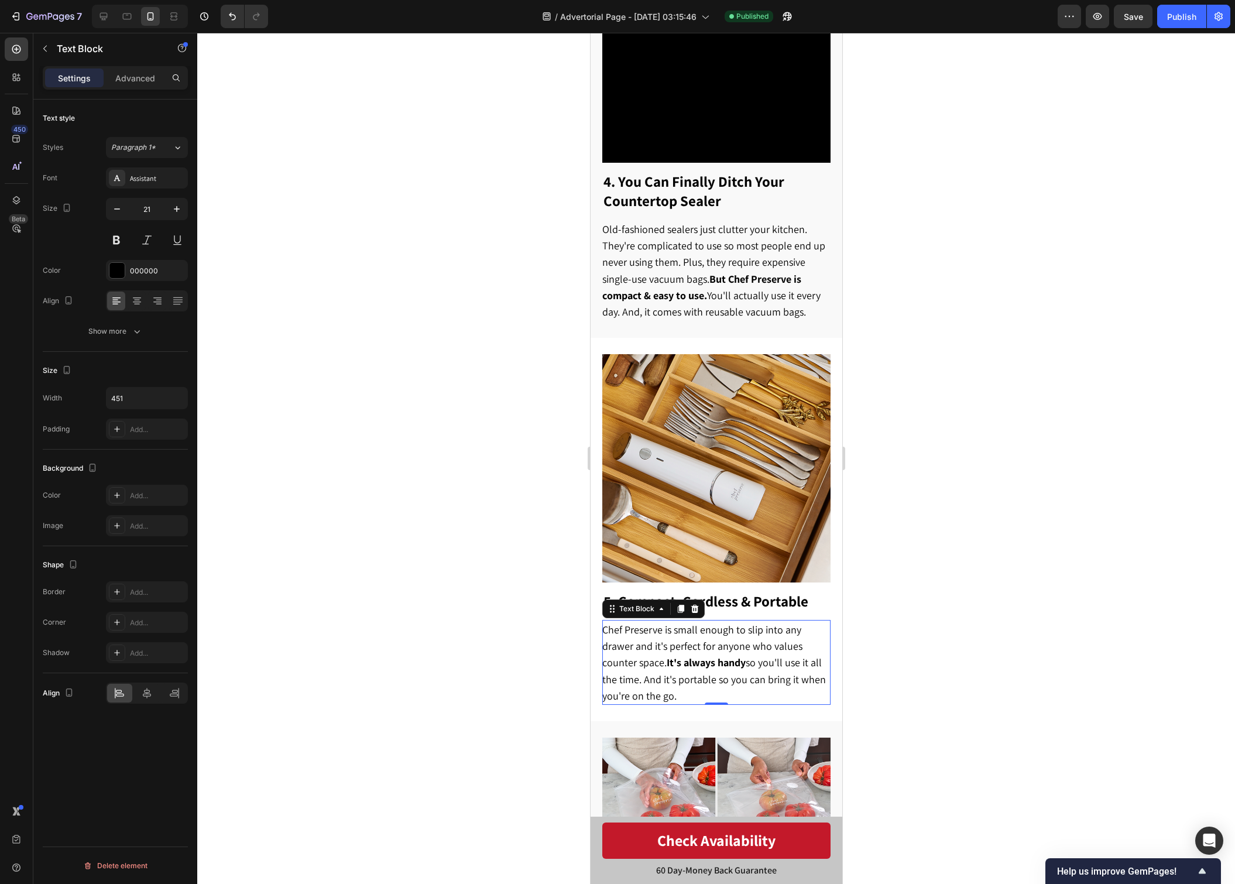
click at [710, 656] on strong "It's always handy" at bounding box center [705, 662] width 79 height 13
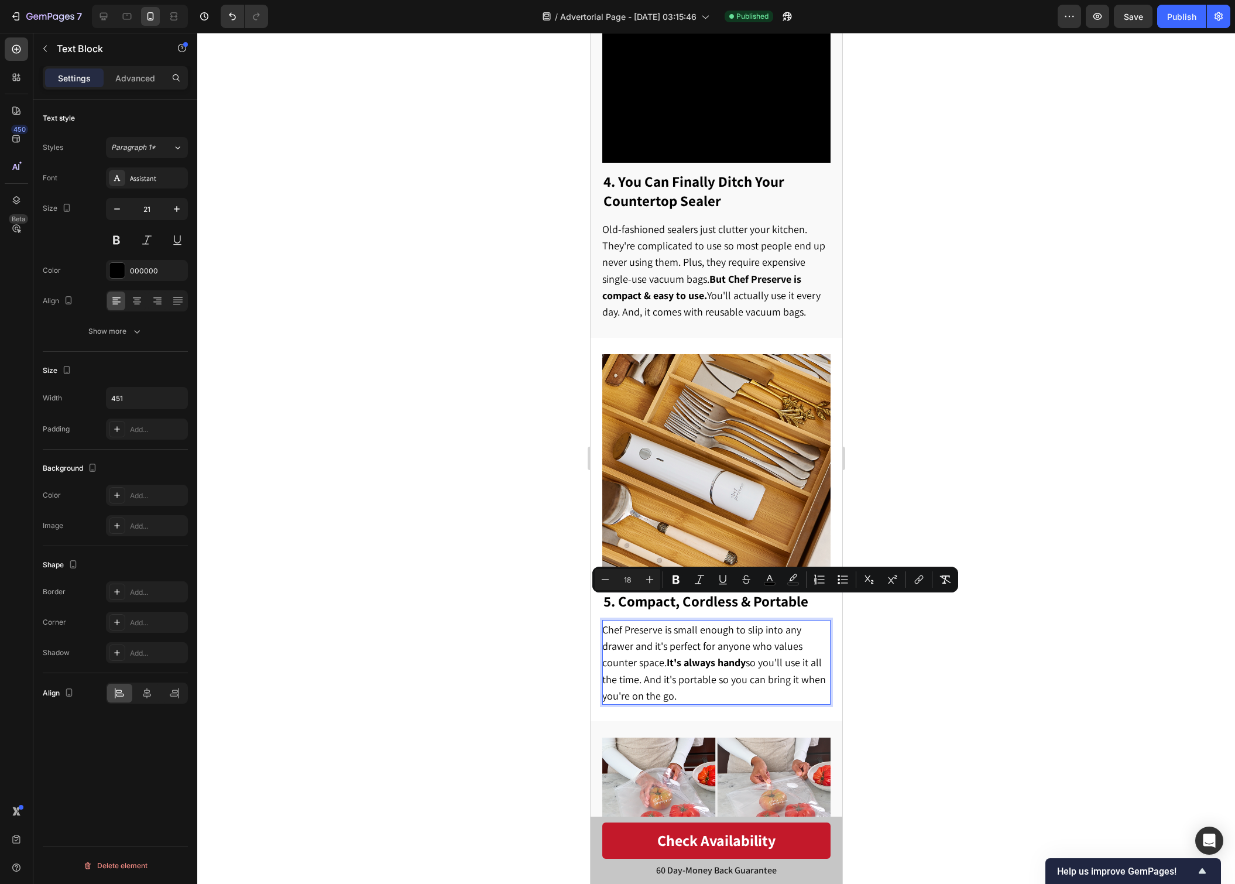
drag, startPoint x: 690, startPoint y: 671, endPoint x: 602, endPoint y: 606, distance: 109.7
click at [602, 621] on p "Chef Preserve is small enough to slip into any drawer and it's perfect for anyo…" at bounding box center [715, 662] width 227 height 83
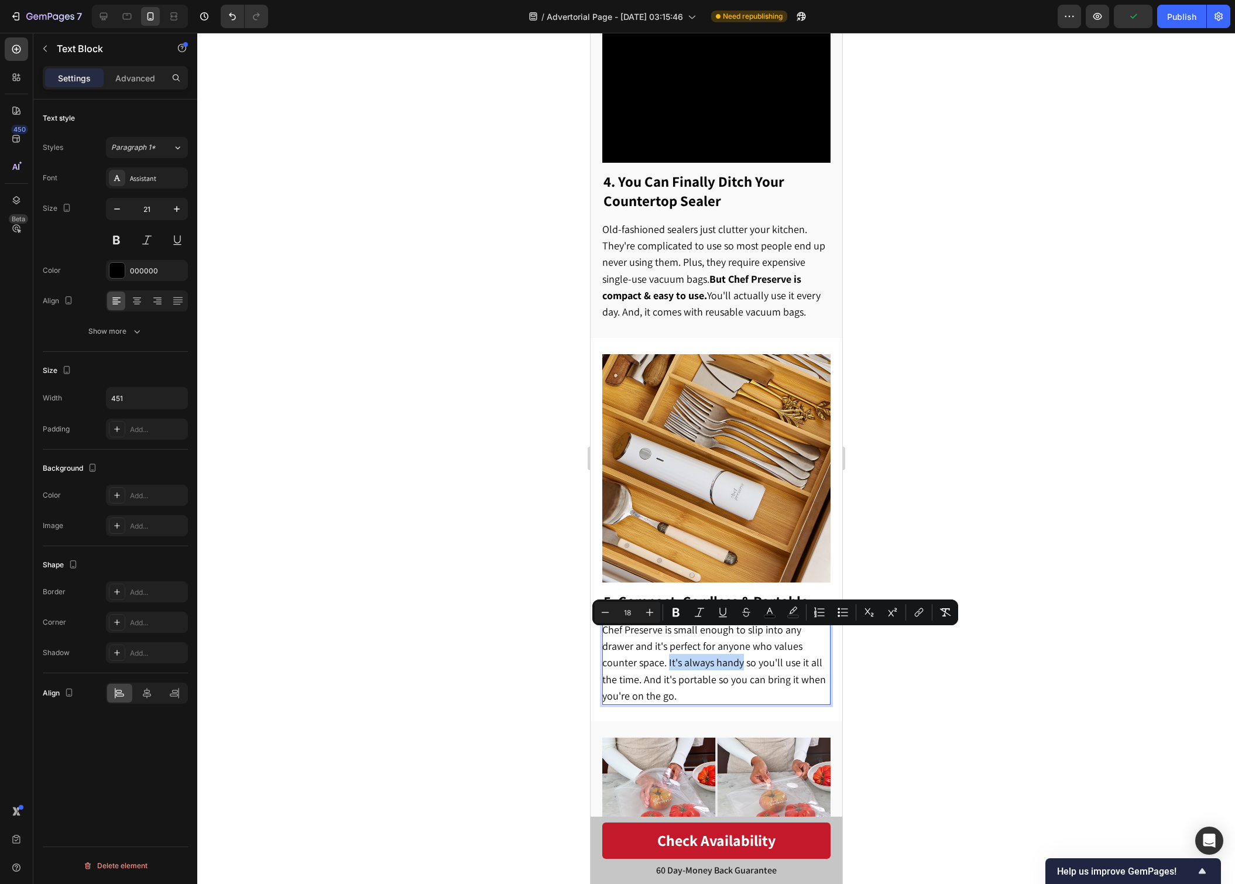
drag, startPoint x: 667, startPoint y: 639, endPoint x: 742, endPoint y: 642, distance: 74.4
click at [742, 642] on span "Chef Preserve is small enough to slip into any drawer and it's perfect for anyo…" at bounding box center [714, 663] width 224 height 80
click at [950, 680] on div at bounding box center [716, 458] width 1038 height 851
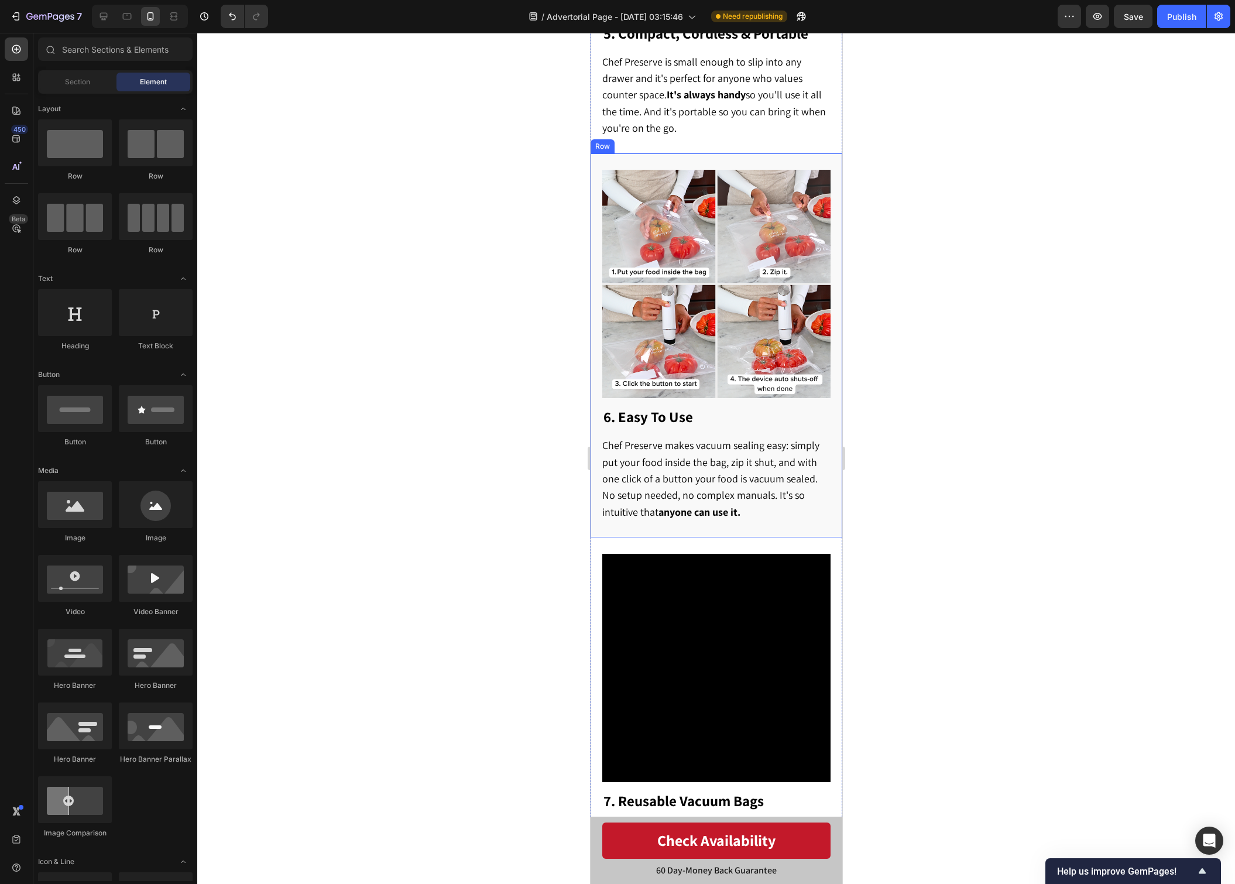
scroll to position [2339, 0]
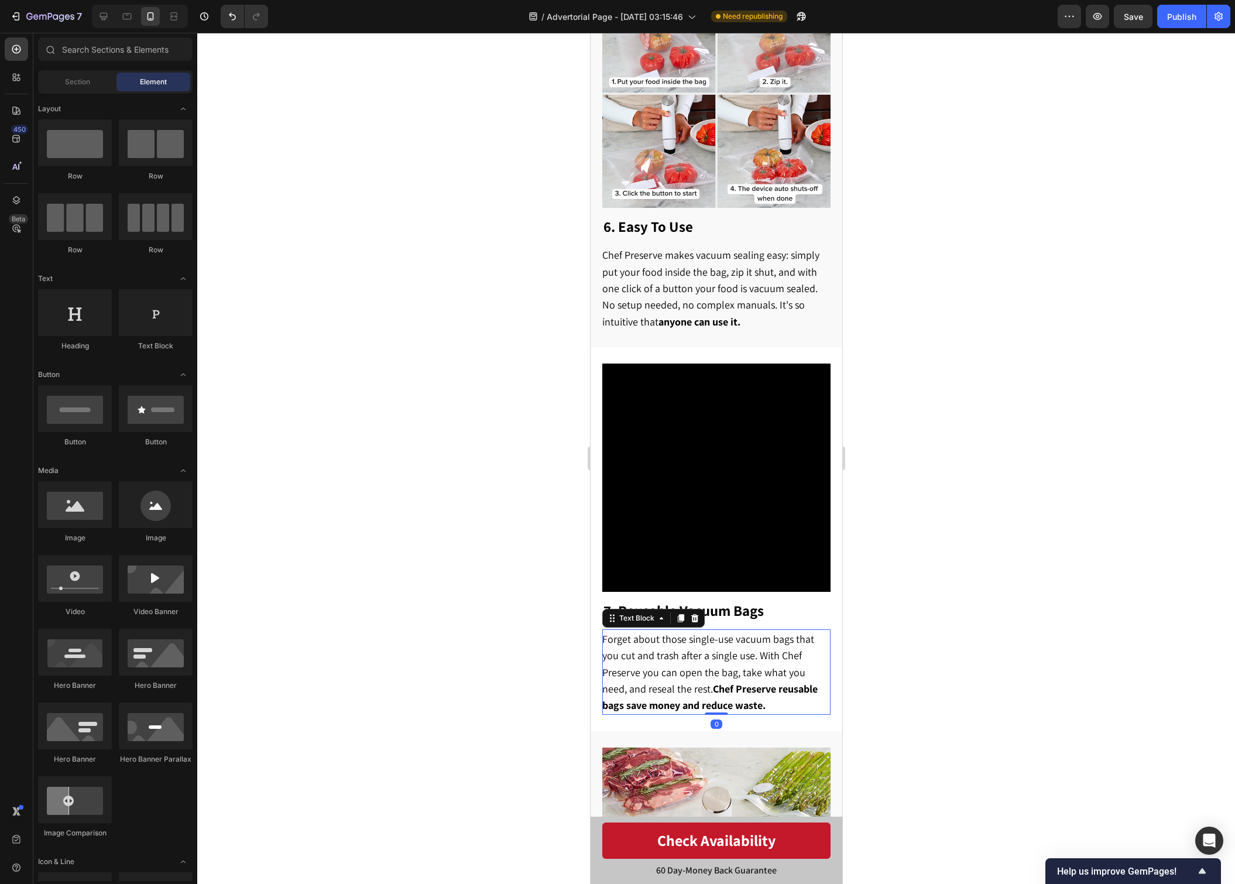
click at [750, 671] on p "Forget about those single-use vacuum bags that you cut and trash after a single…" at bounding box center [715, 671] width 227 height 83
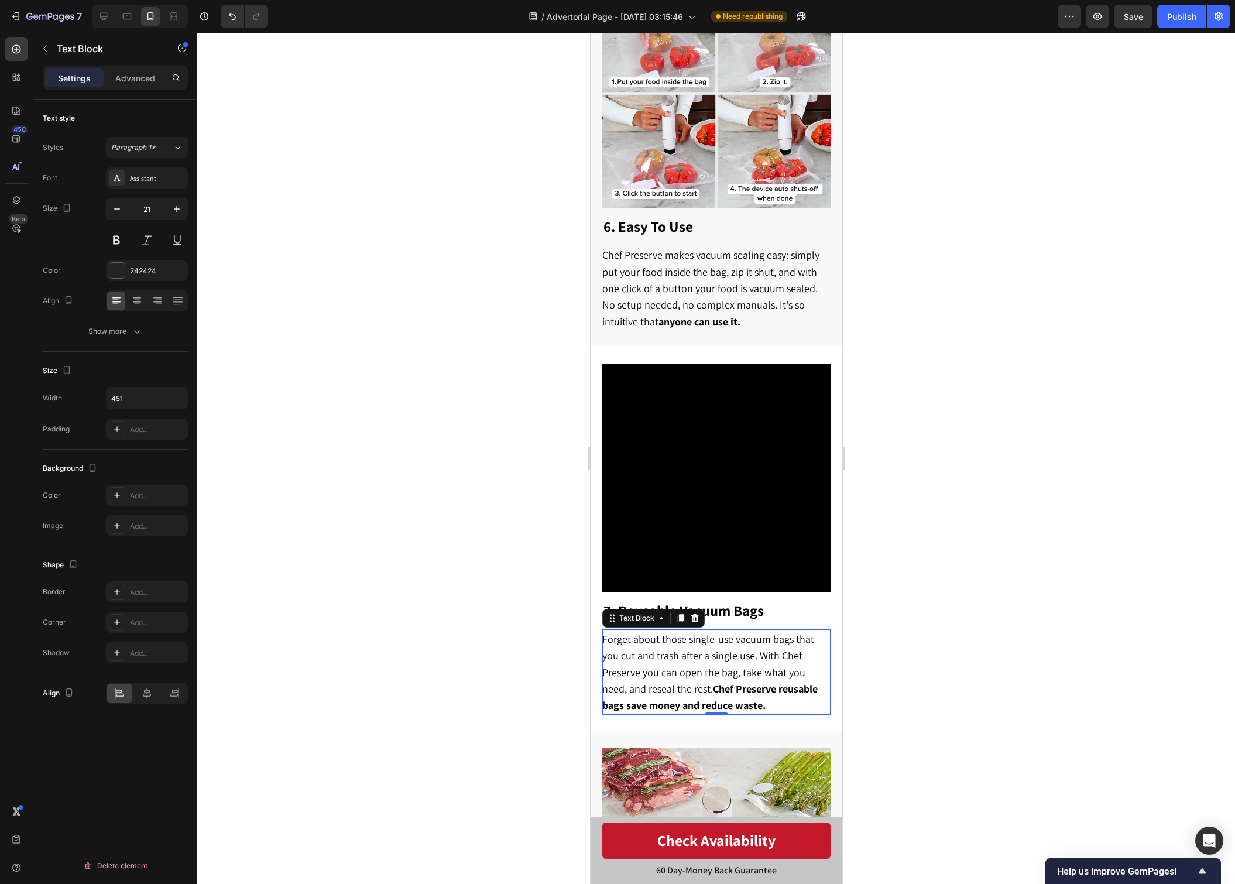
click at [523, 659] on div at bounding box center [716, 458] width 1038 height 851
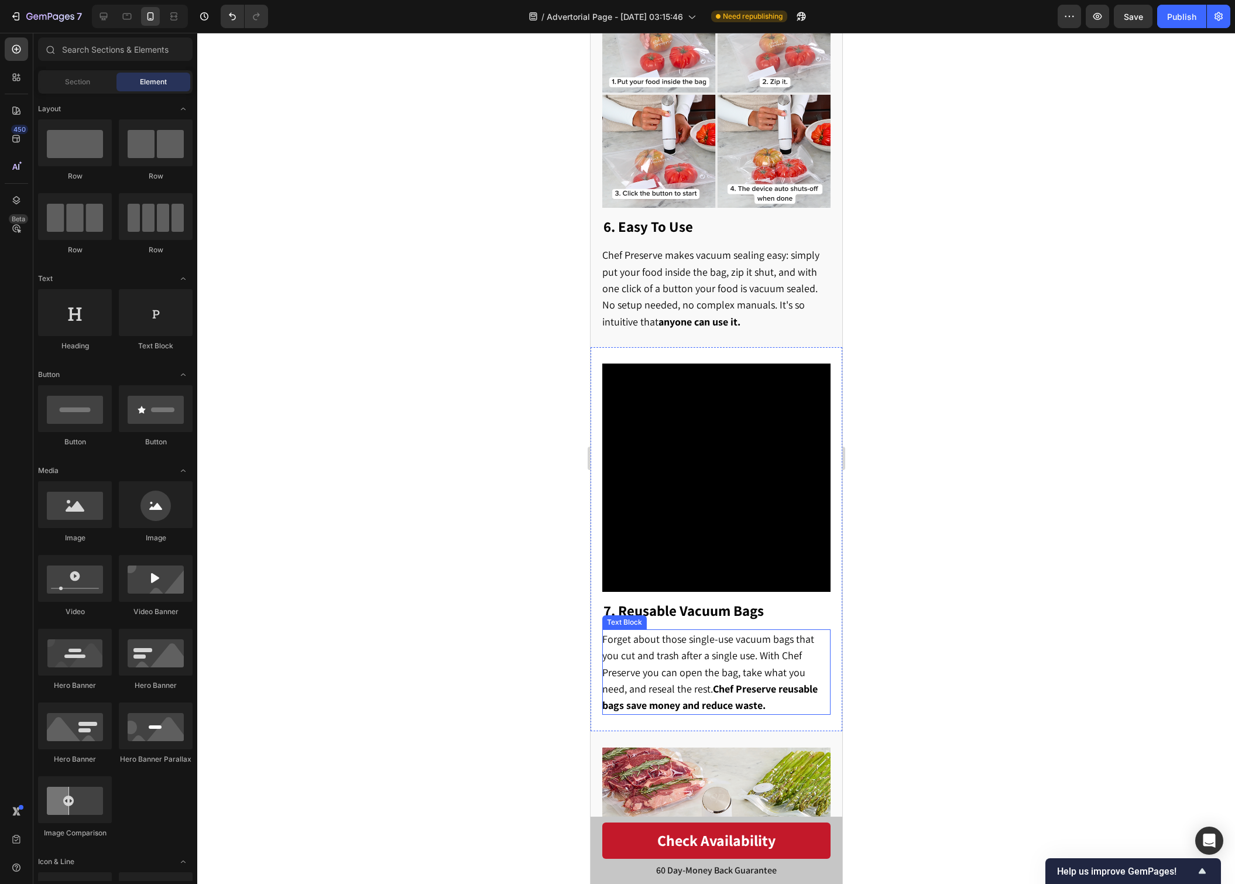
click at [711, 639] on span "Forget about those single-use vacuum bags that you cut and trash after a single…" at bounding box center [709, 672] width 215 height 80
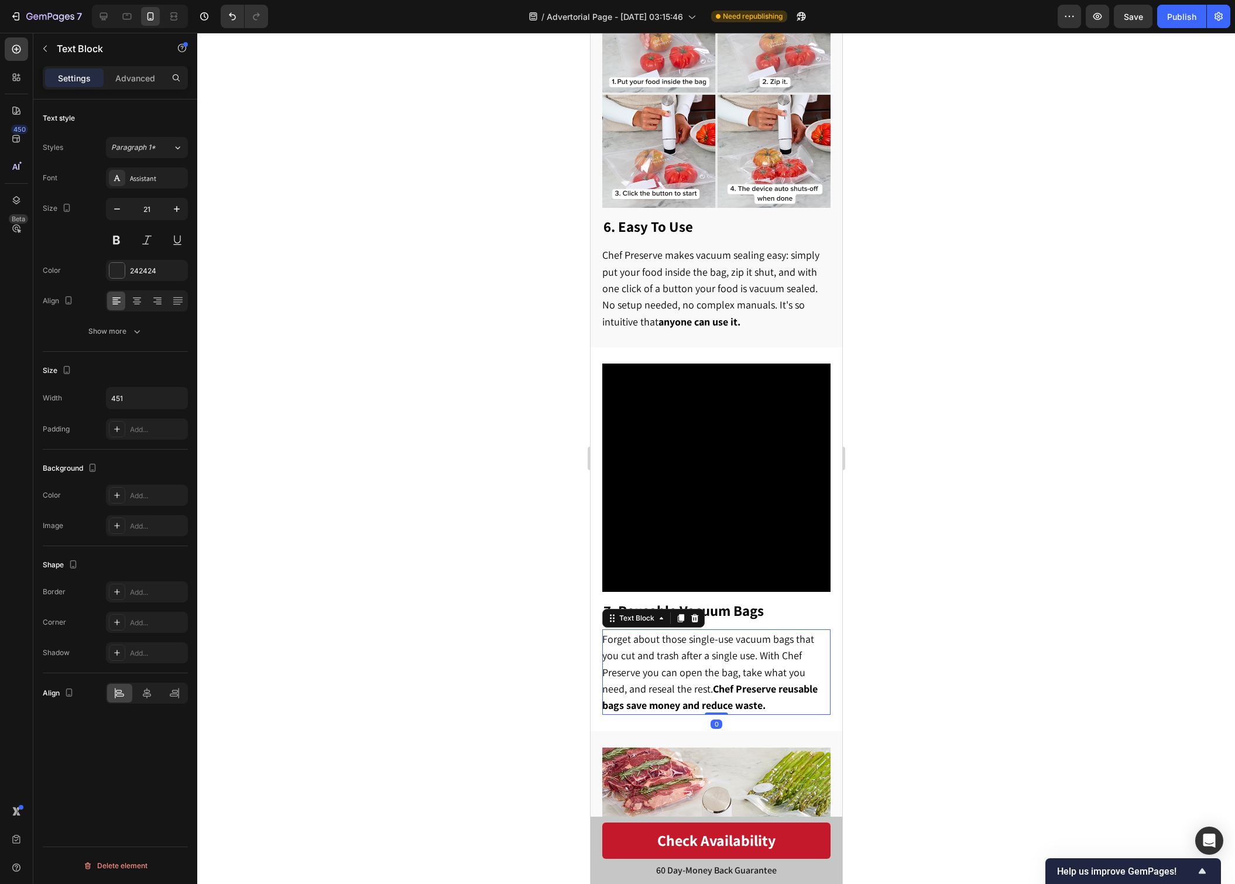
drag, startPoint x: 711, startPoint y: 639, endPoint x: 718, endPoint y: 638, distance: 6.5
drag, startPoint x: 737, startPoint y: 629, endPoint x: 722, endPoint y: 633, distance: 15.9
click at [722, 633] on span "Forget about those single-use vacuum bags that you cut and trash after a single…" at bounding box center [709, 672] width 215 height 80
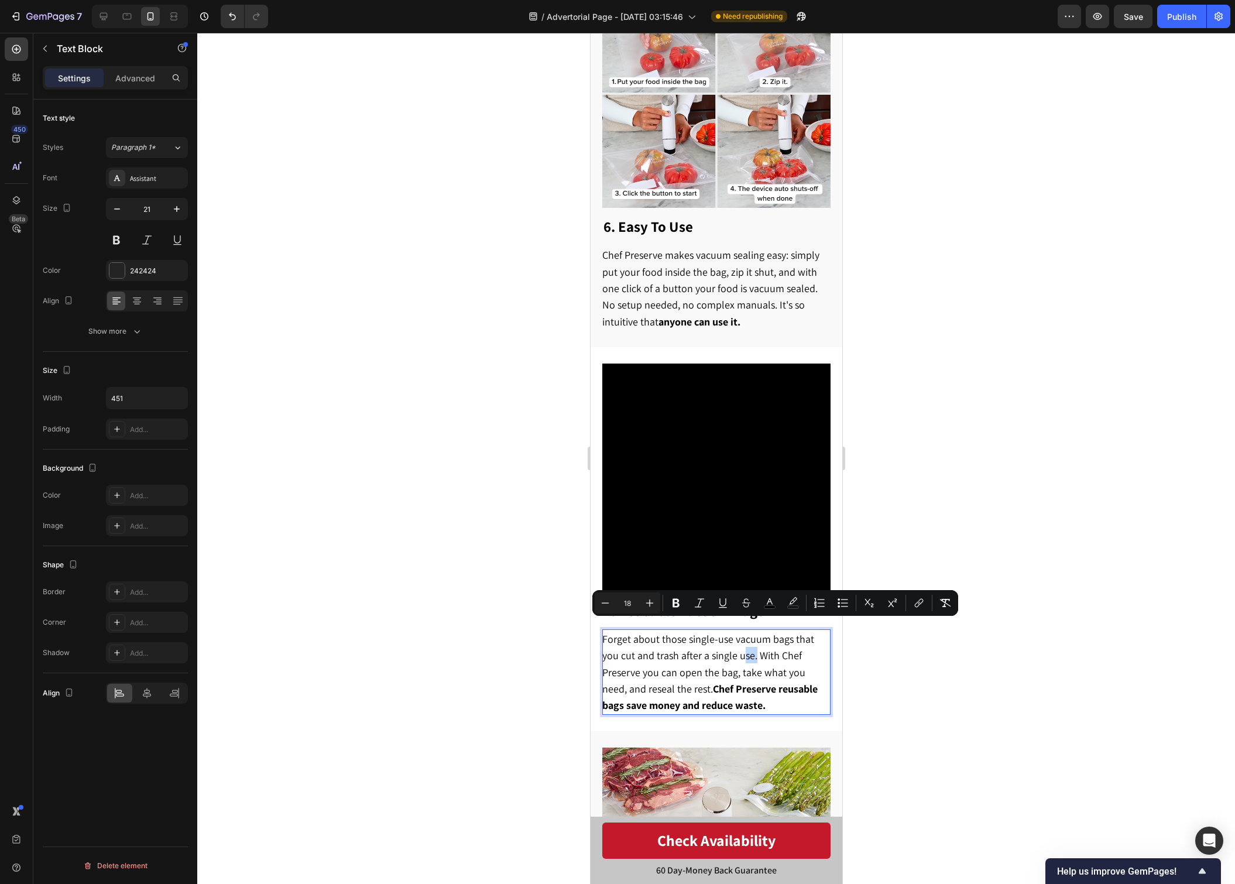
click at [728, 632] on span "Forget about those single-use vacuum bags that you cut and trash after a single…" at bounding box center [709, 672] width 215 height 80
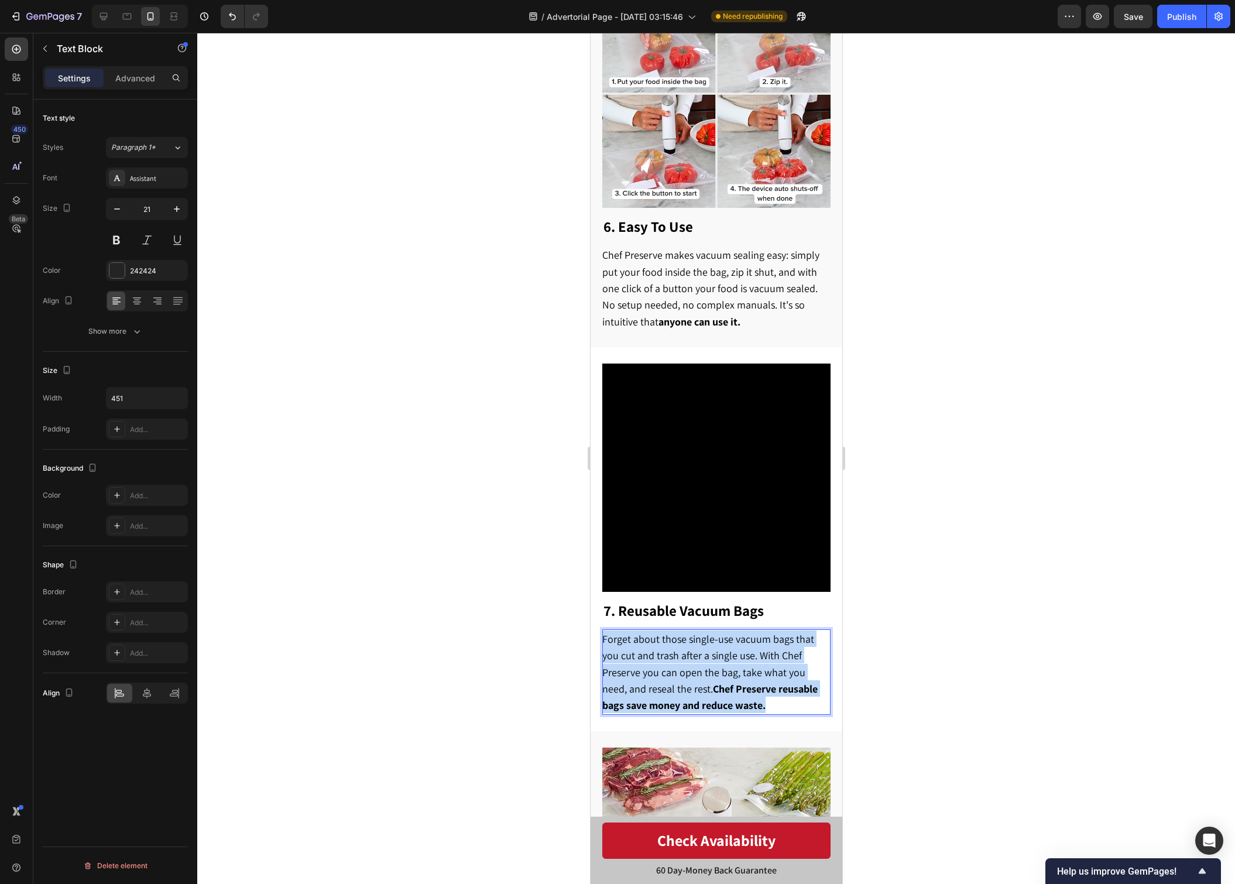
drag, startPoint x: 743, startPoint y: 674, endPoint x: 603, endPoint y: 611, distance: 153.5
click at [603, 630] on p "Forget about those single-use vacuum bags that you cut and trash after a single…" at bounding box center [715, 671] width 227 height 83
copy span "Forget about those single-use vacuum bags that you cut and trash after a single…"
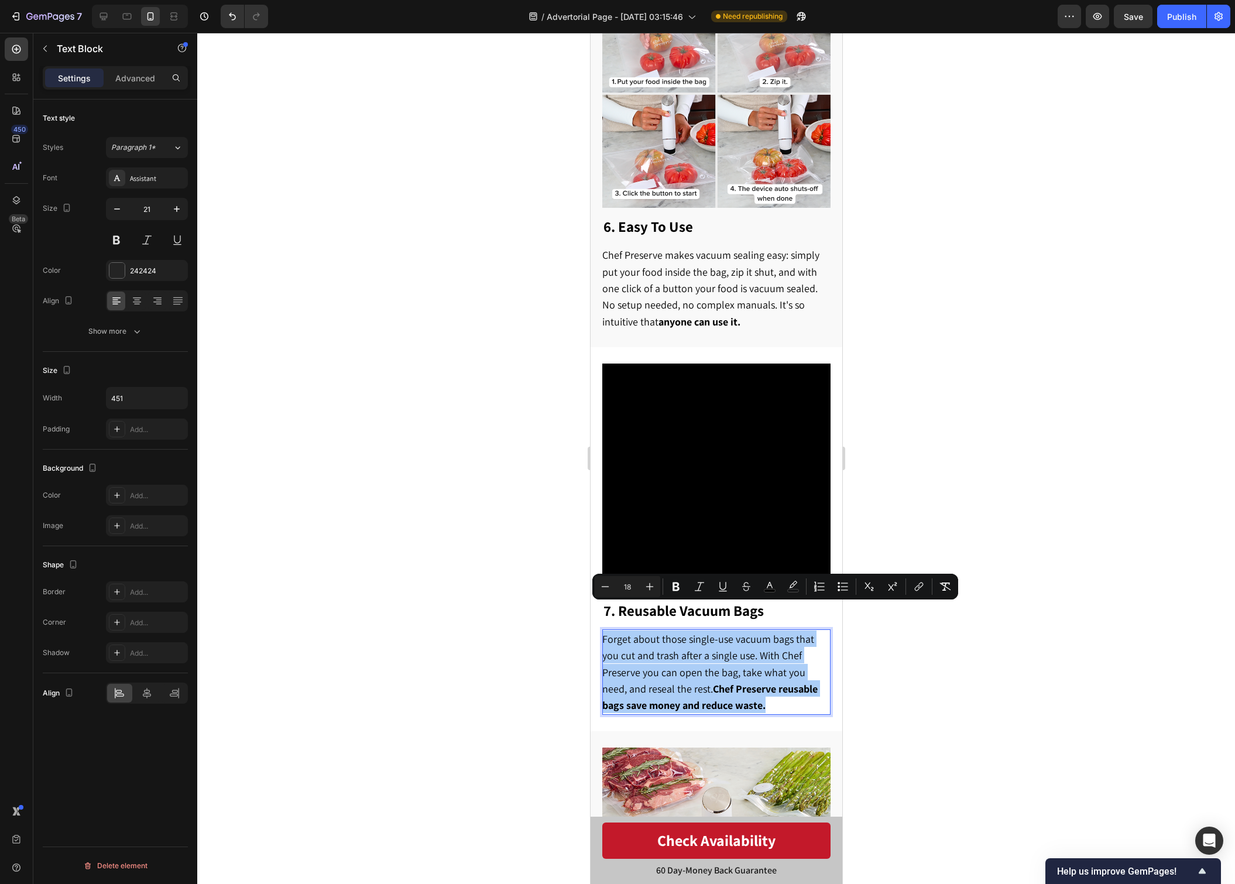
click at [896, 729] on div at bounding box center [716, 458] width 1038 height 851
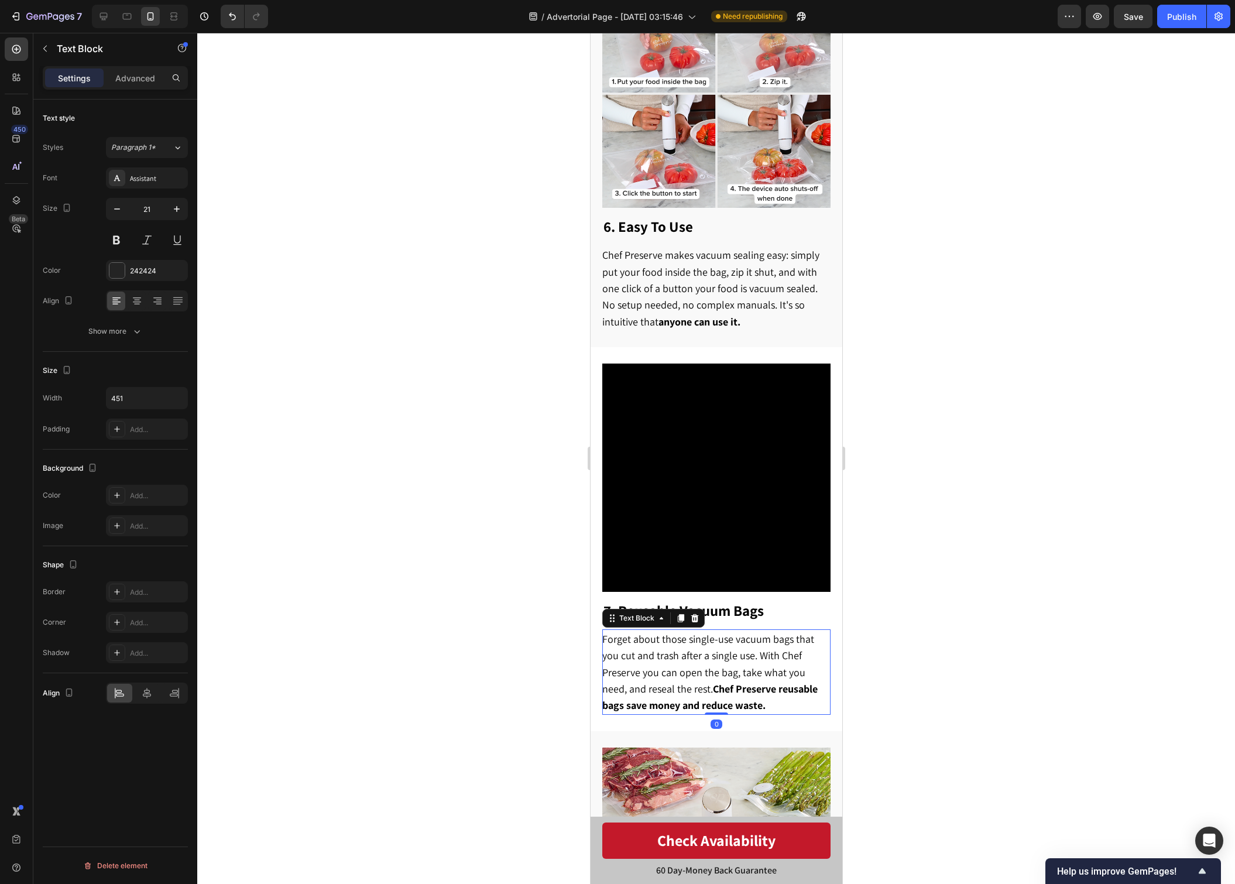
click at [737, 634] on span "Forget about those single-use vacuum bags that you cut and trash after a single…" at bounding box center [709, 672] width 215 height 80
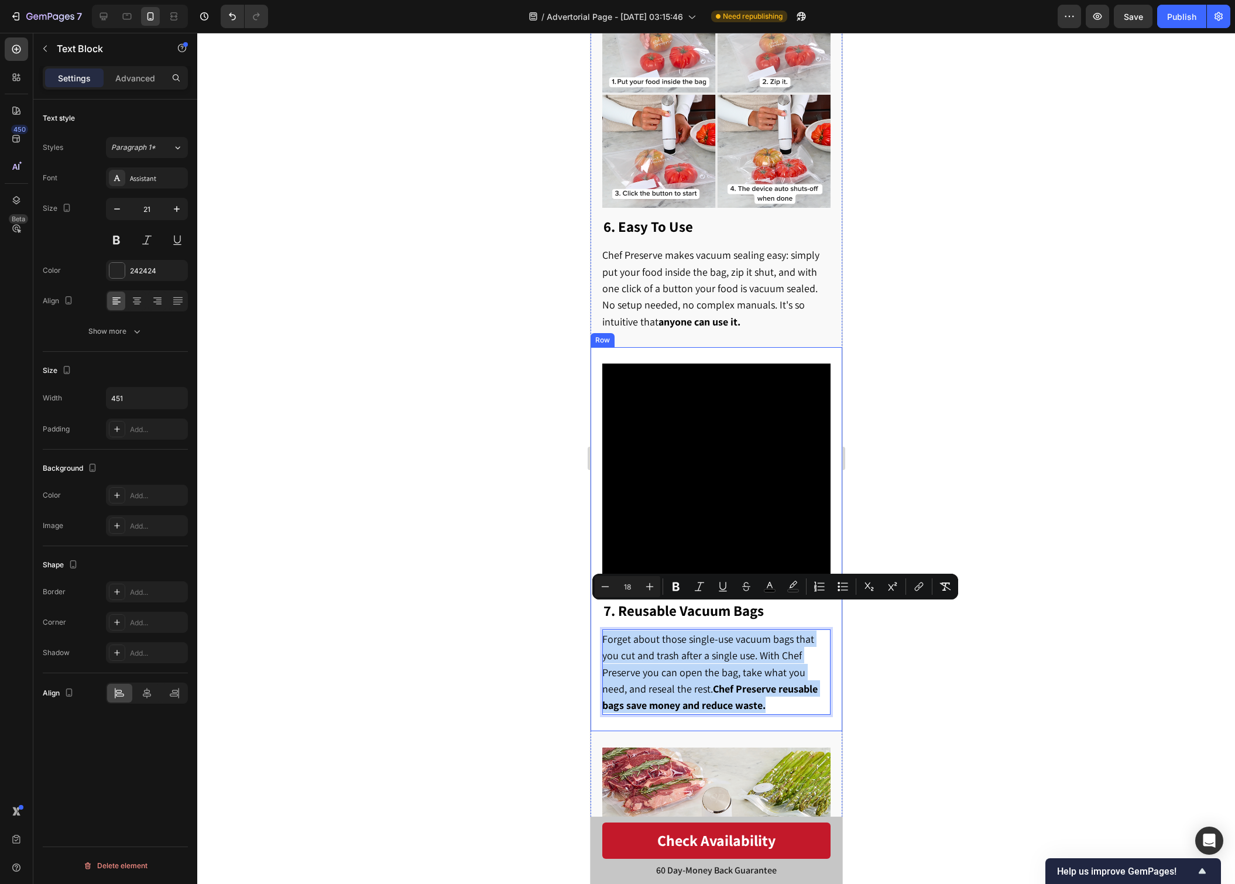
drag, startPoint x: 765, startPoint y: 670, endPoint x: 599, endPoint y: 612, distance: 175.7
click at [599, 612] on div "7. Reusable Vacuum Bags Heading Forget about those single-use vacuum bags that …" at bounding box center [716, 539] width 252 height 384
copy span "Forget about those single-use vacuum bags that you cut and trash after a single…"
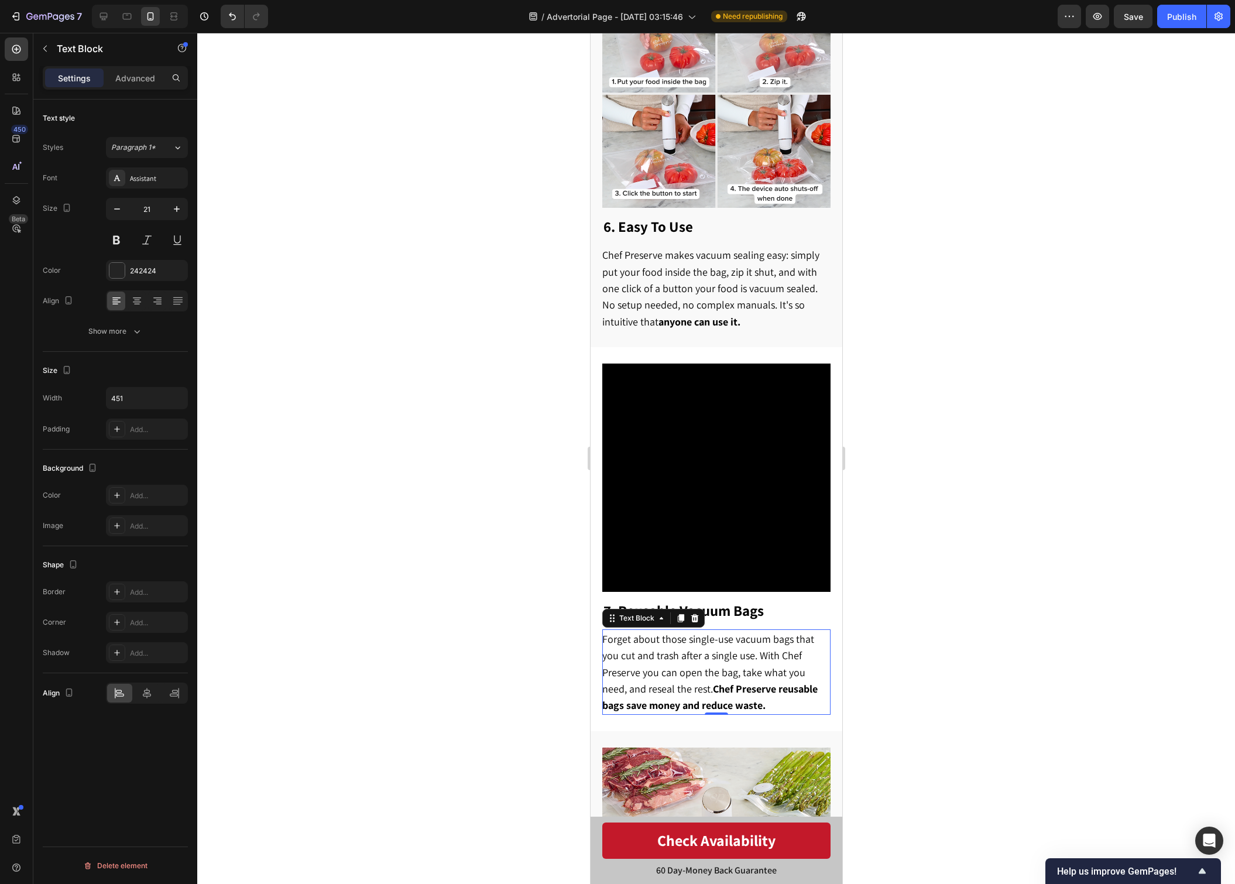
click at [758, 682] on strong "Chef Preserve reusable bags save money and reduce waste." at bounding box center [709, 697] width 215 height 30
click at [738, 673] on p "Forget about those single-use vacuum bags that you cut and trash after a single…" at bounding box center [715, 671] width 227 height 83
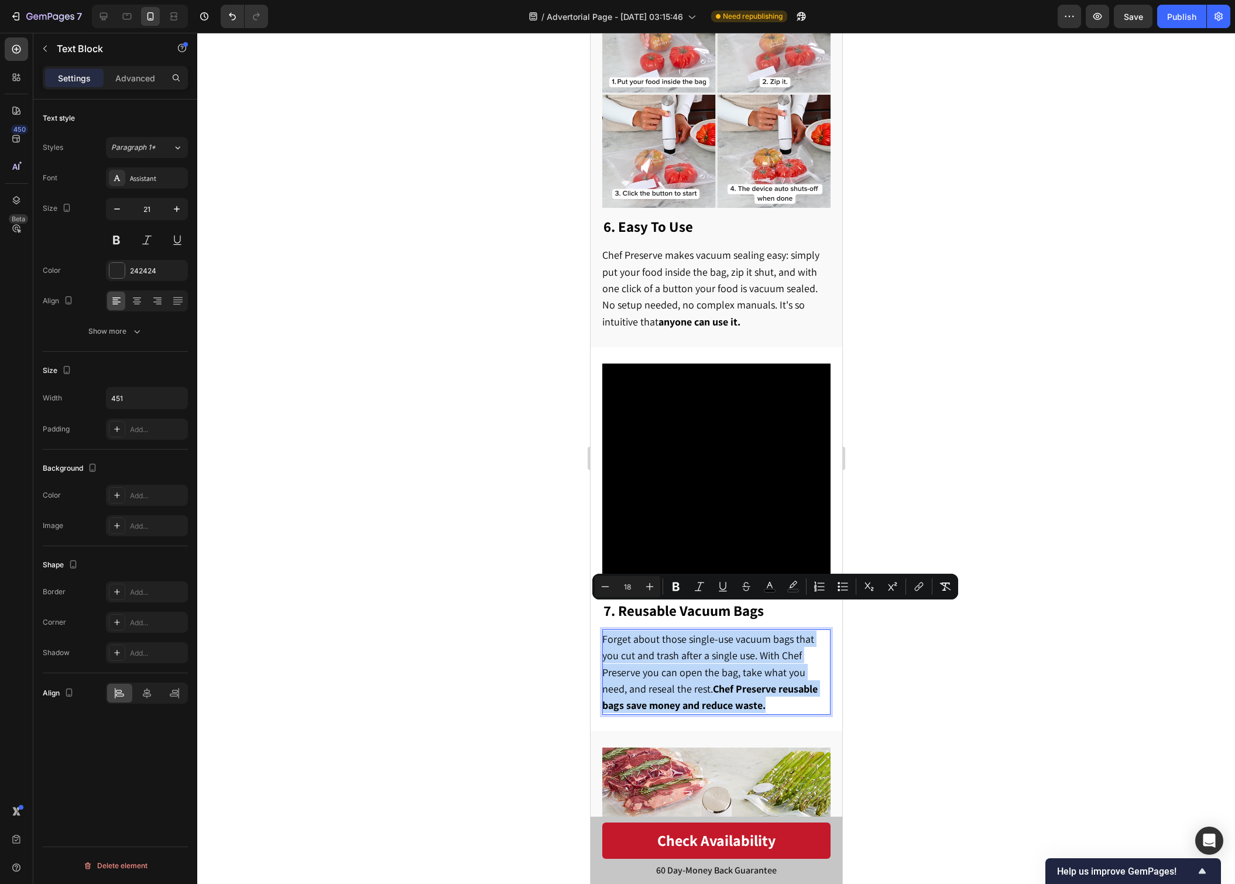
drag, startPoint x: 737, startPoint y: 673, endPoint x: 601, endPoint y: 618, distance: 146.8
click at [602, 630] on p "Forget about those single-use vacuum bags that you cut and trash after a single…" at bounding box center [715, 671] width 227 height 83
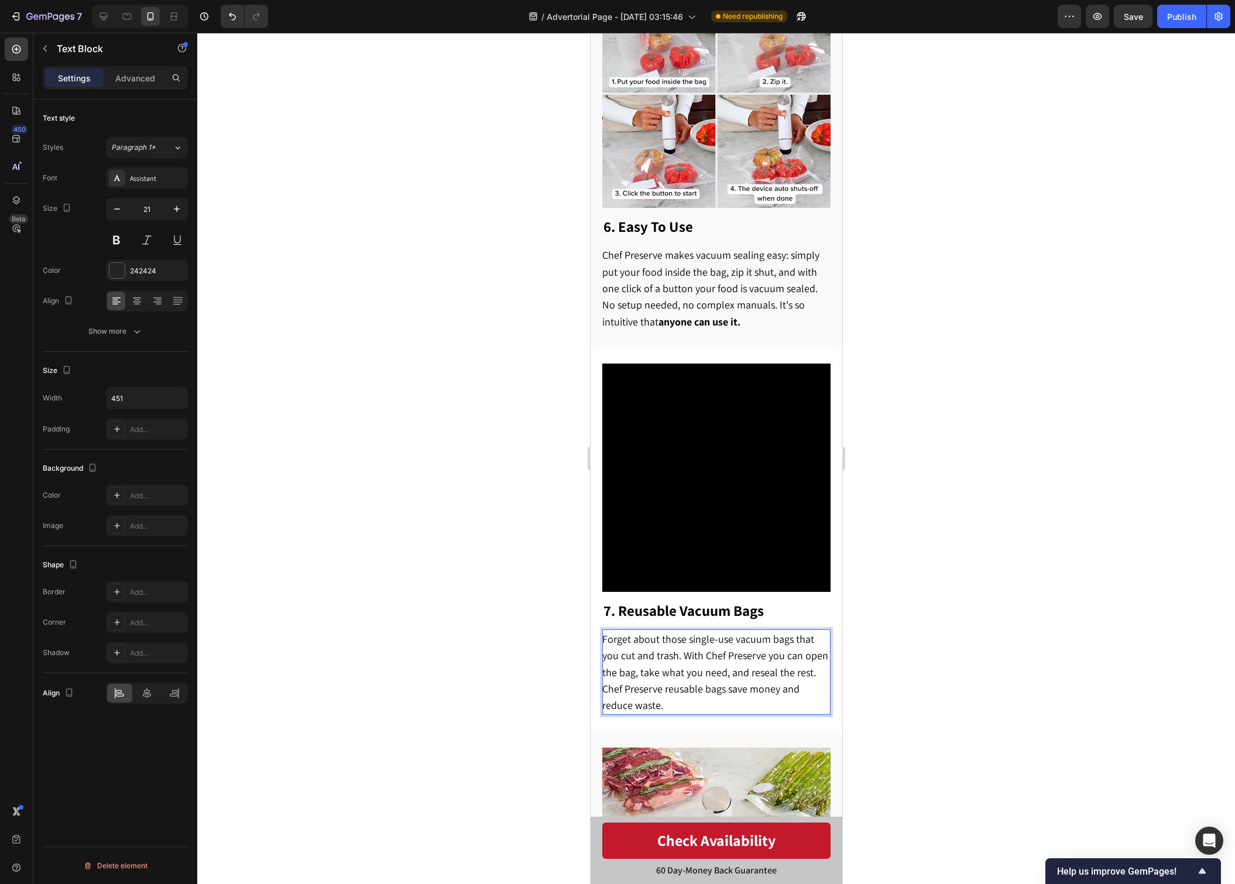
click at [725, 669] on p "Forget about those single-use vacuum bags that you cut and trash. With Chef Pre…" at bounding box center [715, 671] width 227 height 83
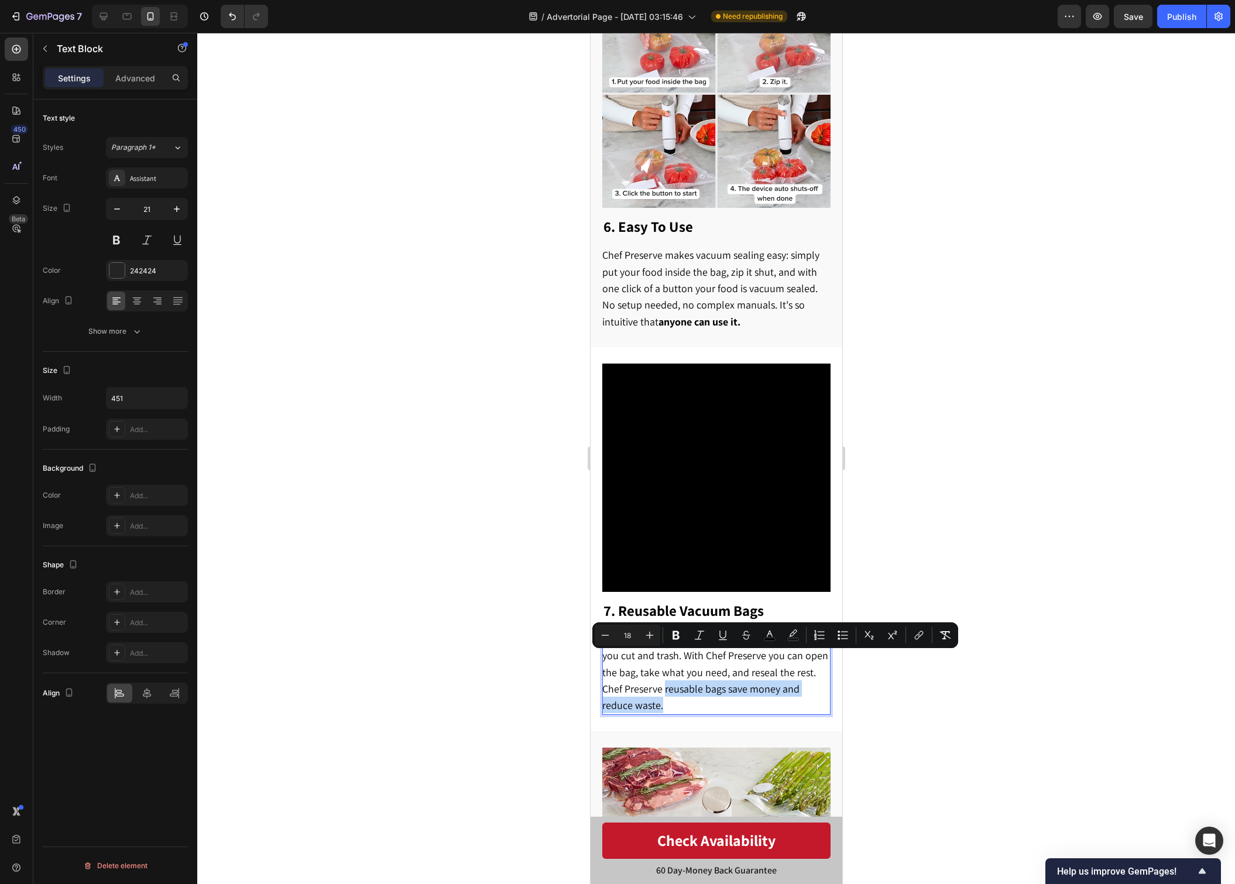
drag, startPoint x: 721, startPoint y: 677, endPoint x: 641, endPoint y: 662, distance: 81.2
click at [641, 662] on p "Forget about those single-use vacuum bags that you cut and trash. With Chef Pre…" at bounding box center [715, 671] width 227 height 83
click at [897, 694] on div at bounding box center [716, 458] width 1038 height 851
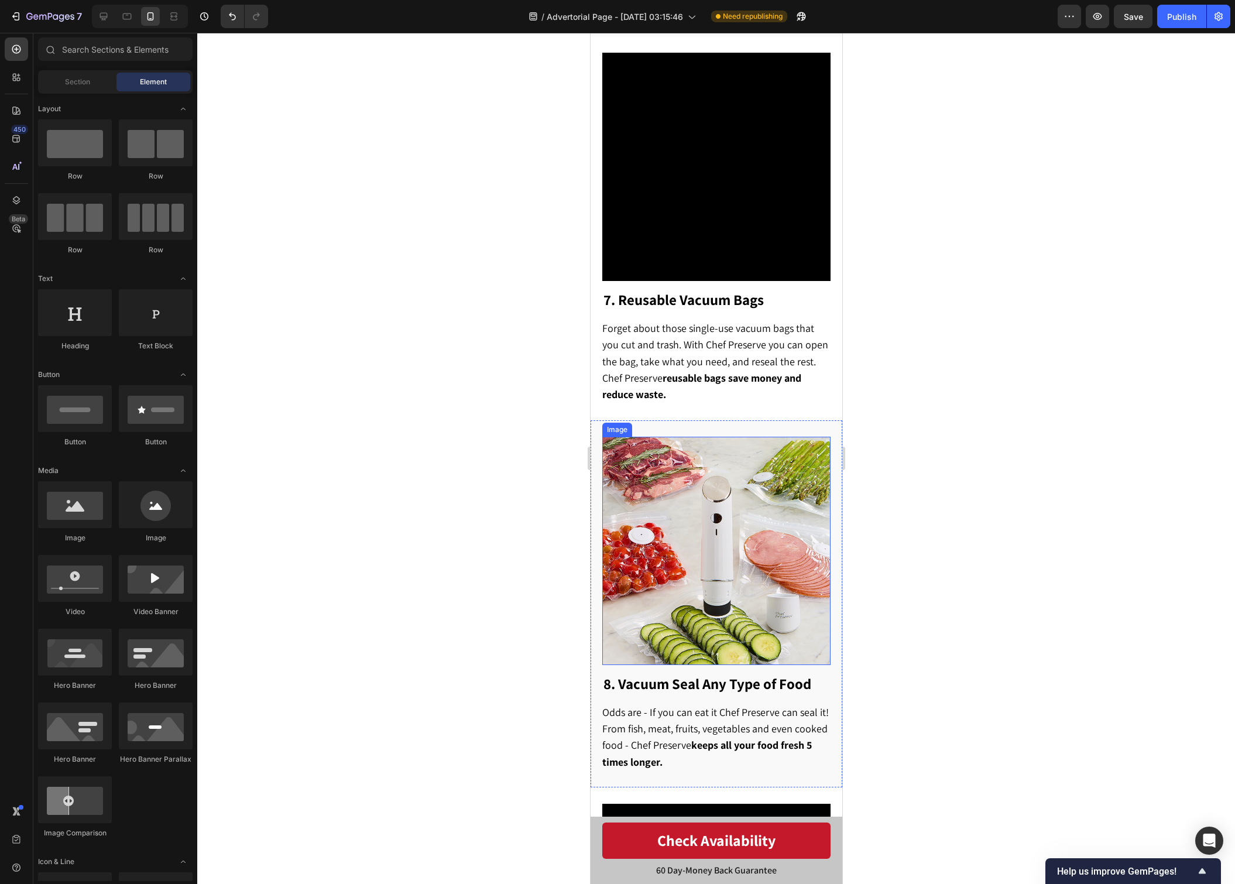
scroll to position [2691, 0]
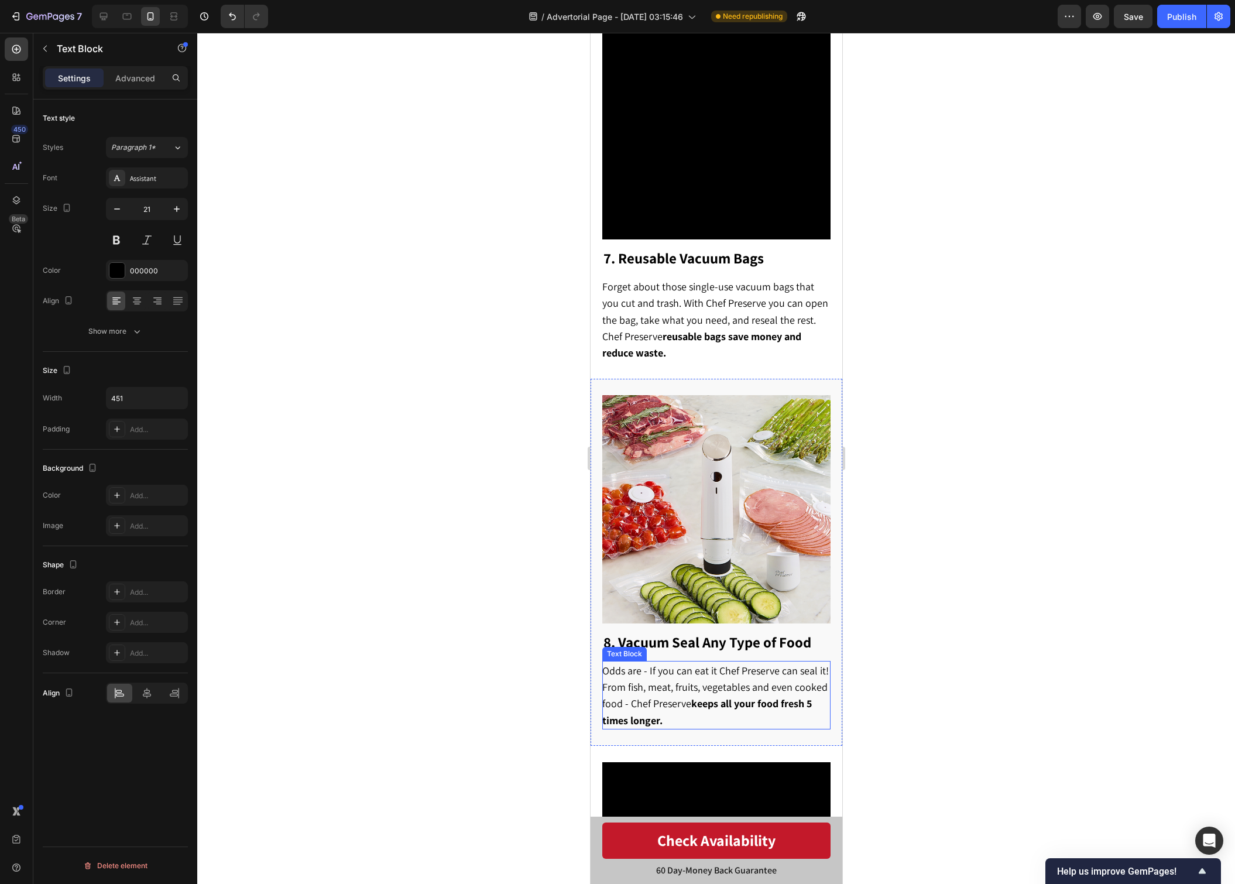
click at [750, 664] on span "Odds are - If you can eat it Chef Preserve can seal it! From fish, meat, fruits…" at bounding box center [715, 695] width 227 height 63
click at [746, 664] on span "Odds are - If you can eat it Chef Preserve can seal it! From fish, meat, fruits…" at bounding box center [715, 695] width 227 height 63
click at [747, 664] on span "Odds are - If you can eat it Chef Preserve can seal it! From fish, meat, fruits…" at bounding box center [715, 695] width 227 height 63
click at [1050, 681] on div at bounding box center [716, 458] width 1038 height 851
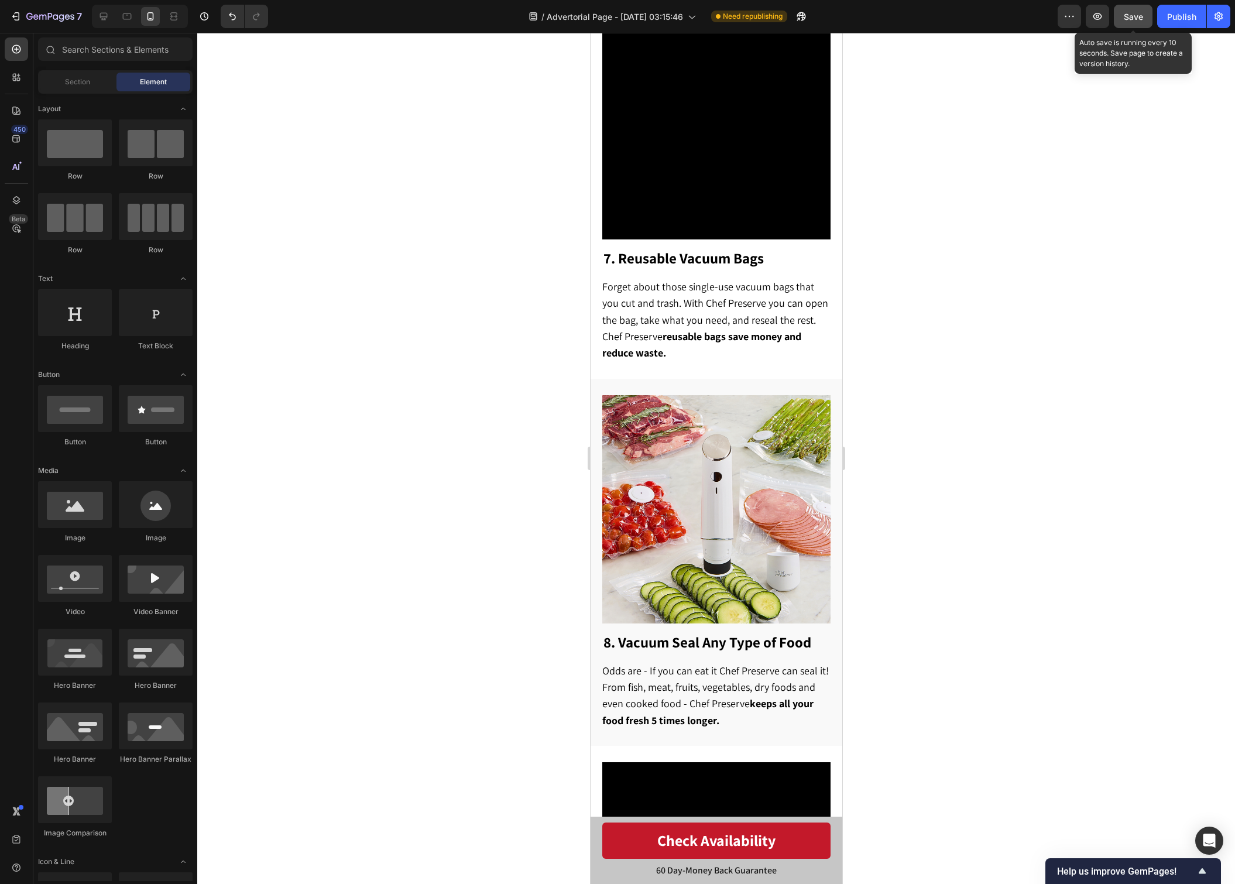
click at [1131, 28] on button "Save" at bounding box center [1133, 16] width 39 height 23
click at [1176, 25] on button "Publish" at bounding box center [1181, 16] width 49 height 23
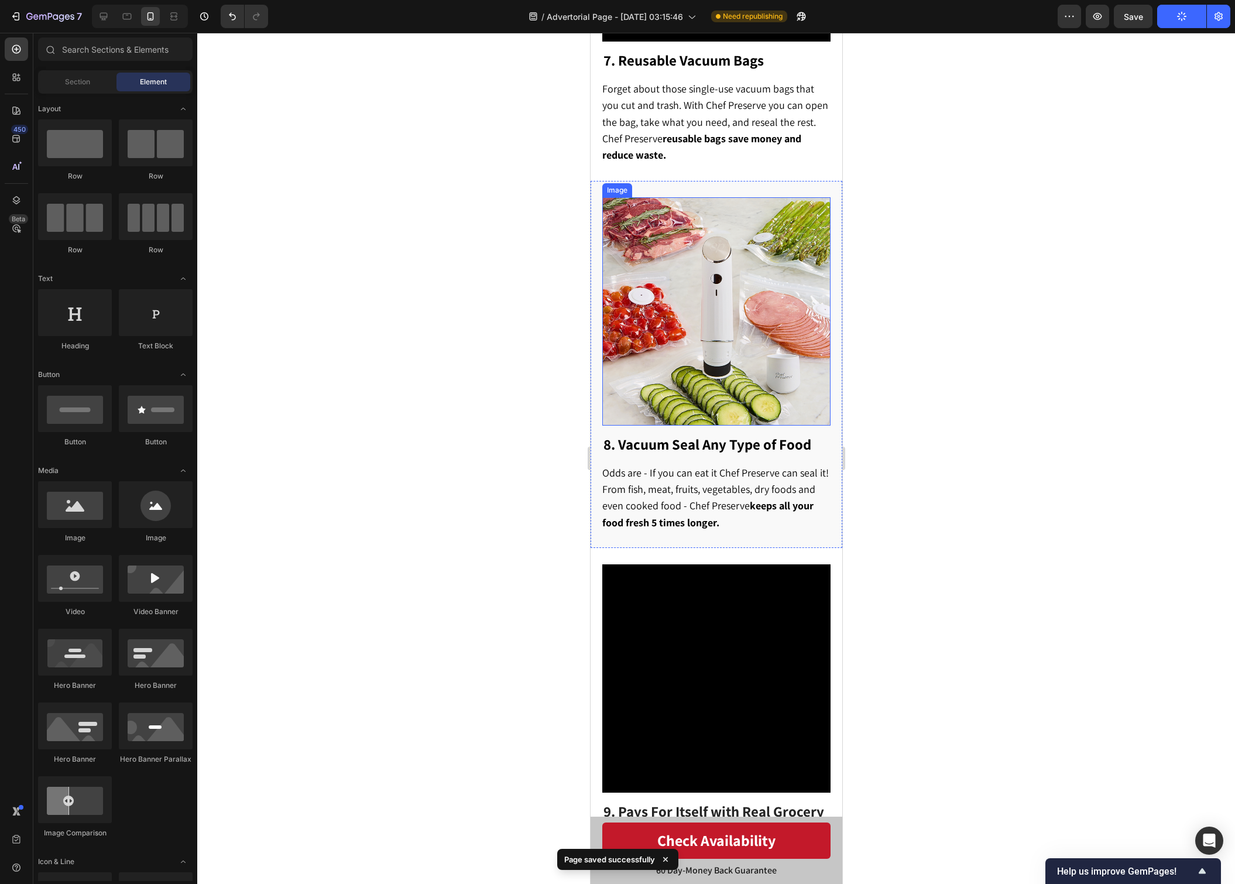
scroll to position [2960, 0]
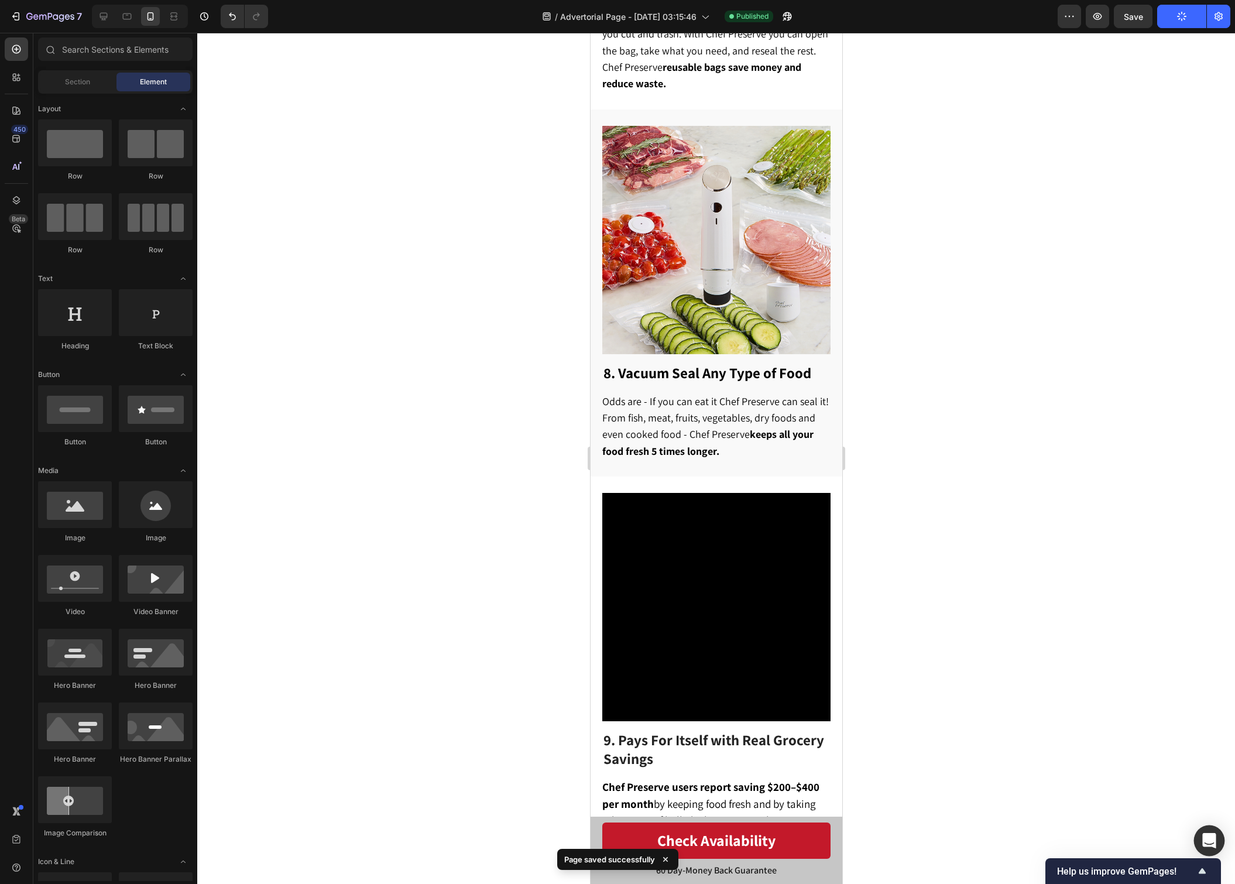
click at [1200, 838] on div "Open Intercom Messenger" at bounding box center [1209, 840] width 31 height 31
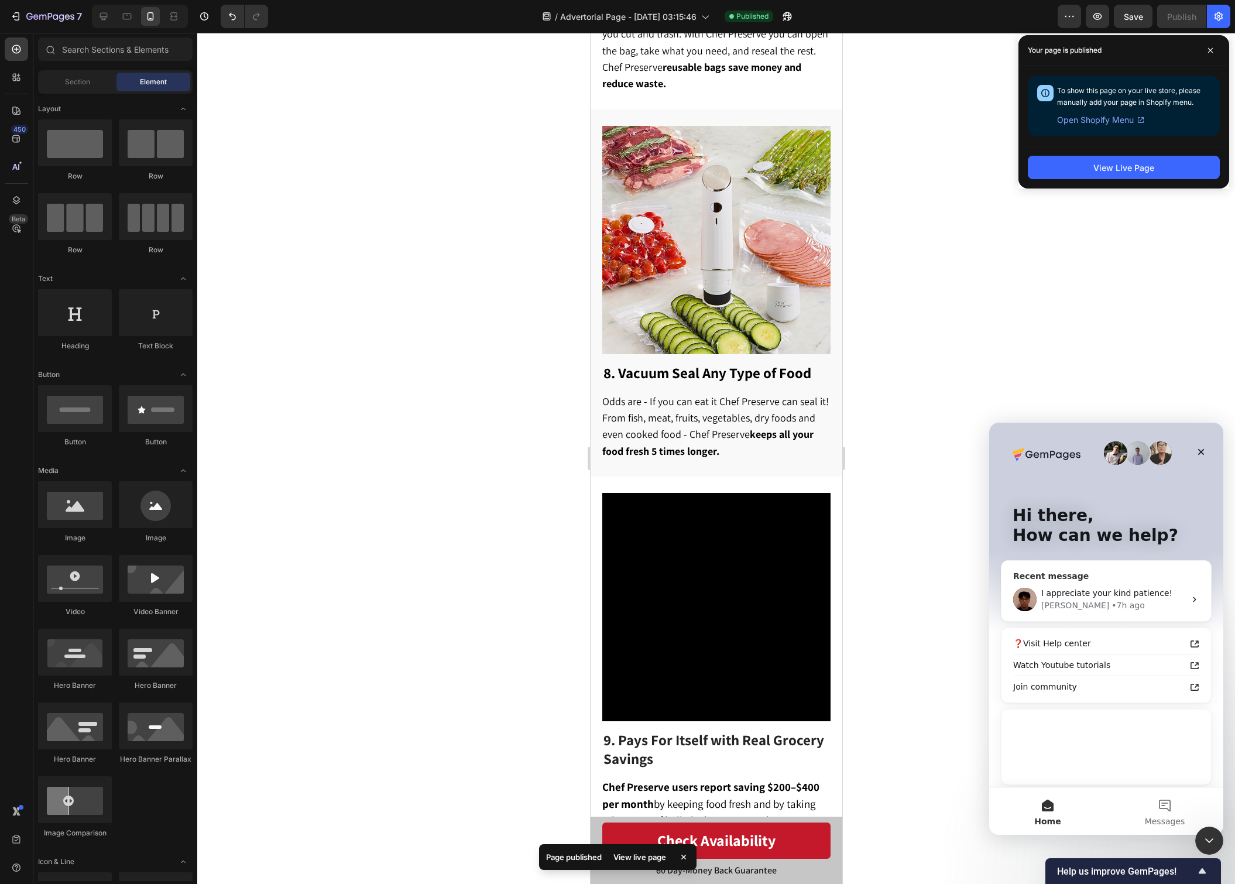
click at [1187, 598] on div "I appreciate your kind patience! [PERSON_NAME] • 7h ago" at bounding box center [1107, 599] width 210 height 43
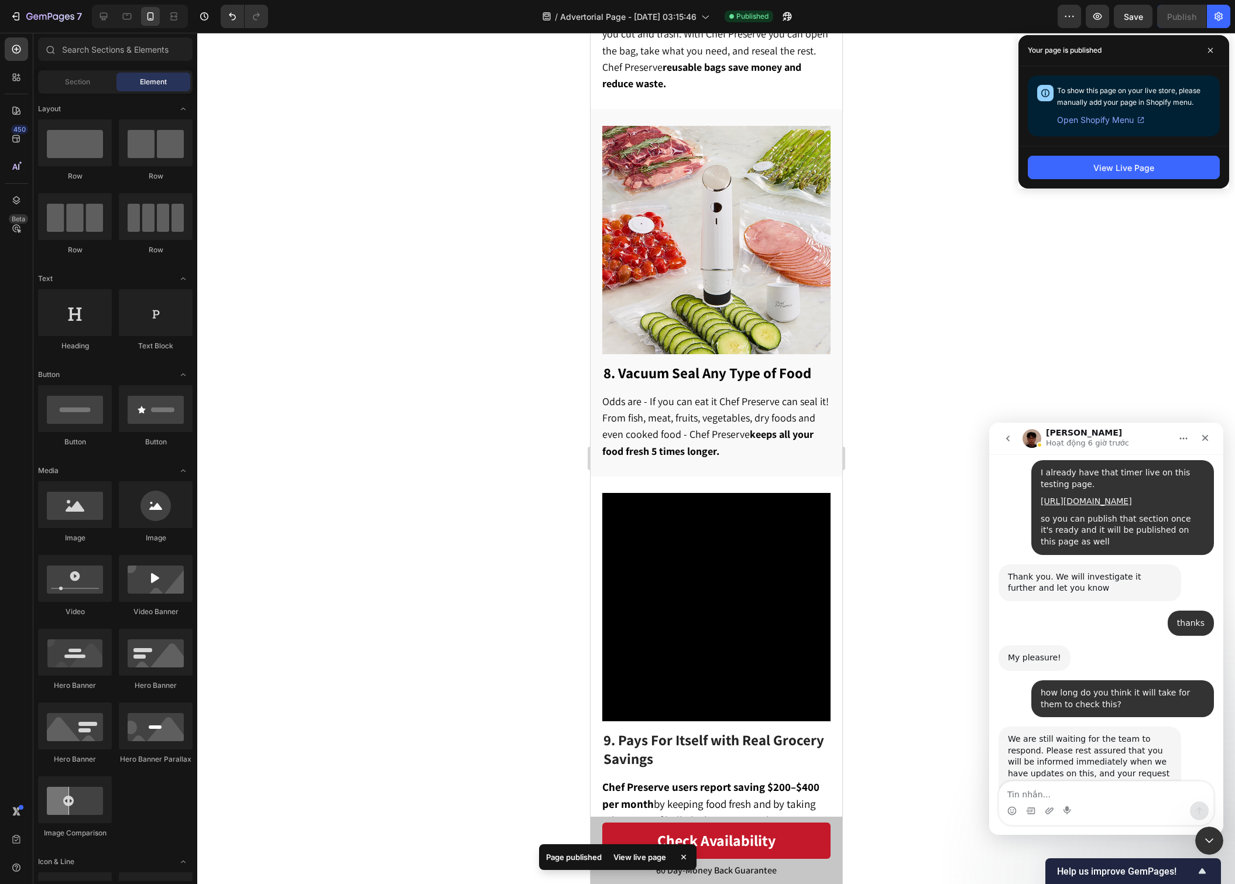
scroll to position [4299, 0]
click at [1078, 795] on textarea "Tin nhắn..." at bounding box center [1106, 792] width 214 height 20
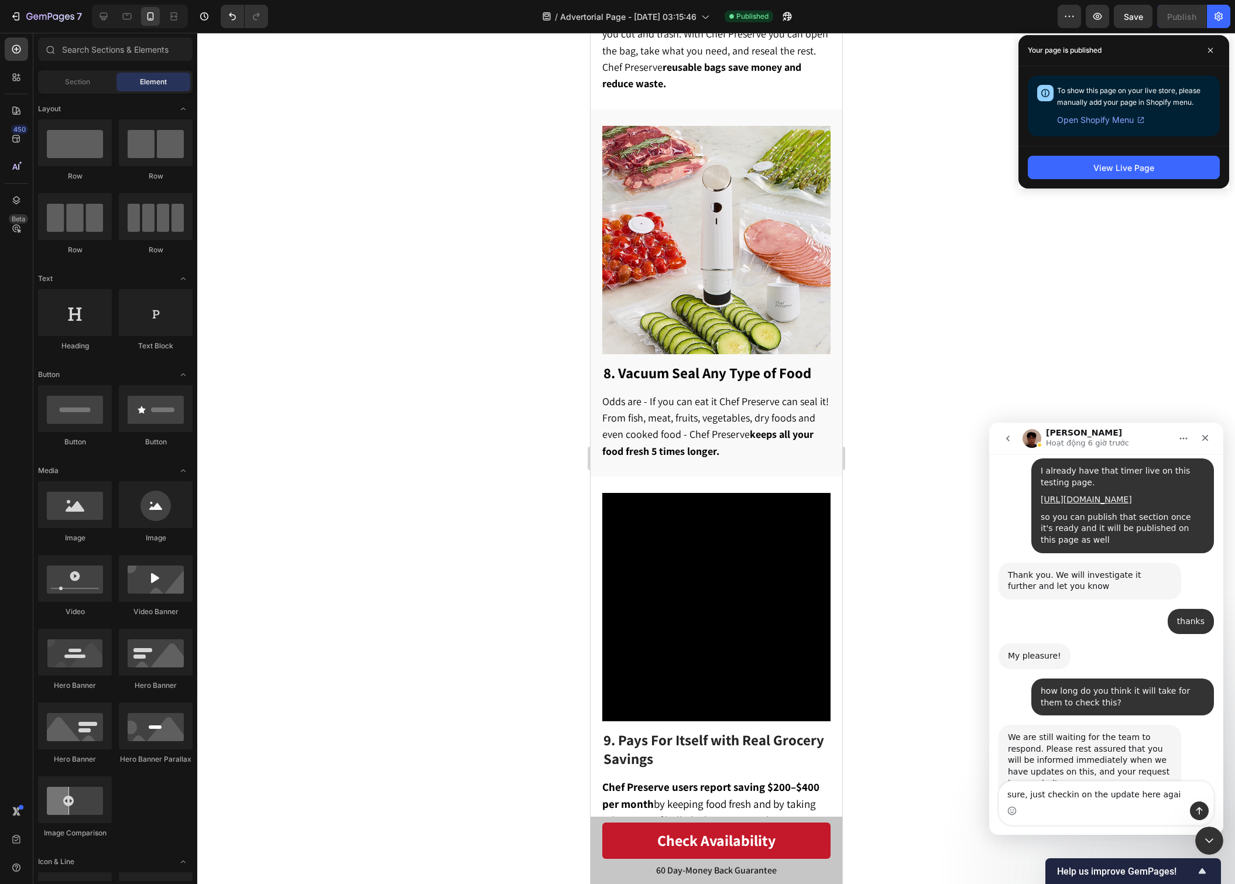
type textarea "sure, just checkin on the update here again"
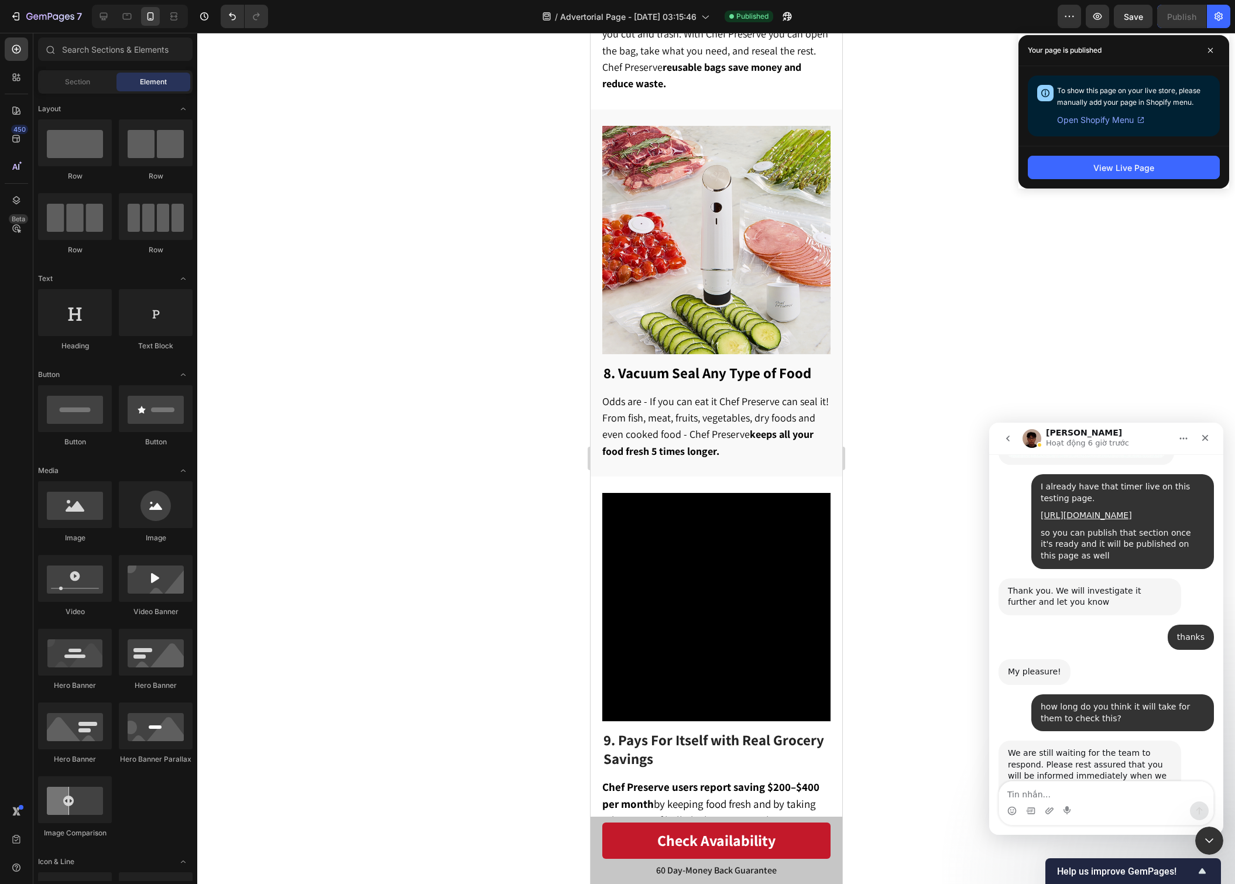
scroll to position [4365, 0]
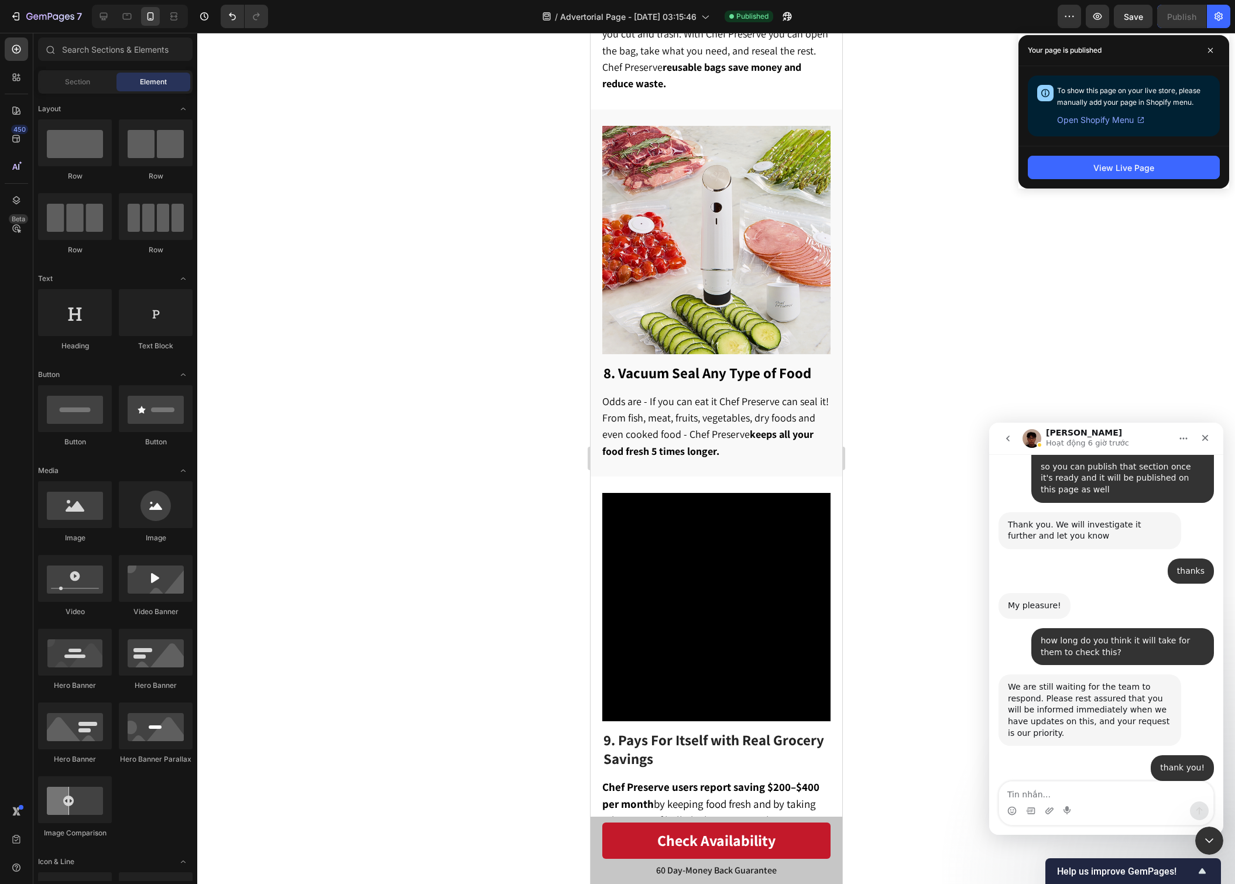
click at [905, 708] on div at bounding box center [716, 458] width 1038 height 851
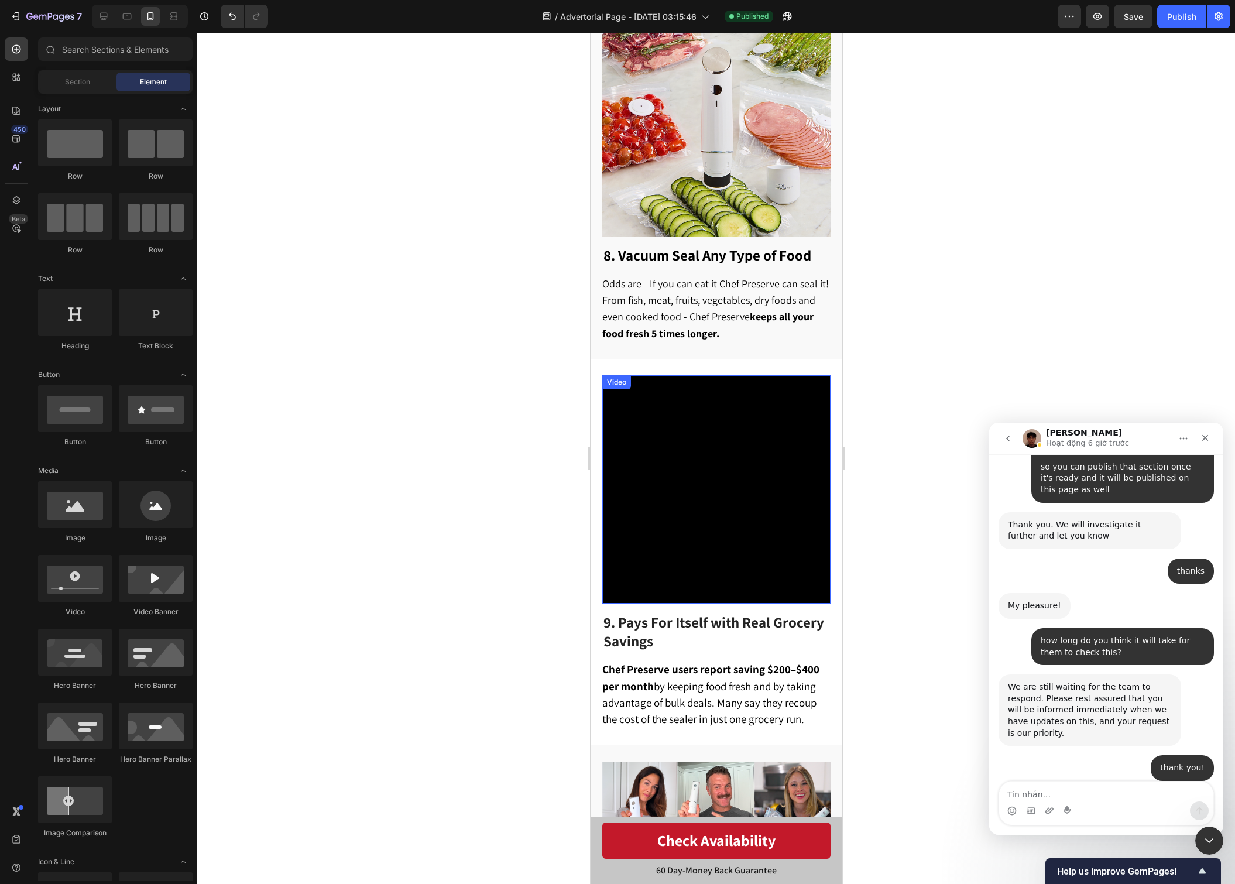
scroll to position [3079, 0]
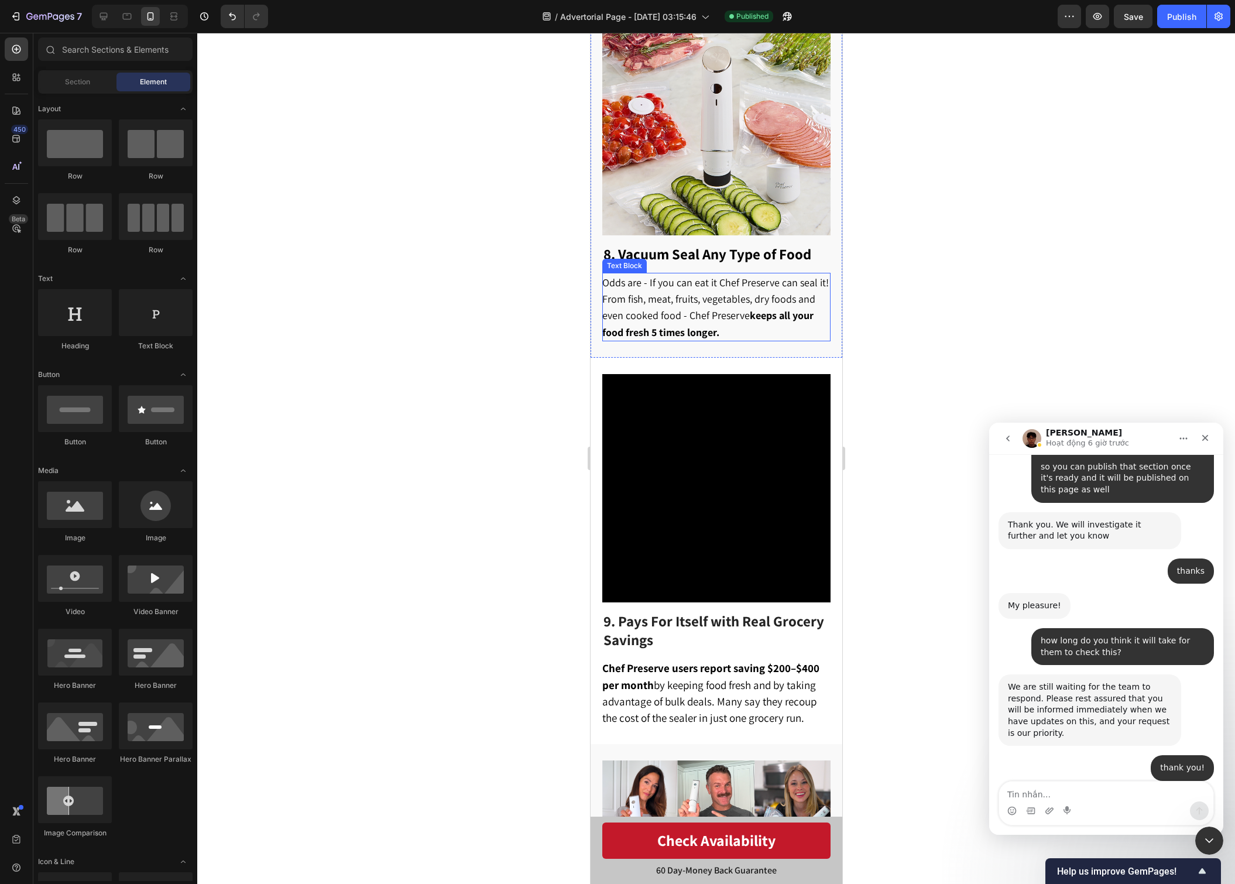
click at [712, 309] on strong "keeps all your food fresh 5 times longer." at bounding box center [707, 324] width 211 height 30
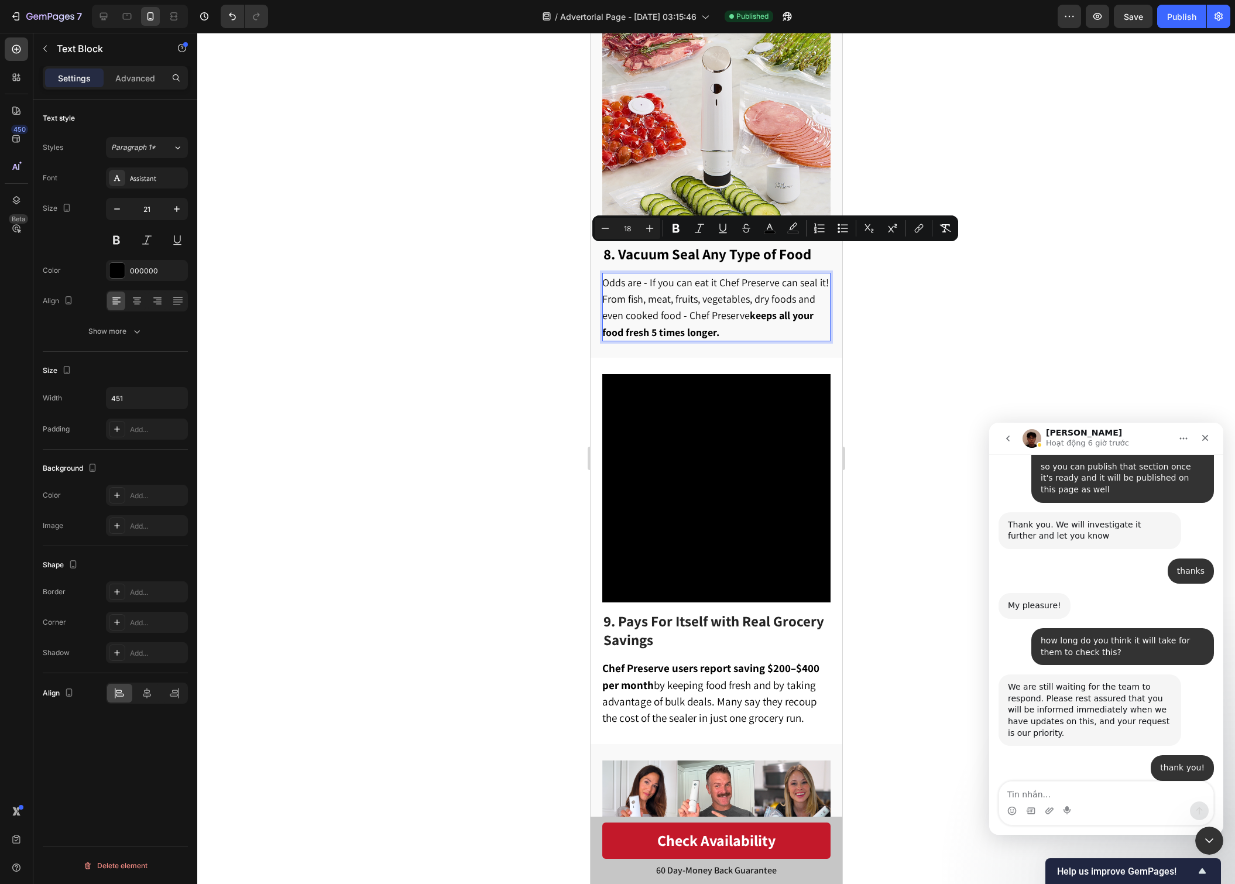
drag, startPoint x: 743, startPoint y: 301, endPoint x: 588, endPoint y: 249, distance: 163.6
copy span "Odds are - If you can eat it Chef Preserve can seal it! From fish, meat, fruits…"
click at [774, 306] on p "Odds are - If you can eat it Chef Preserve can seal it! From fish, meat, fruits…" at bounding box center [715, 307] width 227 height 66
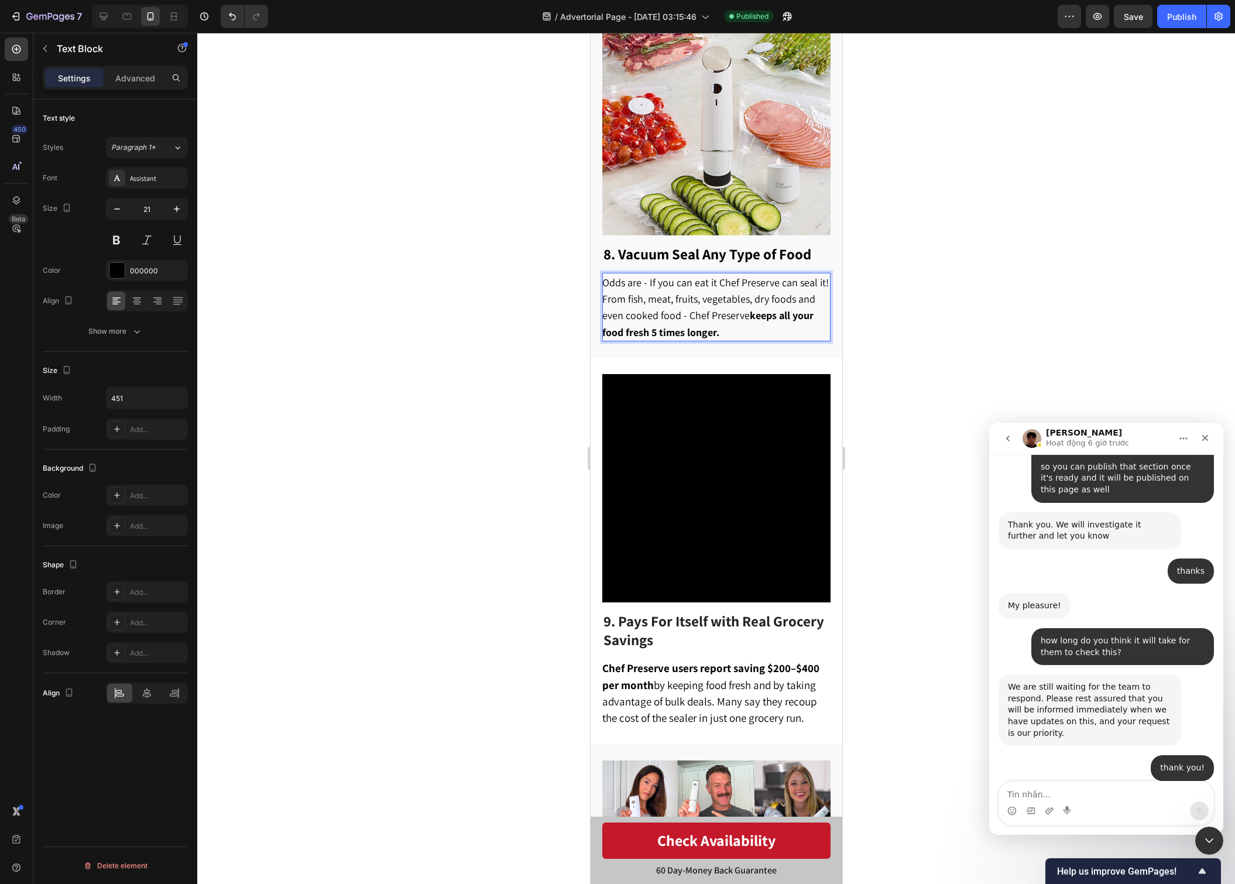
click at [794, 276] on span "Odds are - If you can eat it Chef Preserve can seal it! From fish, meat, fruits…" at bounding box center [715, 307] width 227 height 63
drag, startPoint x: 758, startPoint y: 286, endPoint x: 705, endPoint y: 289, distance: 52.8
click at [705, 289] on span "Odds are - If you can eat it Chef Preserve can seal it! From fish, meat, fruits…" at bounding box center [715, 306] width 227 height 63
click at [711, 289] on span "Odds are - If you can eat it Chef Preserve can seal it! From fish, meat, fruits…" at bounding box center [715, 306] width 227 height 63
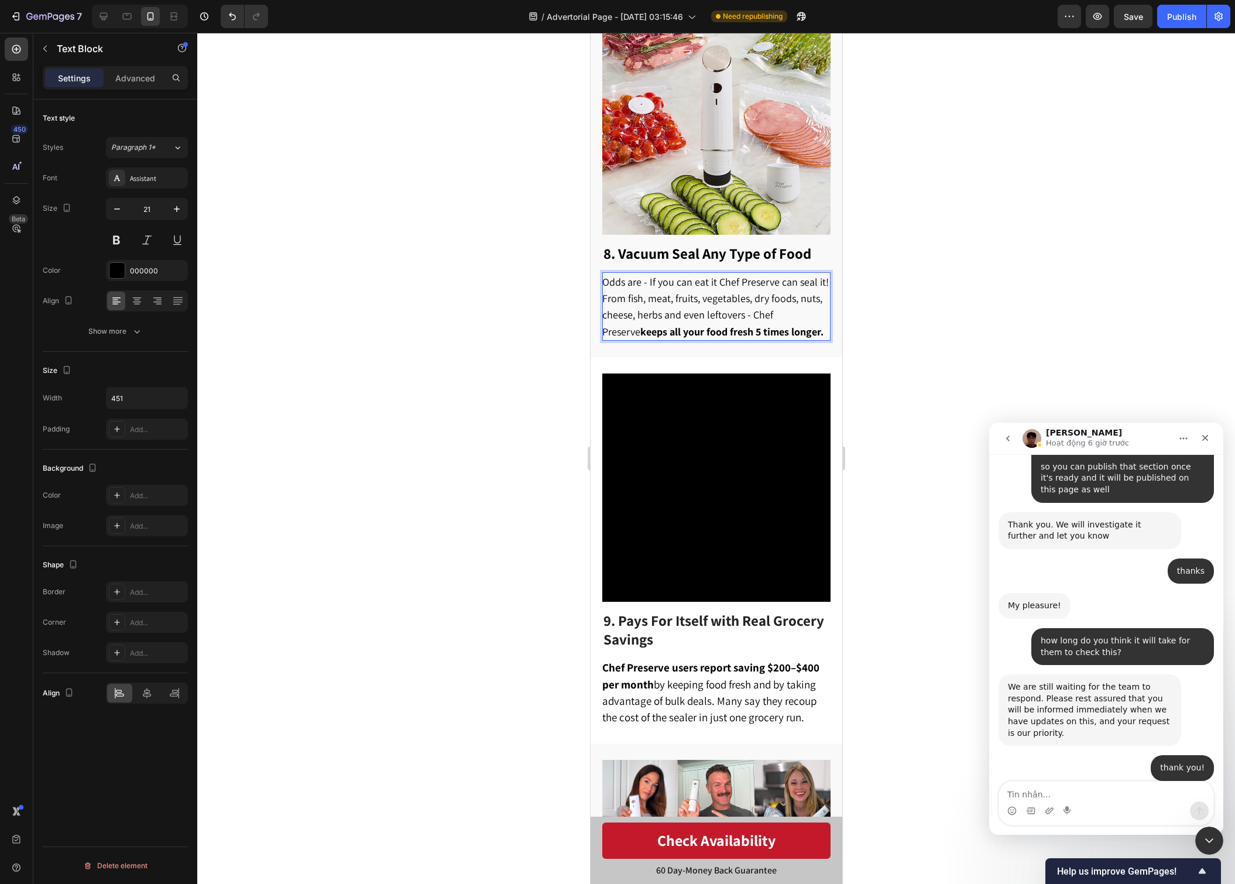
click at [1002, 336] on div at bounding box center [716, 458] width 1038 height 851
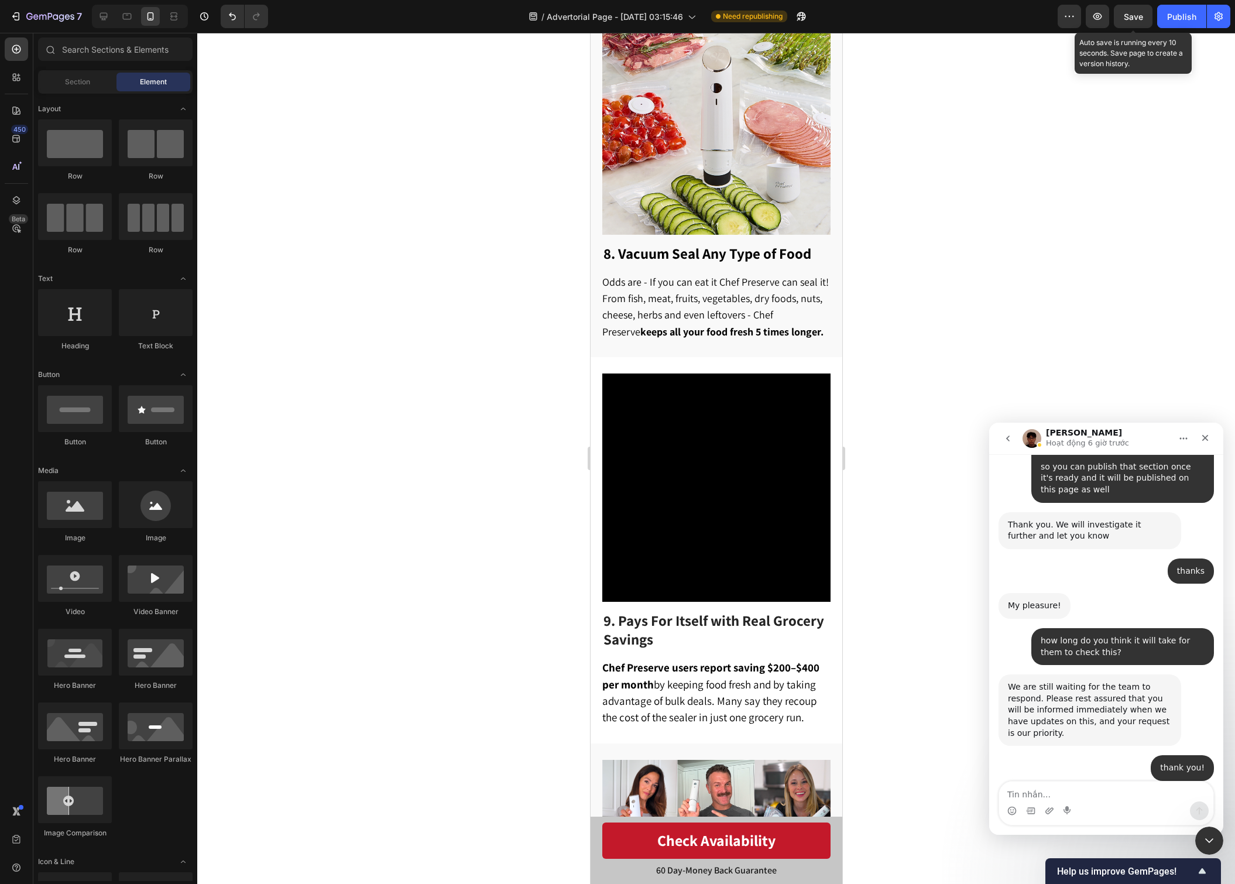
drag, startPoint x: 1141, startPoint y: 16, endPoint x: 1150, endPoint y: 19, distance: 9.8
click at [1141, 16] on span "Save" at bounding box center [1133, 17] width 19 height 10
click at [1166, 22] on button "Publish" at bounding box center [1181, 16] width 49 height 23
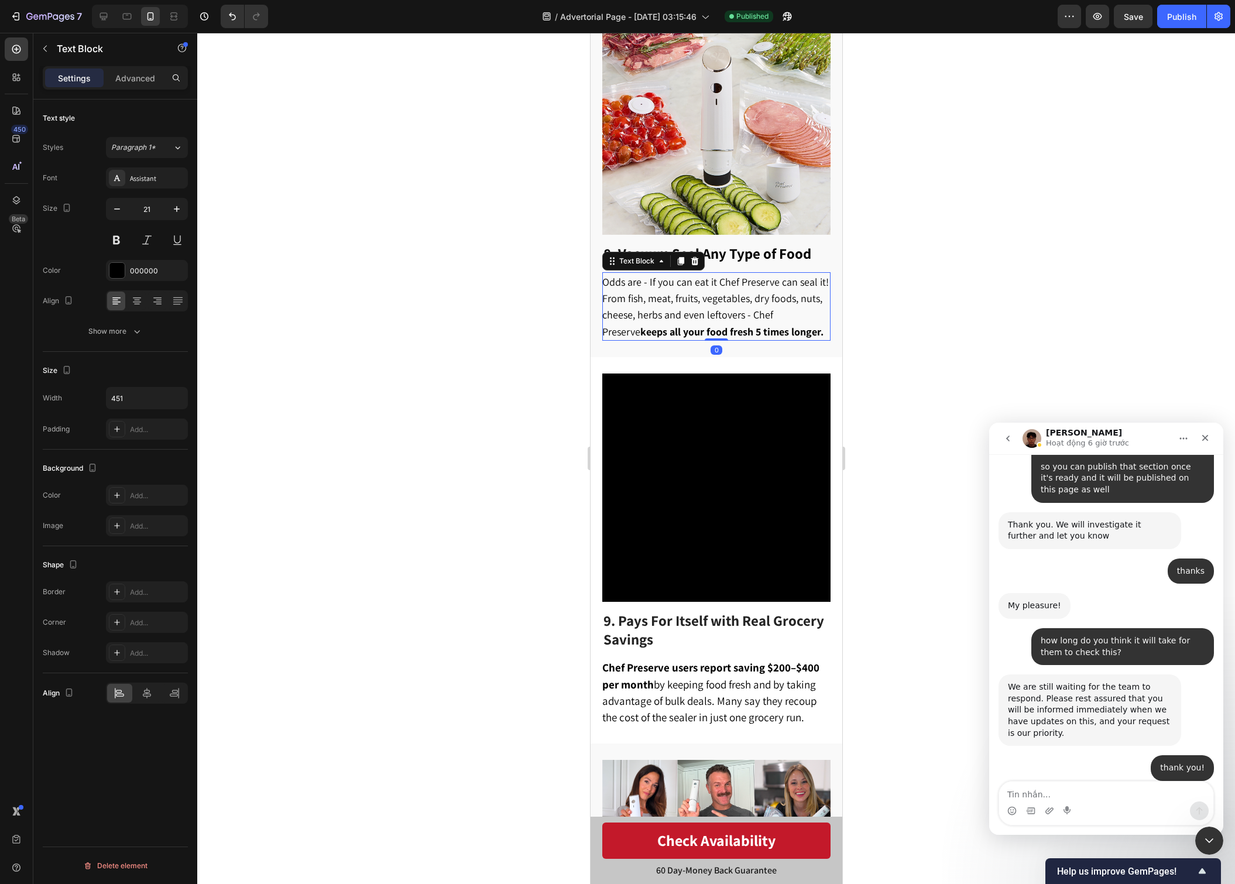
click at [717, 275] on span "Odds are - If you can eat it Chef Preserve can seal it! From fish, meat, fruits…" at bounding box center [715, 306] width 227 height 63
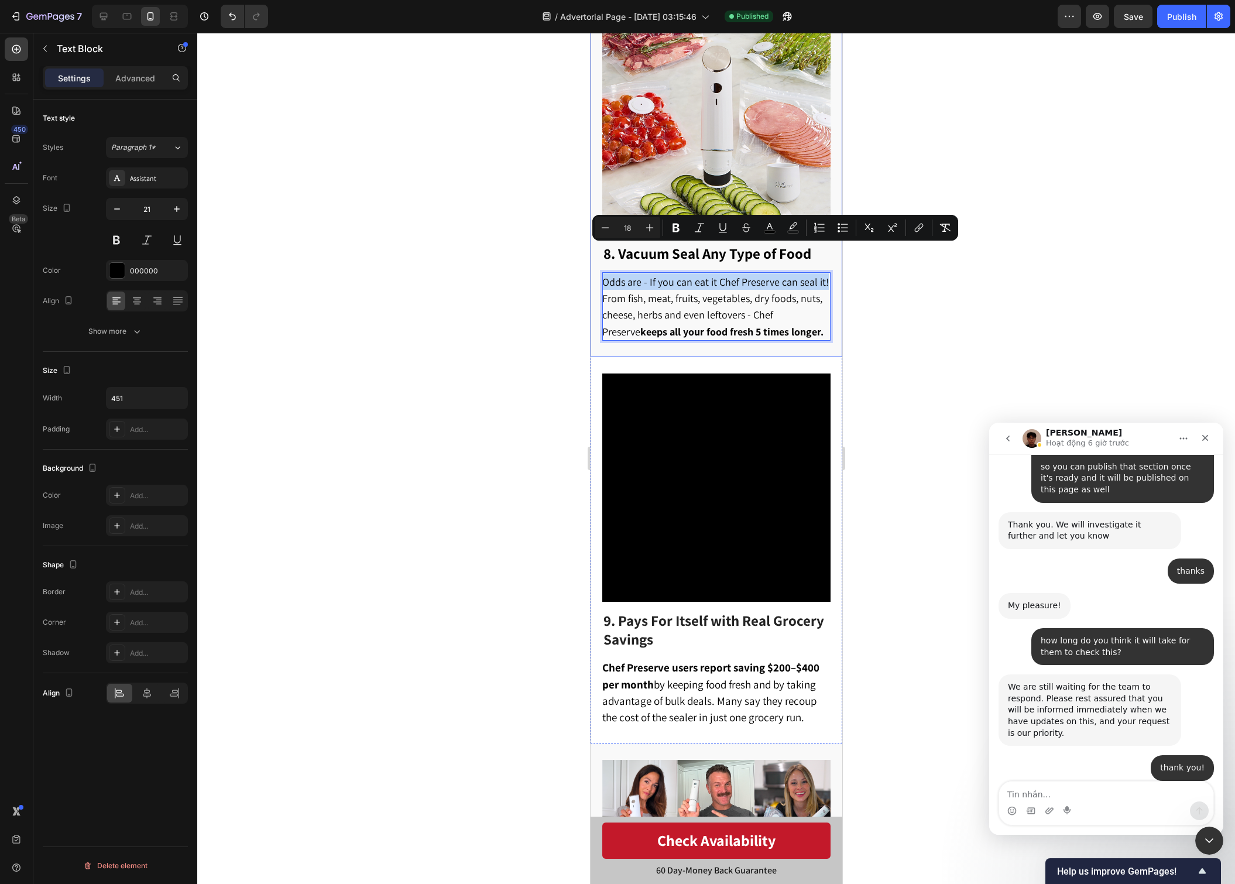
drag, startPoint x: 825, startPoint y: 253, endPoint x: 595, endPoint y: 253, distance: 229.5
click at [595, 253] on div "8. Vacuum Seal Any Type of Food Heading Odds are - If you can eat it Chef Prese…" at bounding box center [716, 173] width 252 height 367
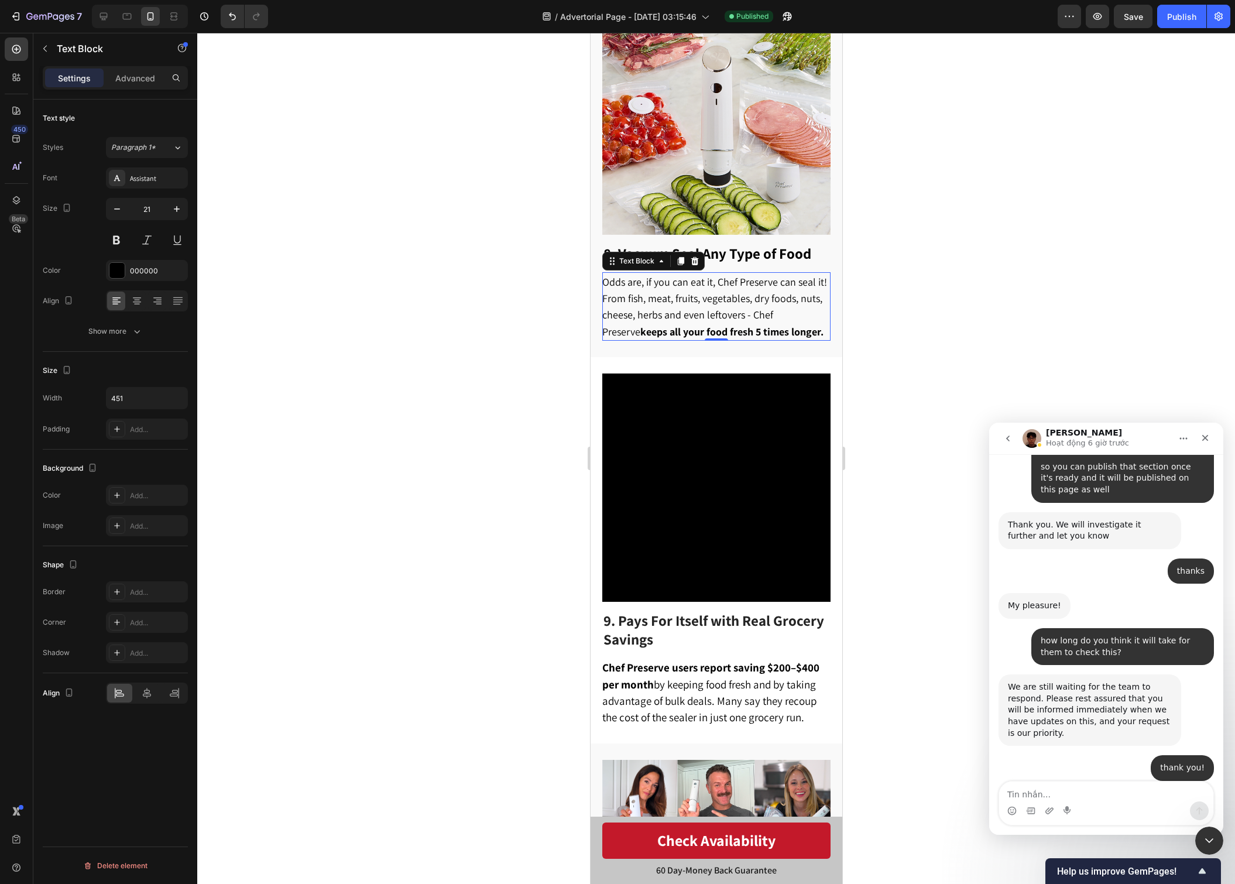
click at [987, 272] on div at bounding box center [716, 458] width 1038 height 851
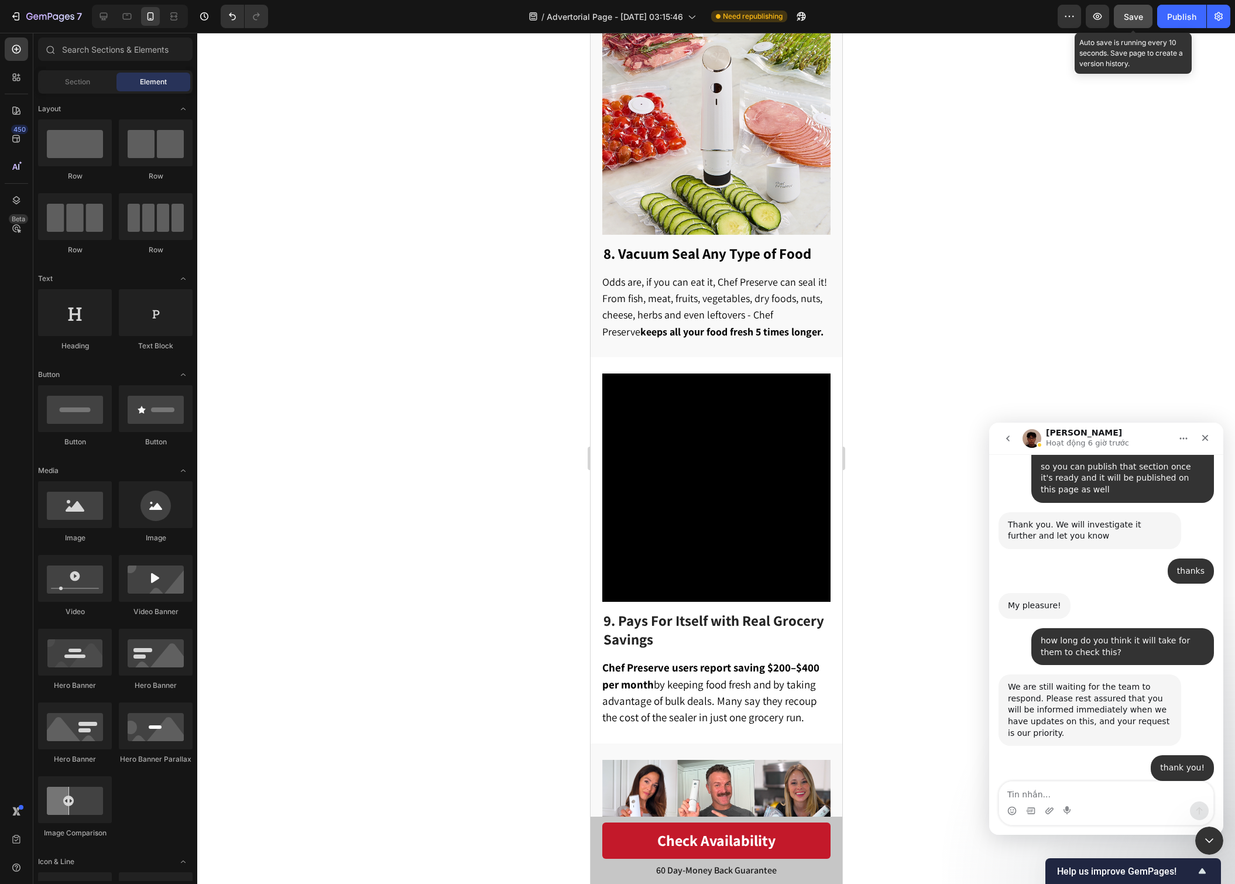
click at [1130, 20] on span "Save" at bounding box center [1133, 17] width 19 height 10
click at [1161, 19] on button "Publish" at bounding box center [1181, 16] width 49 height 23
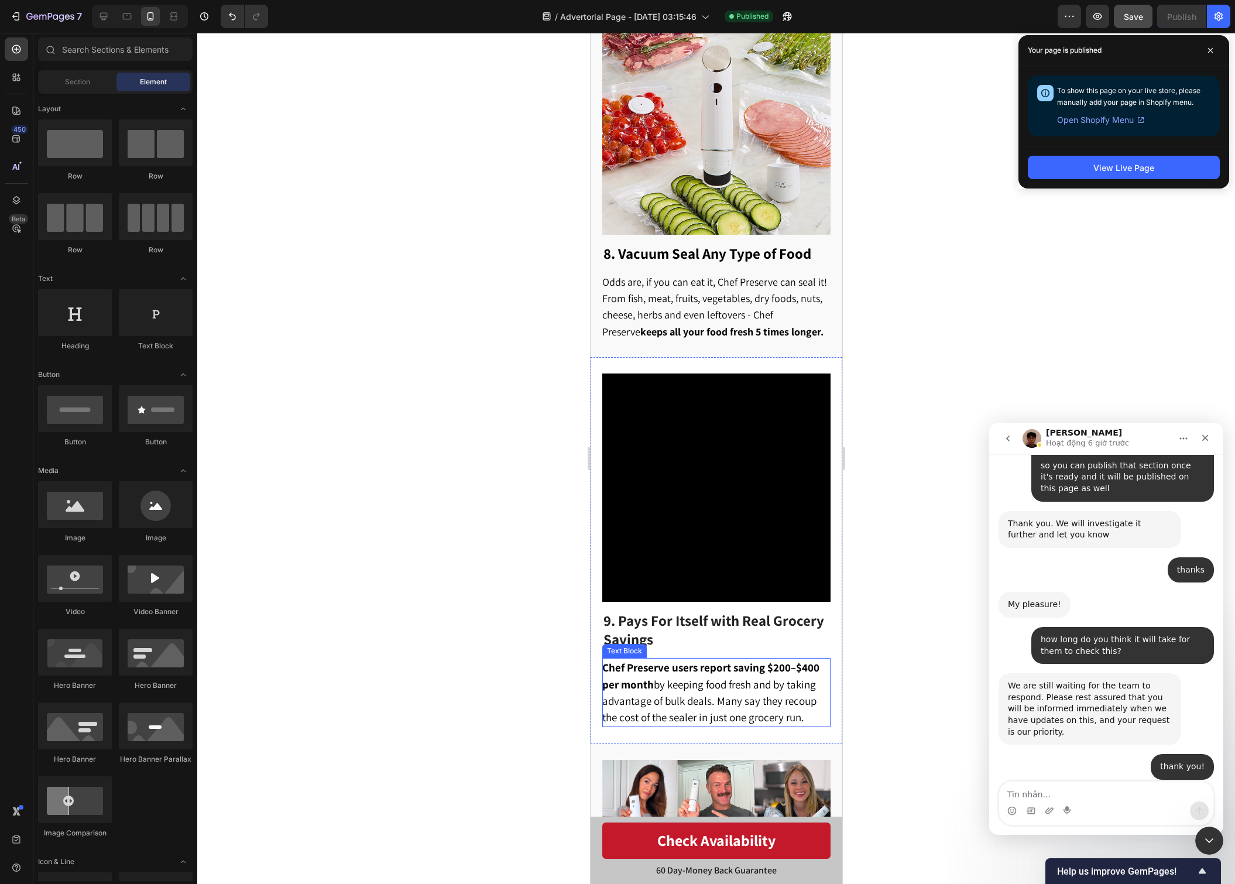
scroll to position [4365, 0]
click at [677, 325] on strong "keeps all your food fresh 5 times longer." at bounding box center [731, 331] width 183 height 13
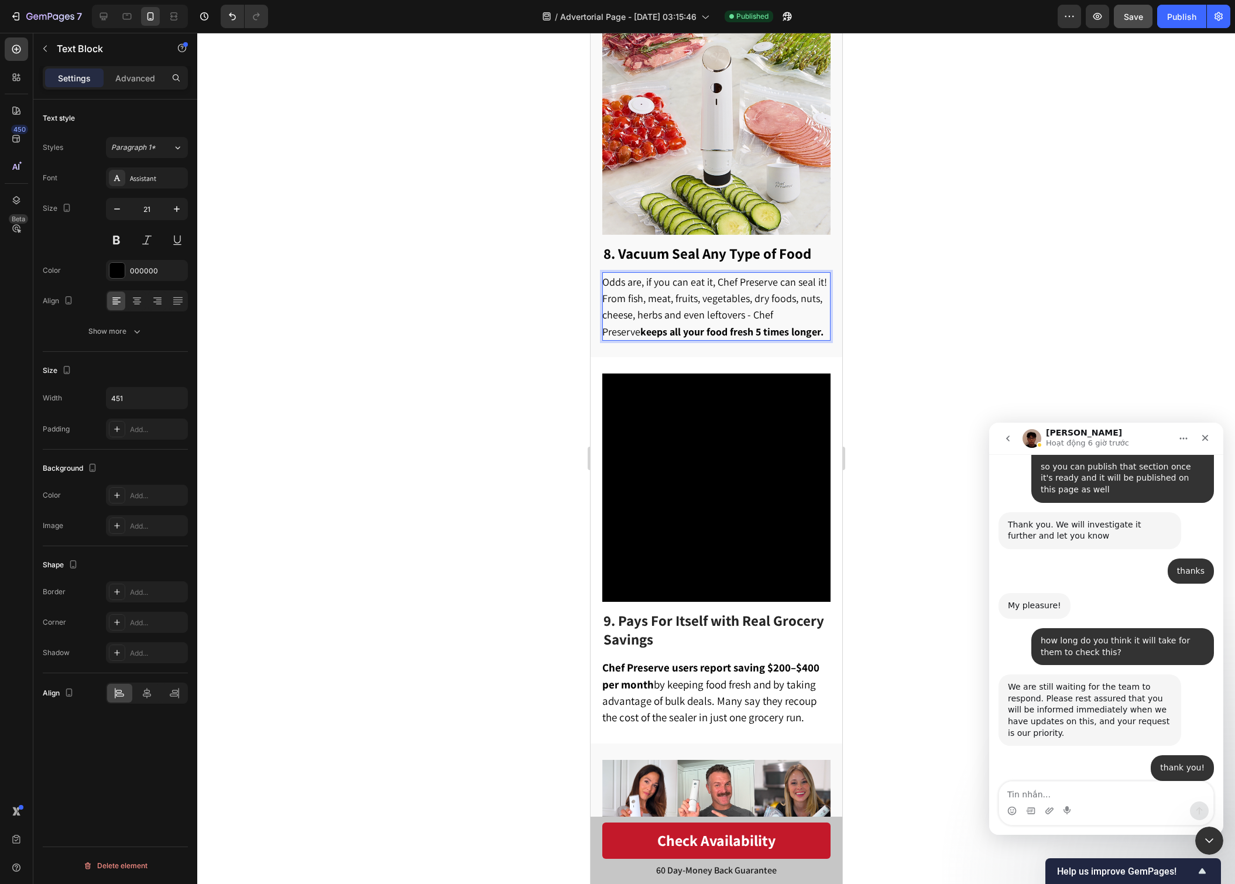
drag, startPoint x: 661, startPoint y: 287, endPoint x: 667, endPoint y: 297, distance: 11.5
click at [661, 287] on span "Odds are, if you can eat it, Chef Preserve can seal it! From fish, meat, fruits…" at bounding box center [714, 306] width 225 height 63
click at [1004, 261] on div at bounding box center [716, 458] width 1038 height 851
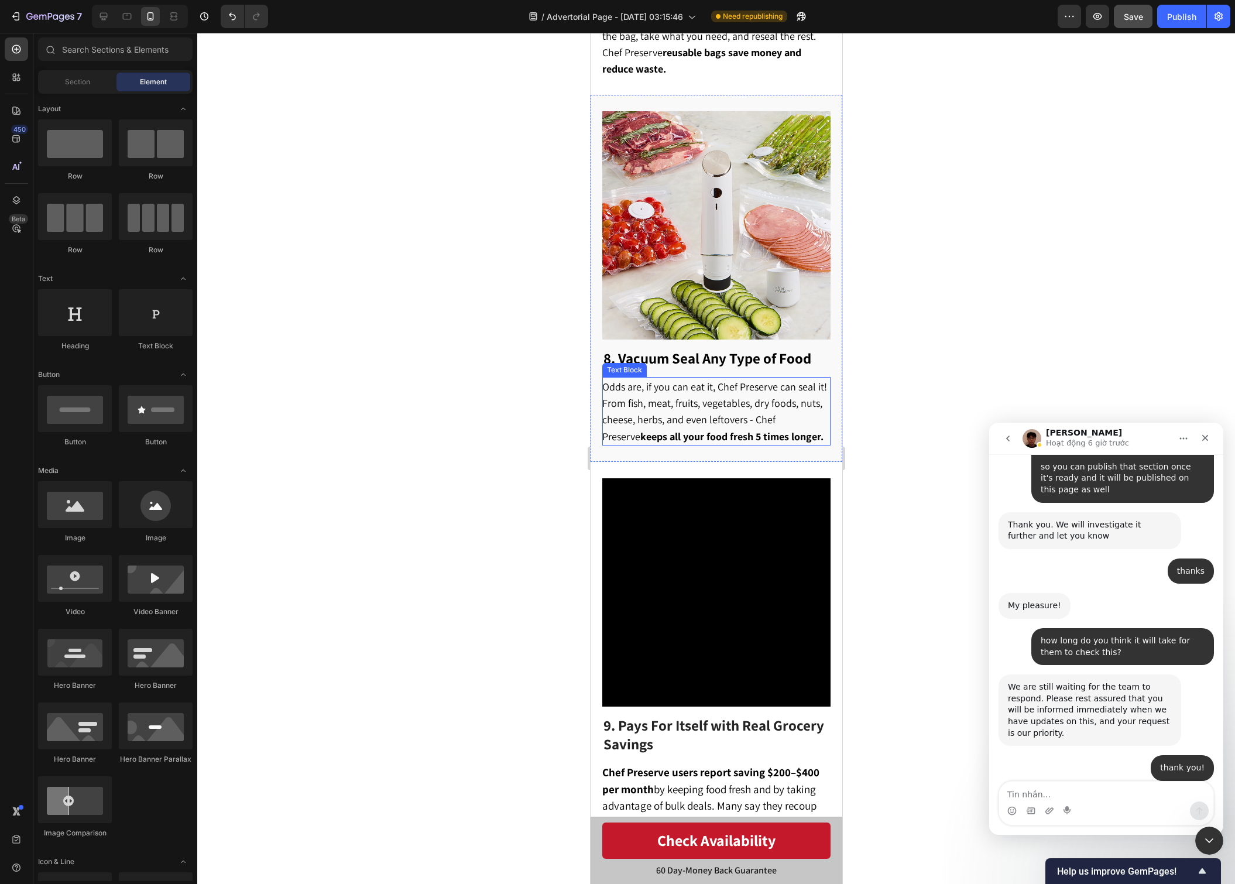
scroll to position [2986, 0]
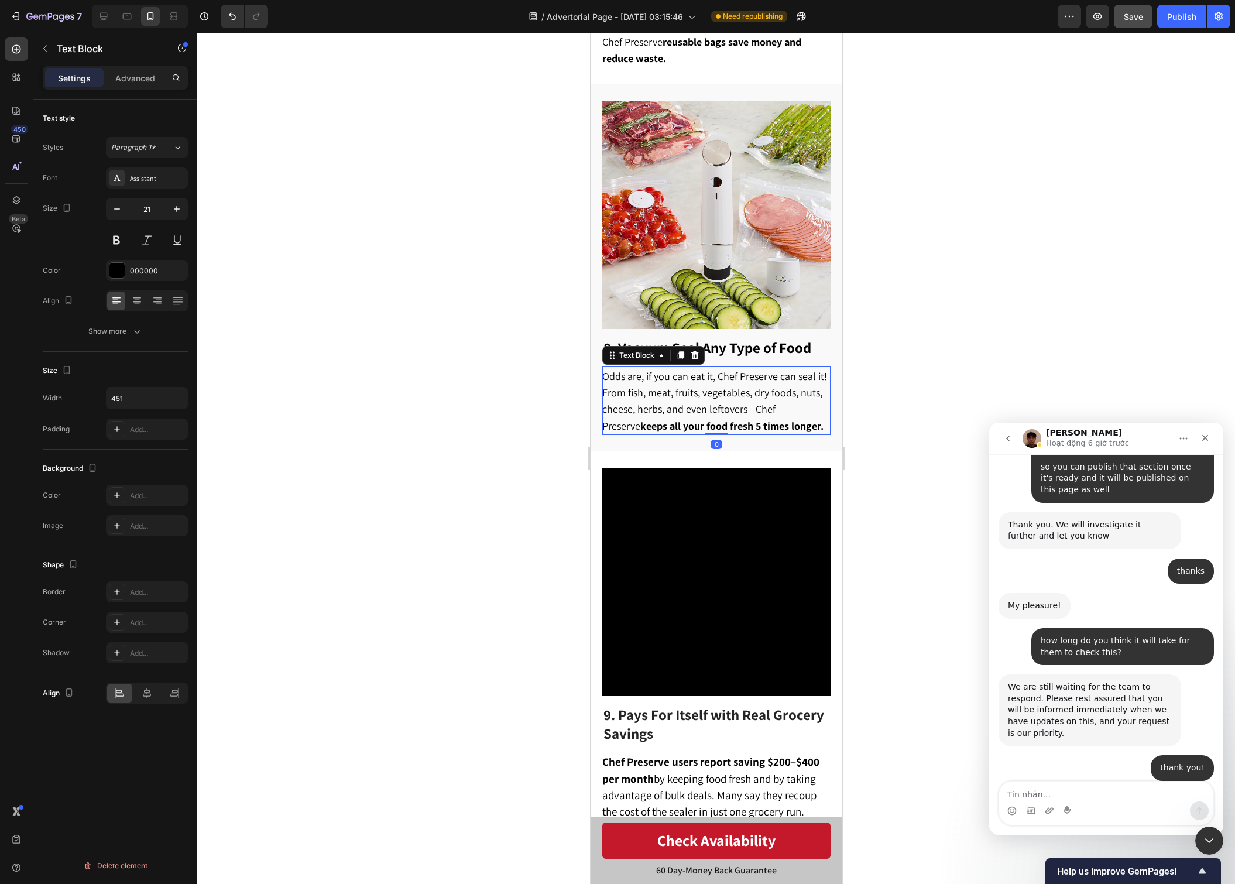
click at [804, 390] on p "Odds are, if you can eat it, Chef Preserve can seal it! From fish, meat, fruits…" at bounding box center [715, 401] width 227 height 66
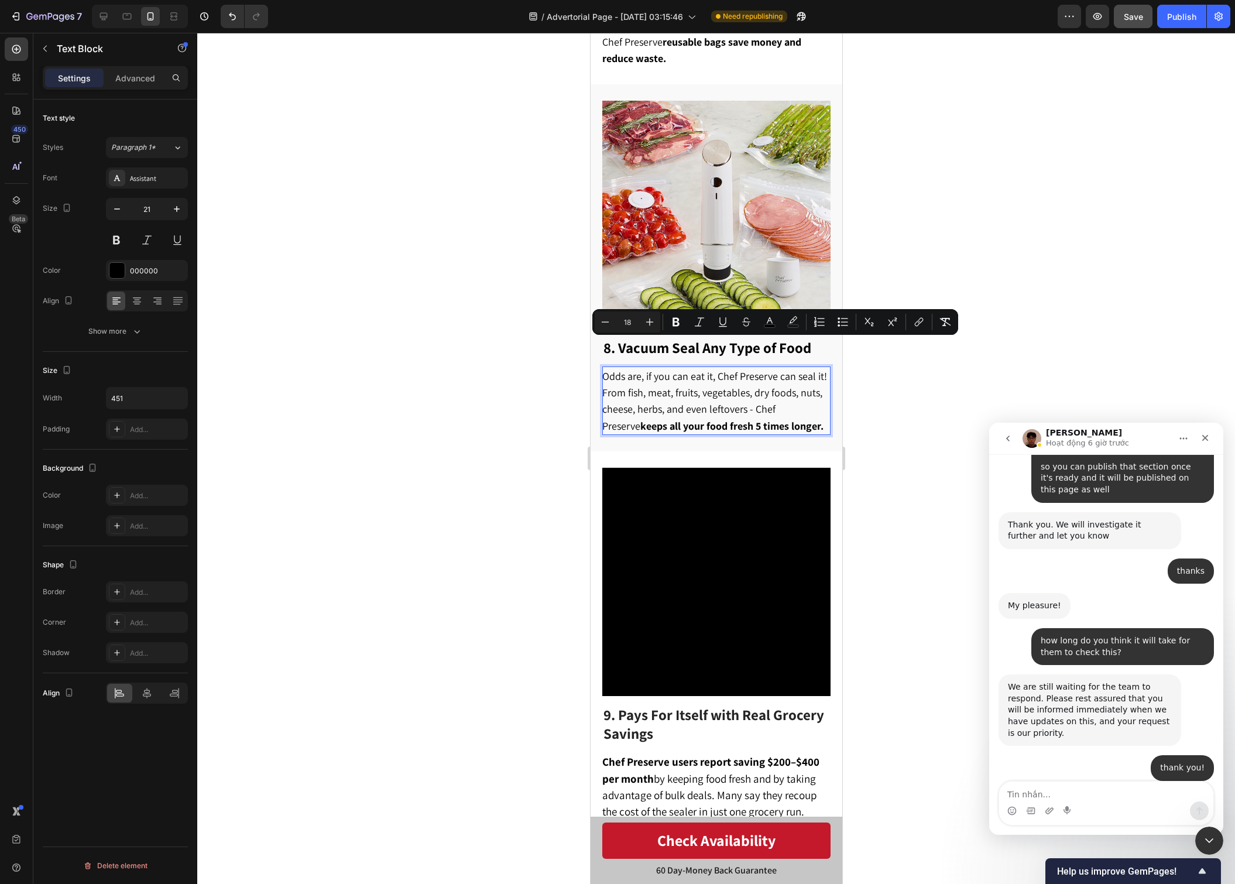
click at [701, 376] on span "Odds are, if you can eat it, Chef Preserve can seal it! From fish, meat, fruits…" at bounding box center [714, 400] width 225 height 63
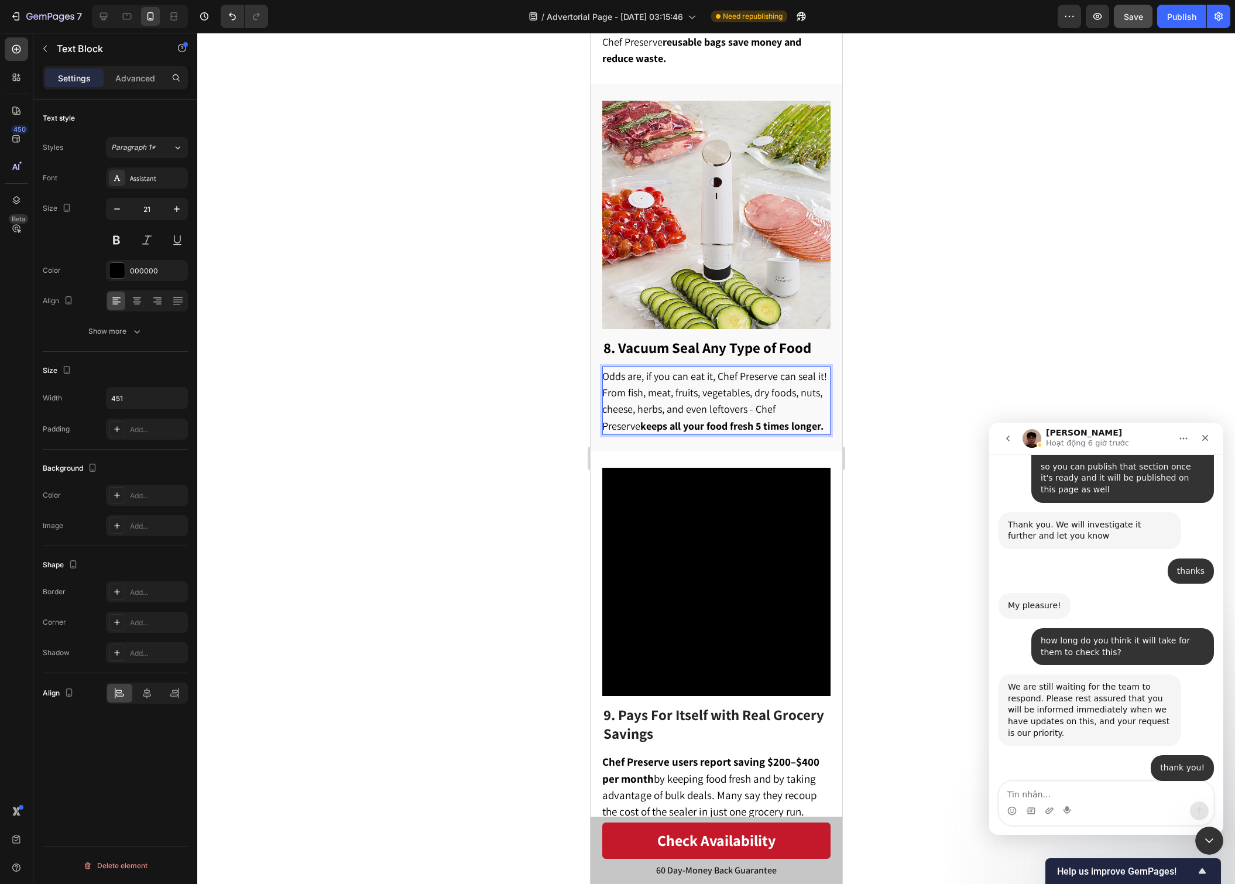
click at [630, 369] on span "Odds are, if you can eat it, Chef Preserve can seal it! From fish, meat, fruits…" at bounding box center [714, 400] width 225 height 63
click at [896, 351] on div at bounding box center [716, 458] width 1038 height 851
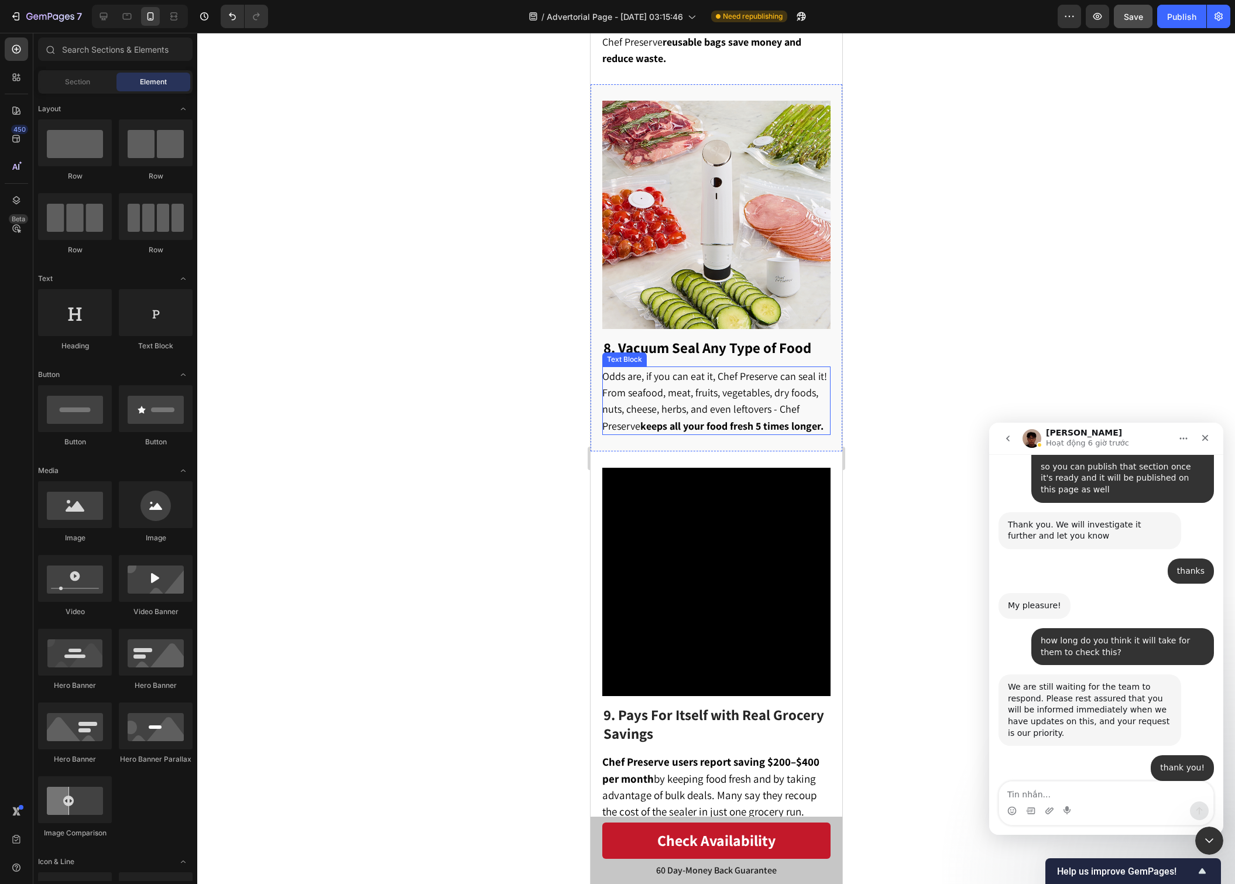
click at [818, 419] on strong "keeps all your food fresh 5 times longer." at bounding box center [731, 425] width 183 height 13
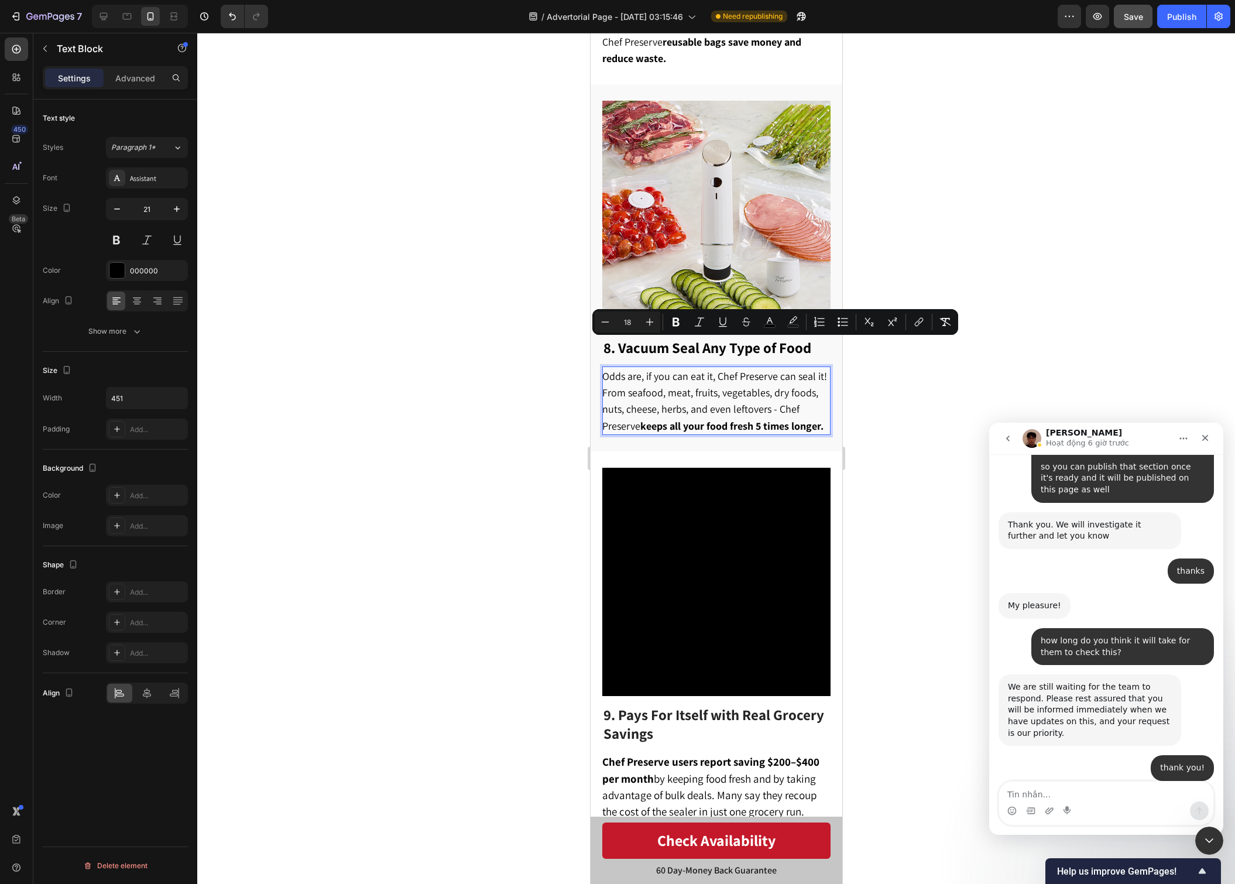
drag, startPoint x: 827, startPoint y: 398, endPoint x: 604, endPoint y: 346, distance: 229.0
click at [604, 368] on p "Odds are, if you can eat it, Chef Preserve can seal it! From seafood, meat, fru…" at bounding box center [715, 401] width 227 height 66
copy span "Odds are, if you can eat it, Chef Preserve can seal it! From seafood, meat, fru…"
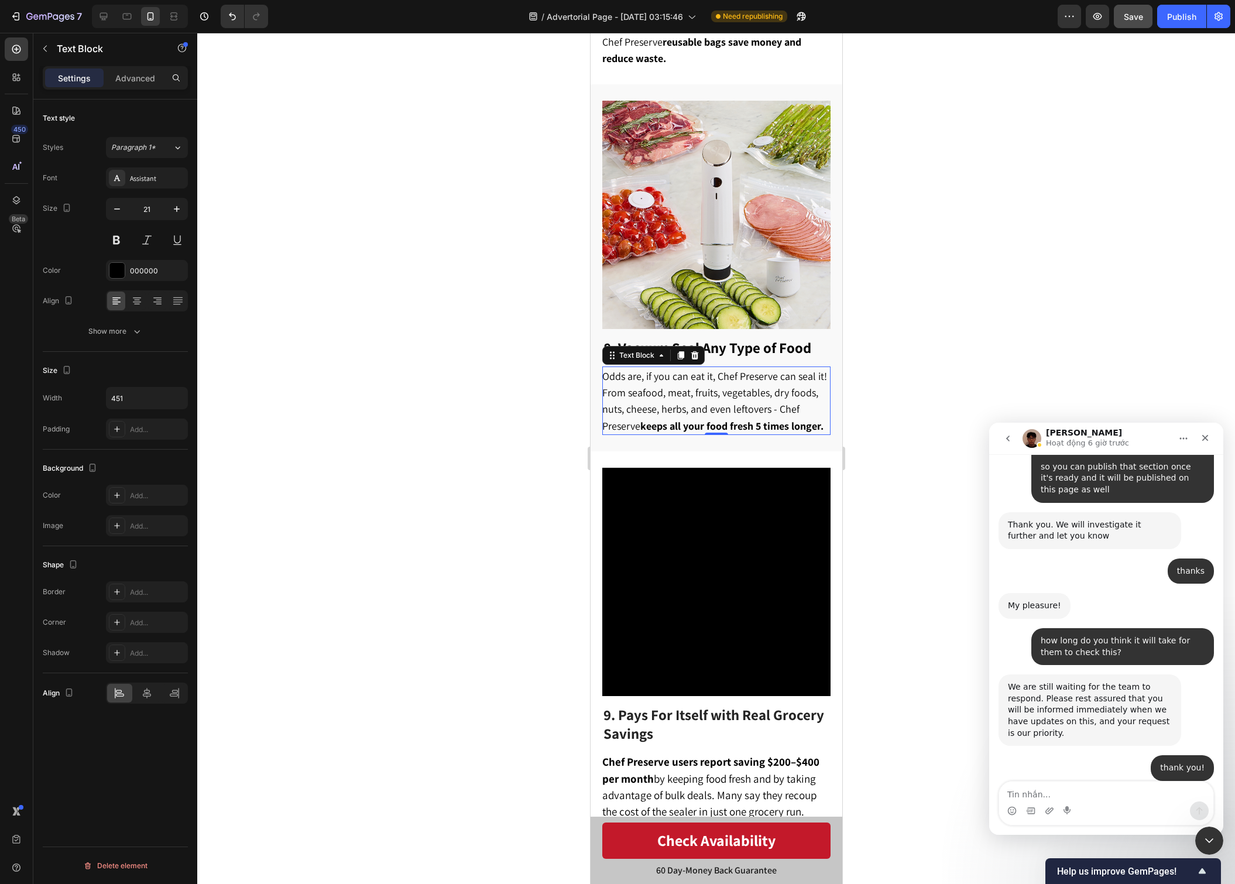
click at [688, 372] on span "Odds are, if you can eat it, Chef Preserve can seal it! From seafood, meat, fru…" at bounding box center [714, 400] width 225 height 63
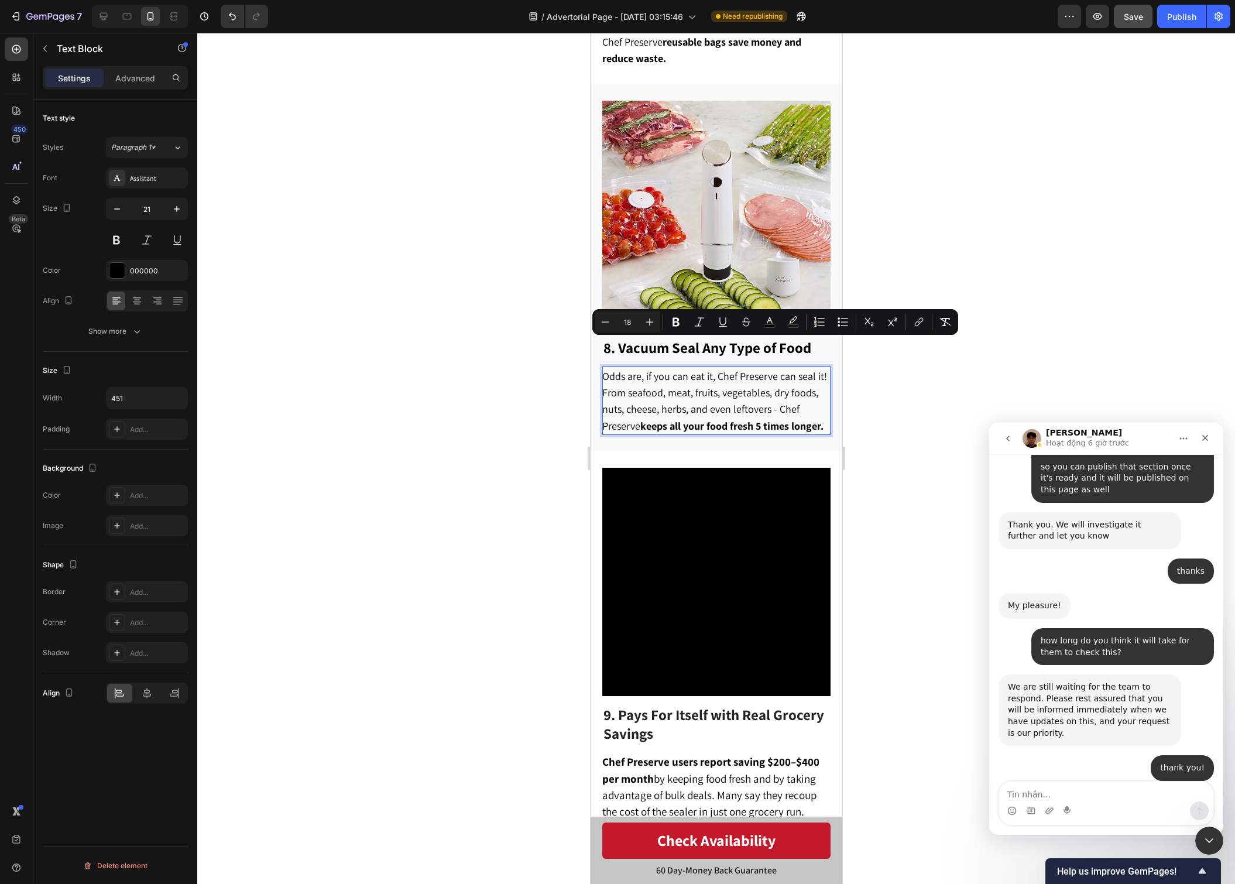
click at [688, 372] on span "Odds are, if you can eat it, Chef Preserve can seal it! From seafood, meat, fru…" at bounding box center [714, 400] width 225 height 63
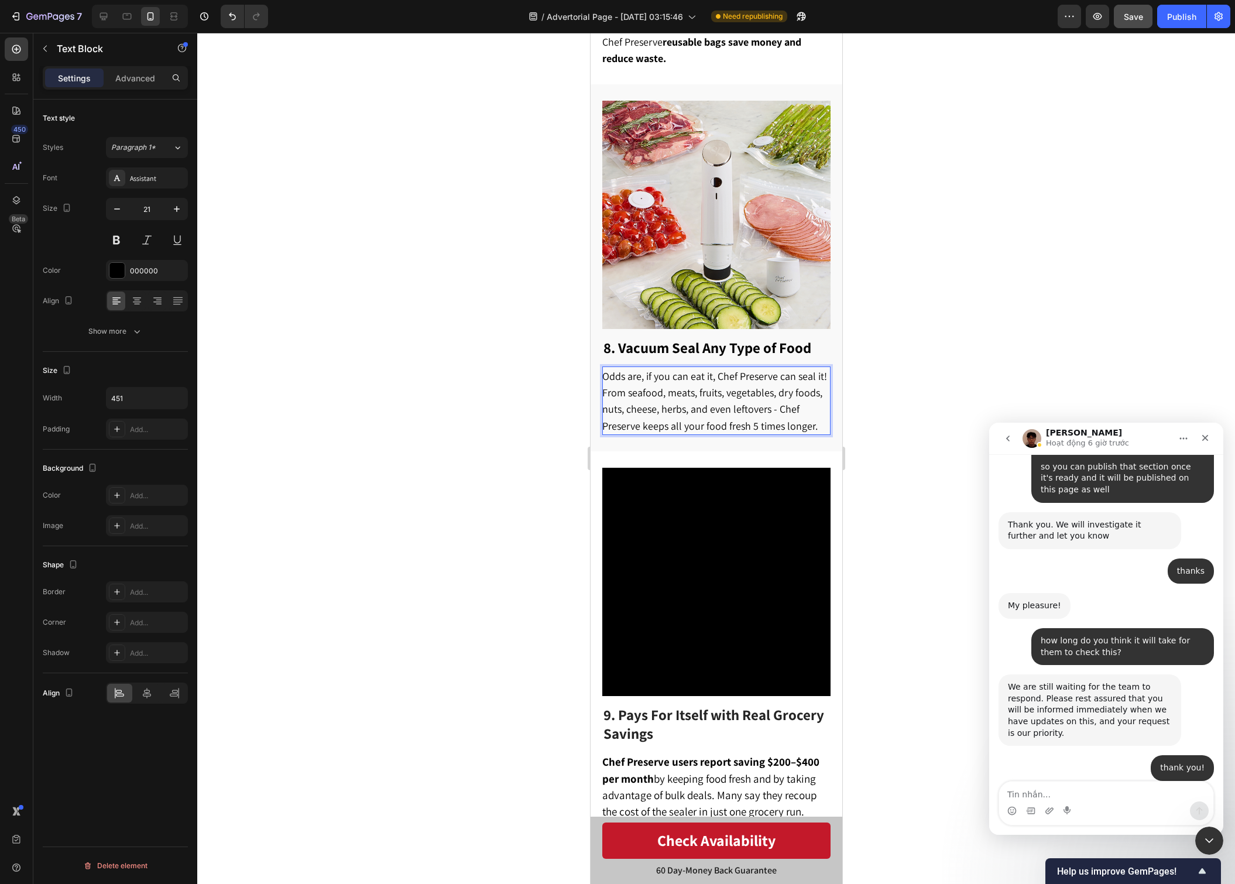
click at [669, 369] on span "Odds are, if you can eat it, Chef Preserve can seal it! From seafood, meats, fr…" at bounding box center [714, 400] width 225 height 63
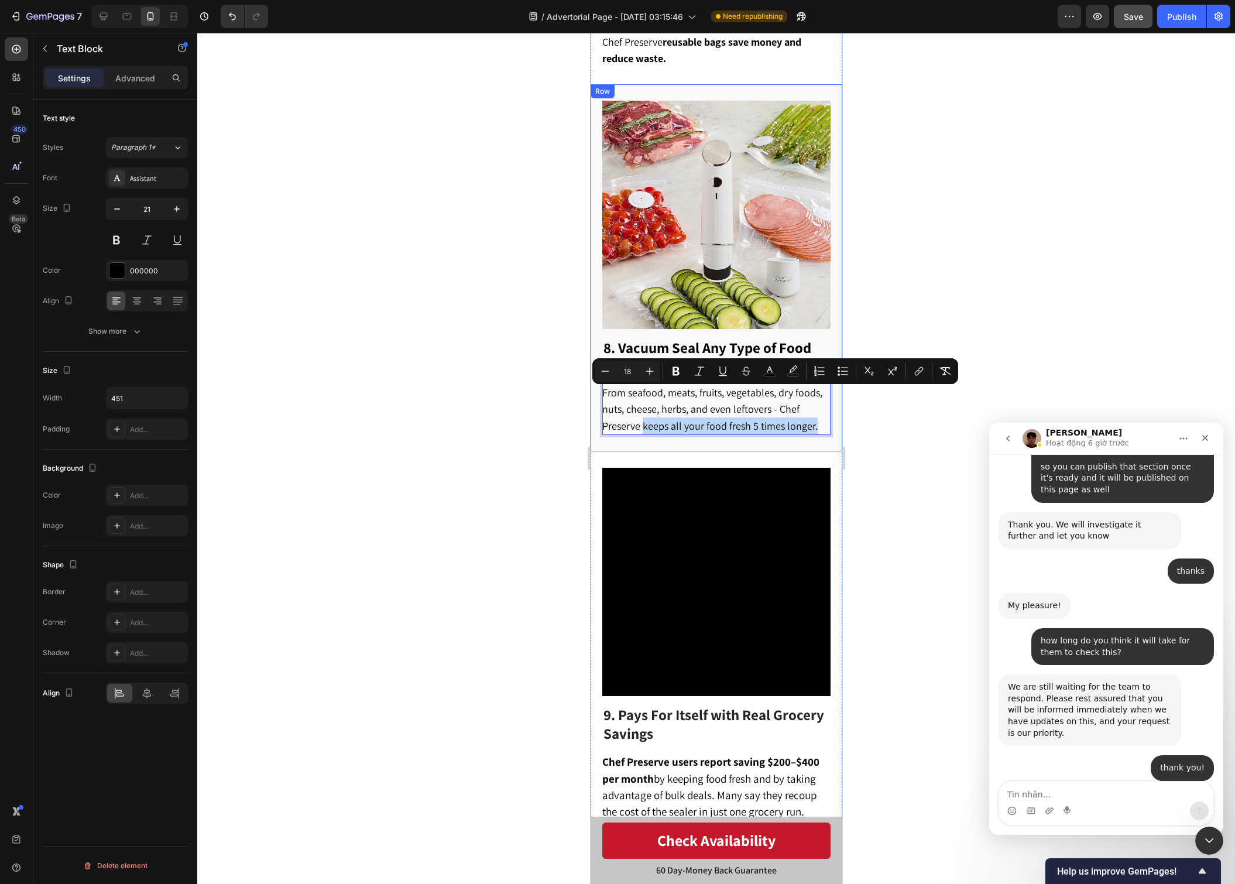
drag, startPoint x: 643, startPoint y: 399, endPoint x: 831, endPoint y: 397, distance: 187.3
click at [831, 397] on div "8. Vacuum Seal Any Type of Food Heading Odds are, if you can eat it, Chef Prese…" at bounding box center [716, 267] width 252 height 367
click at [900, 412] on div at bounding box center [716, 458] width 1038 height 851
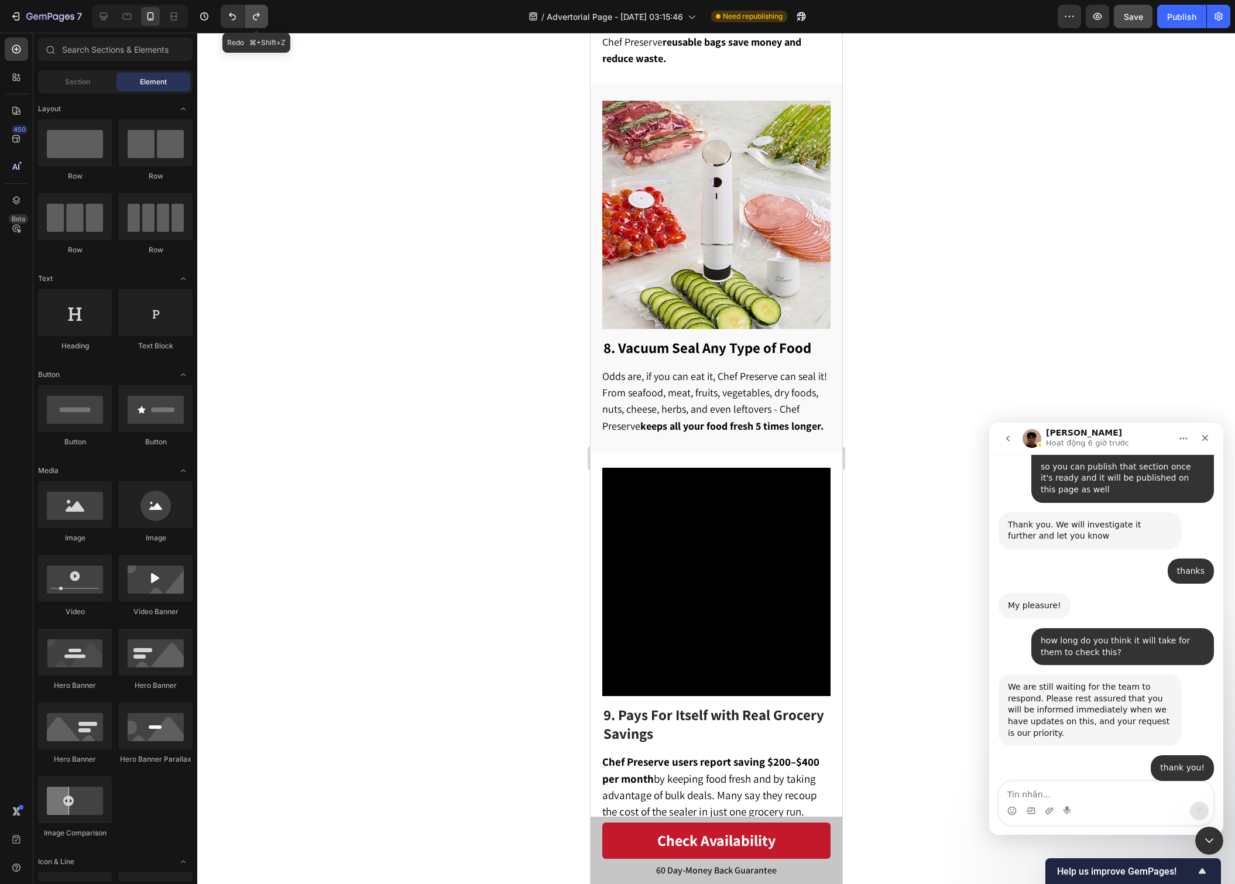
click at [261, 18] on icon "Undo/Redo" at bounding box center [257, 17] width 12 height 12
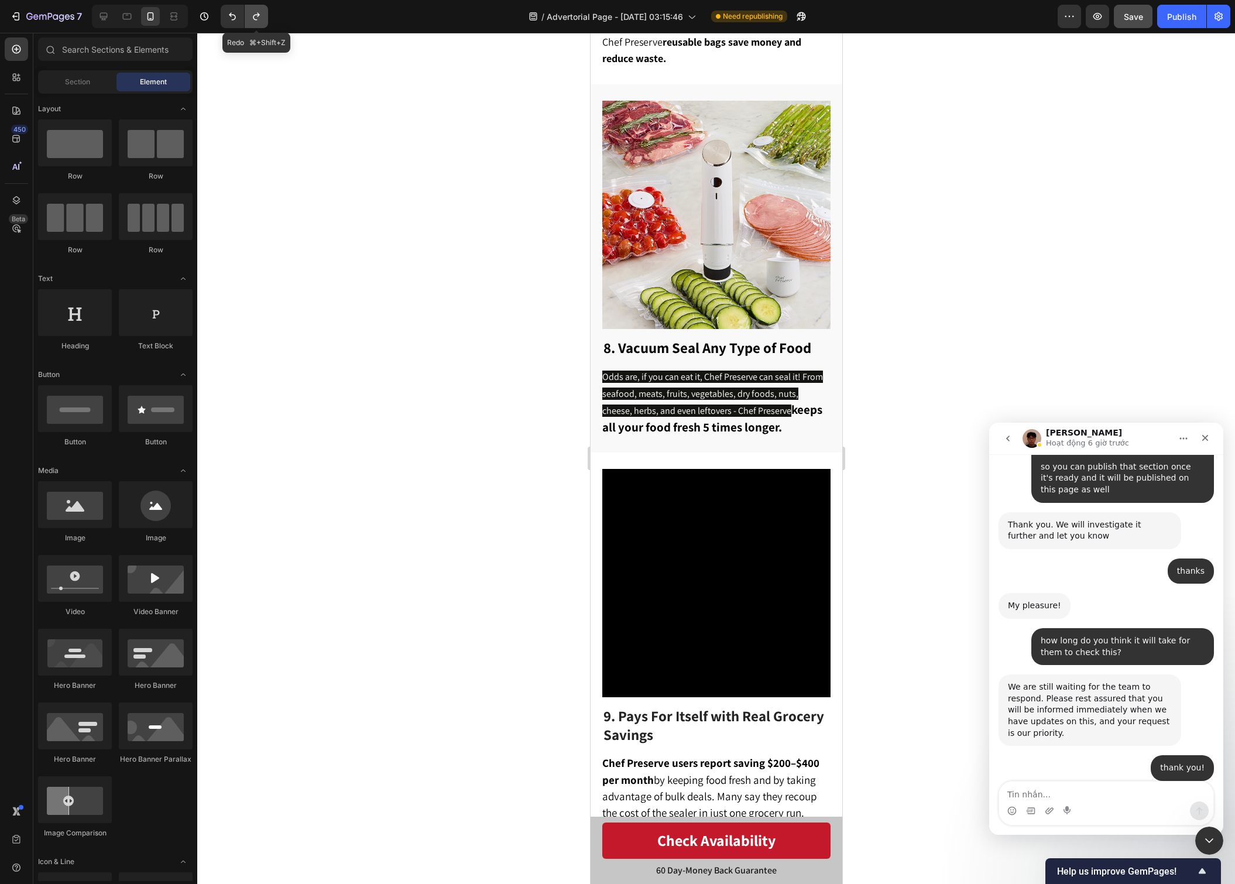
click at [261, 18] on icon "Undo/Redo" at bounding box center [257, 17] width 12 height 12
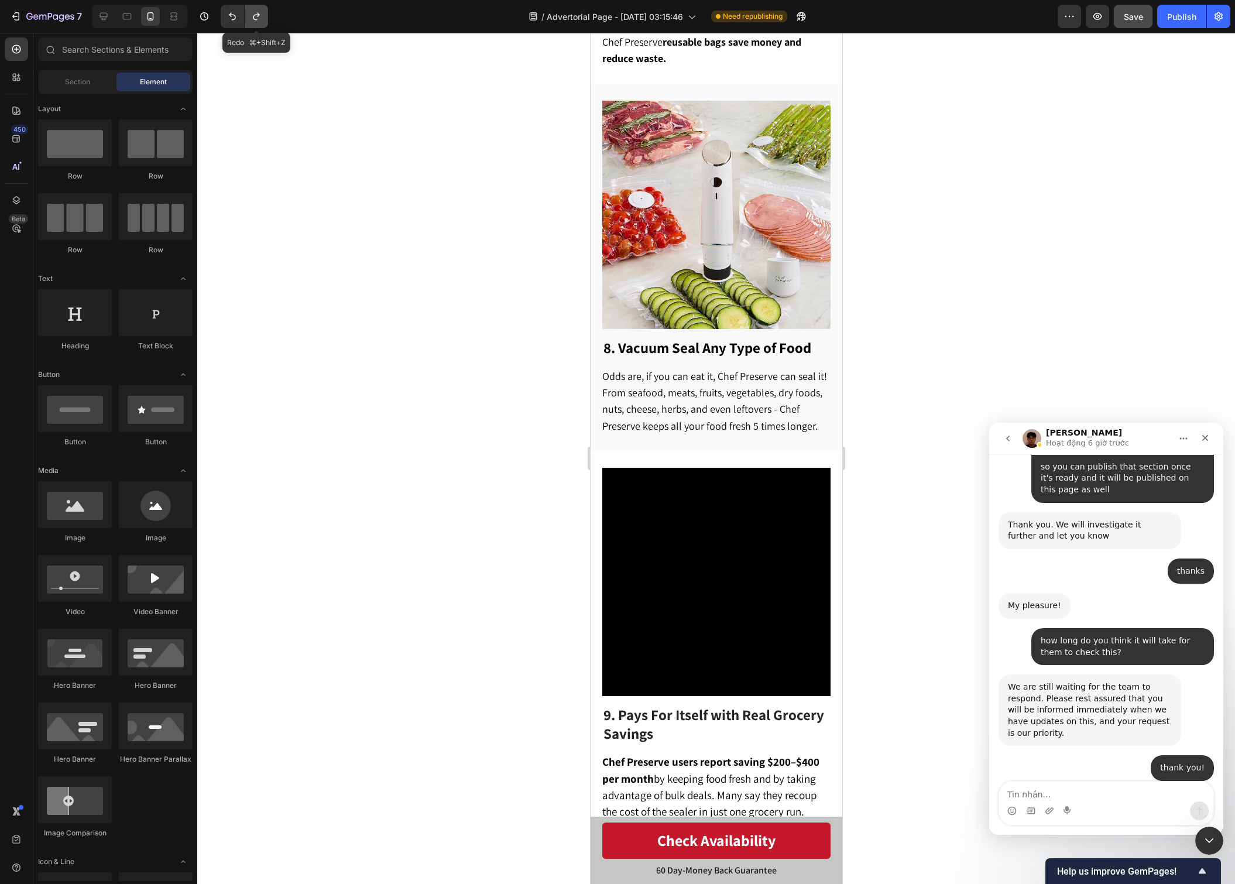
click at [261, 18] on icon "Undo/Redo" at bounding box center [257, 17] width 12 height 12
click at [872, 220] on div at bounding box center [716, 458] width 1038 height 851
click at [1143, 12] on button "button" at bounding box center [1133, 16] width 39 height 23
click at [1166, 15] on button "Publish" at bounding box center [1181, 16] width 49 height 23
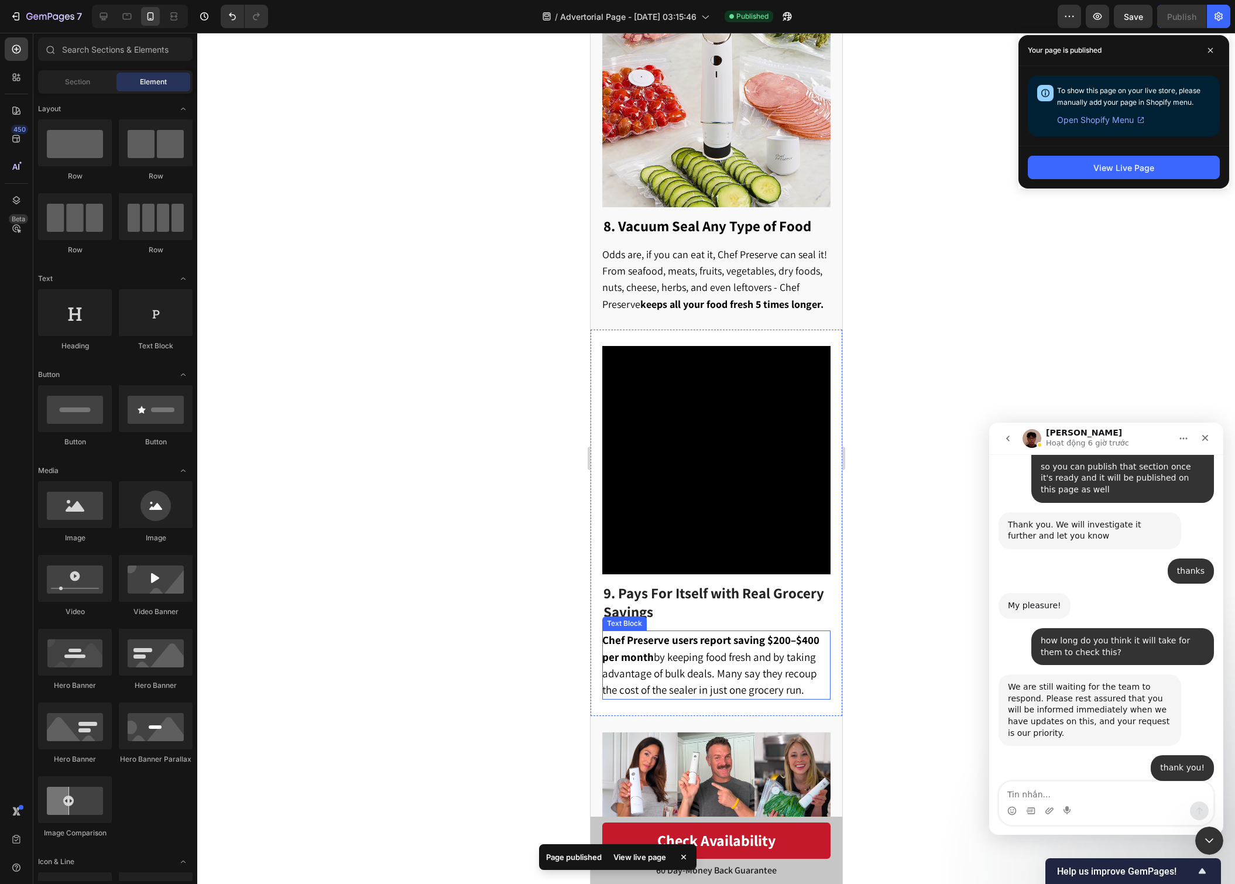
scroll to position [3121, 0]
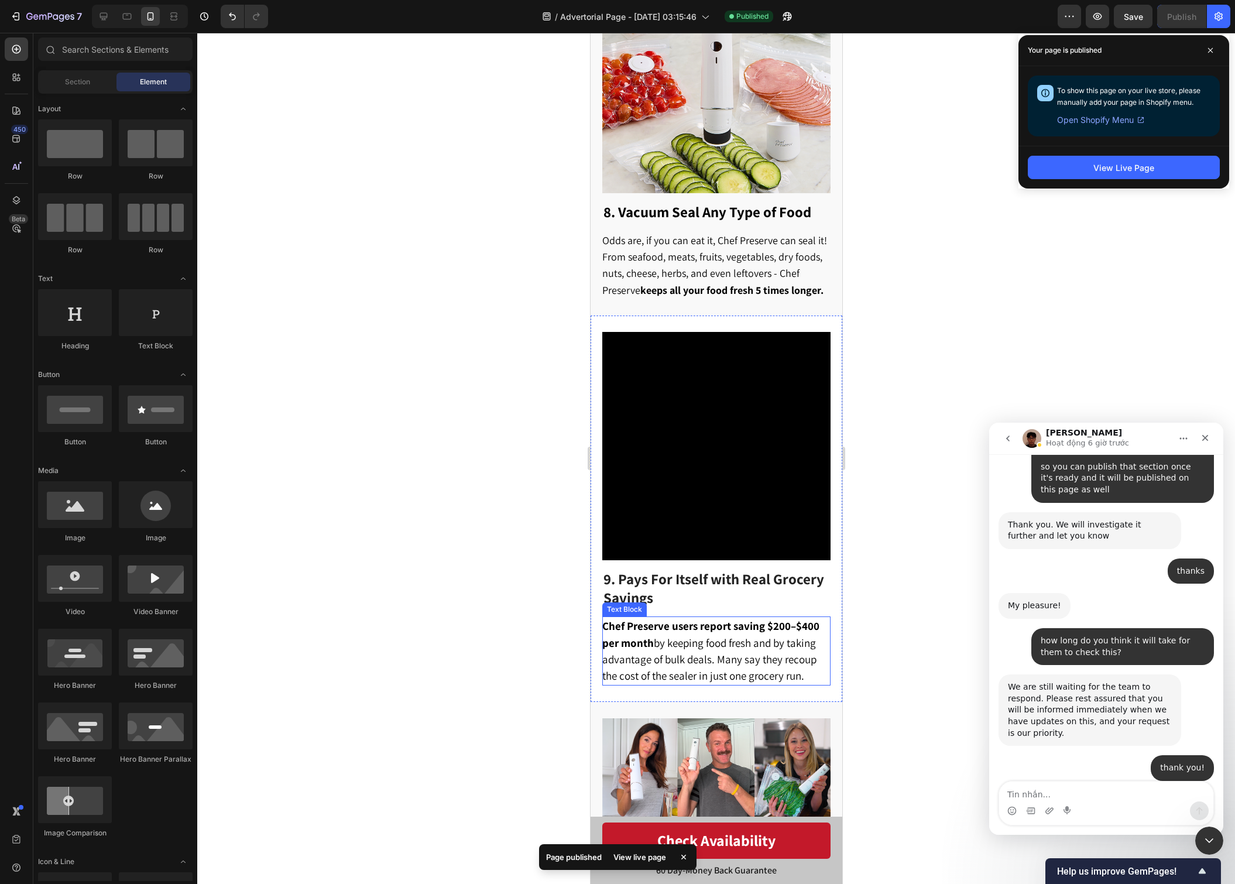
click at [803, 619] on span "Chef Preserve users report saving $200–$400 per month by keeping food fresh and…" at bounding box center [710, 651] width 217 height 64
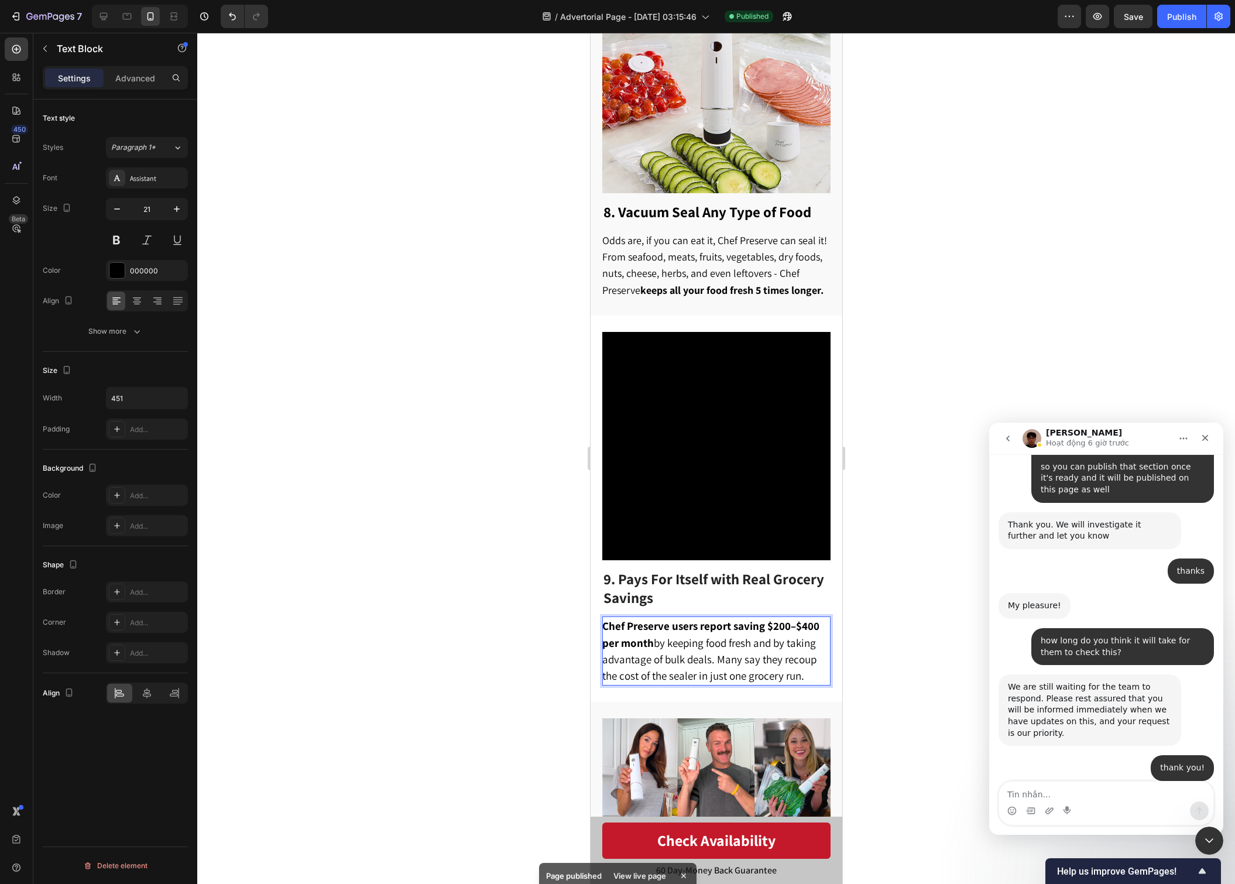
click at [805, 619] on strong "users report saving $200–$400 per month" at bounding box center [710, 634] width 217 height 30
click at [869, 564] on div at bounding box center [716, 458] width 1038 height 851
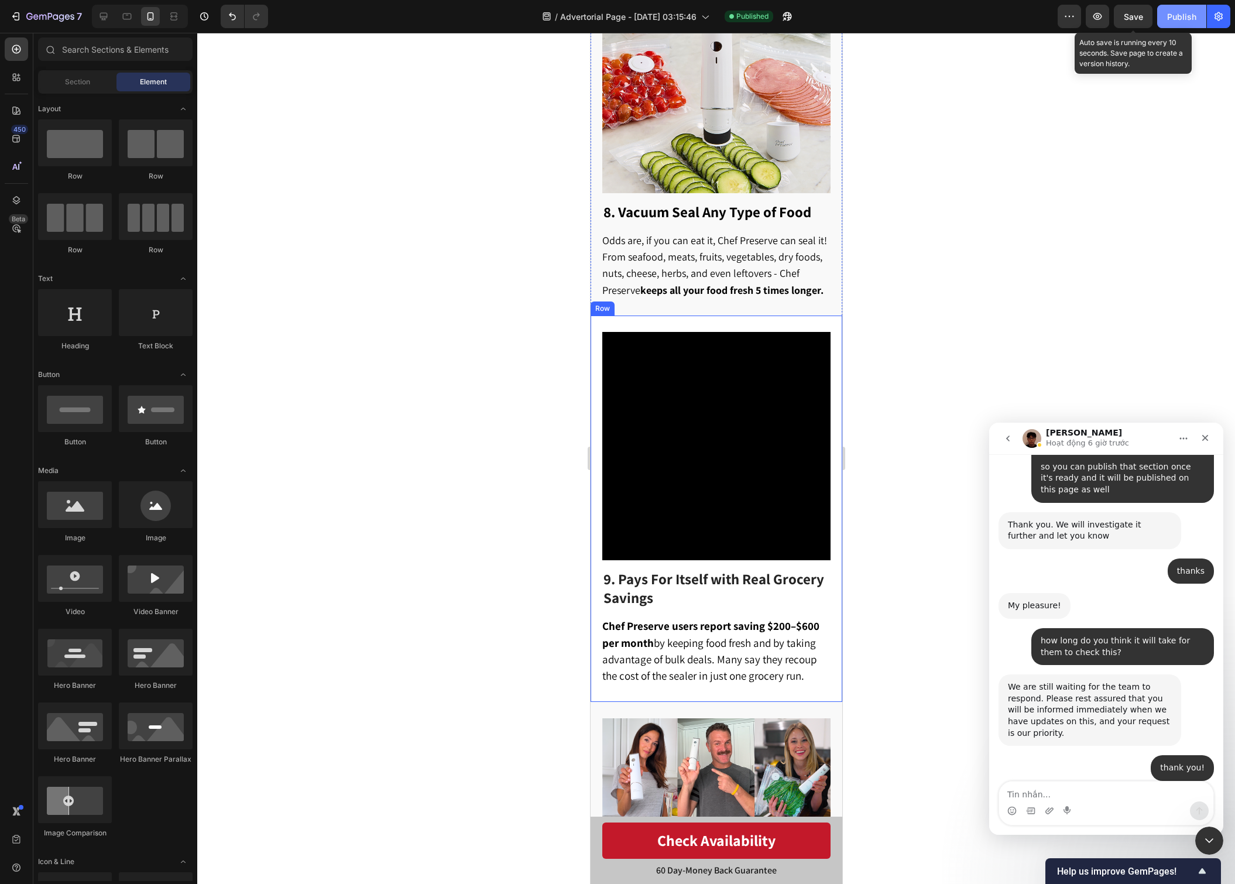
drag, startPoint x: 1130, startPoint y: 22, endPoint x: 1170, endPoint y: 21, distance: 40.4
click at [1130, 22] on div "Save" at bounding box center [1133, 17] width 19 height 12
click at [1190, 19] on div "Publish" at bounding box center [1181, 17] width 29 height 12
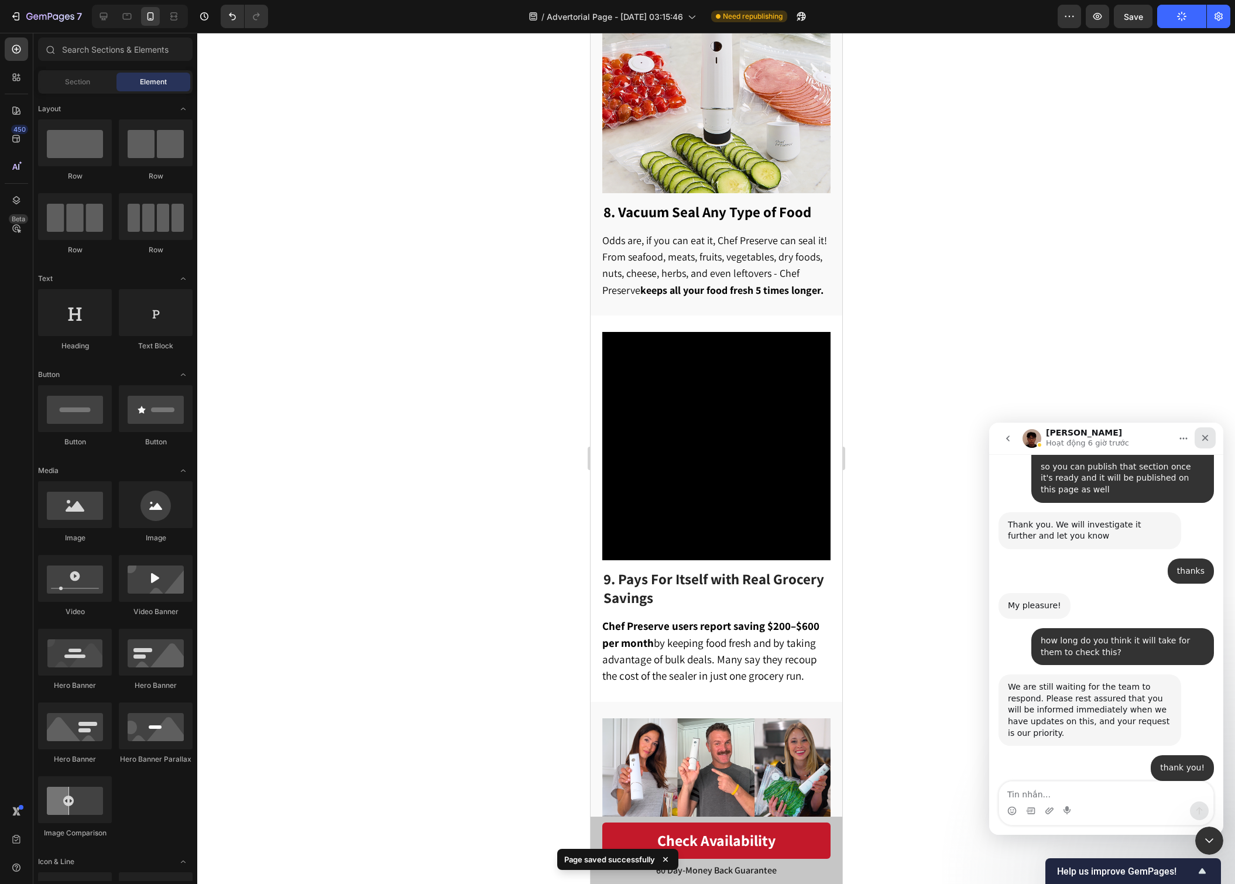
click at [1203, 438] on icon "Close" at bounding box center [1205, 437] width 9 height 9
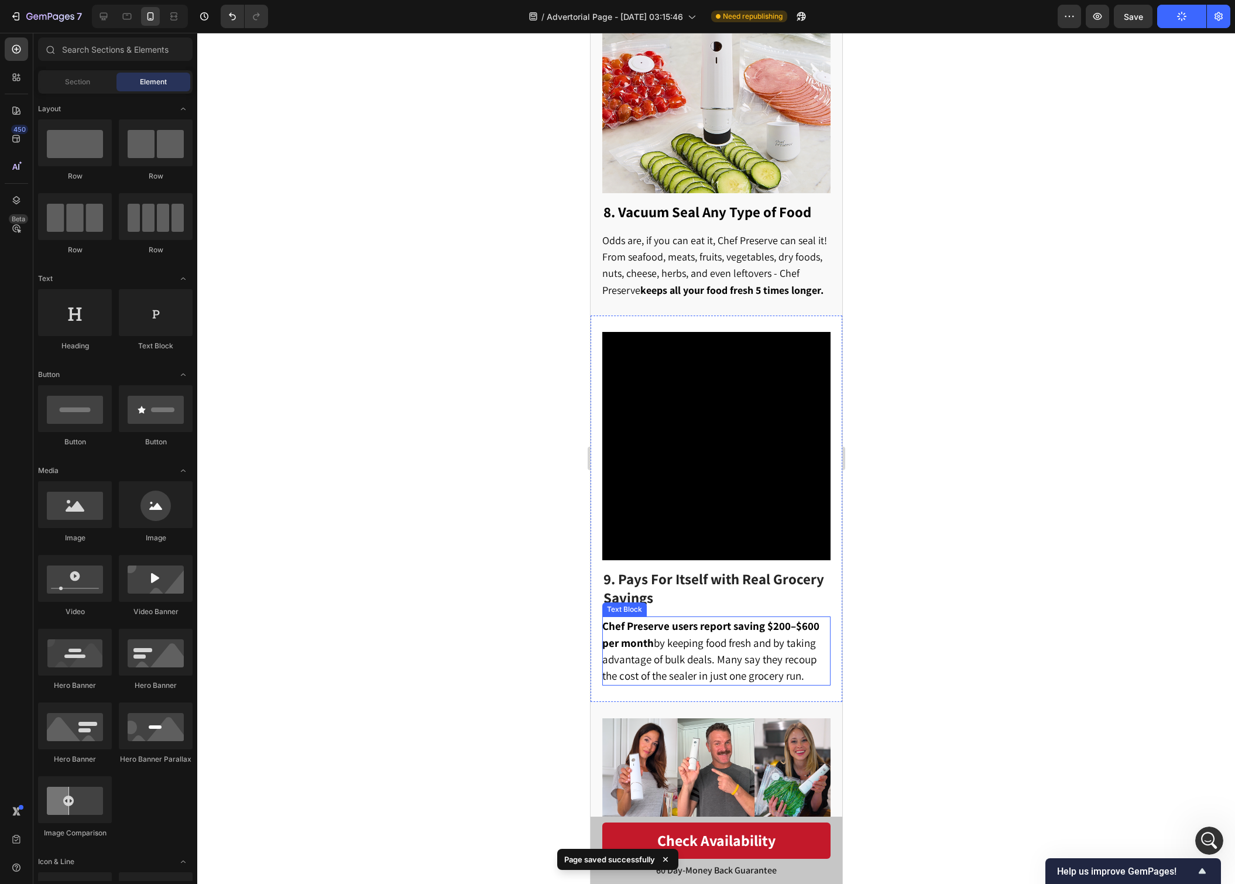
scroll to position [4365, 0]
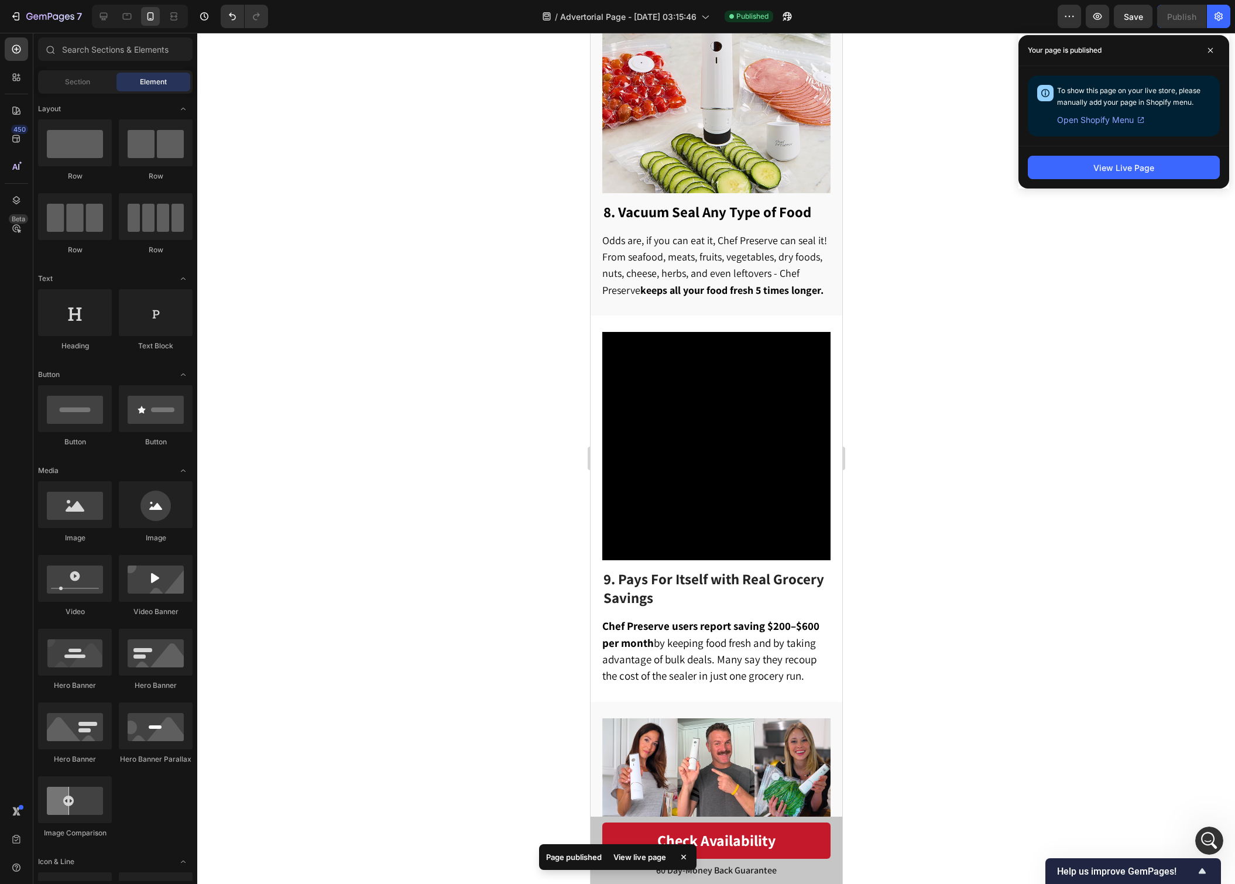
click at [1078, 612] on div at bounding box center [716, 458] width 1038 height 851
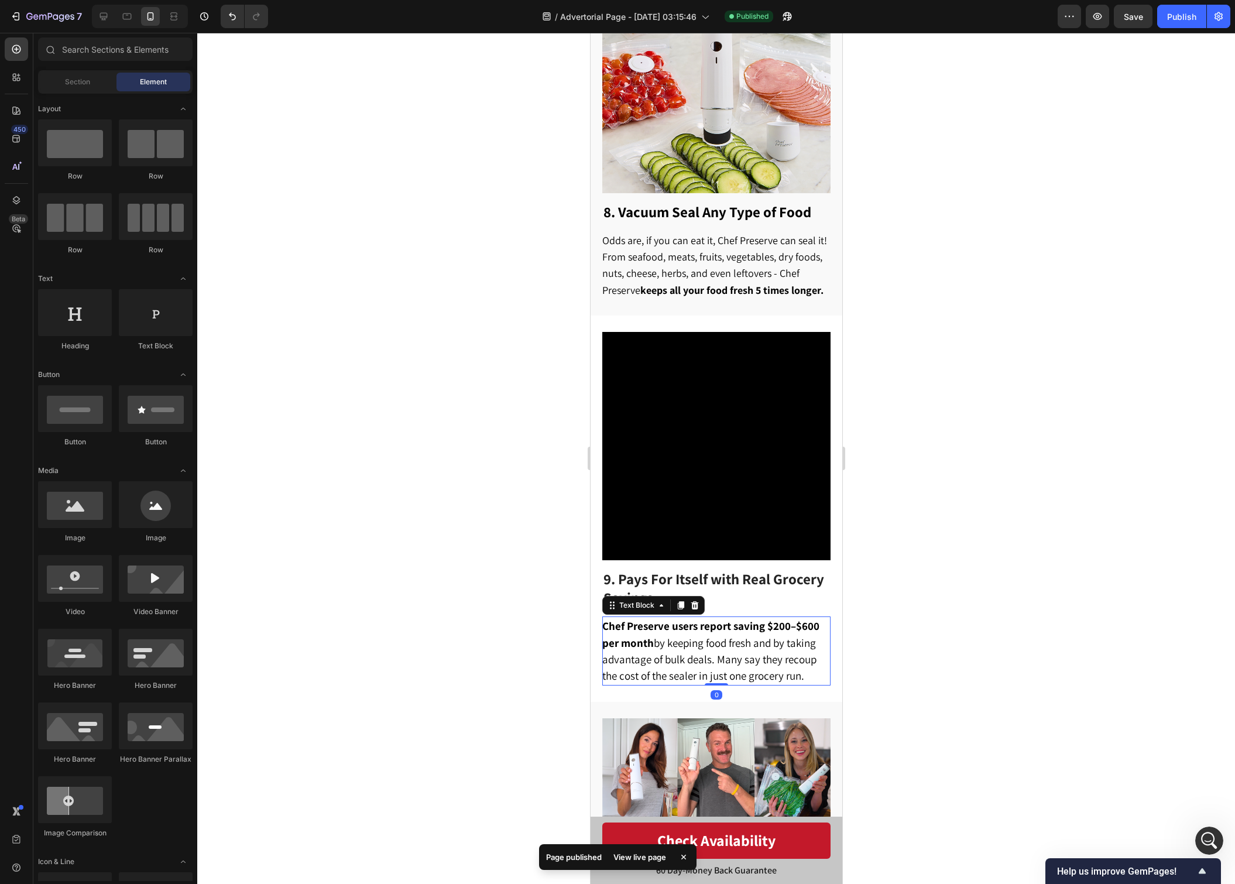
click at [762, 643] on span "Chef Preserve users report saving $200–$600 per month by keeping food fresh and…" at bounding box center [710, 651] width 217 height 64
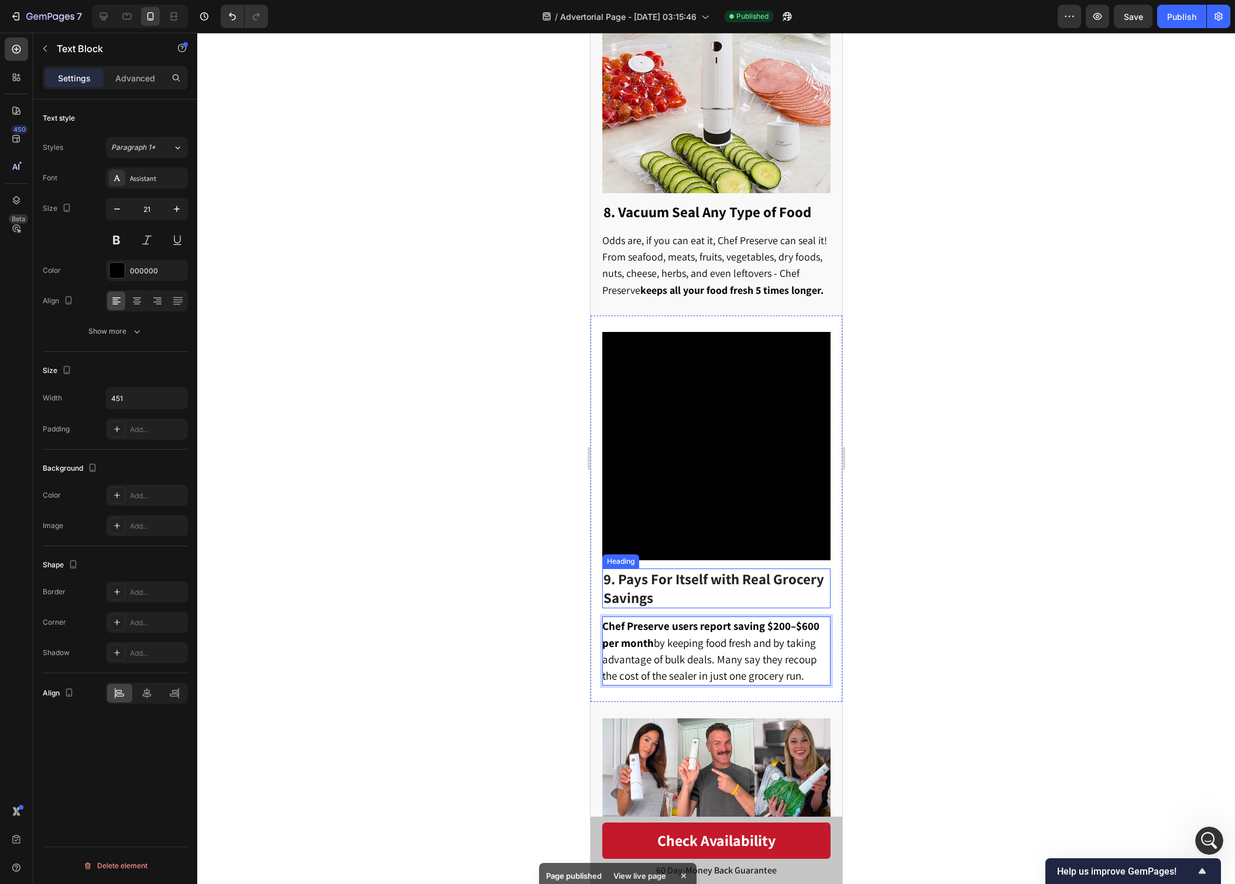
click at [707, 569] on span "9. Pays For Itself with Real Grocery Savings" at bounding box center [713, 588] width 221 height 38
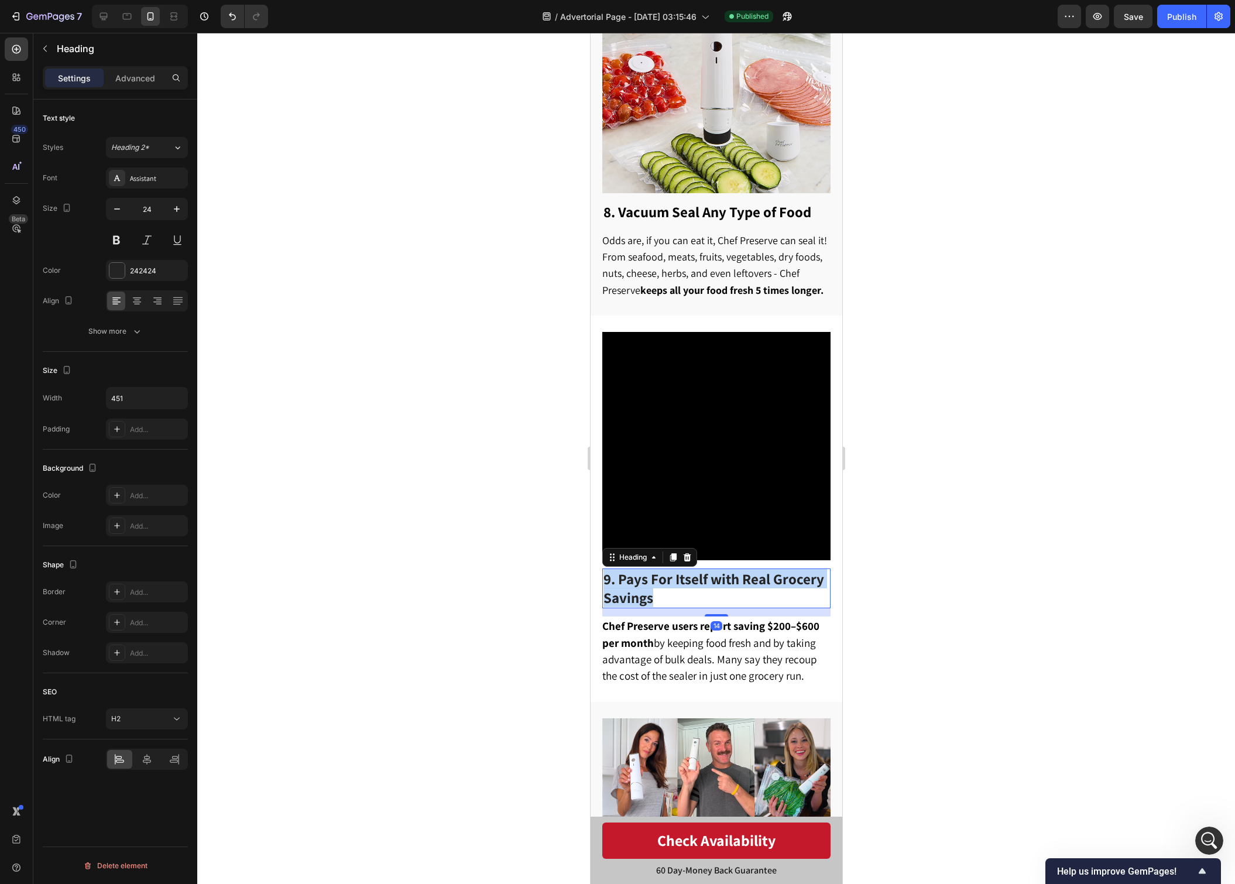
click at [707, 569] on span "9. Pays For Itself with Real Grocery Savings" at bounding box center [713, 588] width 221 height 38
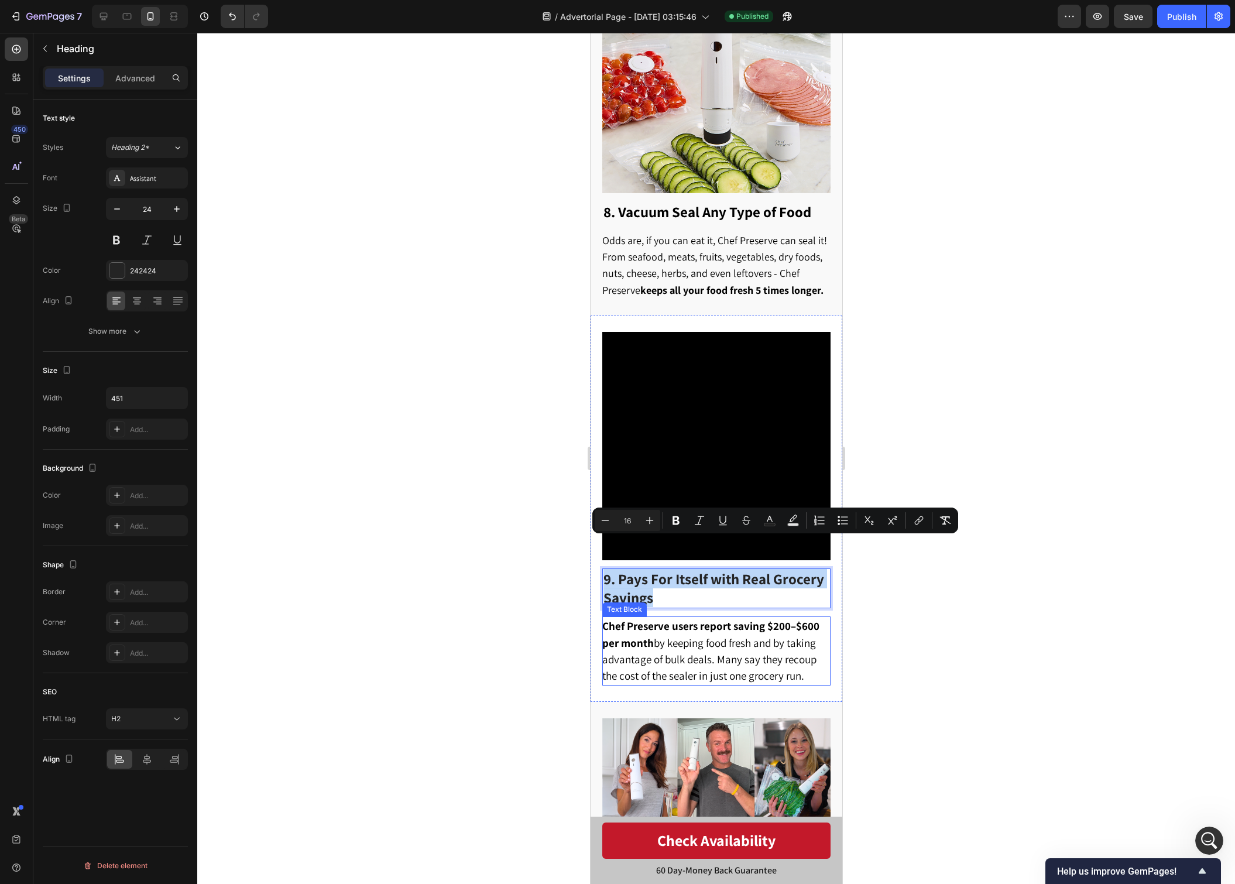
click at [671, 622] on span "Chef Preserve users report saving $200–$600 per month by keeping food fresh and…" at bounding box center [710, 651] width 217 height 64
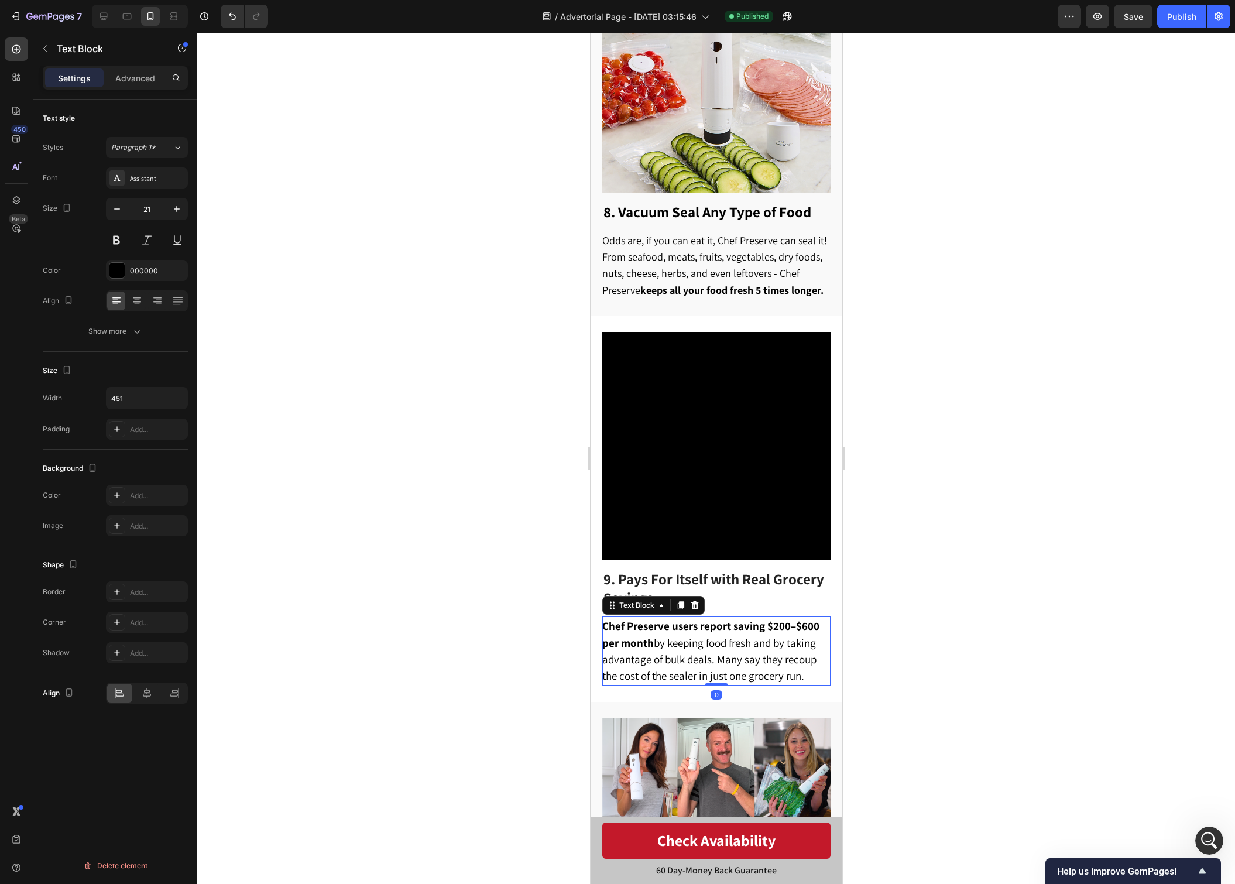
click at [671, 622] on span "Chef Preserve users report saving $200–$600 per month by keeping food fresh and…" at bounding box center [710, 651] width 217 height 64
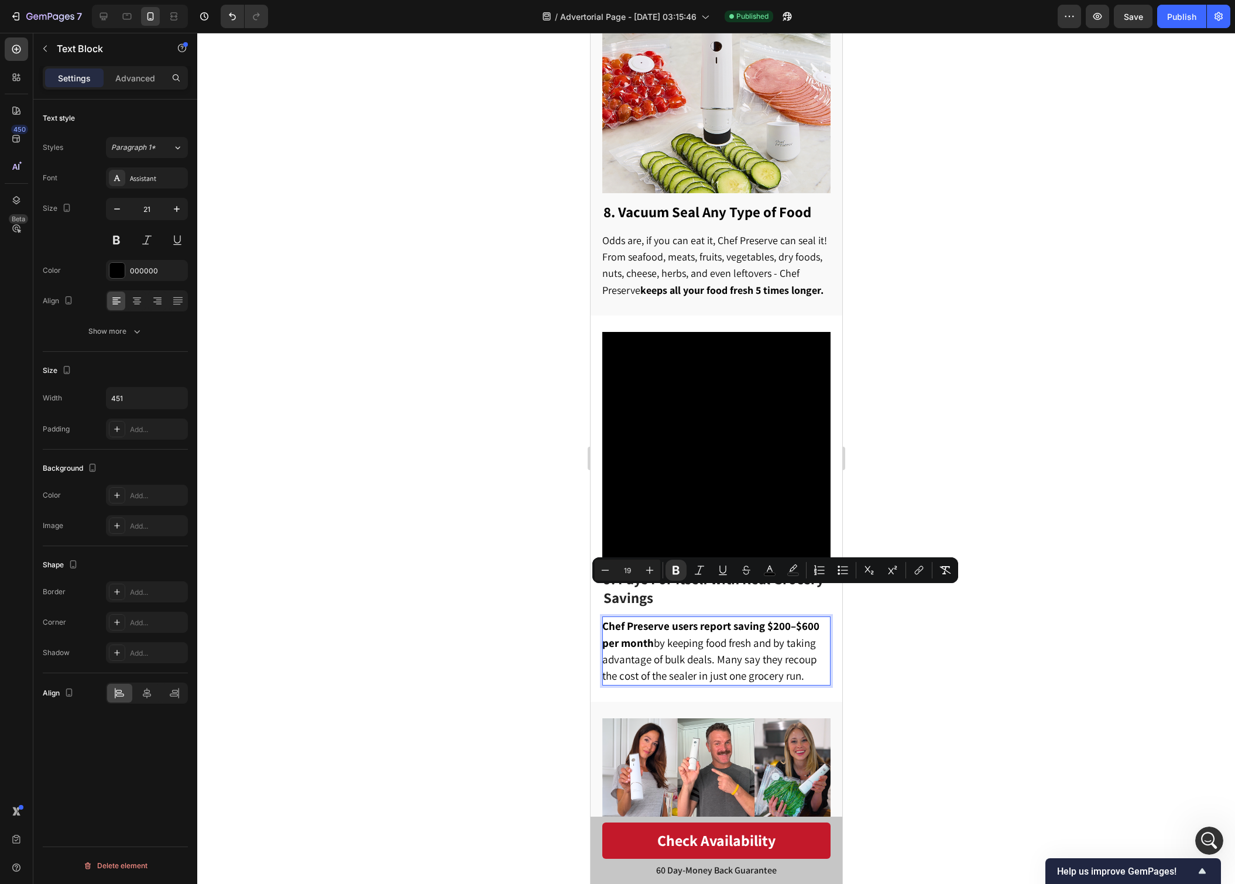
click at [749, 652] on p "Chef Preserve users report saving $200–$600 per month by keeping food fresh and…" at bounding box center [715, 651] width 227 height 66
drag, startPoint x: 806, startPoint y: 648, endPoint x: 595, endPoint y: 592, distance: 217.5
click at [595, 592] on div "⁠⁠⁠⁠⁠⁠⁠ 9. Pays For Itself with Real Grocery Savings Heading Chef Preserve user…" at bounding box center [716, 509] width 252 height 386
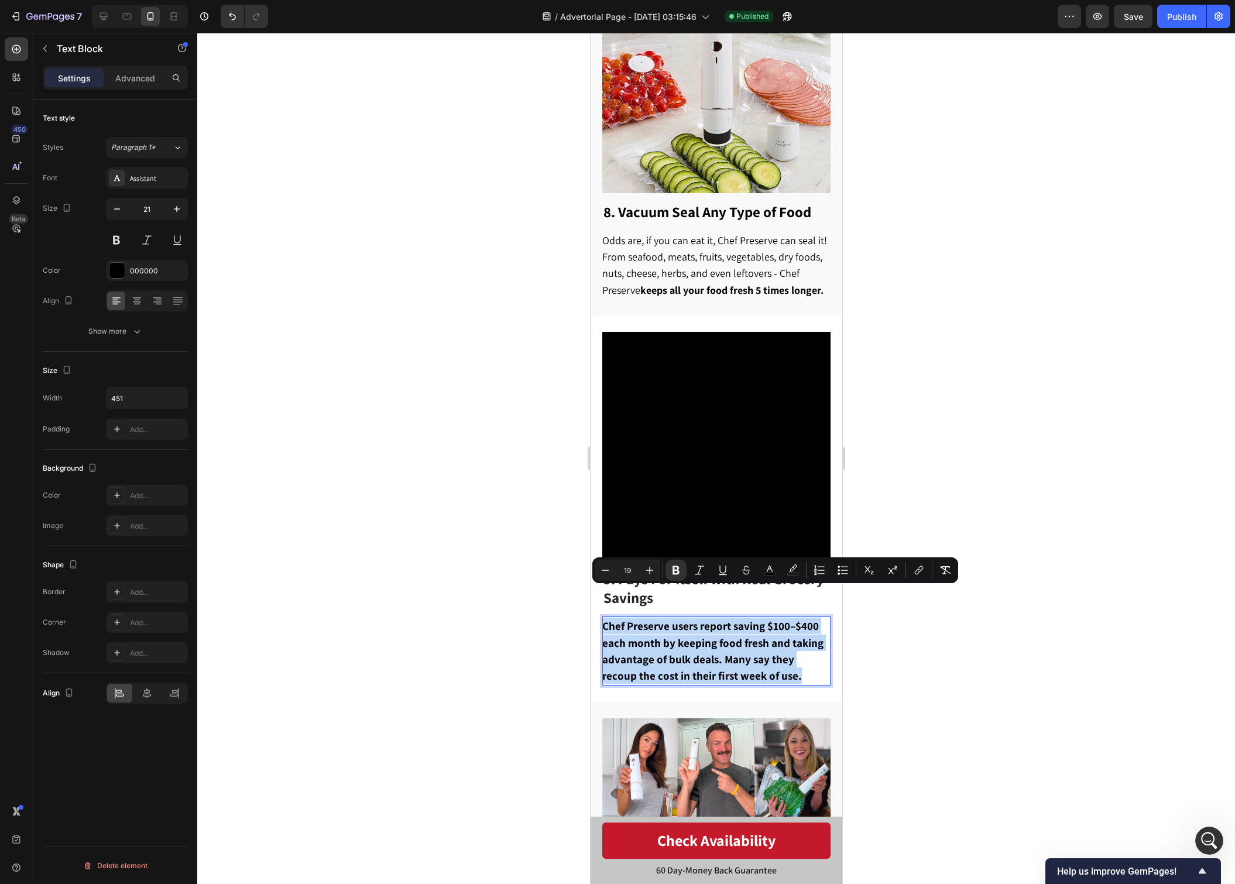
drag, startPoint x: 772, startPoint y: 647, endPoint x: 603, endPoint y: 598, distance: 175.6
click at [603, 618] on p "Chef Preserve users report saving $100–$400 each month by keeping food fresh an…" at bounding box center [715, 651] width 227 height 66
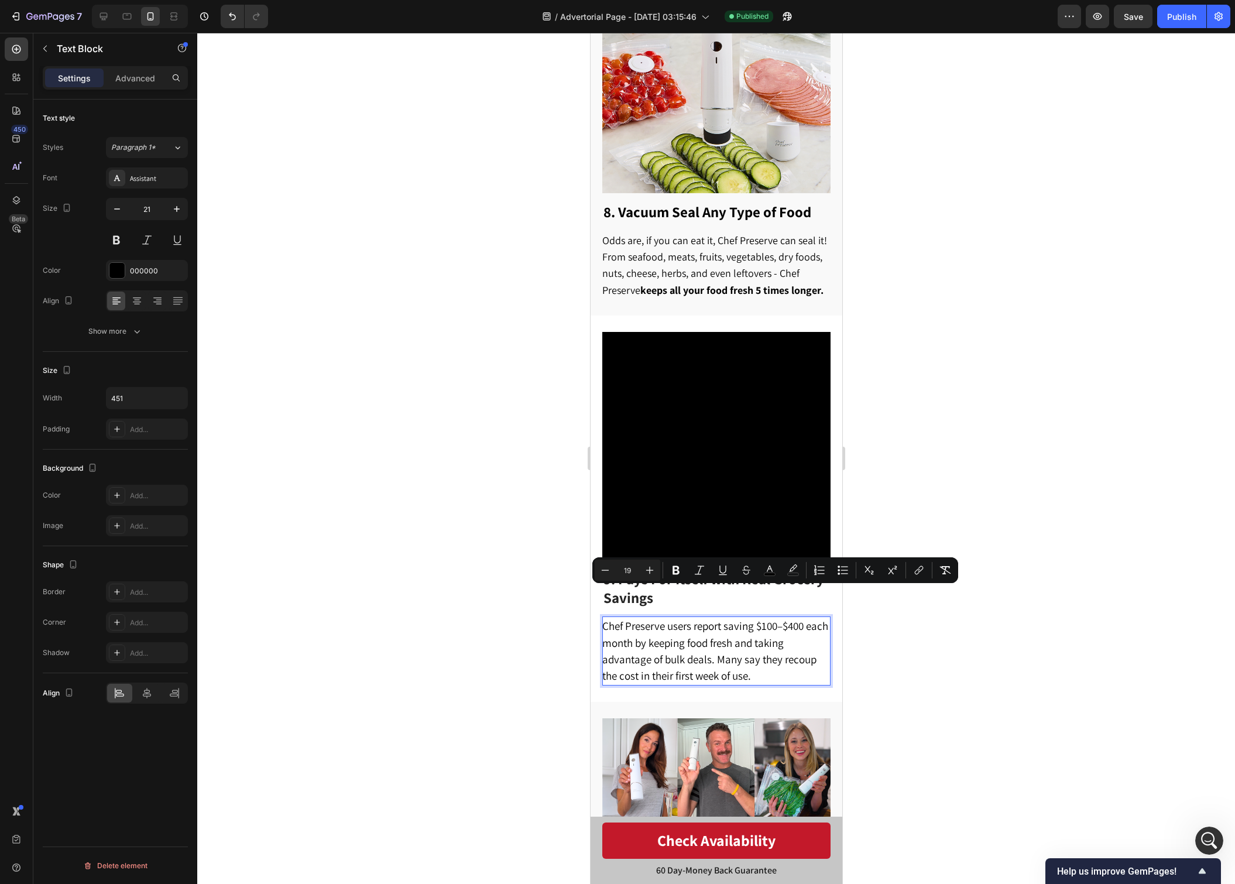
click at [769, 619] on span "Chef Preserve users report saving $100–$400 each month by keeping food fresh an…" at bounding box center [715, 651] width 226 height 64
click at [767, 619] on span "Chef Preserve users report saving $100–$400 each month by keeping food fresh an…" at bounding box center [715, 651] width 226 height 64
click at [792, 619] on span "Chef Preserve users report saving $200–$400 each month by keeping food fresh an…" at bounding box center [715, 651] width 226 height 64
click at [778, 618] on p "Chef Preserve users report saving $200–$500 each month by keeping food fresh an…" at bounding box center [715, 651] width 227 height 66
drag, startPoint x: 694, startPoint y: 598, endPoint x: 808, endPoint y: 601, distance: 114.2
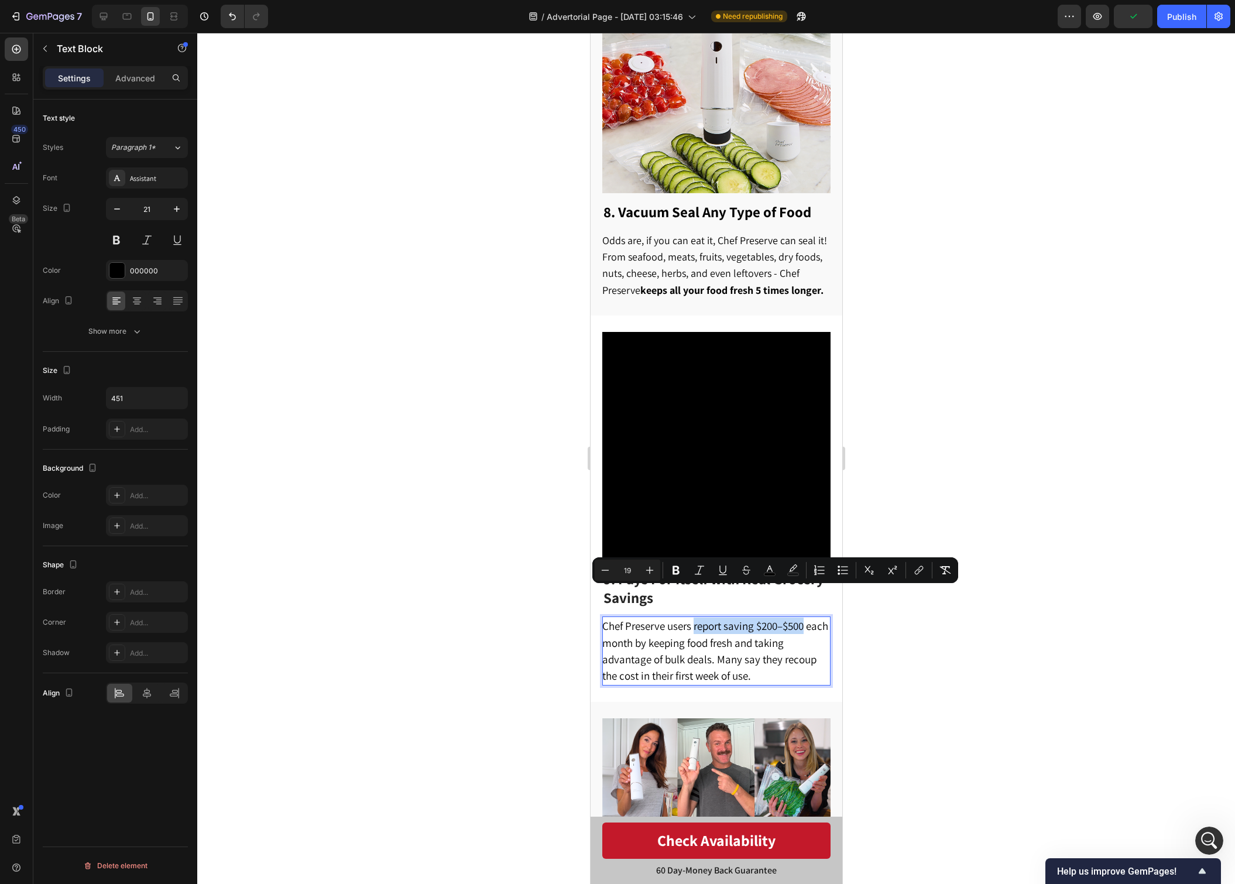
click at [808, 618] on p "Chef Preserve users report saving $200–$500 each month by keeping food fresh an…" at bounding box center [715, 651] width 227 height 66
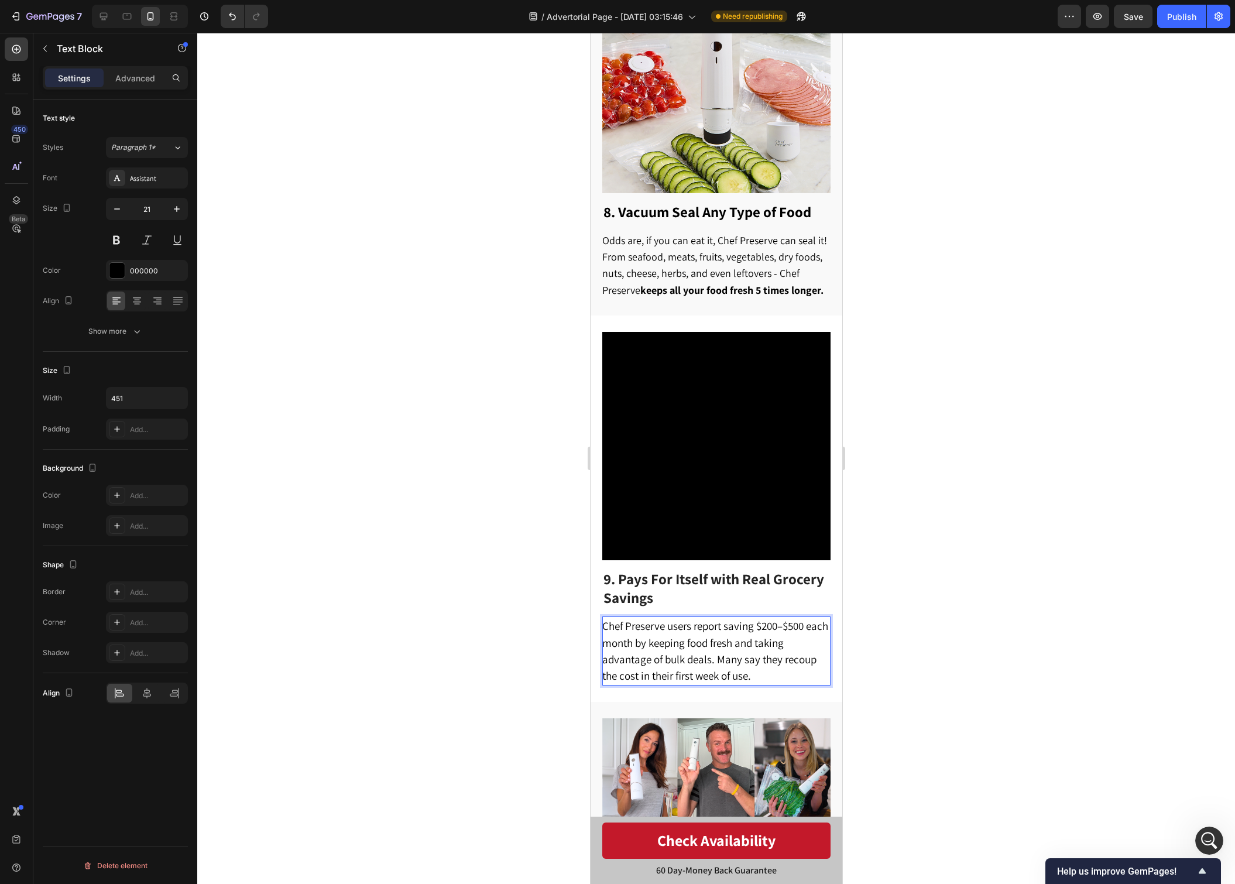
drag, startPoint x: 704, startPoint y: 605, endPoint x: 684, endPoint y: 603, distance: 20.0
click at [704, 619] on span "Chef Preserve users report saving $200–$500 each month by keeping food fresh an…" at bounding box center [715, 651] width 226 height 64
drag, startPoint x: 666, startPoint y: 598, endPoint x: 798, endPoint y: 602, distance: 131.8
click at [798, 619] on span "Chef Preserve users report saving $200–$500 each month by keeping food fresh an…" at bounding box center [715, 651] width 226 height 64
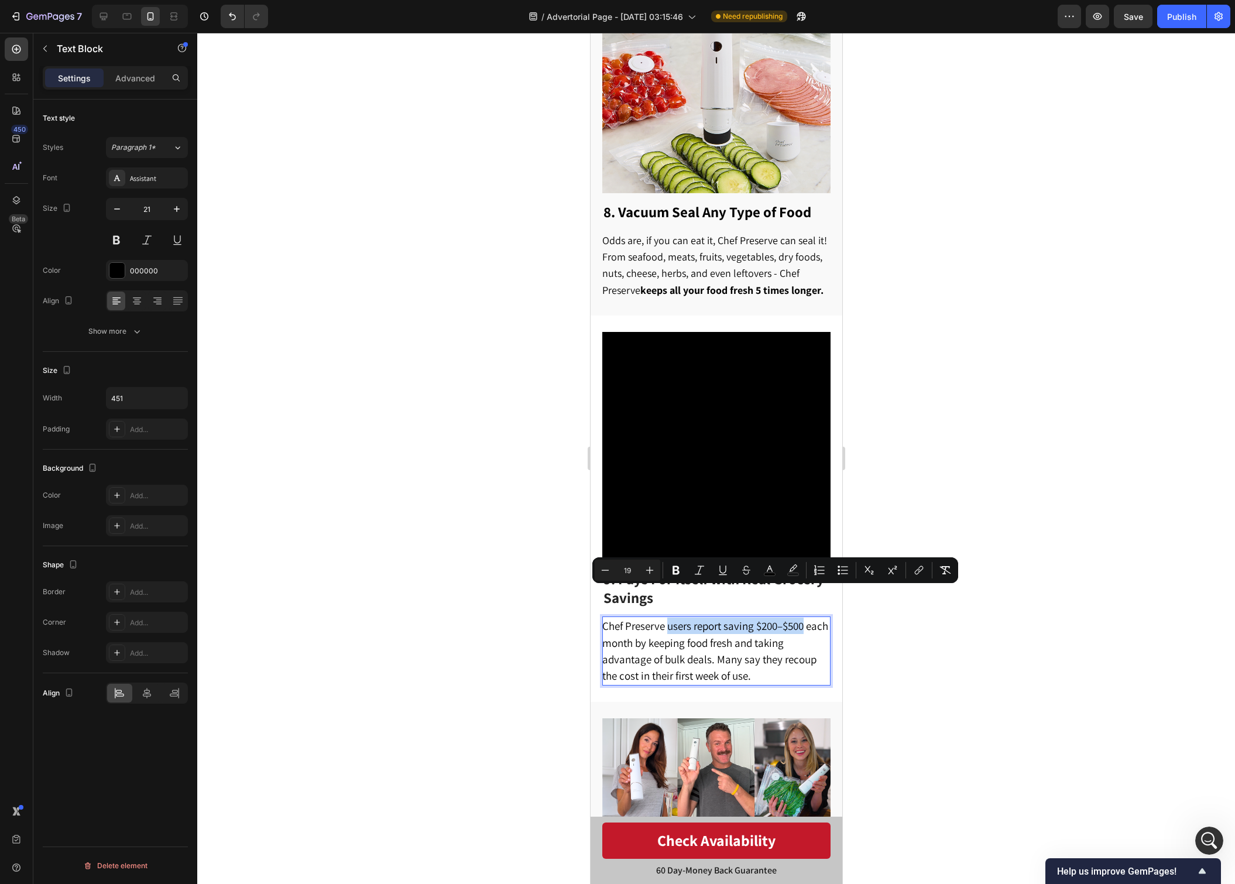
drag, startPoint x: 808, startPoint y: 598, endPoint x: 667, endPoint y: 597, distance: 141.7
click at [667, 618] on p "Chef Preserve users report saving $200–$500 each month by keeping food fresh an…" at bounding box center [715, 651] width 227 height 66
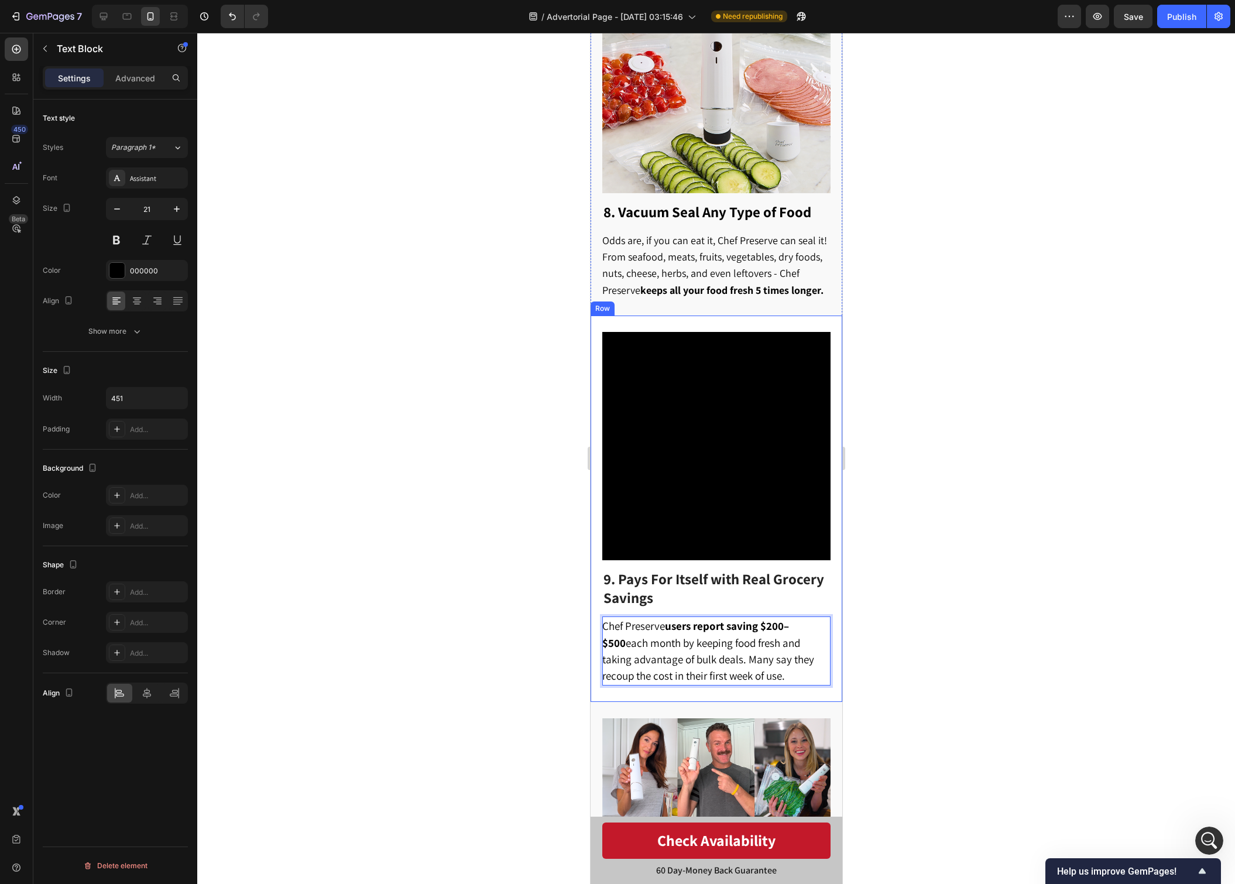
drag, startPoint x: 747, startPoint y: 642, endPoint x: 590, endPoint y: 594, distance: 164.1
click at [590, 594] on div "⁠⁠⁠⁠⁠⁠⁠ 9. Pays For Itself with Real Grocery Savings Heading Chef Preserve user…" at bounding box center [716, 509] width 252 height 386
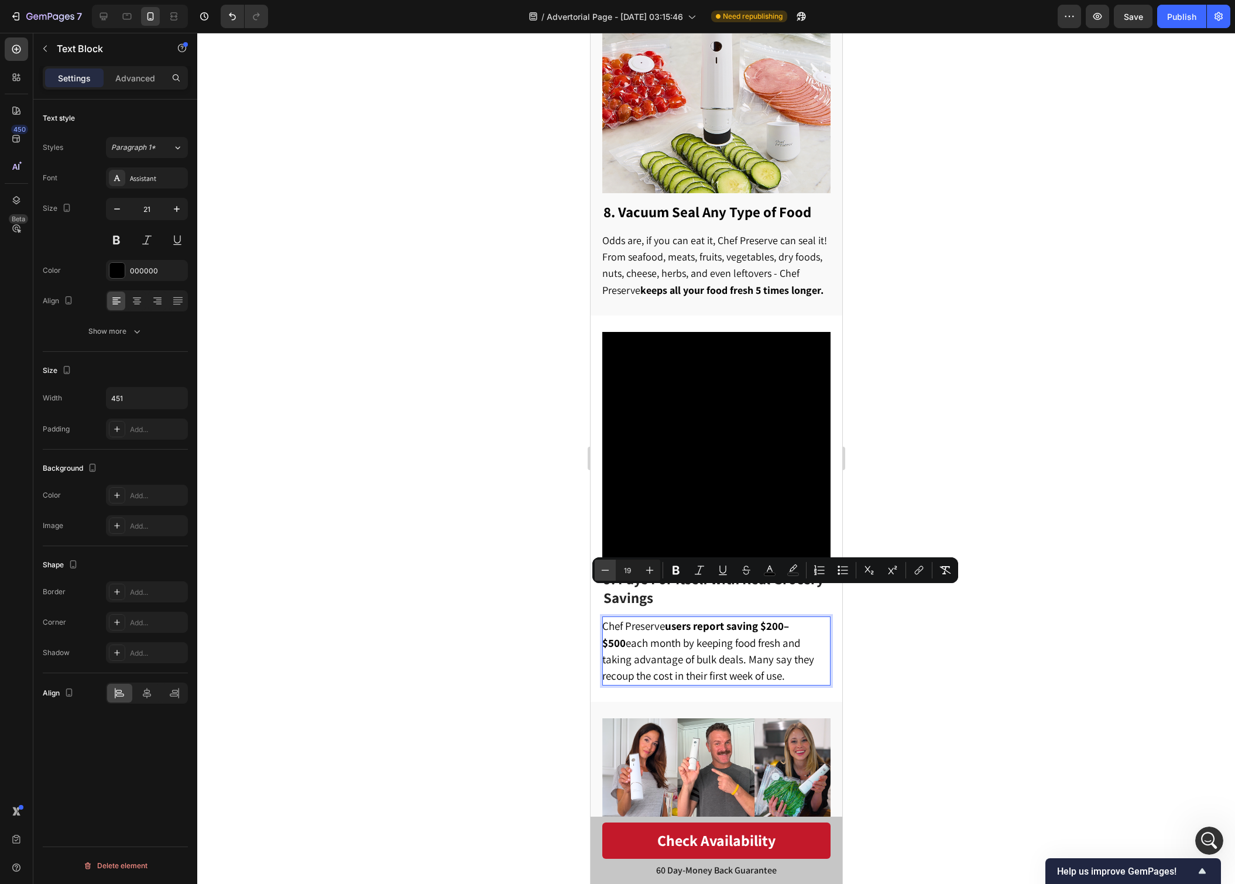
click at [601, 571] on icon "Editor contextual toolbar" at bounding box center [605, 570] width 12 height 12
type input "18"
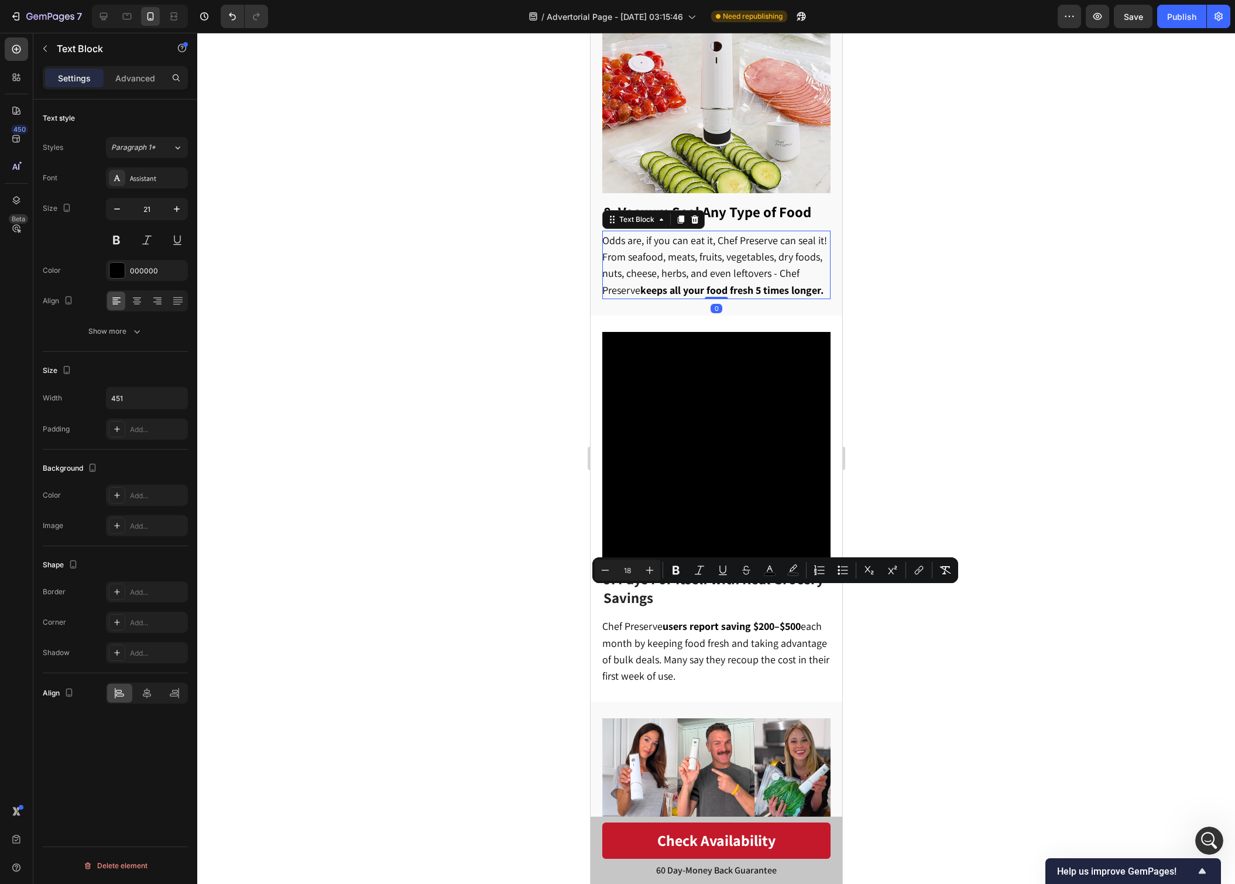
click at [691, 283] on strong "keeps all your food fresh 5 times longer." at bounding box center [731, 289] width 183 height 13
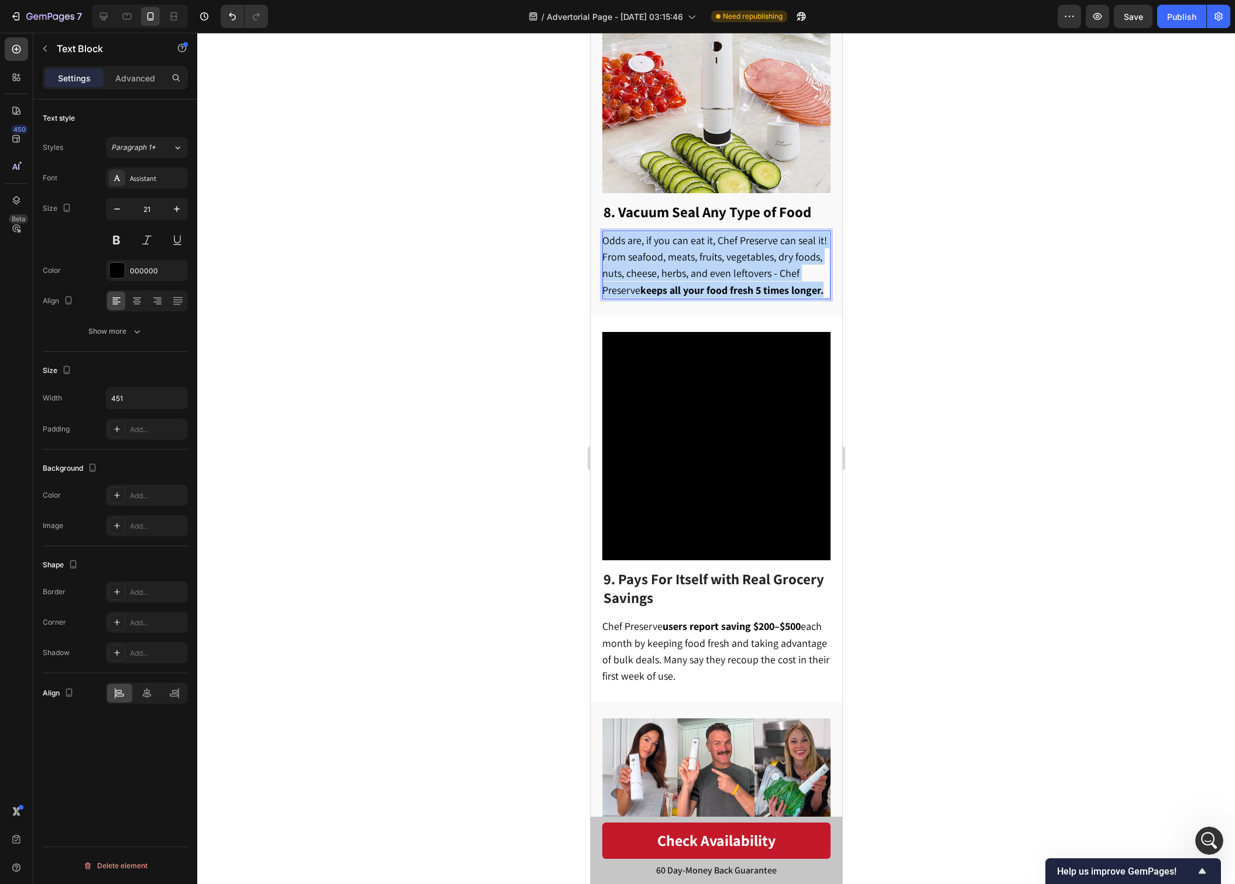
click at [691, 283] on strong "keeps all your food fresh 5 times longer." at bounding box center [731, 289] width 183 height 13
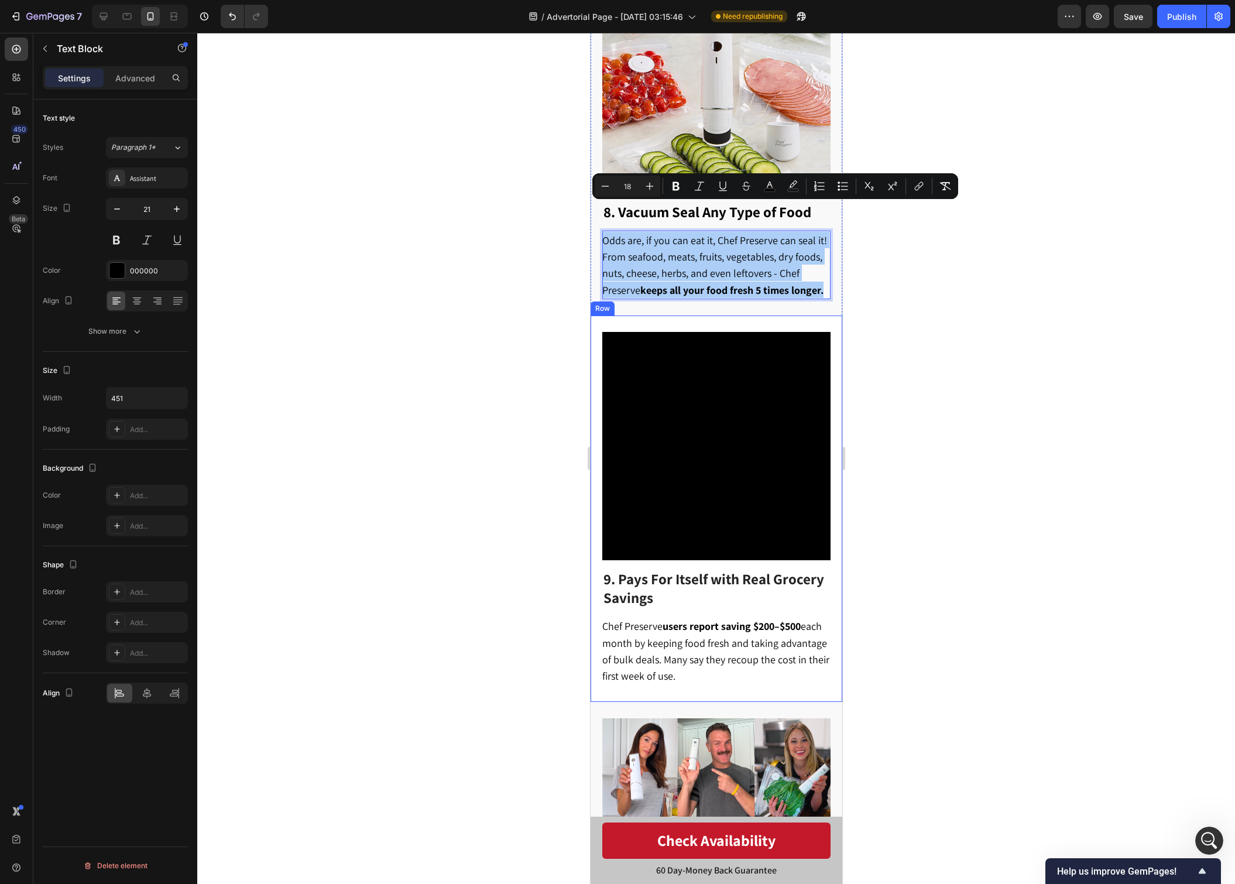
click at [964, 438] on div at bounding box center [716, 458] width 1038 height 851
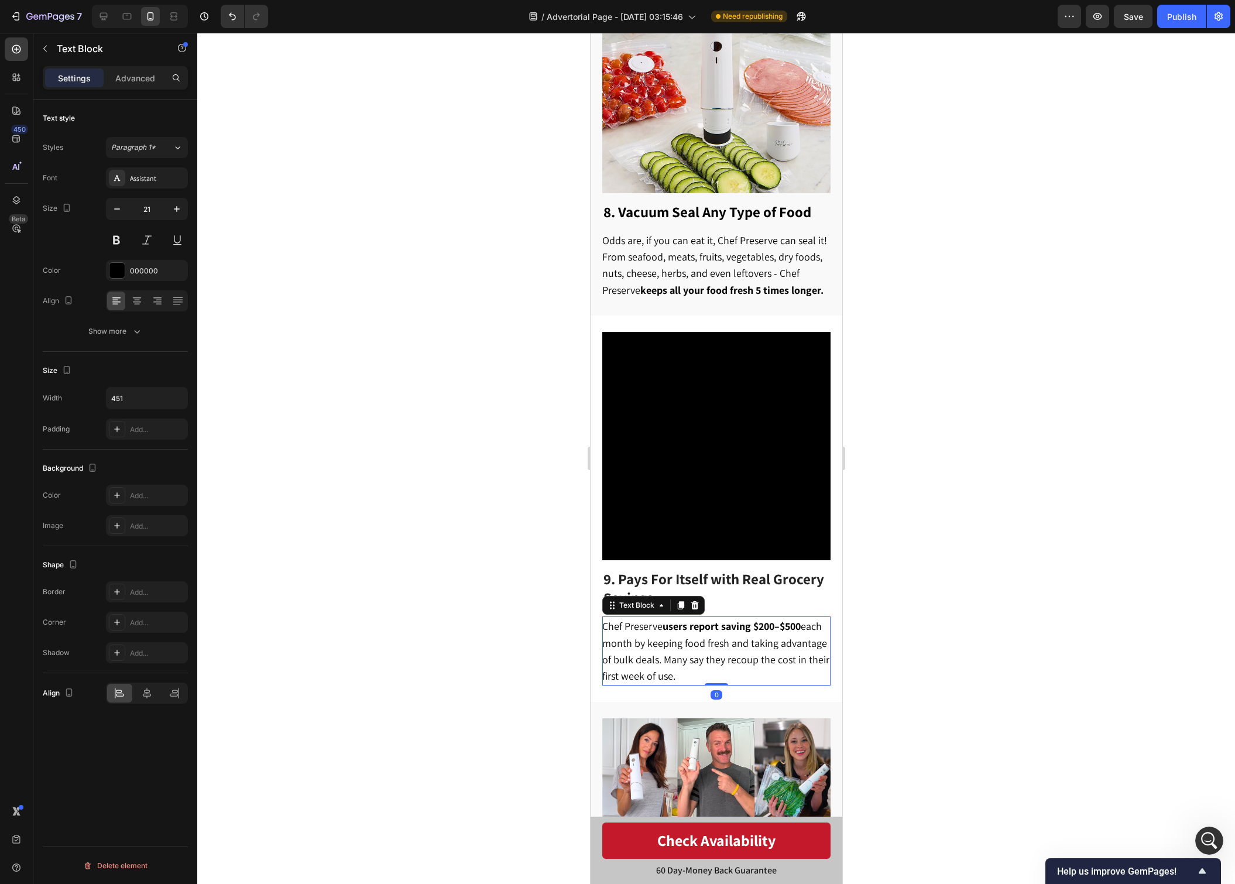
click at [730, 619] on p "Chef Preserve users report saving $200–$500 each month by keeping food fresh an…" at bounding box center [715, 651] width 227 height 66
click at [1071, 544] on div at bounding box center [716, 458] width 1038 height 851
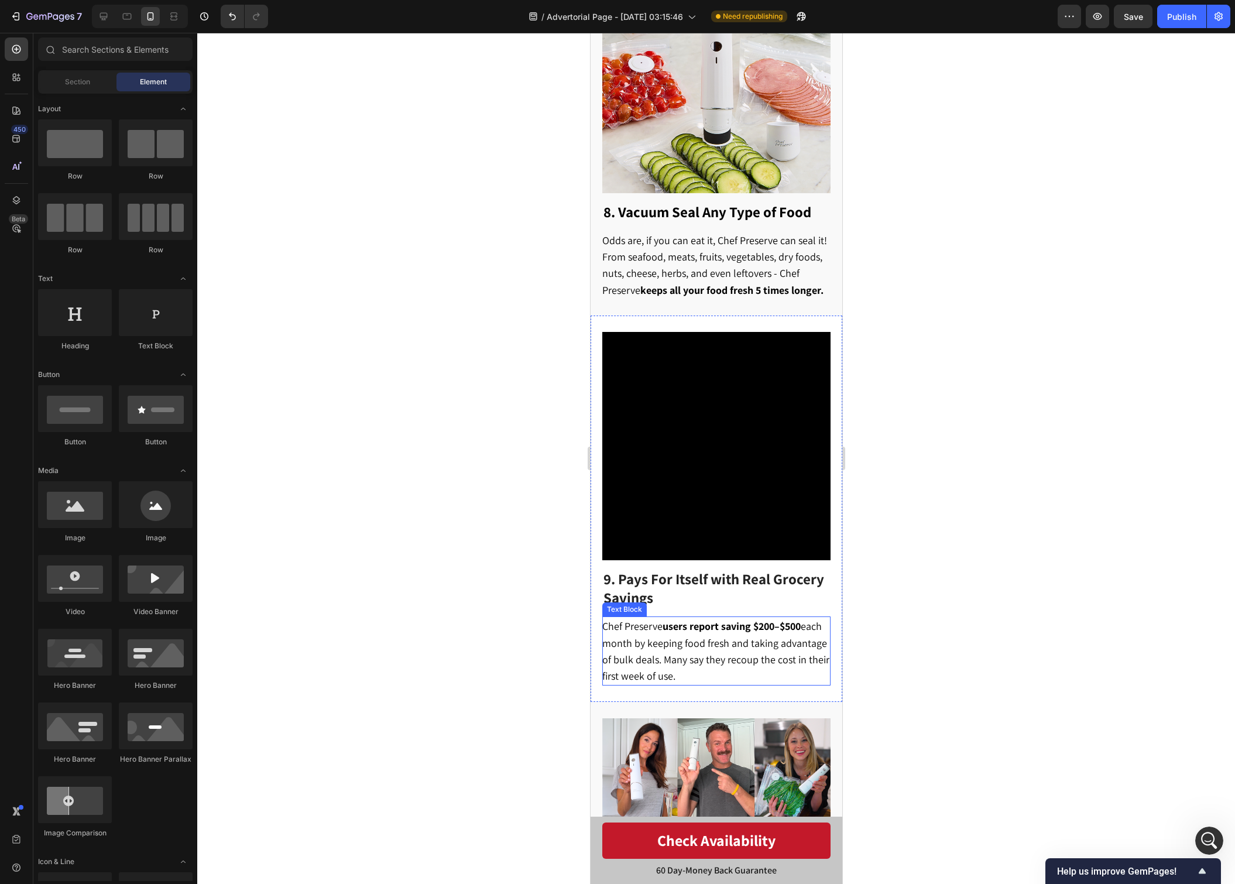
click at [766, 633] on span "Chef Preserve users report saving $200–$500 each month by keeping food fresh an…" at bounding box center [715, 650] width 227 height 63
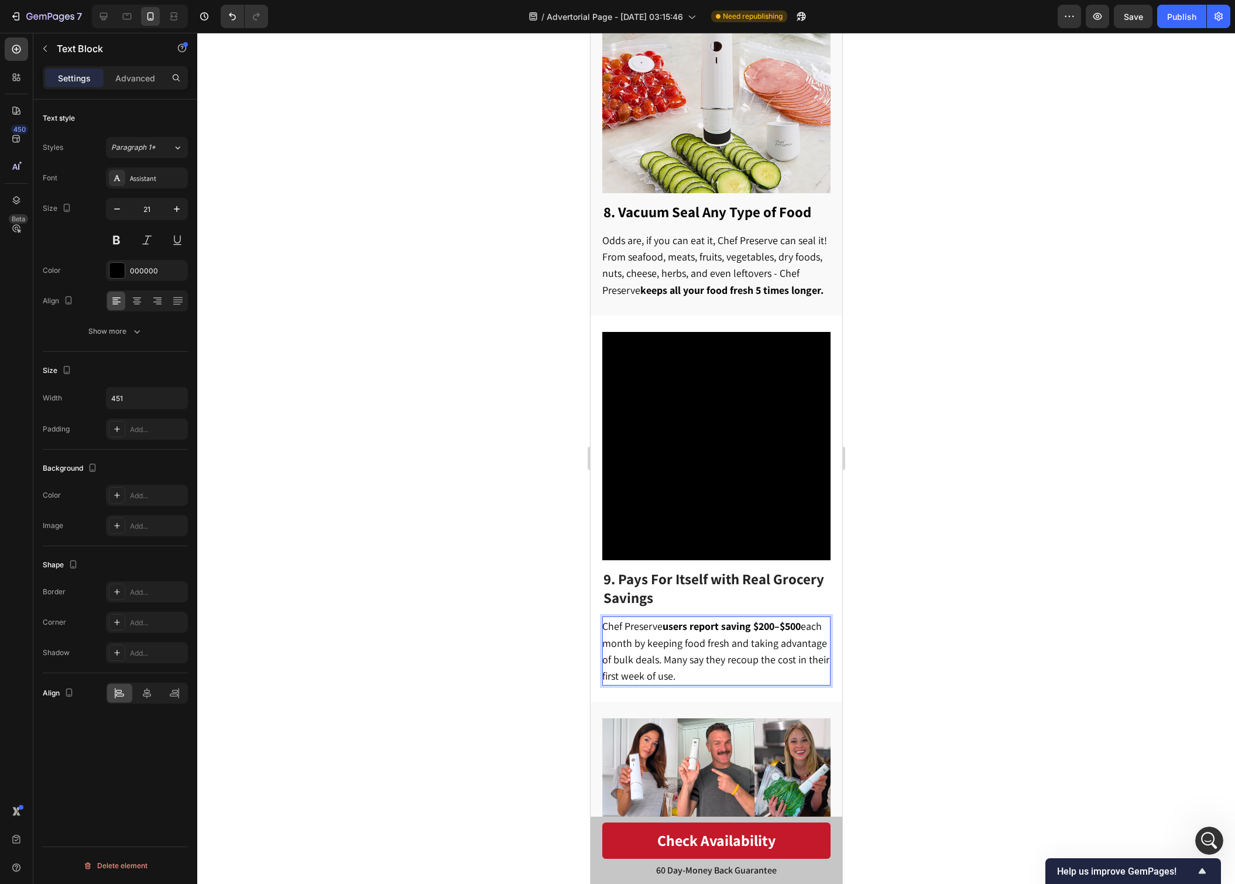
click at [765, 638] on p "Chef Preserve users report saving $200–$500 each month by keeping food fresh an…" at bounding box center [715, 651] width 227 height 66
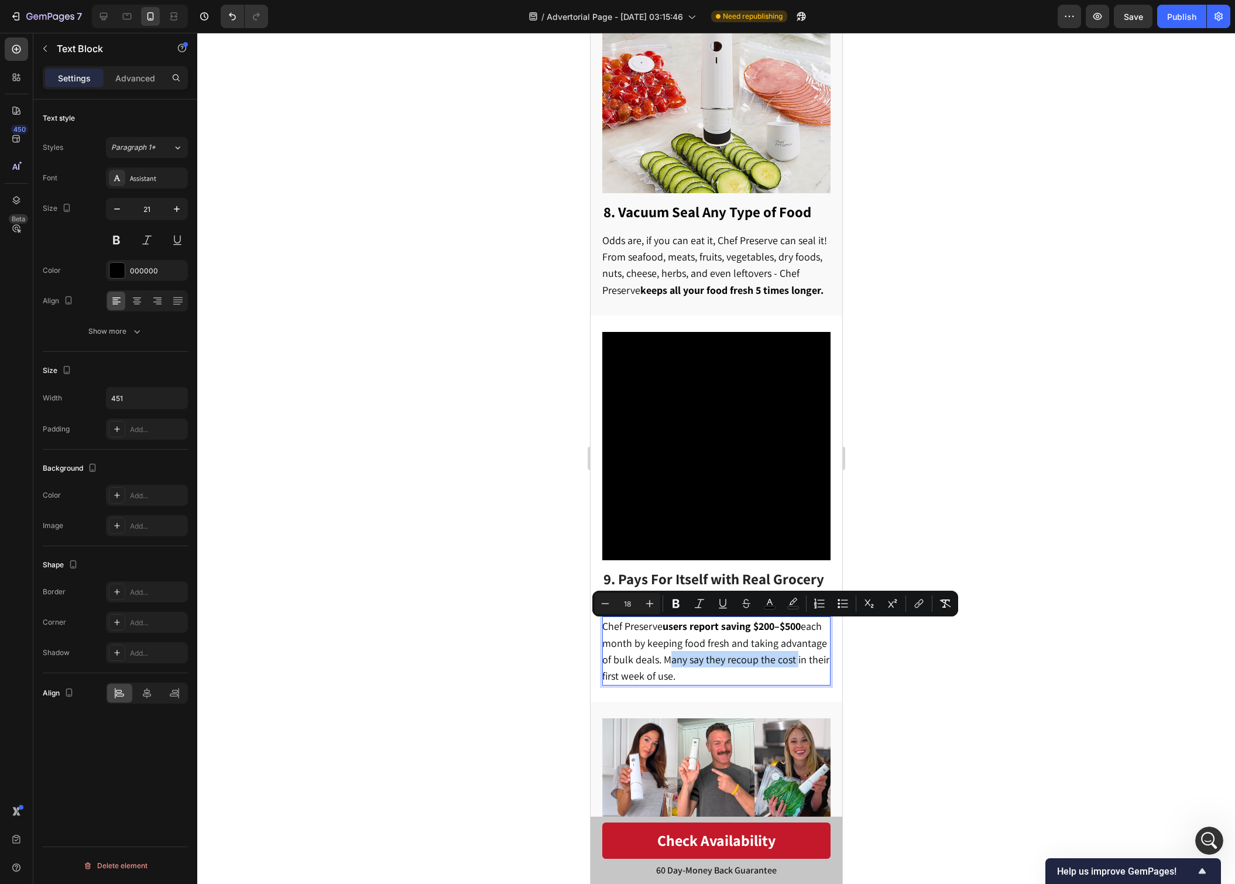
drag, startPoint x: 663, startPoint y: 629, endPoint x: 793, endPoint y: 634, distance: 130.0
click at [793, 634] on span "Chef Preserve users report saving $200–$500 each month by keeping food fresh an…" at bounding box center [715, 650] width 227 height 63
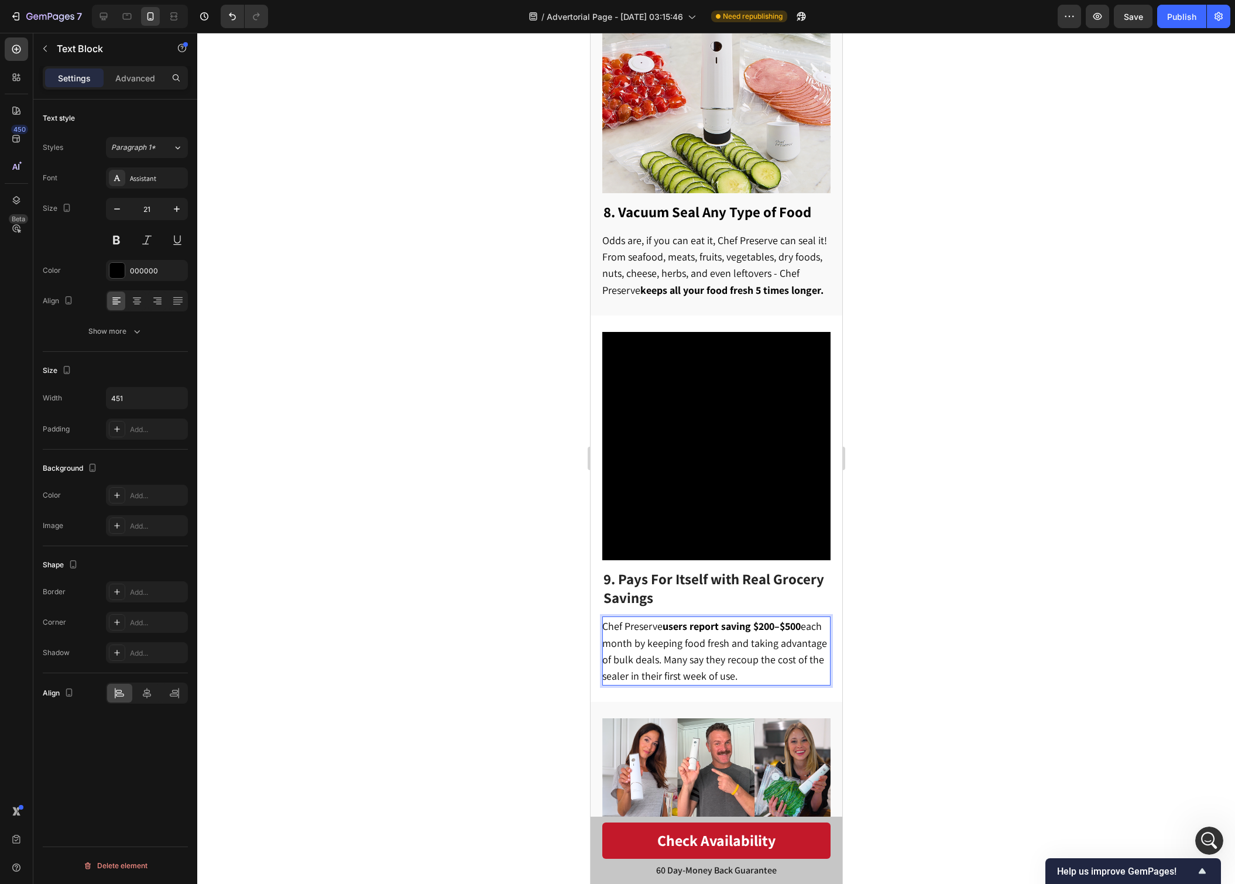
click at [934, 622] on div at bounding box center [716, 458] width 1038 height 851
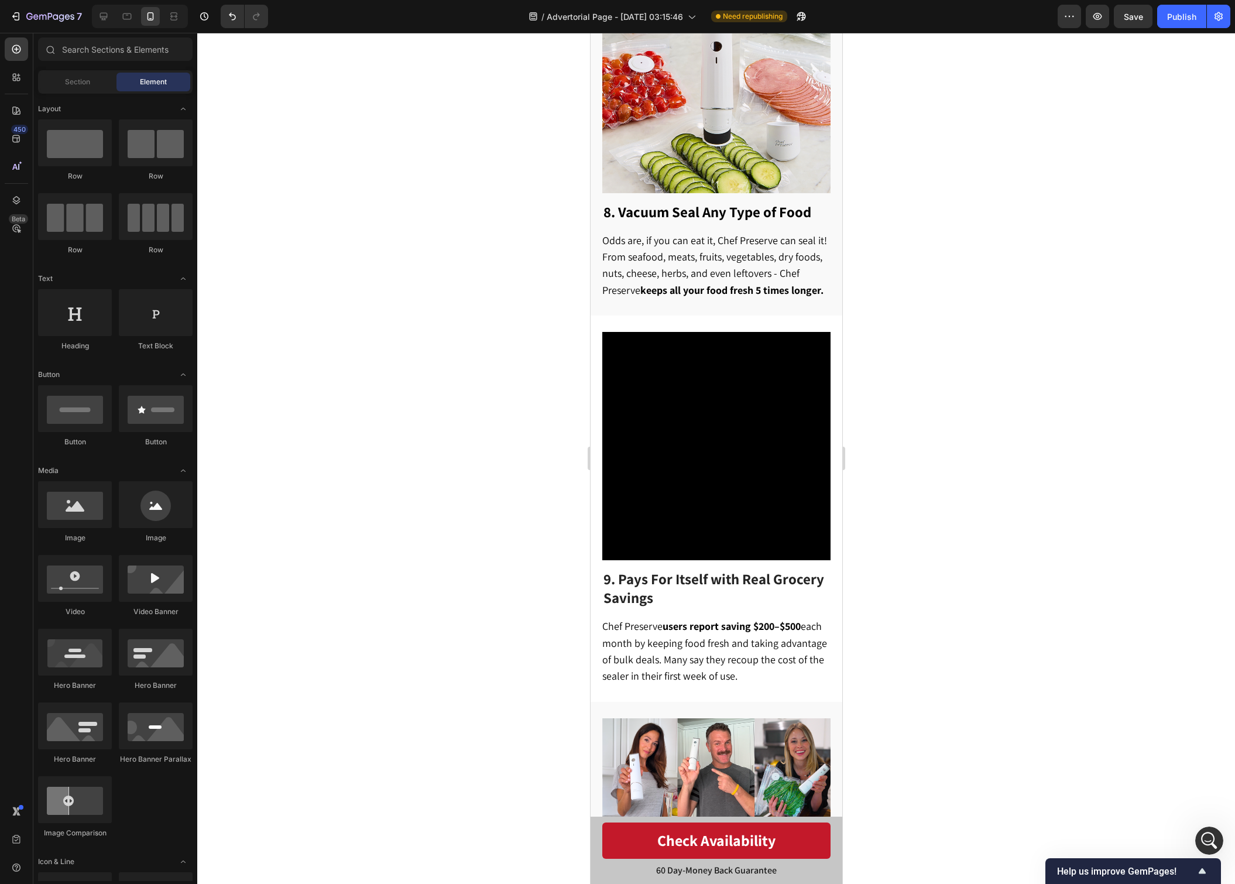
click at [917, 630] on div at bounding box center [716, 458] width 1038 height 851
click at [1134, 20] on icon "button" at bounding box center [1134, 17] width 12 height 12
click at [1181, 19] on div "Publish" at bounding box center [1181, 17] width 29 height 12
click at [641, 569] on span "9. Pays For Itself with Real Grocery Savings" at bounding box center [713, 588] width 221 height 38
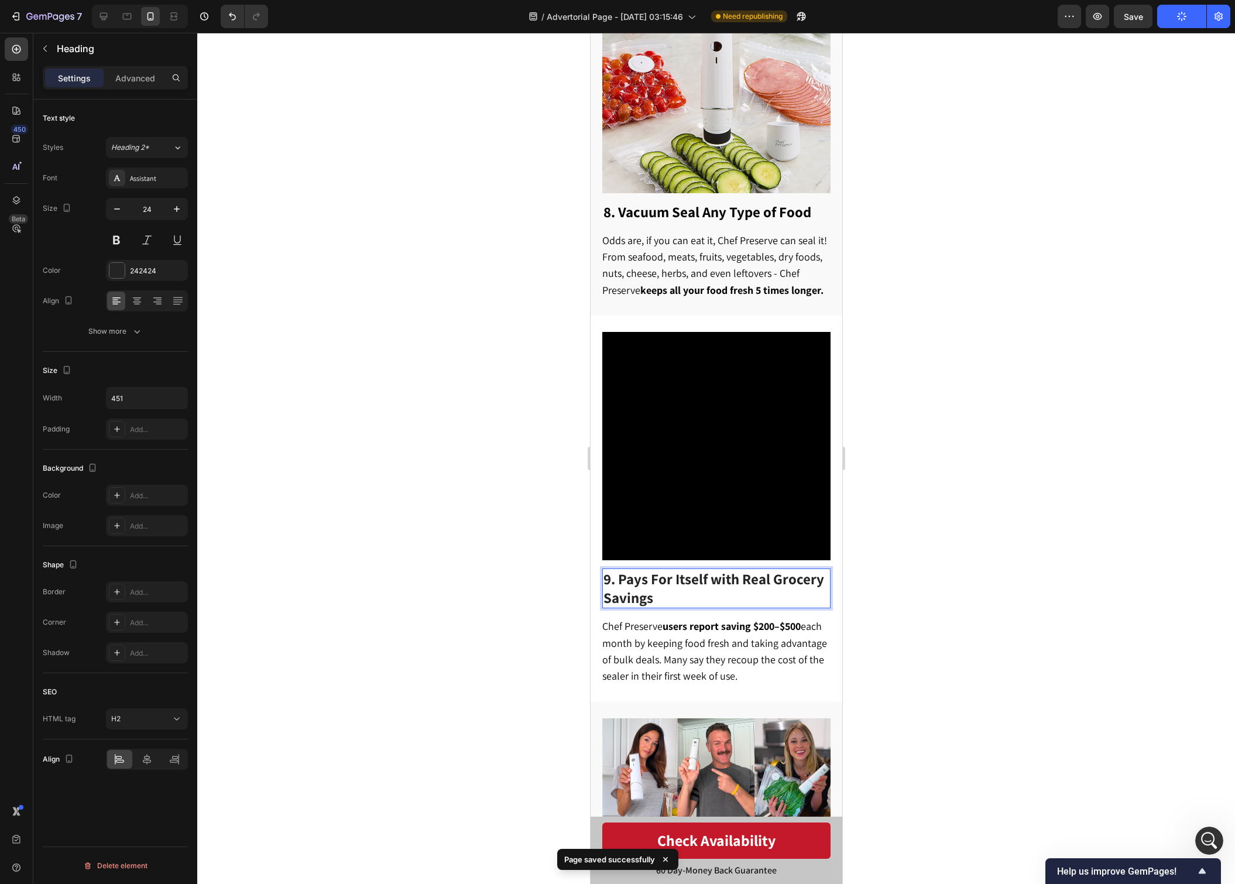
click at [641, 569] on span "9. Pays For Itself with Real Grocery Savings" at bounding box center [713, 588] width 221 height 38
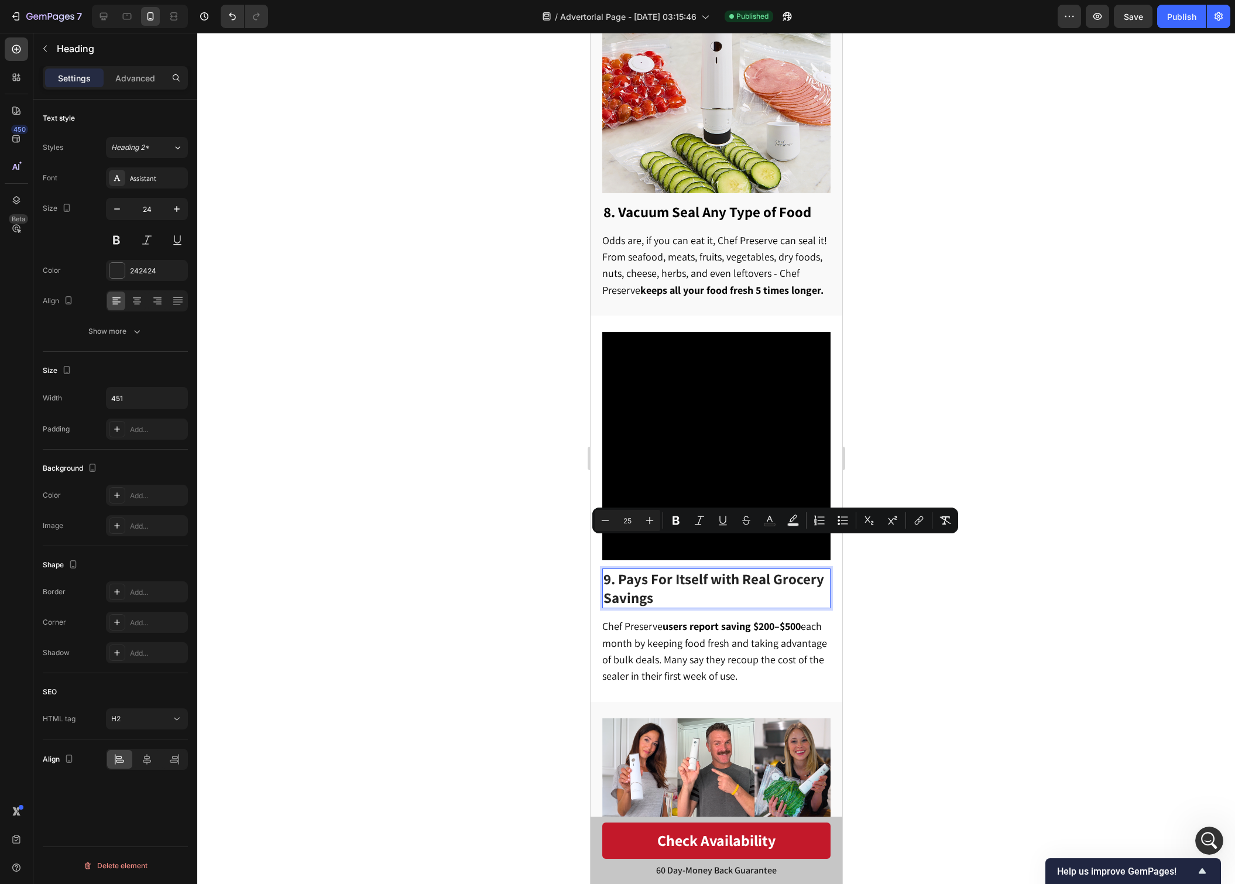
click at [875, 630] on div at bounding box center [716, 458] width 1038 height 851
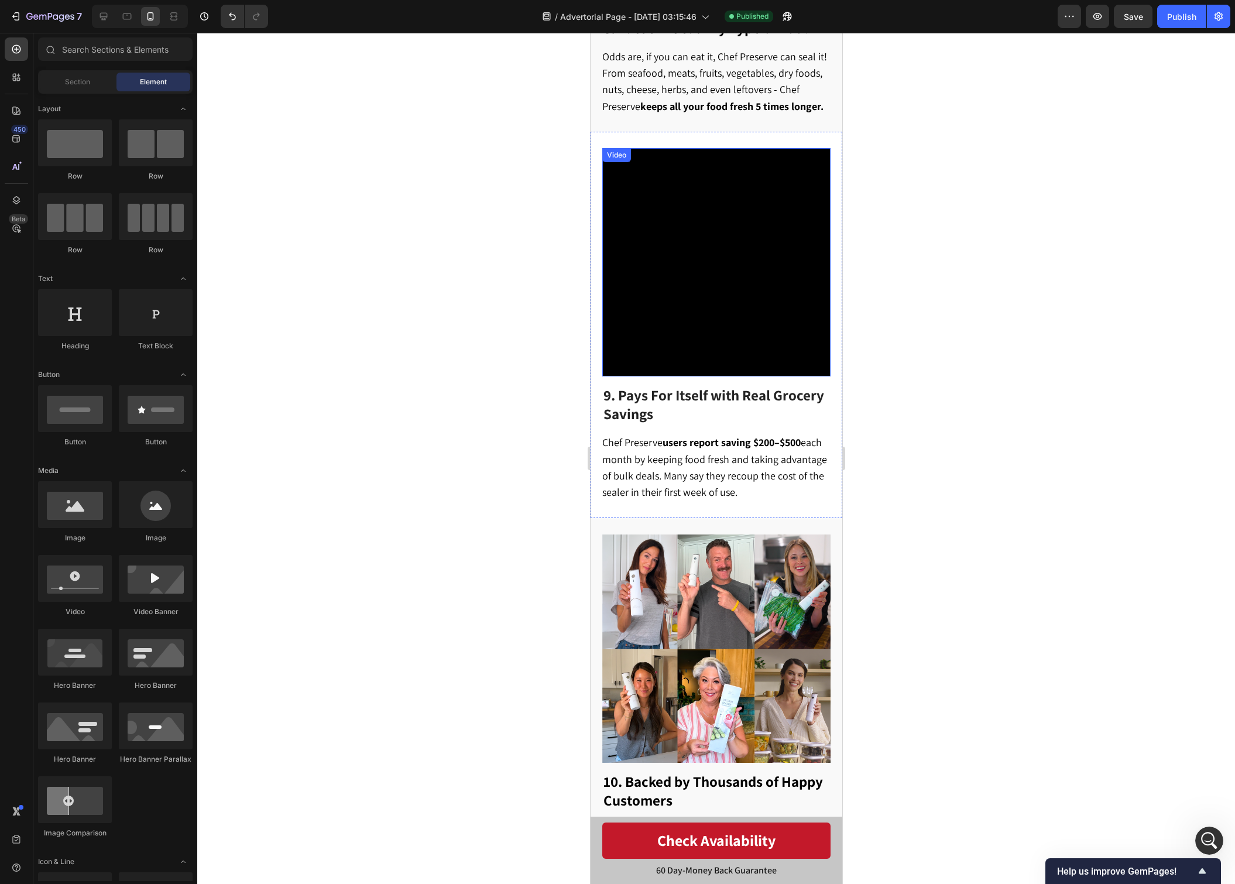
scroll to position [3501, 0]
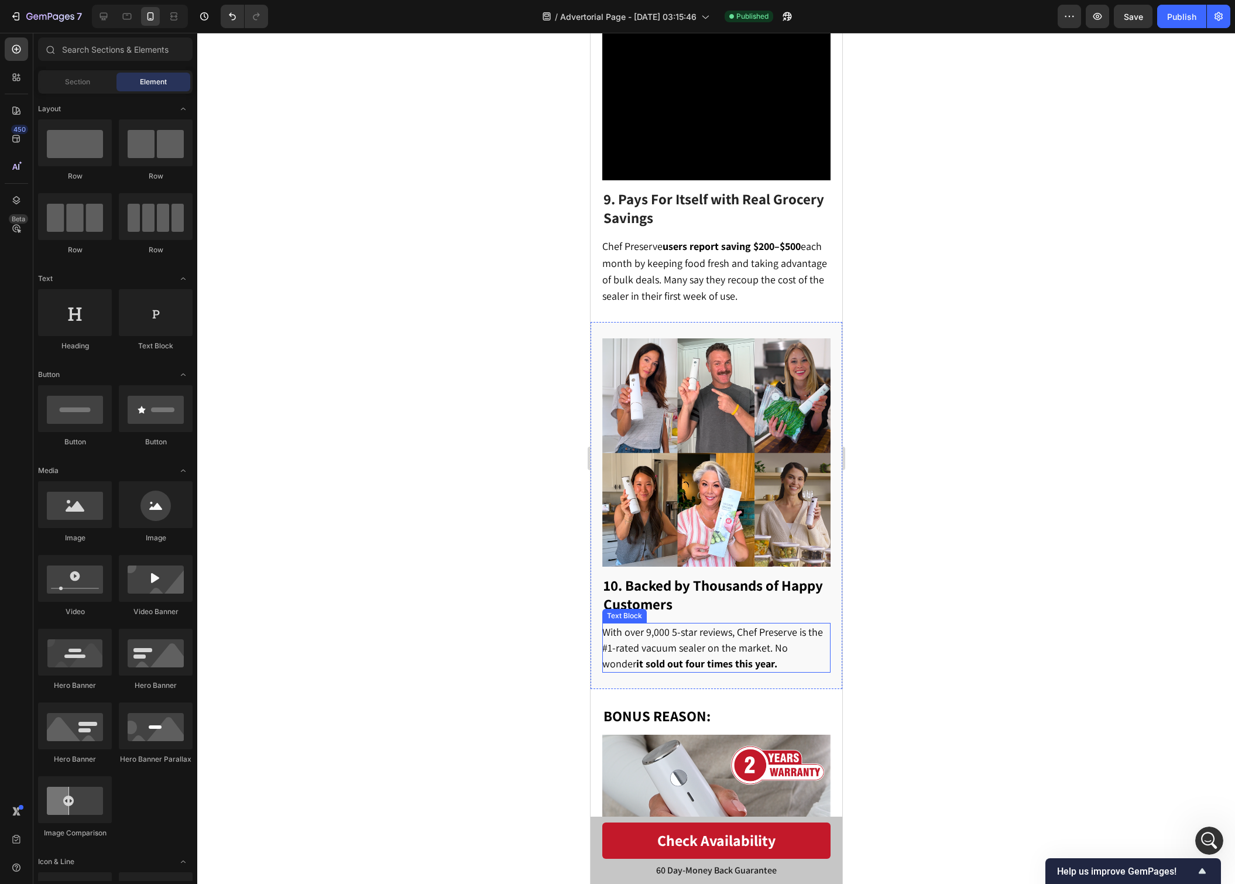
click at [753, 624] on p "With over 9,000 5-star reviews, Chef Preserve is the #1-rated vacuum sealer on …" at bounding box center [715, 647] width 227 height 47
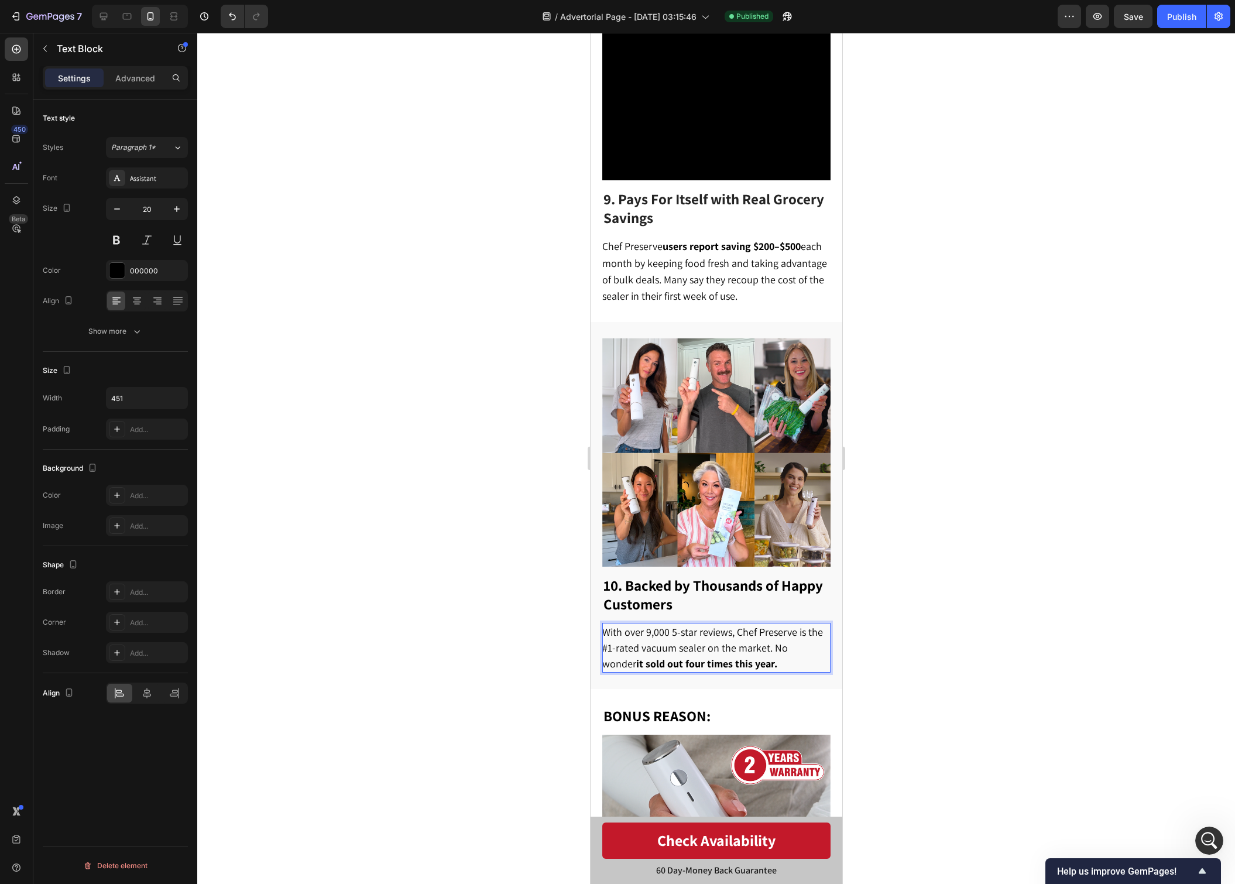
click at [753, 624] on p "With over 9,000 5-star reviews, Chef Preserve is the #1-rated vacuum sealer on …" at bounding box center [715, 647] width 227 height 47
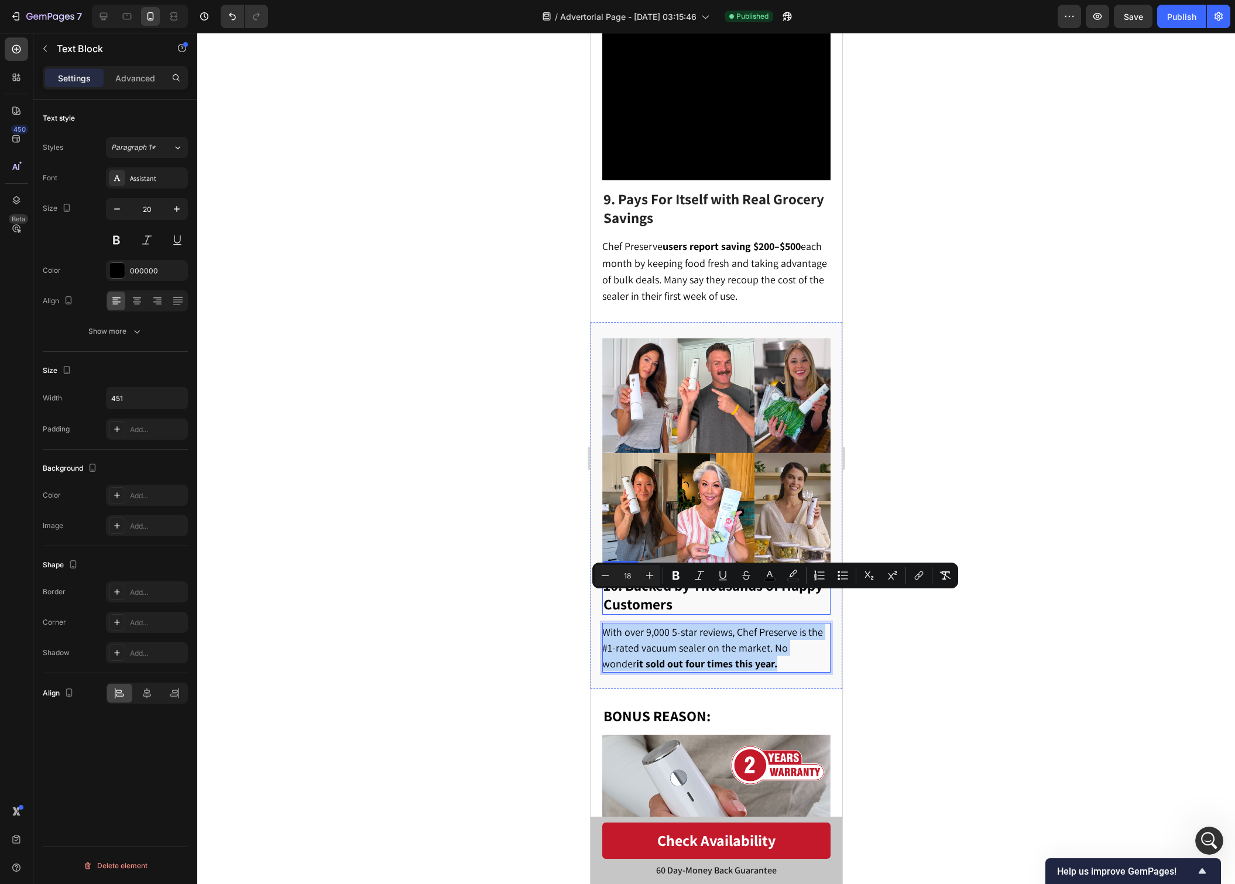
click at [728, 575] on strong "10. Backed by Thousands of Happy Customers" at bounding box center [713, 594] width 220 height 38
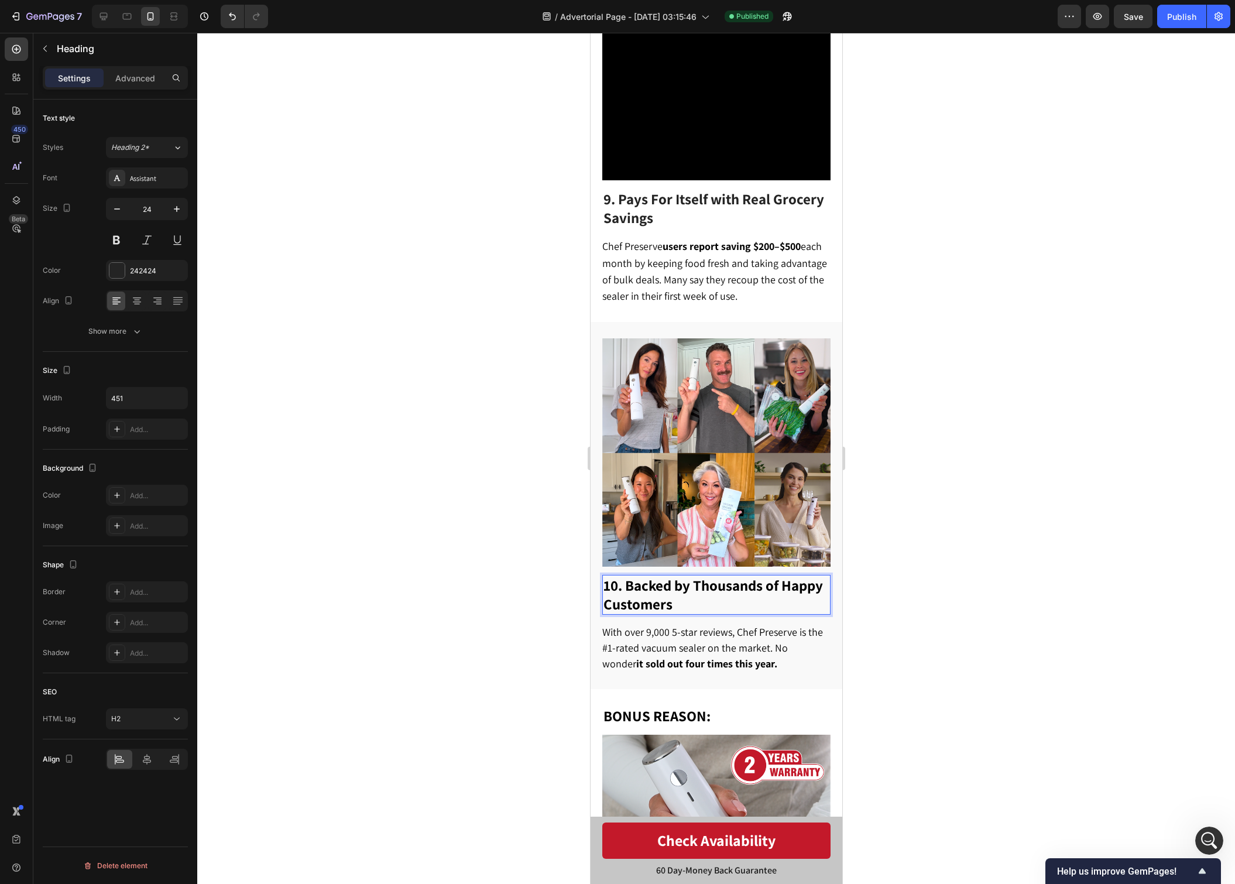
click at [971, 415] on div at bounding box center [716, 458] width 1038 height 851
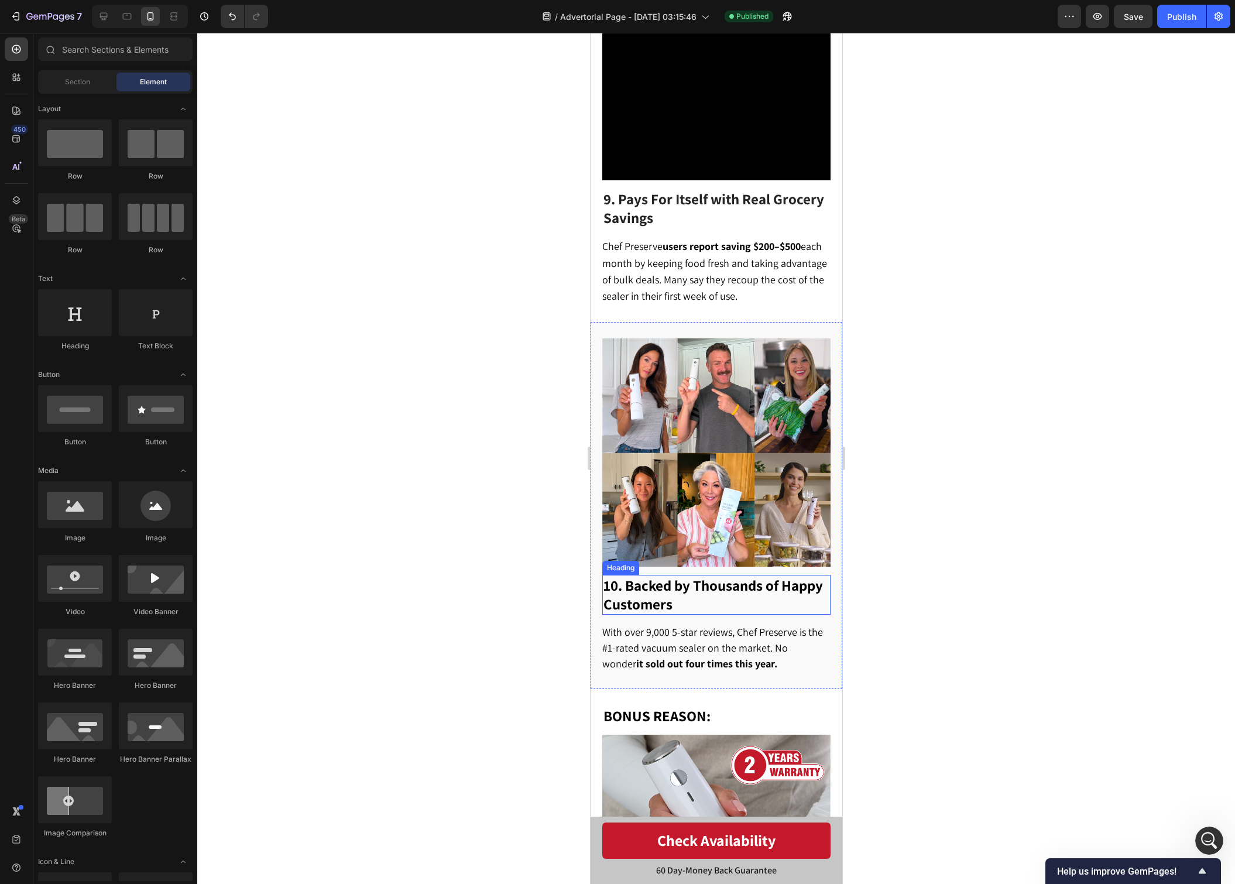
click at [728, 575] on strong "10. Backed by Thousands of Happy Customers" at bounding box center [713, 594] width 220 height 38
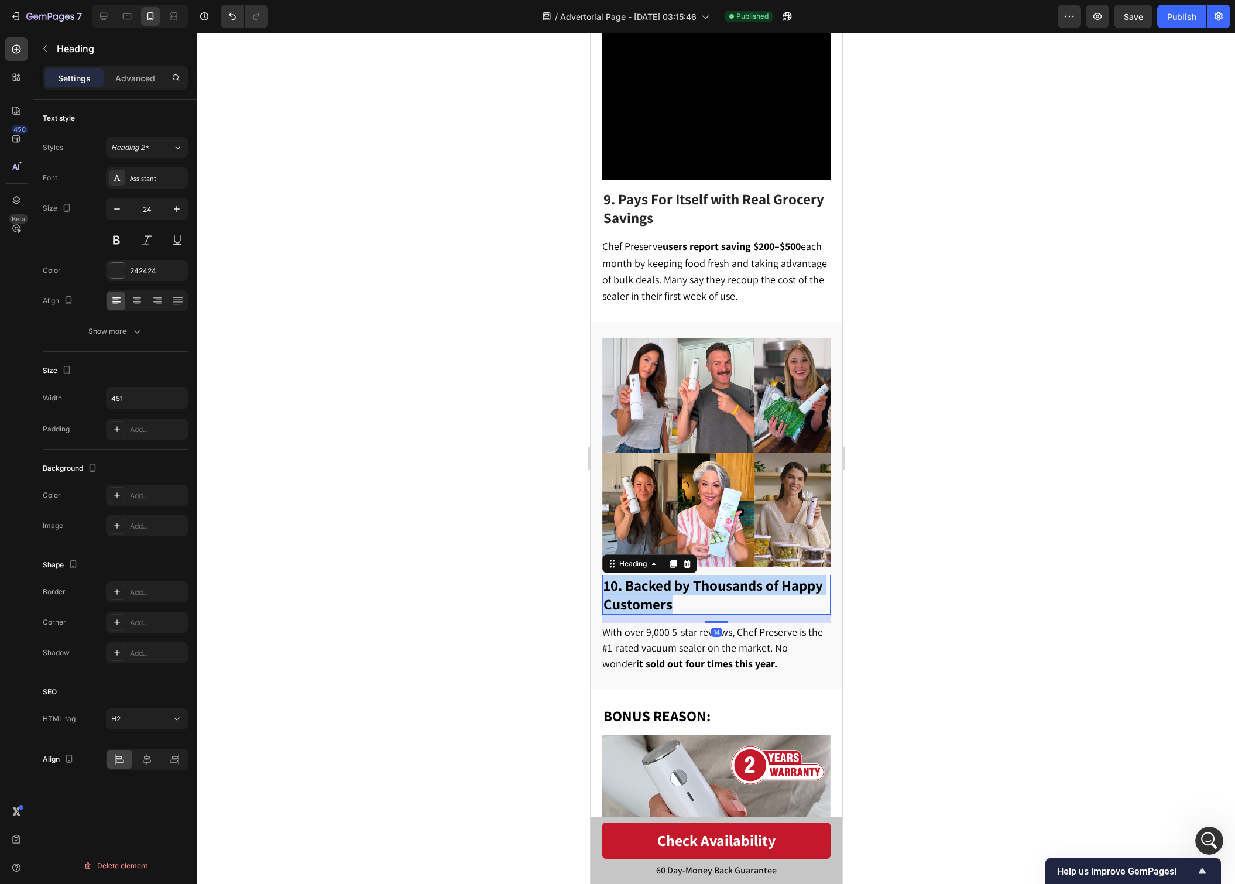
click at [728, 575] on strong "10. Backed by Thousands of Happy Customers" at bounding box center [713, 594] width 220 height 38
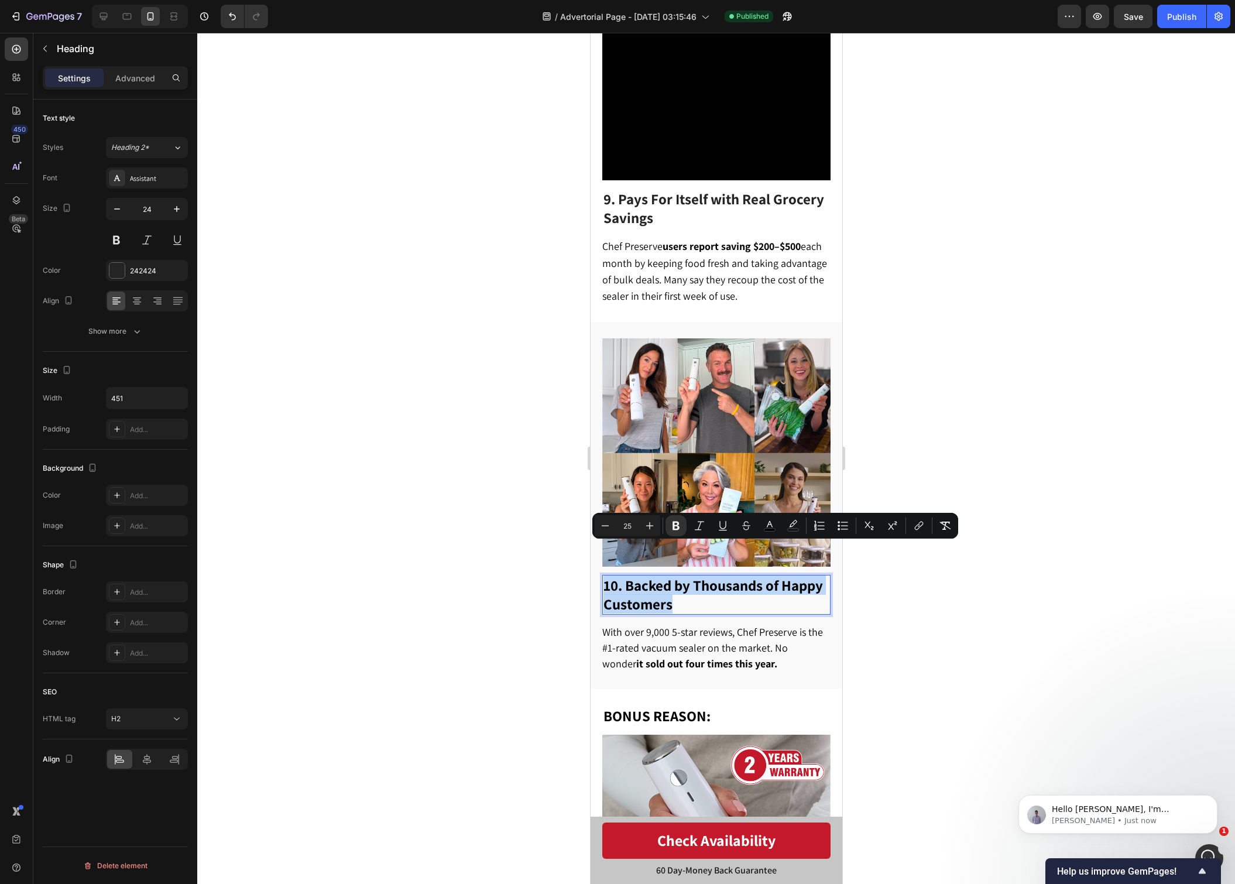
scroll to position [4549, 0]
click at [728, 625] on span "With over 9,000 5-star reviews, Chef Preserve is the #1-rated vacuum sealer on …" at bounding box center [712, 647] width 221 height 45
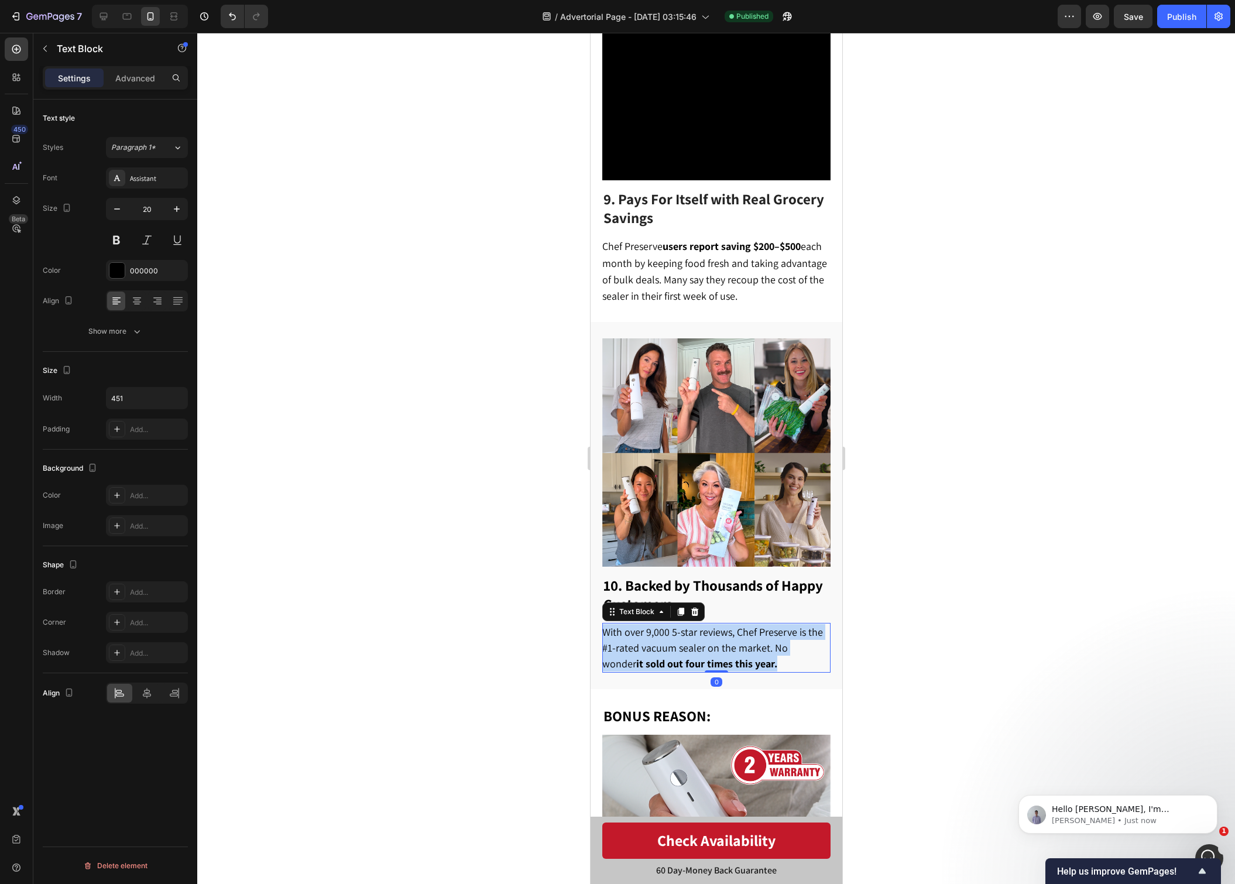
click at [729, 625] on span "With over 9,000 5-star reviews, Chef Preserve is the #1-rated vacuum sealer on …" at bounding box center [712, 647] width 221 height 45
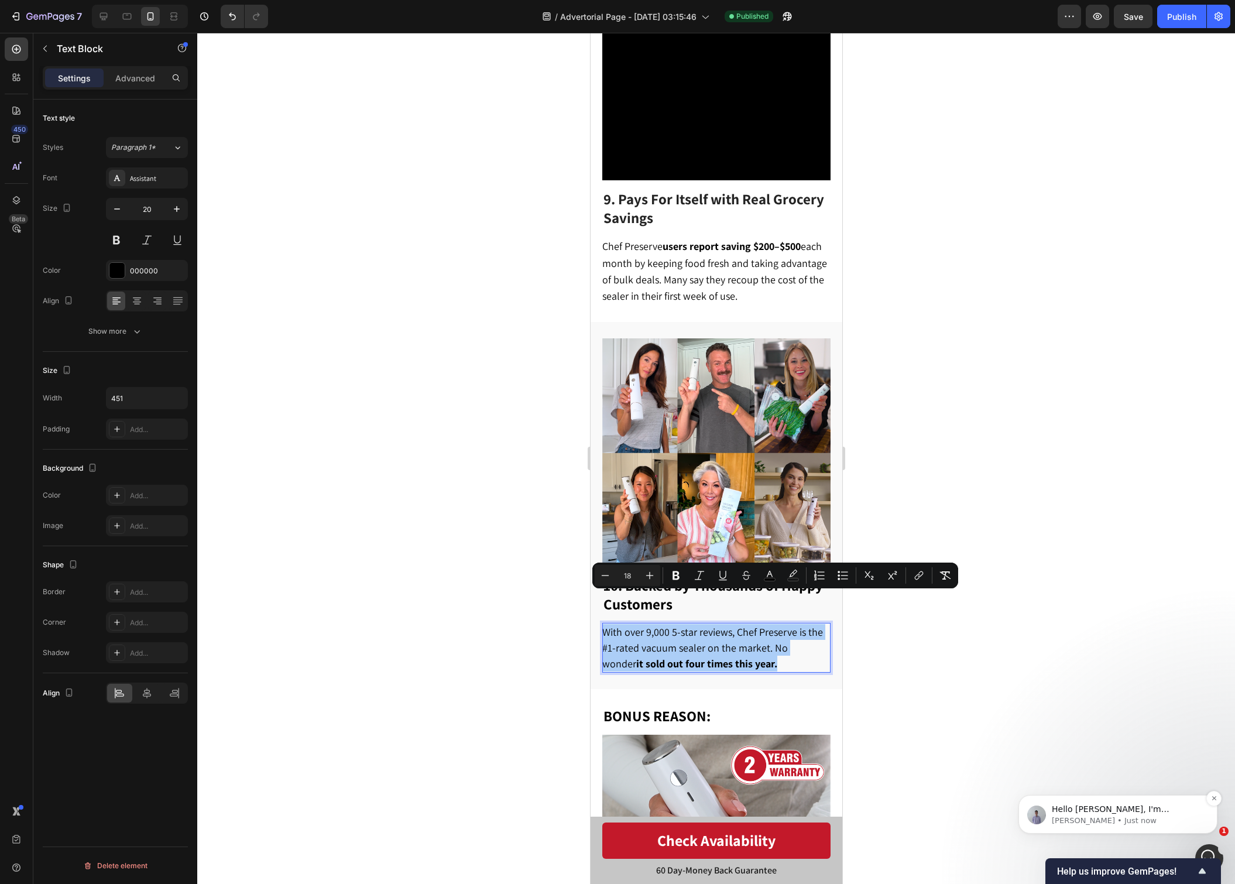
click at [1146, 824] on p "[PERSON_NAME] • Just now" at bounding box center [1127, 820] width 151 height 11
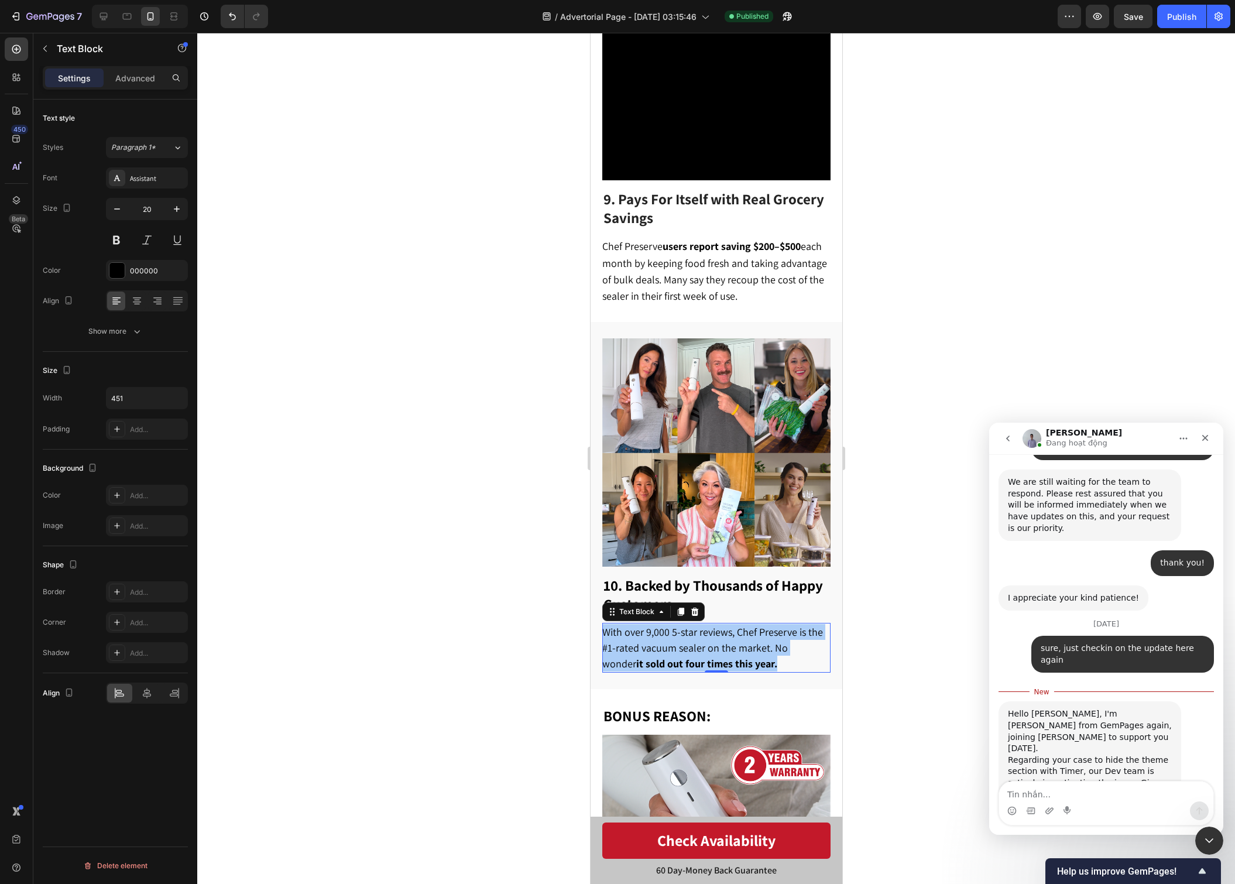
scroll to position [4569, 0]
click at [1120, 794] on textarea "Tin nhắn..." at bounding box center [1106, 792] width 214 height 20
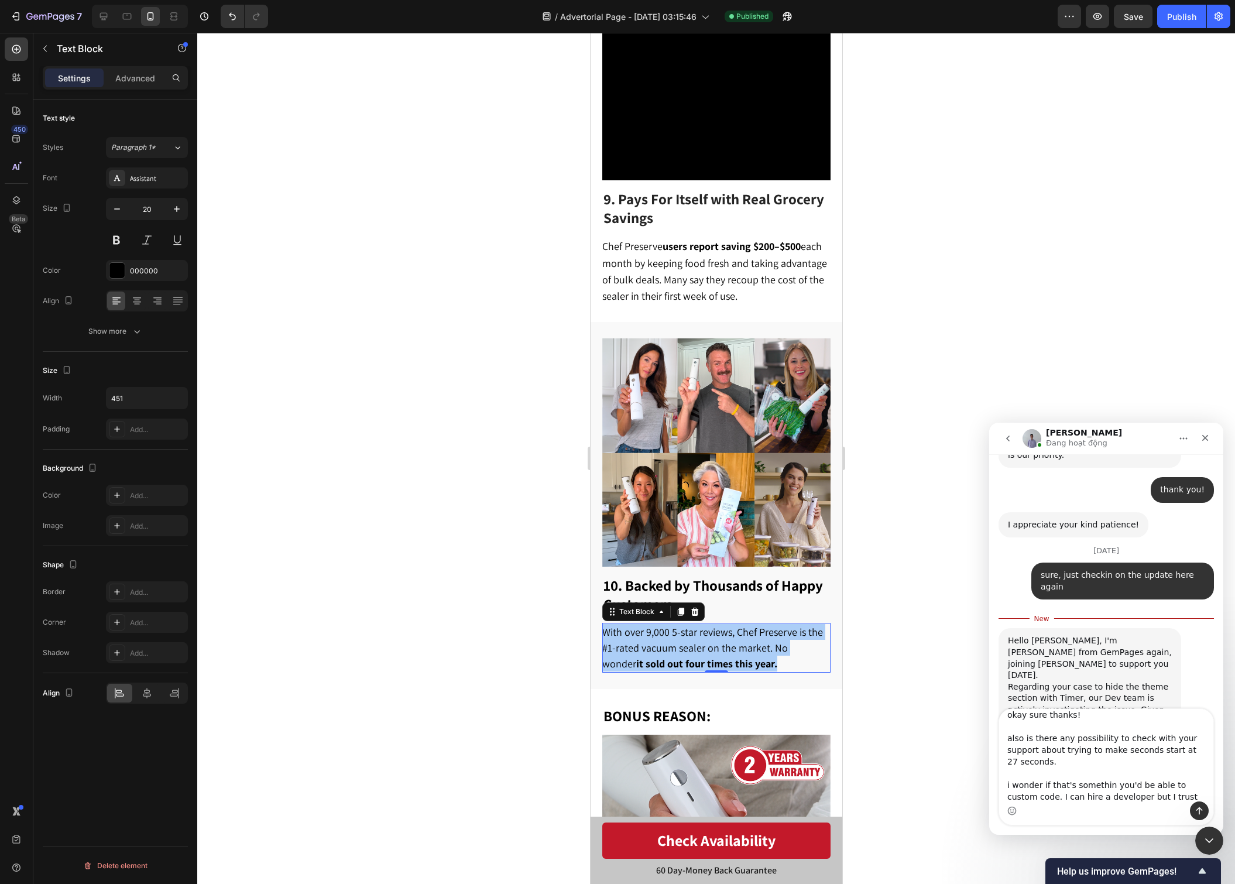
scroll to position [9, 0]
click at [1096, 778] on textarea "okay sure thanks! also is there any possibility to check with your support abou…" at bounding box center [1106, 755] width 214 height 92
click at [1096, 777] on textarea "okay sure thanks! also is there any possibility to check with your support abou…" at bounding box center [1106, 755] width 214 height 92
drag, startPoint x: 1028, startPoint y: 793, endPoint x: 1036, endPoint y: 814, distance: 22.4
click at [1028, 793] on textarea "okay sure thanks! also is there any possibility to check with your support abou…" at bounding box center [1106, 755] width 214 height 92
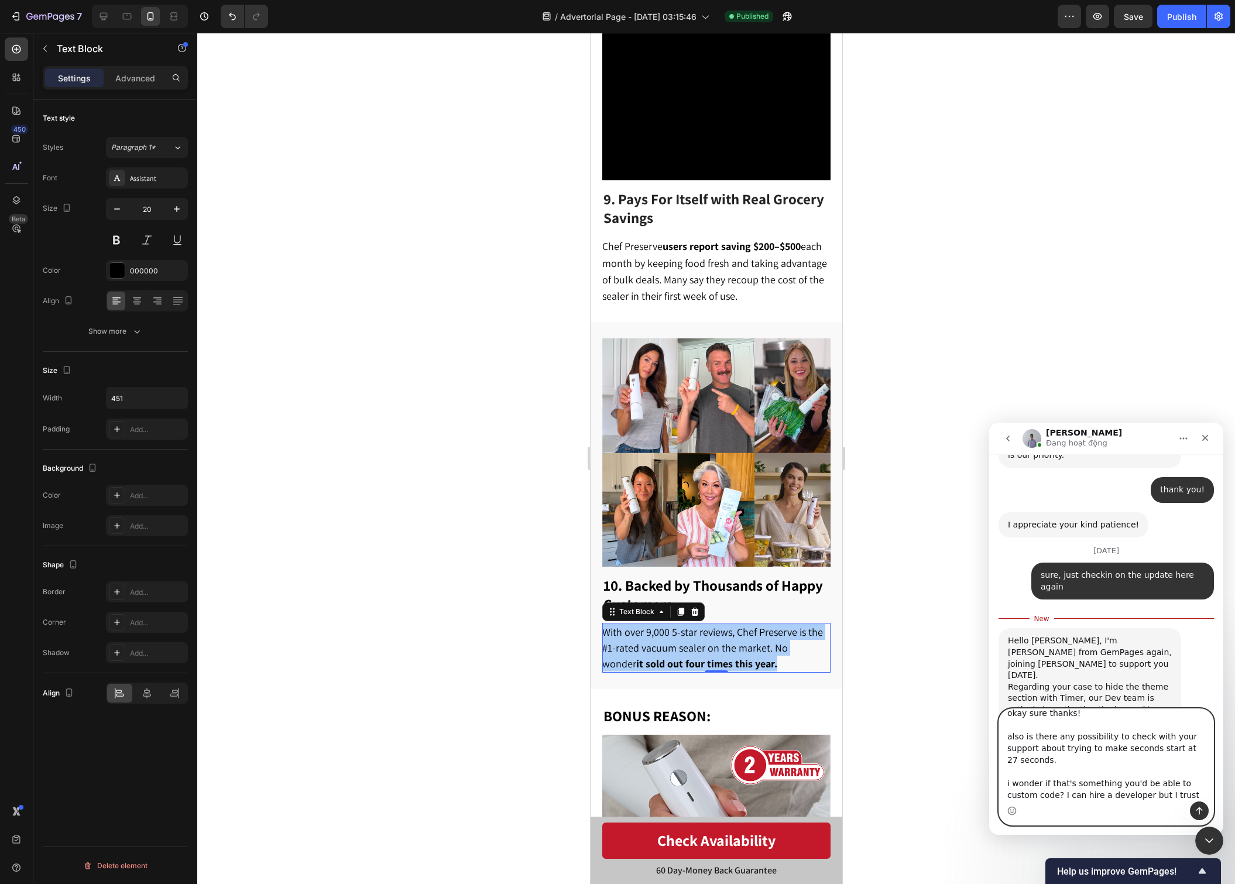
click at [1207, 792] on textarea "okay sure thanks! also is there any possibility to check with your support abou…" at bounding box center [1106, 755] width 214 height 92
type textarea "okay sure thanks! also is there any possibility to check with your support abou…"
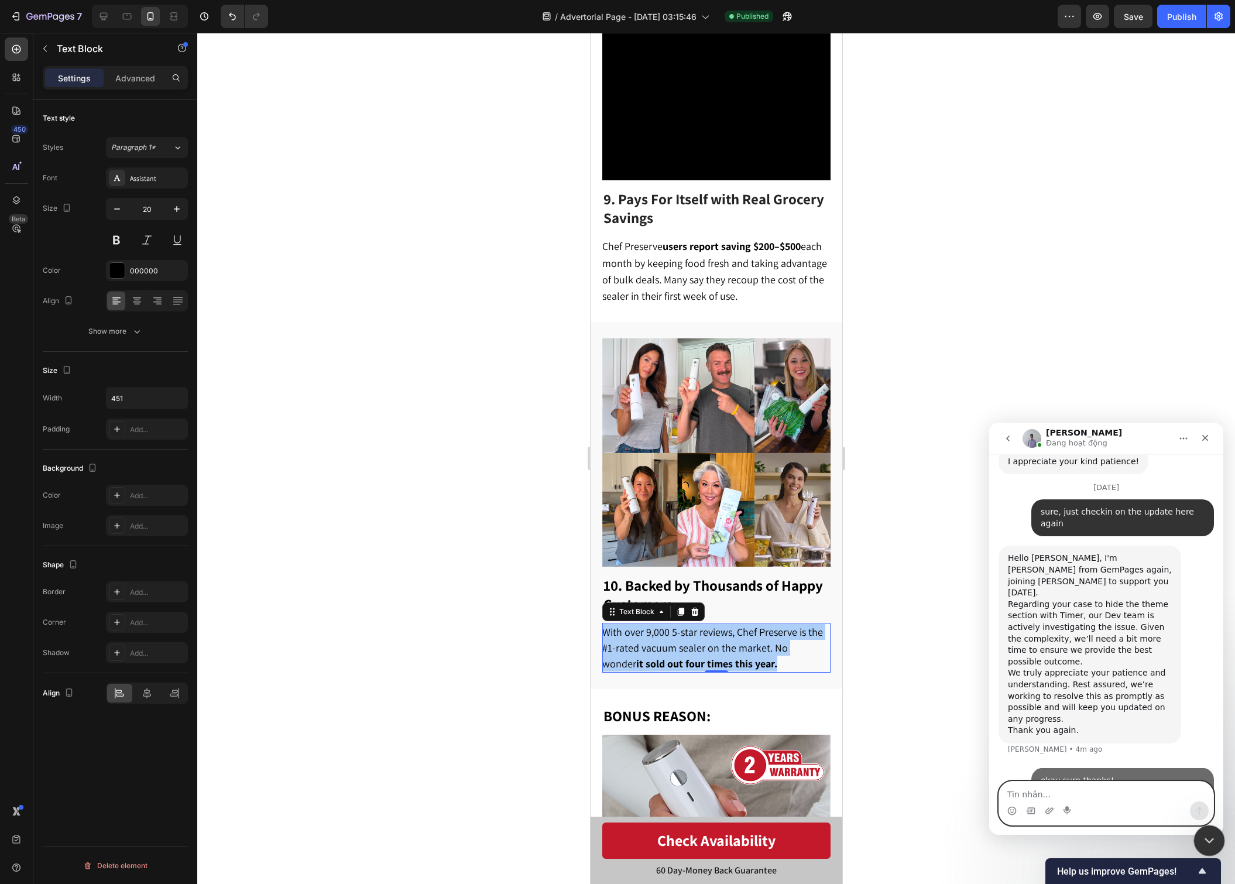
scroll to position [4716, 0]
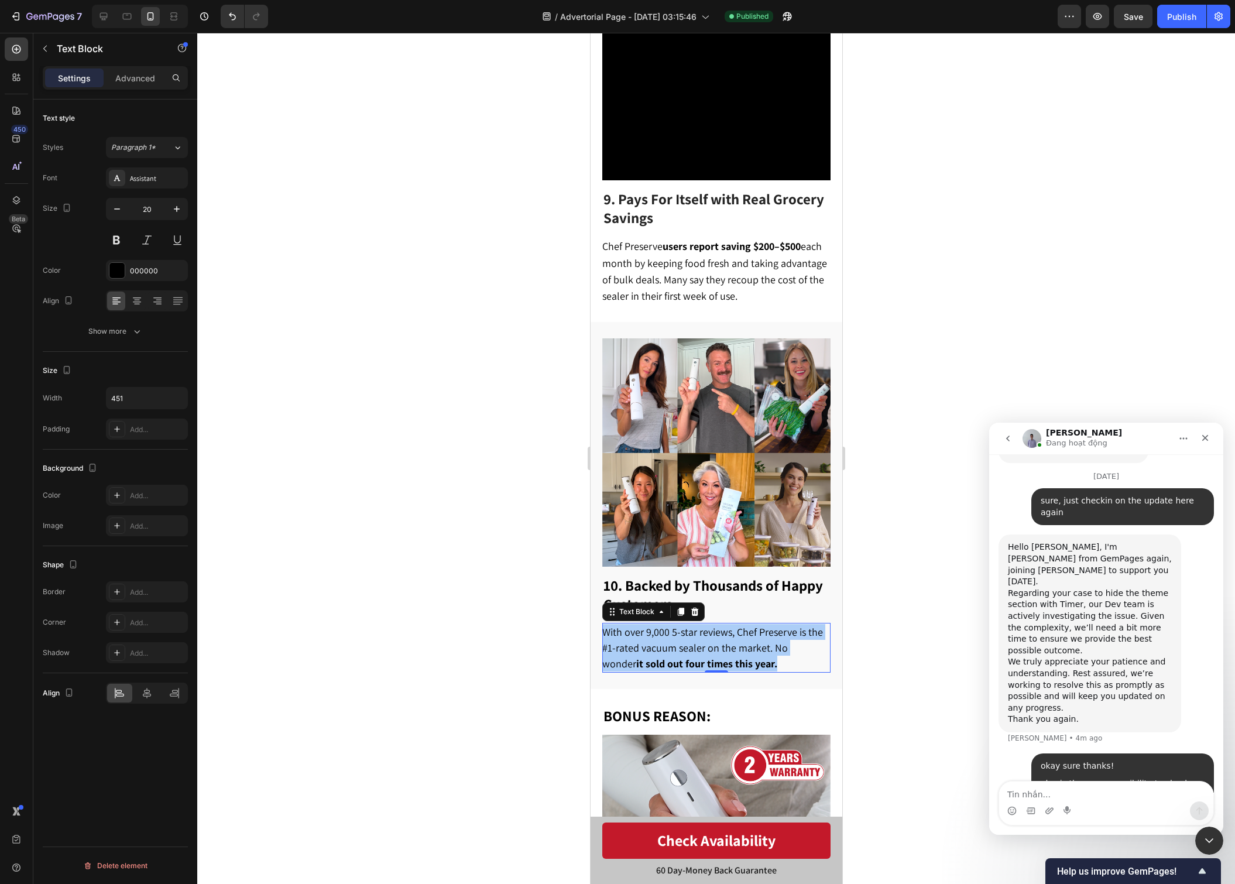
click at [891, 381] on div at bounding box center [716, 458] width 1038 height 851
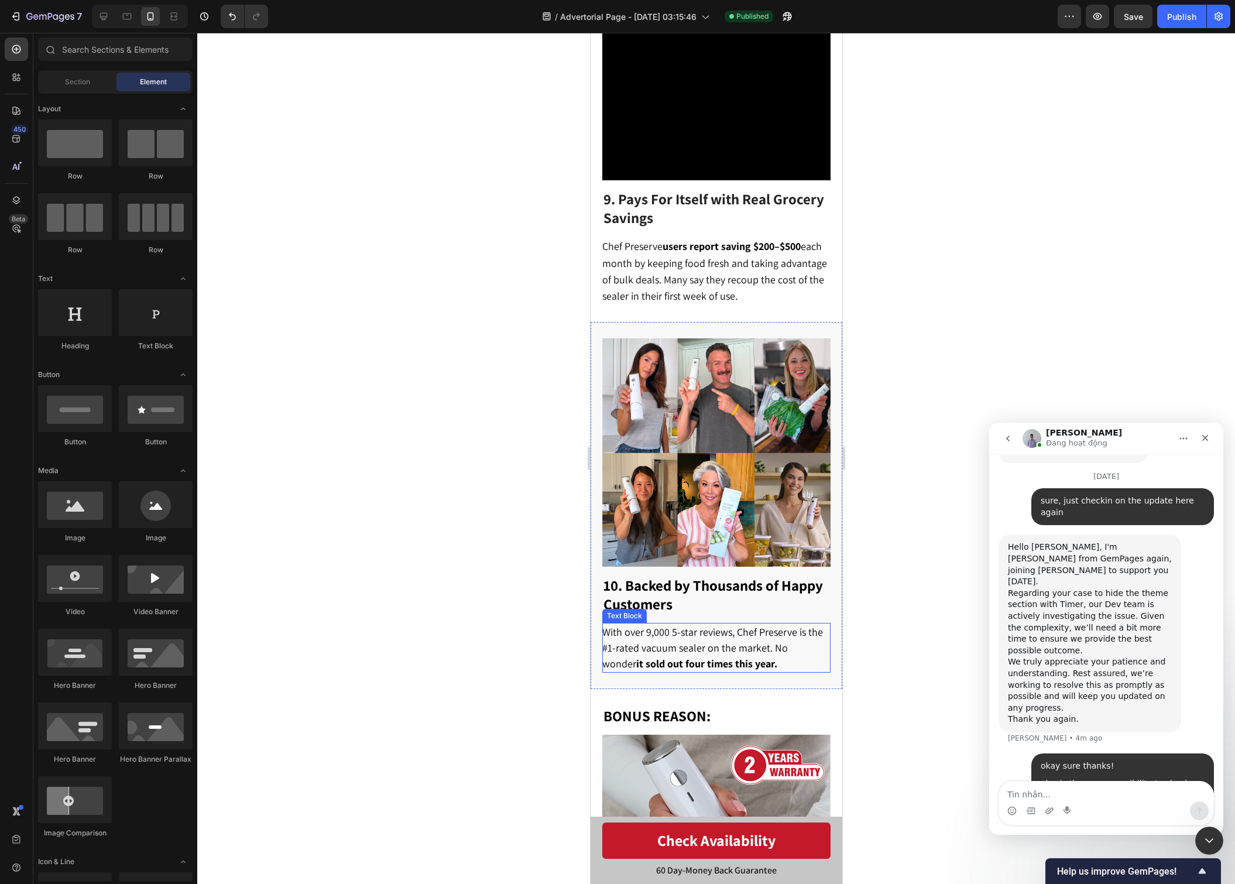
click at [702, 657] on strong "it sold out four times this year." at bounding box center [706, 663] width 141 height 13
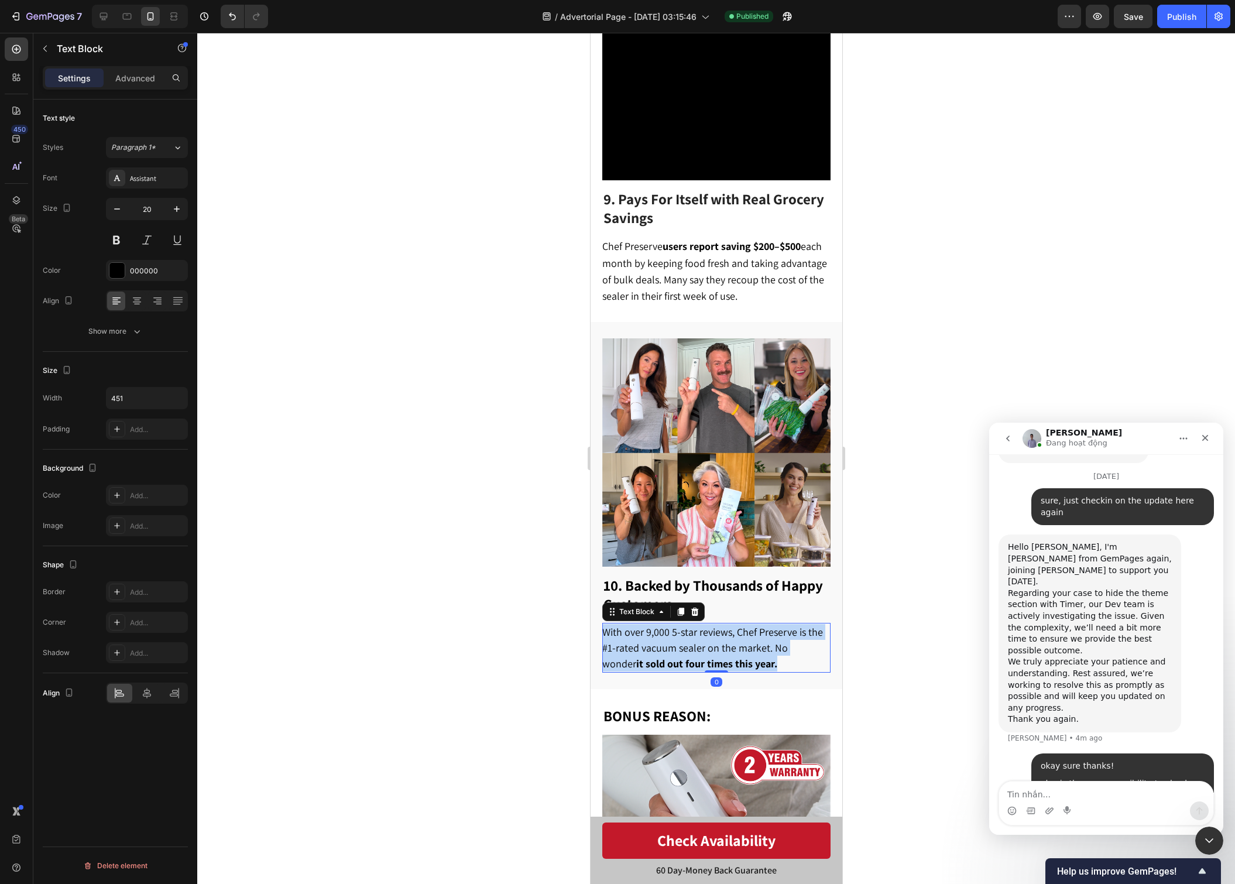
click at [702, 657] on strong "it sold out four times this year." at bounding box center [706, 663] width 141 height 13
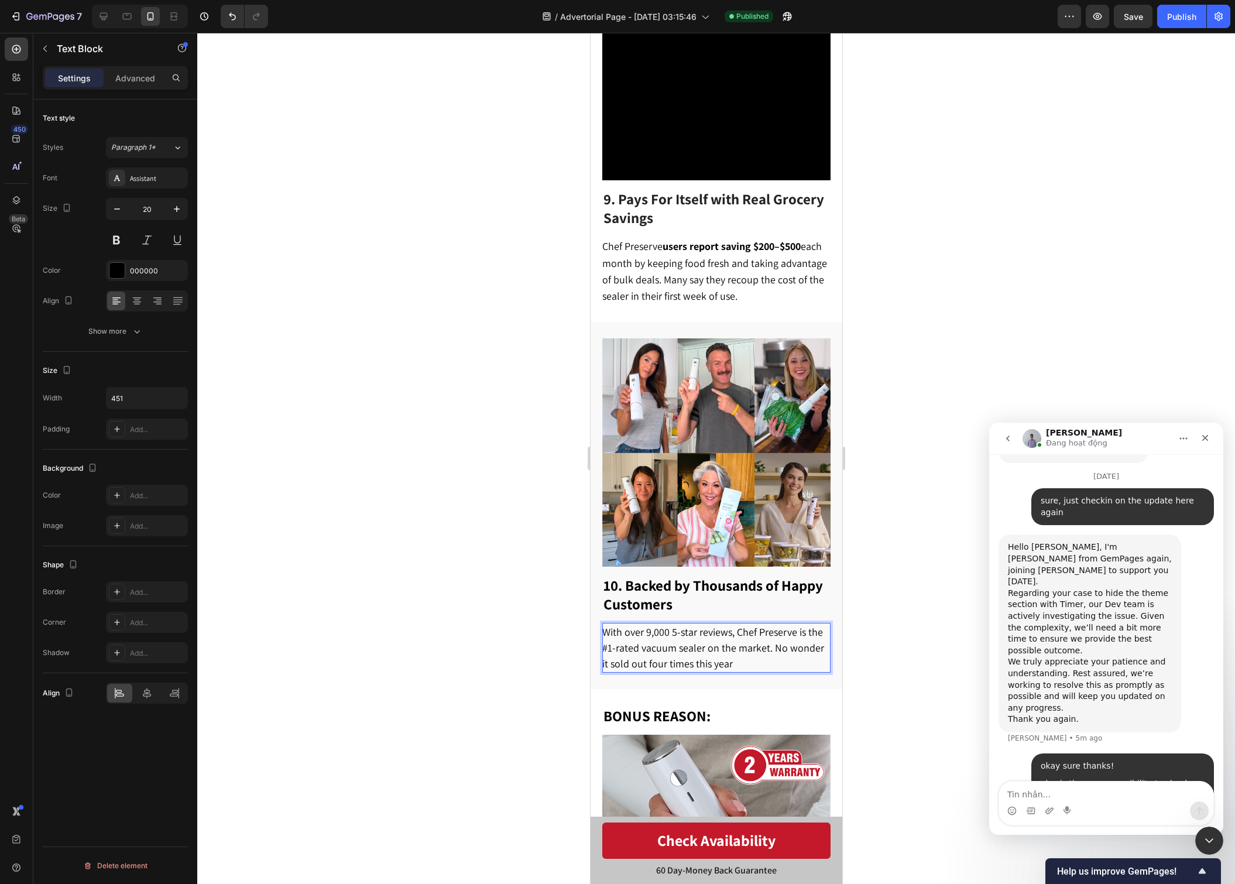
click at [769, 625] on span "With over 9,000 5-star reviews, Chef Preserve is the #1-rated vacuum sealer on …" at bounding box center [713, 647] width 222 height 45
click at [777, 625] on span "With over 9,000 5-star reviews, Chef Preserve is the #1-rated vacuum sealer on …" at bounding box center [713, 647] width 222 height 45
click at [779, 624] on p "With over 9,000 5-star reviews, Chef Preserve is the #1-rated vacuum sealer on …" at bounding box center [715, 647] width 227 height 47
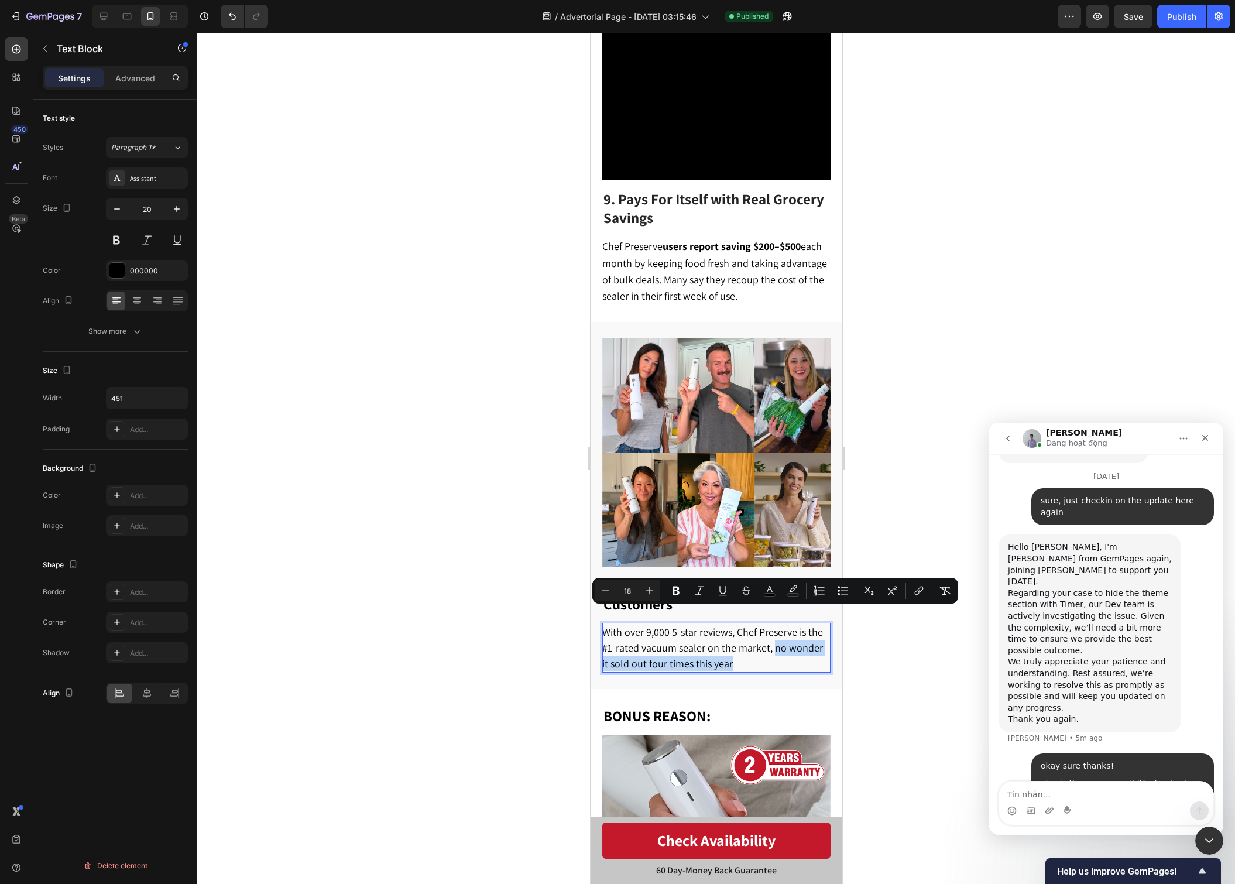
drag, startPoint x: 770, startPoint y: 616, endPoint x: 772, endPoint y: 635, distance: 18.2
click at [772, 635] on p "With over 9,000 5-star reviews, Chef Preserve is the #1-rated vacuum sealer on …" at bounding box center [715, 647] width 227 height 47
click at [762, 634] on p "With over 9,000 5-star reviews, Chef Preserve is the #1-rated vacuum sealer on …" at bounding box center [715, 647] width 227 height 47
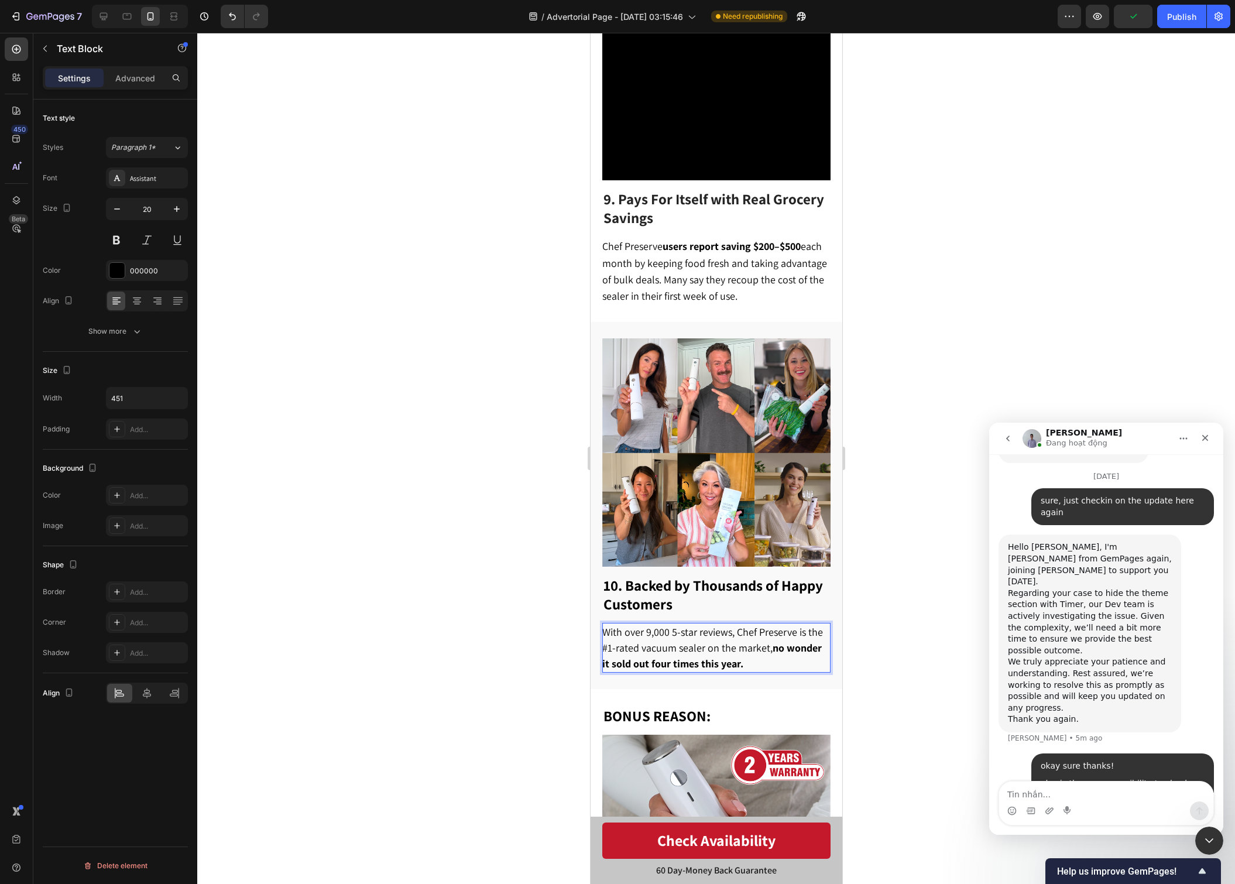
click at [873, 632] on div at bounding box center [716, 458] width 1038 height 851
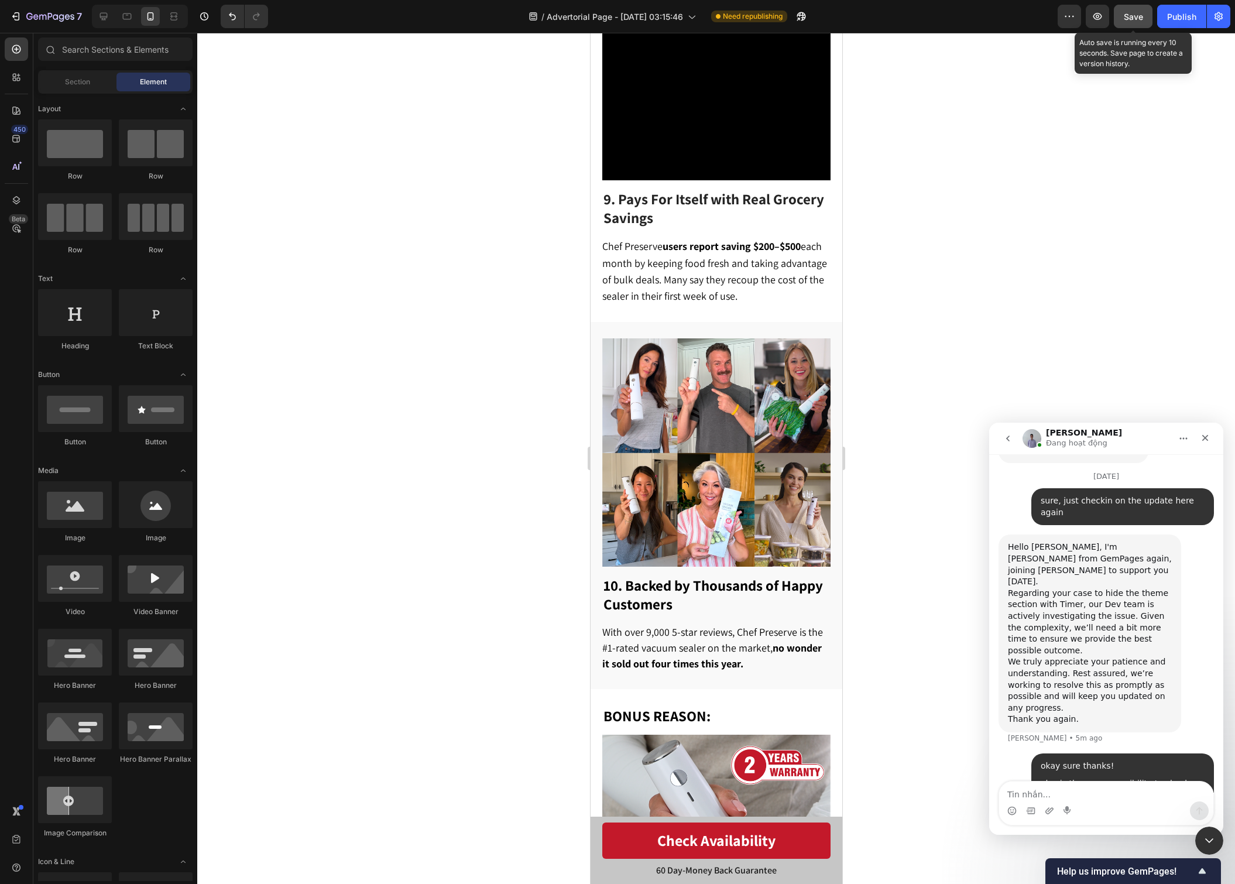
click at [1123, 9] on button "Save" at bounding box center [1133, 16] width 39 height 23
click at [1188, 21] on div "Publish" at bounding box center [1181, 17] width 29 height 12
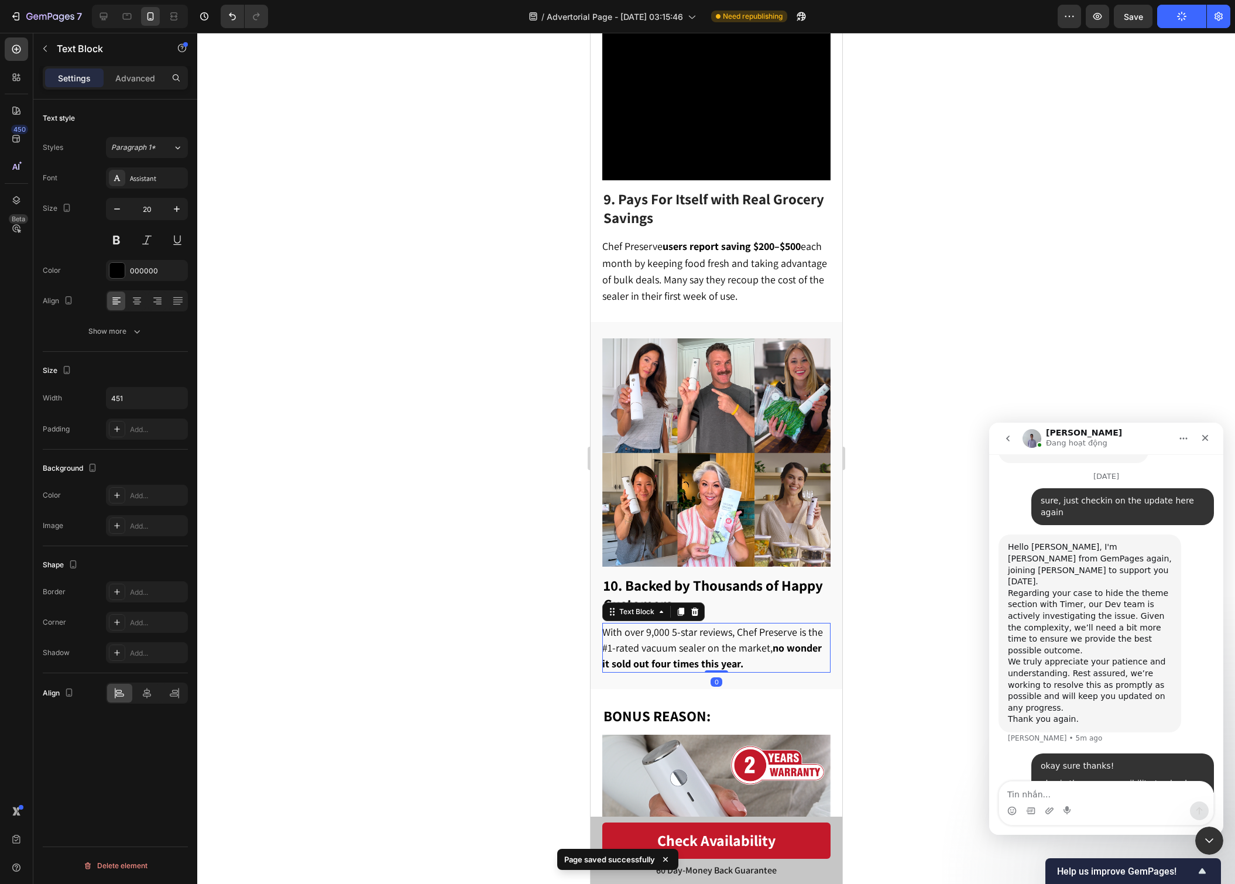
click at [720, 641] on strong "no wonder it sold out four times this year." at bounding box center [712, 655] width 220 height 29
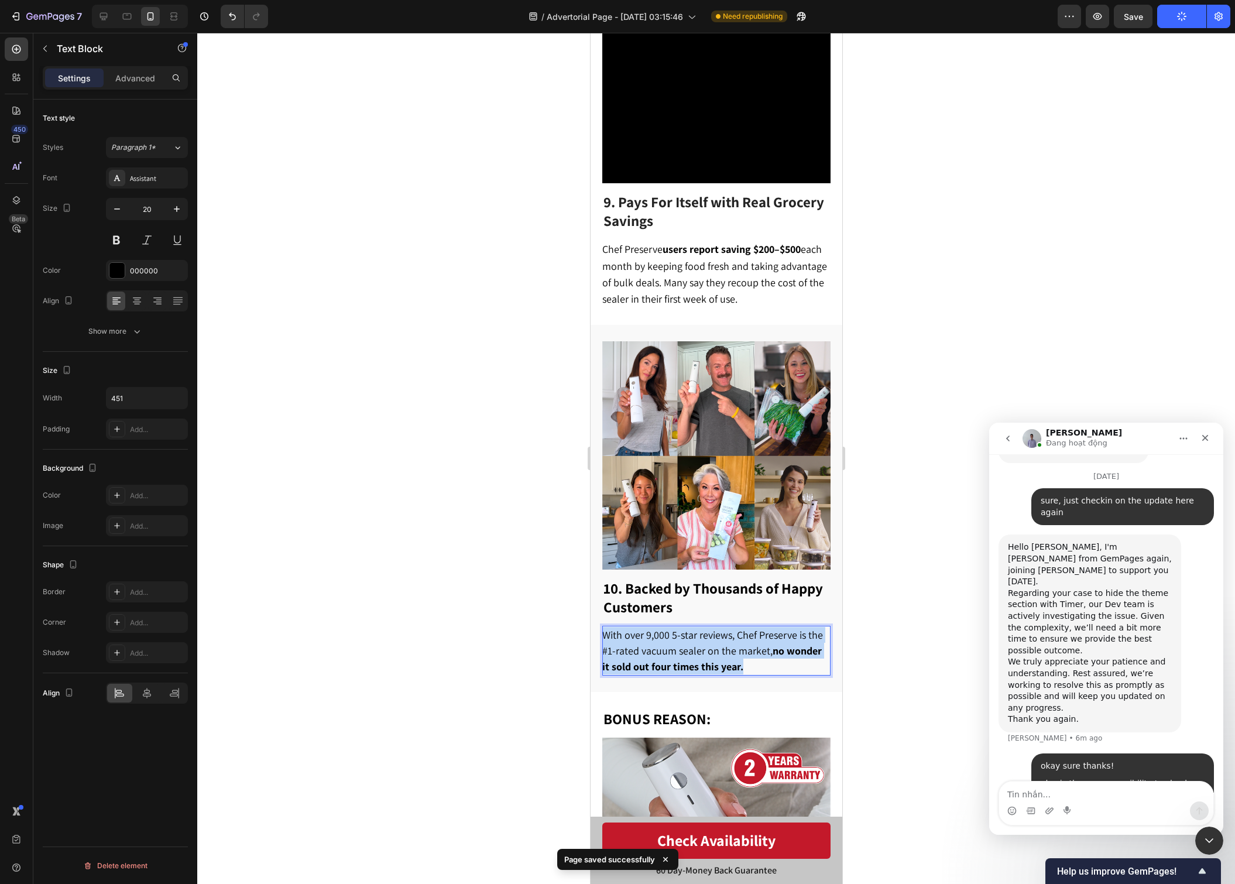
click at [720, 627] on p "With over 9,000 5-star reviews, Chef Preserve is the #1-rated vacuum sealer on …" at bounding box center [715, 650] width 227 height 47
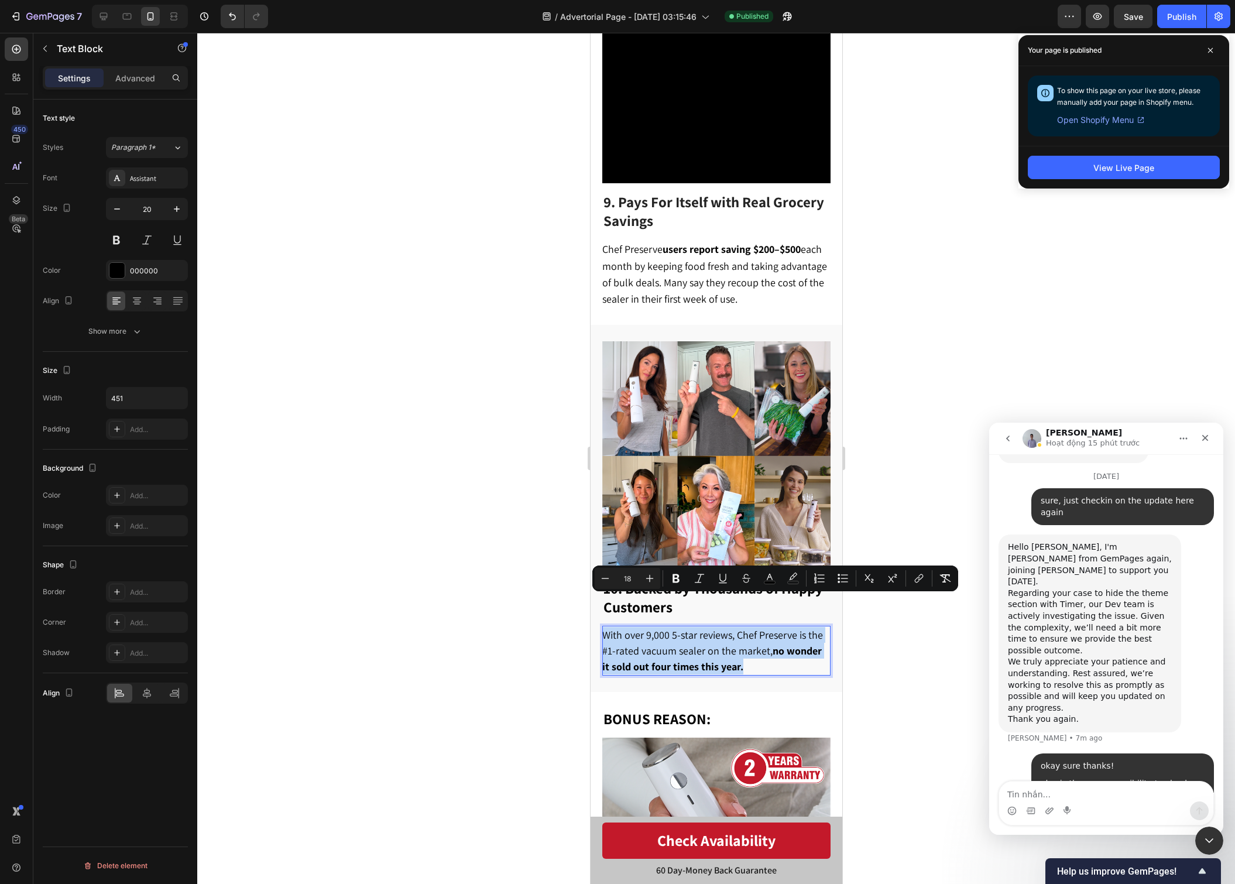
click at [772, 627] on p "With over 9,000 5-star reviews, Chef Preserve is the #1-rated vacuum sealer on …" at bounding box center [715, 650] width 227 height 47
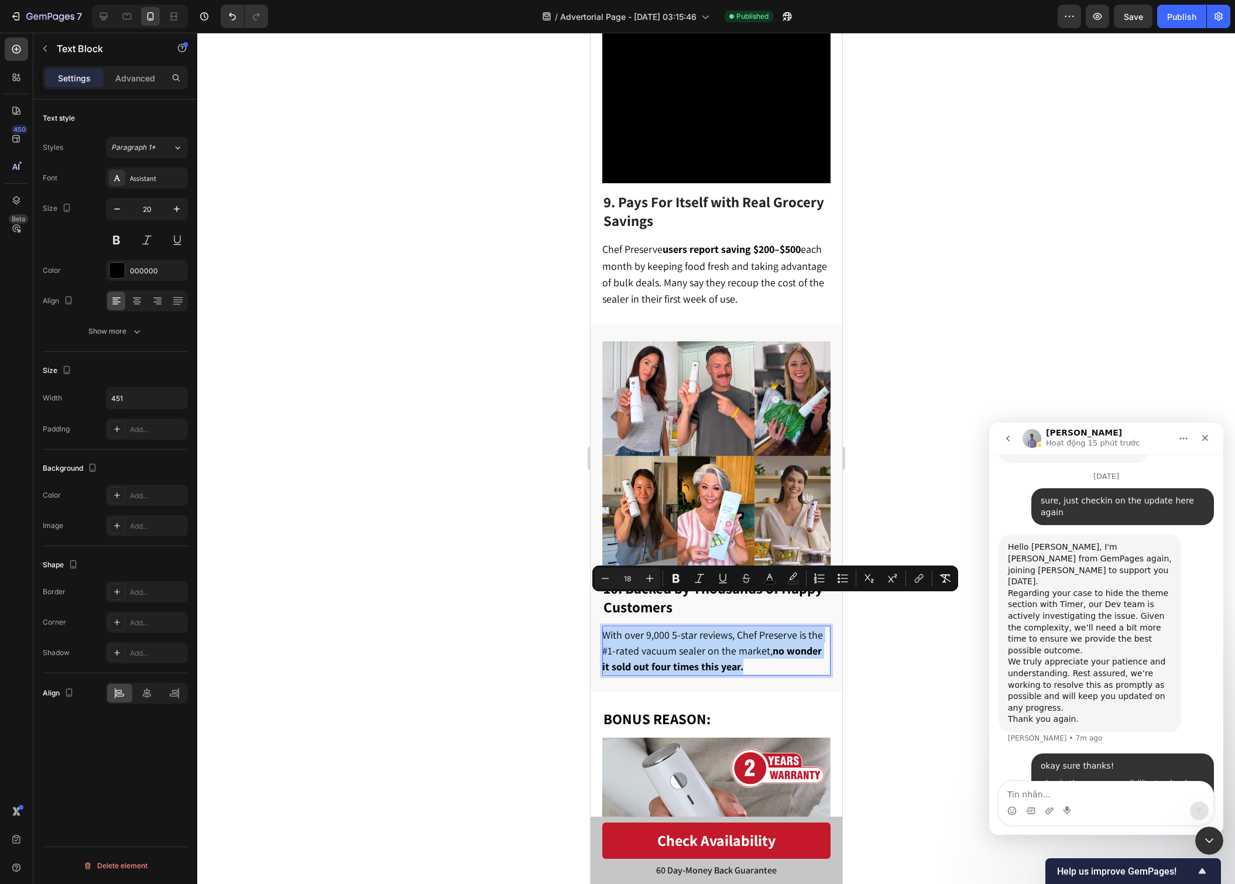
drag, startPoint x: 770, startPoint y: 636, endPoint x: 605, endPoint y: 606, distance: 167.1
click at [605, 627] on p "With over 9,000 5-star reviews, Chef Preserve is the #1-rated vacuum sealer on …" at bounding box center [715, 650] width 227 height 47
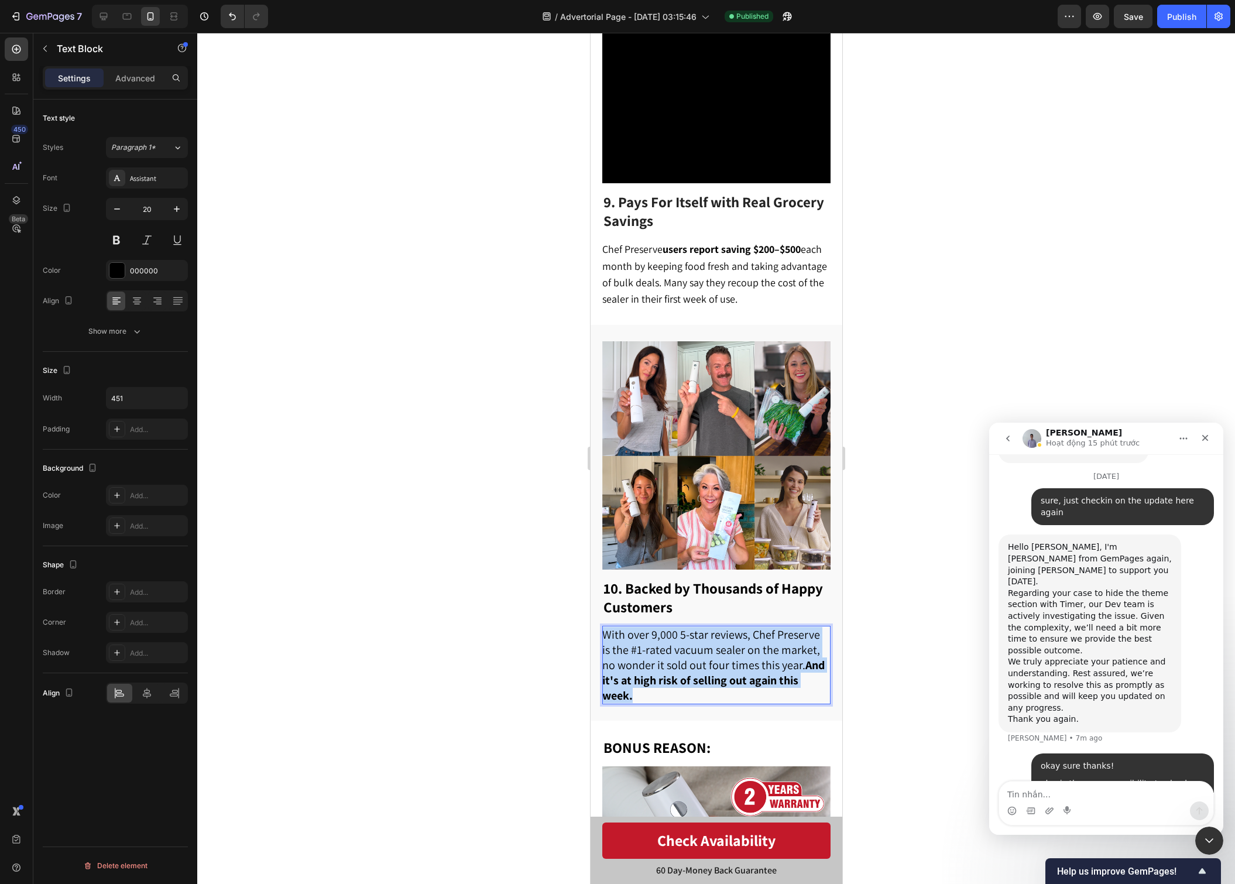
drag, startPoint x: 817, startPoint y: 650, endPoint x: 604, endPoint y: 597, distance: 219.1
click at [602, 627] on p "With over 9,000 5-star reviews, Chef Preserve is the #1-rated vacuum sealer on …" at bounding box center [715, 665] width 227 height 76
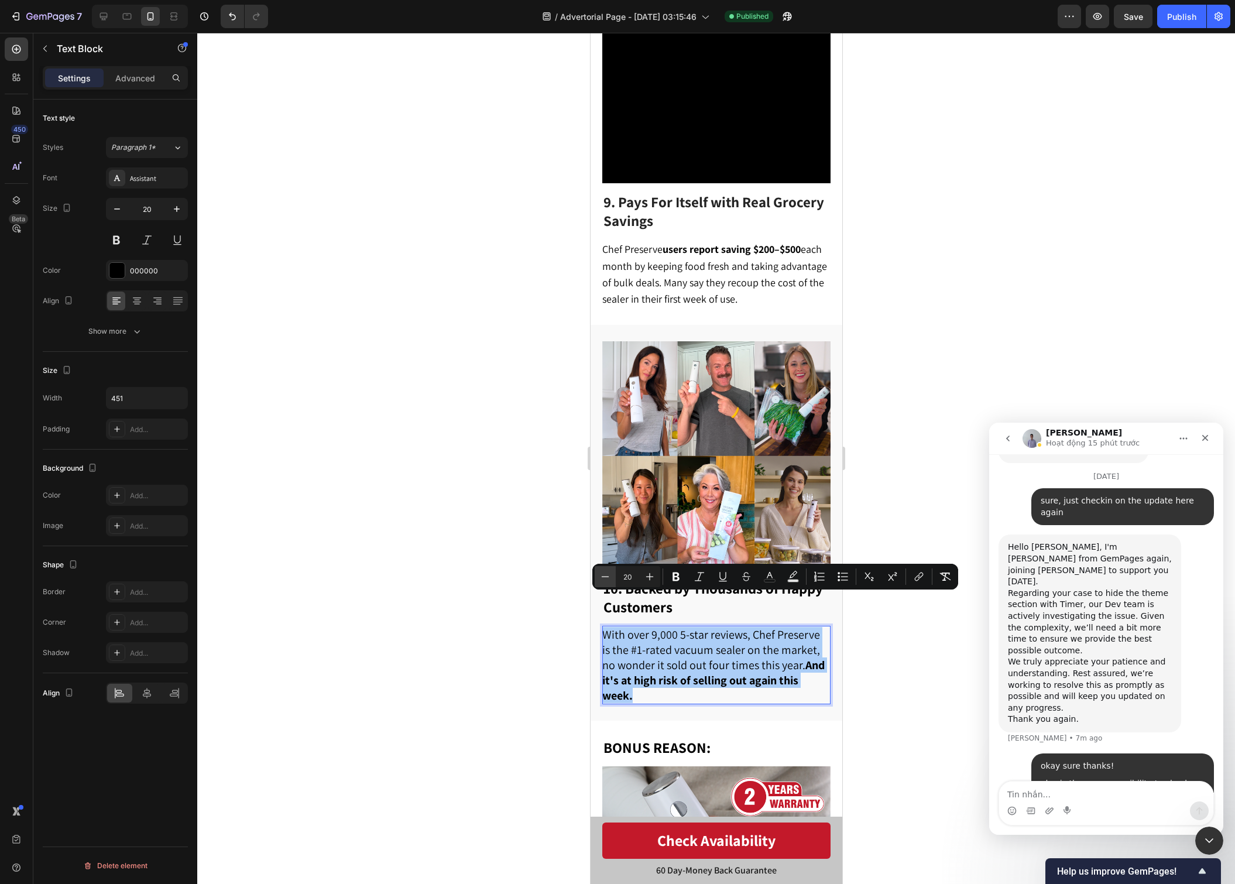
click at [604, 577] on icon "Editor contextual toolbar" at bounding box center [605, 577] width 12 height 12
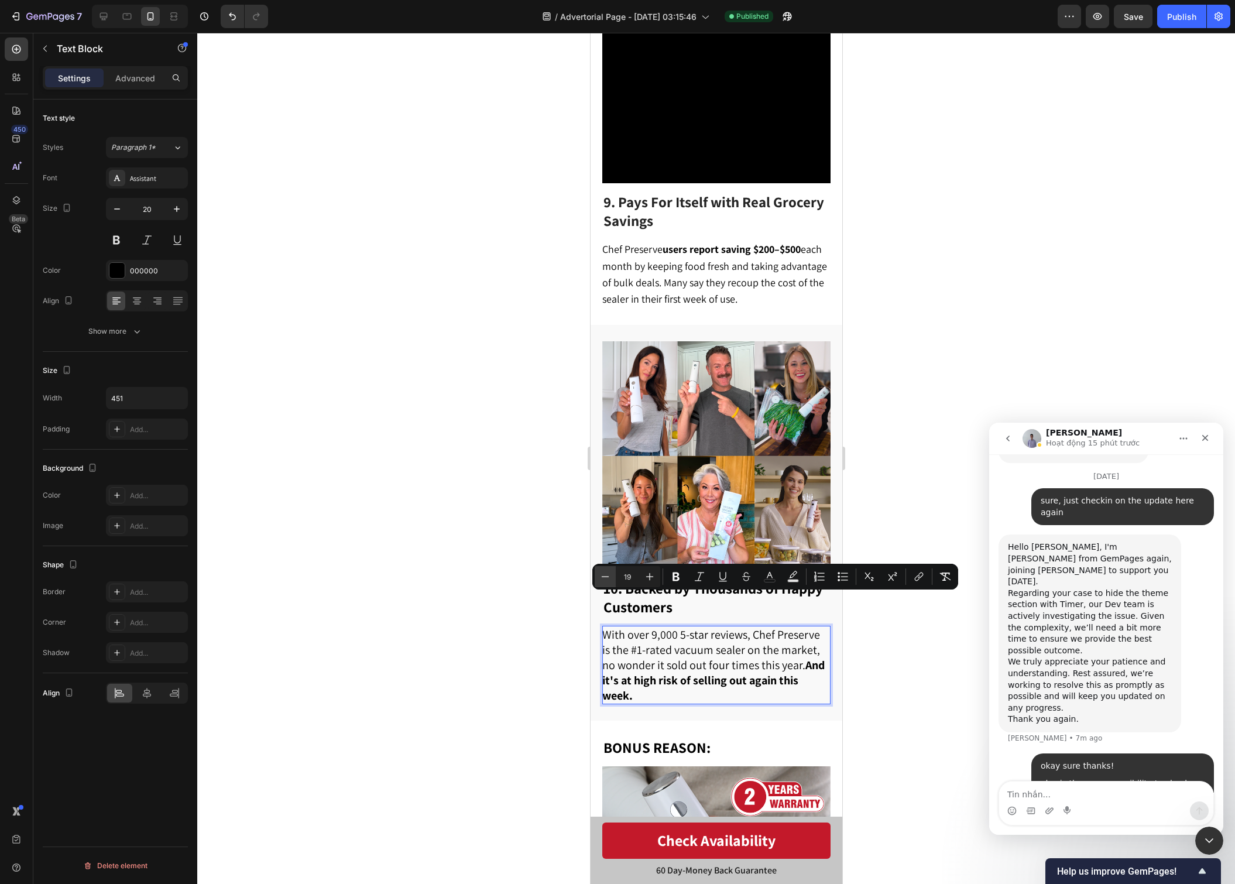
click at [604, 577] on icon "Editor contextual toolbar" at bounding box center [605, 577] width 12 height 12
type input "18"
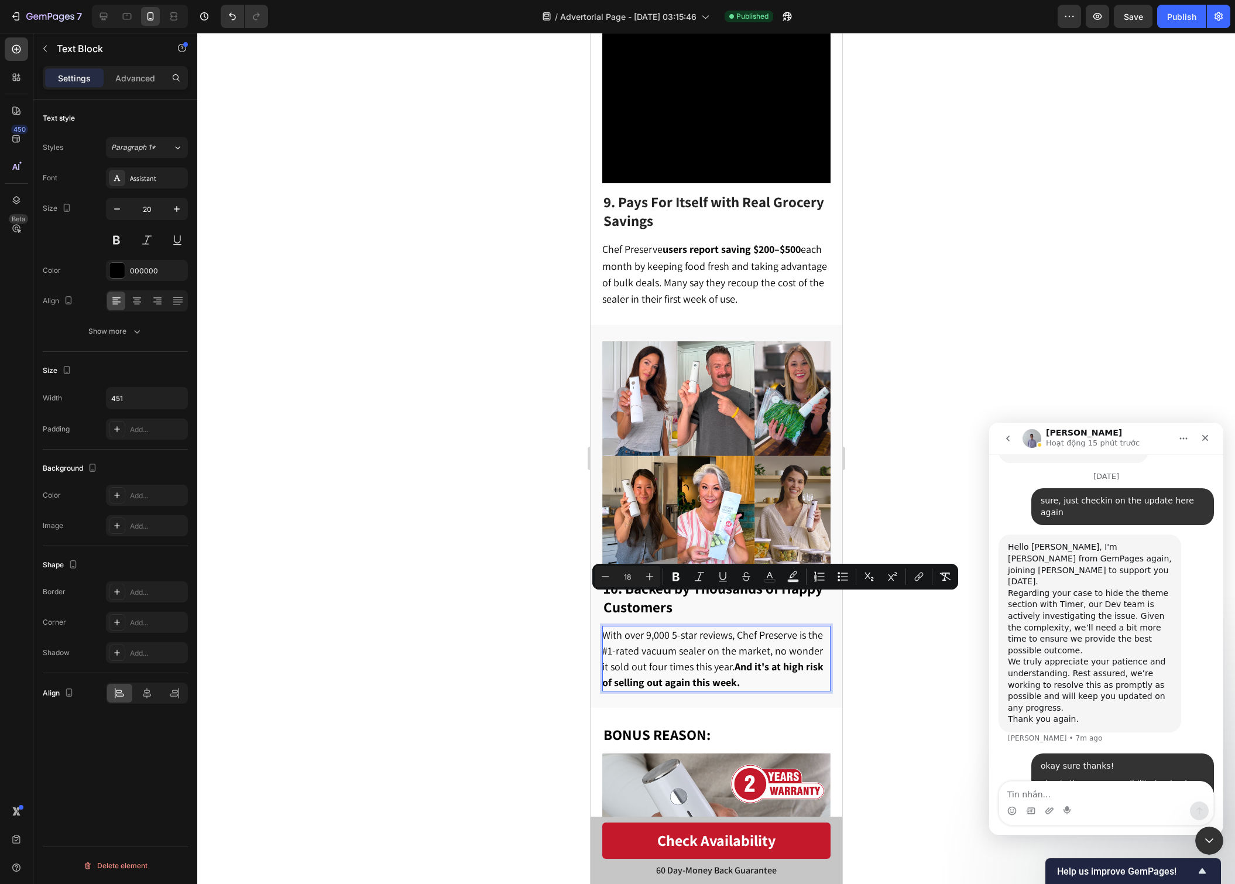
click at [777, 649] on p "With over 9,000 5-star reviews, Chef Preserve is the #1-rated vacuum sealer on …" at bounding box center [715, 658] width 227 height 63
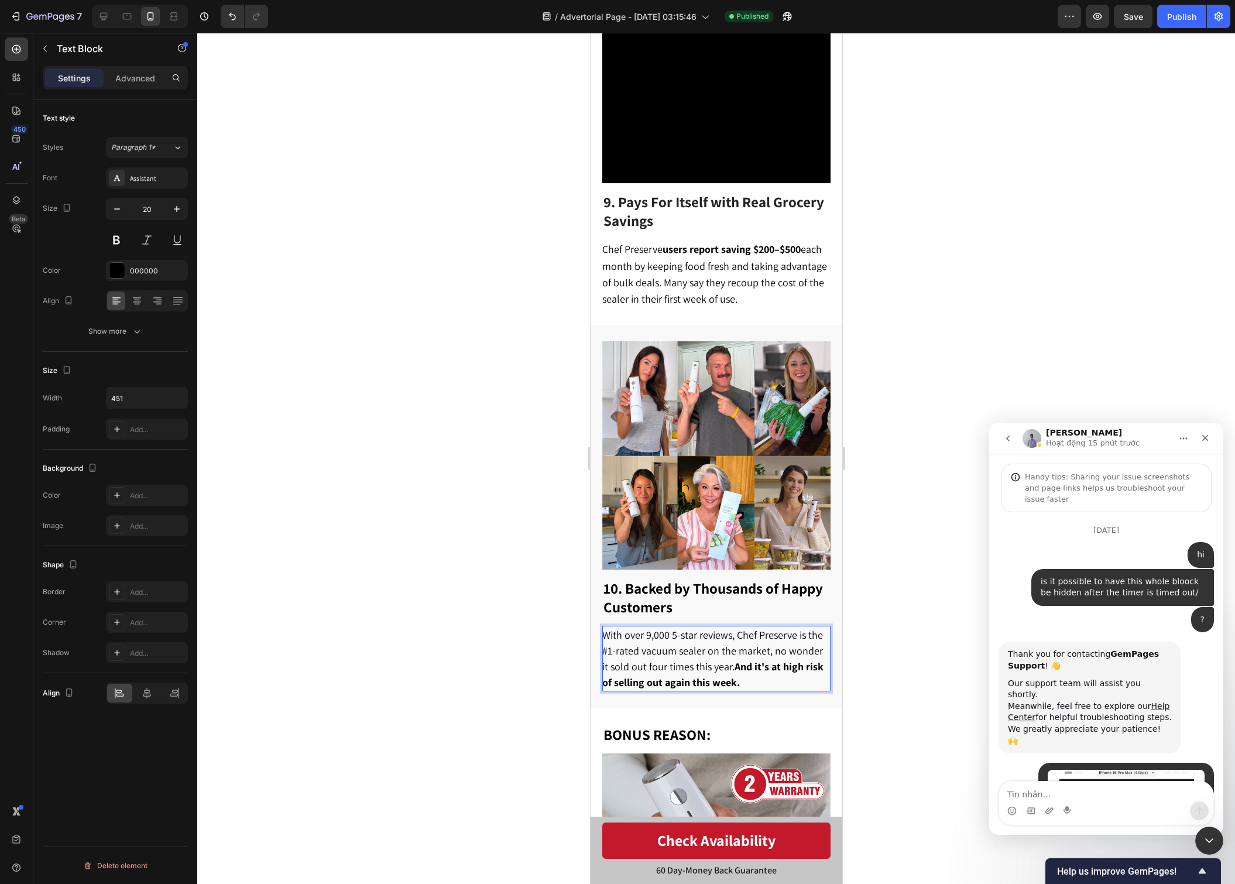
scroll to position [1, 0]
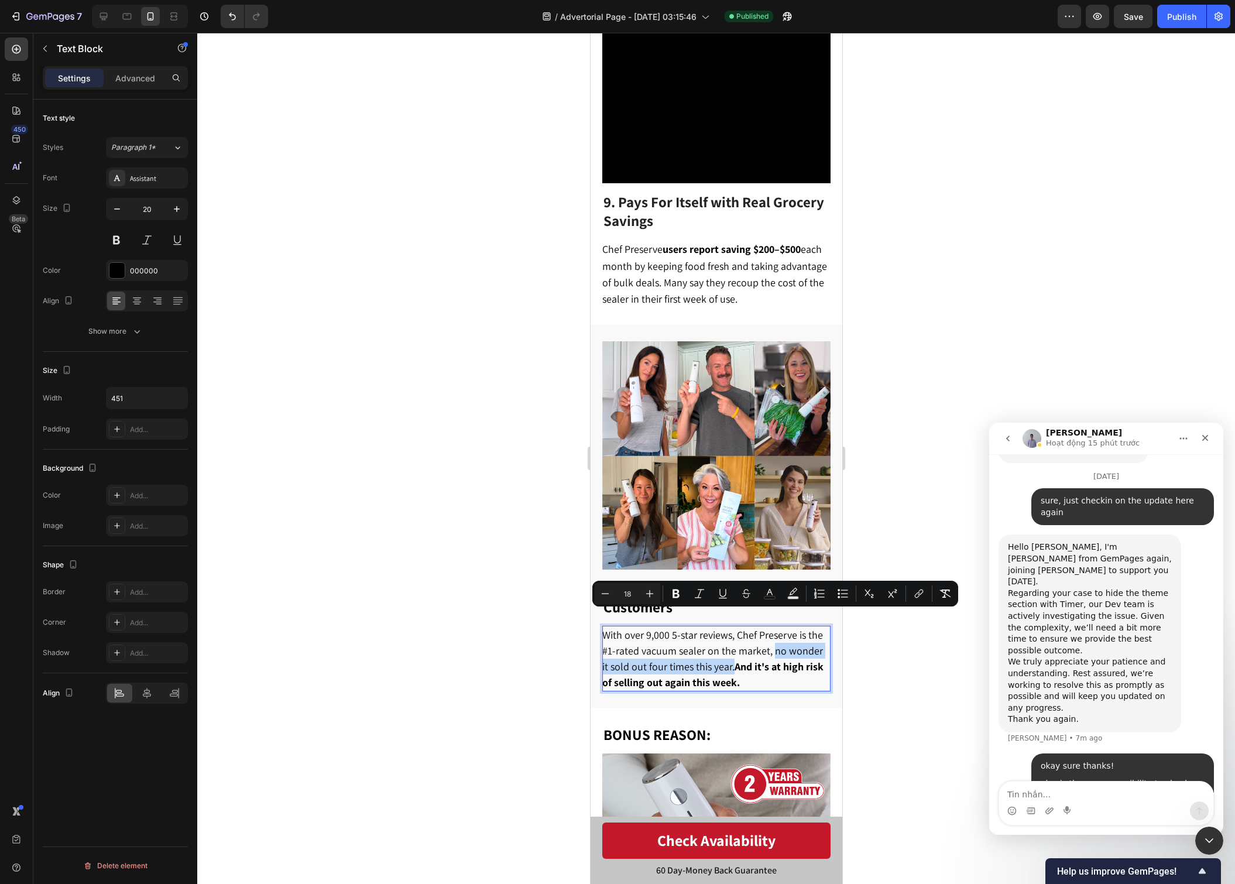
drag, startPoint x: 771, startPoint y: 620, endPoint x: 725, endPoint y: 638, distance: 49.5
click at [725, 638] on span "With over 9,000 5-star reviews, Chef Preserve is the #1-rated vacuum sealer on …" at bounding box center [712, 658] width 221 height 61
click at [783, 646] on p "With over 9,000 5-star reviews, Chef Preserve is the #1-rated vacuum sealer on …" at bounding box center [715, 658] width 227 height 63
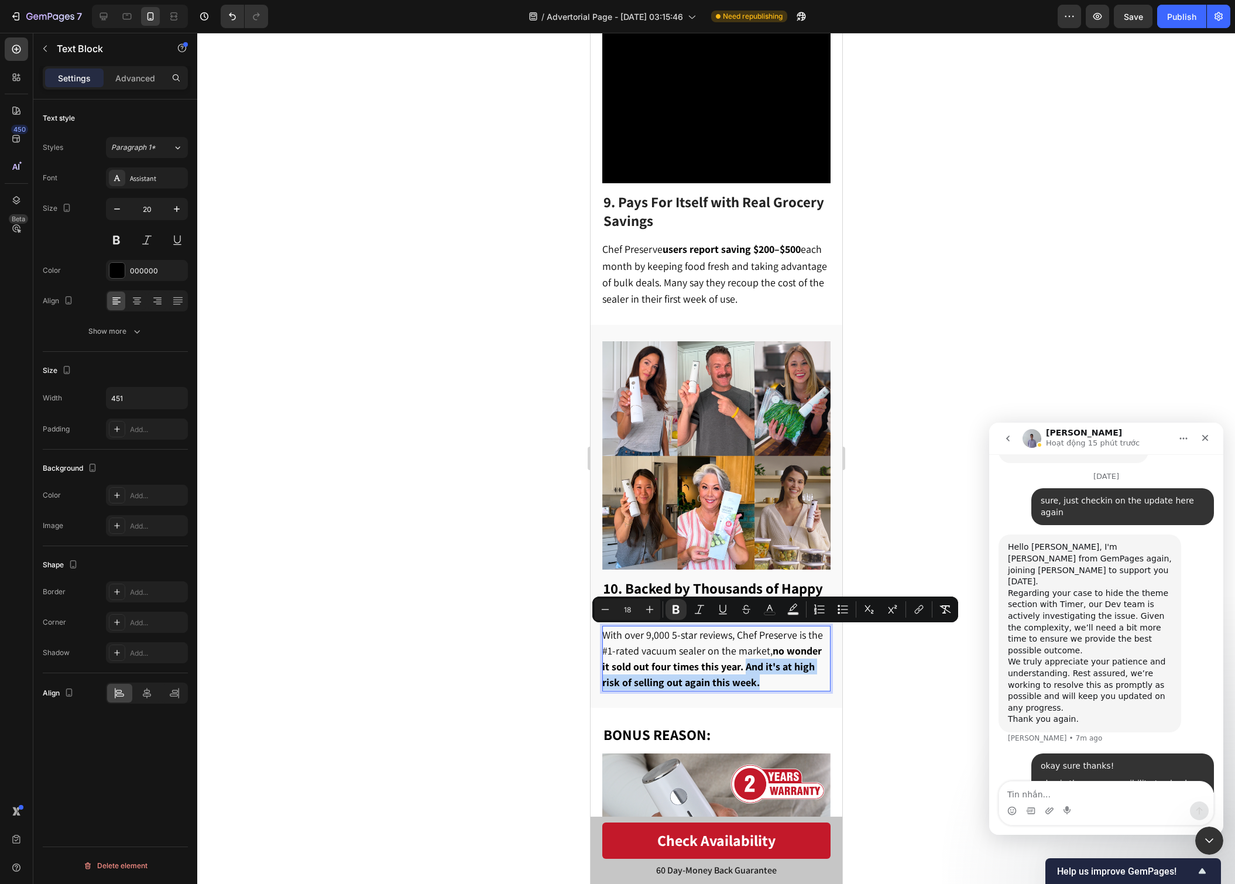
drag, startPoint x: 783, startPoint y: 649, endPoint x: 745, endPoint y: 635, distance: 39.8
click at [745, 635] on p "With over 9,000 5-star reviews, Chef Preserve is the #1-rated vacuum sealer on …" at bounding box center [715, 658] width 227 height 63
click at [771, 652] on p "With over 9,000 5-star reviews, Chef Preserve is the #1-rated vacuum sealer on …" at bounding box center [715, 658] width 227 height 63
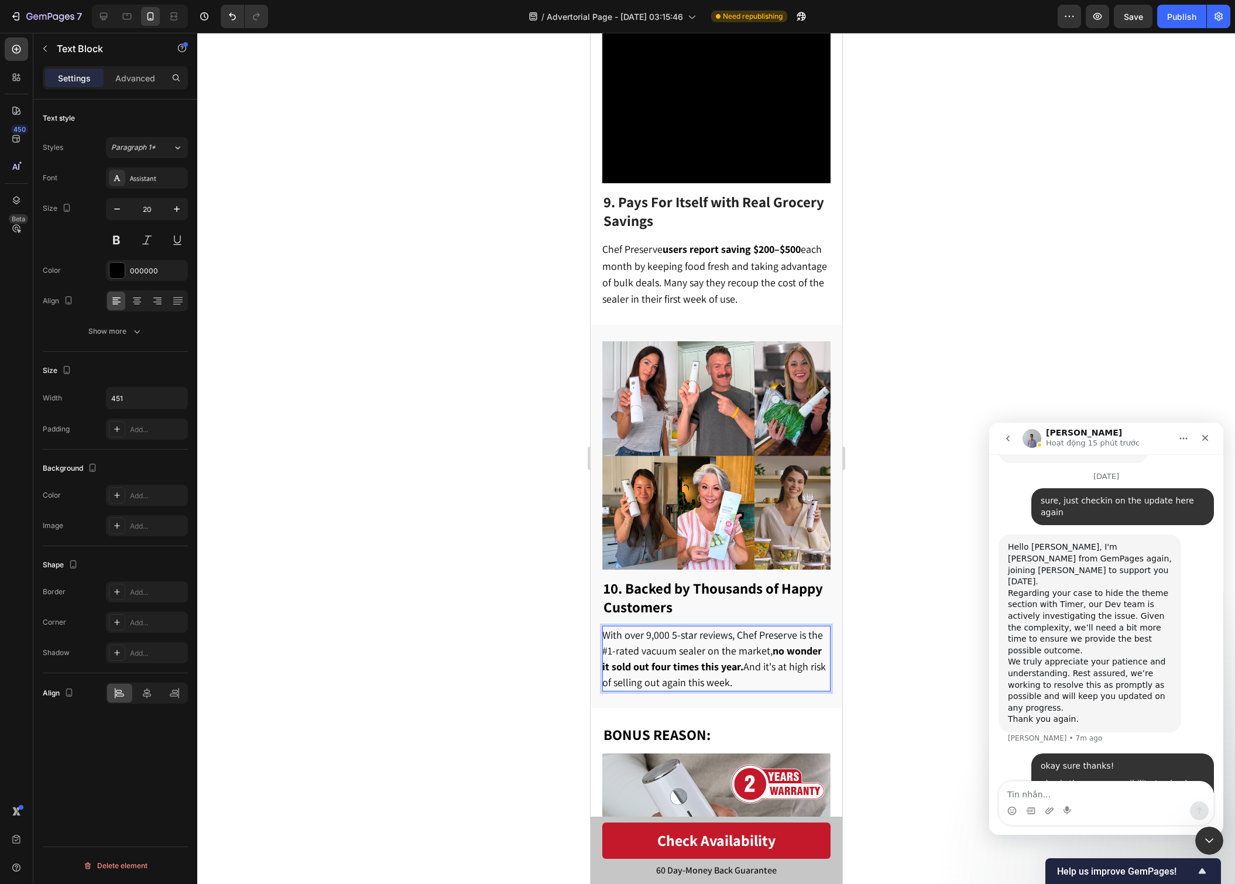
click at [785, 649] on p "With over 9,000 5-star reviews, Chef Preserve is the #1-rated vacuum sealer on …" at bounding box center [715, 658] width 227 height 63
click at [786, 649] on p "With over 9,000 5-star reviews, Chef Preserve is the #1-rated vacuum sealer on …" at bounding box center [715, 658] width 227 height 63
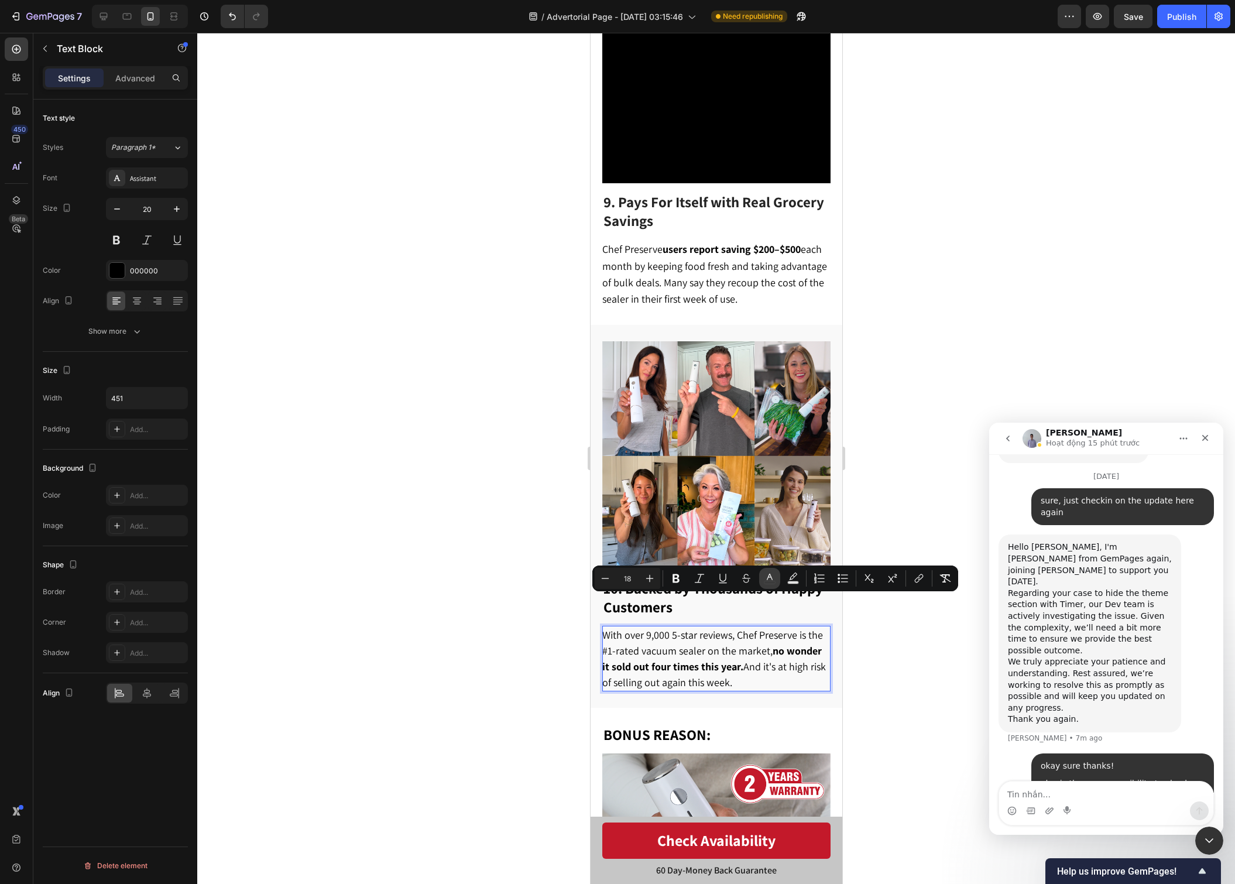
click at [765, 578] on icon "Editor contextual toolbar" at bounding box center [770, 579] width 12 height 12
type input "000000"
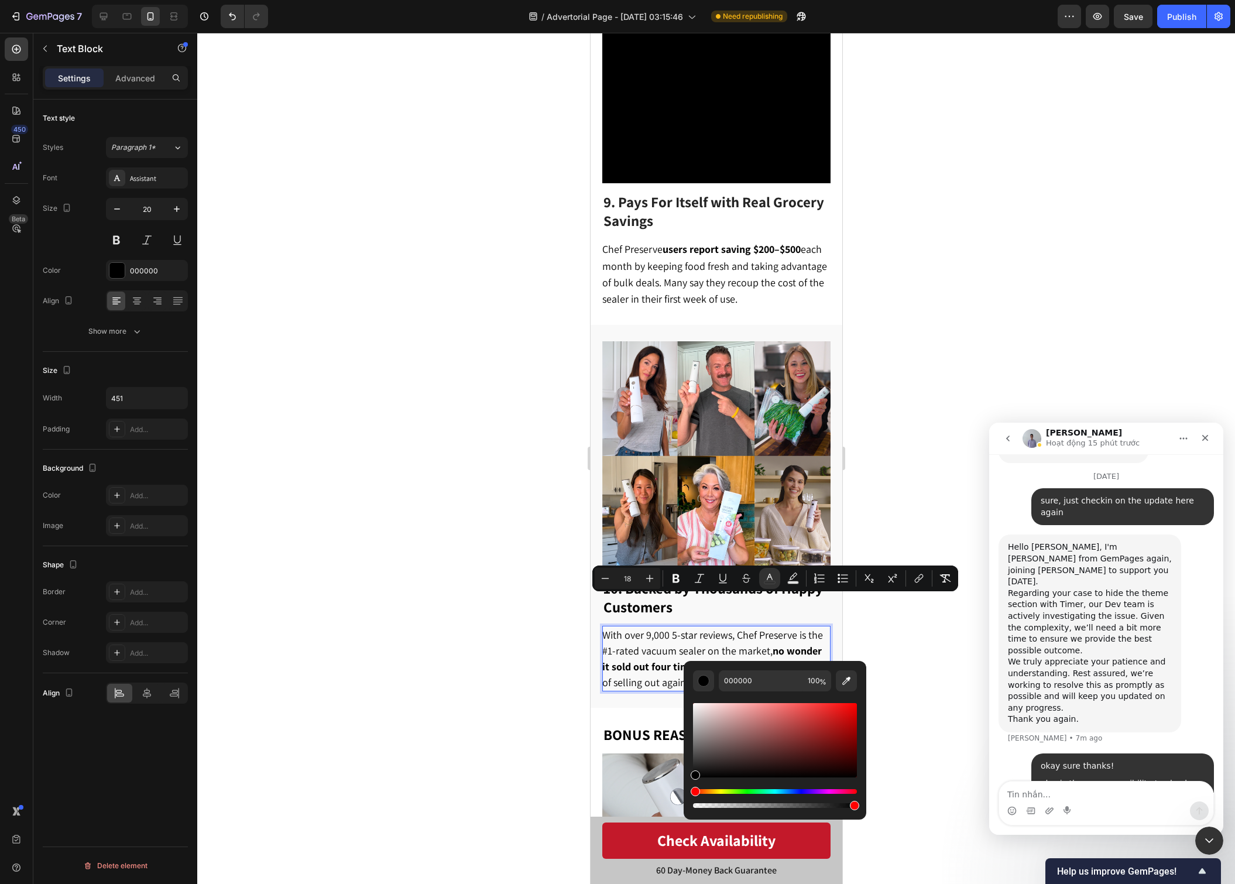
click at [556, 668] on div at bounding box center [716, 458] width 1038 height 851
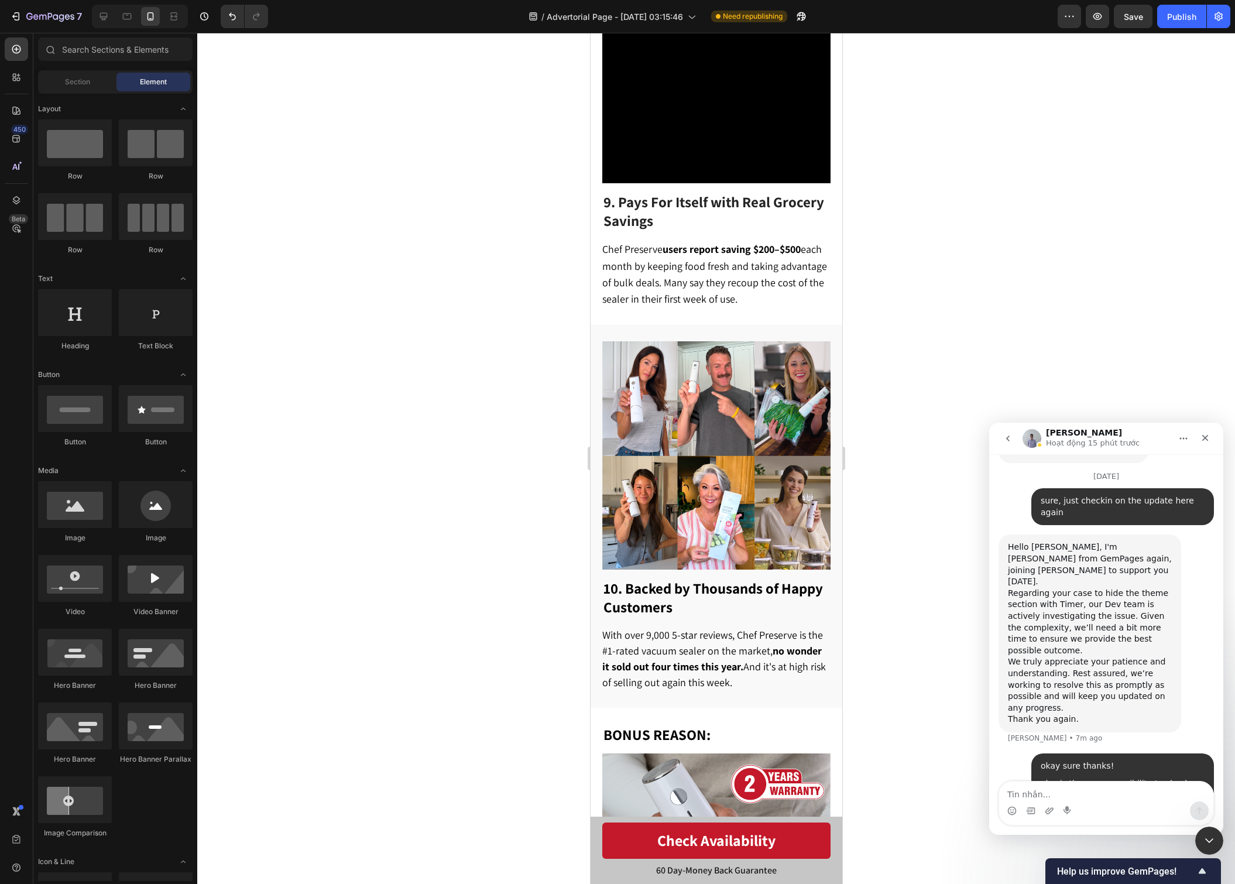
click at [557, 667] on div at bounding box center [716, 458] width 1038 height 851
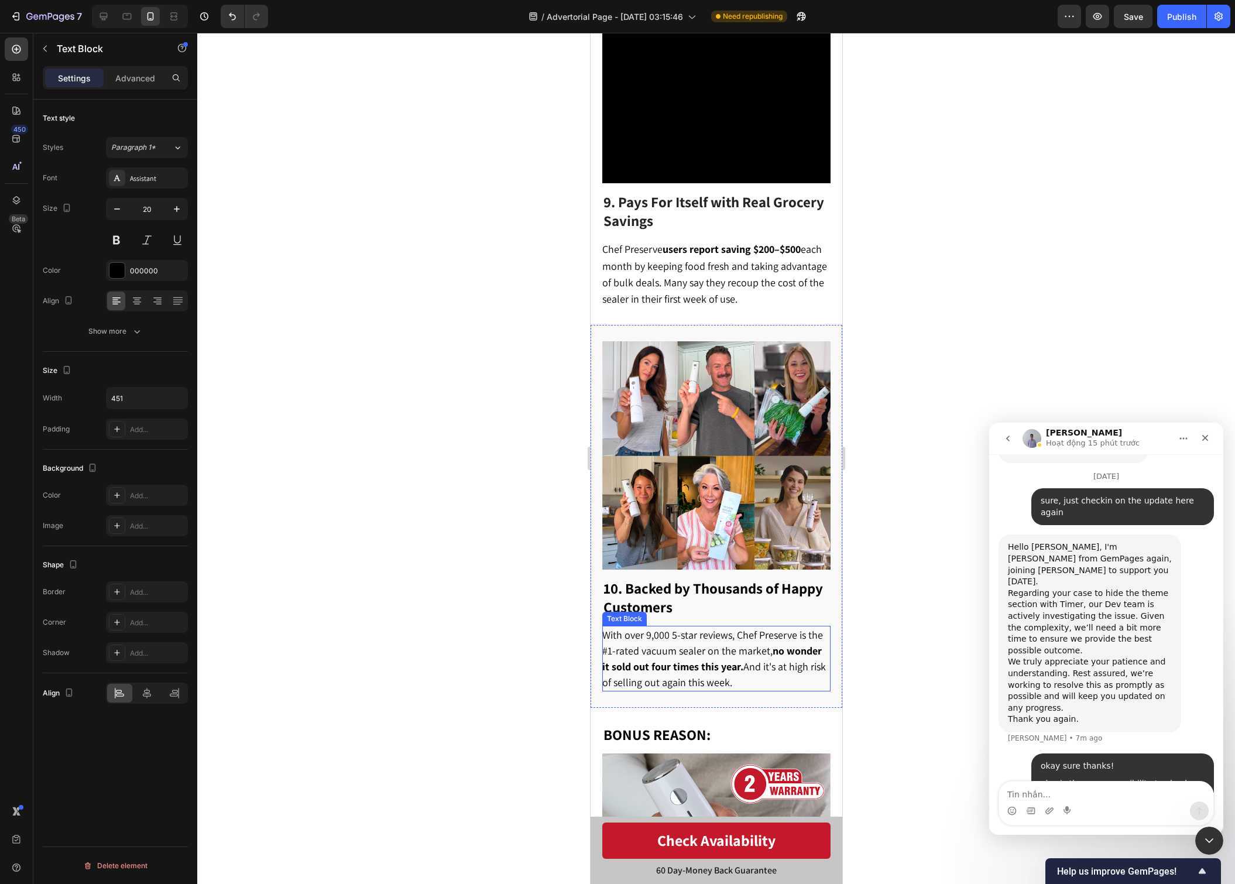
click at [775, 635] on span "With over 9,000 5-star reviews, Chef Preserve is the #1-rated vacuum sealer on …" at bounding box center [714, 658] width 224 height 61
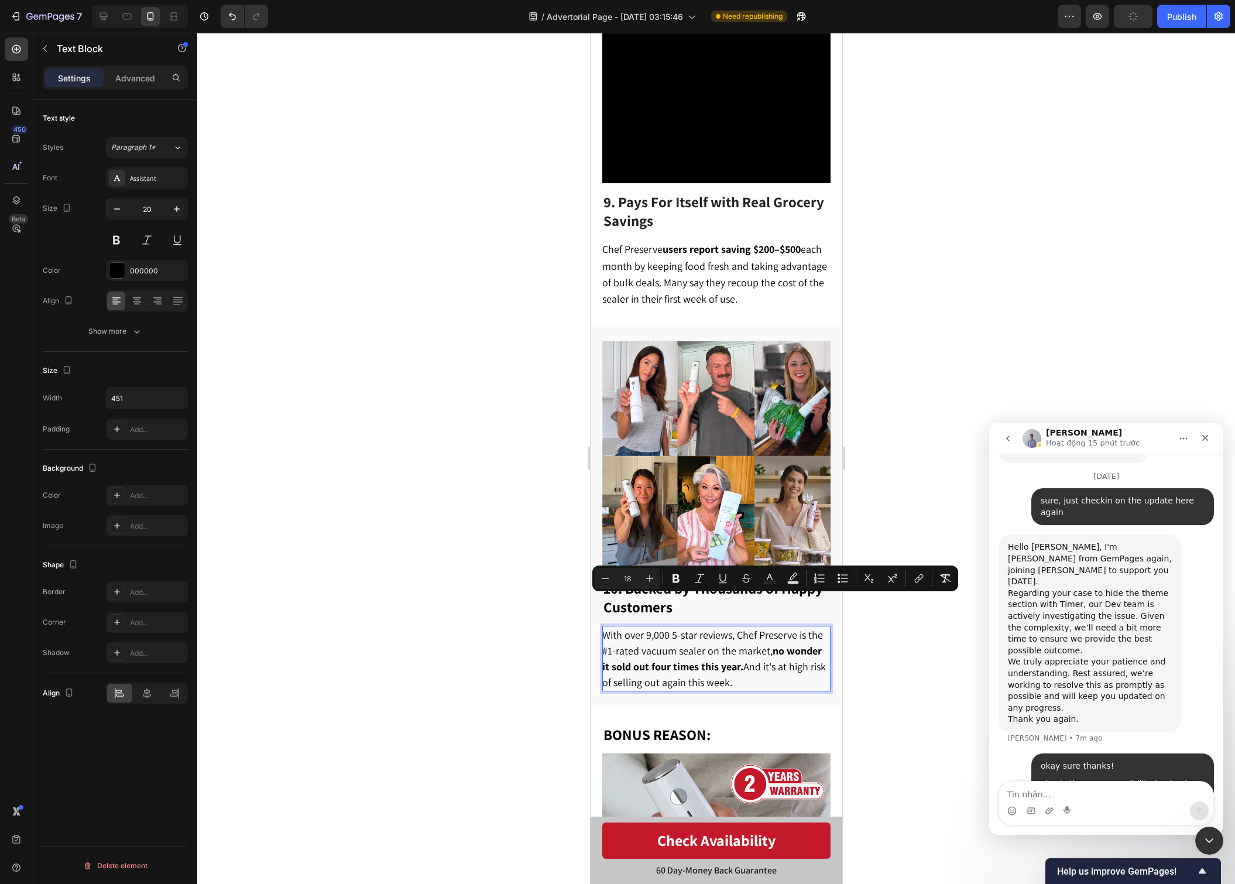
click at [850, 649] on div at bounding box center [716, 458] width 1038 height 851
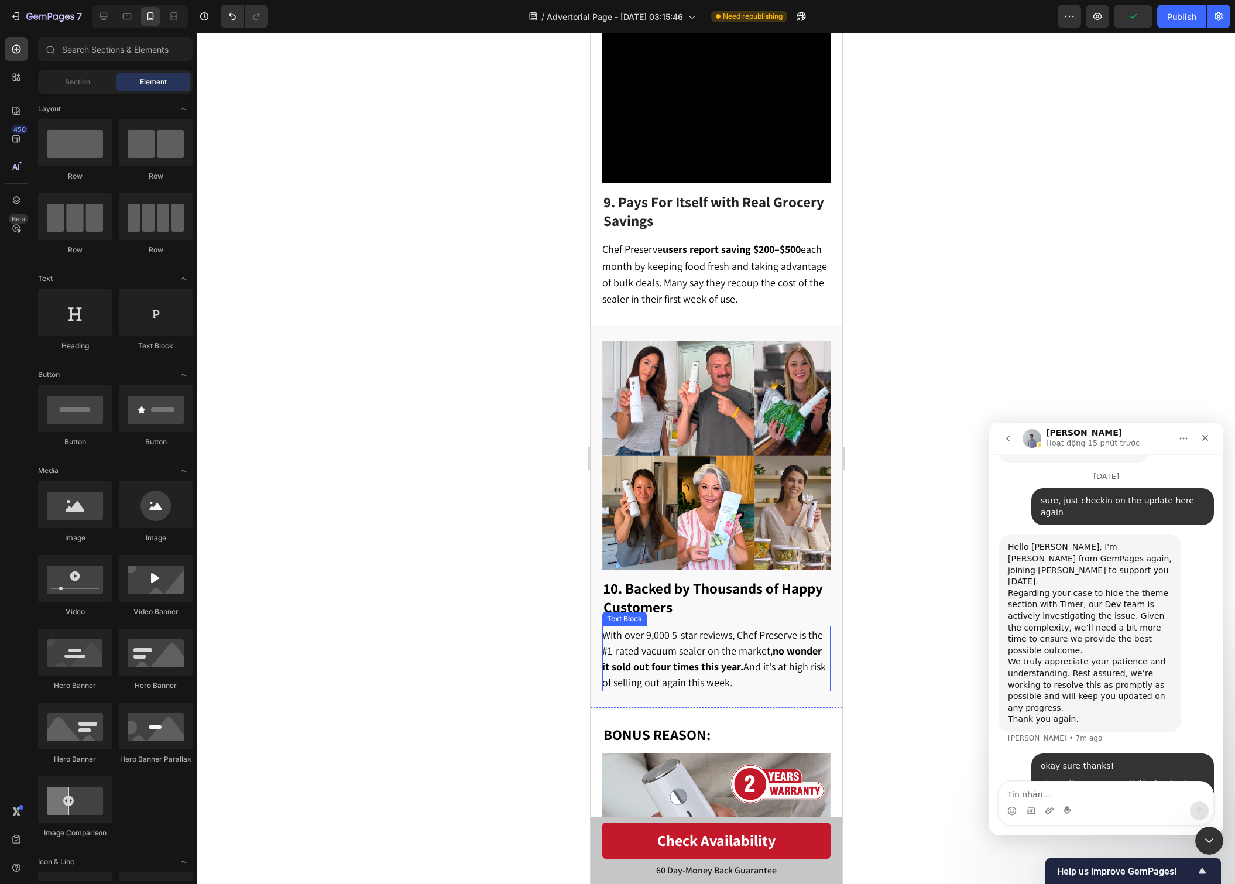
click at [782, 639] on span "With over 9,000 5-star reviews, Chef Preserve is the #1-rated vacuum sealer on …" at bounding box center [714, 658] width 224 height 61
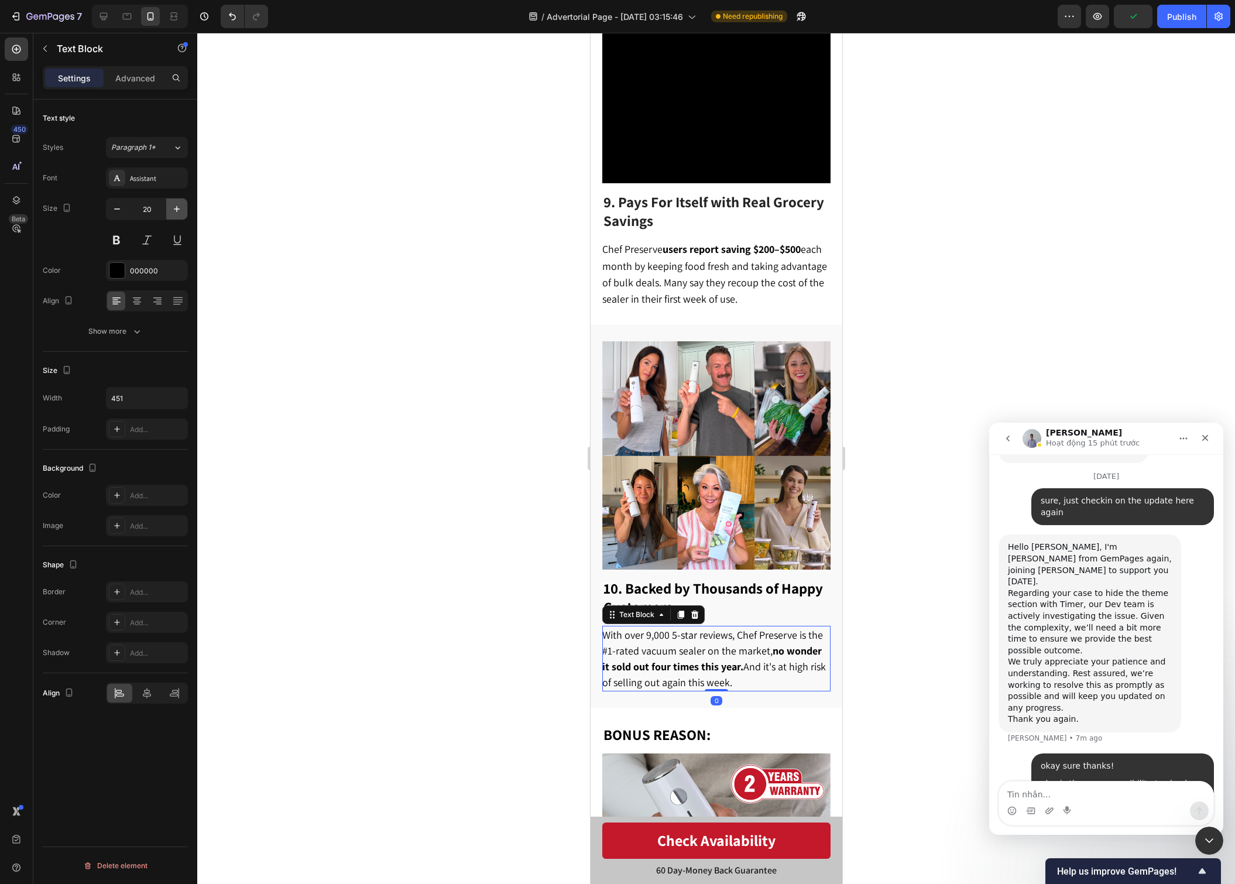
click at [176, 210] on icon "button" at bounding box center [177, 209] width 12 height 12
type input "21"
click at [650, 242] on span "Chef Preserve users report saving $200–$500 each month by keeping food fresh an…" at bounding box center [714, 273] width 225 height 63
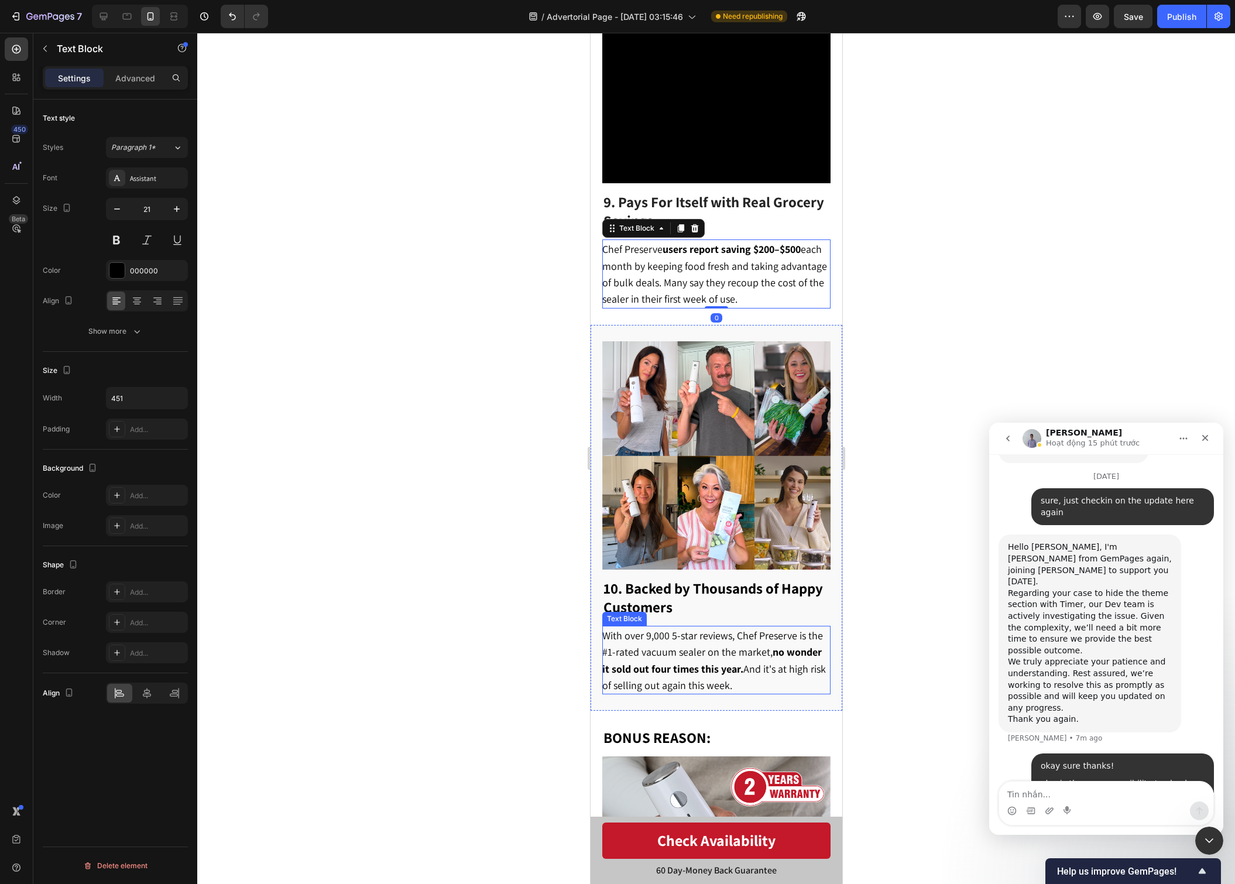
click at [760, 629] on span "With over 9,000 5-star reviews, Chef Preserve is the #1-rated vacuum sealer on …" at bounding box center [714, 660] width 224 height 63
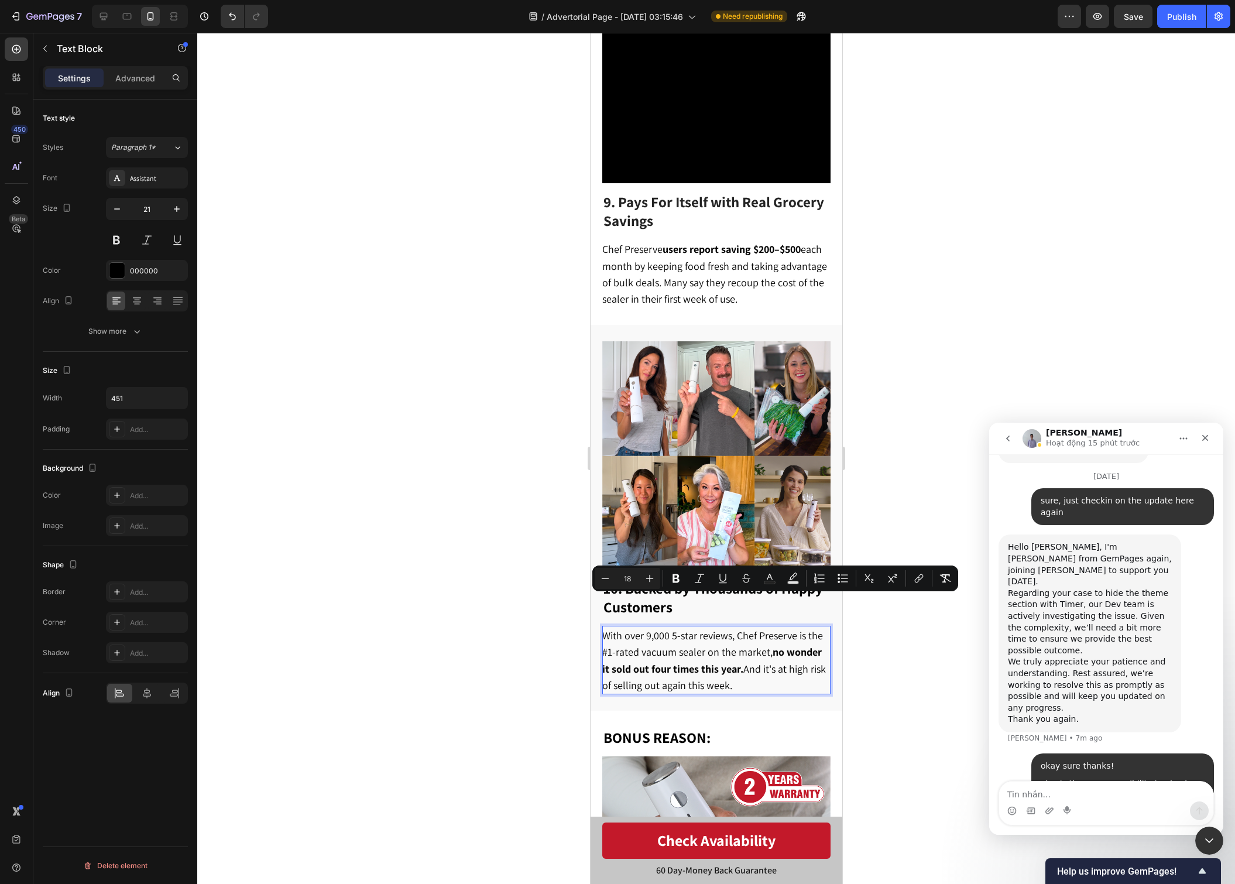
copy span "With over 9,000 5-star reviews, Chef Preserve is the #1-rated vacuum sealer on …"
click at [549, 601] on div at bounding box center [716, 458] width 1038 height 851
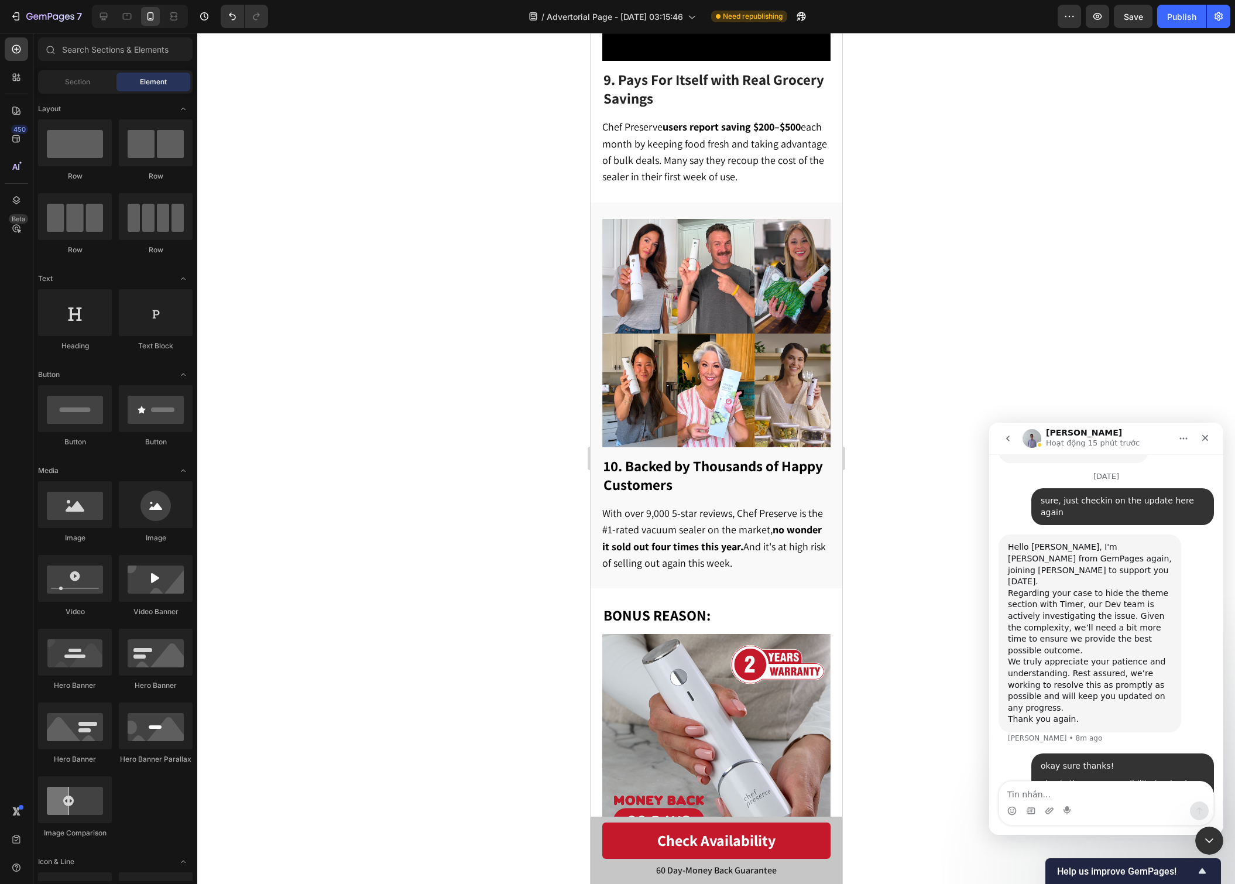
scroll to position [3624, 0]
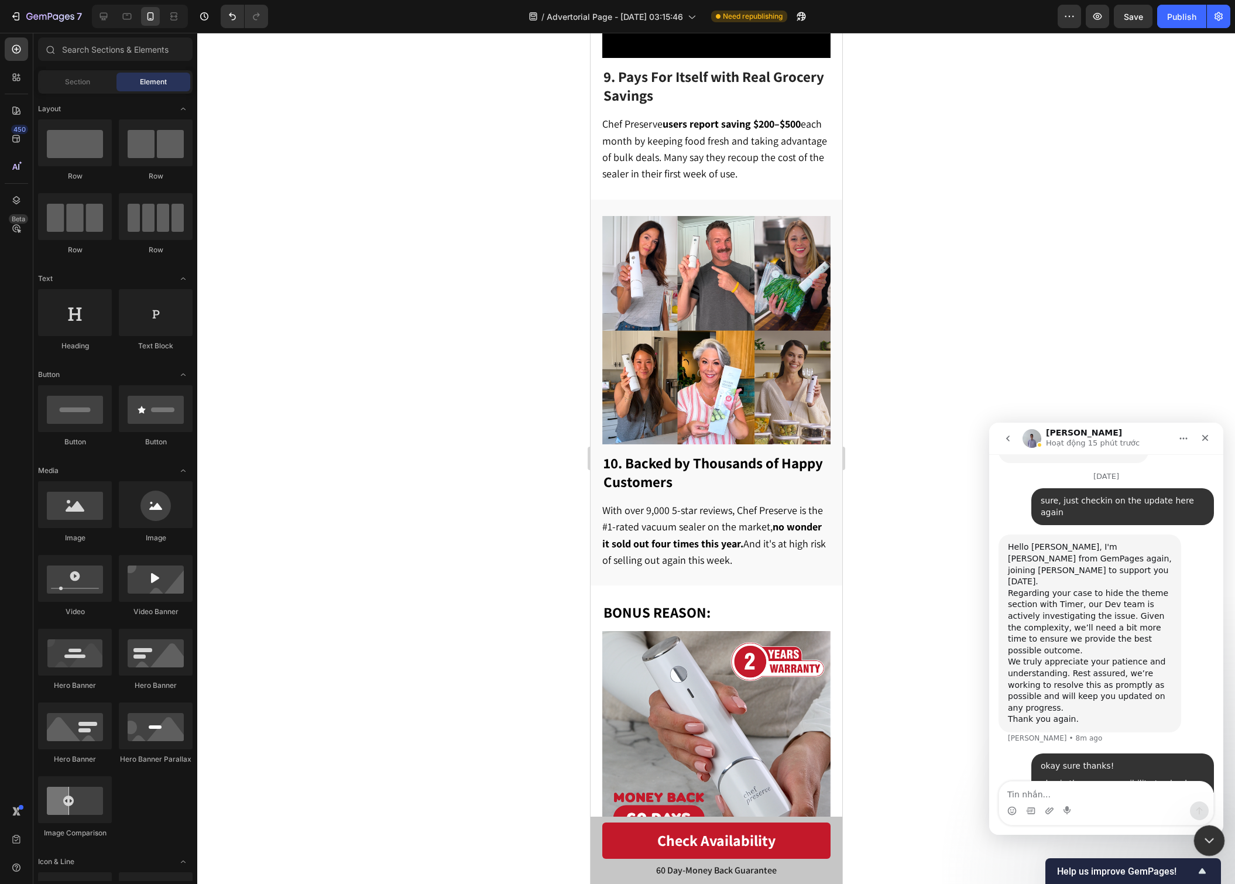
click at [1211, 839] on icon "Close Intercom Messenger" at bounding box center [1208, 839] width 14 height 14
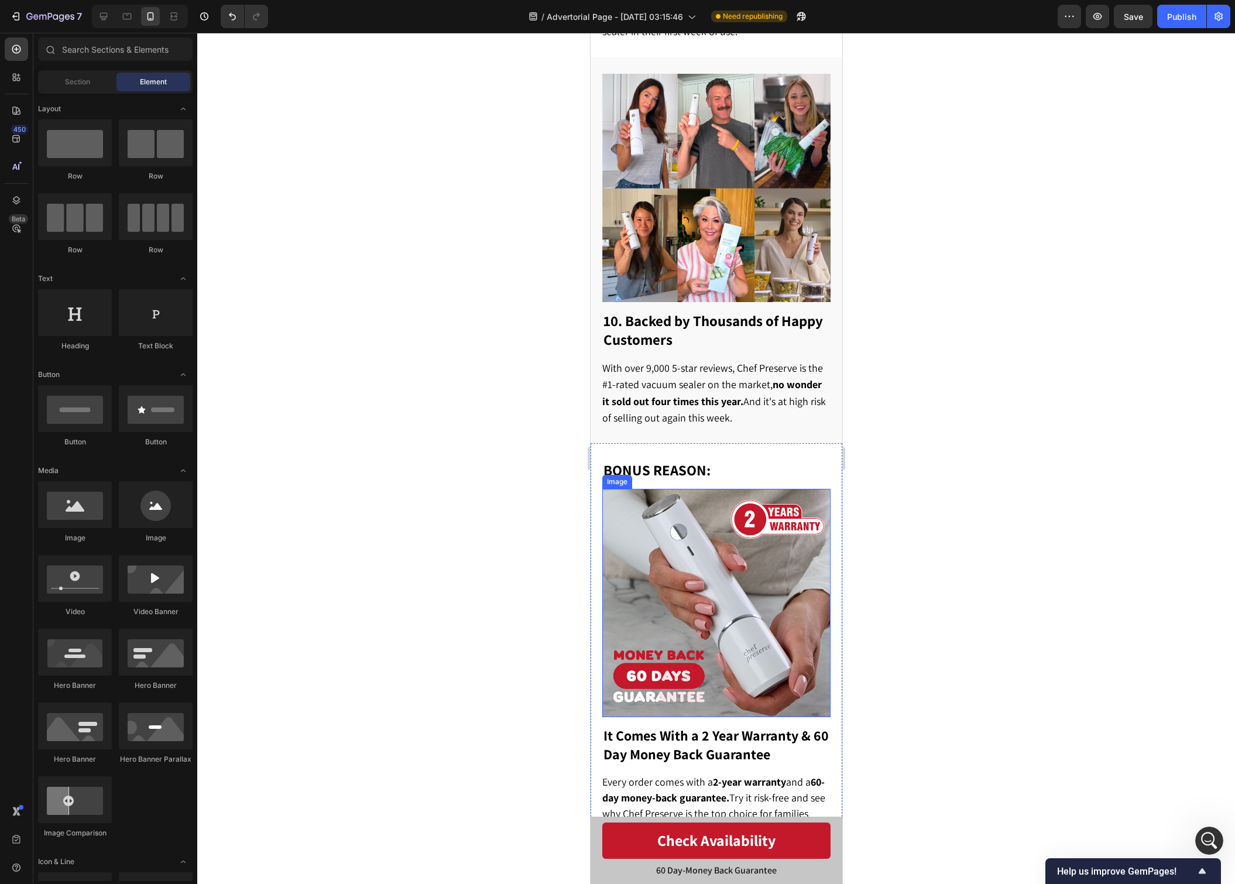
scroll to position [3936, 0]
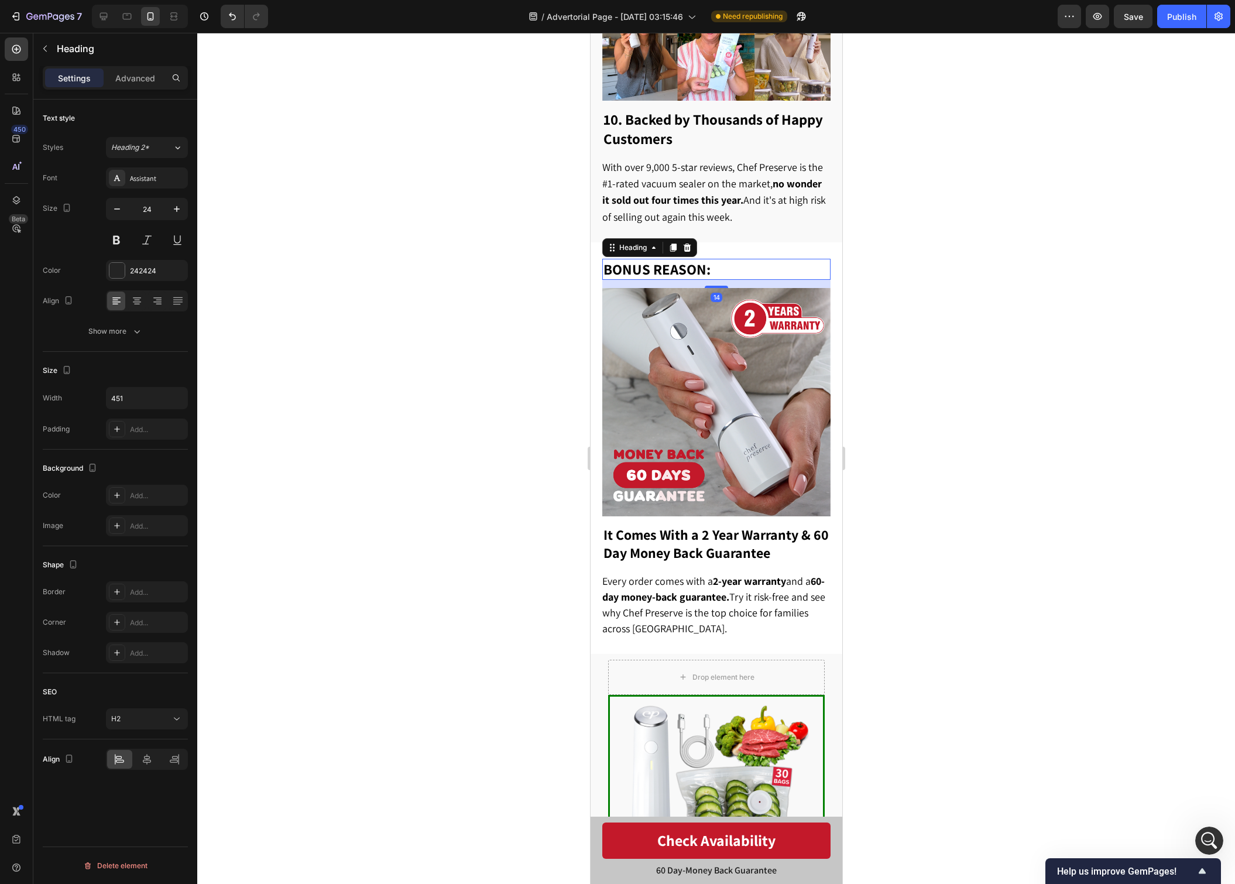
click at [719, 259] on h2 "BONUS REASON:" at bounding box center [716, 269] width 228 height 21
click at [720, 259] on h2 "BONUS REASON:" at bounding box center [716, 269] width 228 height 21
click at [720, 260] on p "BONUS REASON:" at bounding box center [716, 269] width 226 height 19
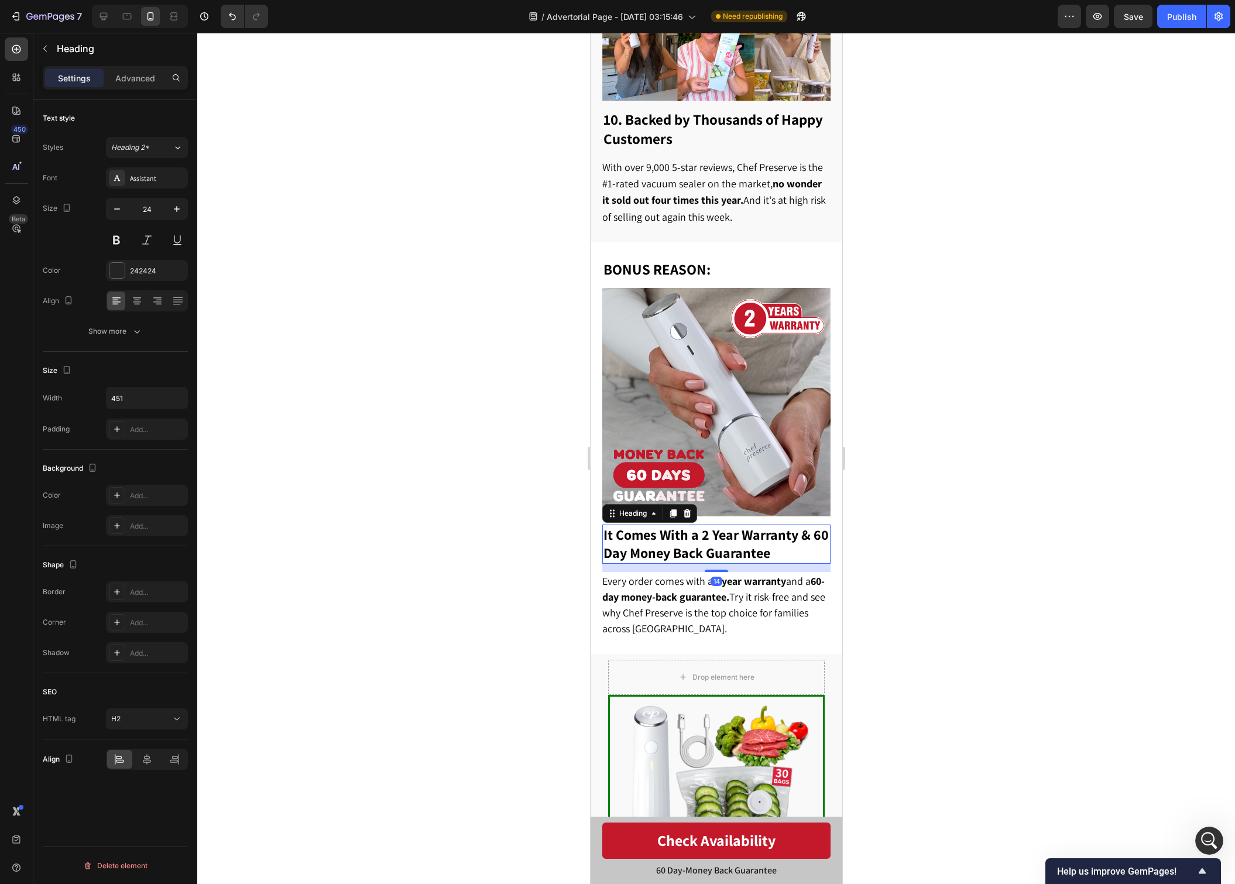
click at [699, 552] on strong "It Comes With a 2 Year Warranty & 60 Day Money Back Guarantee" at bounding box center [715, 543] width 225 height 37
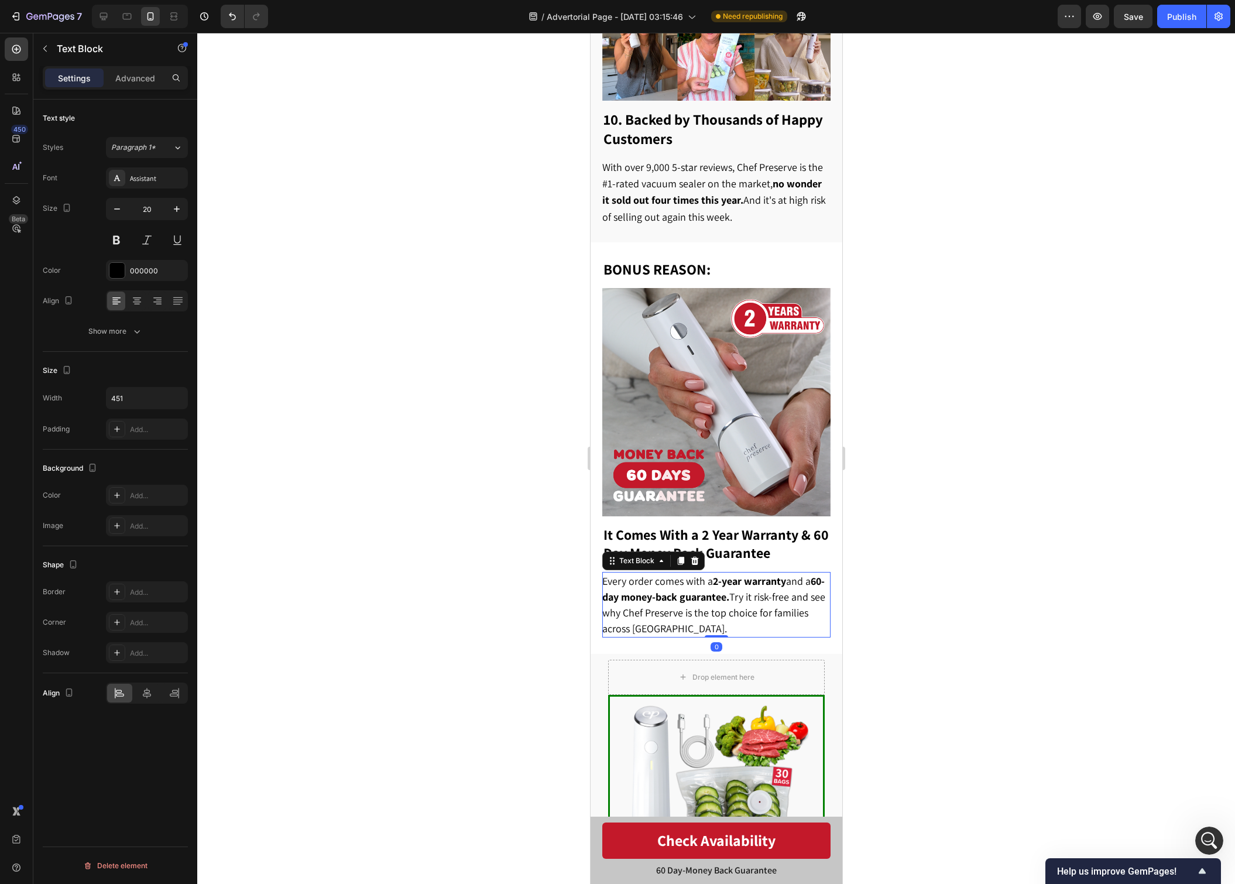
click at [693, 586] on p "Every order comes with a 2-year warranty and a 60-day money-back guarantee. Try…" at bounding box center [715, 604] width 227 height 63
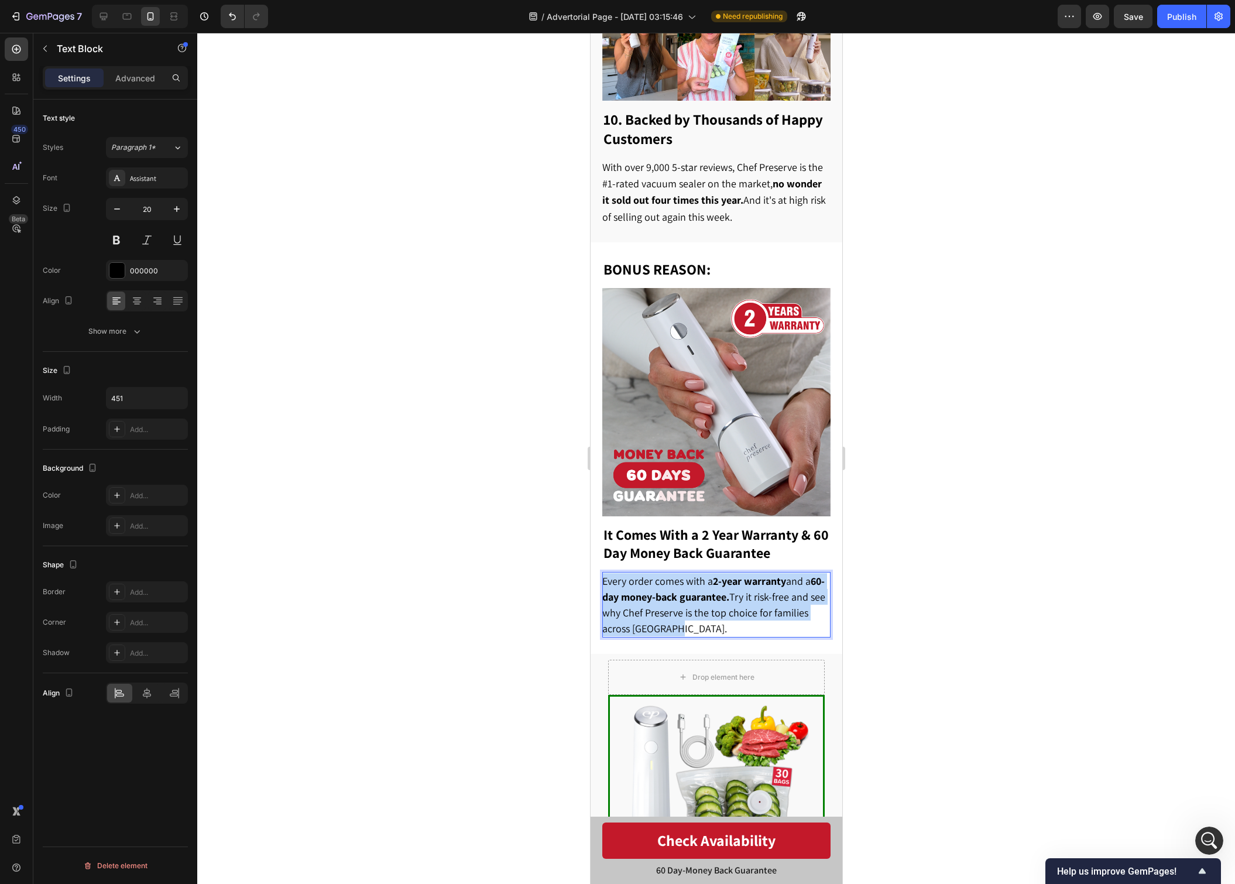
click at [693, 586] on p "Every order comes with a 2-year warranty and a 60-day money-back guarantee. Try…" at bounding box center [715, 604] width 227 height 63
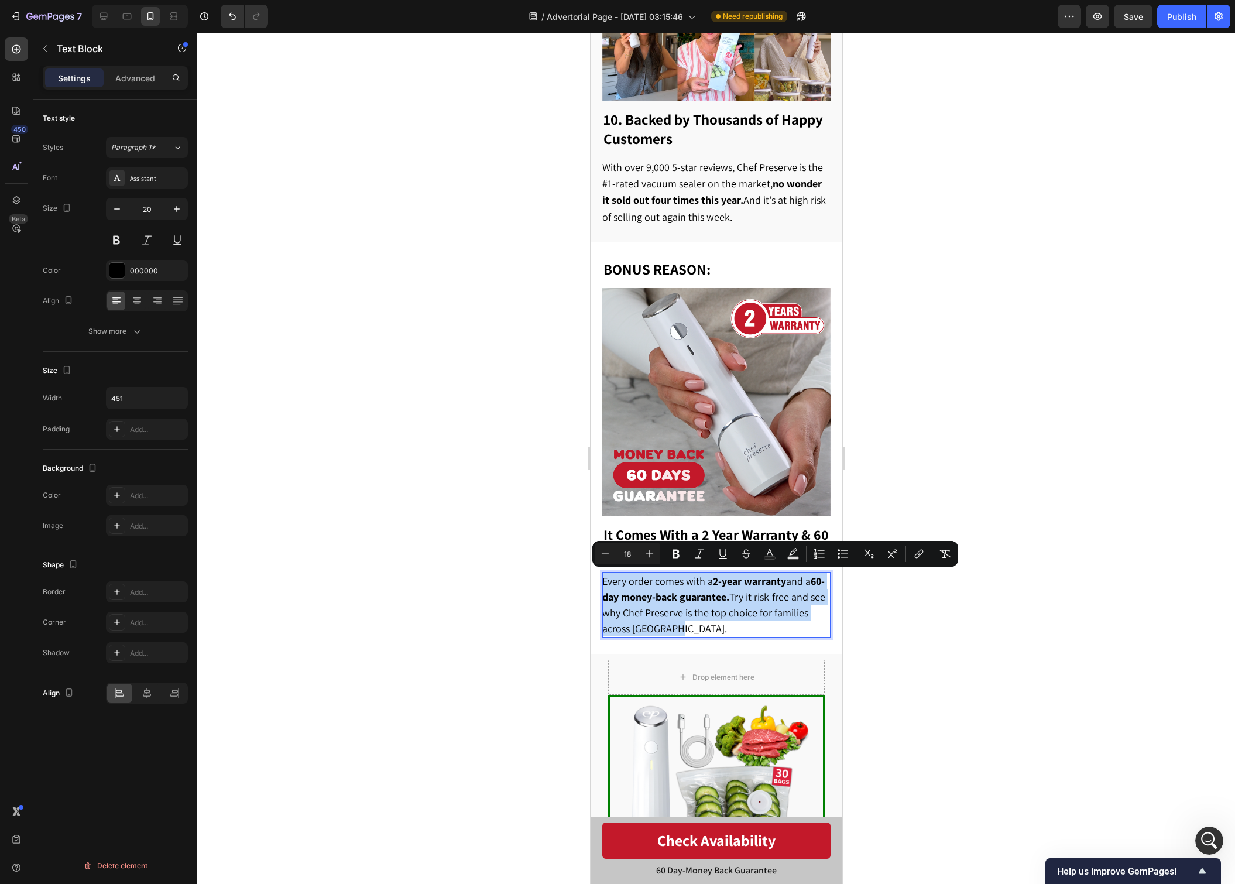
click at [714, 602] on p "Every order comes with a 2-year warranty and a 60-day money-back guarantee. Try…" at bounding box center [715, 604] width 227 height 63
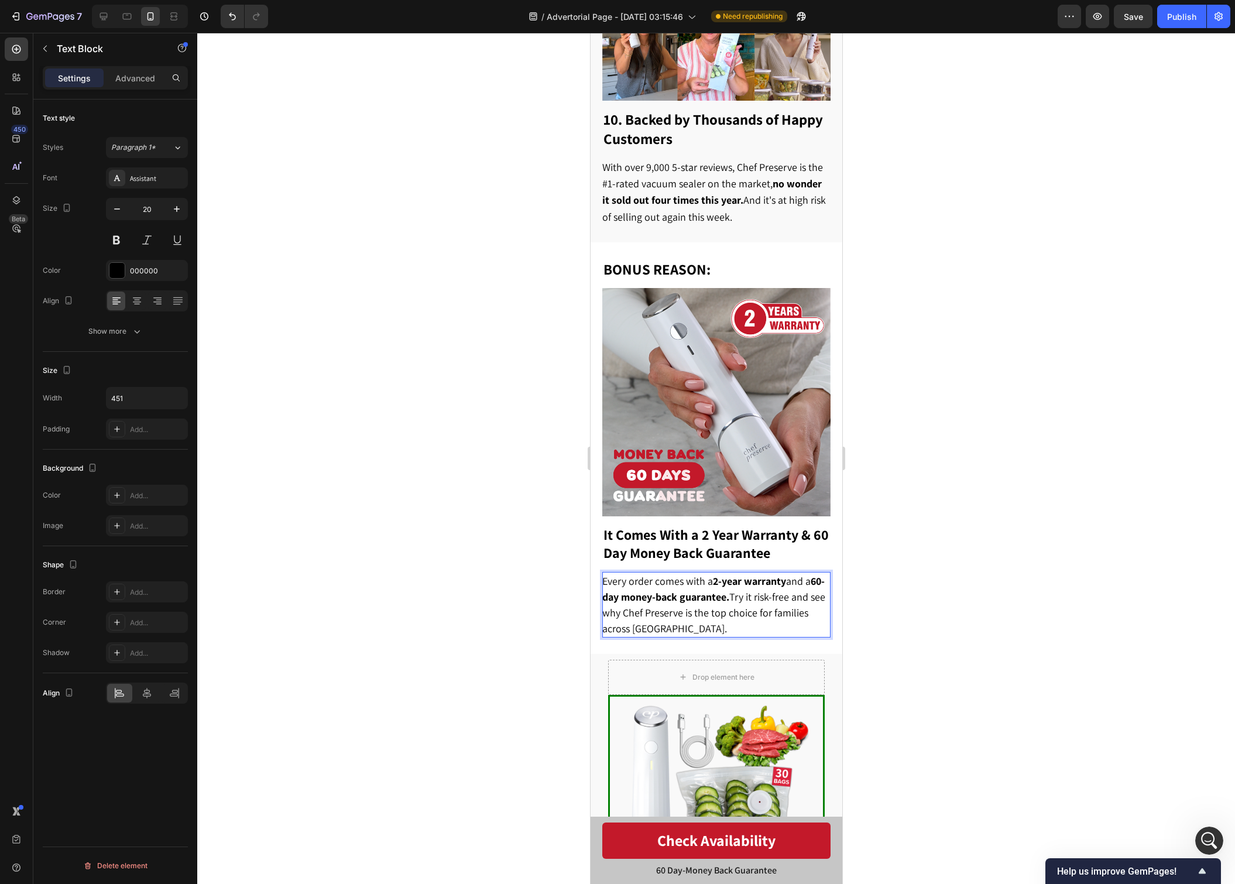
click at [701, 620] on p "Every order comes with a 2-year warranty and a 60-day money-back guarantee. Try…" at bounding box center [715, 604] width 227 height 63
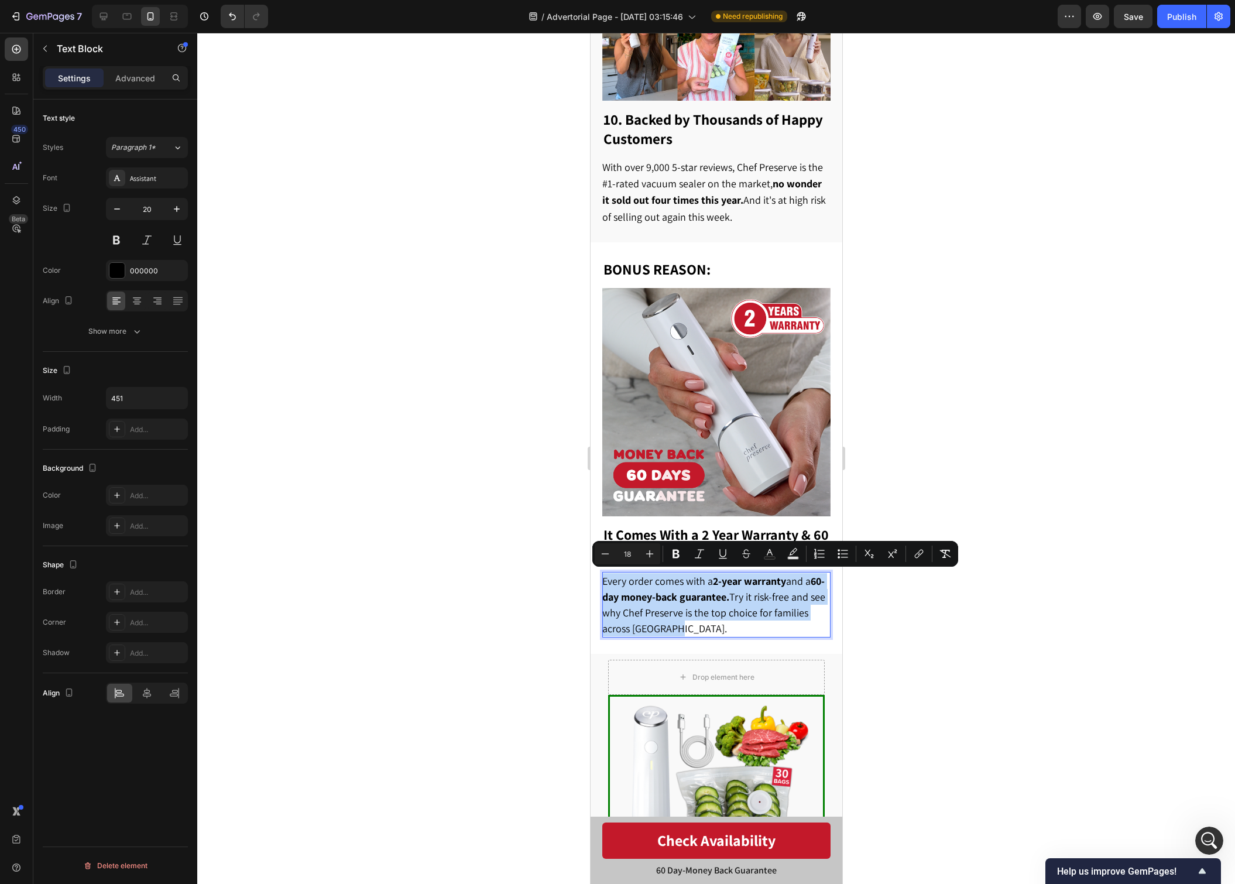
drag, startPoint x: 673, startPoint y: 617, endPoint x: 603, endPoint y: 580, distance: 79.6
click at [603, 580] on p "Every order comes with a 2-year warranty and a 60-day money-back guarantee. Try…" at bounding box center [715, 604] width 227 height 63
type input "20"
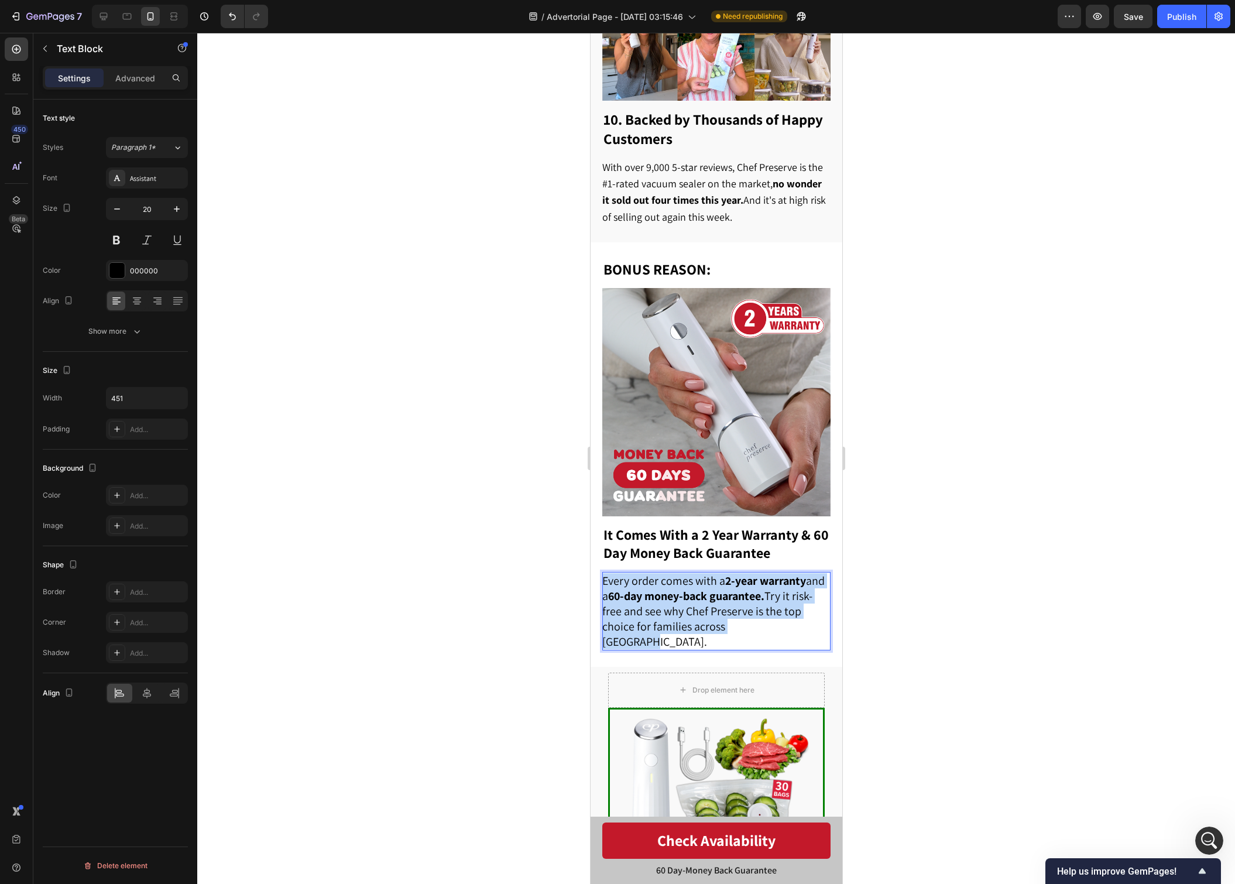
drag, startPoint x: 772, startPoint y: 621, endPoint x: 603, endPoint y: 580, distance: 173.4
click at [603, 580] on p "Every order comes with a 2-year warranty and a 60-day money-back guarantee. Try…" at bounding box center [715, 611] width 227 height 76
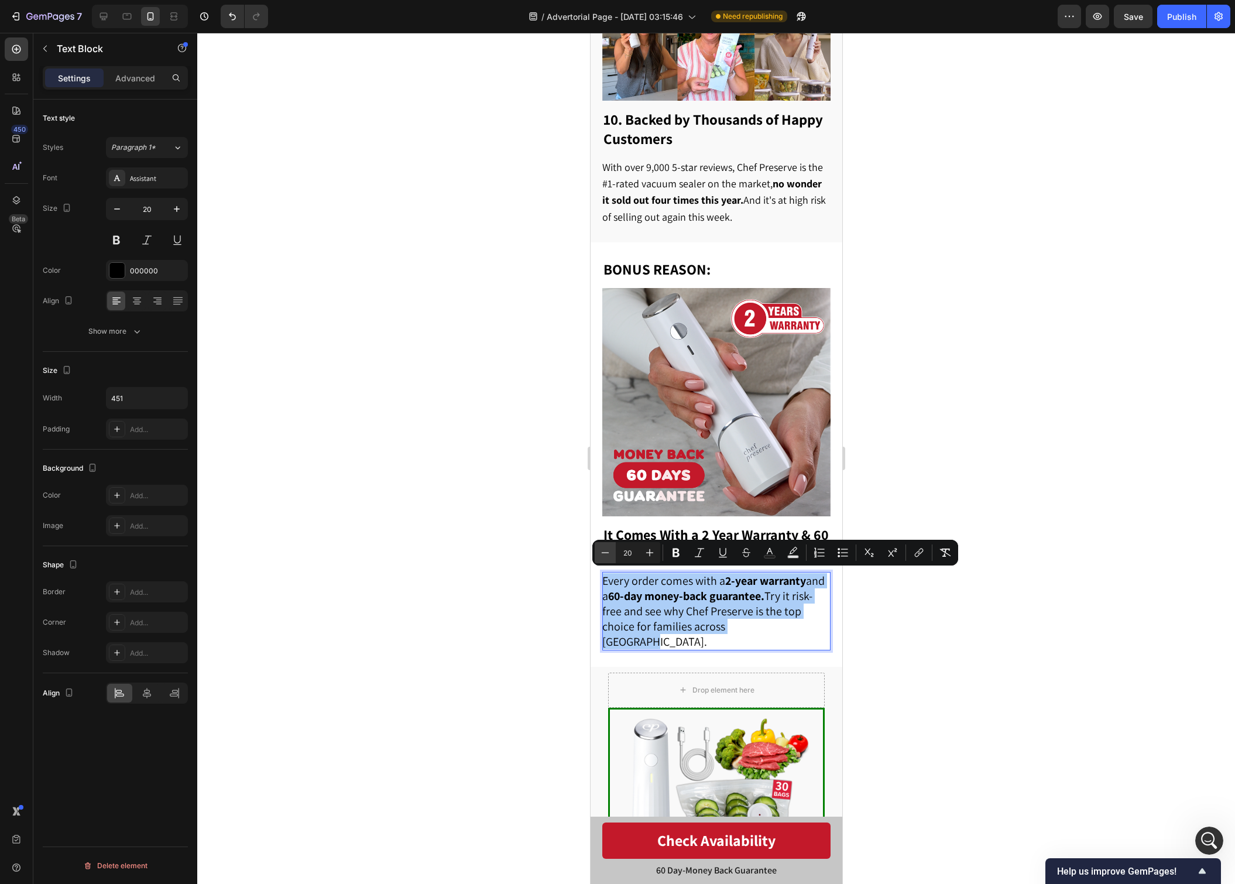
click at [609, 557] on icon "Editor contextual toolbar" at bounding box center [605, 553] width 12 height 12
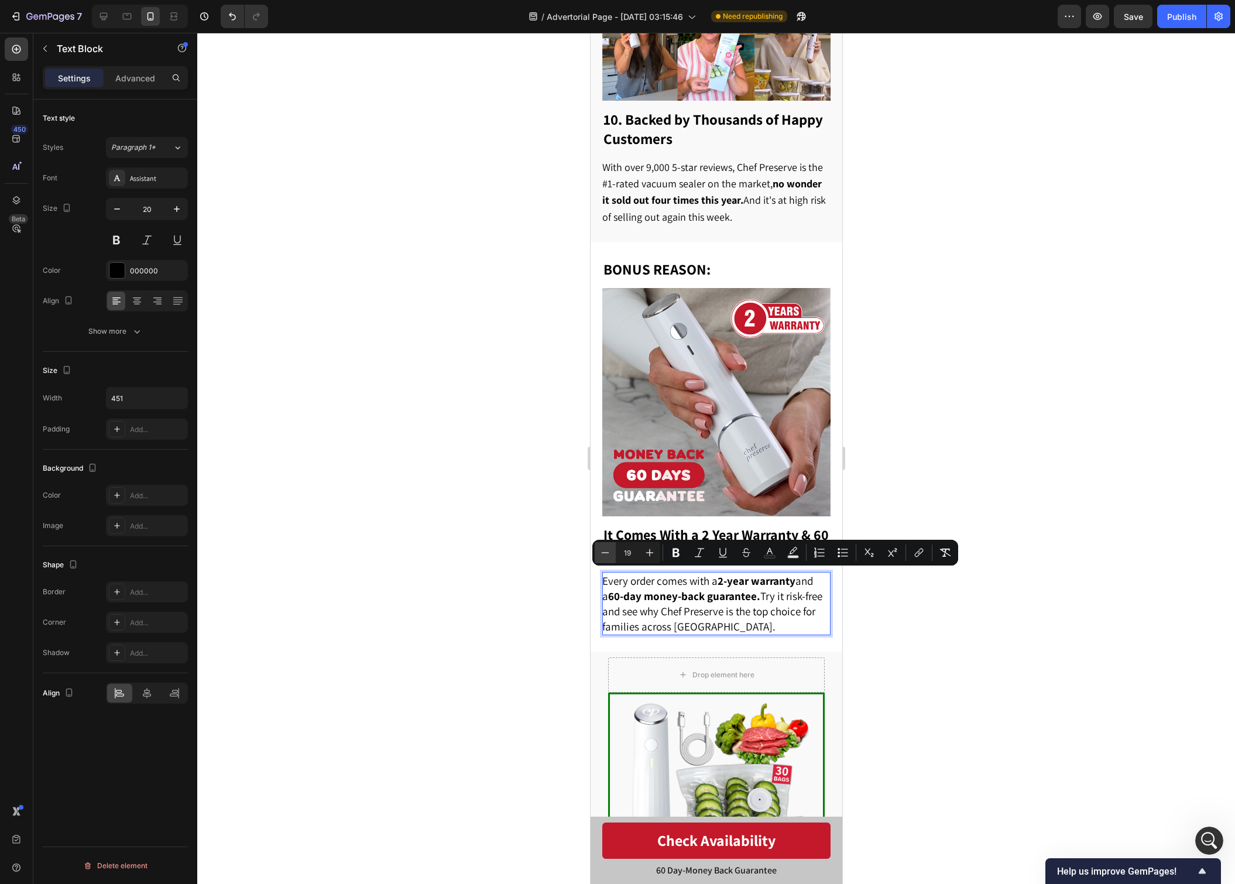
click at [609, 557] on icon "Editor contextual toolbar" at bounding box center [605, 553] width 12 height 12
type input "18"
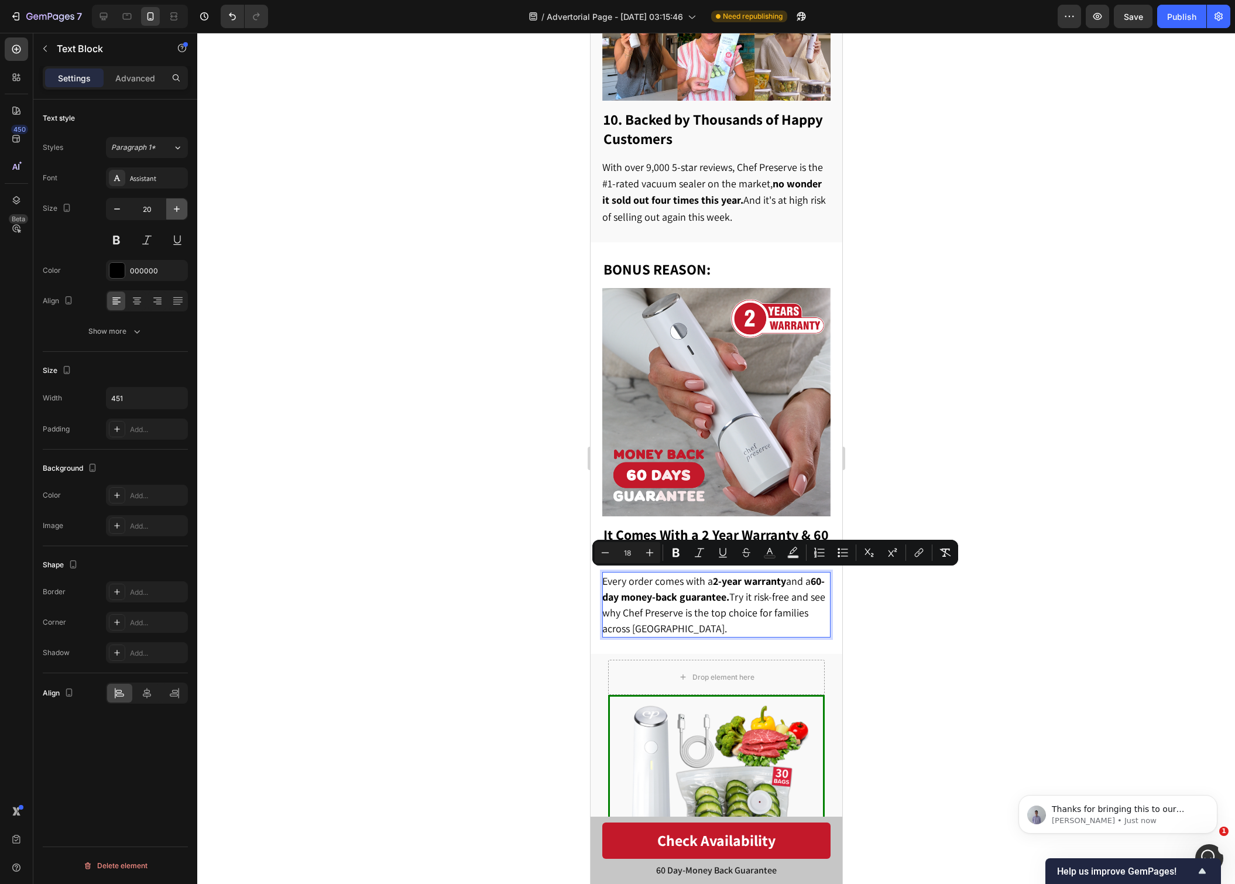
scroll to position [0, 0]
click at [179, 208] on icon "button" at bounding box center [177, 209] width 12 height 12
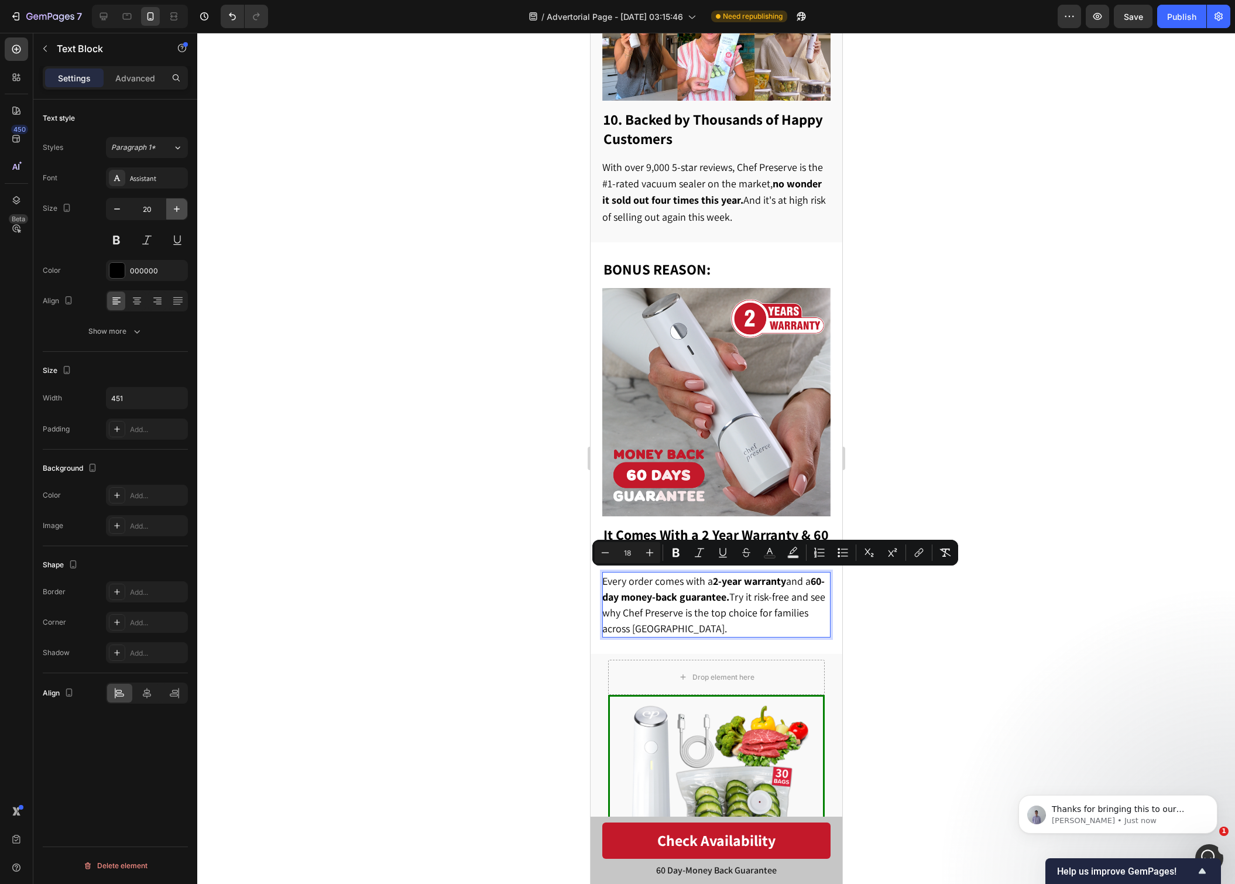
type input "21"
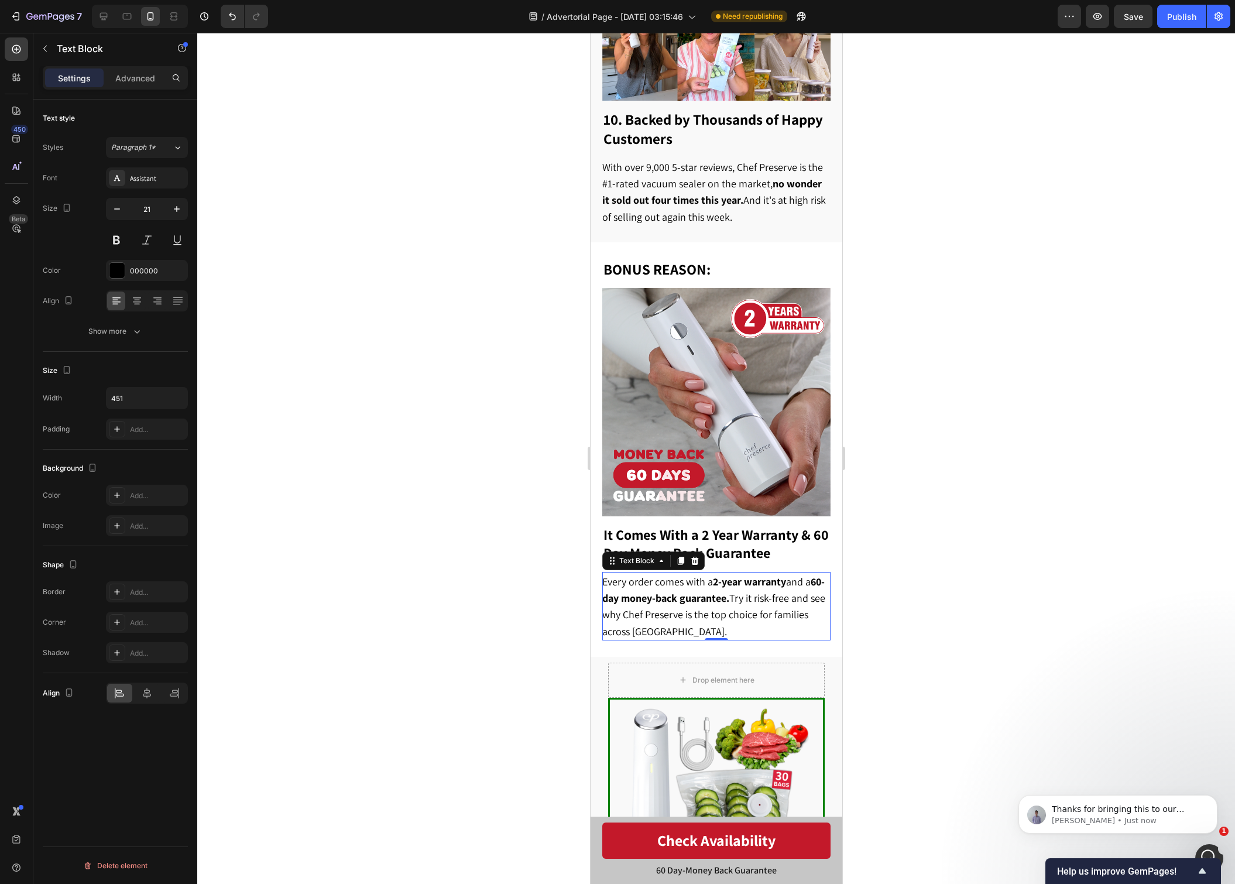
drag, startPoint x: 1012, startPoint y: 557, endPoint x: 1034, endPoint y: 605, distance: 52.4
click at [1012, 557] on div at bounding box center [716, 458] width 1038 height 851
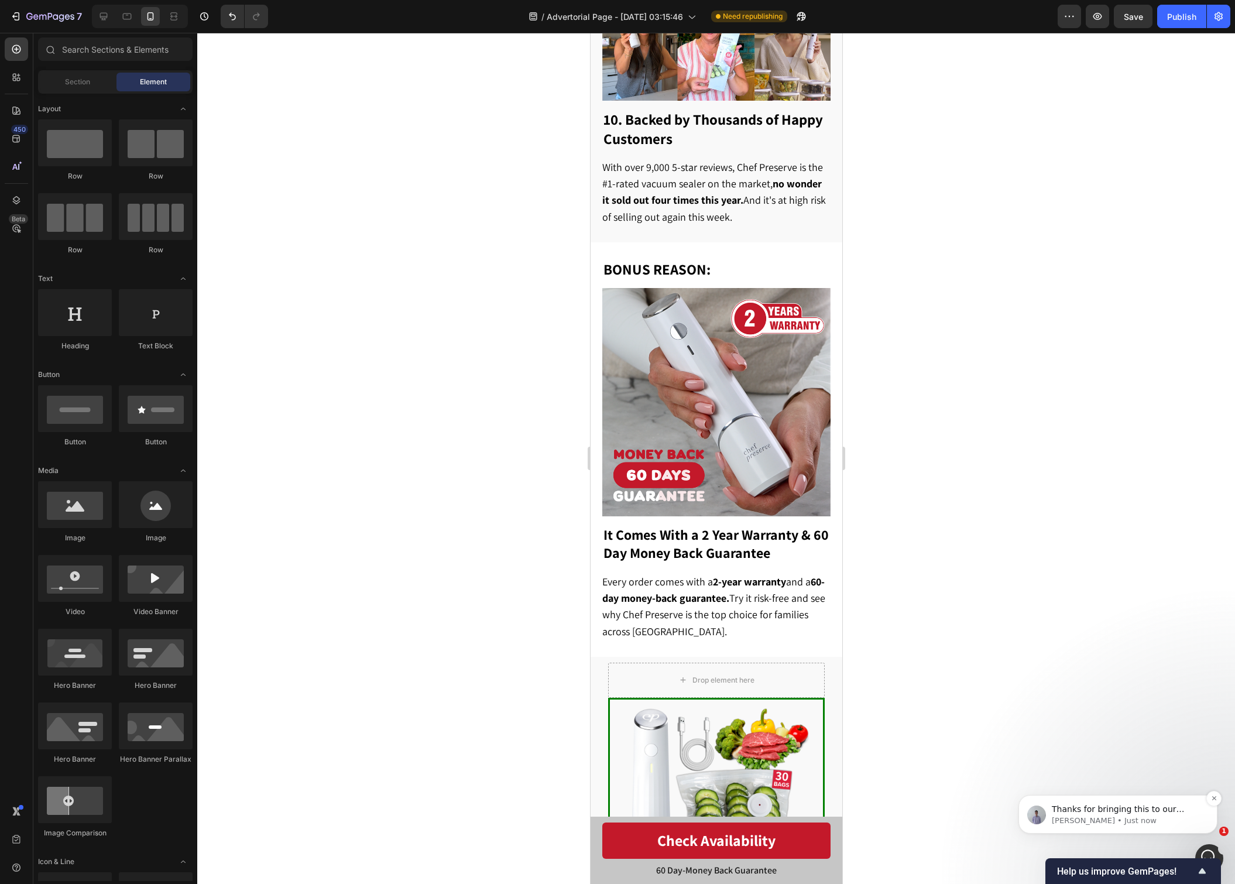
click at [1133, 813] on span "Thanks for bringing this to our attention. Regarding your request to customize …" at bounding box center [1127, 896] width 150 height 184
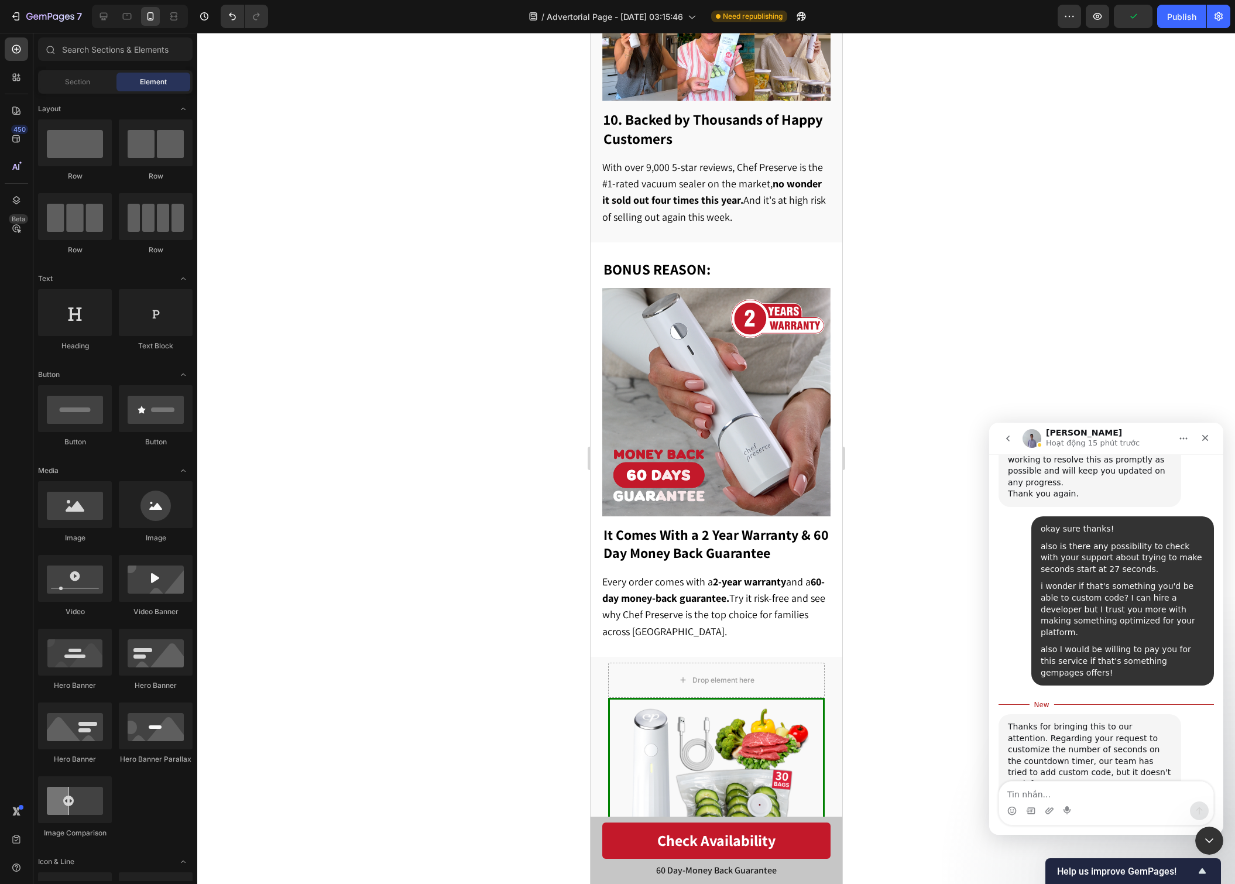
scroll to position [4943, 0]
click at [1101, 852] on link "https://feedback.gempages.net/" at bounding box center [1123, 856] width 91 height 9
click at [1071, 798] on textarea "Tin nhắn..." at bounding box center [1106, 792] width 214 height 20
type textarea "should I just create a new post?"
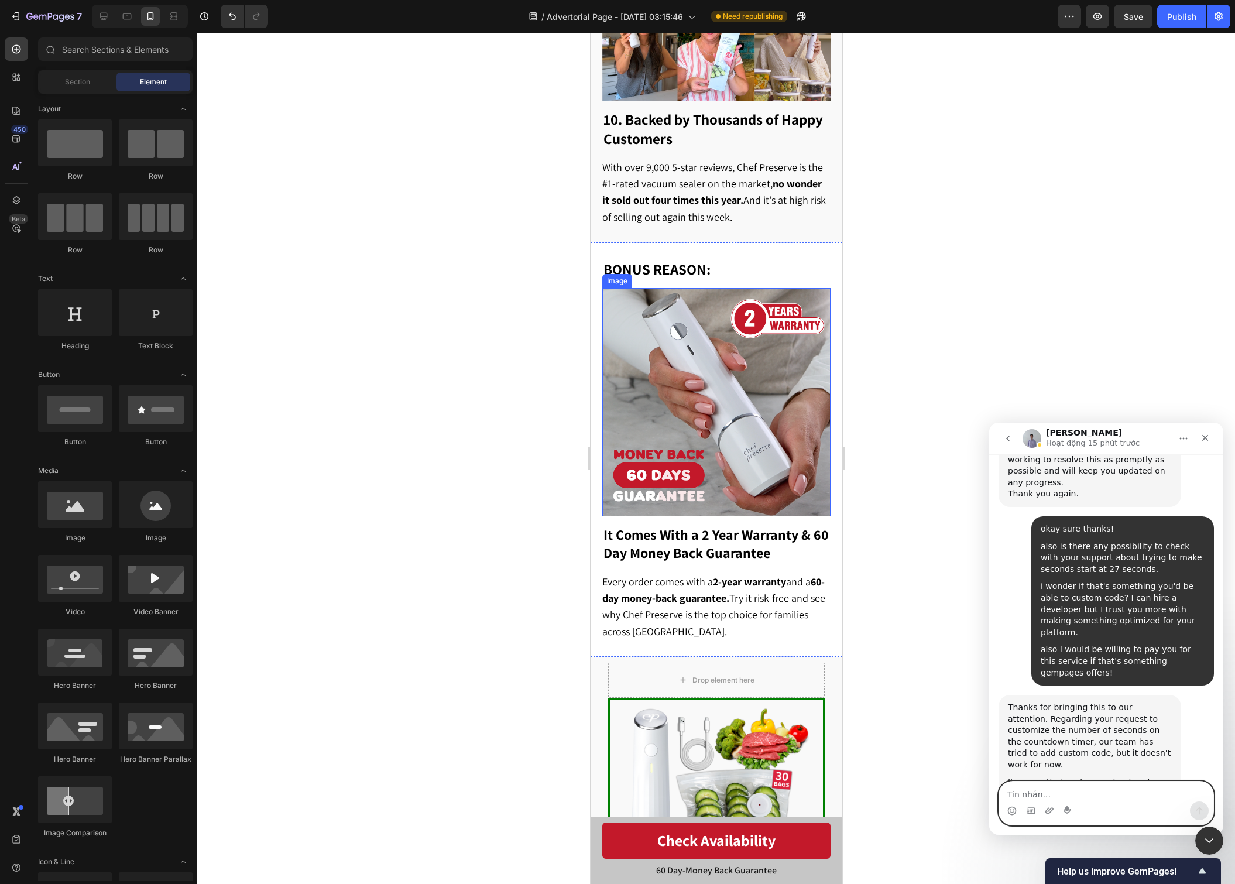
scroll to position [4958, 0]
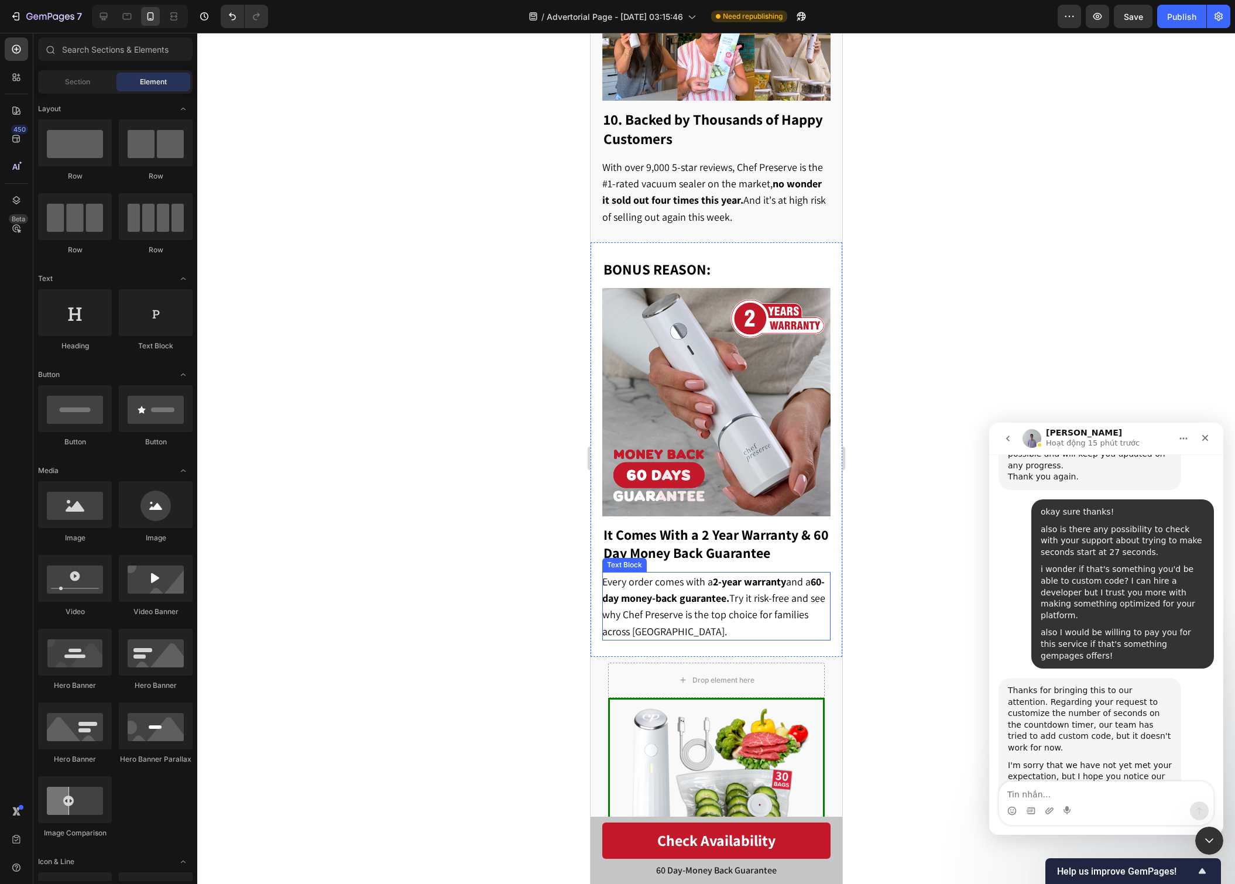
click at [766, 613] on span "Every order comes with a 2-year warranty and a 60-day money-back guarantee. Try…" at bounding box center [713, 606] width 223 height 63
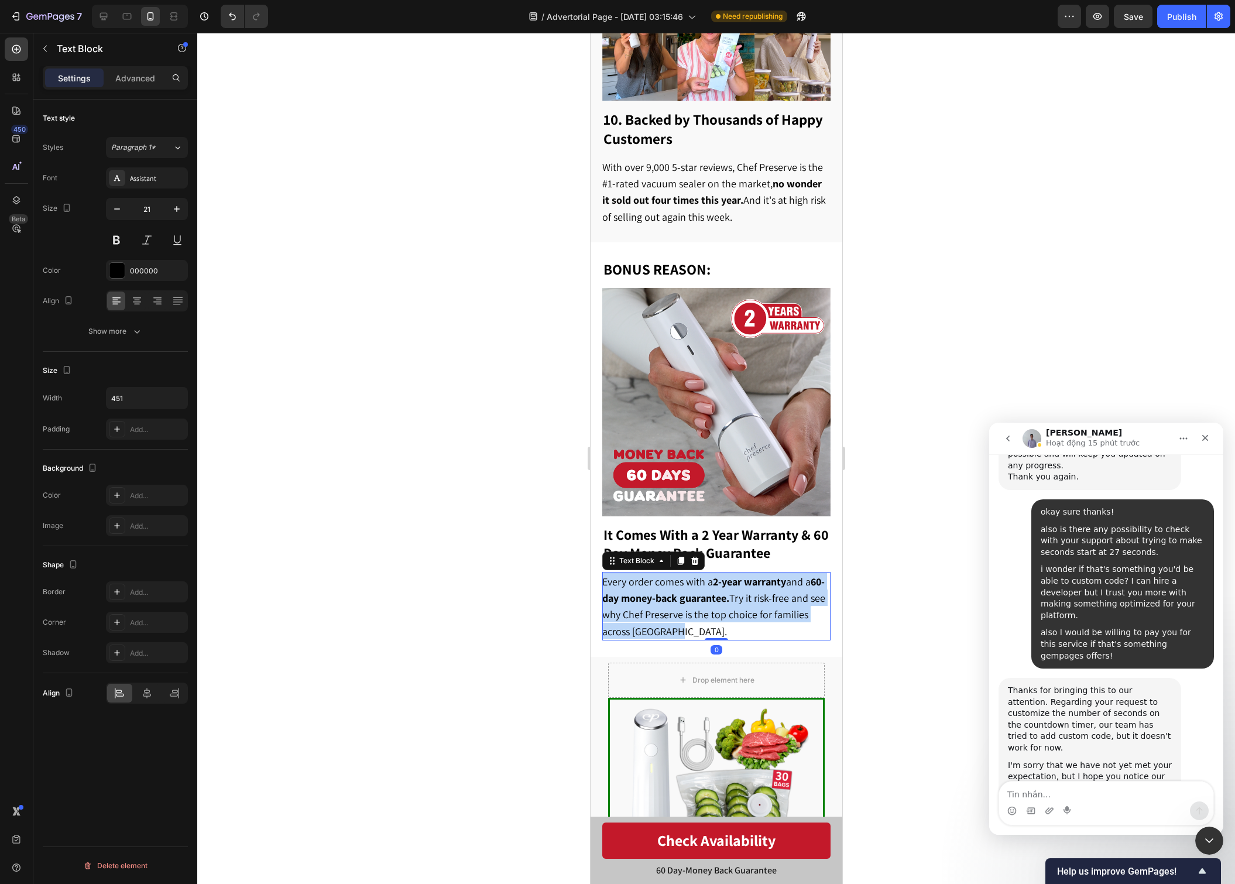
click at [766, 613] on span "Every order comes with a 2-year warranty and a 60-day money-back guarantee. Try…" at bounding box center [713, 606] width 223 height 63
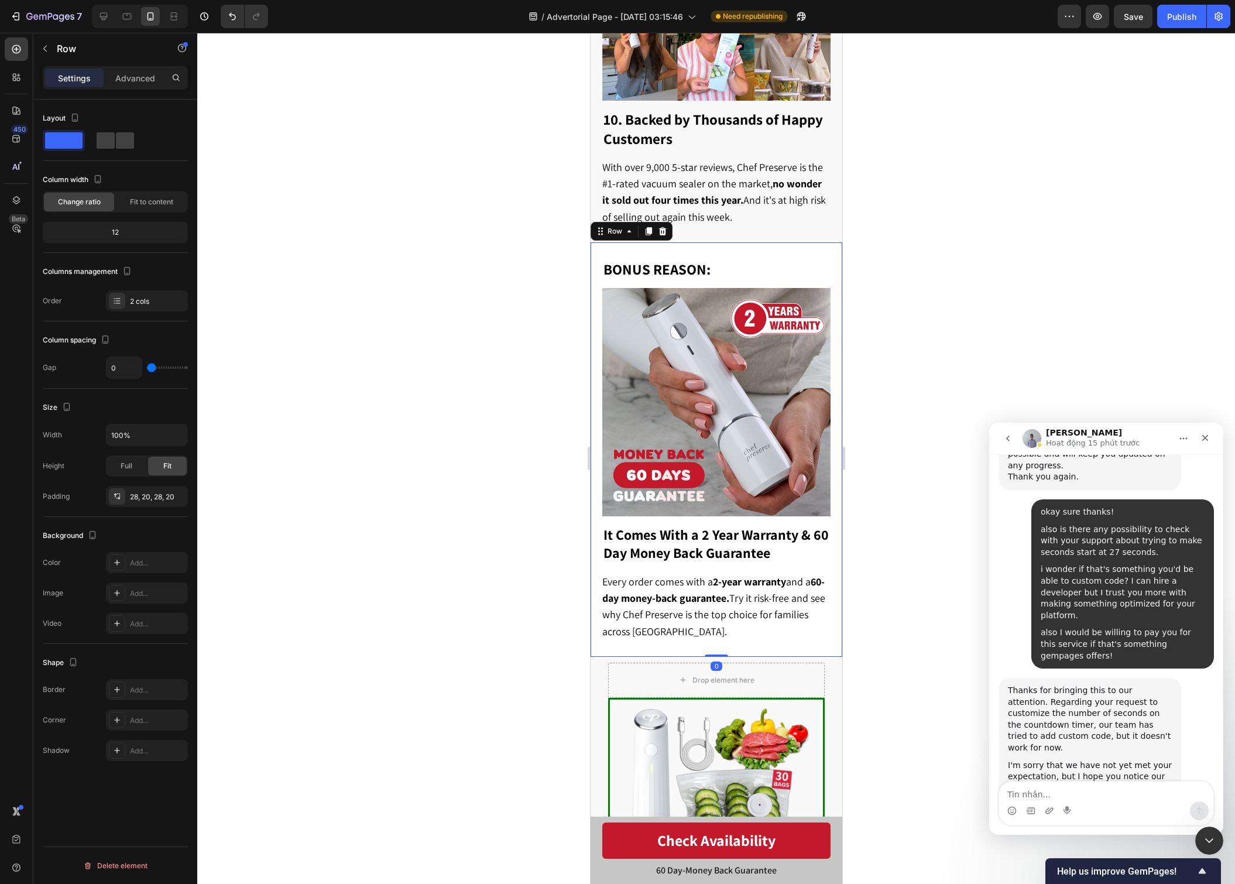
click at [837, 503] on div "⁠⁠⁠⁠⁠⁠⁠ It Comes With a 2 Year Warranty & 60 Day Money Back Guarantee Heading E…" at bounding box center [716, 449] width 252 height 414
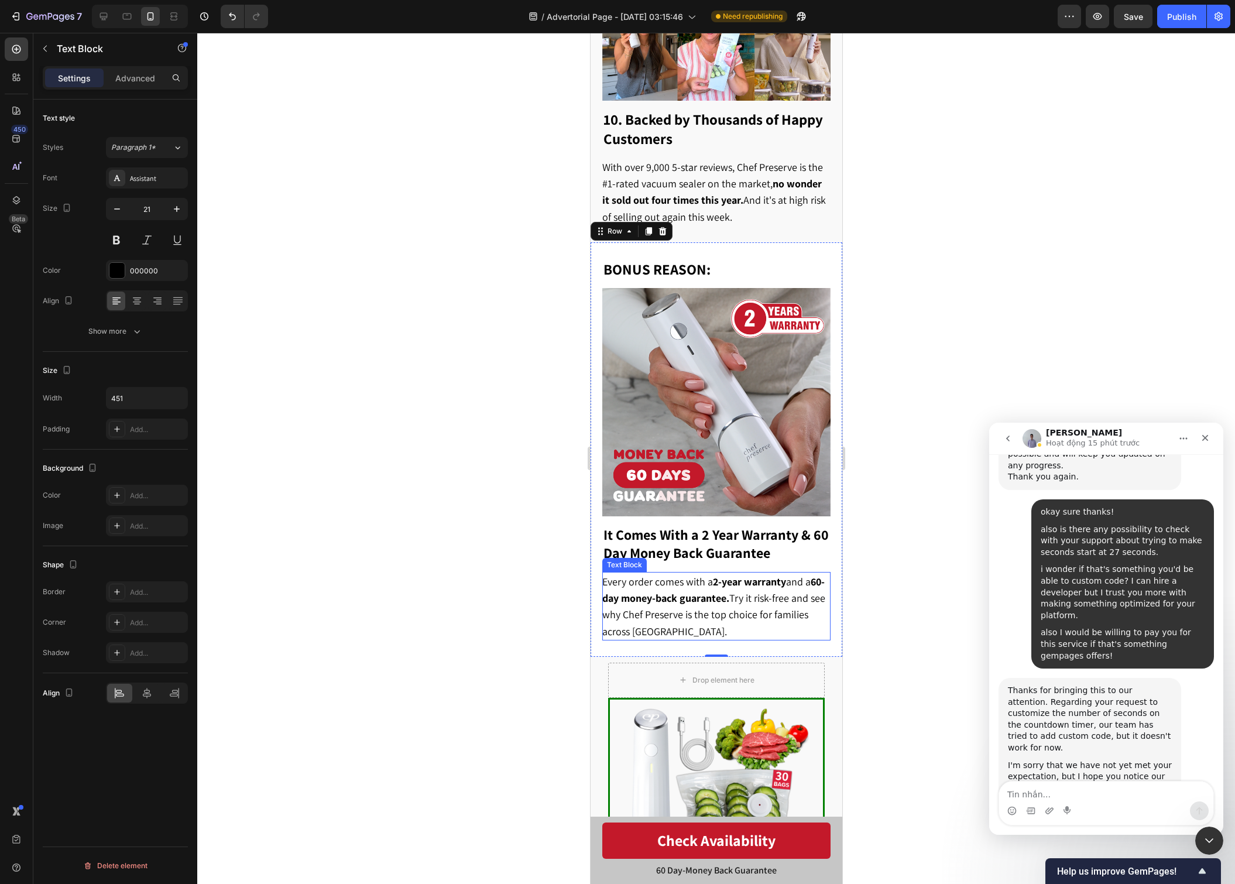
click at [709, 629] on p "Every order comes with a 2-year warranty and a 60-day money-back guarantee. Try…" at bounding box center [715, 606] width 227 height 66
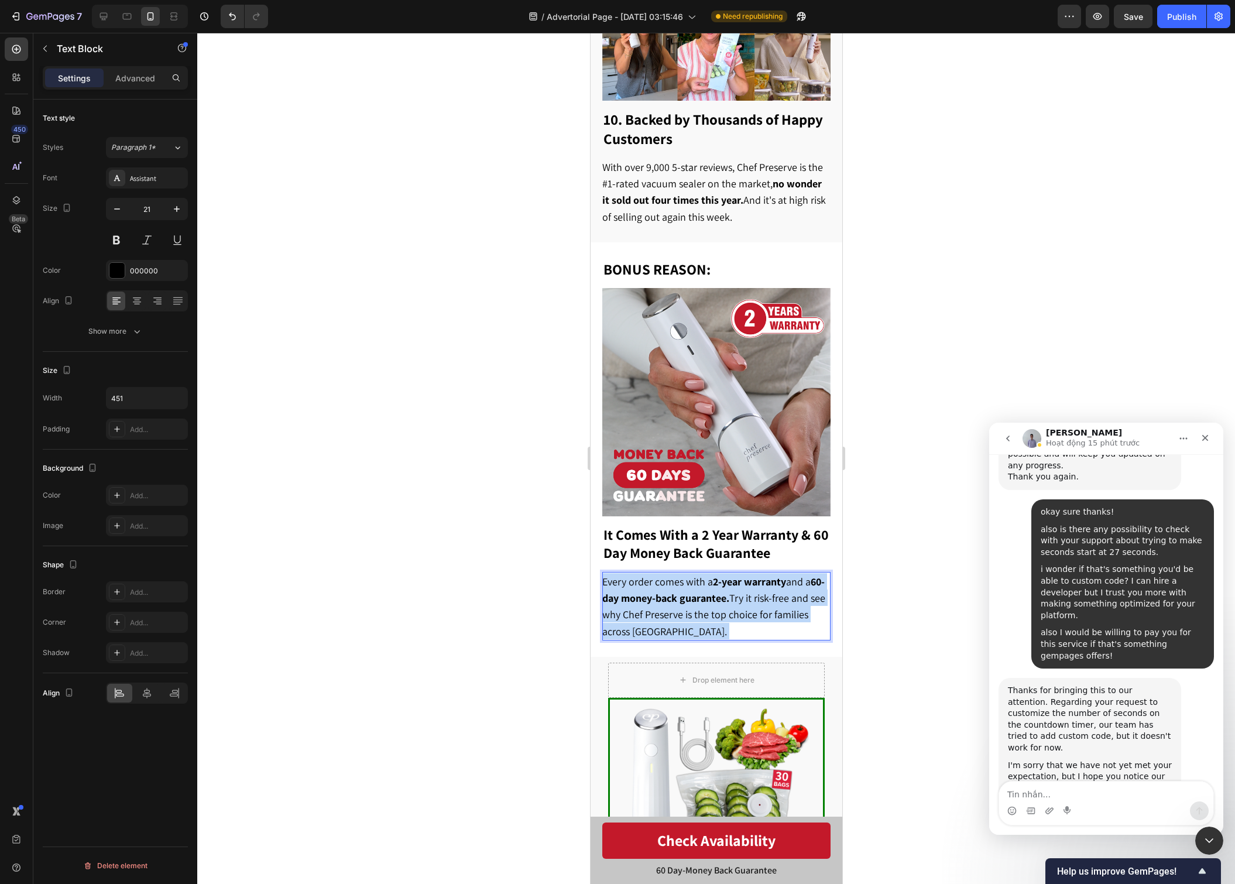
drag, startPoint x: 700, startPoint y: 629, endPoint x: 592, endPoint y: 581, distance: 117.9
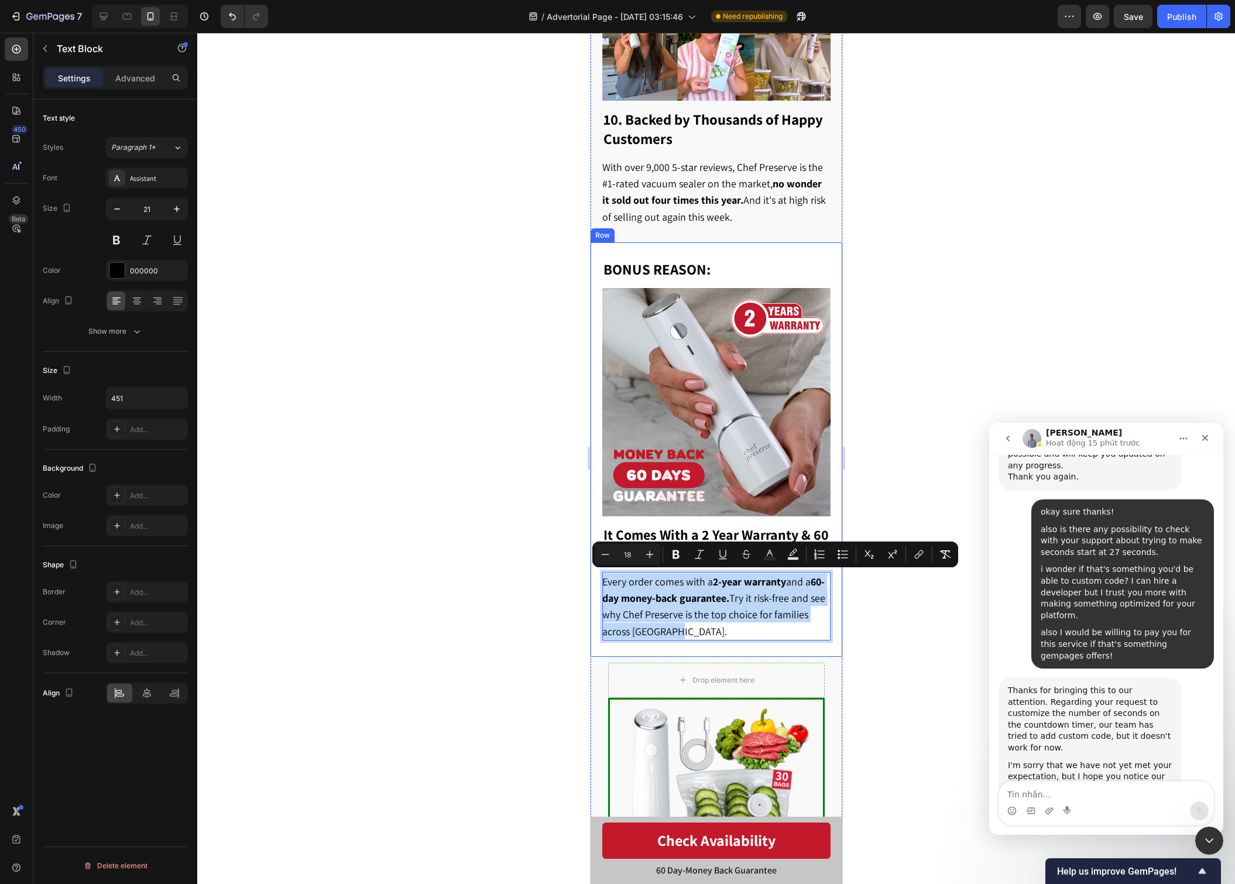
drag, startPoint x: 675, startPoint y: 626, endPoint x: 600, endPoint y: 571, distance: 92.6
click at [600, 571] on div "⁠⁠⁠⁠⁠⁠⁠ It Comes With a 2 Year Warranty & 60 Day Money Back Guarantee Heading E…" at bounding box center [716, 449] width 252 height 414
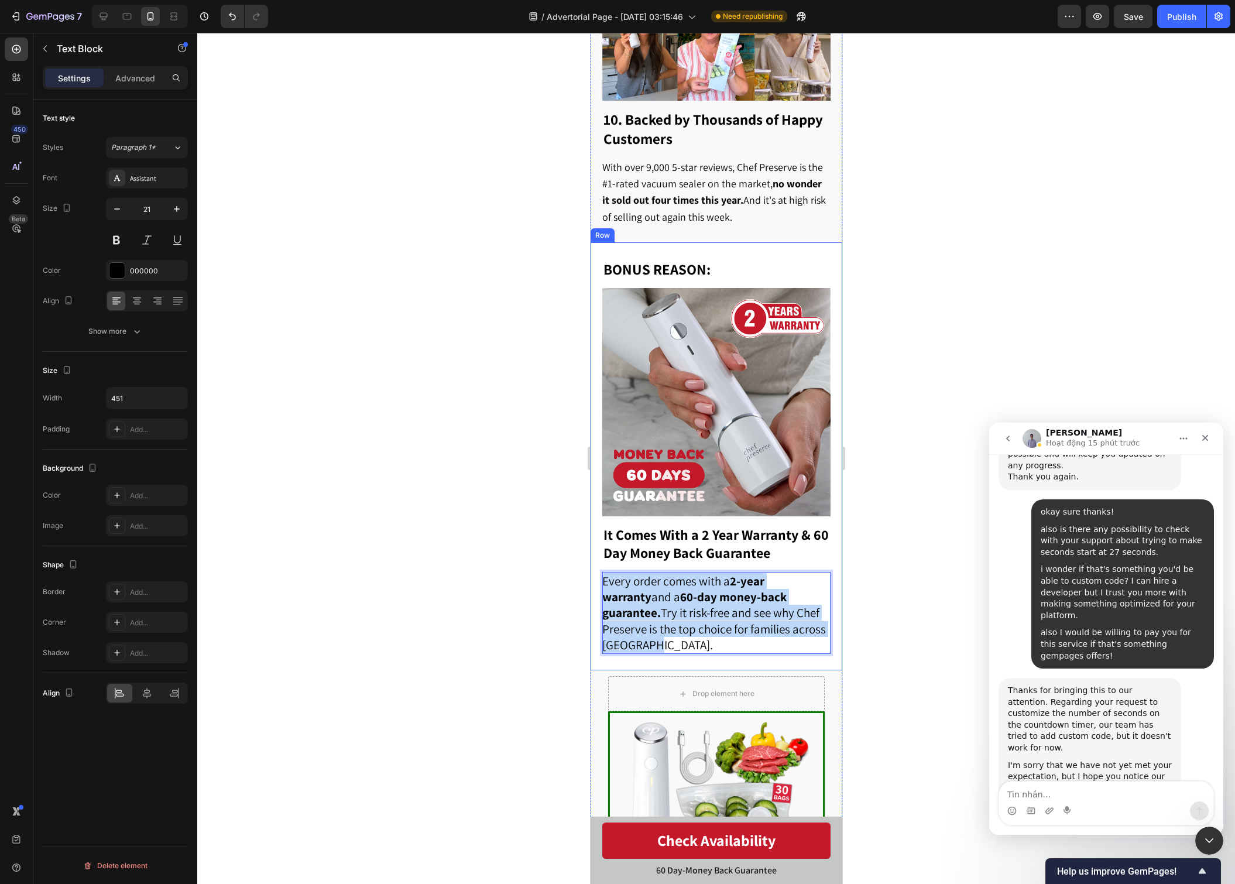
drag, startPoint x: 745, startPoint y: 613, endPoint x: 595, endPoint y: 574, distance: 154.3
click at [595, 574] on div "⁠⁠⁠⁠⁠⁠⁠ It Comes With a 2 Year Warranty & 60 Day Money Back Guarantee Heading E…" at bounding box center [716, 456] width 252 height 428
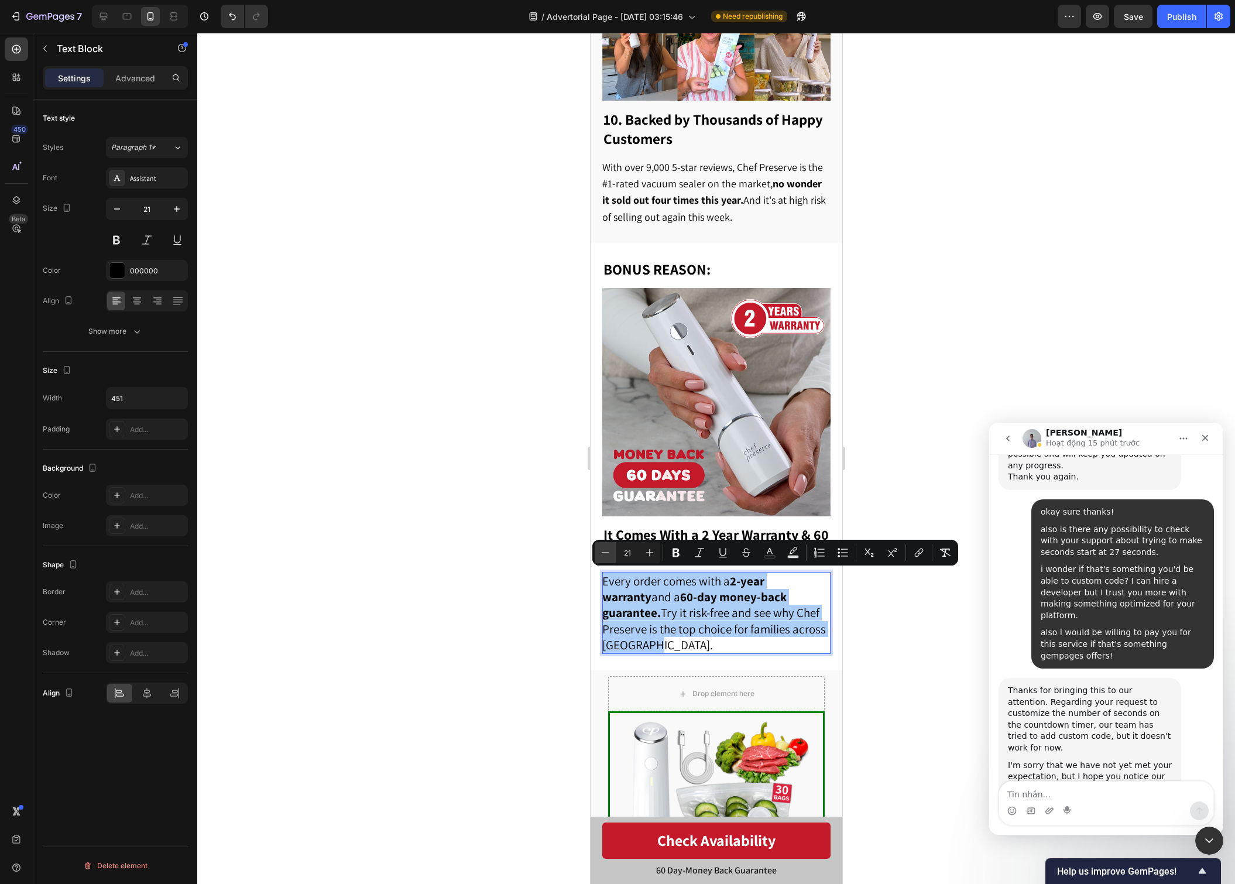
click at [608, 553] on icon "Editor contextual toolbar" at bounding box center [605, 553] width 12 height 12
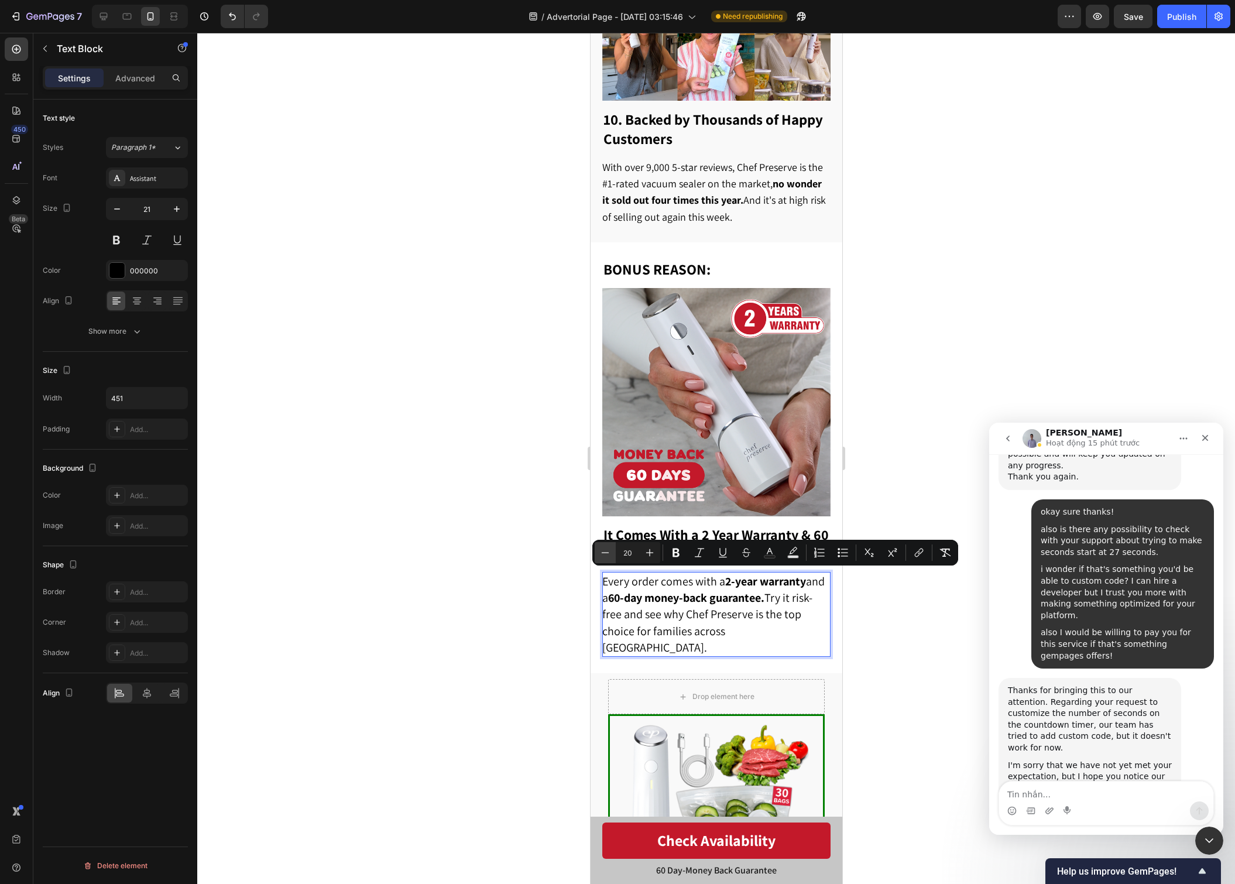
click at [608, 554] on icon "Editor contextual toolbar" at bounding box center [605, 553] width 12 height 12
click at [608, 553] on icon "Editor contextual toolbar" at bounding box center [605, 553] width 12 height 12
type input "18"
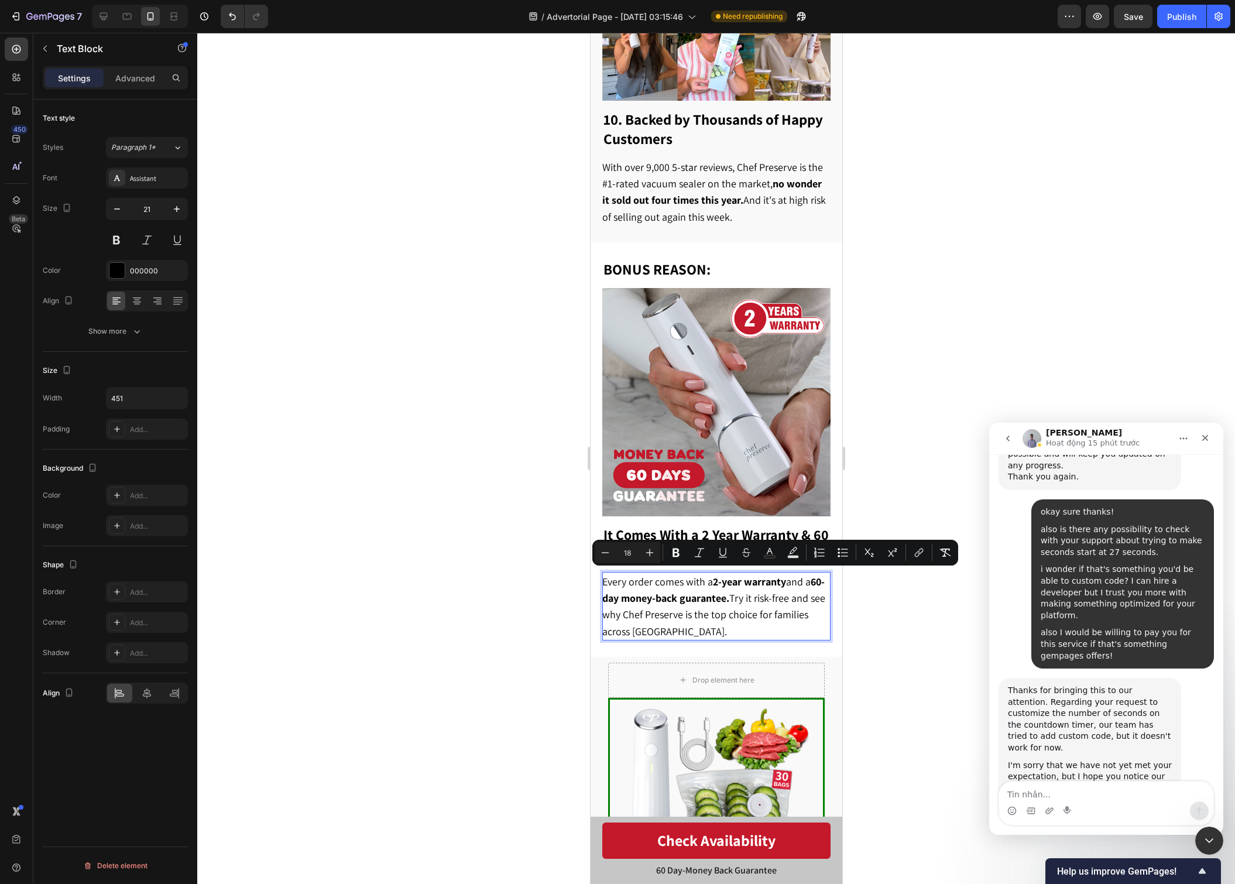
click at [866, 642] on div at bounding box center [716, 458] width 1038 height 851
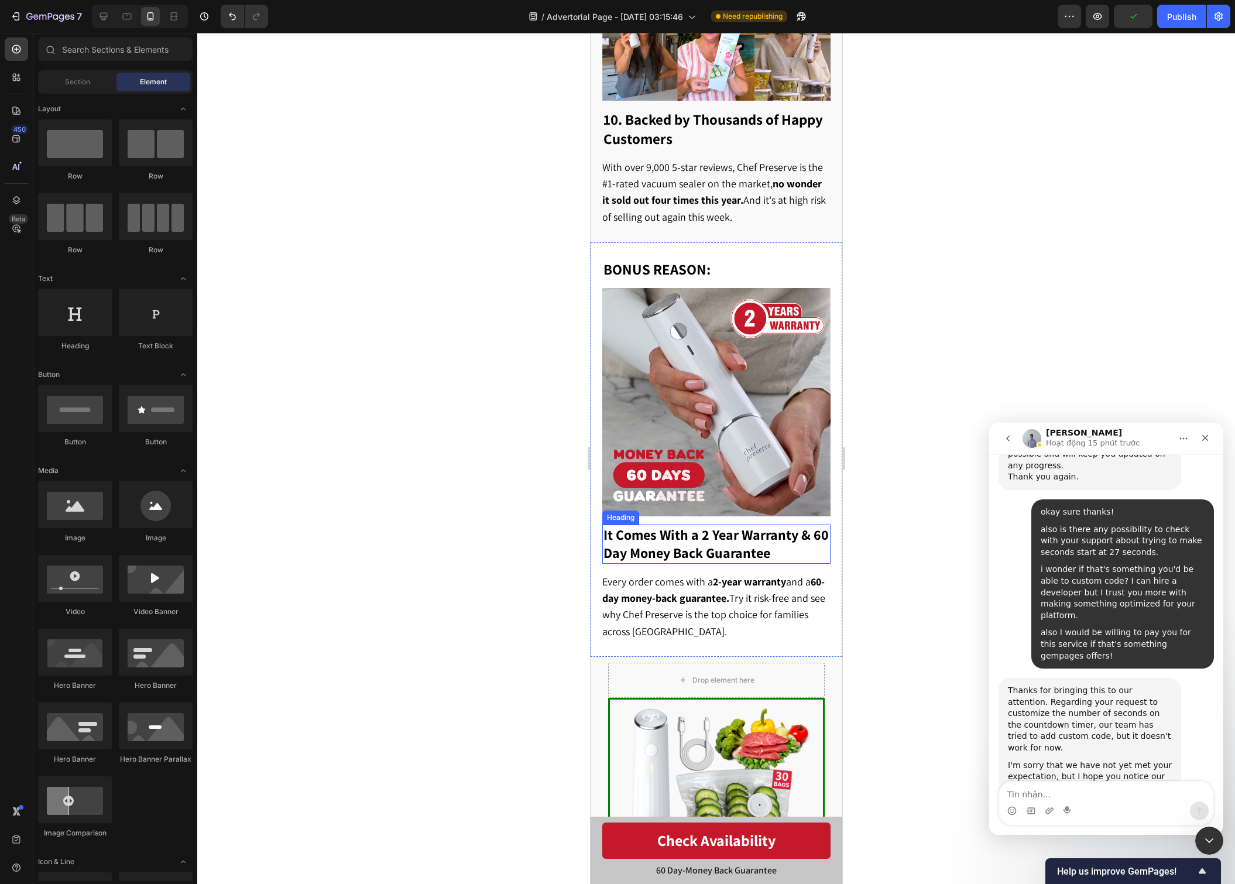
click at [697, 549] on strong "It Comes With a 2 Year Warranty & 60 Day Money Back Guarantee" at bounding box center [715, 543] width 225 height 37
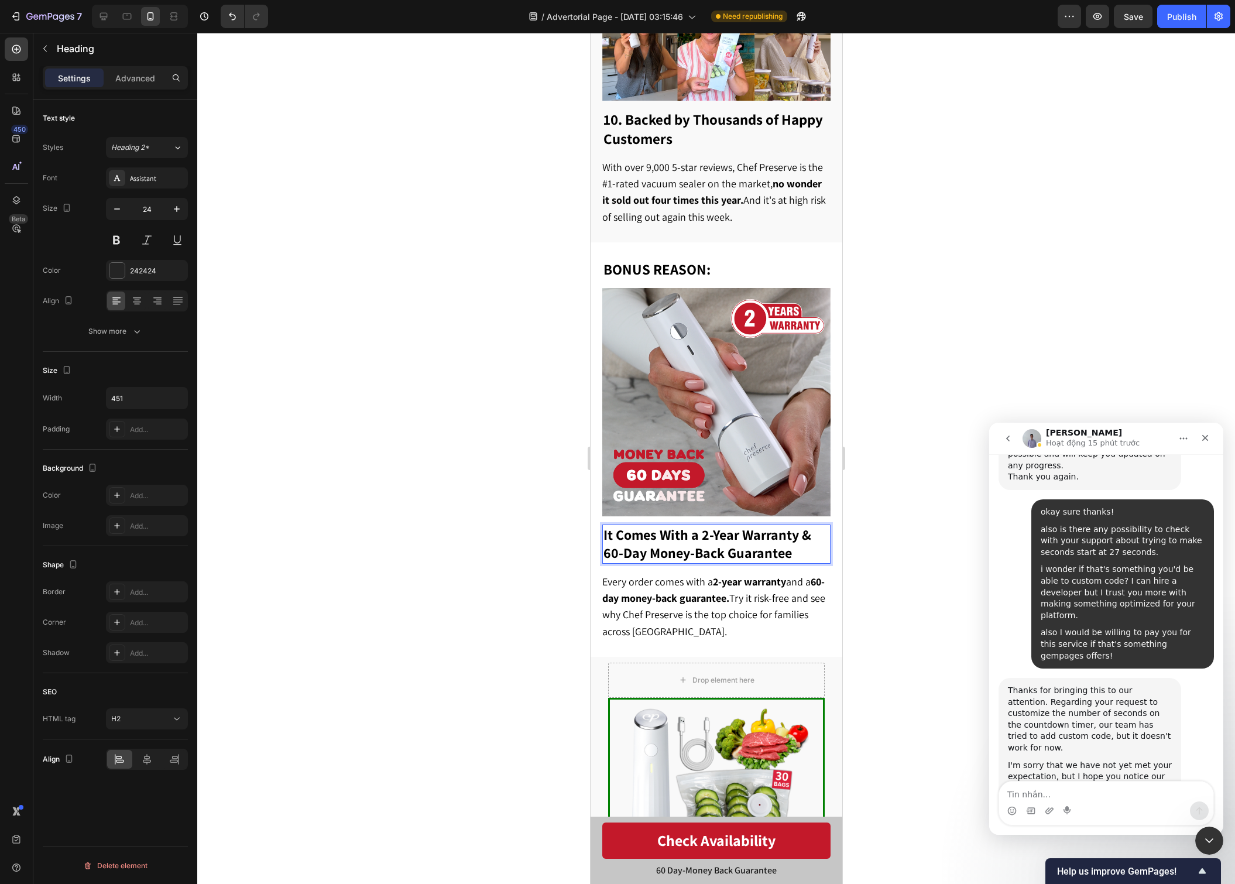
click at [910, 564] on div at bounding box center [716, 458] width 1038 height 851
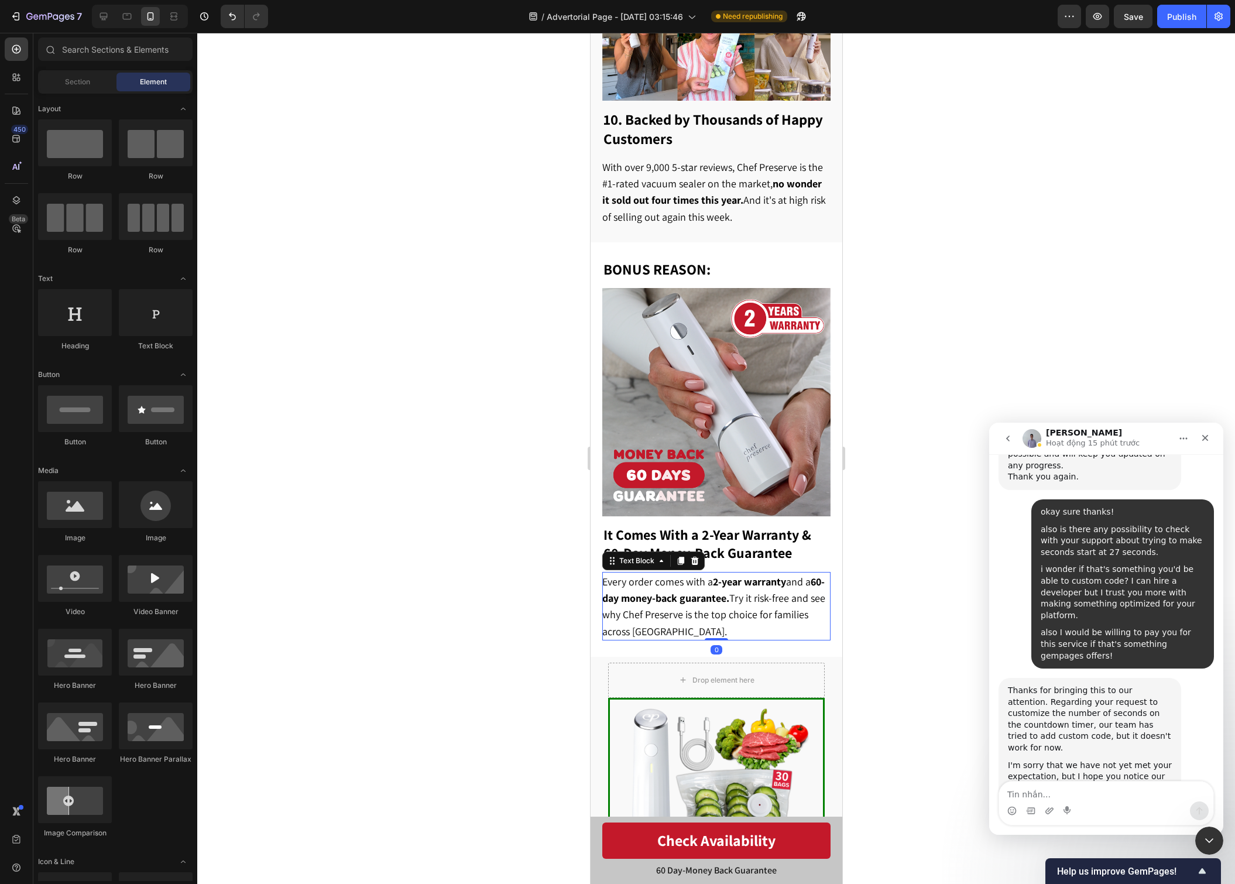
click at [777, 629] on p "Every order comes with a 2-year warranty and a 60-day money-back guarantee. Try…" at bounding box center [715, 606] width 227 height 66
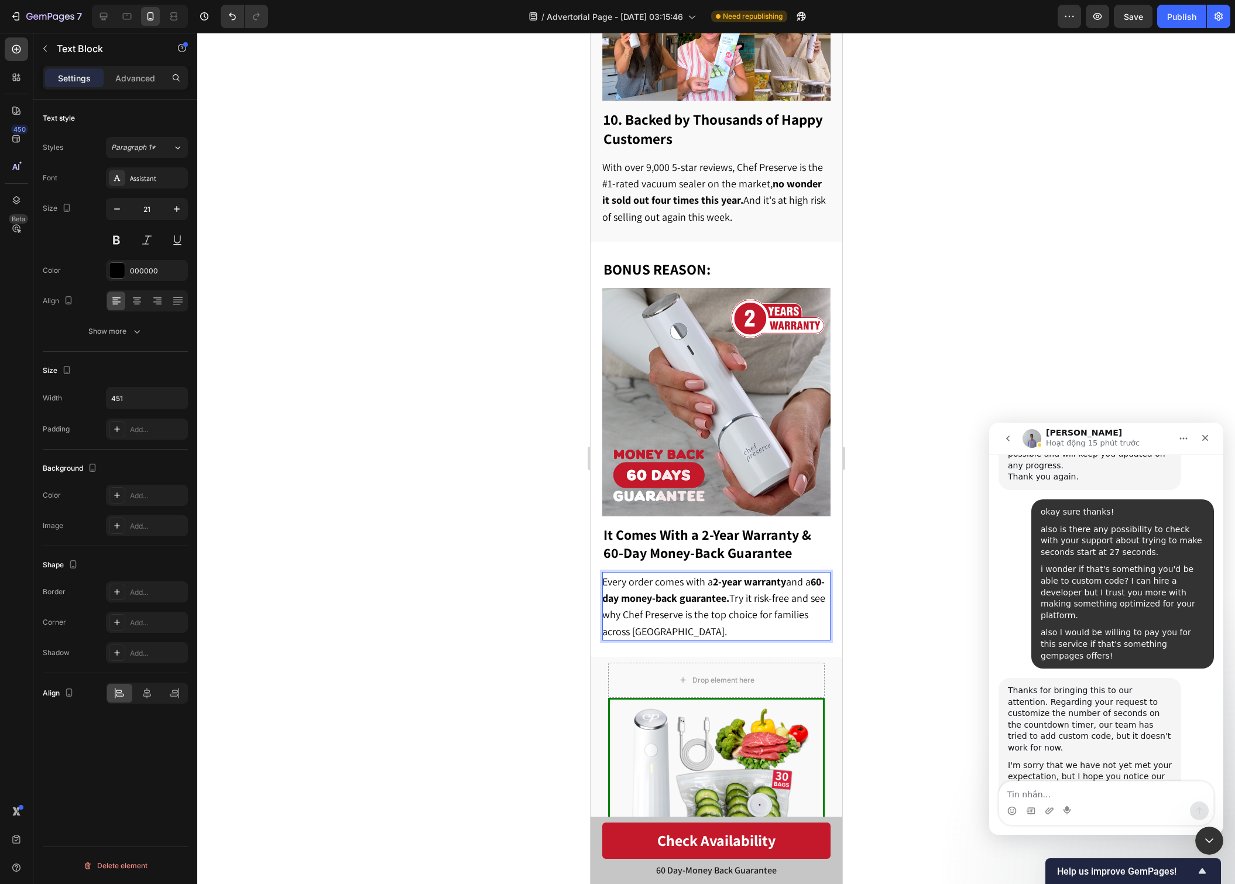
click at [635, 630] on span "Every order comes with a 2-year warranty and a 60-day money-back guarantee. Try…" at bounding box center [713, 606] width 223 height 63
click at [715, 627] on p "Every order comes with a 2-year warranty and a 60-day money-back guarantee. Try…" at bounding box center [715, 606] width 227 height 66
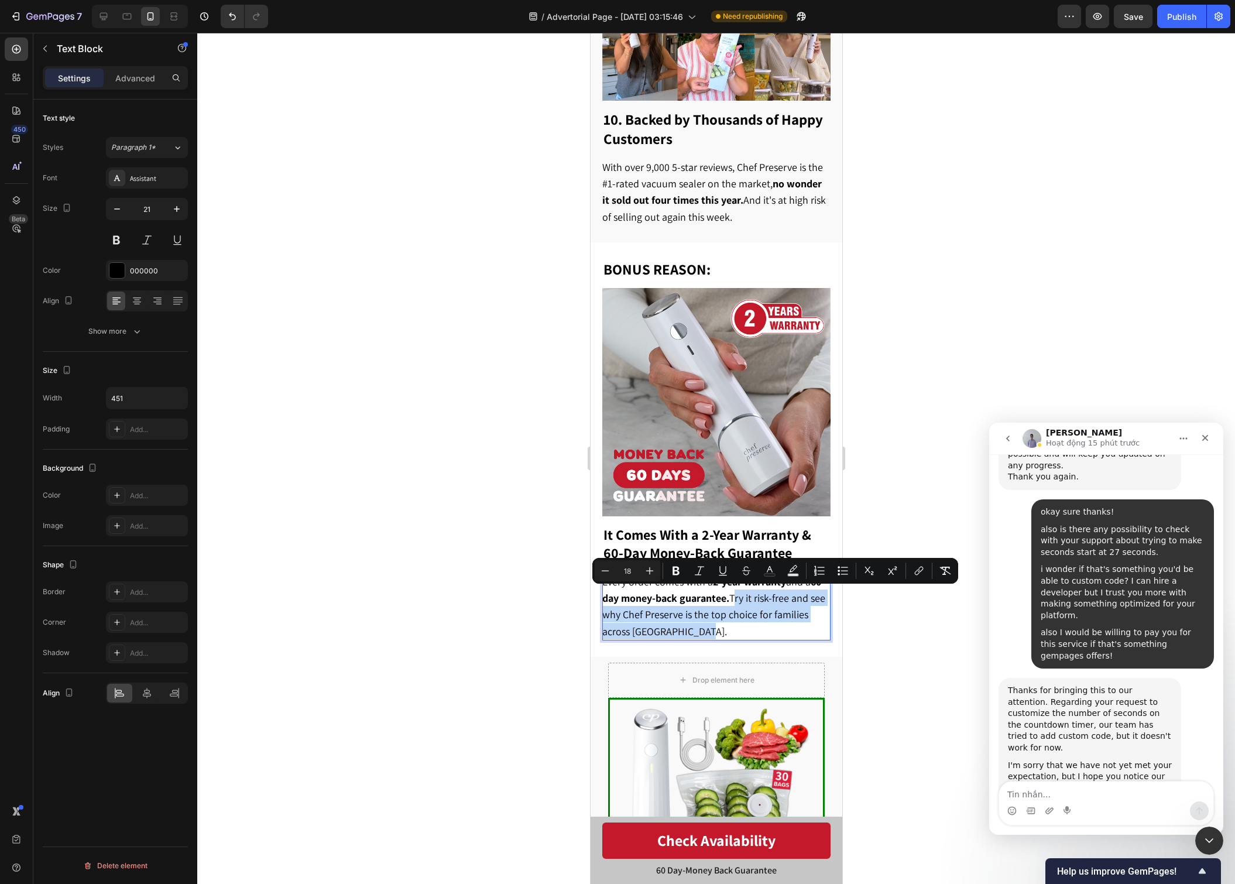
drag, startPoint x: 723, startPoint y: 629, endPoint x: 746, endPoint y: 594, distance: 41.4
click at [746, 594] on p "Every order comes with a 2-year warranty and a 60-day money-back guarantee. Try…" at bounding box center [715, 606] width 227 height 66
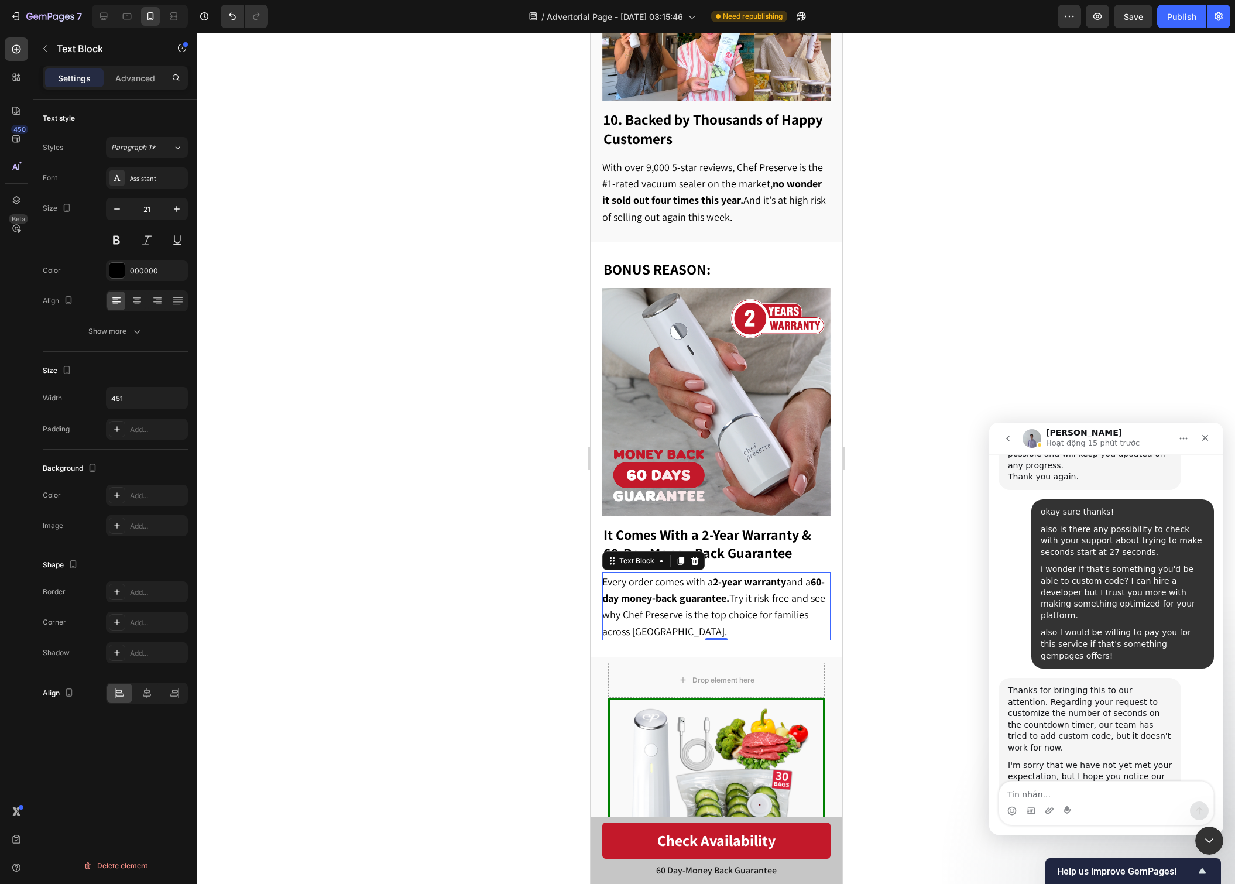
click at [927, 611] on div at bounding box center [716, 458] width 1038 height 851
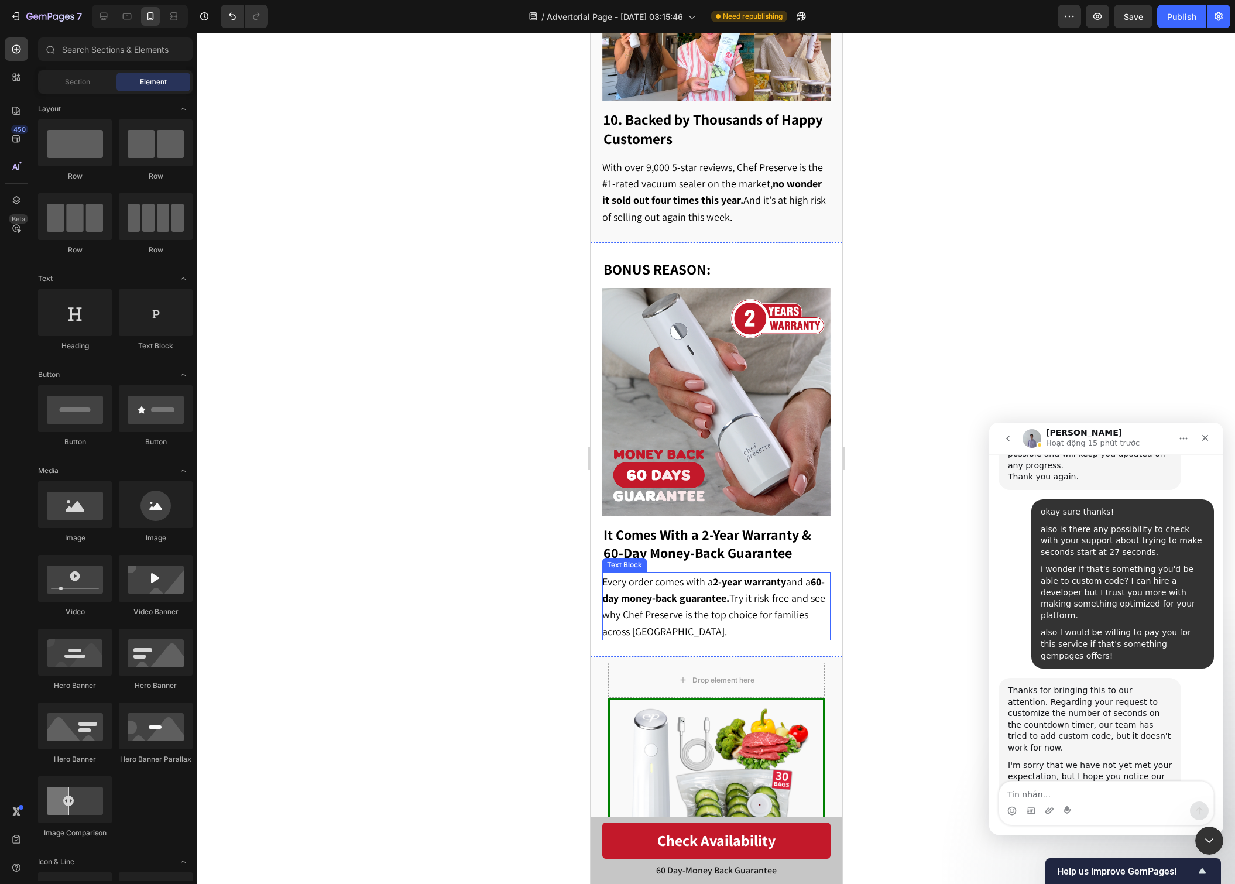
click at [732, 606] on span "Every order comes with a 2-year warranty and a 60-day money-back guarantee. Try…" at bounding box center [713, 606] width 223 height 63
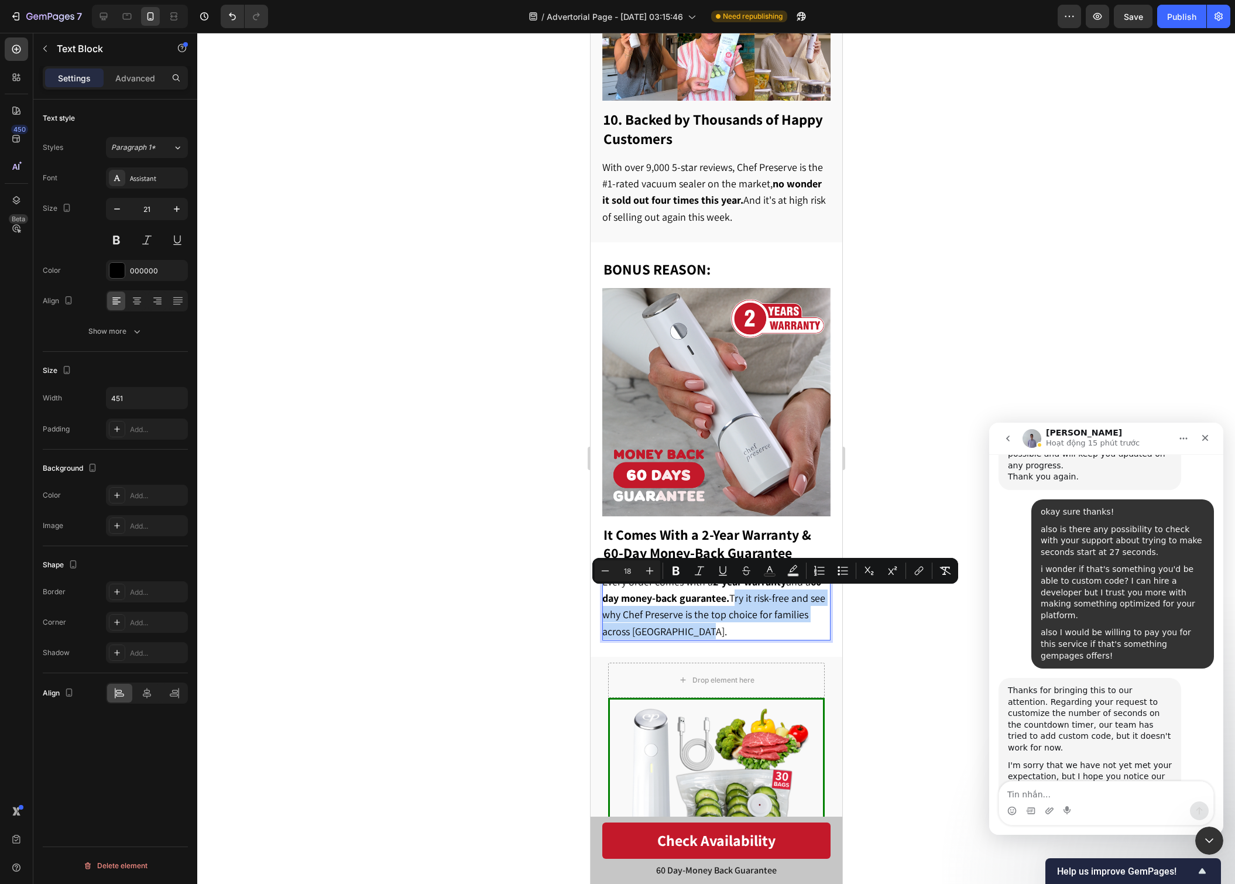
drag, startPoint x: 756, startPoint y: 611, endPoint x: 754, endPoint y: 629, distance: 18.2
click at [754, 629] on p "Every order comes with a 2-year warranty and a 60-day money-back guarantee. Try…" at bounding box center [715, 606] width 227 height 66
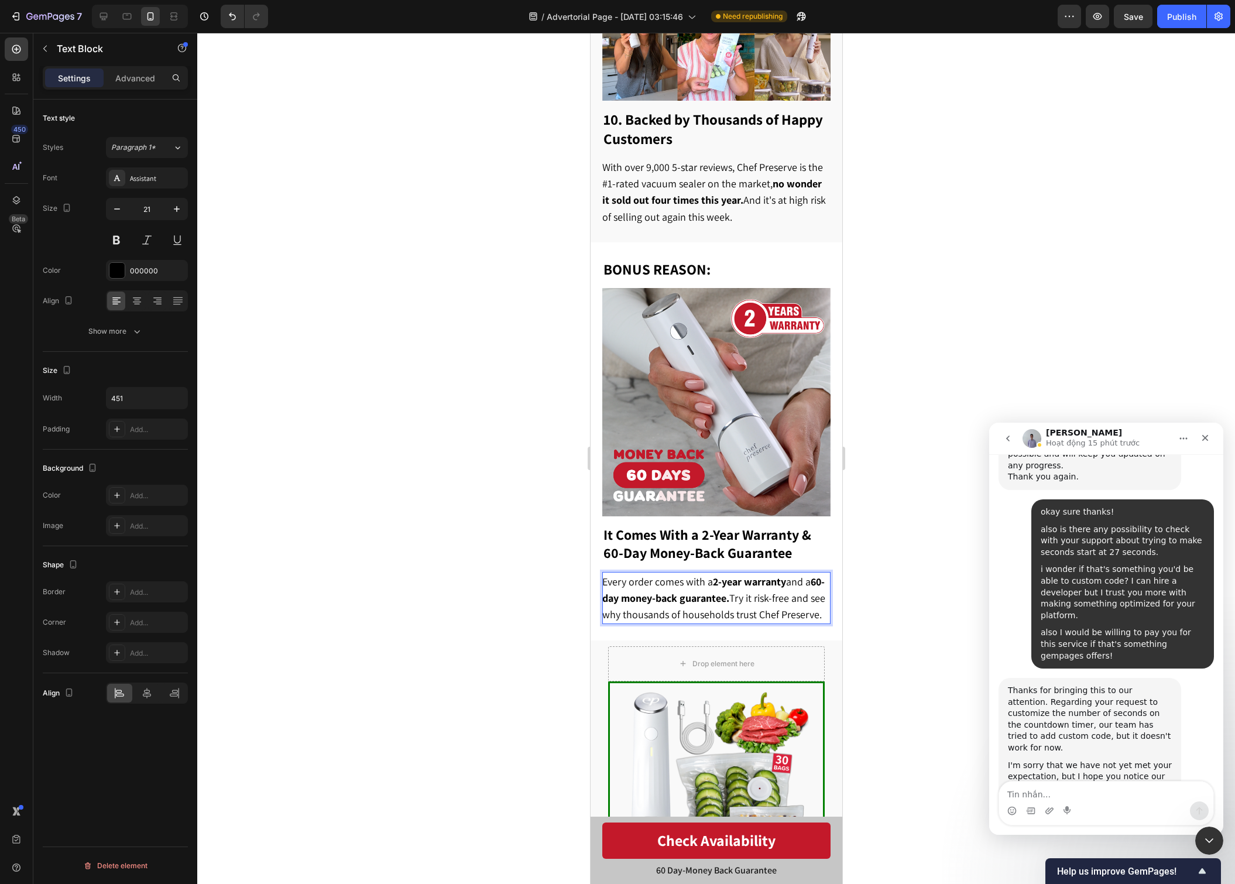
click at [604, 622] on span "Every order comes with a 2-year warranty and a 60-day money-back guarantee. Try…" at bounding box center [713, 598] width 223 height 47
click at [872, 538] on div at bounding box center [716, 458] width 1038 height 851
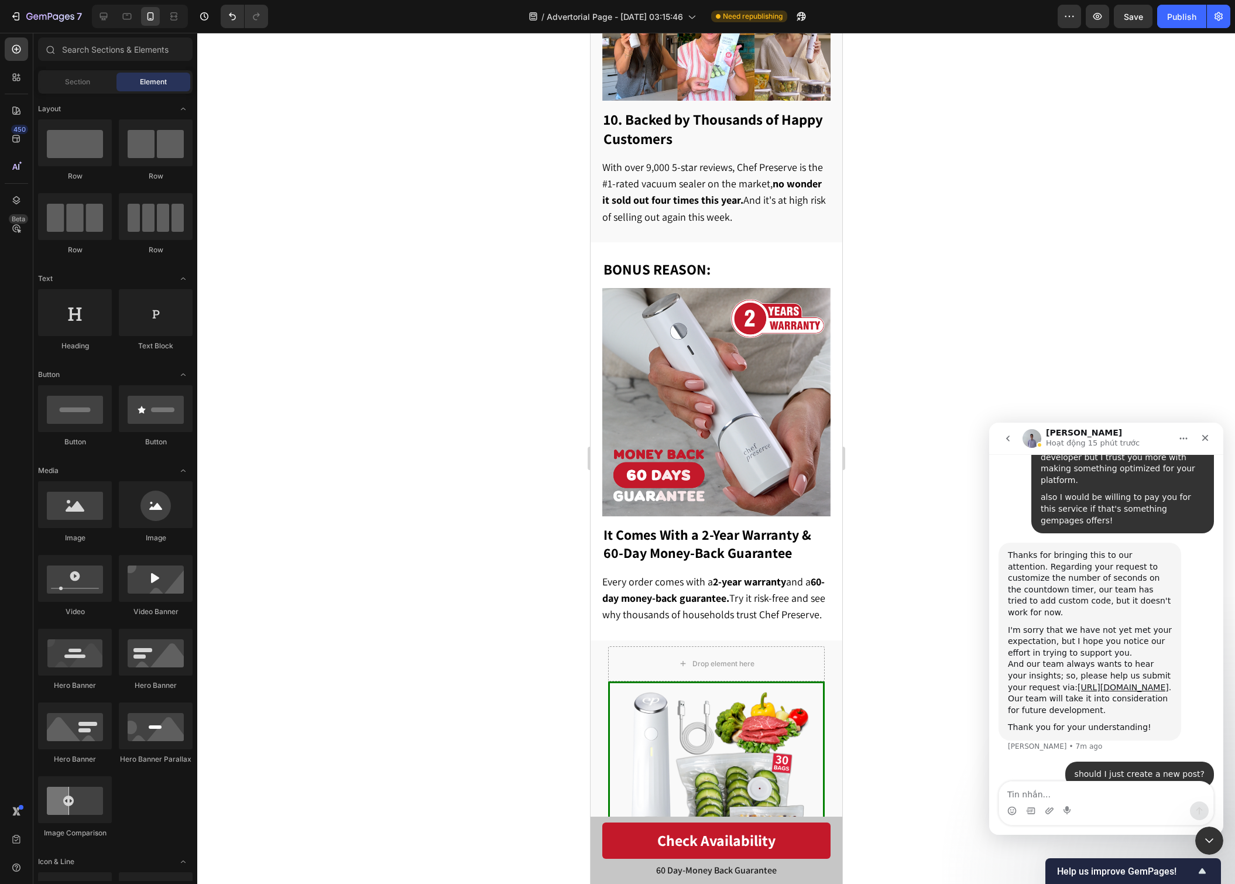
scroll to position [5097, 0]
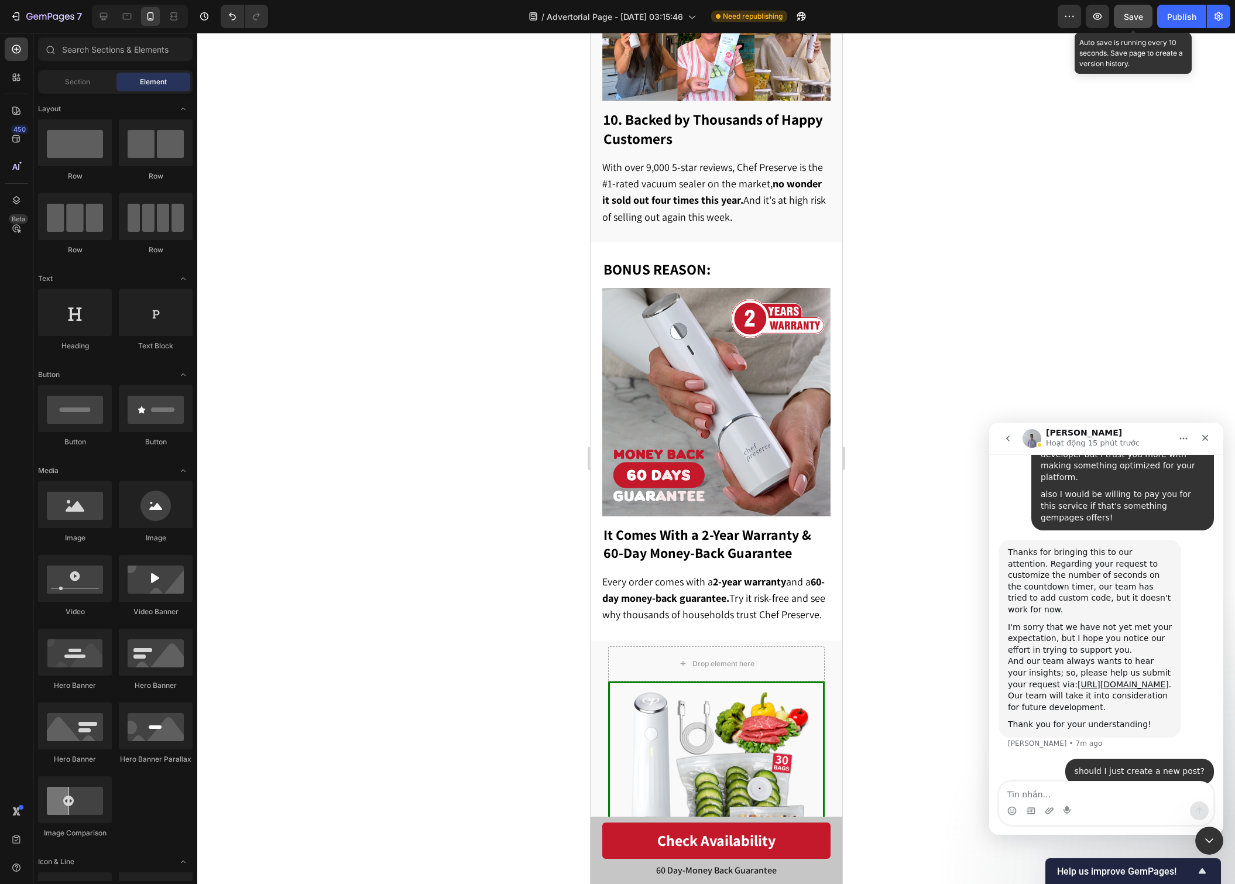
click at [1123, 21] on button "Save" at bounding box center [1133, 16] width 39 height 23
click at [1163, 22] on button "Publish" at bounding box center [1181, 16] width 49 height 23
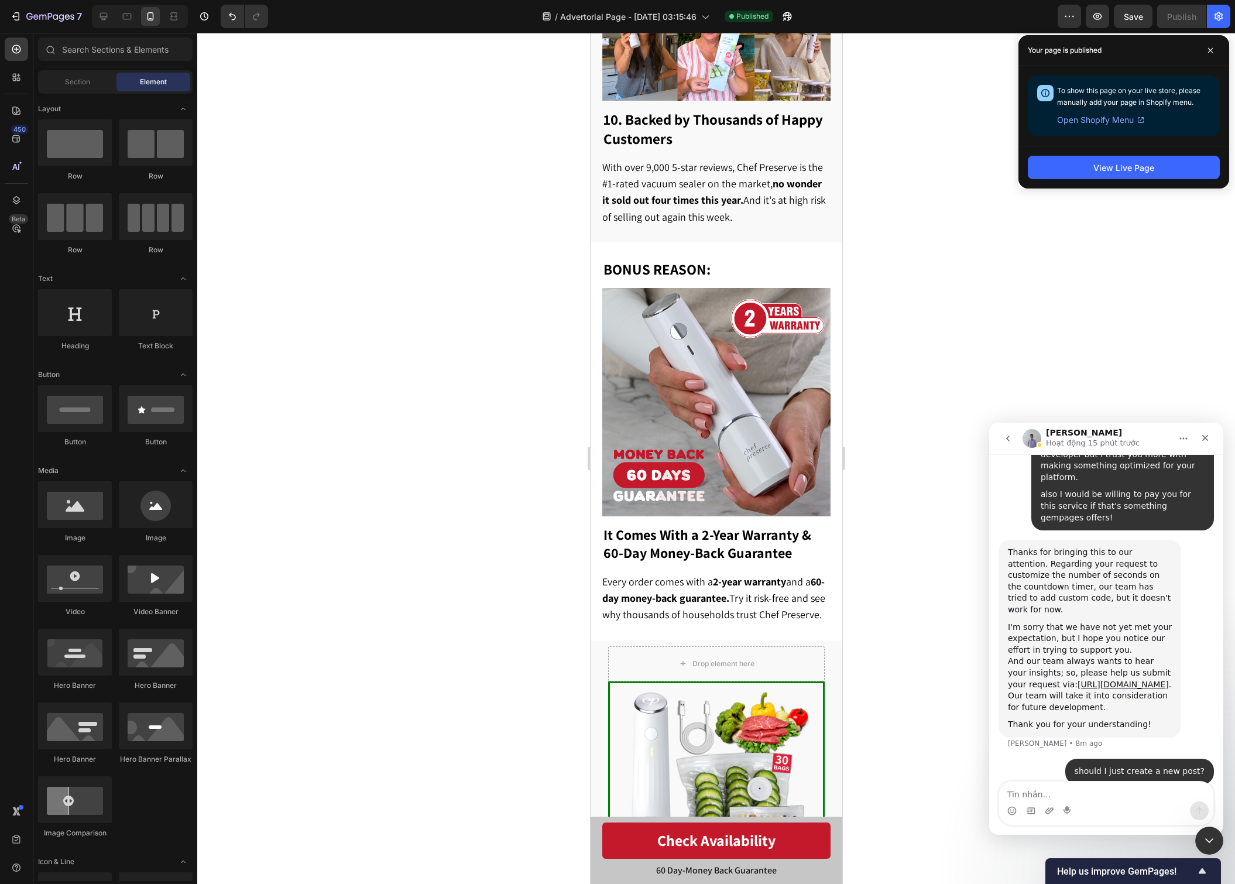
click at [1098, 803] on div "Intercom messenger" at bounding box center [1106, 810] width 214 height 19
drag, startPoint x: 1098, startPoint y: 803, endPoint x: 1051, endPoint y: 794, distance: 47.5
click at [1051, 794] on textarea "Tin nhắn..." at bounding box center [1106, 792] width 214 height 20
type textarea "sure, I haven't done it yet but I will do"
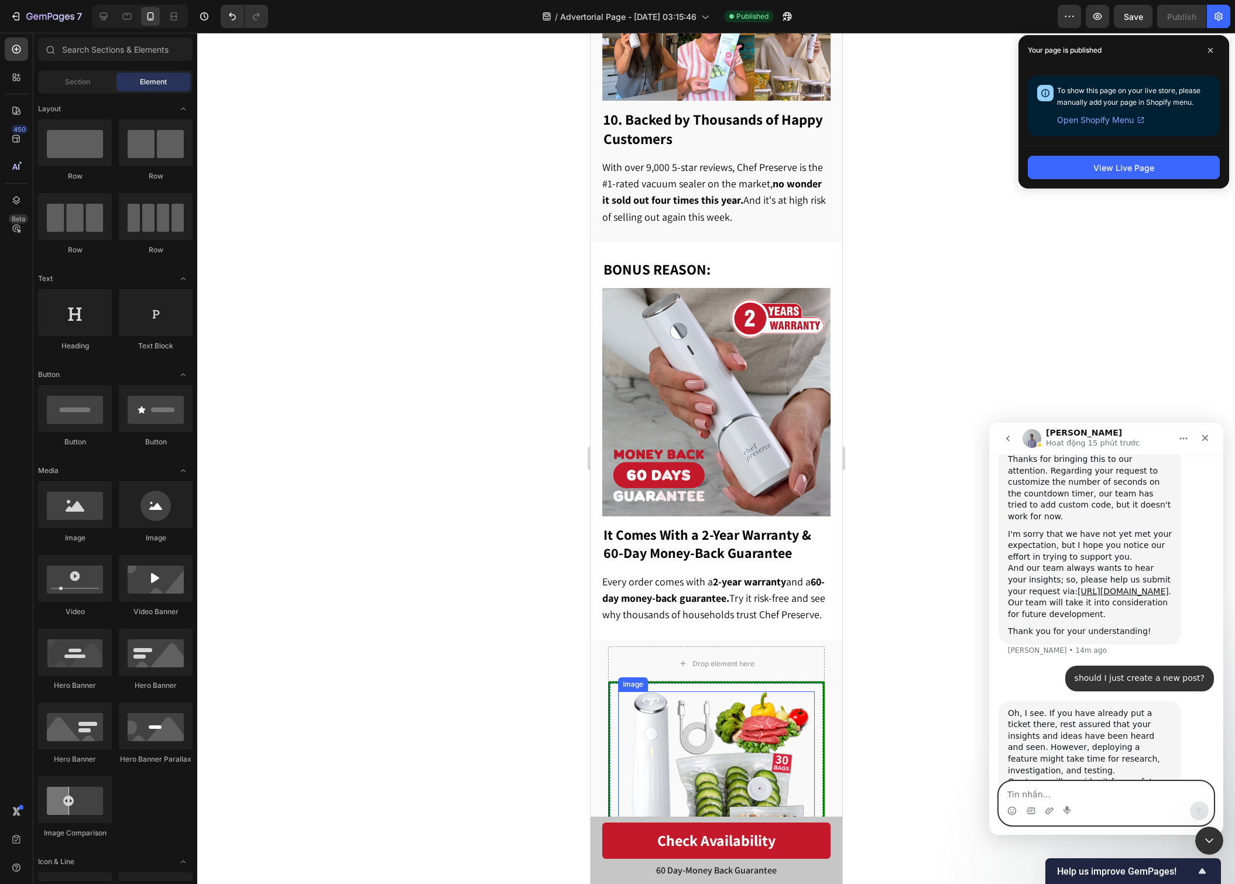
scroll to position [4341, 0]
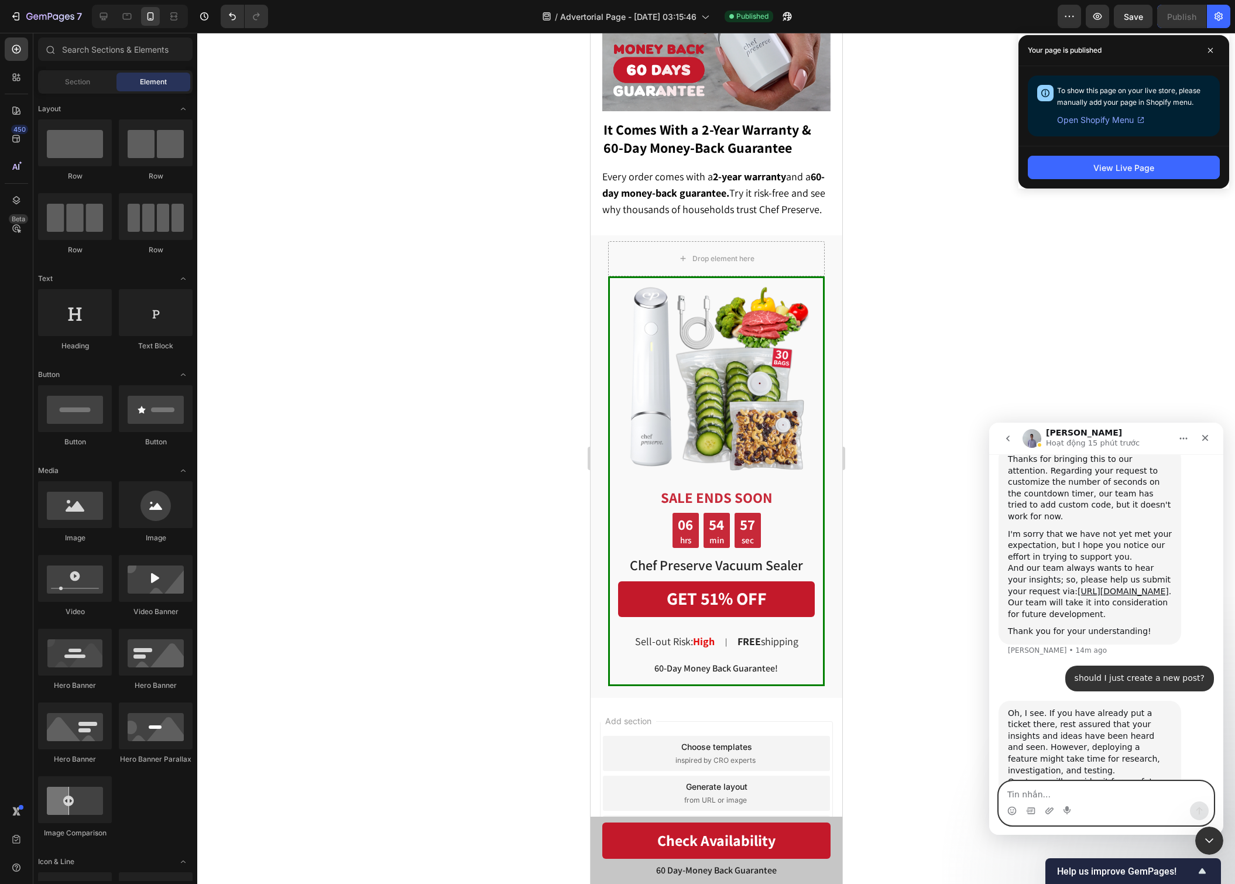
click at [1072, 796] on textarea "Tin nhắn..." at bounding box center [1106, 792] width 214 height 20
type textarea "sure thanks"
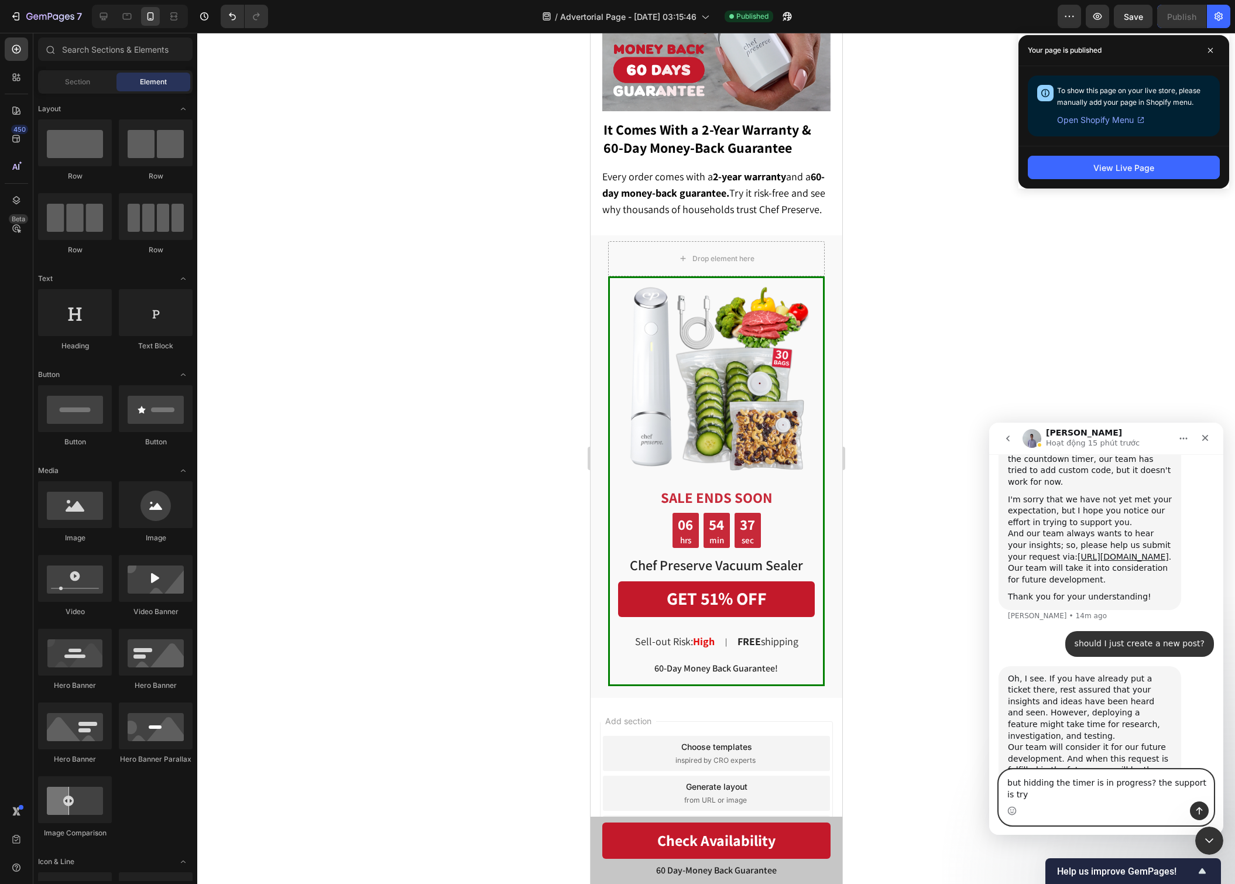
scroll to position [5236, 0]
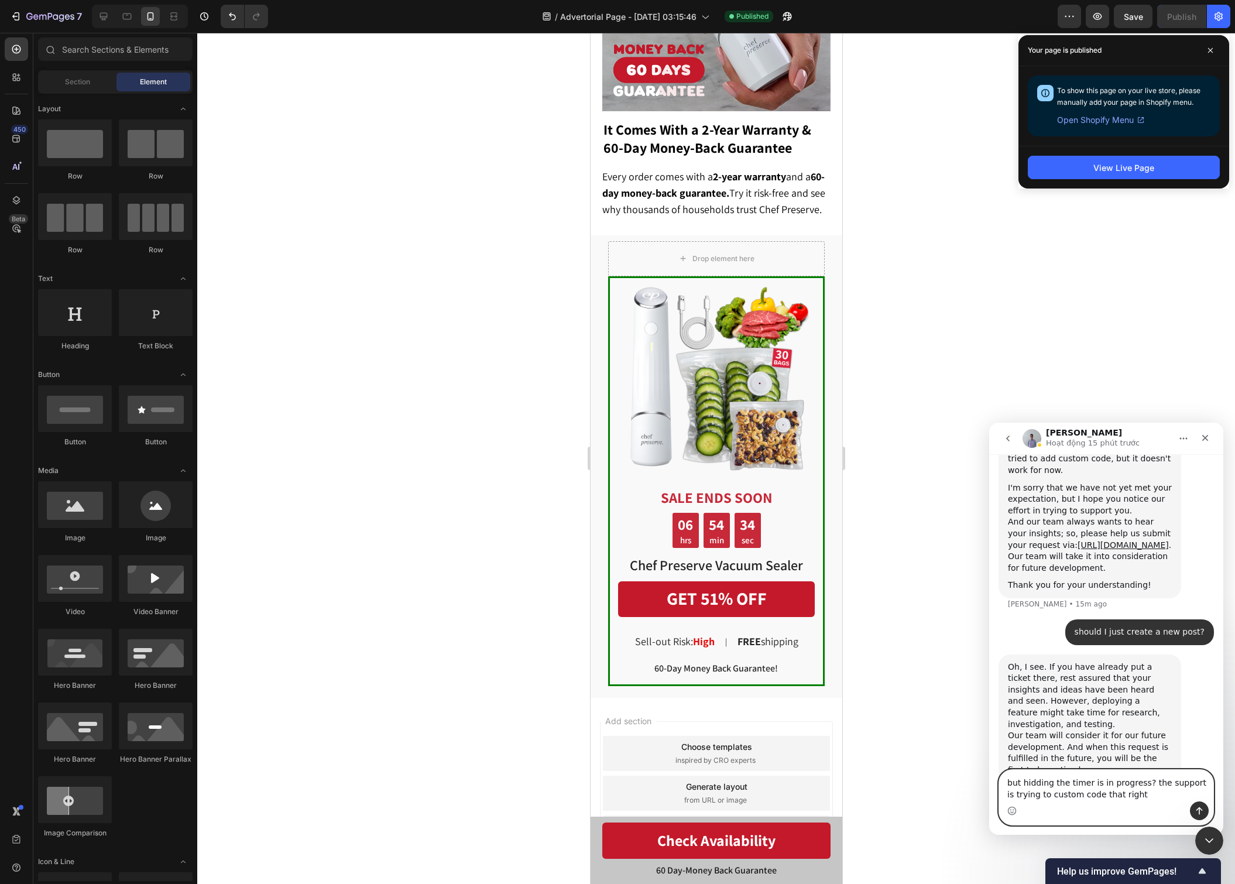
type textarea "but hidding the timer is in progress? the support is trying to custom code that…"
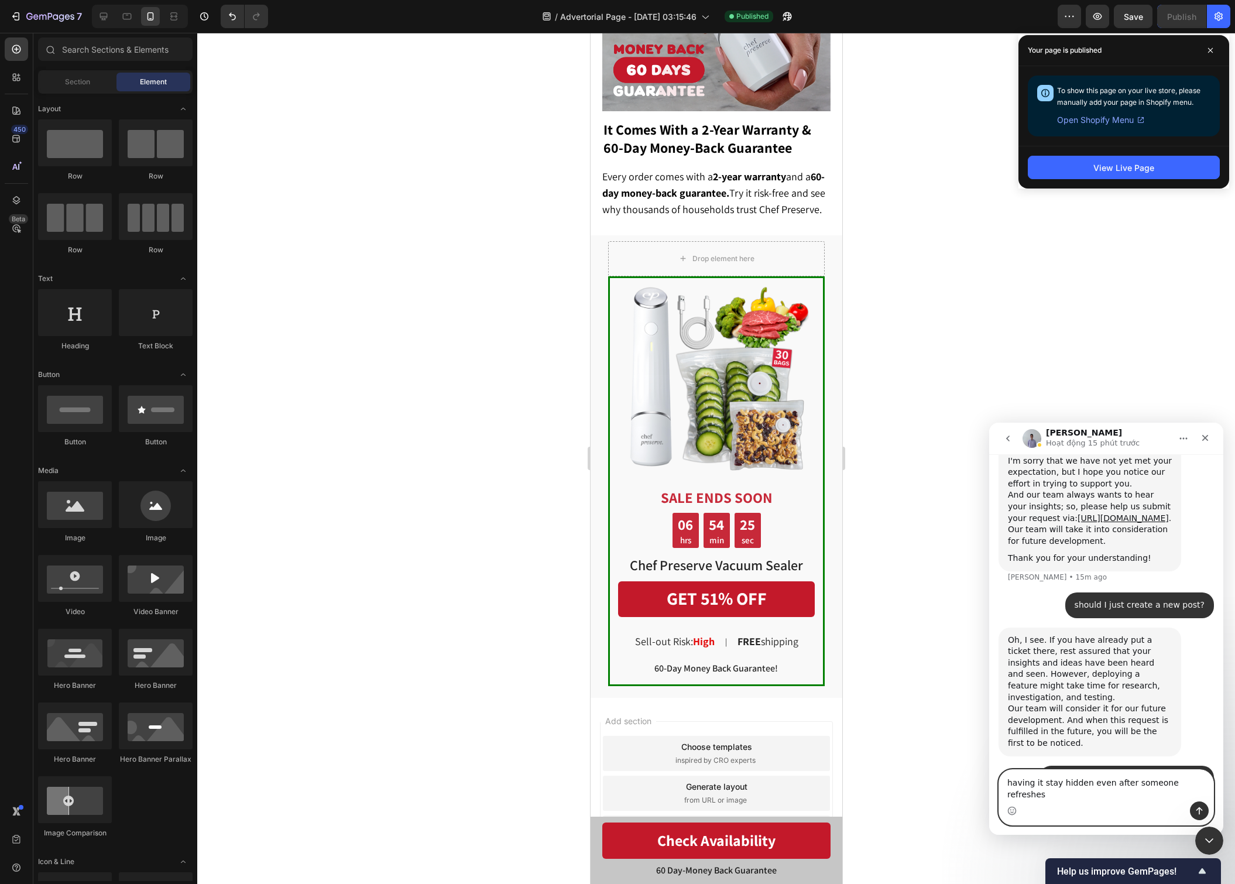
type textarea "having it stay hidden even after someone refreshes?"
